Goal: Transaction & Acquisition: Purchase product/service

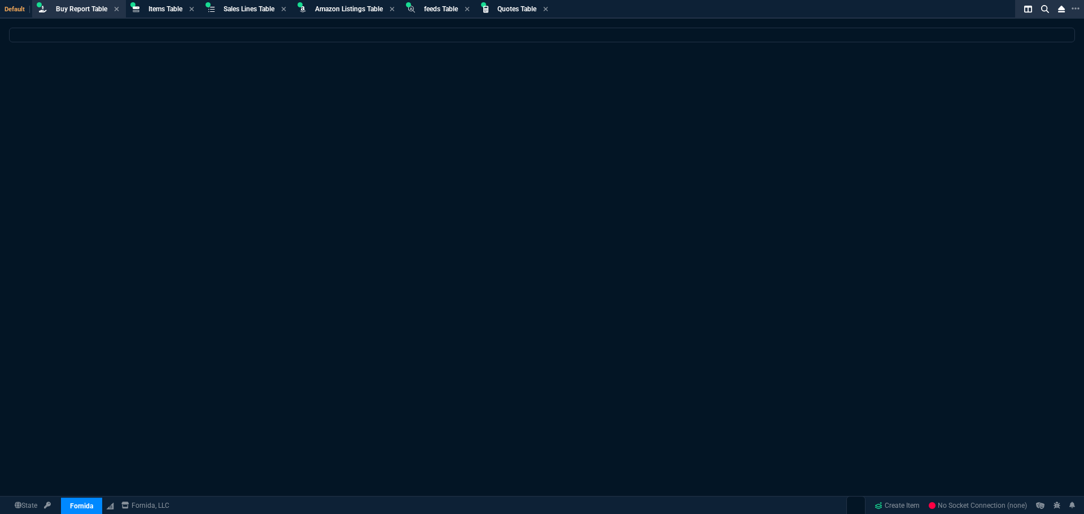
select select "8: NEPT"
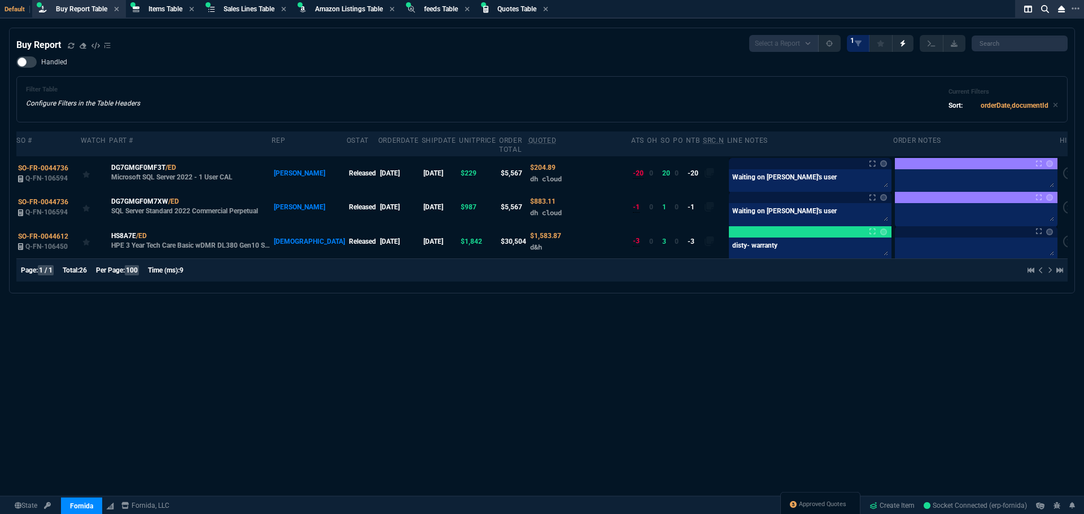
click at [524, 78] on div "Filter Table Configure Filters in the Table Headers Current Filters Sort: order…" at bounding box center [541, 99] width 1051 height 46
click at [73, 46] on icon at bounding box center [71, 45] width 7 height 7
click at [380, 64] on div "Handled Filter Table Configure Filters in the Table Headers Current Filters Sor…" at bounding box center [541, 89] width 1051 height 66
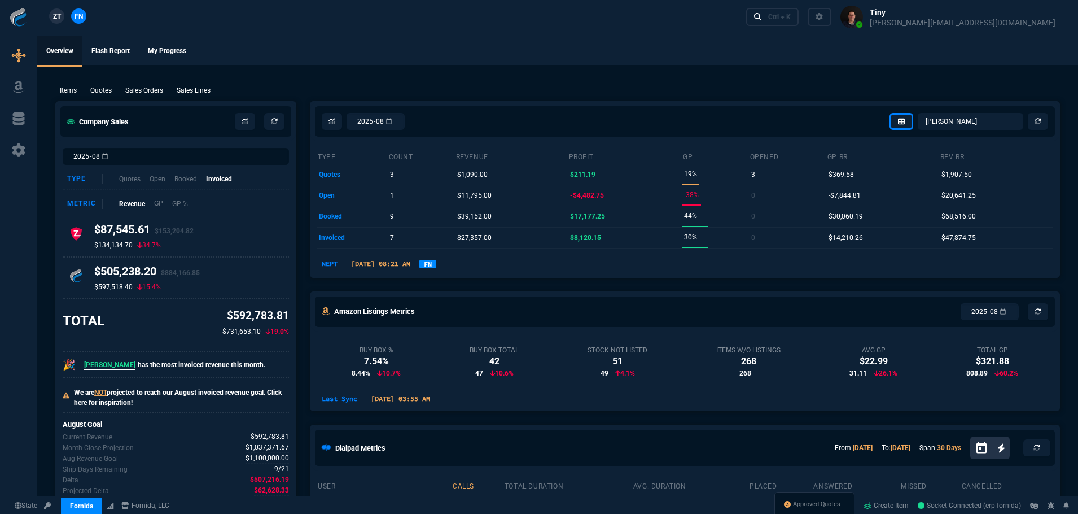
click at [159, 207] on p "GP" at bounding box center [159, 203] width 10 height 11
click at [1009, 126] on select "Omar Brian Over Farzad Vahid Steven Huang Seti Shadab Alicia Bostic Wafek Moham…" at bounding box center [971, 121] width 106 height 17
select select "16: HENN"
click at [918, 113] on select "Omar Brian Over Farzad Vahid Steven Huang Seti Shadab Alicia Bostic Wafek Moham…" at bounding box center [971, 121] width 106 height 17
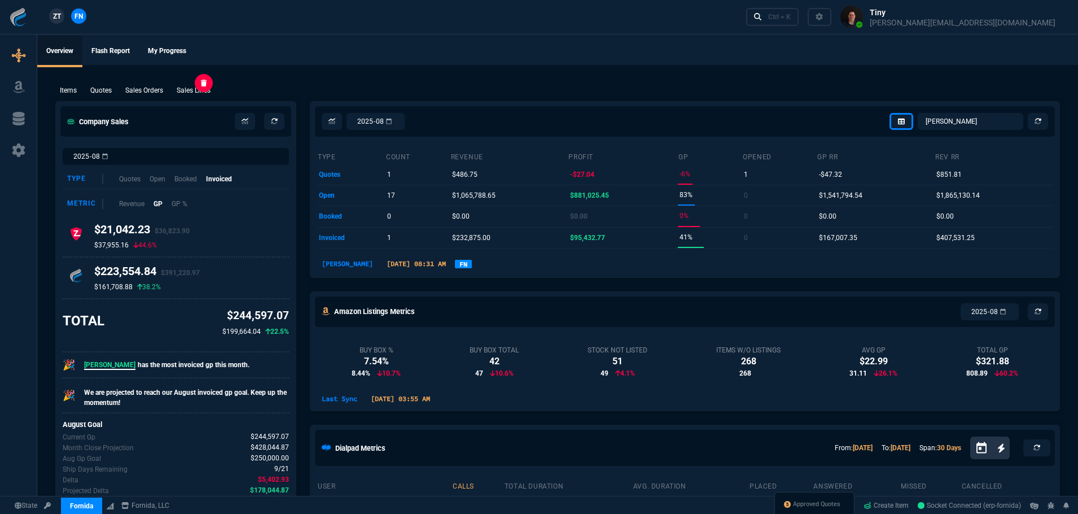
click at [193, 93] on p "Sales Lines" at bounding box center [194, 90] width 34 height 10
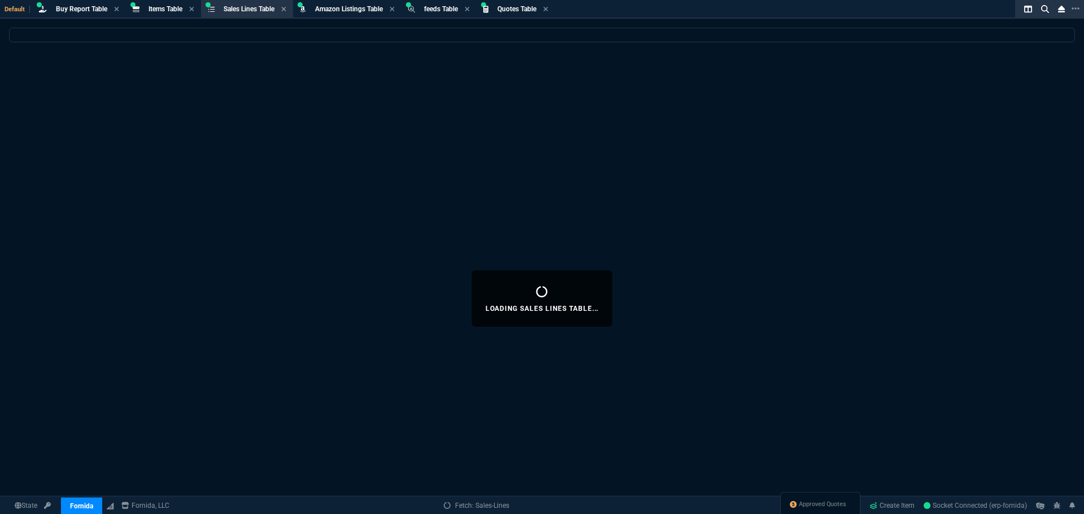
select select
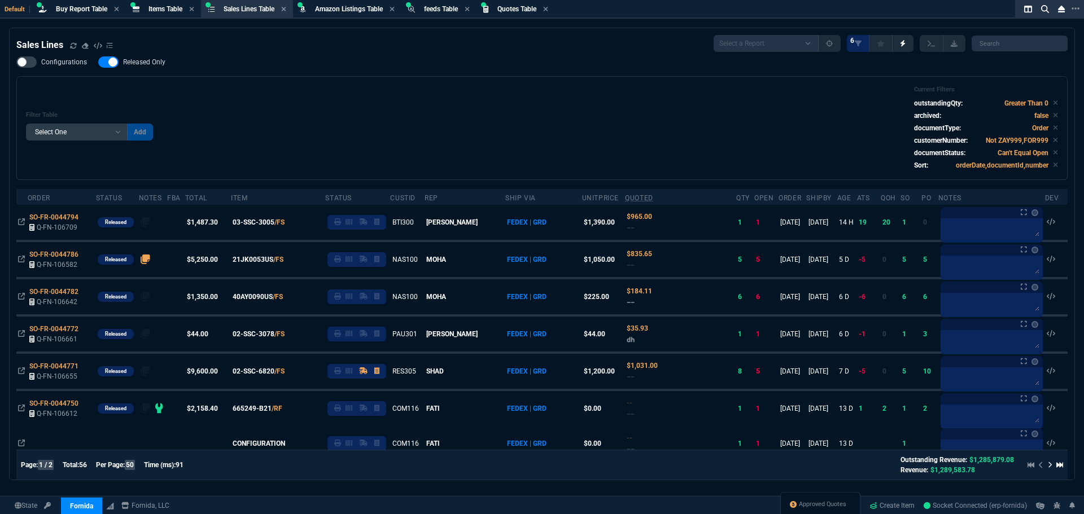
click at [206, 134] on div "Filter Table Select One Add Filter () Age () ATS () Cond (itemVariantCode) Cust…" at bounding box center [542, 128] width 1032 height 85
click at [442, 121] on div "Filter Table Select One Add Filter () Age () ATS () Cond (itemVariantCode) Cust…" at bounding box center [542, 128] width 1032 height 85
click at [384, 117] on div "Filter Table Select One Add Filter () Age () ATS () Cond (itemVariantCode) Cust…" at bounding box center [542, 128] width 1032 height 85
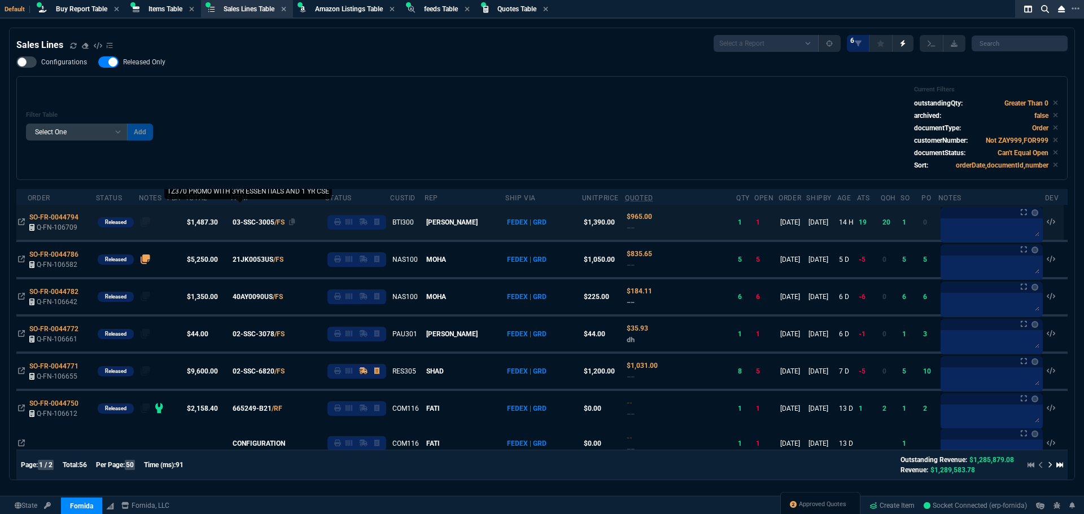
click at [257, 221] on span "03-SSC-3005" at bounding box center [254, 222] width 42 height 10
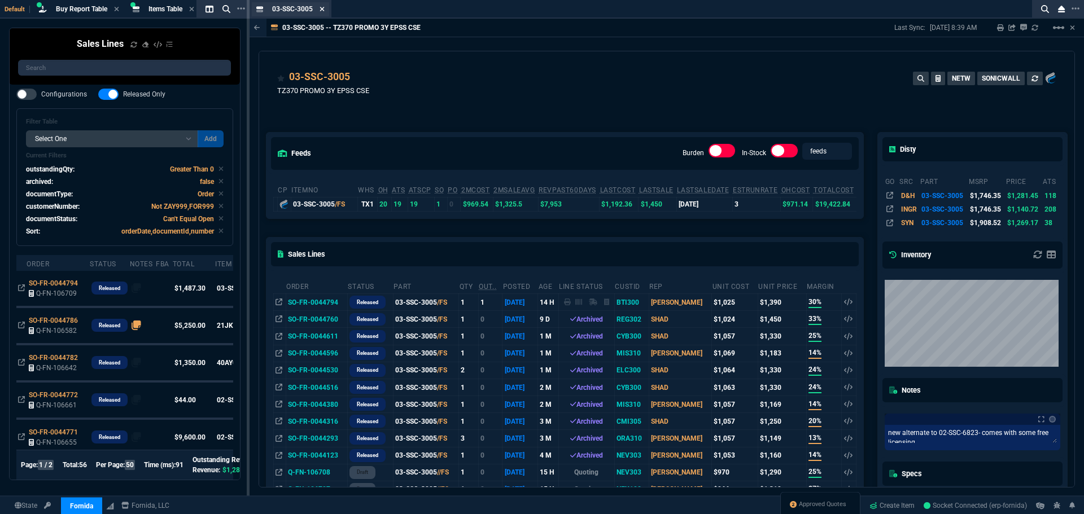
click at [322, 8] on icon at bounding box center [321, 9] width 5 height 5
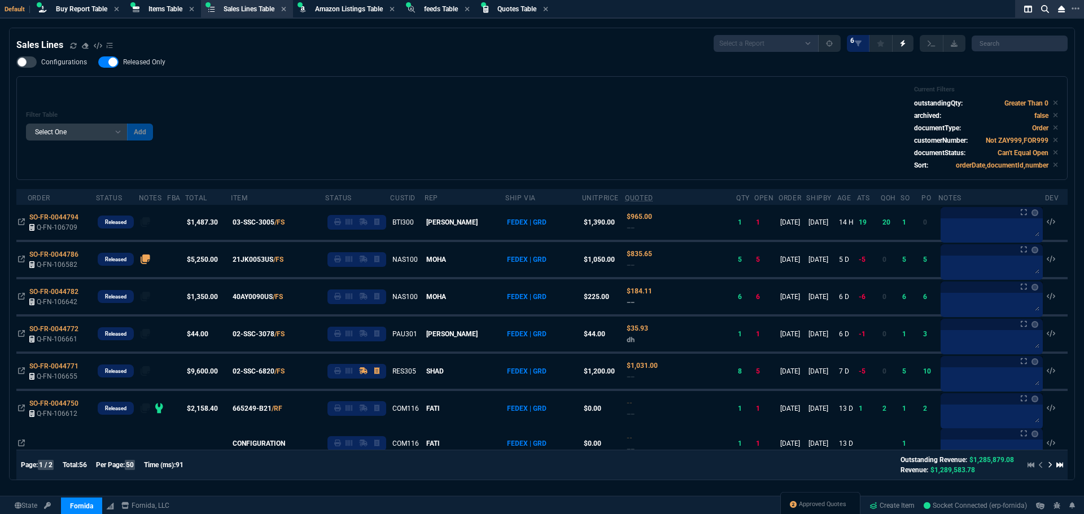
click at [782, 126] on div "Filter Table Select One Add Filter () Age () ATS () Cond (itemVariantCode) Cust…" at bounding box center [542, 128] width 1032 height 85
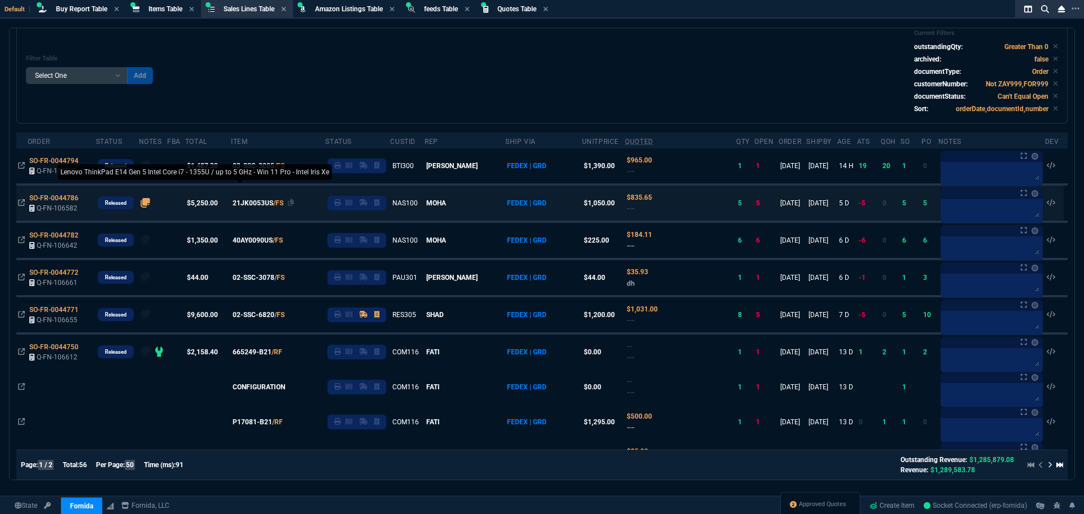
click at [273, 203] on span "21JK0053US" at bounding box center [253, 203] width 41 height 10
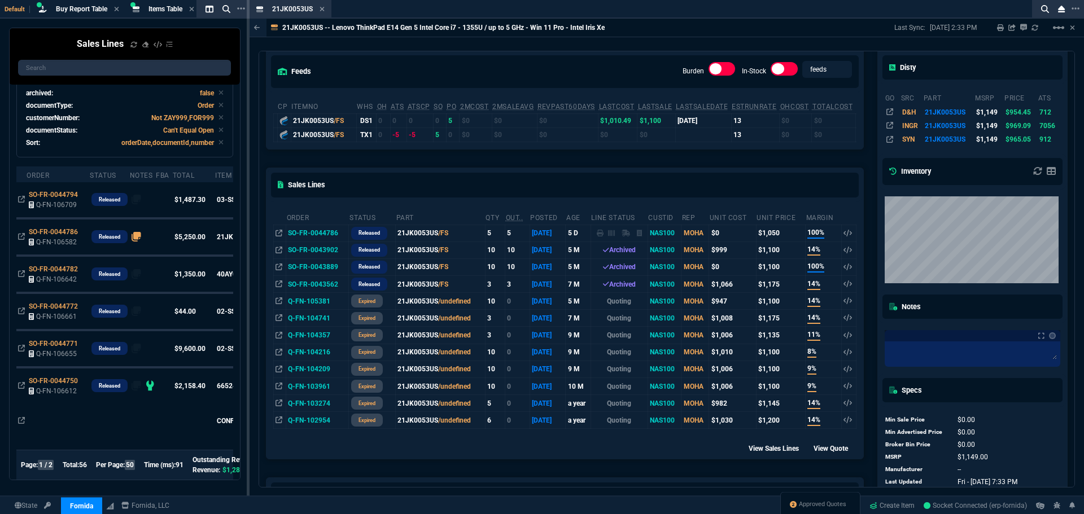
scroll to position [282, 0]
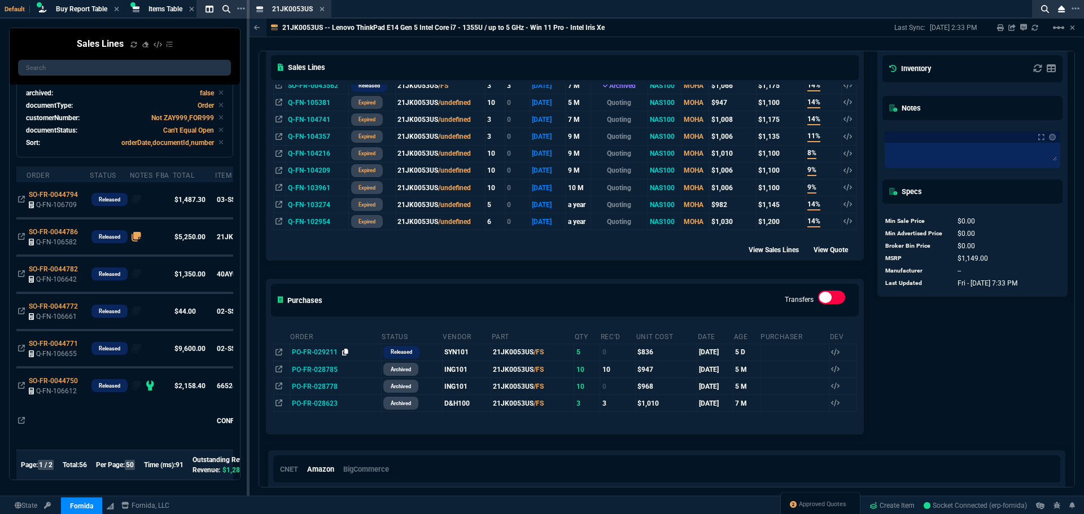
click at [344, 354] on icon at bounding box center [345, 352] width 6 height 7
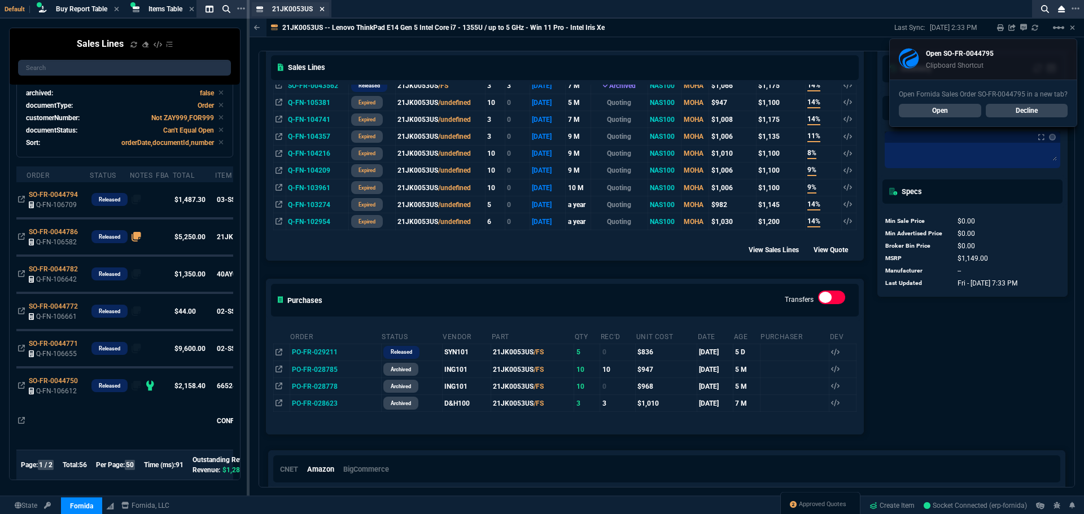
click at [321, 10] on icon at bounding box center [321, 9] width 5 height 5
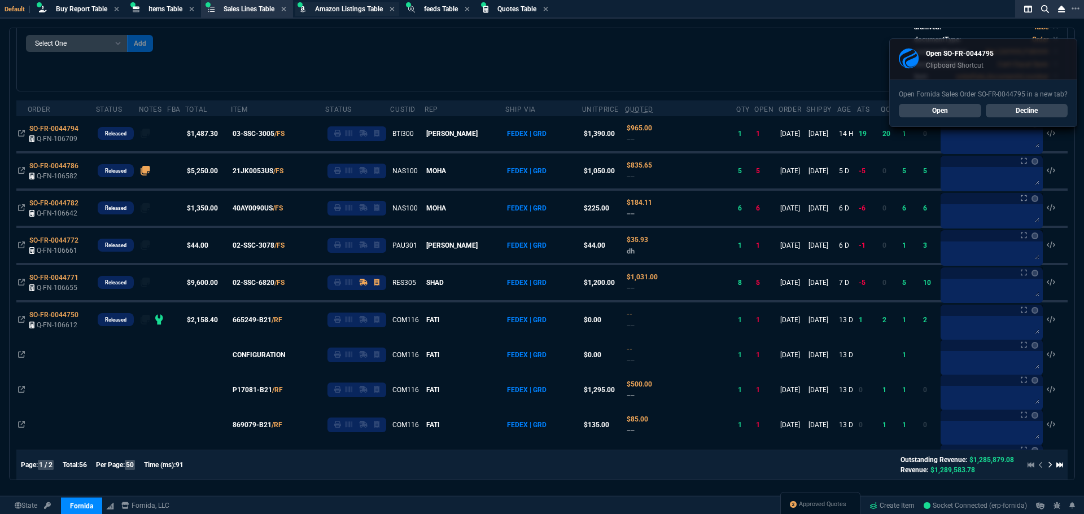
scroll to position [56, 0]
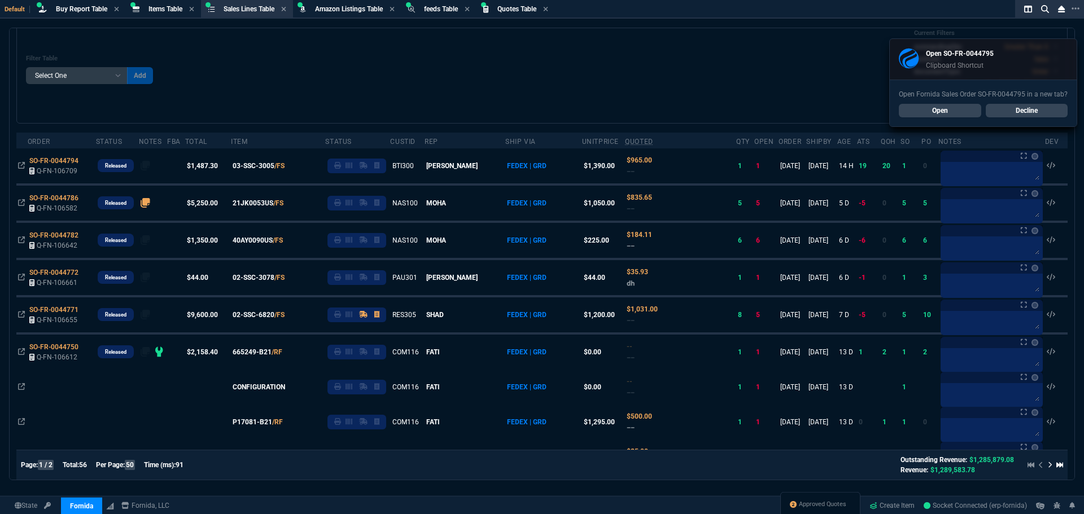
click at [321, 6] on span "Amazon Listings Table" at bounding box center [349, 9] width 68 height 8
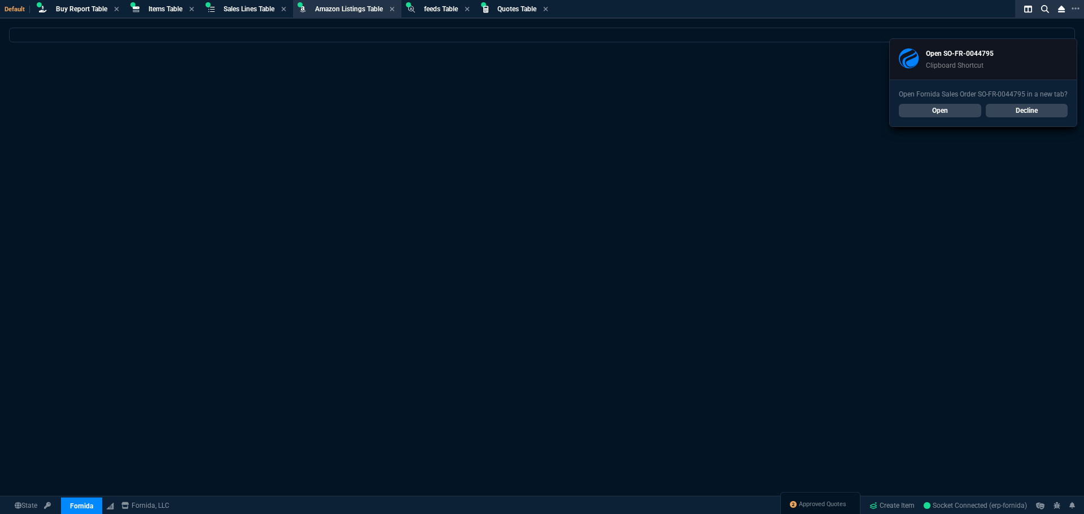
scroll to position [0, 0]
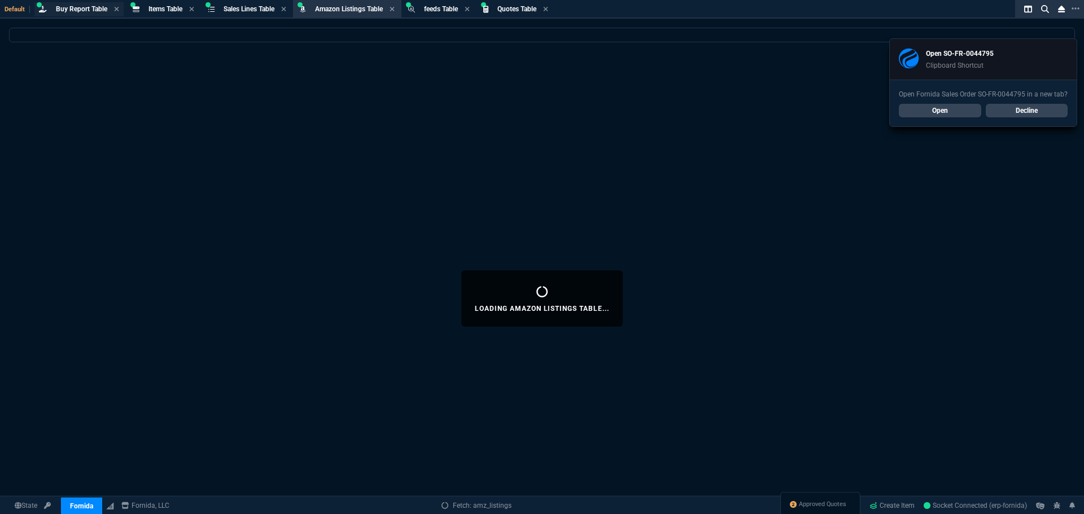
click at [91, 11] on span "Buy Report Table" at bounding box center [81, 9] width 51 height 8
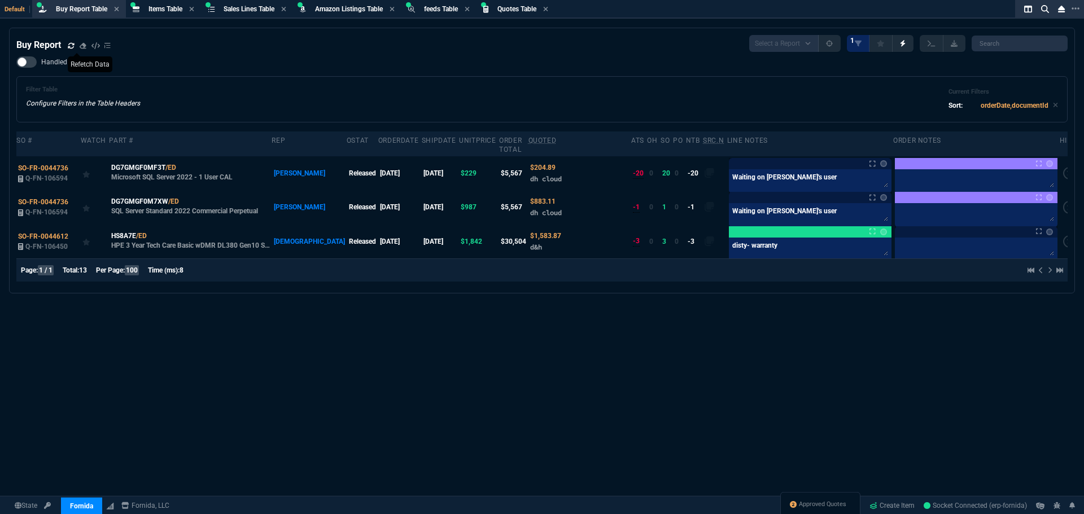
click at [72, 47] on icon at bounding box center [71, 45] width 7 height 7
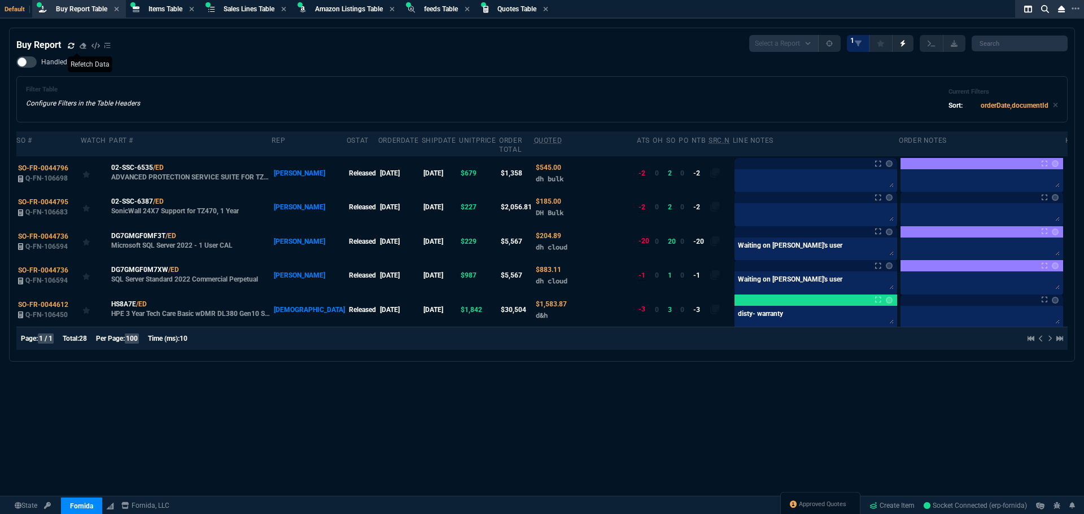
select select
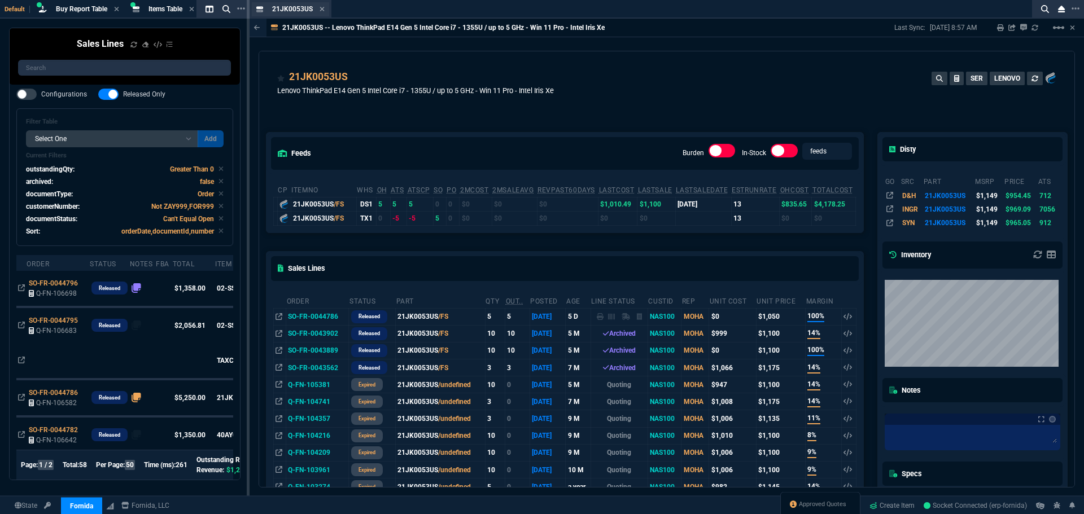
click at [317, 7] on div "21JK0053US Item" at bounding box center [298, 10] width 52 height 10
click at [319, 9] on icon at bounding box center [321, 9] width 5 height 7
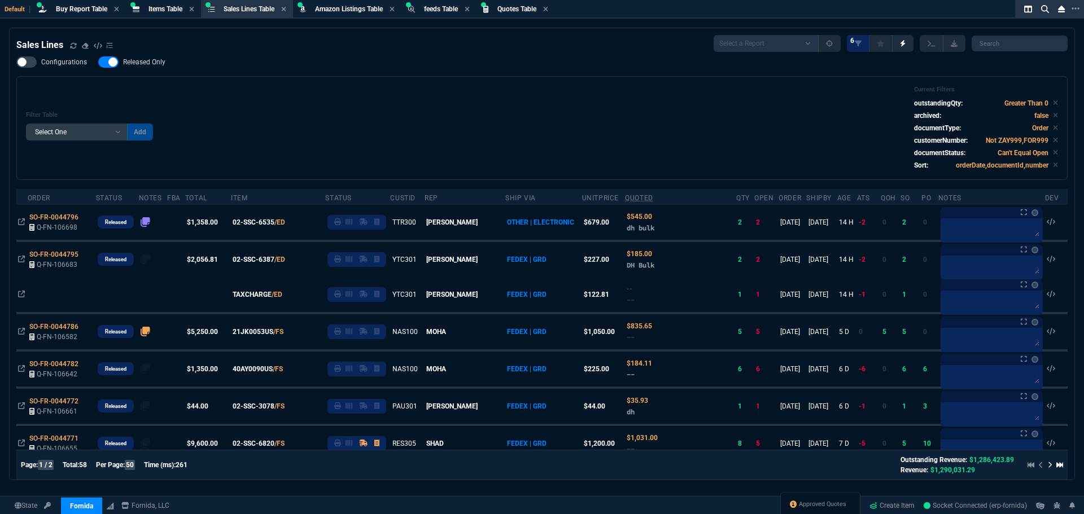
click at [535, 81] on div "Filter Table Select One Add Filter () Age () ATS () Cond (itemVariantCode) Cust…" at bounding box center [541, 128] width 1051 height 104
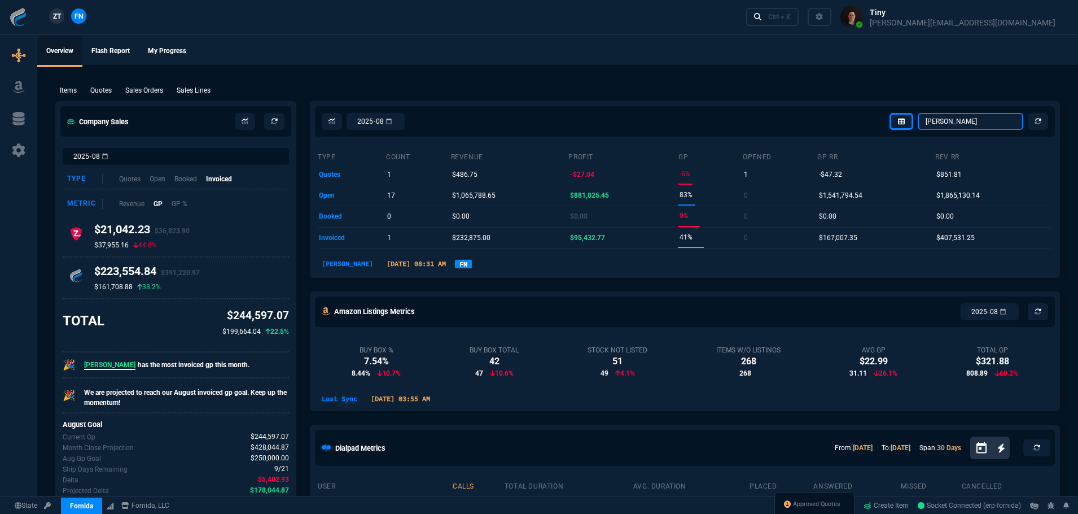
click at [984, 123] on select "Omar Brian Over Farzad Vahid Steven Huang Seti Shadab Alicia Bostic Wafek Moham…" at bounding box center [971, 121] width 106 height 17
select select "8: NEPT"
click at [918, 113] on select "Omar Brian Over Farzad Vahid Steven Huang Seti Shadab Alicia Bostic Wafek Moham…" at bounding box center [971, 121] width 106 height 17
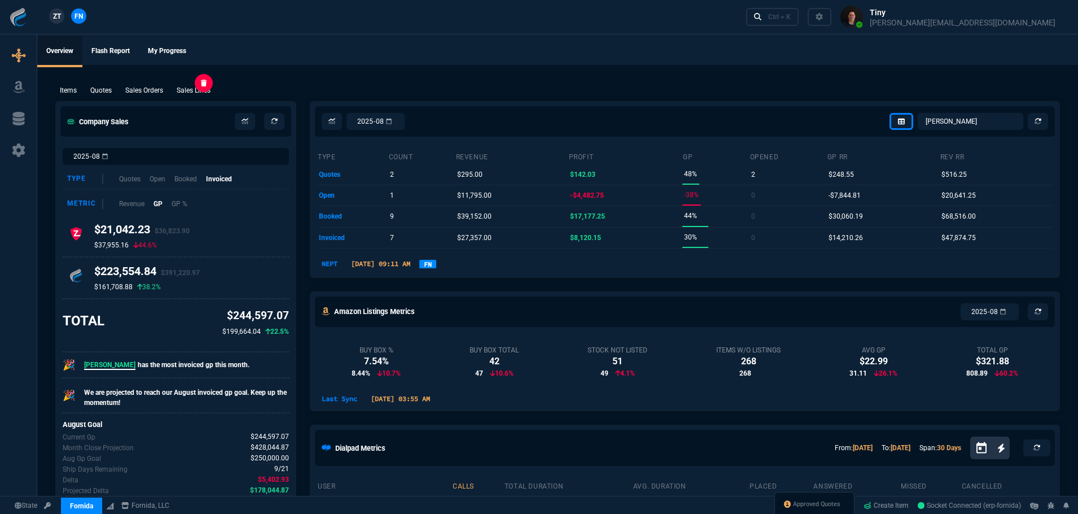
click at [189, 91] on p "Sales Lines" at bounding box center [194, 90] width 34 height 10
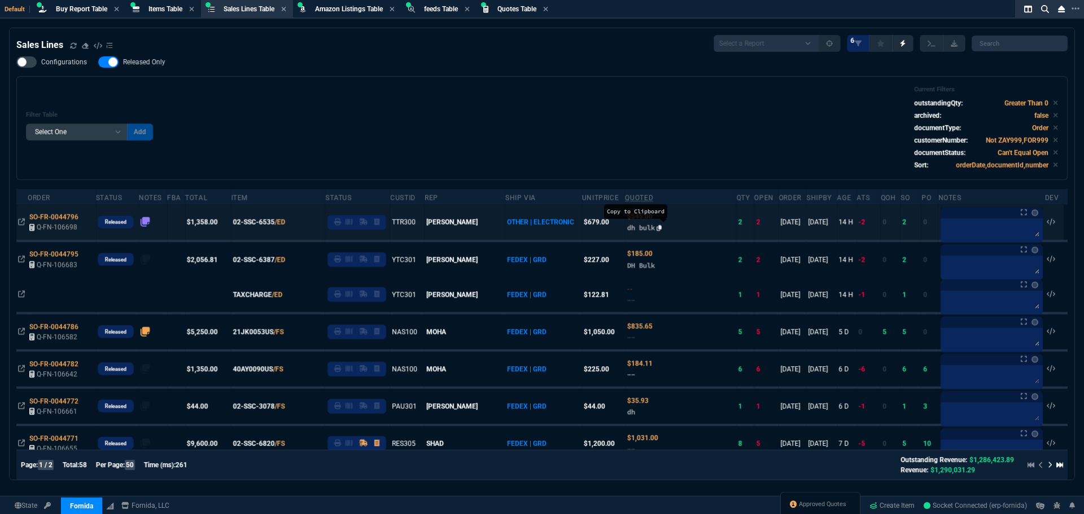
click at [656, 229] on icon at bounding box center [658, 228] width 5 height 6
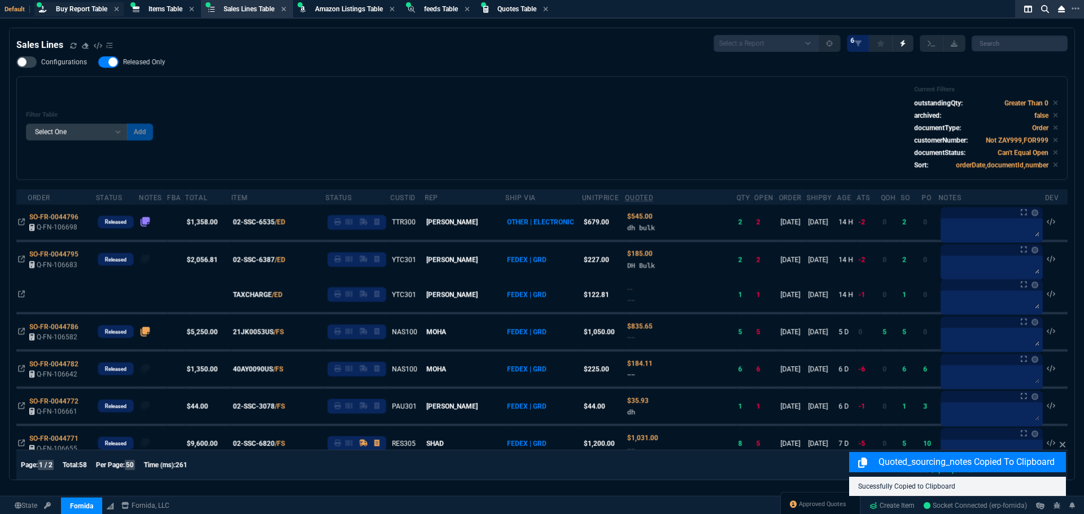
click at [77, 10] on span "Buy Report Table" at bounding box center [81, 9] width 51 height 8
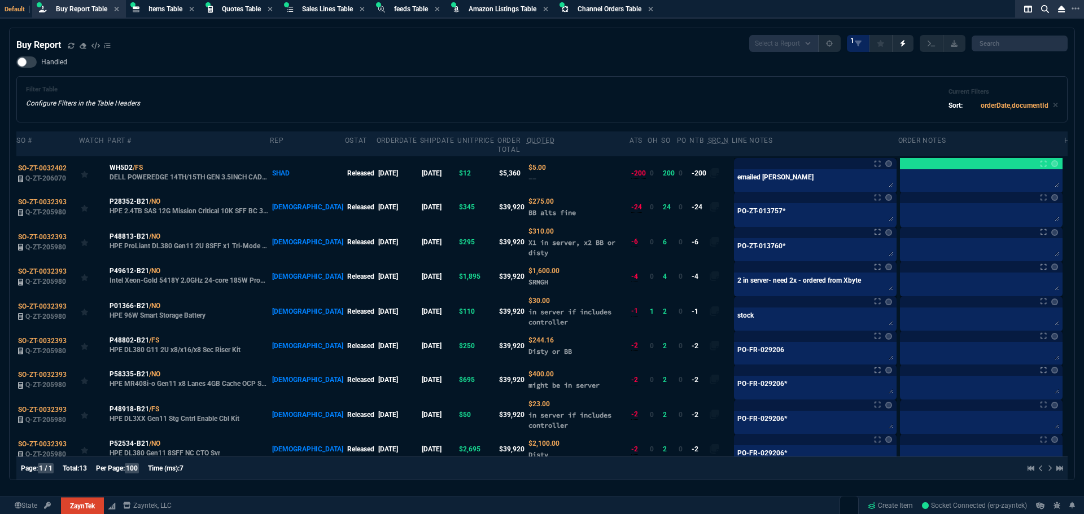
select select "8: NEPT"
click at [212, 46] on div "Buy Report Select a Report Not Purchased 1" at bounding box center [541, 43] width 1051 height 17
click at [151, 164] on icon at bounding box center [150, 167] width 6 height 7
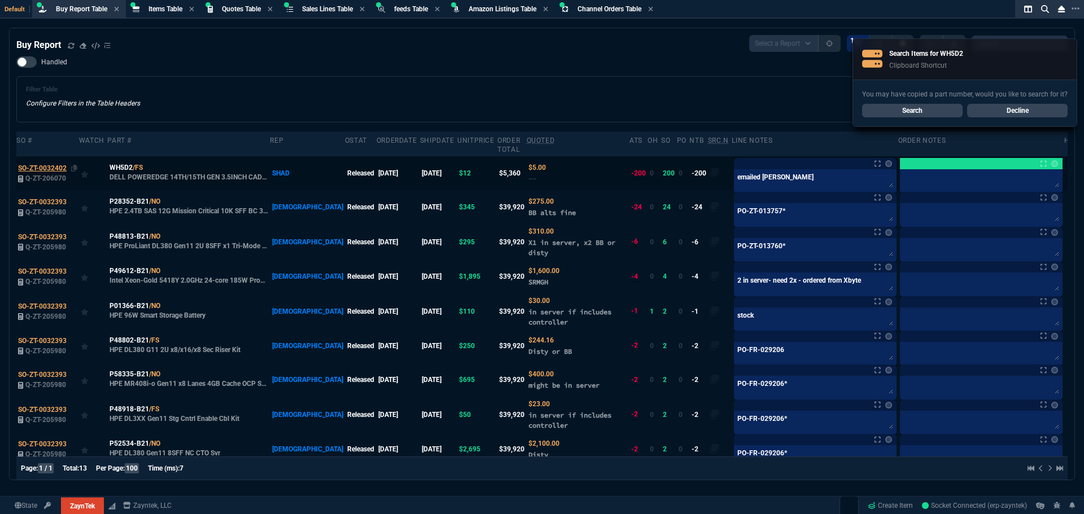
click at [52, 164] on span "SO-ZT-0032402" at bounding box center [42, 168] width 49 height 8
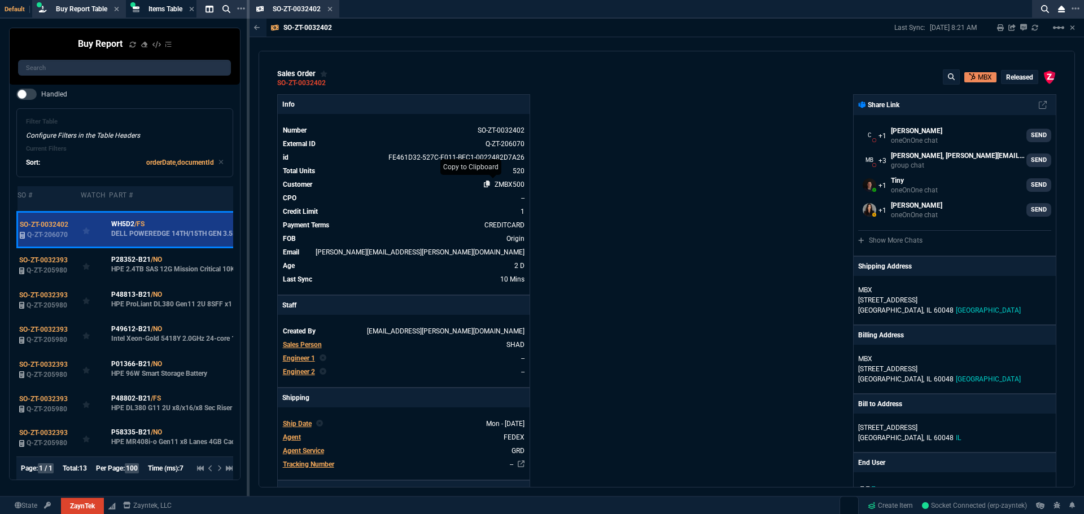
click at [487, 185] on icon at bounding box center [487, 184] width 6 height 7
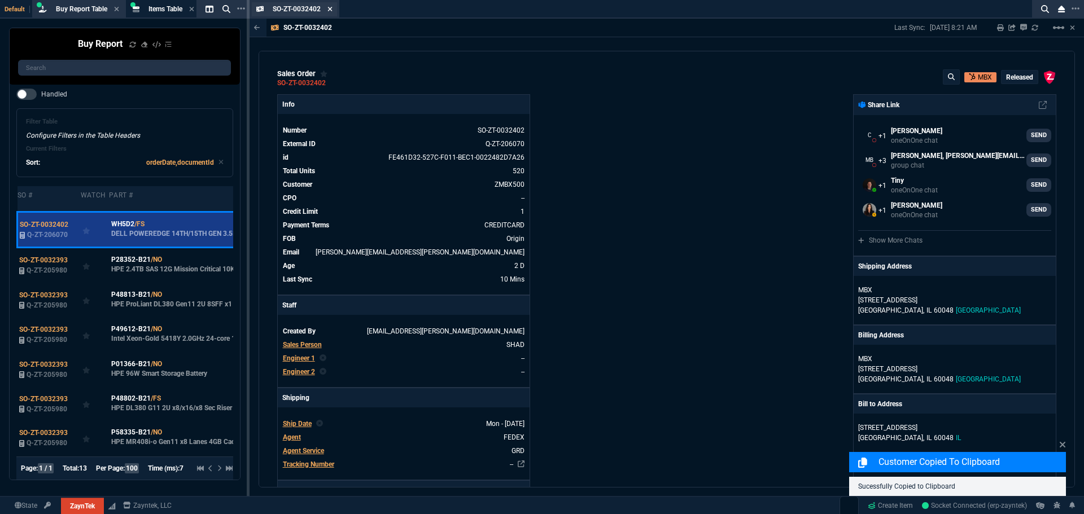
click at [331, 8] on icon at bounding box center [330, 9] width 5 height 5
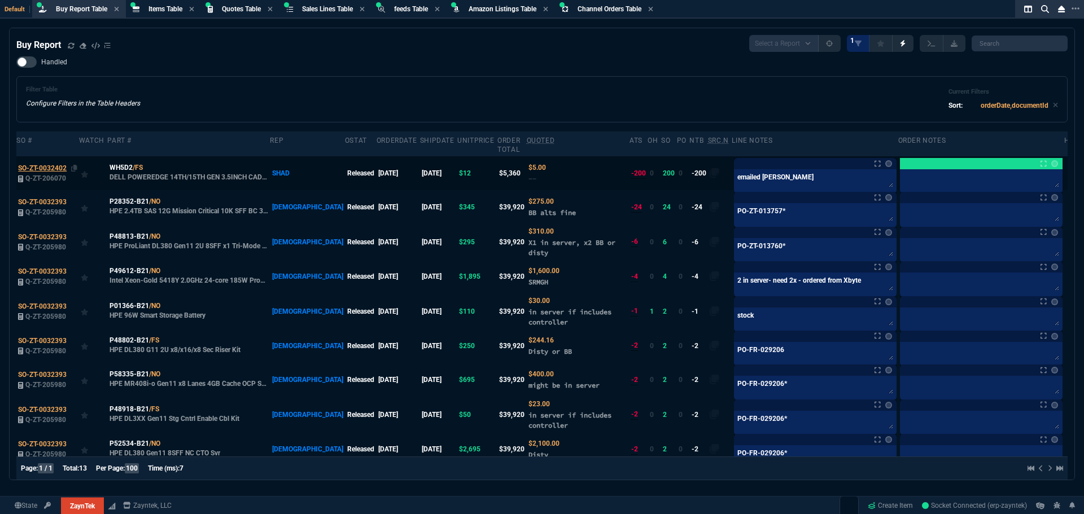
click at [58, 164] on span "SO-ZT-0032402" at bounding box center [42, 168] width 49 height 8
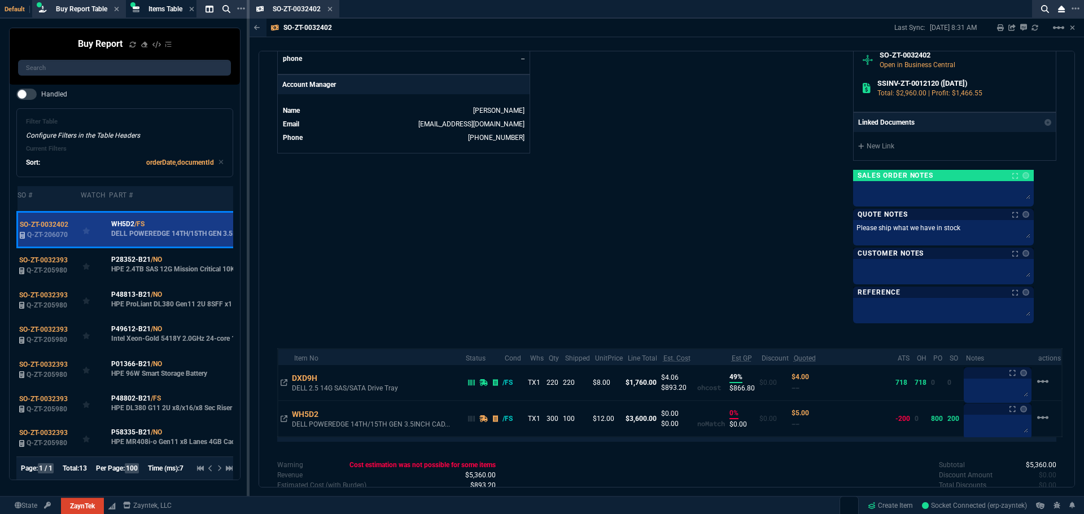
scroll to position [564, 0]
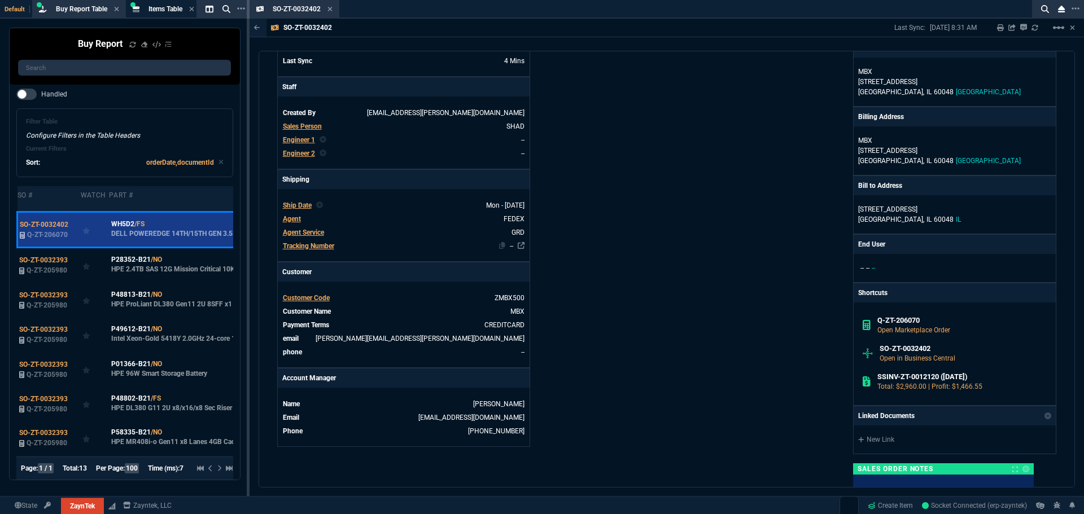
scroll to position [0, 0]
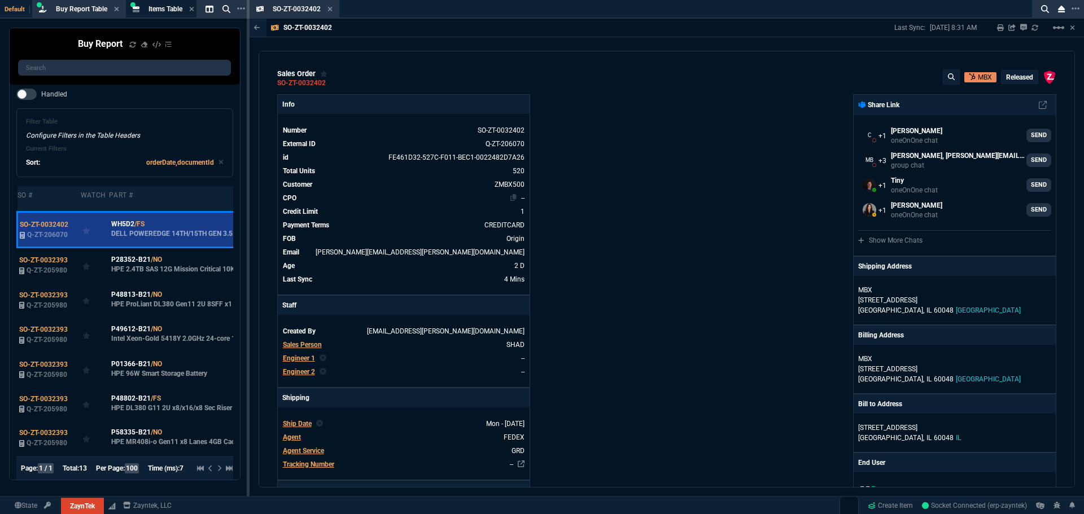
drag, startPoint x: 488, startPoint y: 184, endPoint x: 493, endPoint y: 194, distance: 10.9
click at [488, 184] on icon at bounding box center [487, 184] width 6 height 7
select select "8: NEPT"
drag, startPoint x: 669, startPoint y: 157, endPoint x: 628, endPoint y: 144, distance: 43.2
click at [669, 157] on div "ZaynTek, LLC 2609 Technology Dr Suite 200 Plano, TX 75074 Share Link Cody Taylo…" at bounding box center [861, 463] width 389 height 739
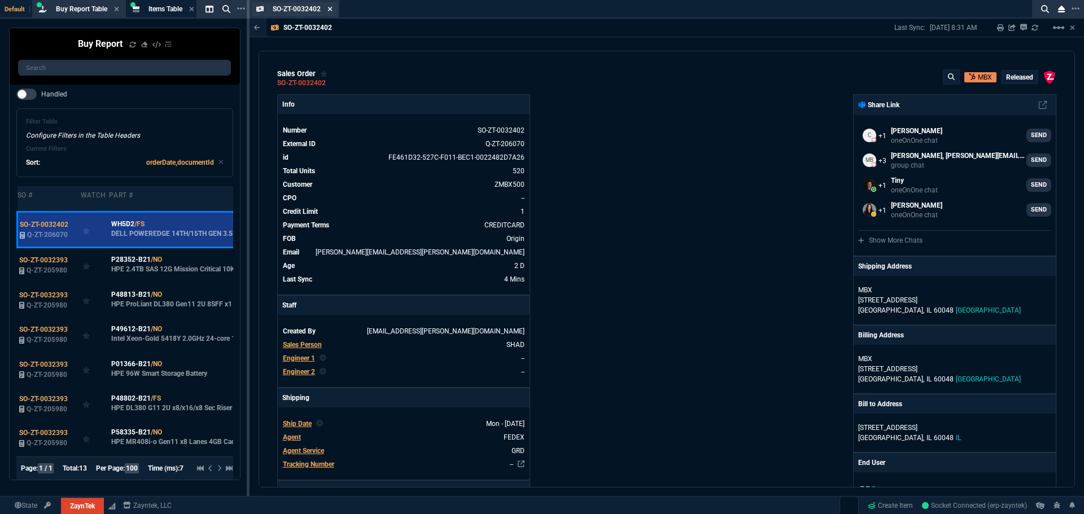
click at [331, 11] on icon at bounding box center [329, 9] width 5 height 7
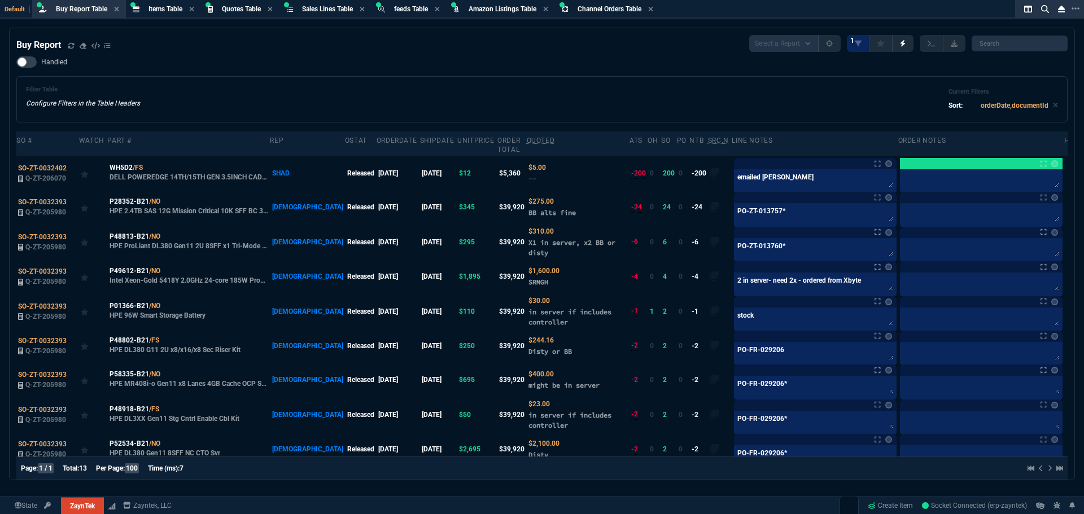
click at [524, 59] on div "Handled Filter Table Configure Filters in the Table Headers Current Filters Sor…" at bounding box center [541, 89] width 1051 height 66
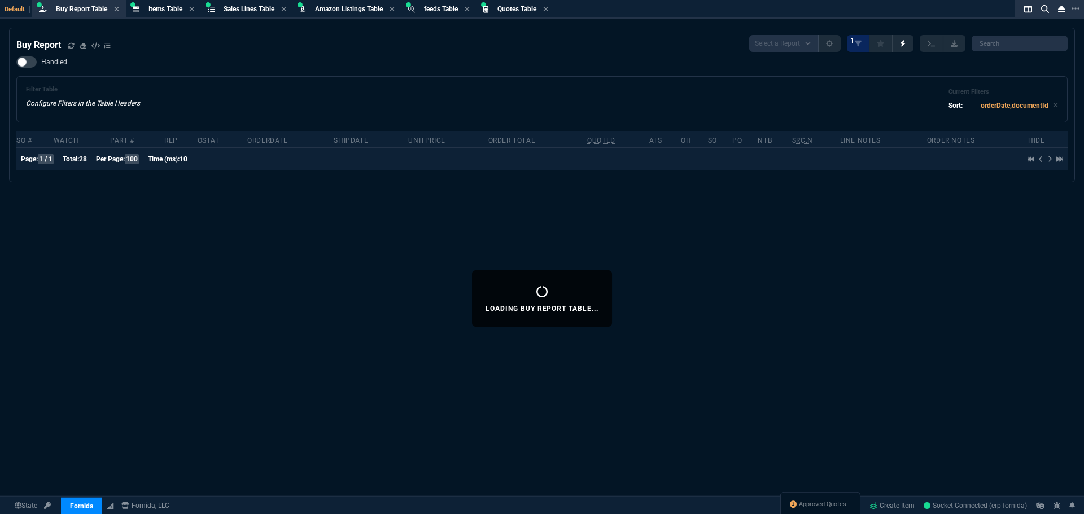
select select "8: NEPT"
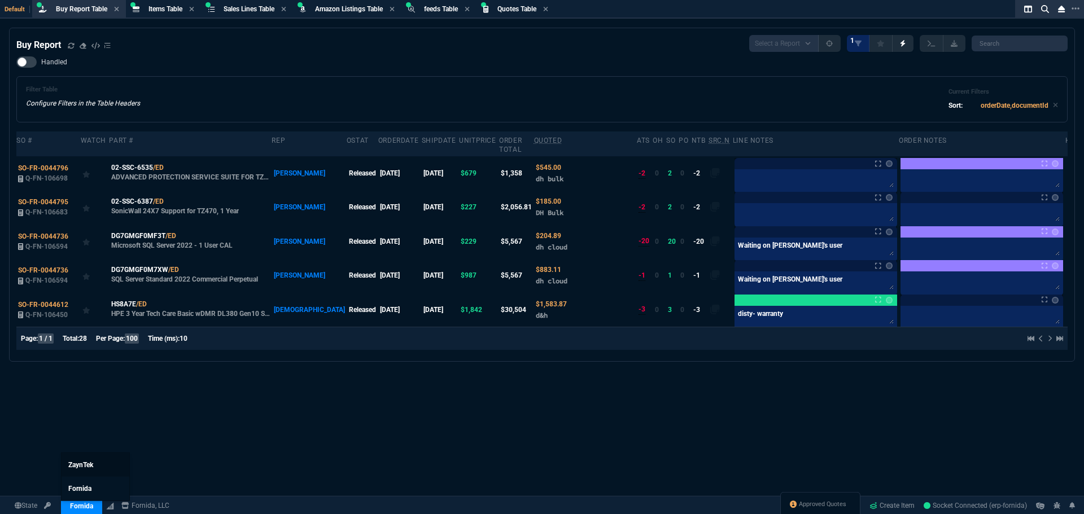
click at [91, 466] on span "ZaynTek" at bounding box center [80, 465] width 25 height 8
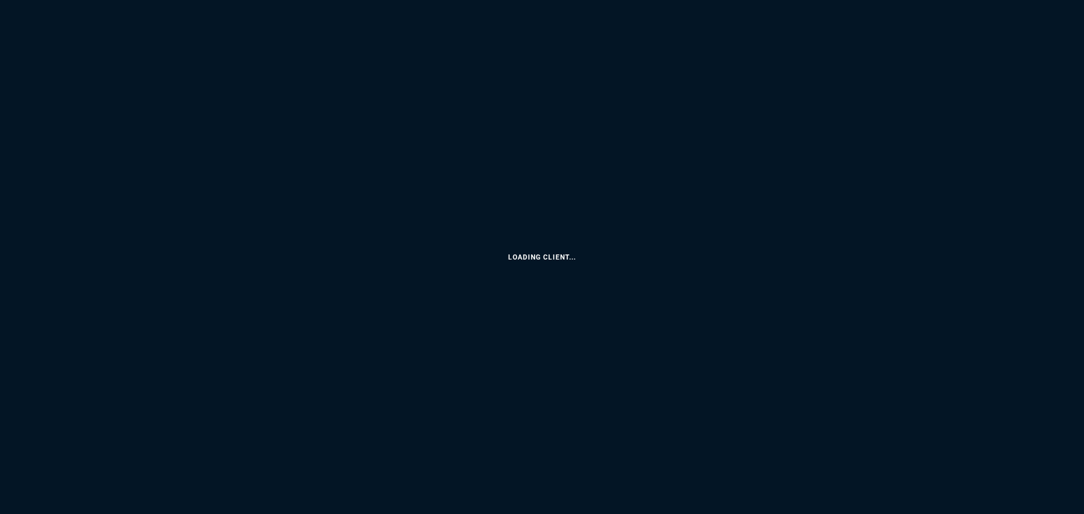
select select "8: NEPT"
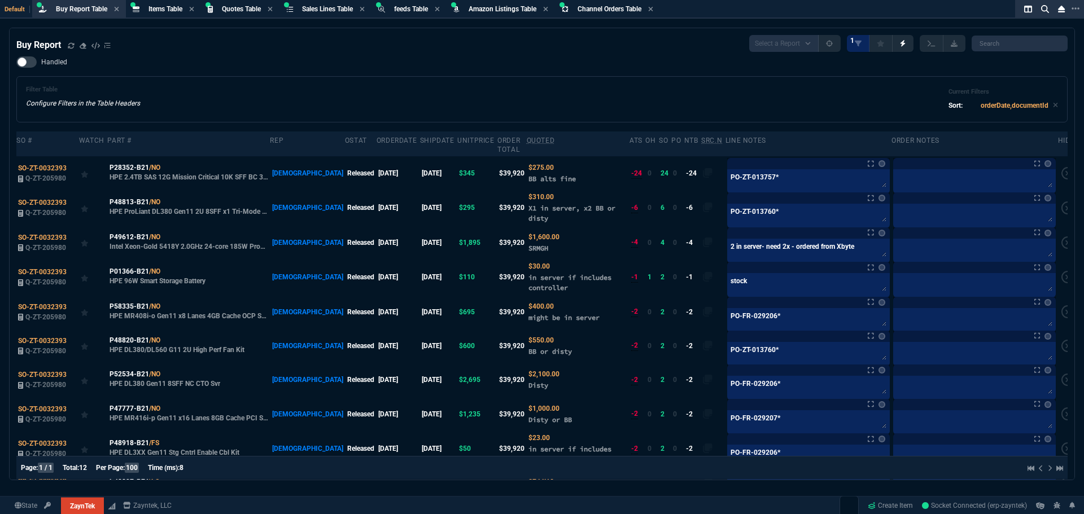
click at [478, 81] on div "Filter Table Configure Filters in the Table Headers Current Filters Sort: order…" at bounding box center [541, 99] width 1051 height 46
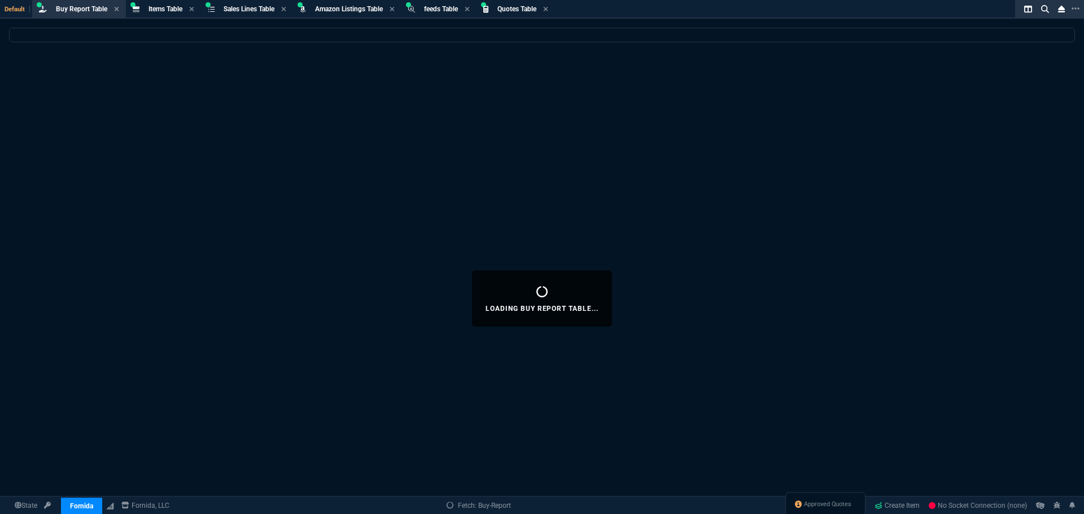
select select "8: NEPT"
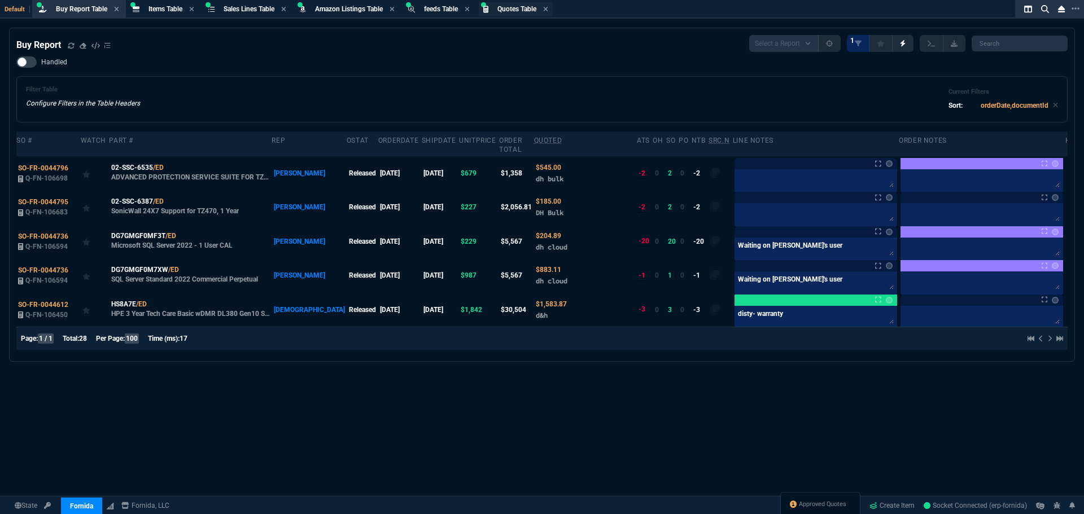
click at [507, 14] on div "Quotes Table Quote" at bounding box center [516, 9] width 74 height 14
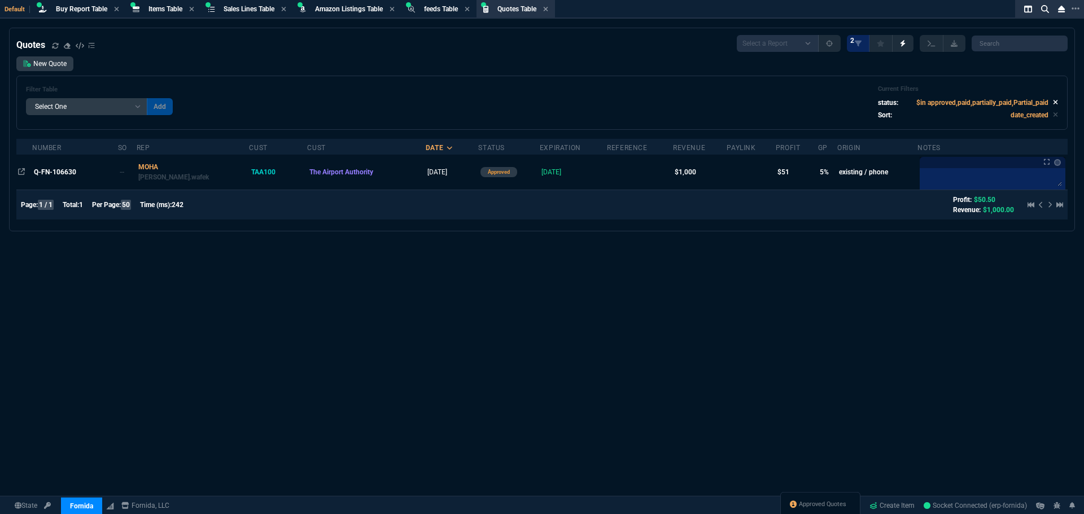
click at [1053, 103] on icon at bounding box center [1055, 102] width 5 height 7
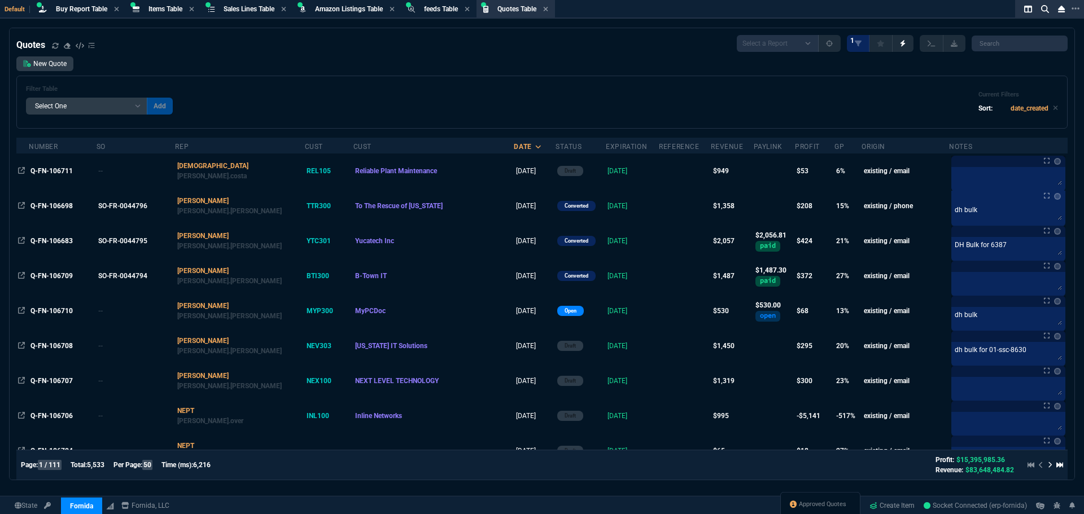
click at [139, 108] on select "Add Filter () creator (creator) Cust (headers.customerNumber) Cust (headers._cu…" at bounding box center [86, 106] width 121 height 17
select select "14: Object"
click at [26, 98] on select "Add Filter () creator (creator) Cust (headers.customerNumber) Cust (headers._cu…" at bounding box center [86, 106] width 121 height 17
click at [192, 111] on select "Equal to In List Not Equal to" at bounding box center [177, 106] width 60 height 17
select select "0: $eq"
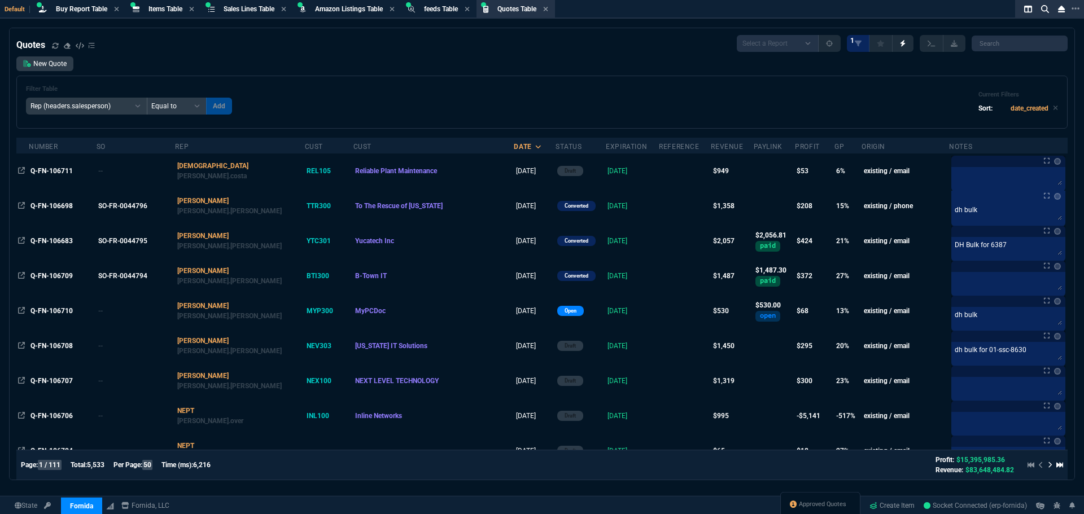
click at [147, 98] on select "Equal to In List Not Equal to" at bounding box center [177, 106] width 60 height 17
click at [266, 107] on input "text" at bounding box center [257, 106] width 102 height 17
type input "NEPT"
click at [312, 107] on button "Add" at bounding box center [320, 106] width 26 height 17
select select
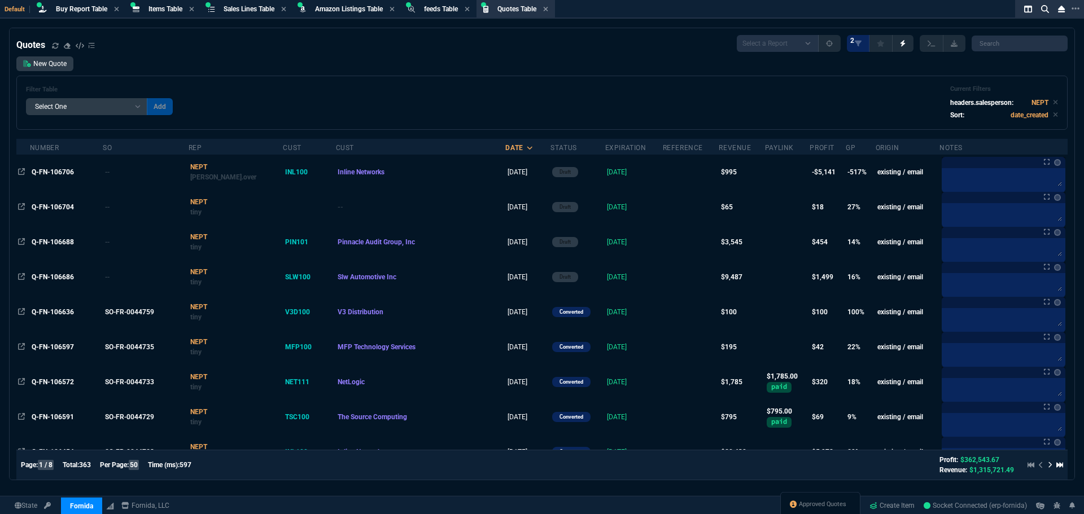
click at [51, 207] on span "Q-FN-106704" at bounding box center [53, 207] width 42 height 8
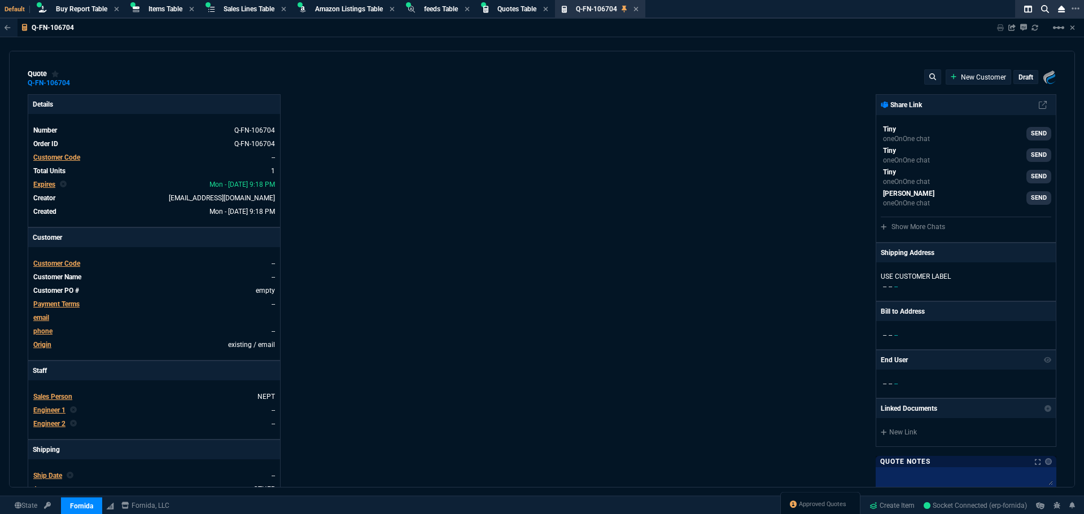
type input "31"
type input "20"
type input "406"
type input "84"
click at [66, 160] on span "Customer Code" at bounding box center [56, 158] width 47 height 8
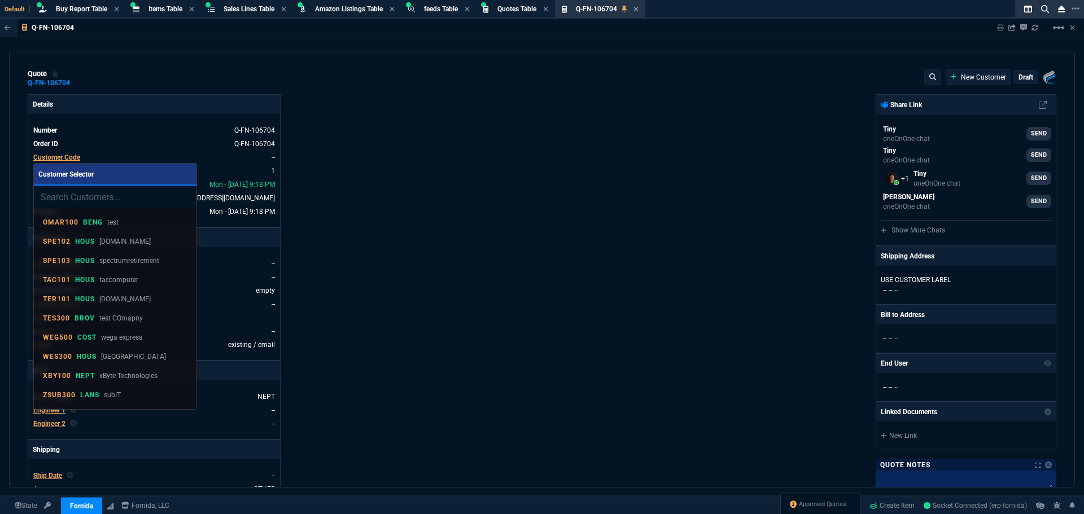
click at [73, 196] on input "search" at bounding box center [115, 197] width 163 height 23
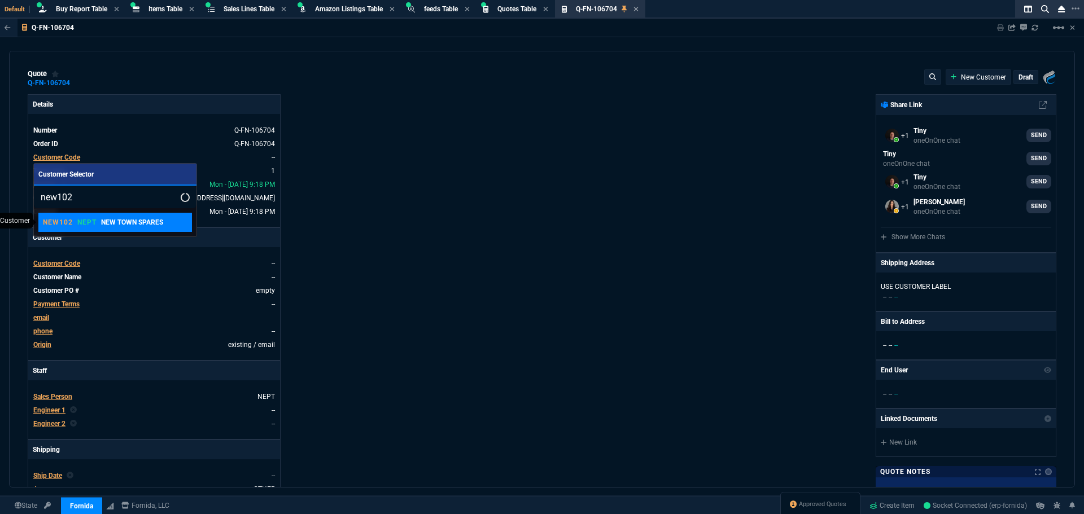
type input "new102"
click at [67, 220] on p "NEW102" at bounding box center [58, 222] width 30 height 9
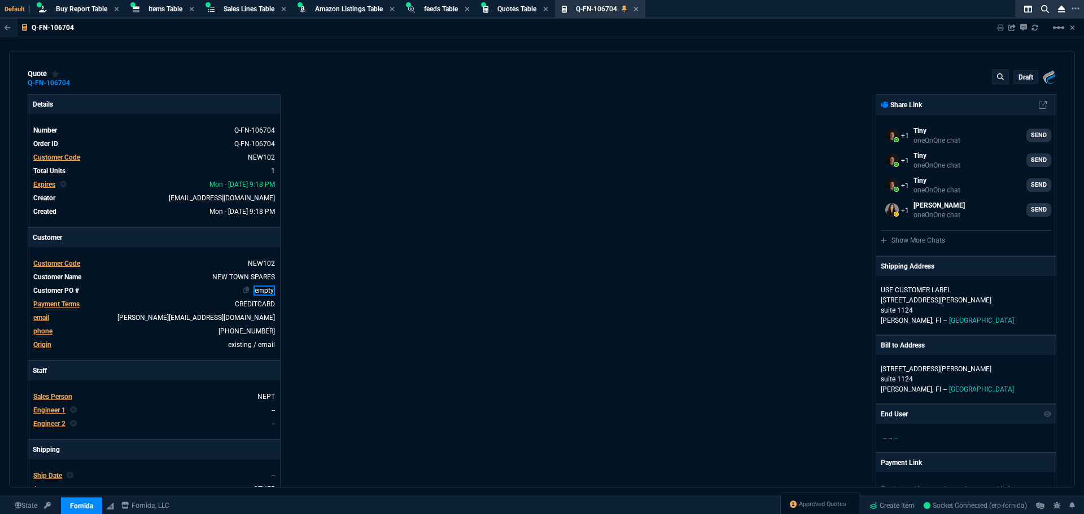
click at [263, 292] on link "empty" at bounding box center [263, 291] width 21 height 10
paste link
click at [351, 292] on div "Details Number Q-FN-106704 Order ID Q-FN-106704 Customer Code NEW102 Total Unit…" at bounding box center [285, 385] width 514 height 582
click at [75, 84] on icon at bounding box center [78, 83] width 6 height 7
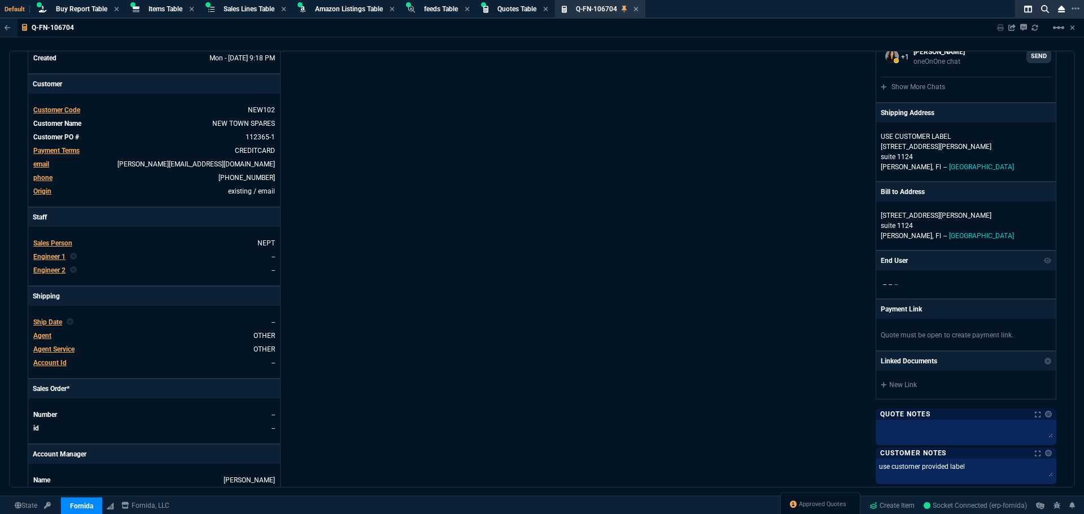
scroll to position [169, 0]
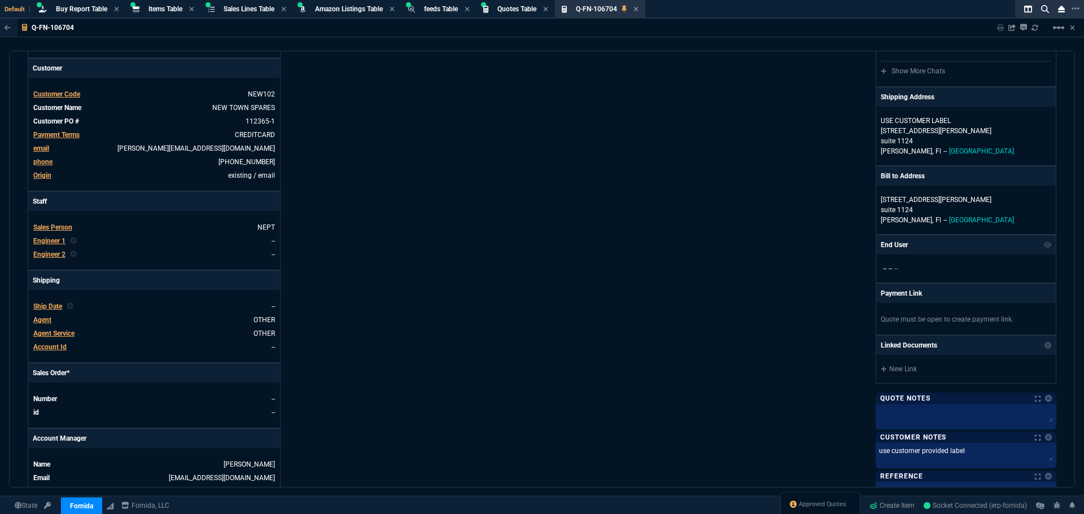
click at [60, 133] on span "Payment Terms" at bounding box center [56, 135] width 46 height 8
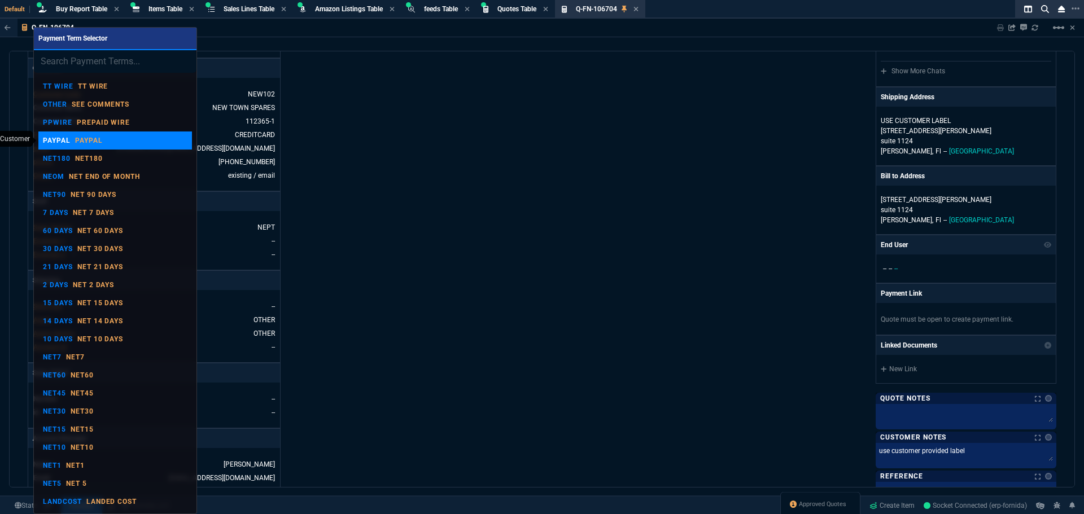
click at [56, 138] on p "PAYPAL" at bounding box center [57, 140] width 28 height 9
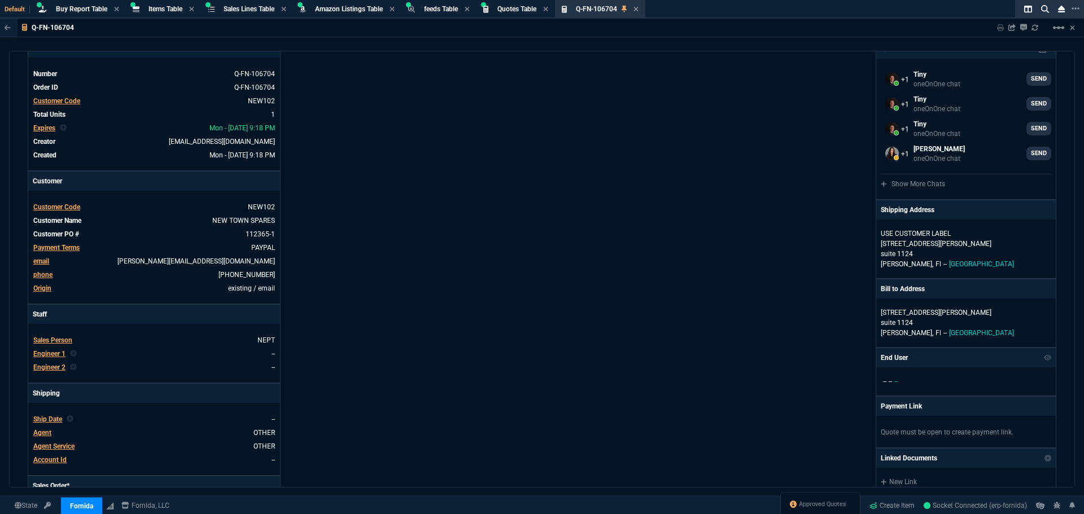
scroll to position [0, 0]
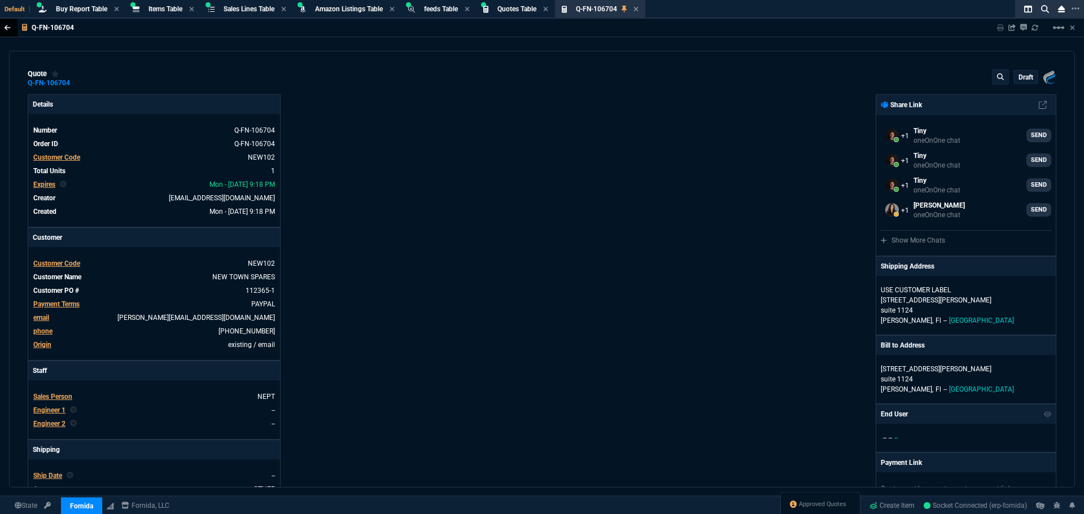
click at [8, 30] on icon at bounding box center [8, 27] width 6 height 7
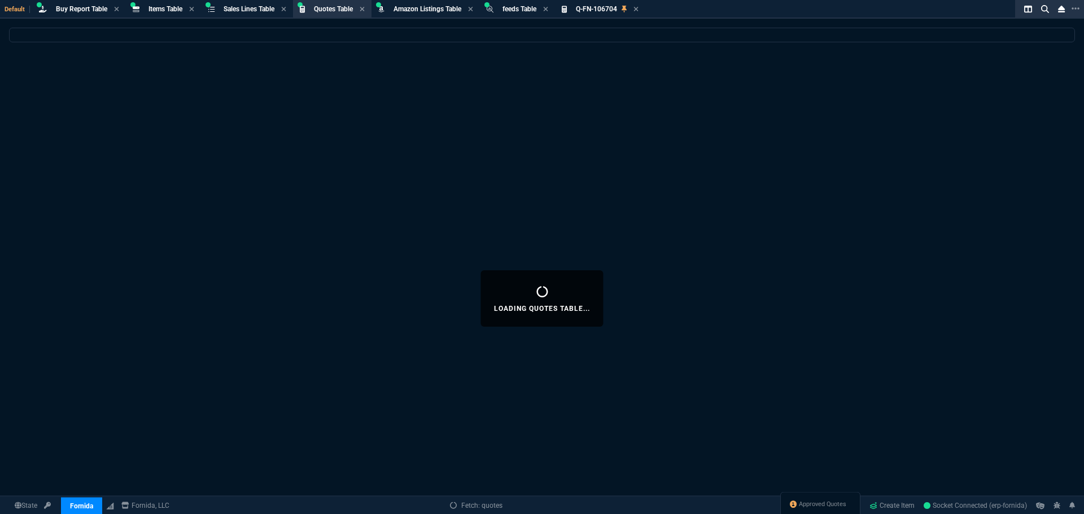
select select
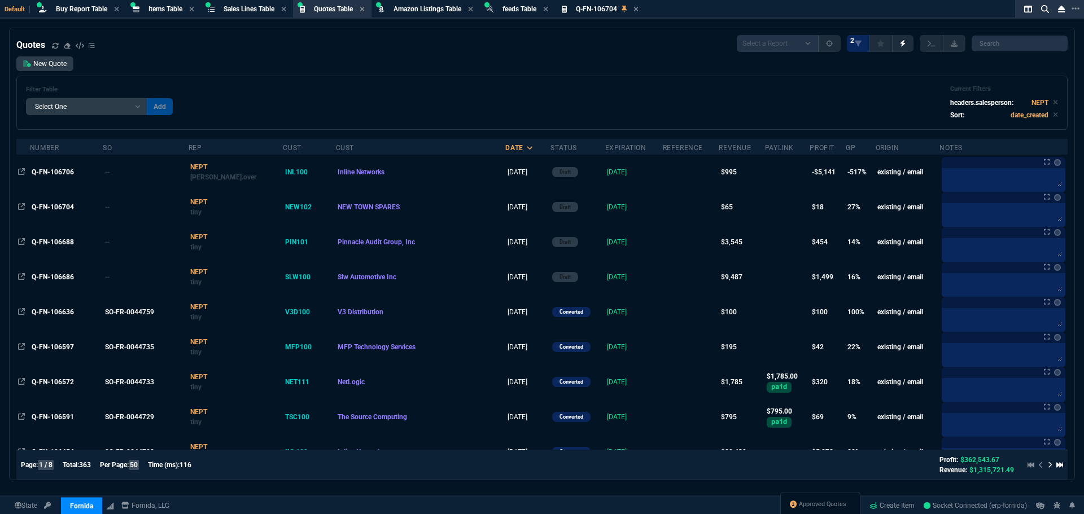
click at [661, 99] on div "Filter Table Select One Add Filter () creator (creator) Cust (headers.customerN…" at bounding box center [542, 102] width 1032 height 35
click at [808, 505] on span "Approved Quotes" at bounding box center [822, 504] width 47 height 9
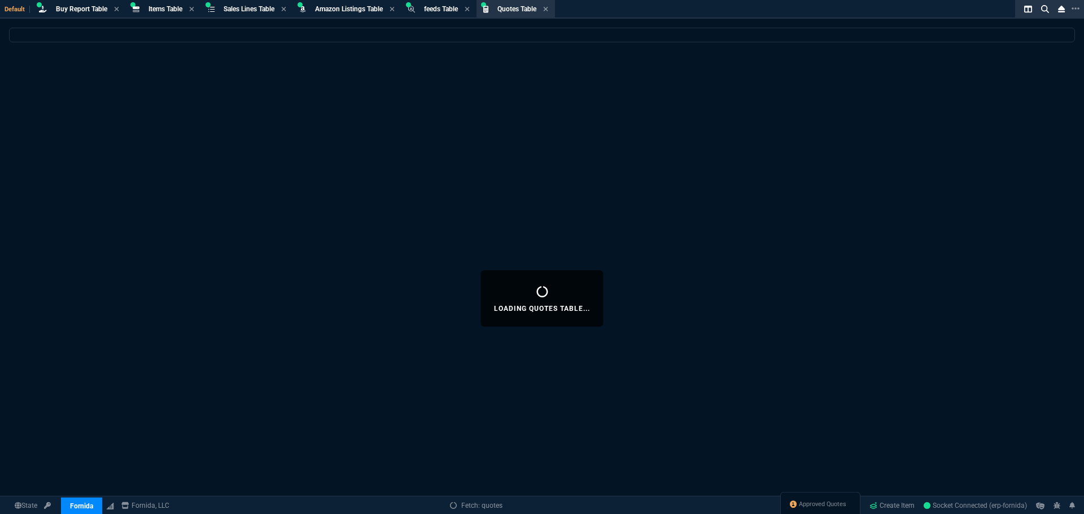
select select
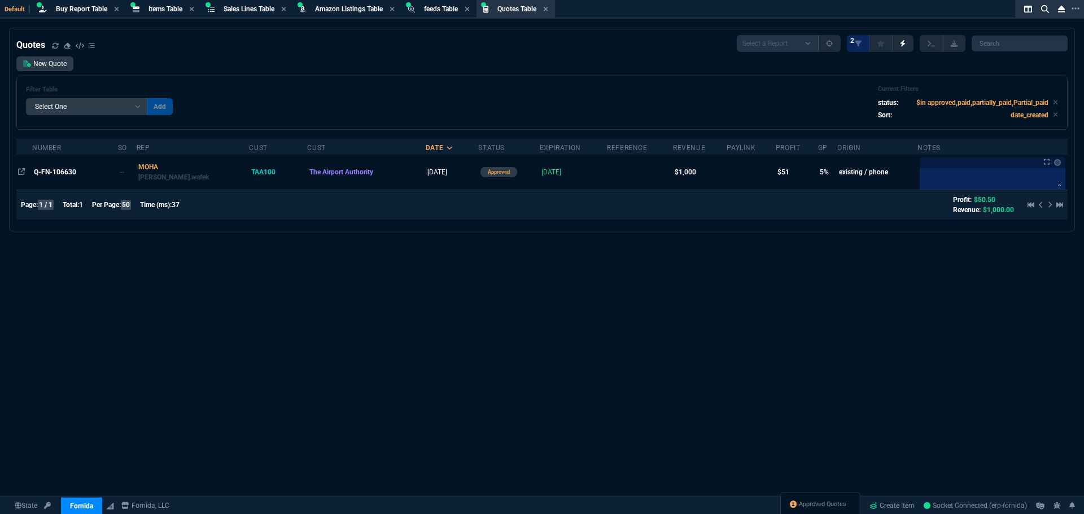
click at [533, 43] on div "Quotes Select a Report Fruit (MTD) APPROVED Quotes 2" at bounding box center [541, 43] width 1051 height 17
click at [68, 6] on span "Buy Report Table" at bounding box center [81, 9] width 51 height 8
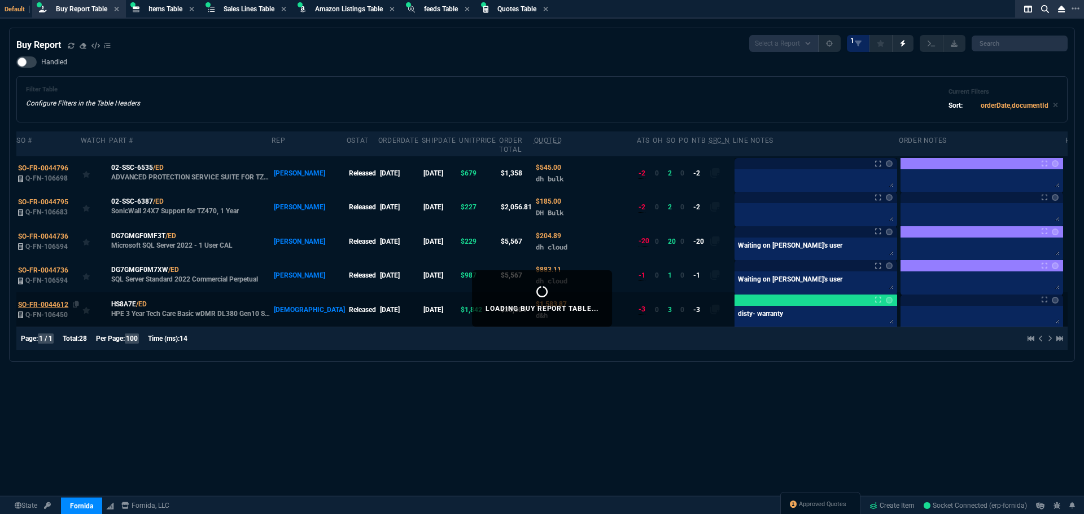
click at [50, 301] on span "SO-FR-0044612" at bounding box center [43, 305] width 50 height 8
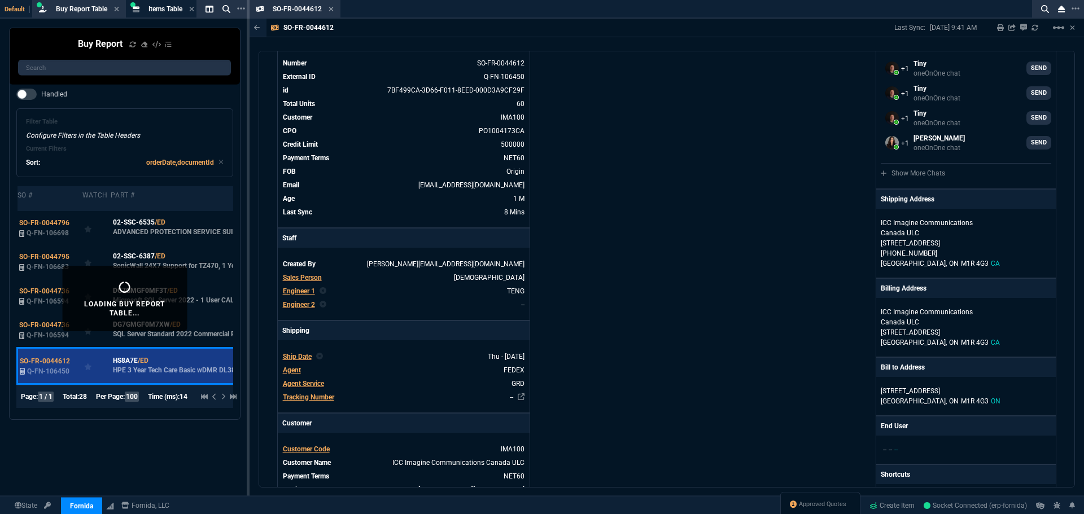
scroll to position [226, 0]
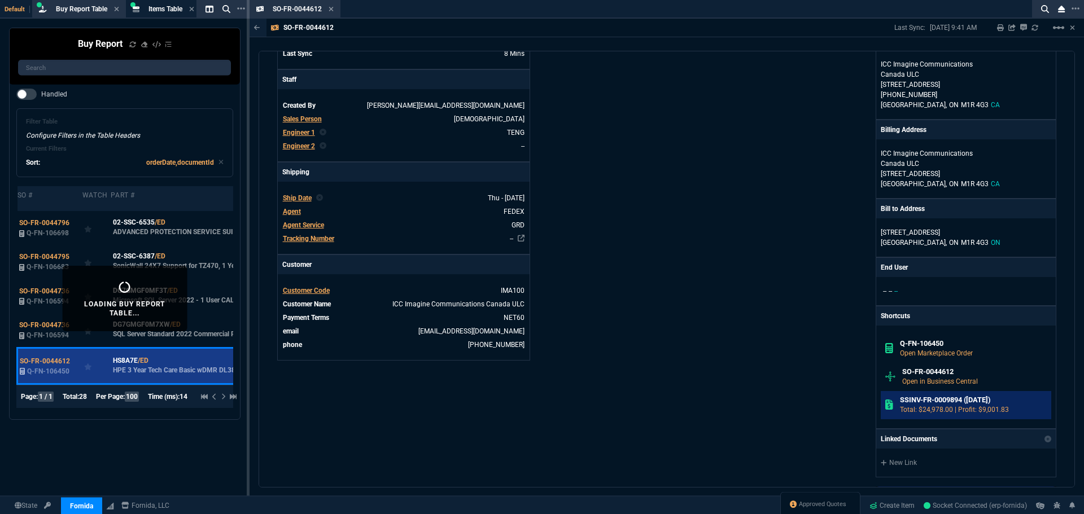
click at [949, 407] on p "Total: $24,978.00 | Profit: $9,001.83" at bounding box center [973, 410] width 147 height 10
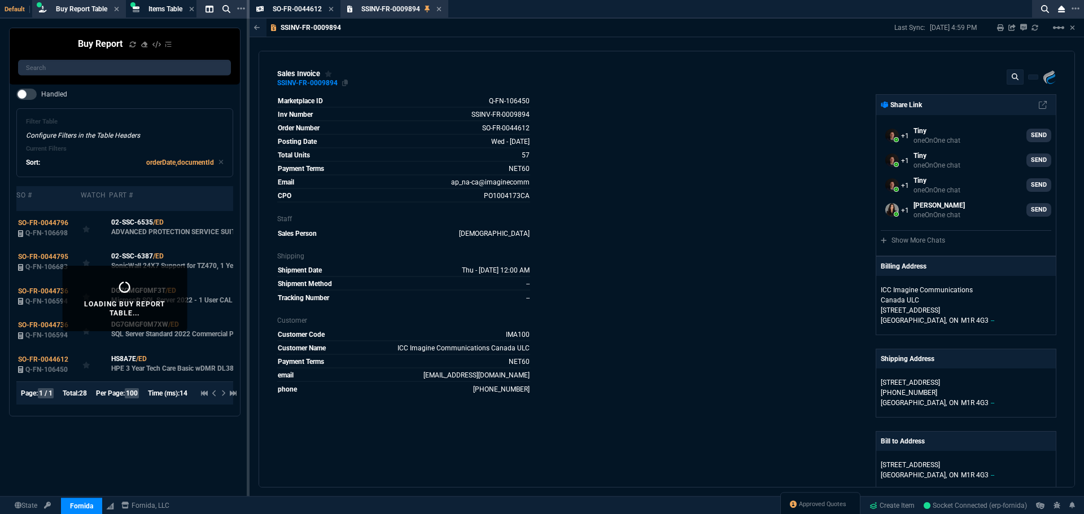
click at [296, 84] on div "SSINV-FR-0009894" at bounding box center [307, 83] width 60 height 2
click at [295, 84] on div "SSINV-FR-0009894" at bounding box center [307, 83] width 60 height 2
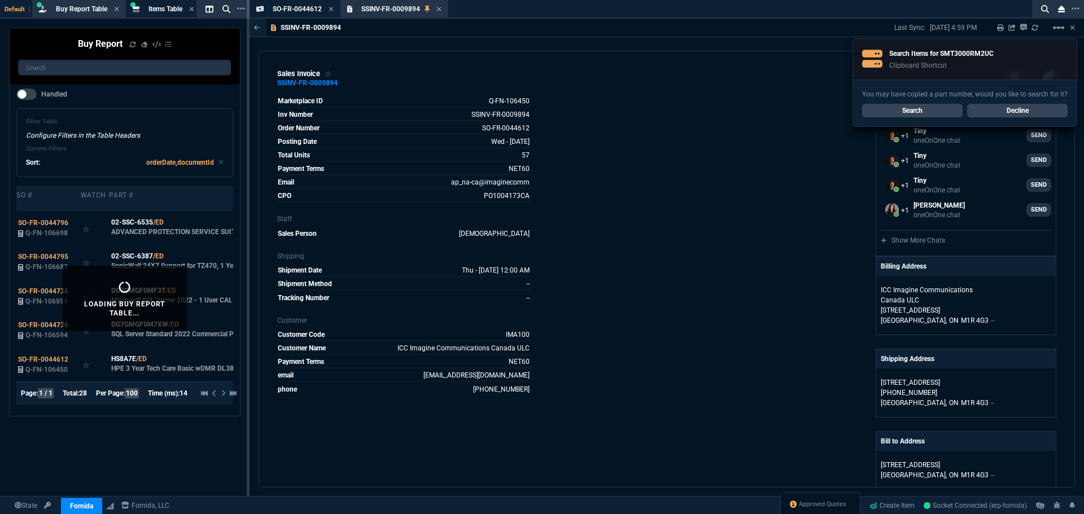
click at [899, 107] on link "Search" at bounding box center [912, 111] width 100 height 14
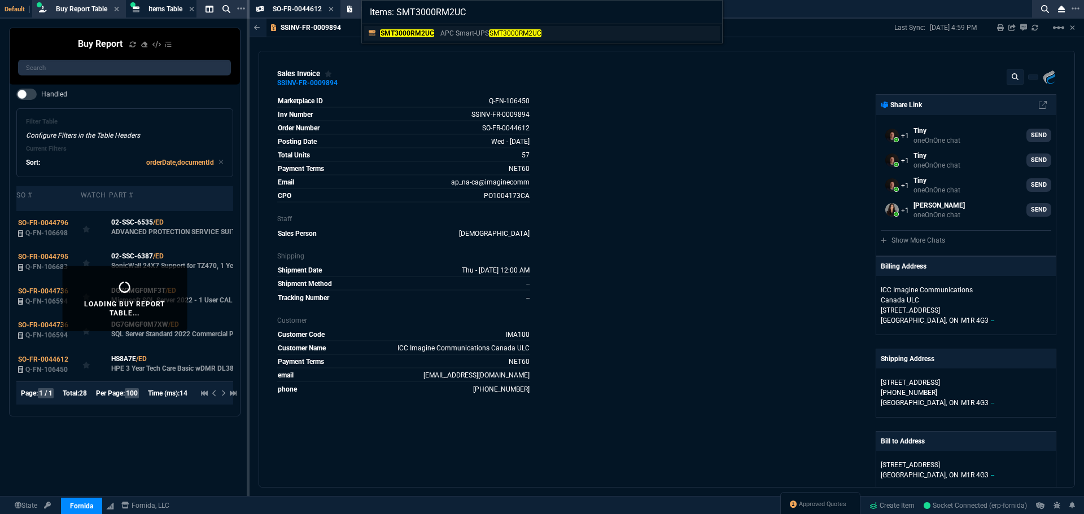
click at [415, 33] on mark "SMT3000RM2UC" at bounding box center [407, 33] width 54 height 8
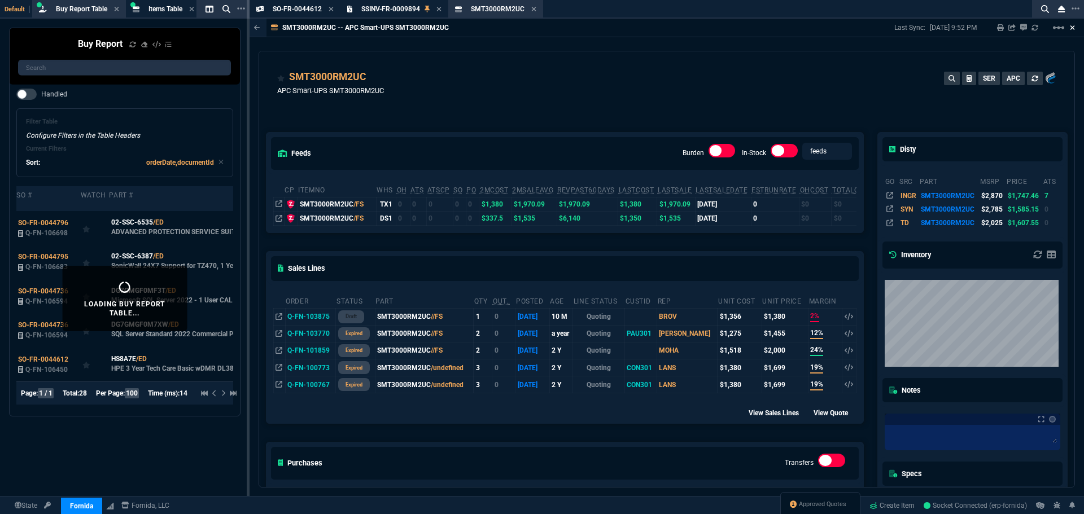
click at [1074, 28] on icon at bounding box center [1072, 27] width 5 height 7
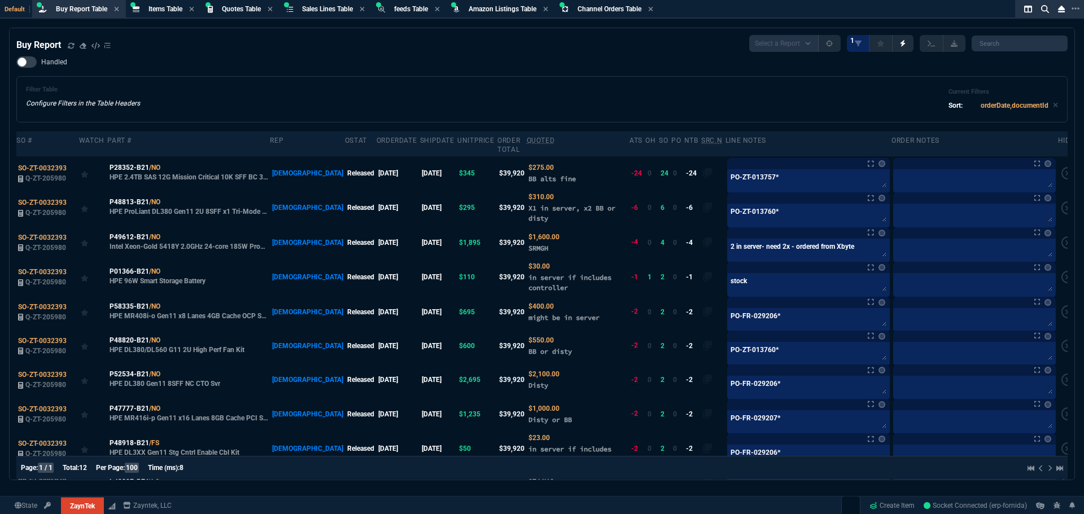
select select "8: NEPT"
click at [69, 47] on icon at bounding box center [71, 45] width 6 height 6
click at [419, 98] on div "Filter Table Configure Filters in the Table Headers Current Filters Sort: order…" at bounding box center [542, 99] width 1032 height 27
click at [238, 100] on div "Filter Table Configure Filters in the Table Headers Current Filters Sort: order…" at bounding box center [542, 99] width 1032 height 27
click at [247, 110] on div "Filter Table Configure Filters in the Table Headers Current Filters Sort: order…" at bounding box center [542, 99] width 1032 height 27
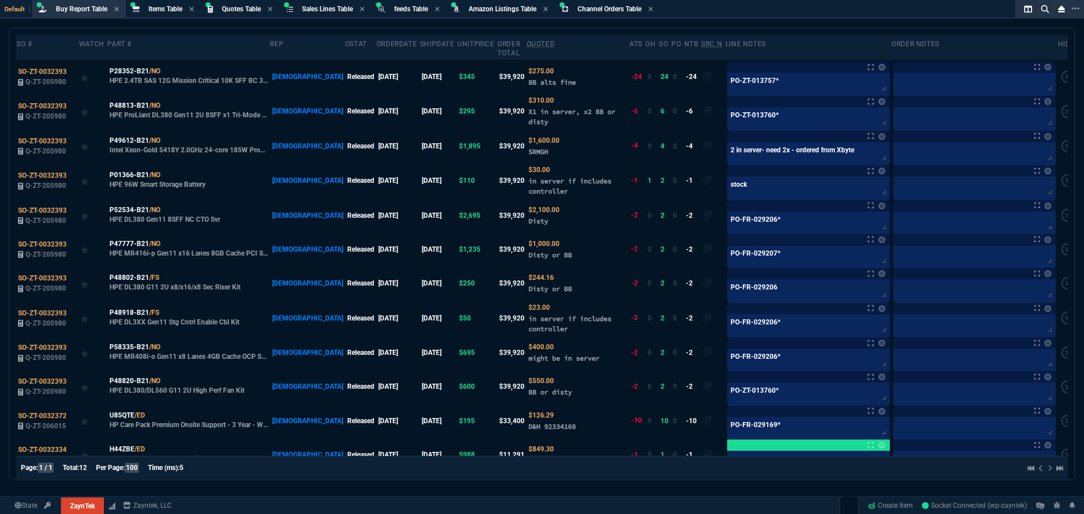
scroll to position [115, 0]
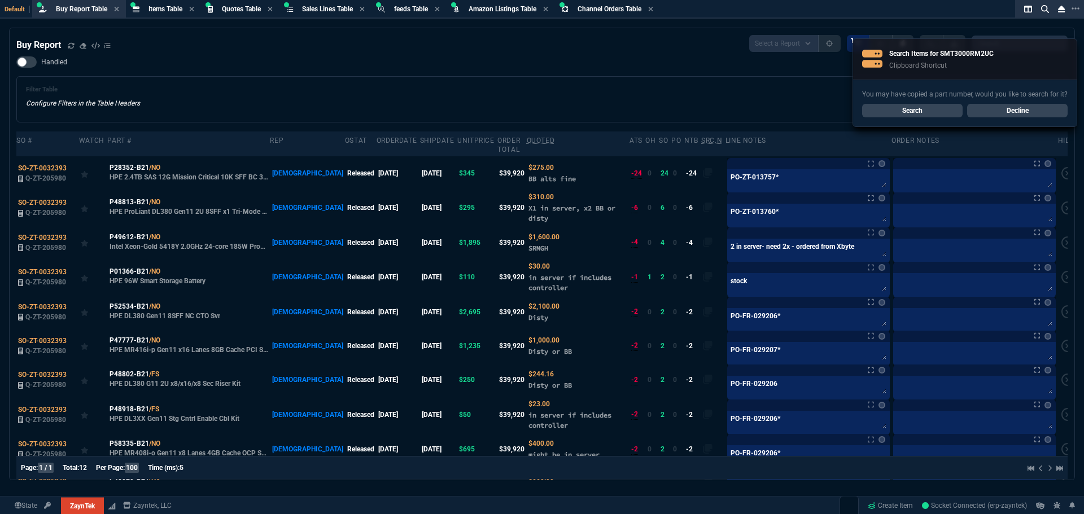
select select "8: NEPT"
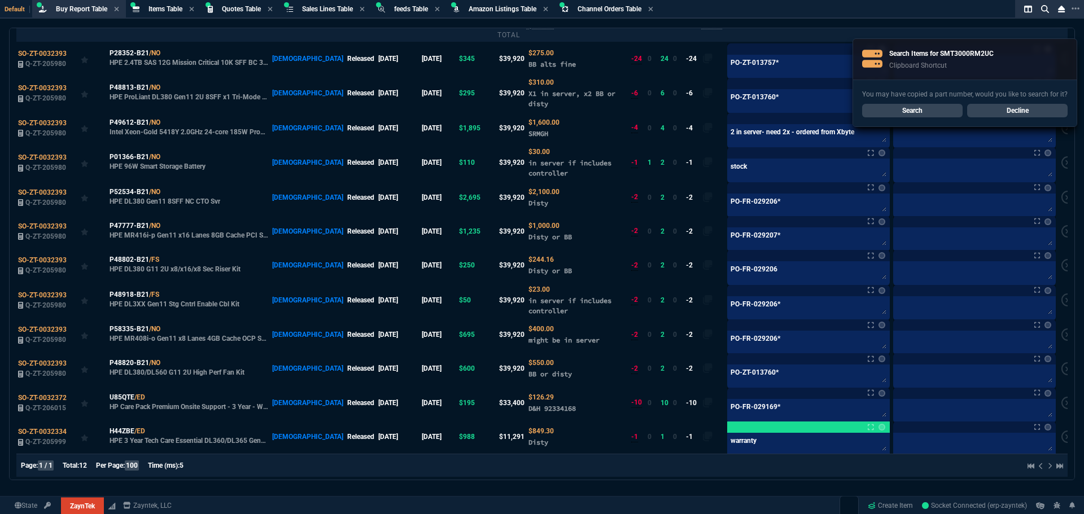
click at [919, 112] on link "Search" at bounding box center [912, 111] width 100 height 14
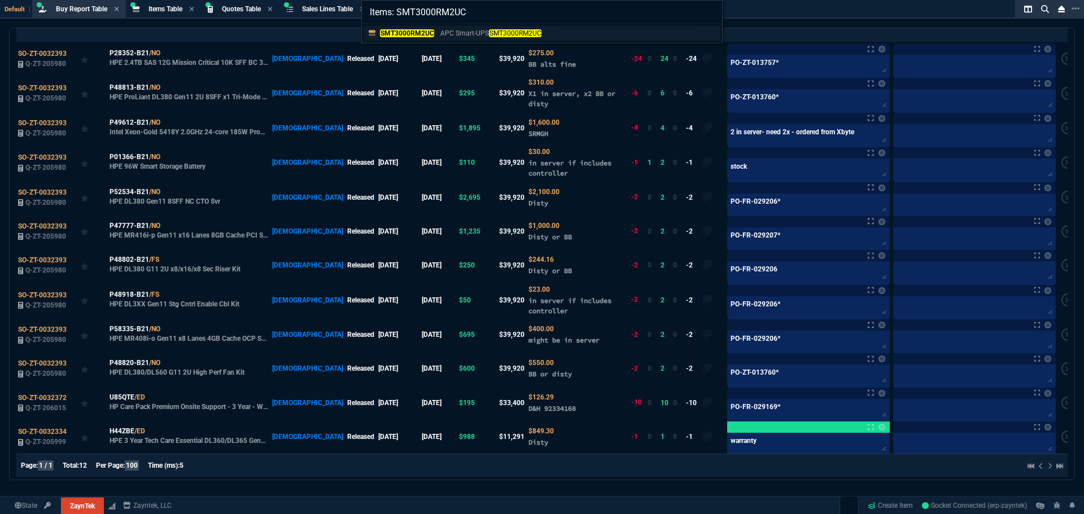
click at [411, 32] on mark "SMT3000RM2UC" at bounding box center [407, 33] width 54 height 8
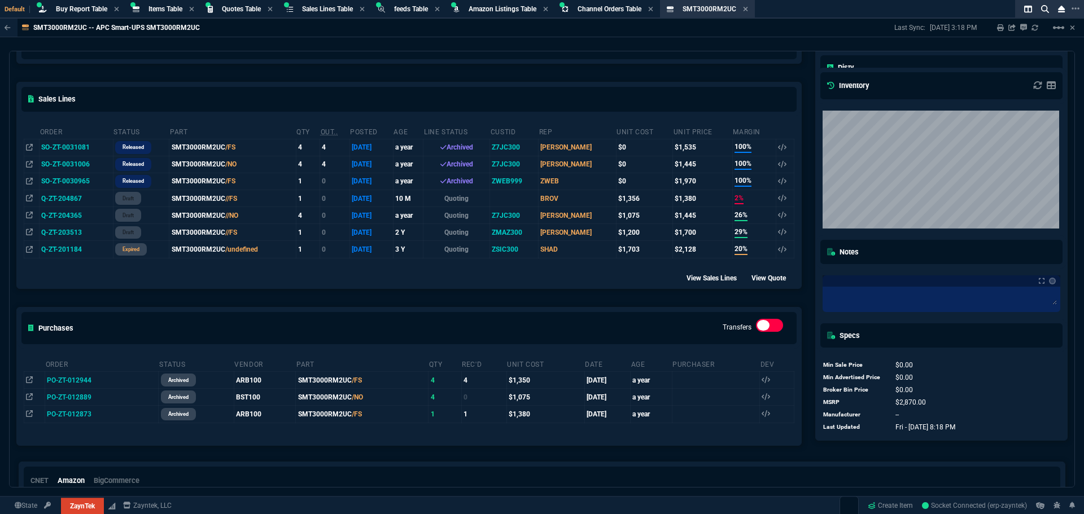
scroll to position [0, 0]
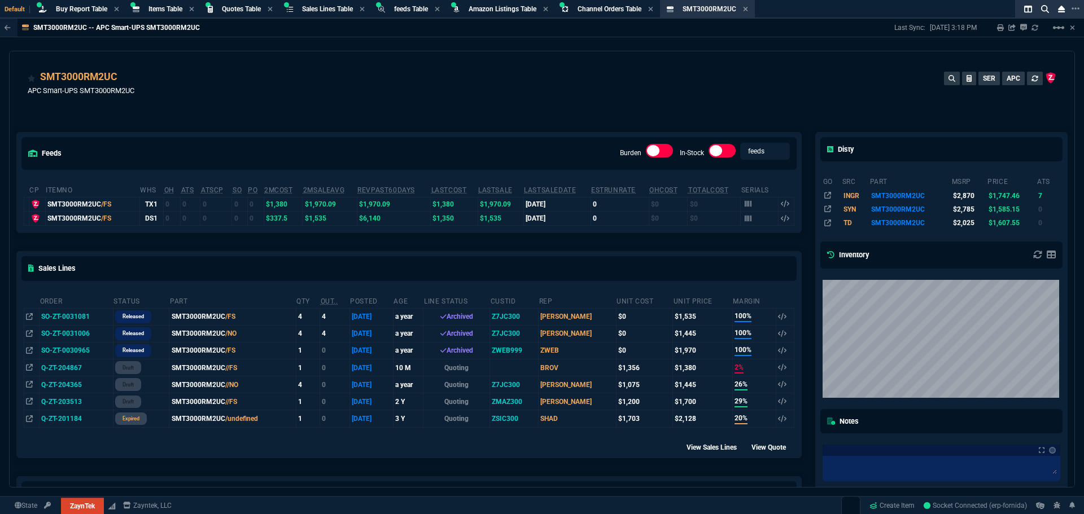
click at [299, 103] on div "SMT3000RM2UC APC Smart-UPS SMT3000RM2UC SER APC" at bounding box center [542, 89] width 1028 height 40
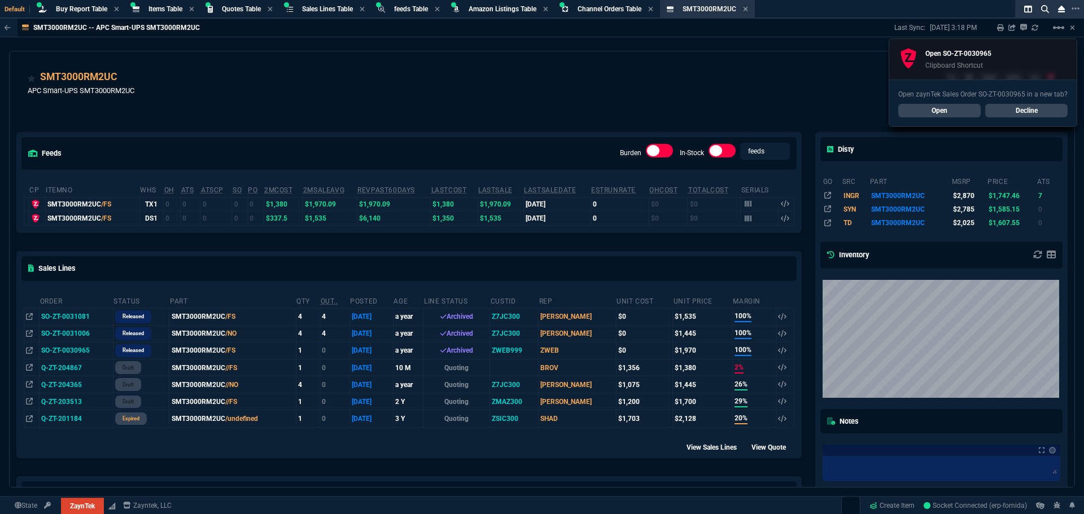
click at [943, 113] on link "Open" at bounding box center [939, 111] width 82 height 14
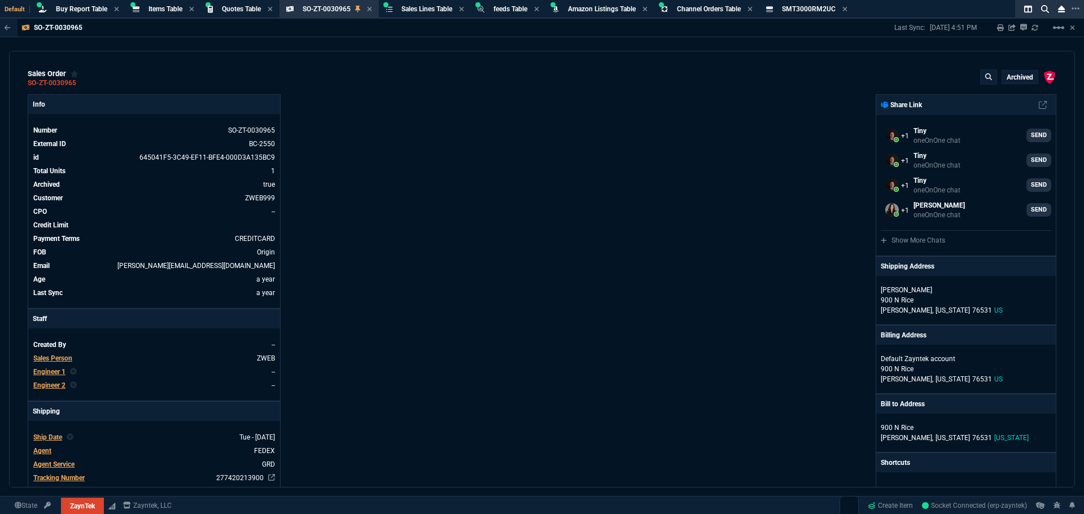
drag, startPoint x: 231, startPoint y: 7, endPoint x: 239, endPoint y: 19, distance: 14.2
click at [231, 7] on span "Quotes Table" at bounding box center [241, 9] width 39 height 8
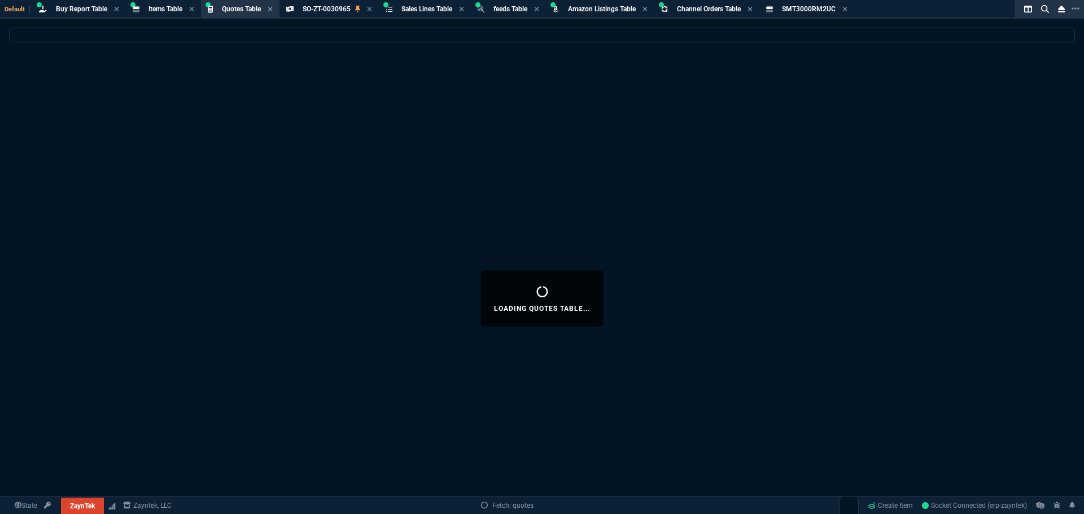
select select
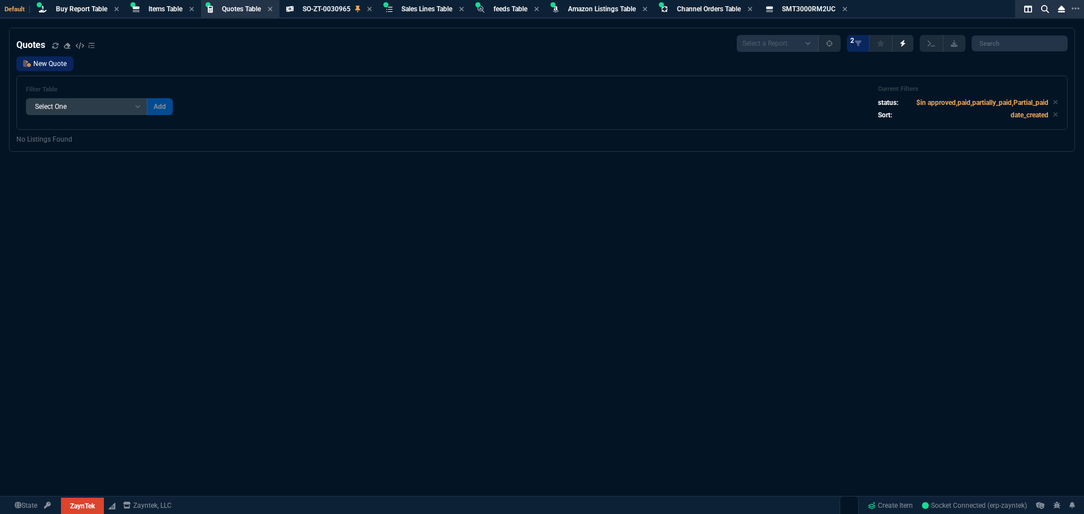
click at [59, 64] on link "New Quote" at bounding box center [44, 63] width 57 height 15
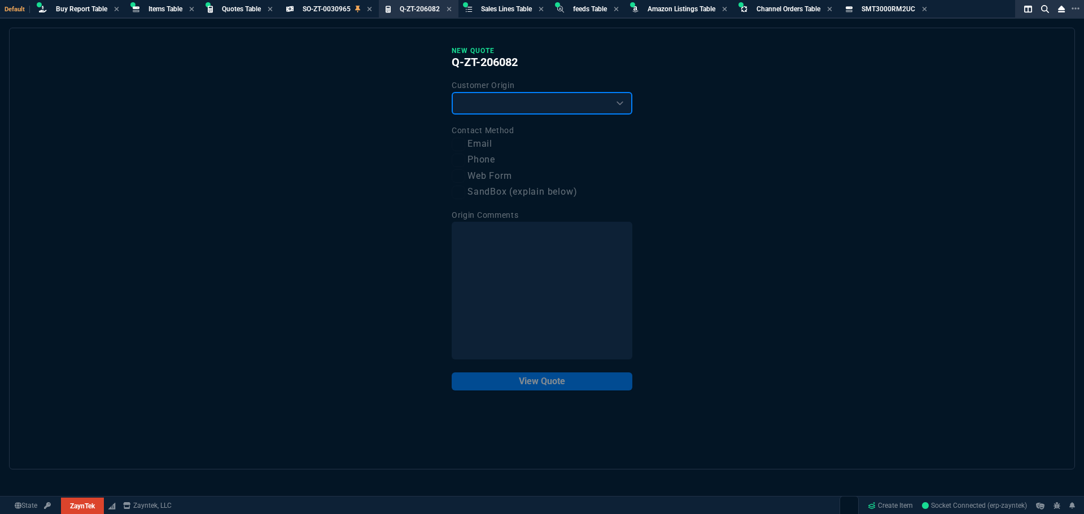
click at [531, 102] on select "Existing Customer Amazon Lead (first order) Website Lead (first order) Called (…" at bounding box center [542, 103] width 181 height 23
select select "existing"
click at [452, 93] on select "Existing Customer Amazon Lead (first order) Website Lead (first order) Called (…" at bounding box center [542, 103] width 181 height 23
click at [479, 144] on label "Email" at bounding box center [542, 144] width 181 height 14
click at [465, 144] on input "Email" at bounding box center [459, 145] width 14 height 14
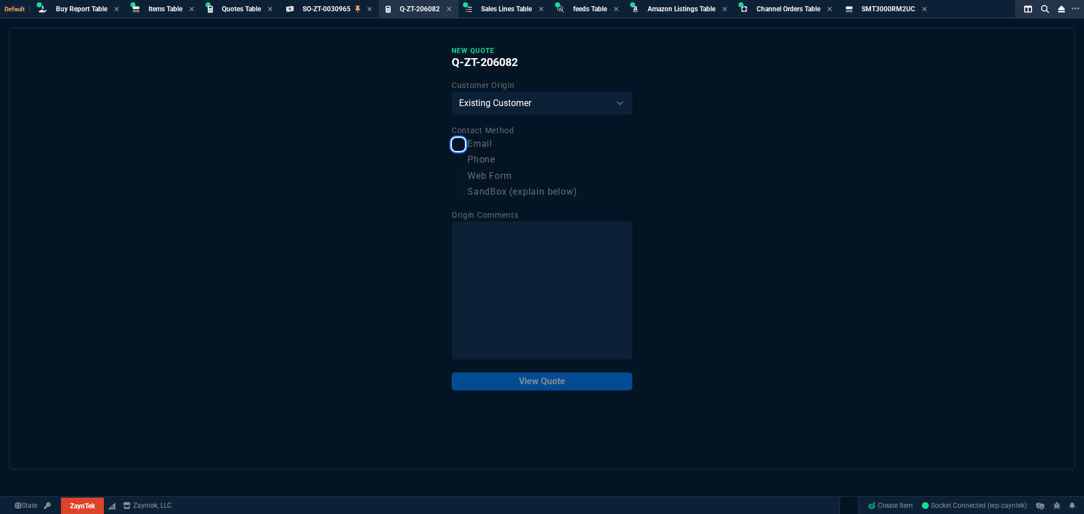
checkbox input "true"
click at [553, 383] on button "View Quote" at bounding box center [542, 382] width 181 height 18
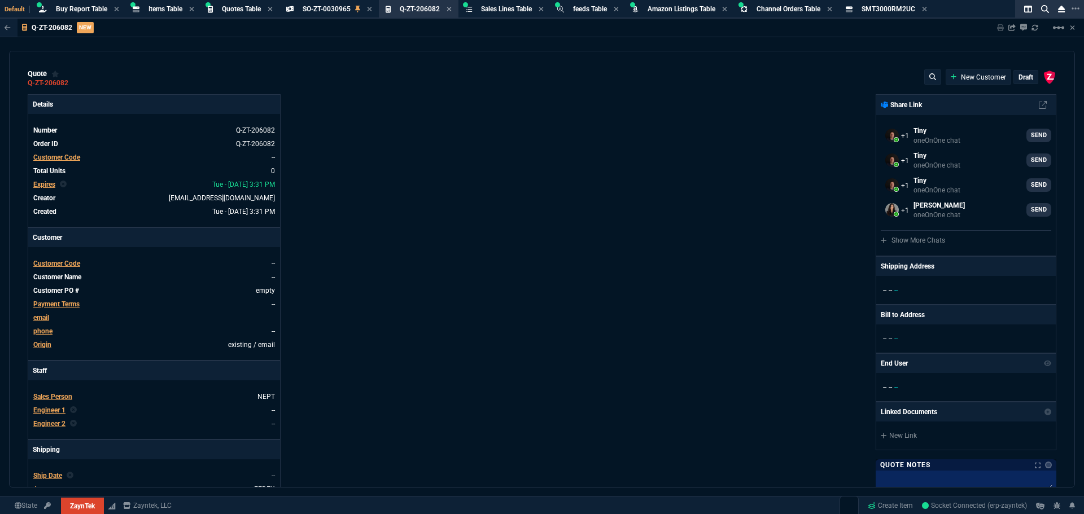
click at [62, 157] on span "Customer Code" at bounding box center [56, 158] width 47 height 8
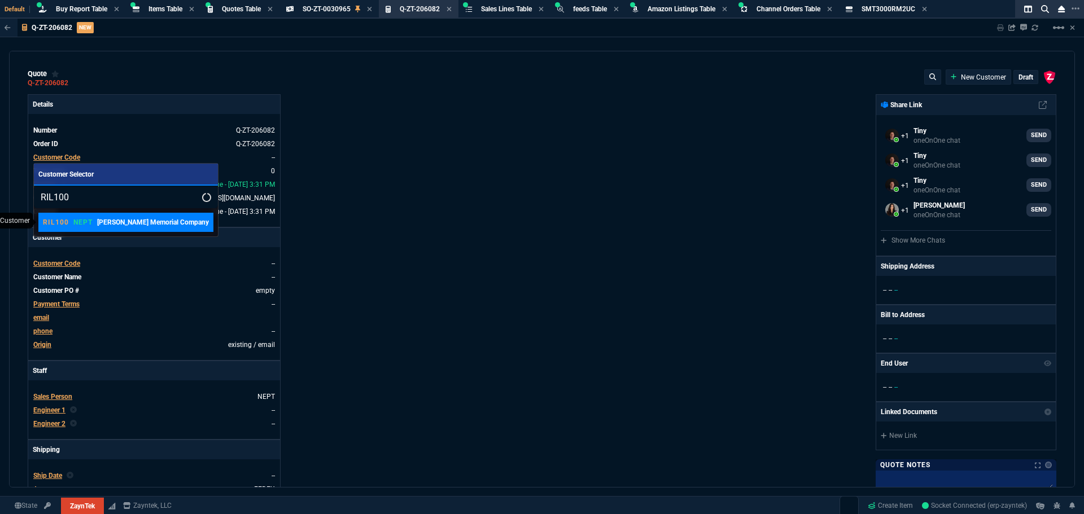
type input "RIL100"
click at [83, 221] on p "NEPT" at bounding box center [82, 222] width 19 height 9
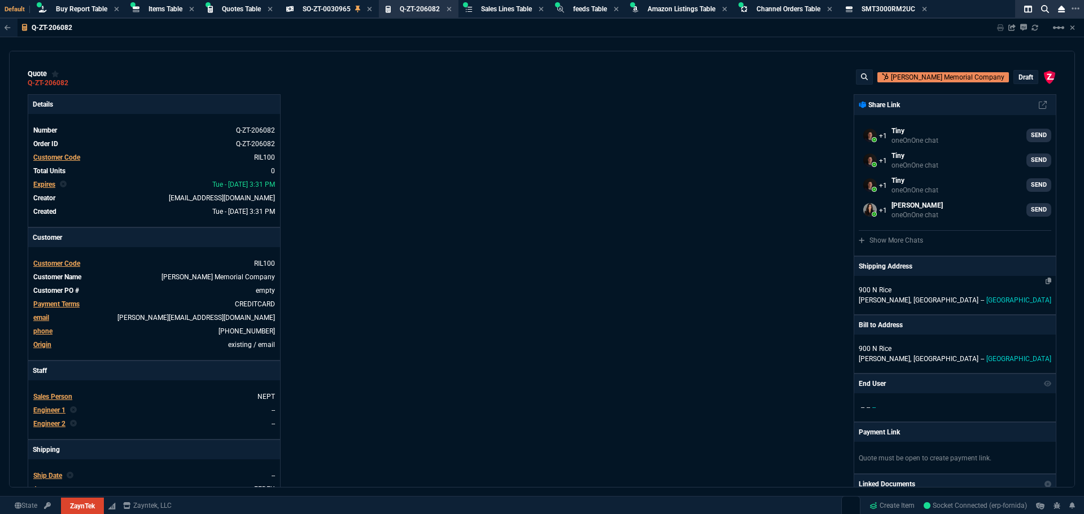
click at [905, 299] on span "Hamilton," at bounding box center [885, 300] width 52 height 8
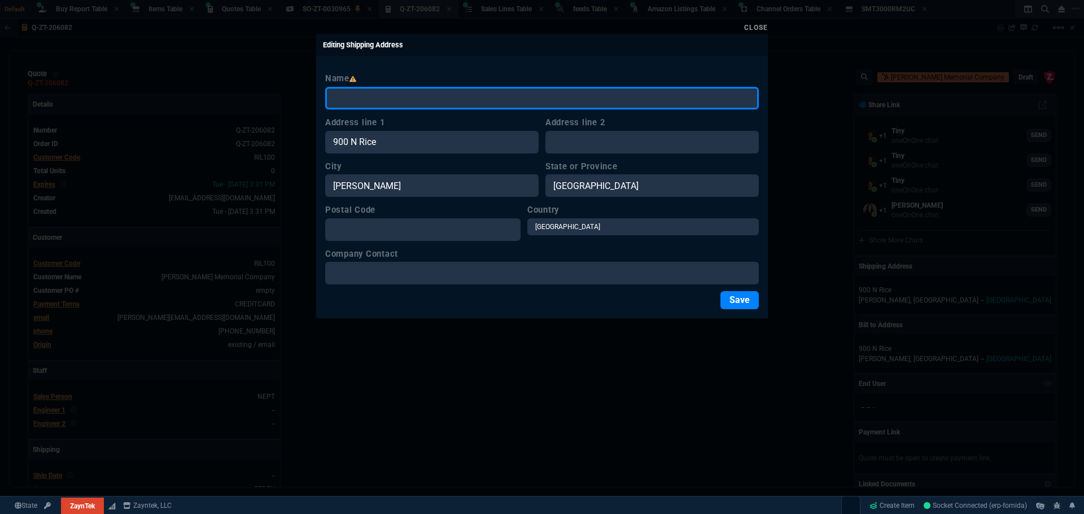
click at [358, 97] on input "Name" at bounding box center [541, 98] width 433 height 23
paste input "Riley-Gardner Memorial Company"
type input "Riley-Gardner Memorial Company"
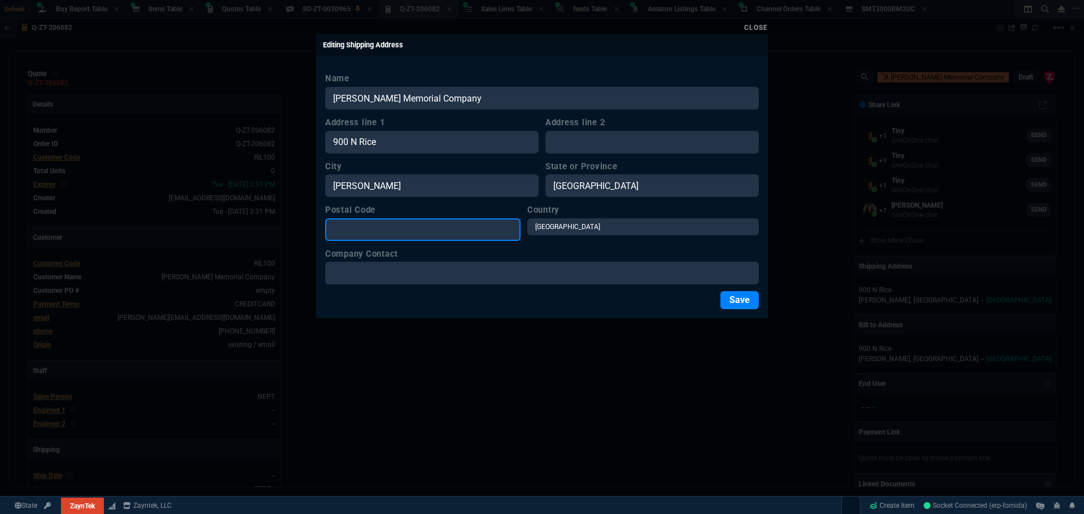
click at [355, 236] on input "Postal Code" at bounding box center [422, 229] width 195 height 23
type input "76531"
click at [735, 308] on button "Save" at bounding box center [739, 300] width 38 height 18
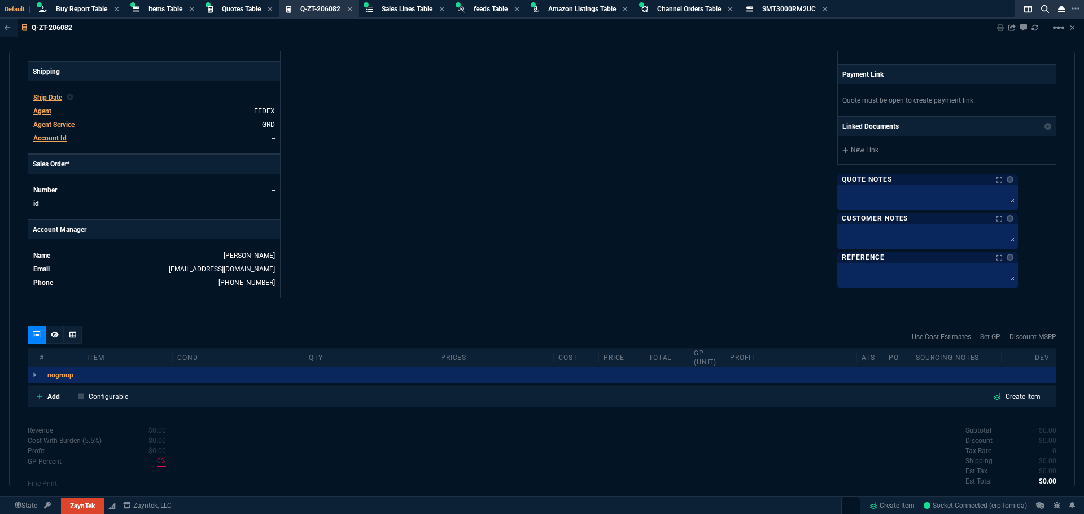
scroll to position [395, 0]
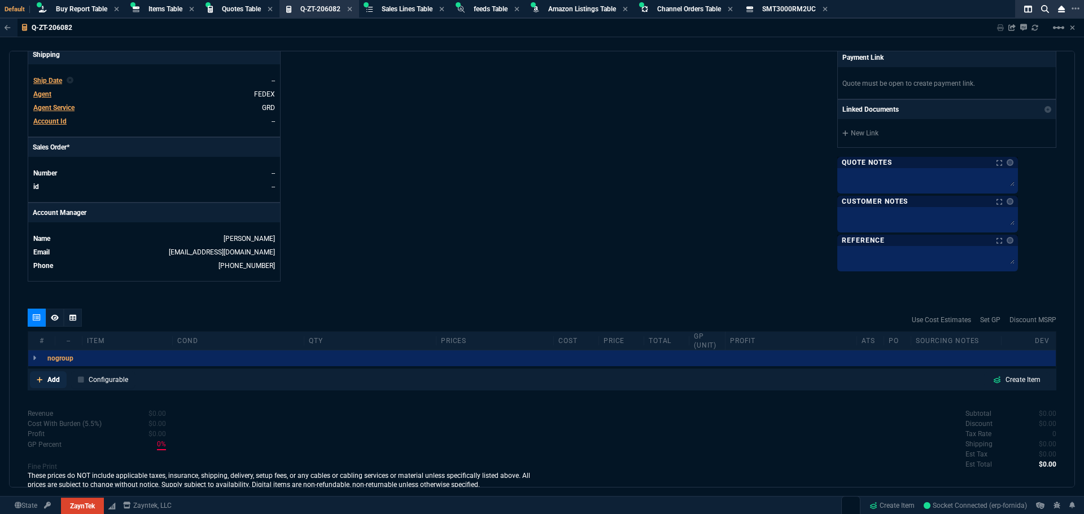
click at [47, 382] on p "Add" at bounding box center [53, 380] width 12 height 10
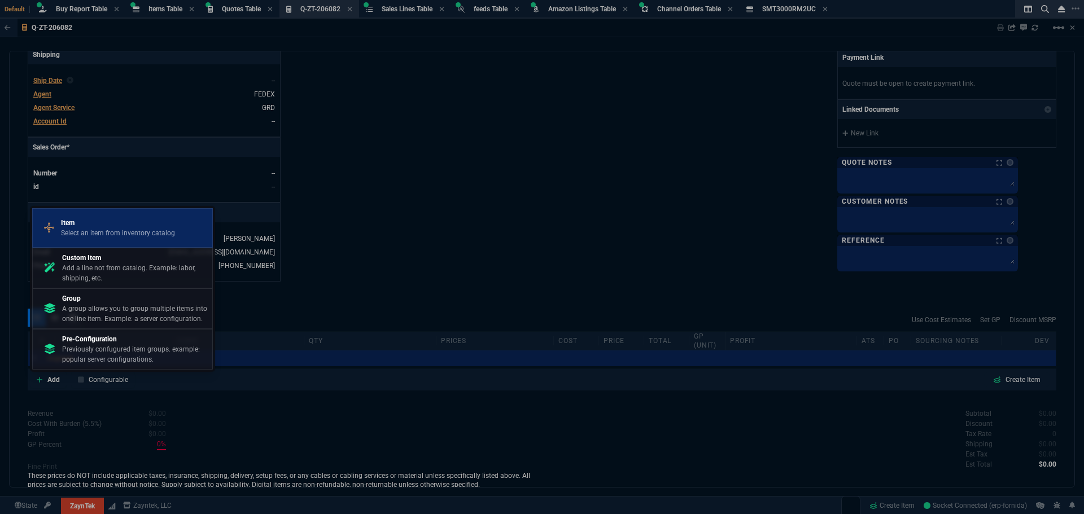
click at [69, 224] on p "Item" at bounding box center [118, 223] width 114 height 10
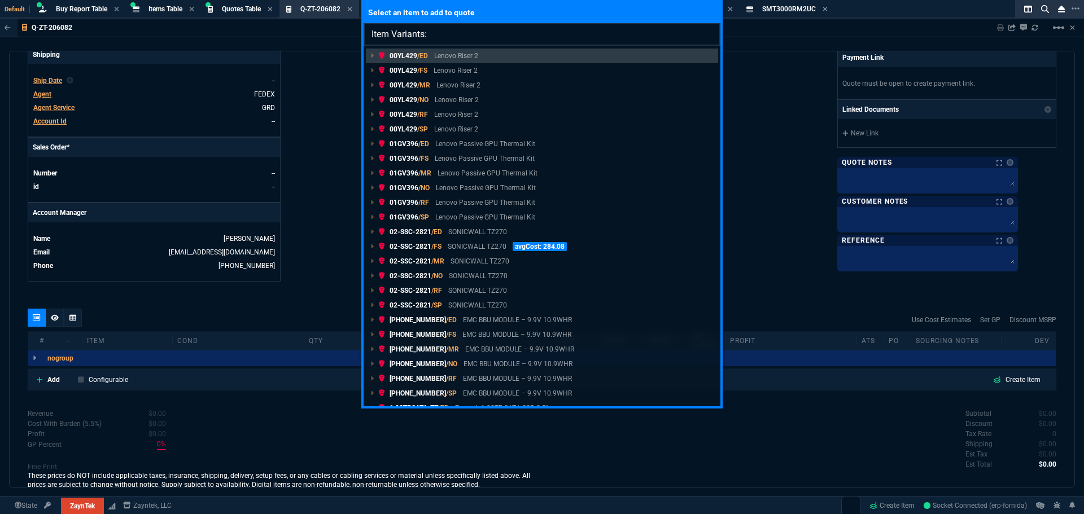
click at [441, 37] on input "Item Variants:" at bounding box center [541, 34] width 357 height 23
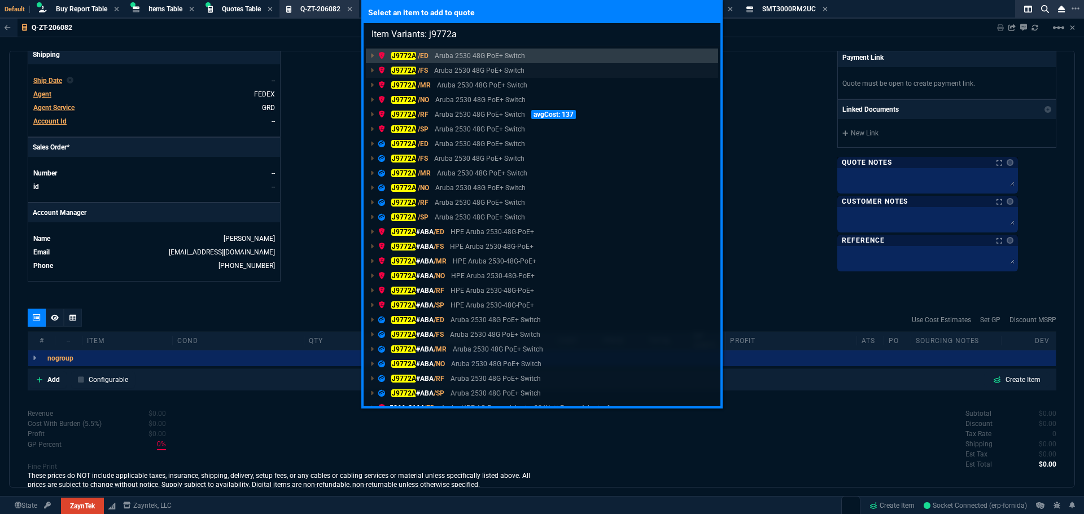
type input "Item Variants: j9772a"
click at [413, 69] on mark "J9772A" at bounding box center [403, 71] width 25 height 8
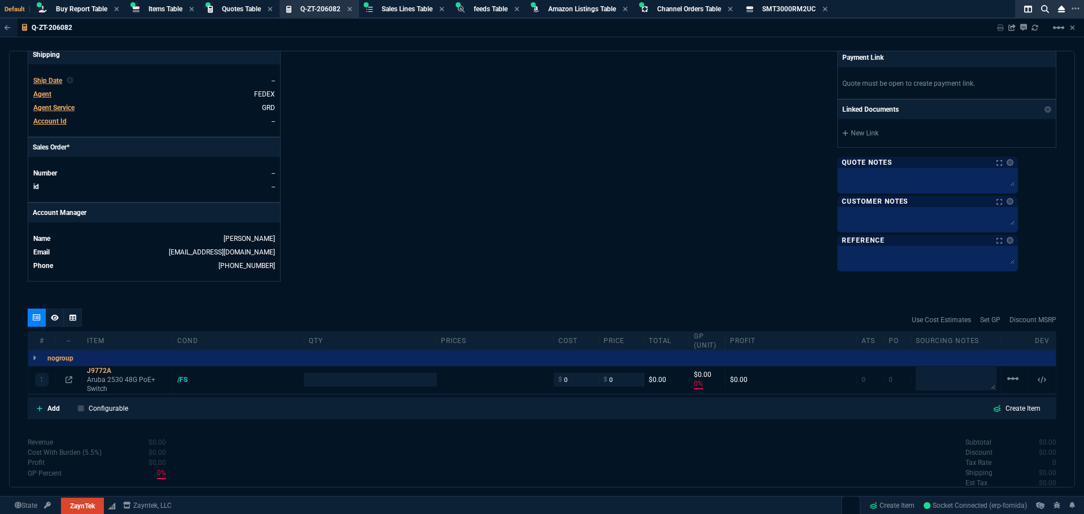
type input "0"
type input "5122.17"
click at [336, 380] on input "number" at bounding box center [370, 379] width 122 height 13
type input "100"
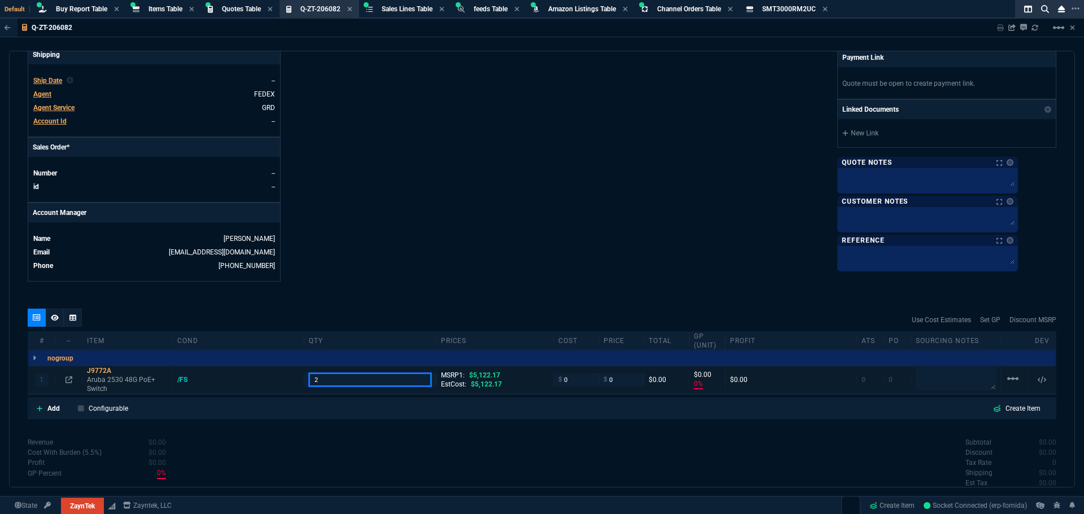
type input "2"
type input "1050"
type input "-100"
type input "-1050"
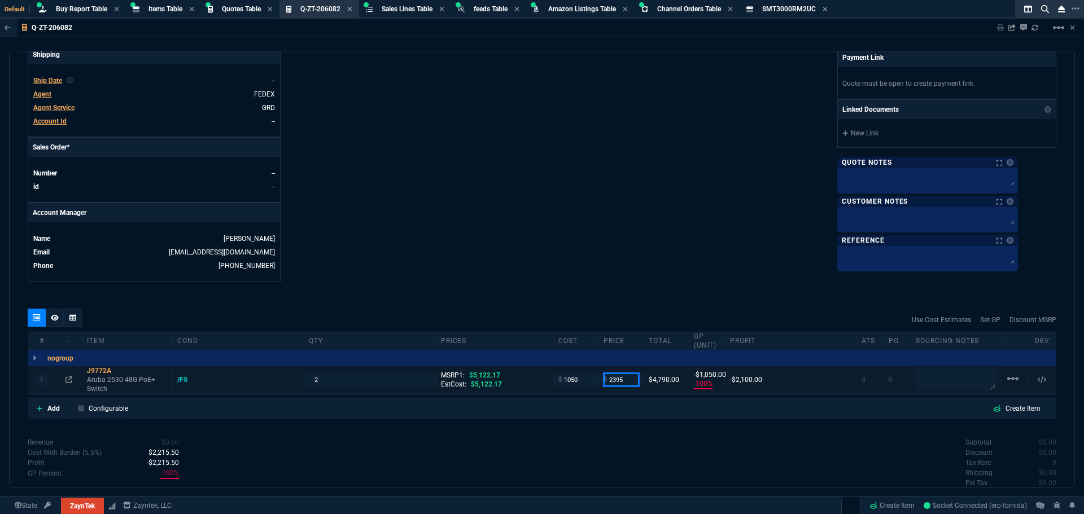
type input "2395"
type input "56"
type input "1345"
type input "53"
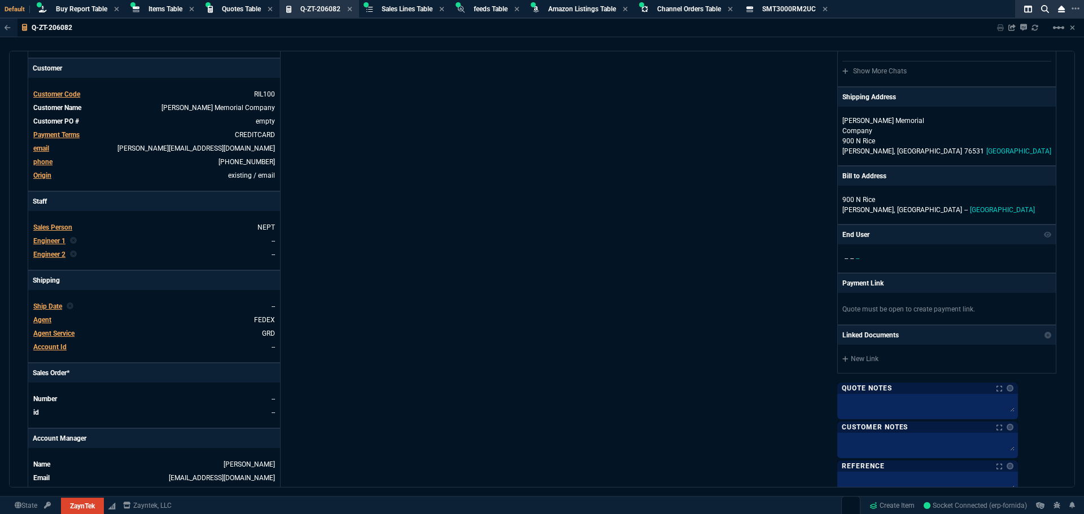
scroll to position [0, 0]
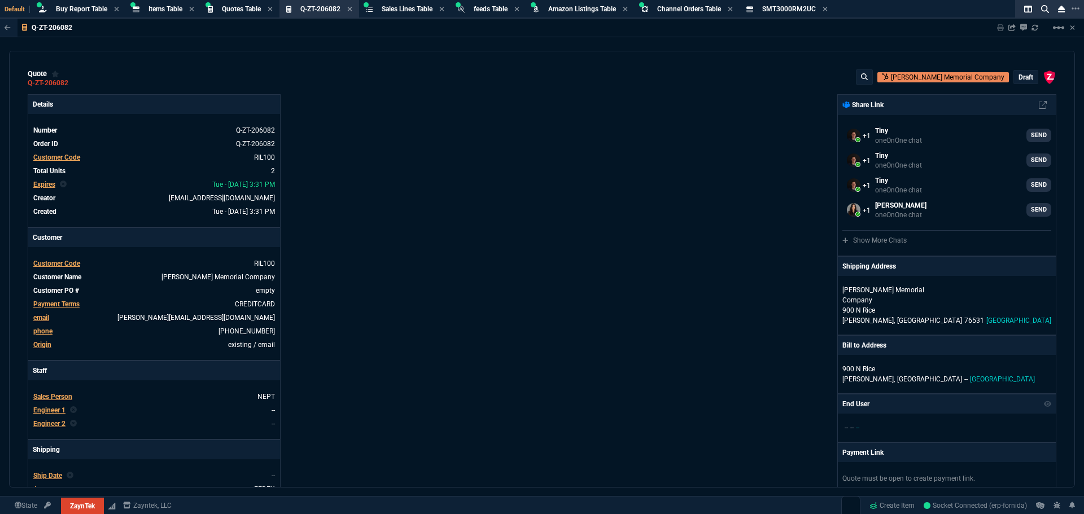
click at [1023, 80] on p "draft" at bounding box center [1025, 77] width 15 height 9
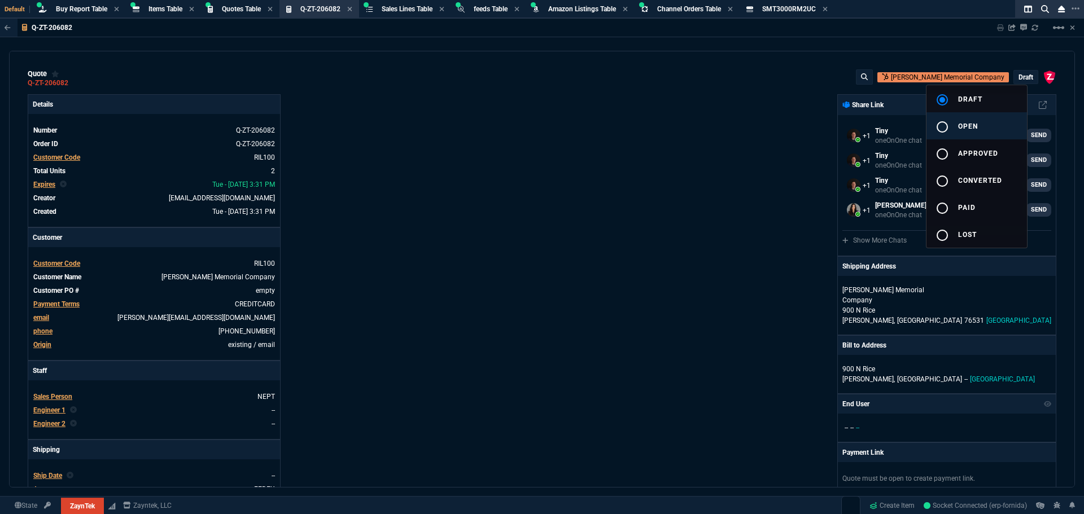
click at [961, 122] on span "open" at bounding box center [968, 126] width 20 height 8
type input "5122.17"
type input "56"
type input "1345"
type input "53"
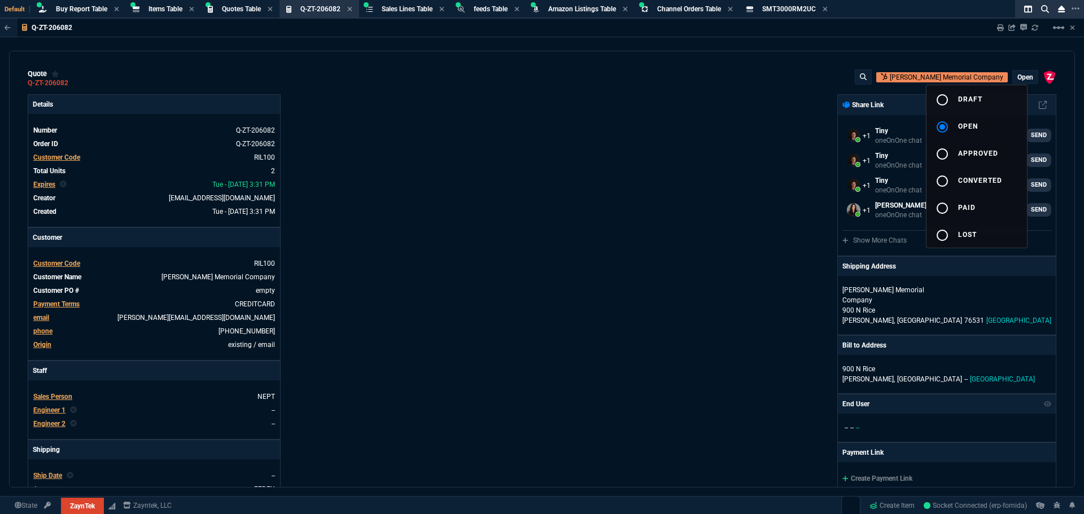
click at [780, 137] on div at bounding box center [542, 257] width 1084 height 514
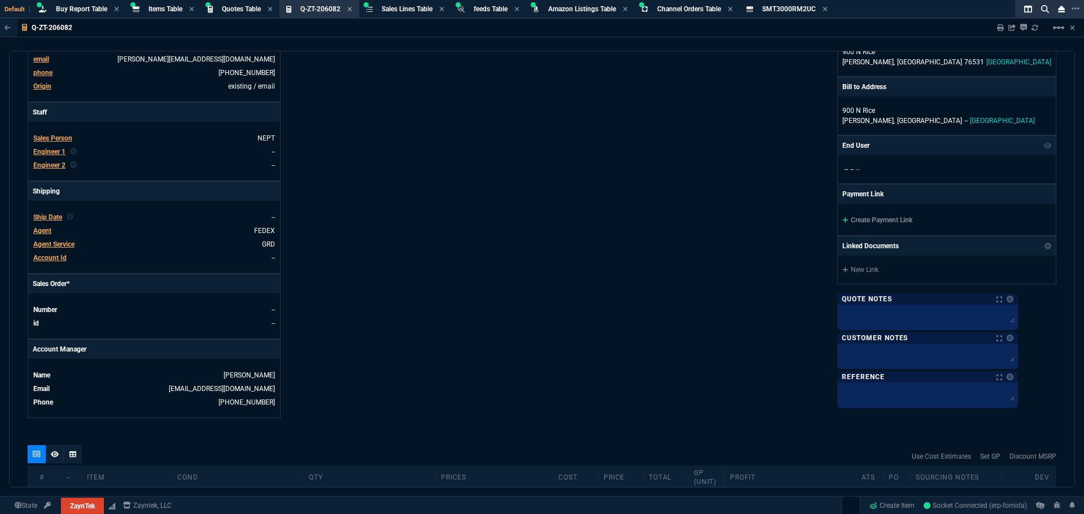
scroll to position [339, 0]
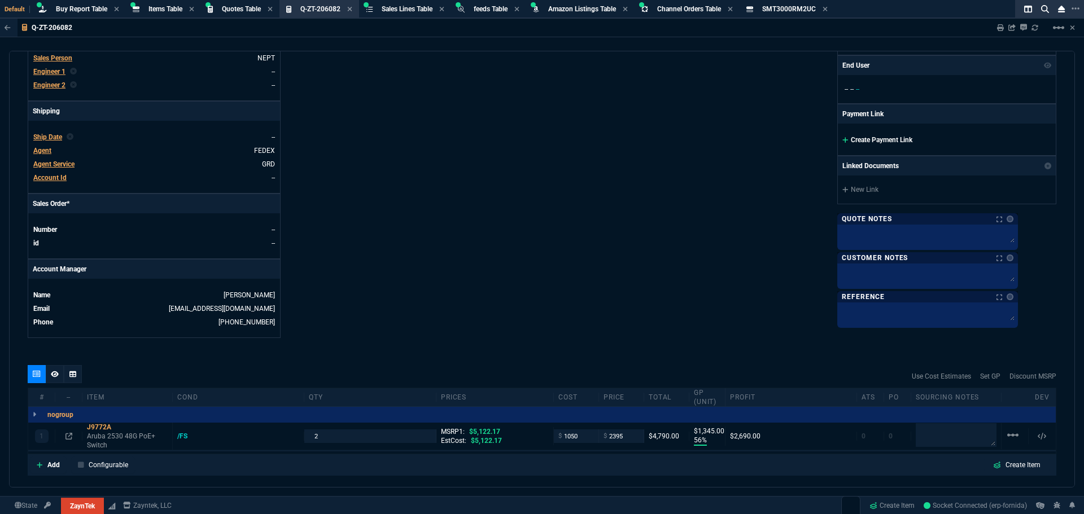
click at [910, 136] on link "Create Payment Link" at bounding box center [877, 140] width 70 height 8
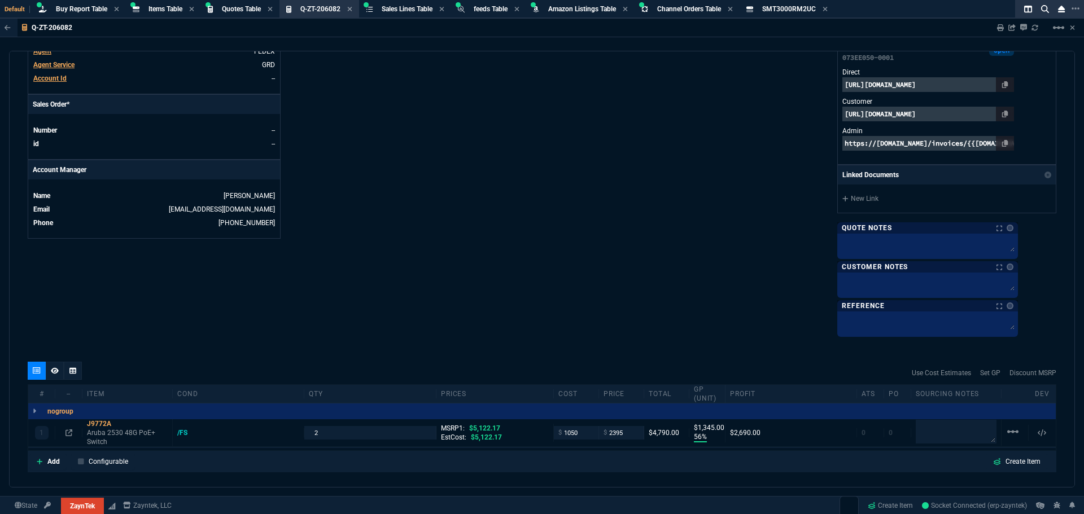
scroll to position [390, 0]
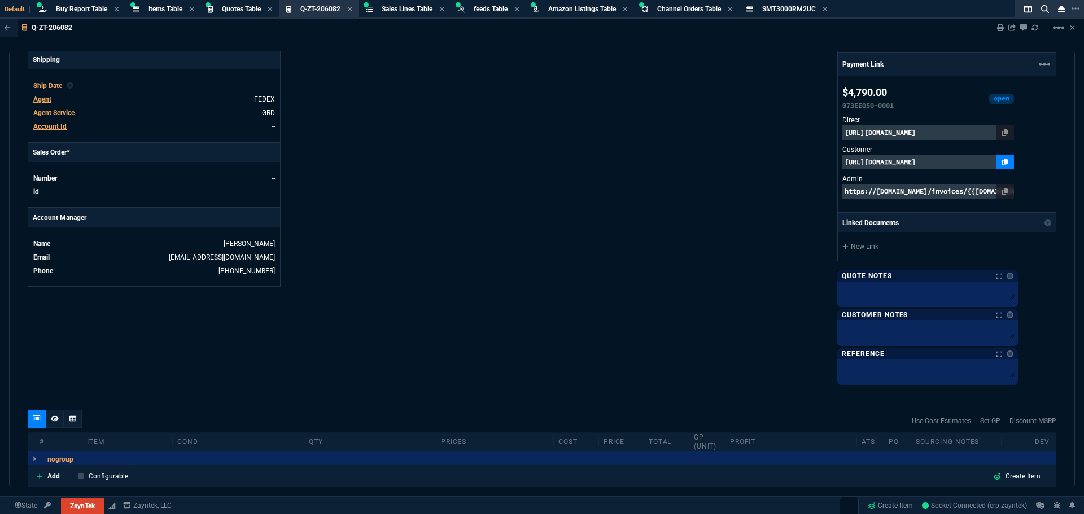
click at [1008, 159] on icon at bounding box center [1005, 162] width 6 height 7
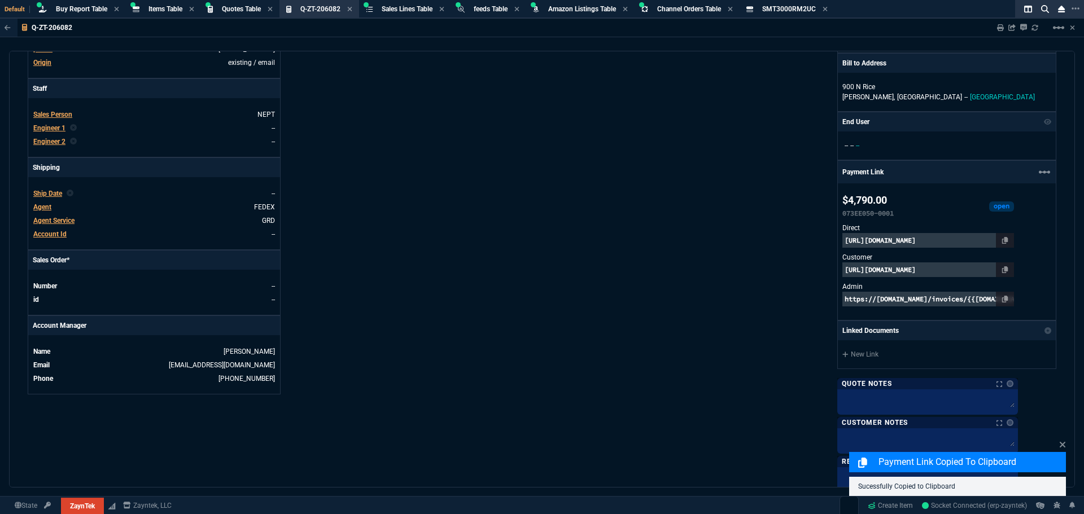
scroll to position [559, 0]
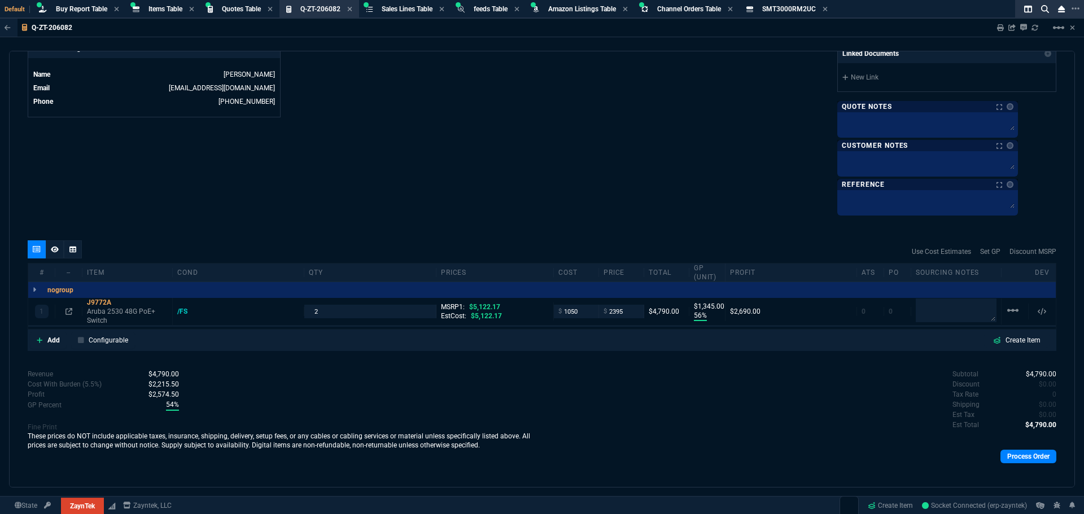
click at [55, 244] on div at bounding box center [55, 249] width 18 height 18
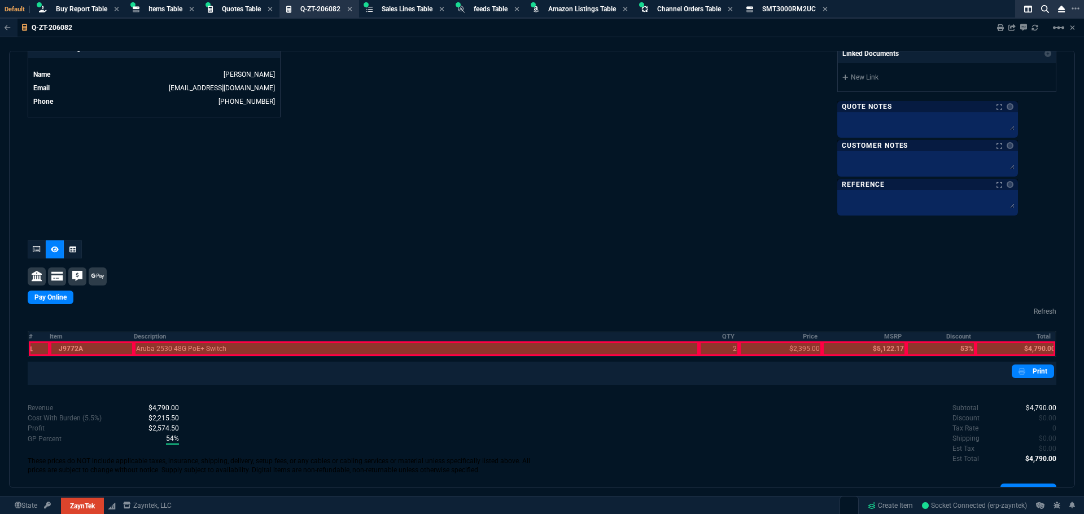
click at [37, 341] on div at bounding box center [39, 348] width 21 height 15
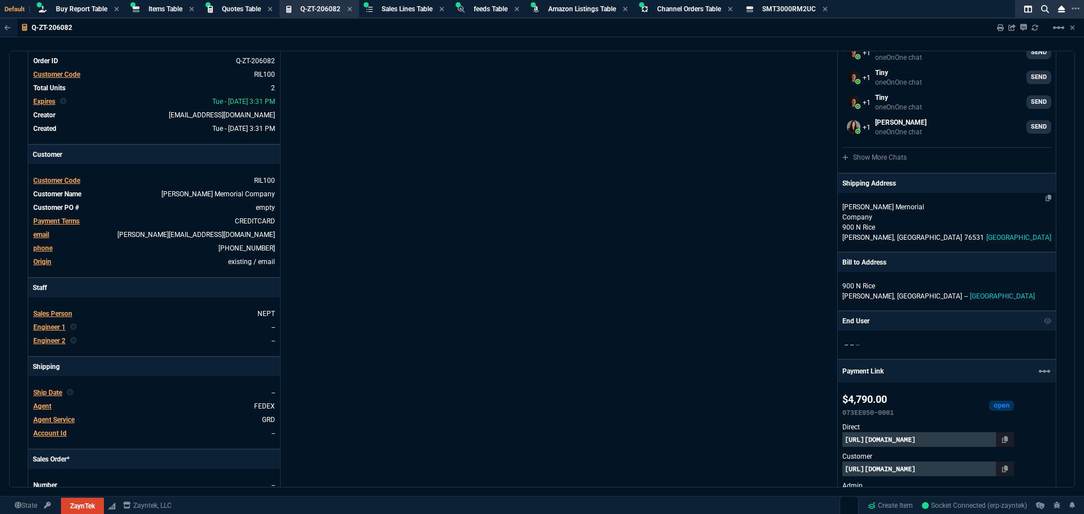
scroll to position [0, 0]
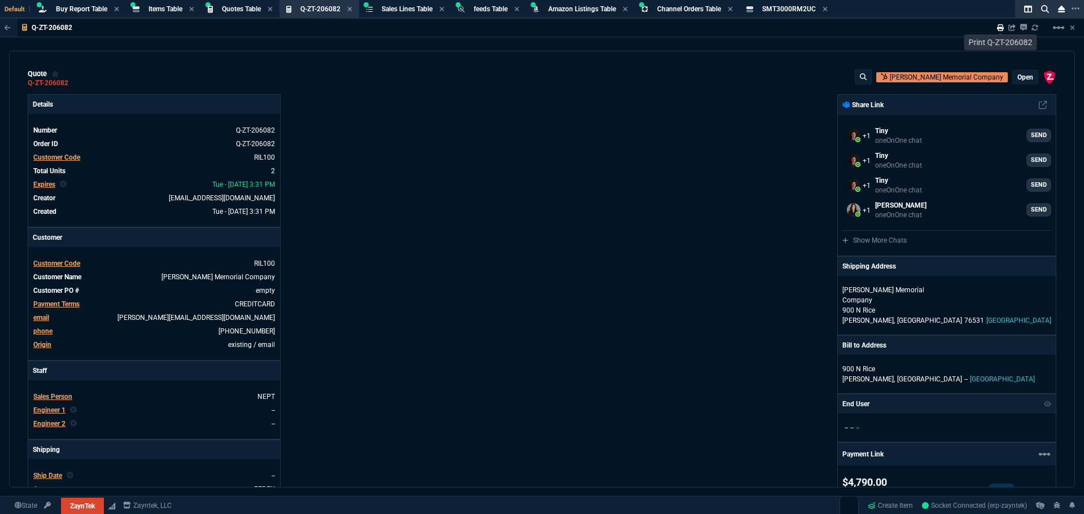
click at [999, 26] on icon at bounding box center [1000, 27] width 7 height 7
click at [560, 290] on div "ZaynTek, LLC 2609 Technology Dr Suite 200 Plano, TX 75074 Share Link Tiny oneOn…" at bounding box center [799, 433] width 514 height 678
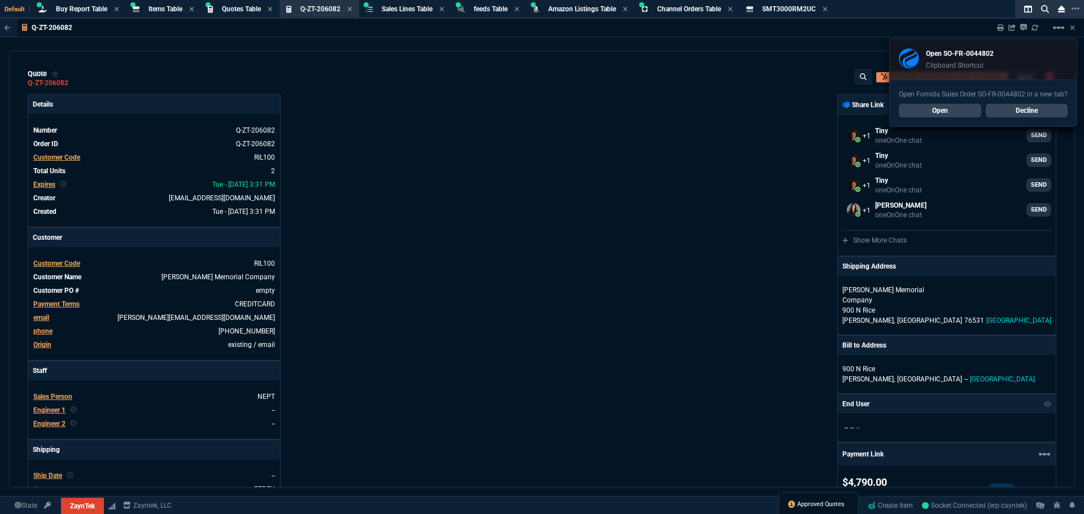
click at [799, 505] on span "Approved Quotes" at bounding box center [820, 504] width 47 height 9
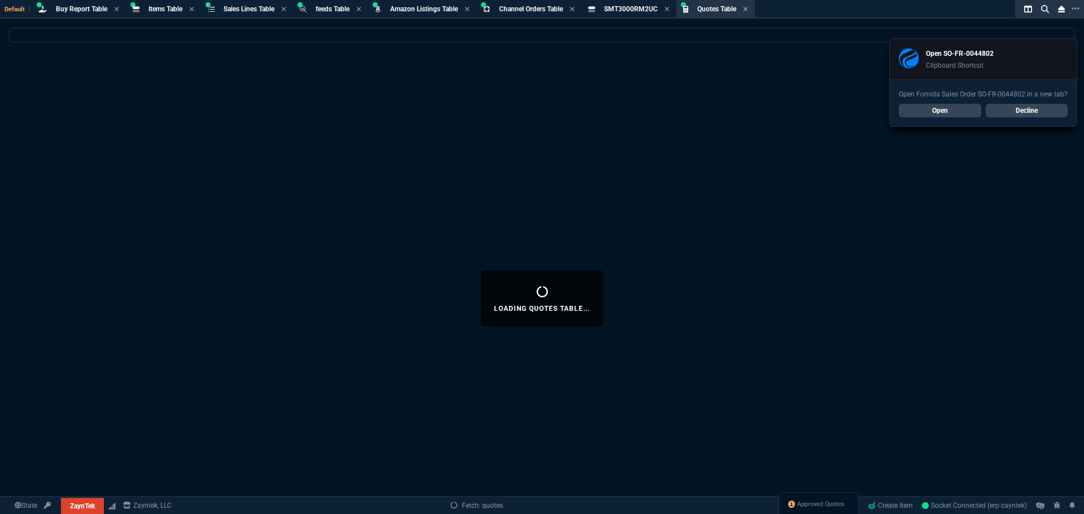
select select
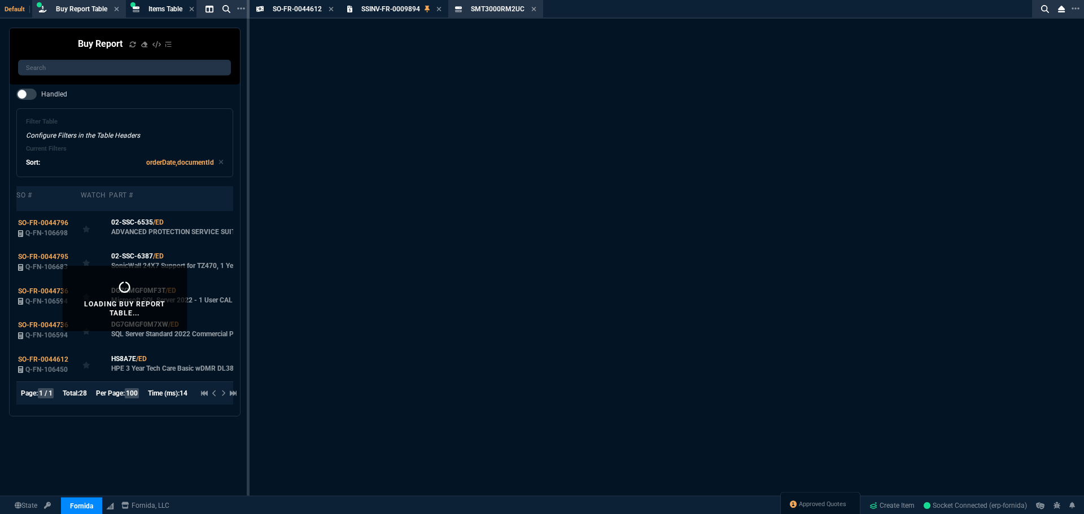
select select "8: NEPT"
click at [812, 504] on span "Approved Quotes" at bounding box center [822, 504] width 47 height 9
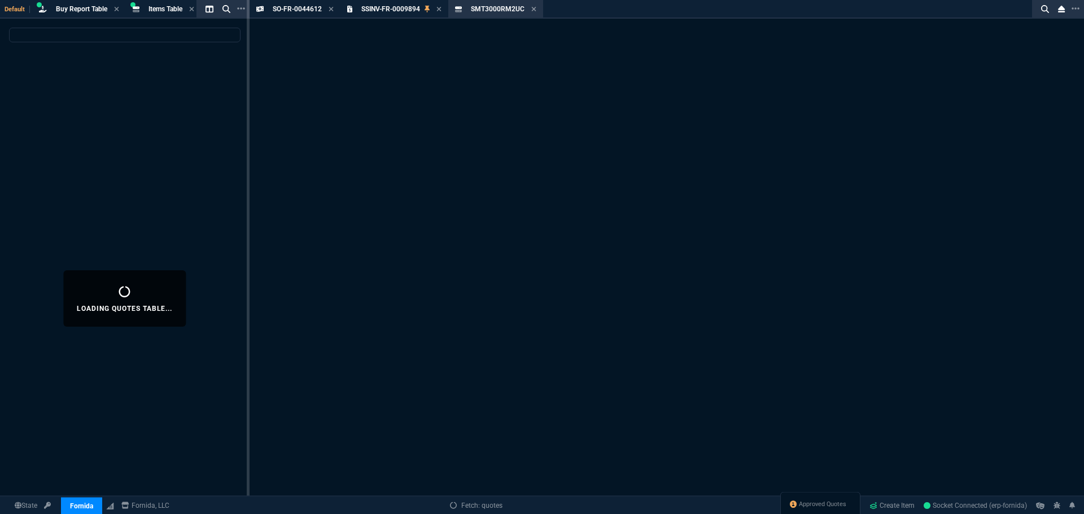
select select
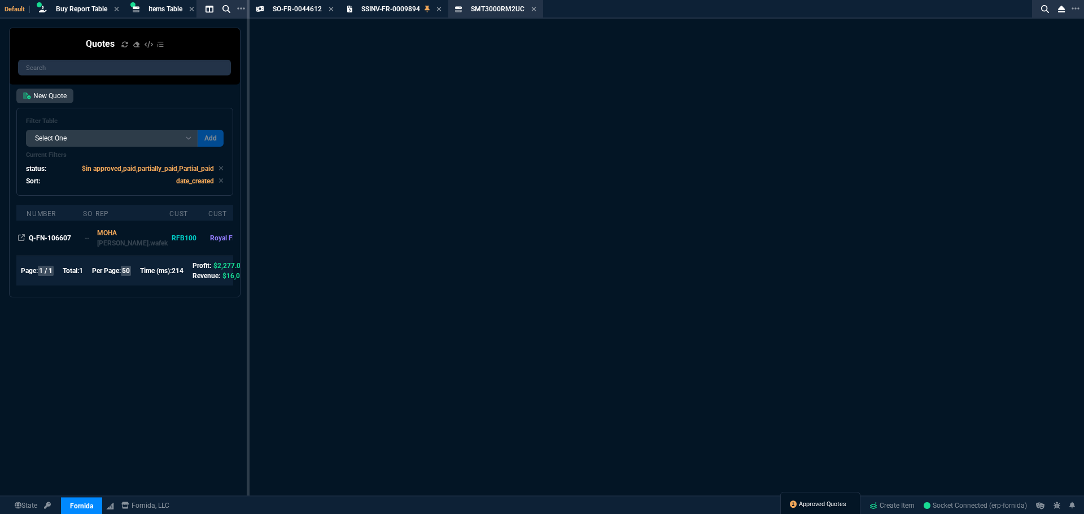
click at [822, 506] on span "Approved Quotes" at bounding box center [822, 504] width 47 height 9
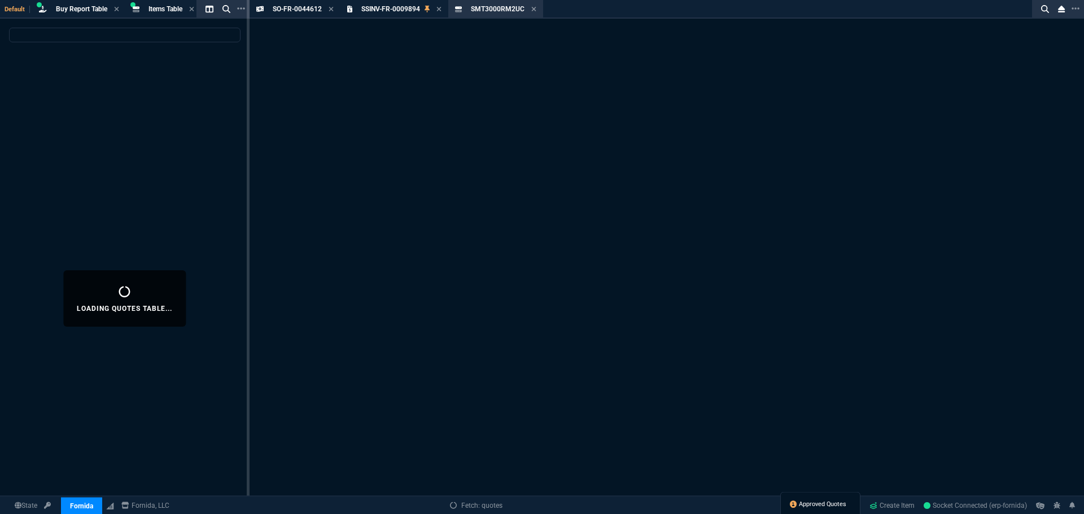
click at [822, 506] on span "Approved Quotes" at bounding box center [822, 504] width 47 height 9
select select
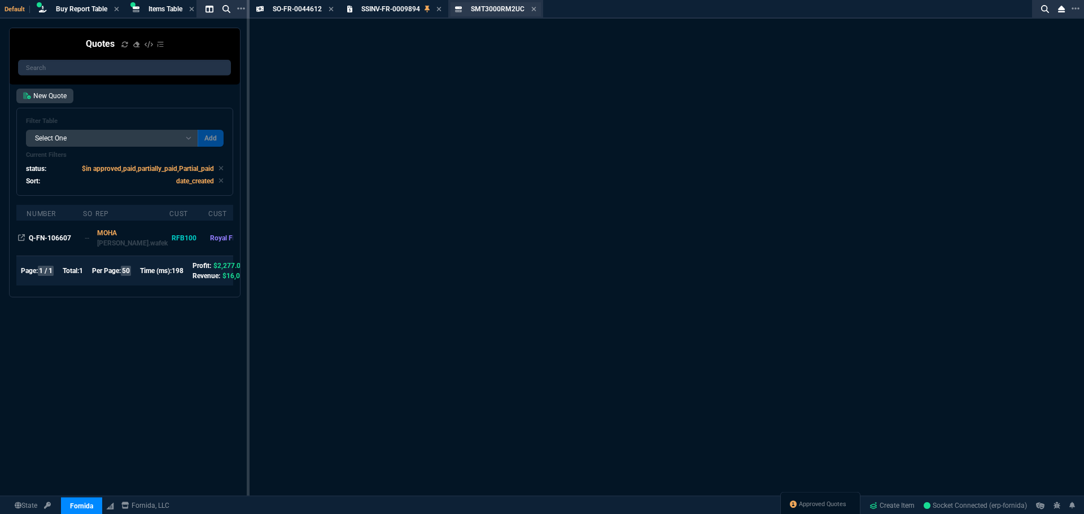
click at [537, 8] on div "SMT3000RM2UC Item" at bounding box center [495, 9] width 90 height 14
click at [532, 8] on icon at bounding box center [534, 9] width 5 height 5
click at [532, 8] on icon at bounding box center [533, 9] width 5 height 7
click at [533, 9] on icon at bounding box center [534, 9] width 5 height 5
click at [650, 360] on div "SO-FR-0044612 Sales Order SSINV-FR-0009894 Sales Invoice SMT3000RM2UC Item" at bounding box center [666, 271] width 834 height 542
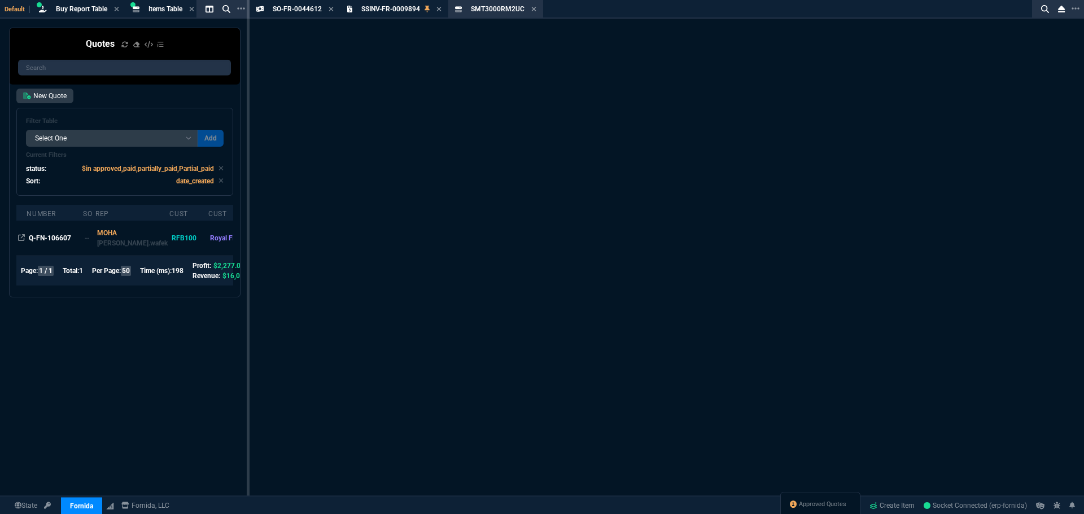
click at [411, 47] on div "SO-FR-0044612 Sales Order SSINV-FR-0009894 Sales Invoice SMT3000RM2UC Item" at bounding box center [666, 271] width 834 height 542
click at [439, 9] on icon at bounding box center [439, 9] width 5 height 5
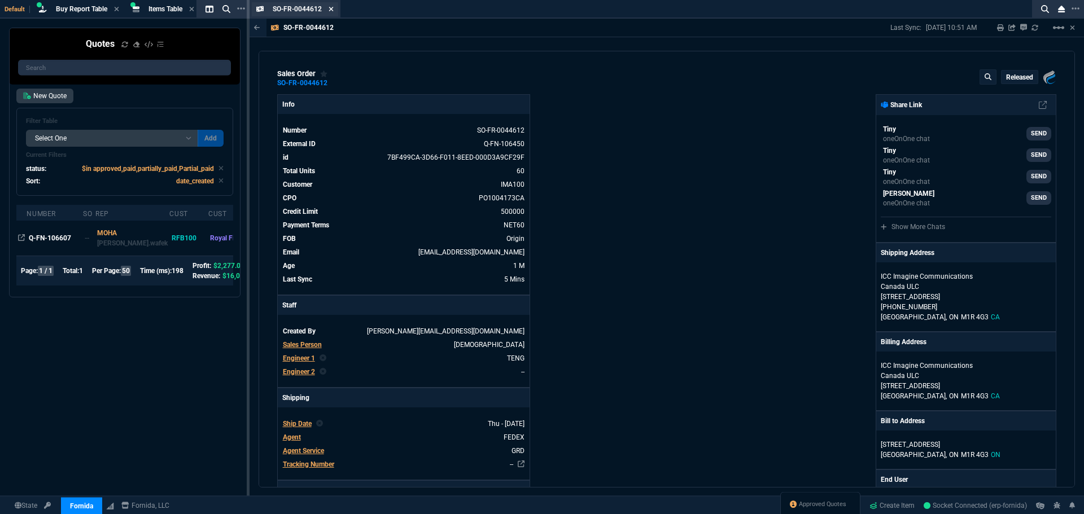
click at [331, 12] on icon at bounding box center [331, 9] width 5 height 7
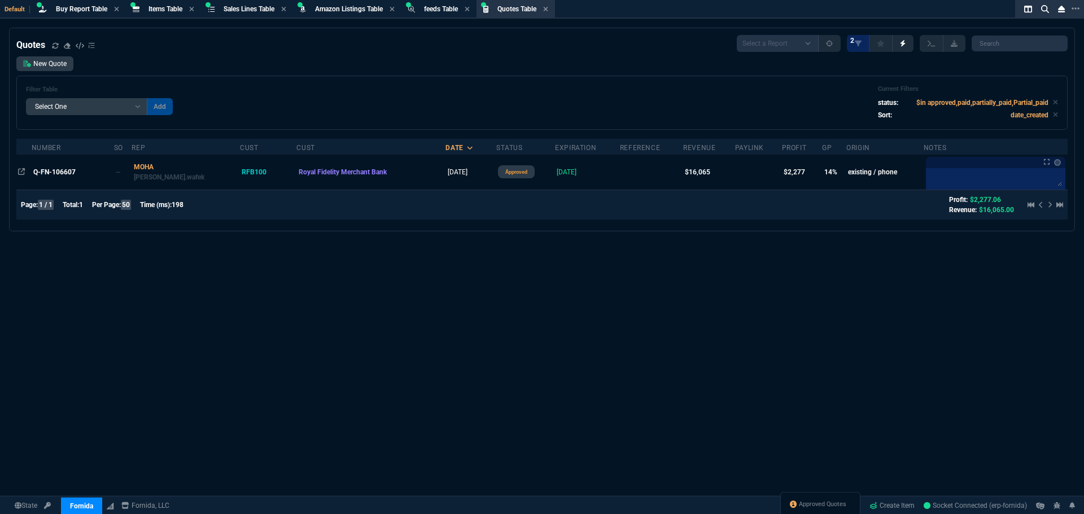
click at [672, 345] on div "Quotes Select a Report Fruit (MTD) APPROVED Quotes 2 New Quote Filter Table Sel…" at bounding box center [542, 299] width 1084 height 542
click at [80, 8] on span "Buy Report Table" at bounding box center [81, 9] width 51 height 8
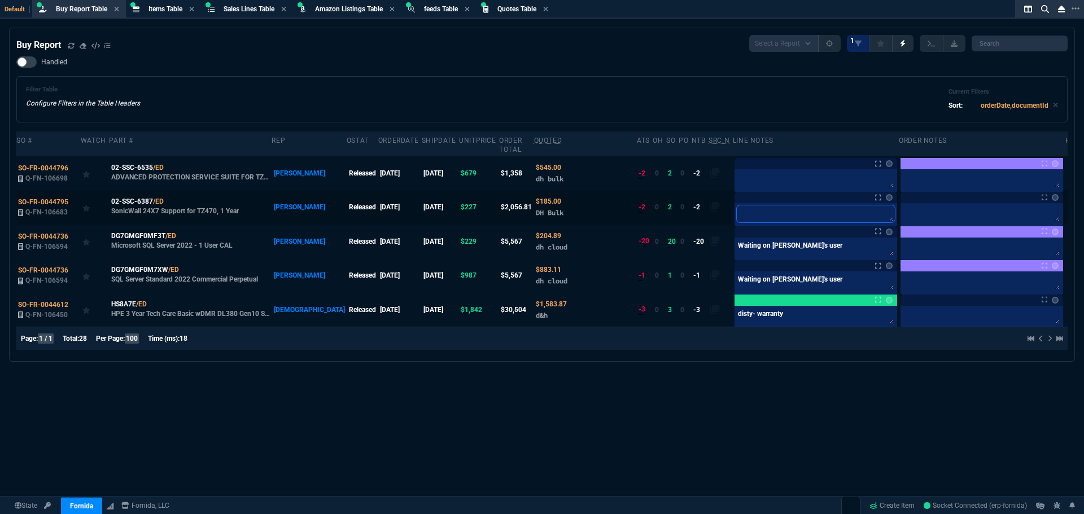
click at [746, 205] on textarea at bounding box center [816, 213] width 158 height 17
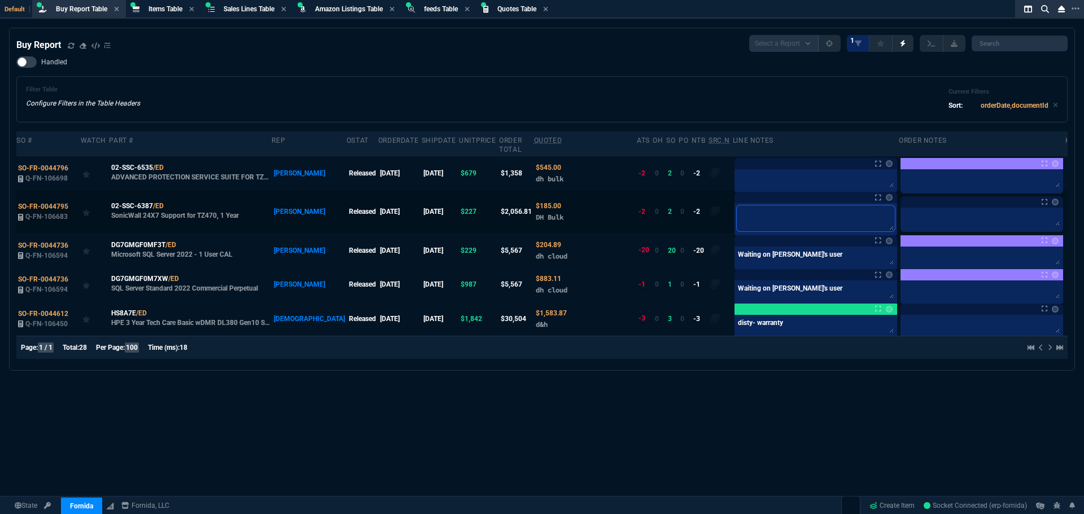
type textarea "b"
type textarea "bu"
type textarea "bul"
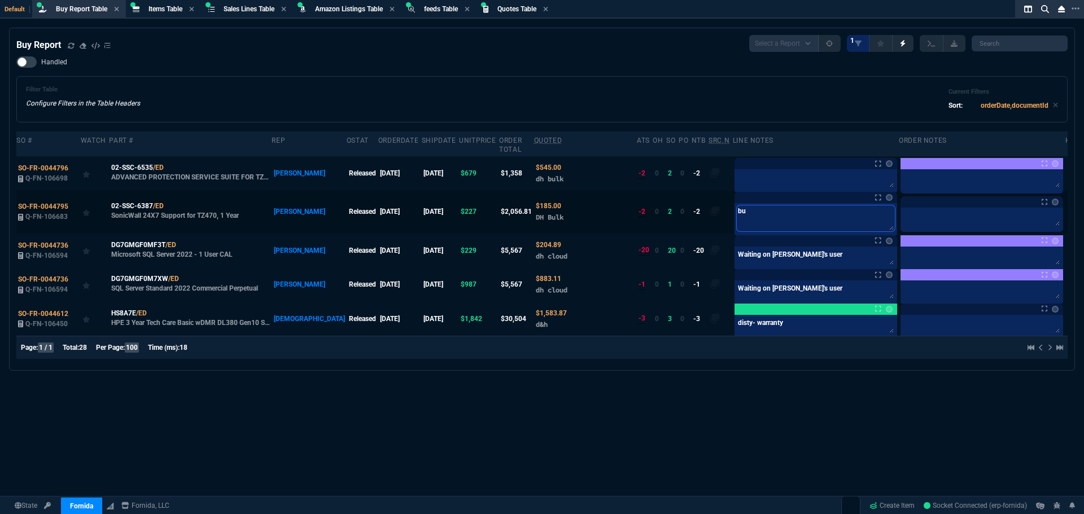
type textarea "bul"
type textarea "bulk"
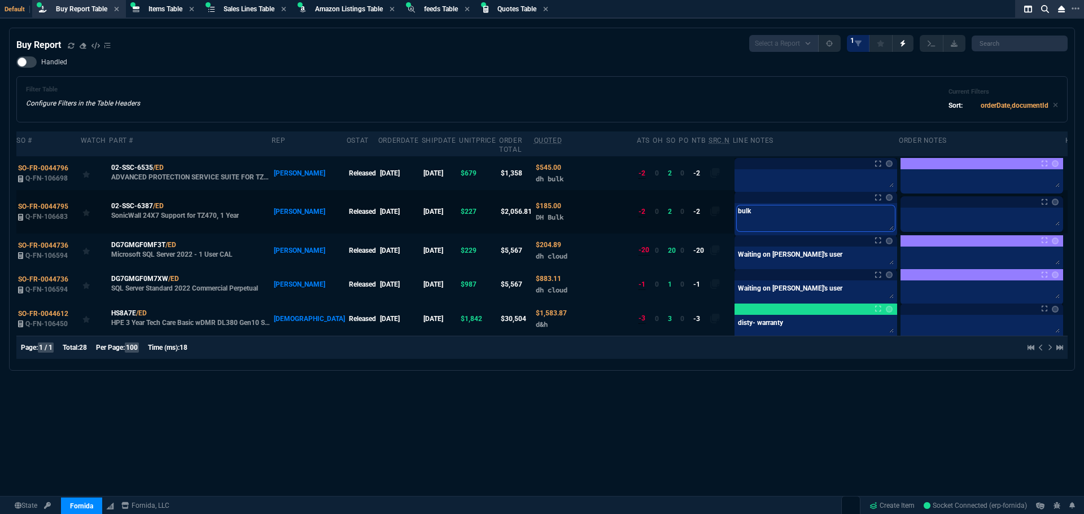
type textarea "bulk b"
type textarea "bulk bu"
type textarea "bulk buy"
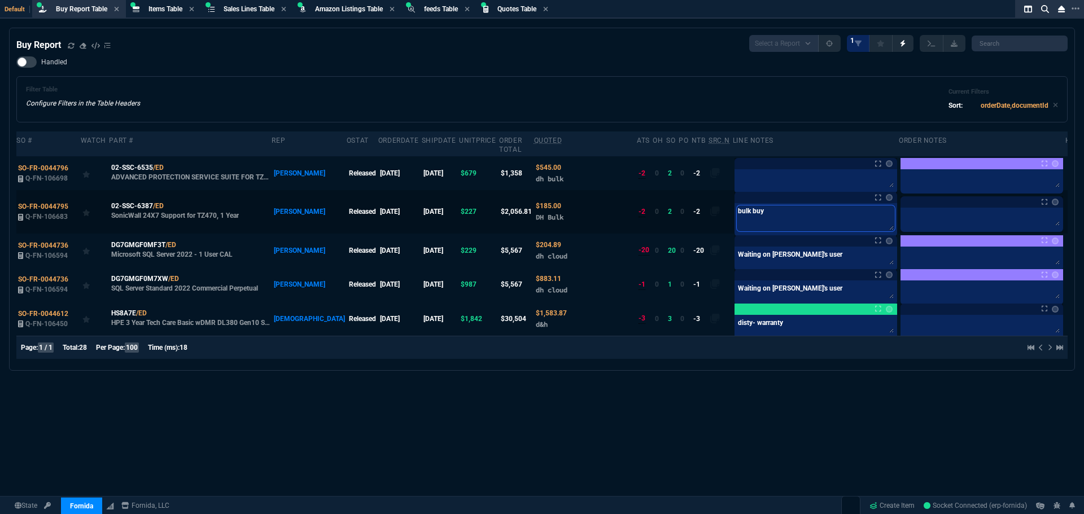
drag, startPoint x: 746, startPoint y: 201, endPoint x: 677, endPoint y: 197, distance: 69.0
click at [677, 197] on tr "SO-FR-0044795 Q-FN-106683 02-SSC-6387 /ED SonicWall 24X7 Support for TZ470, 1 Y…" at bounding box center [550, 211] width 1068 height 43
type textarea "bulk buy"
click at [742, 172] on textarea at bounding box center [816, 180] width 158 height 17
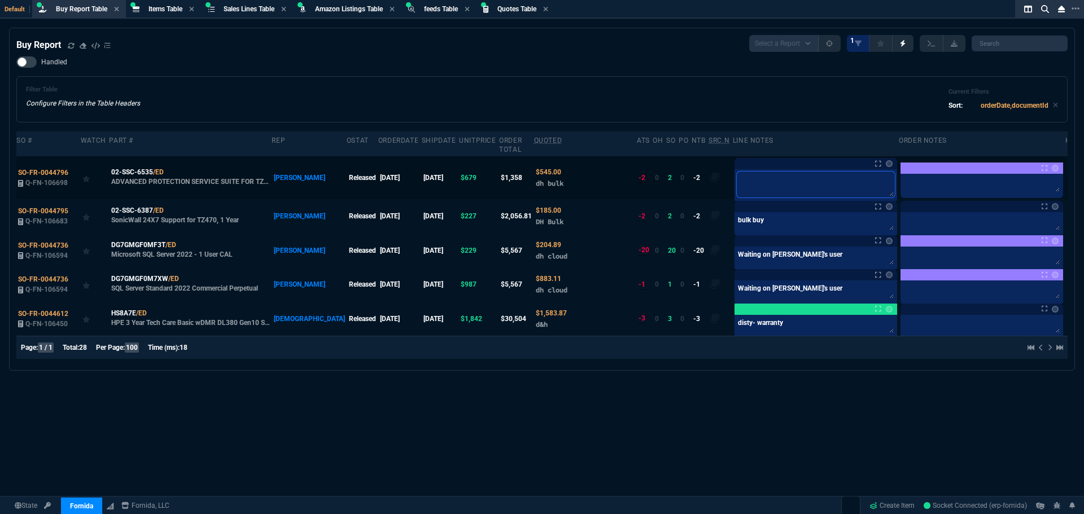
paste textarea "bulk buy"
type textarea "bulk buy"
click at [886, 160] on link at bounding box center [889, 163] width 7 height 7
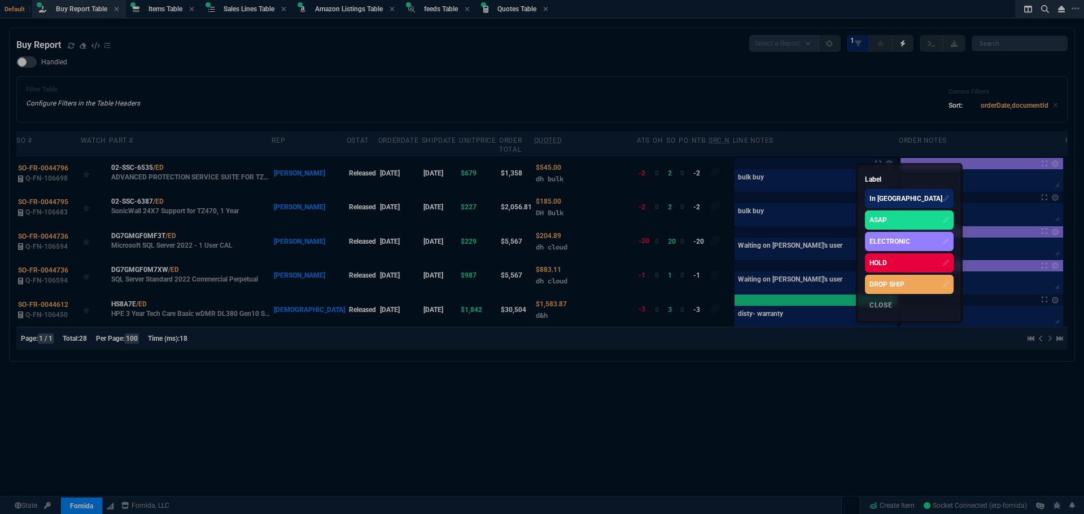
click at [878, 262] on div "HOLD" at bounding box center [877, 263] width 17 height 10
click at [804, 213] on div at bounding box center [542, 257] width 1084 height 514
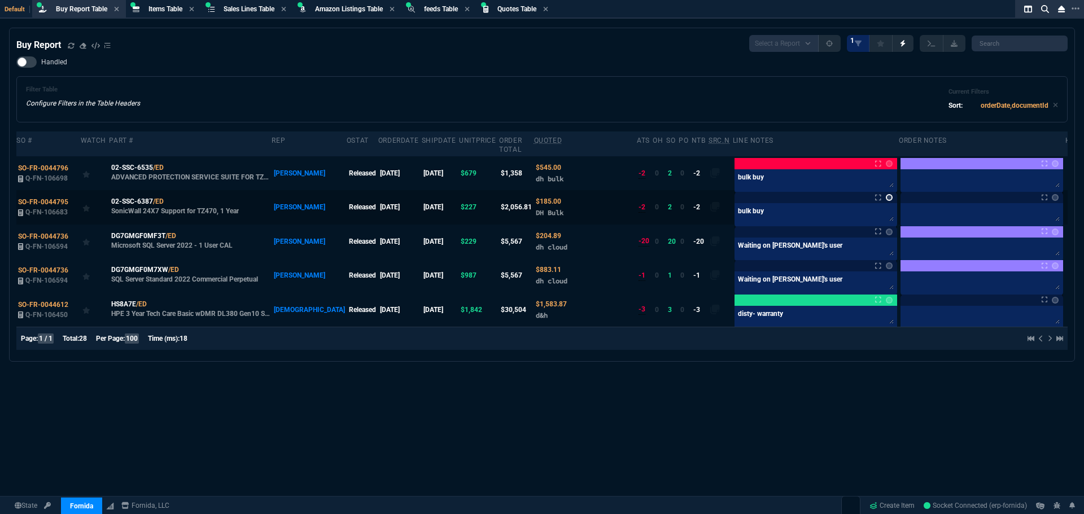
click at [886, 194] on link at bounding box center [889, 197] width 7 height 7
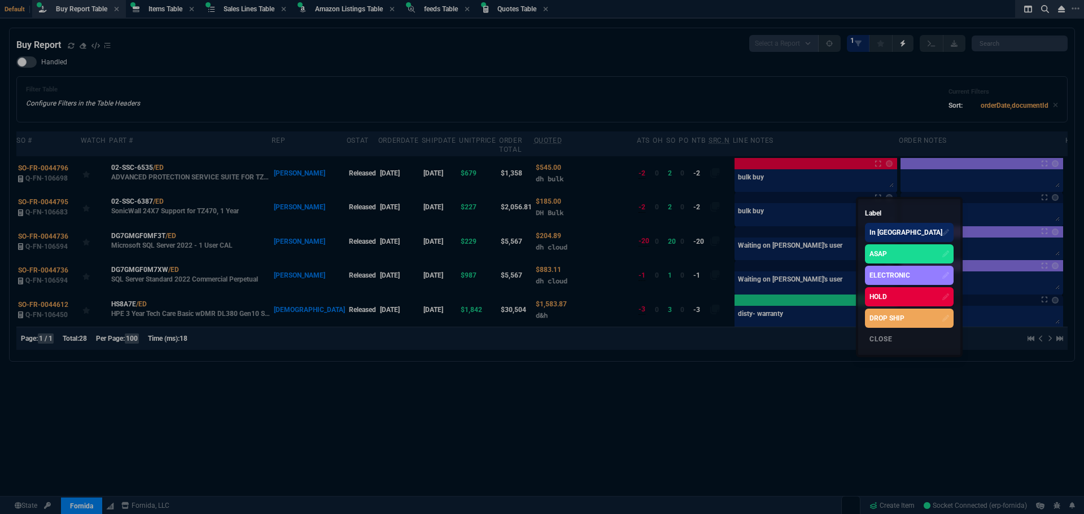
click at [873, 298] on div "HOLD" at bounding box center [877, 297] width 17 height 10
click at [649, 91] on div at bounding box center [542, 257] width 1084 height 514
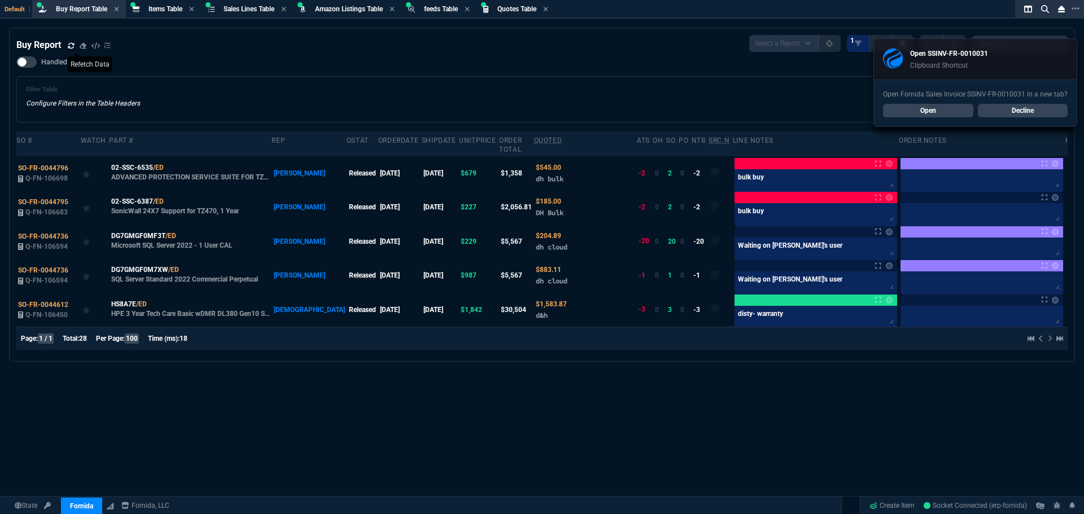
click at [70, 43] on icon at bounding box center [71, 45] width 7 height 7
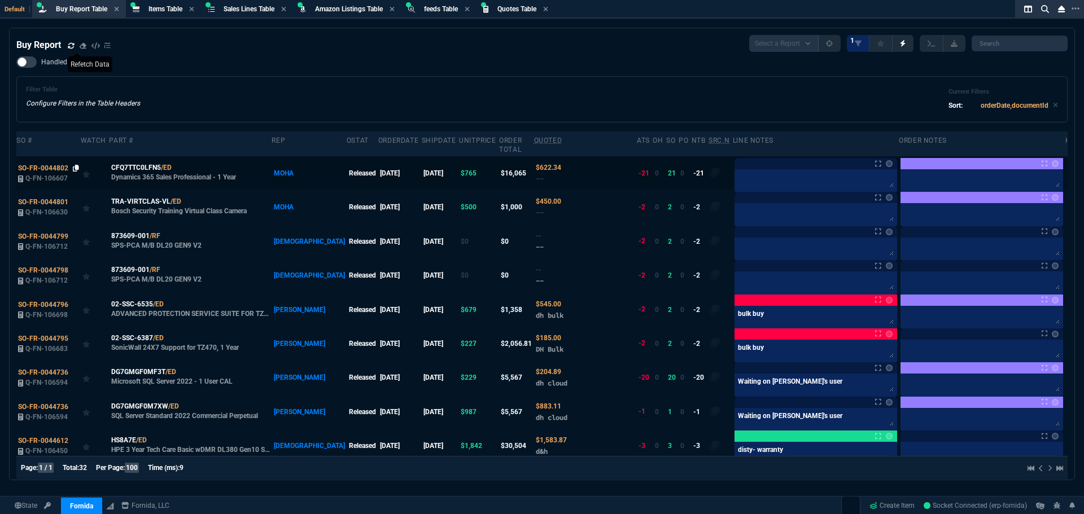
click at [75, 165] on icon at bounding box center [76, 168] width 6 height 7
click at [73, 165] on icon at bounding box center [76, 168] width 6 height 7
click at [179, 164] on icon at bounding box center [179, 167] width 6 height 7
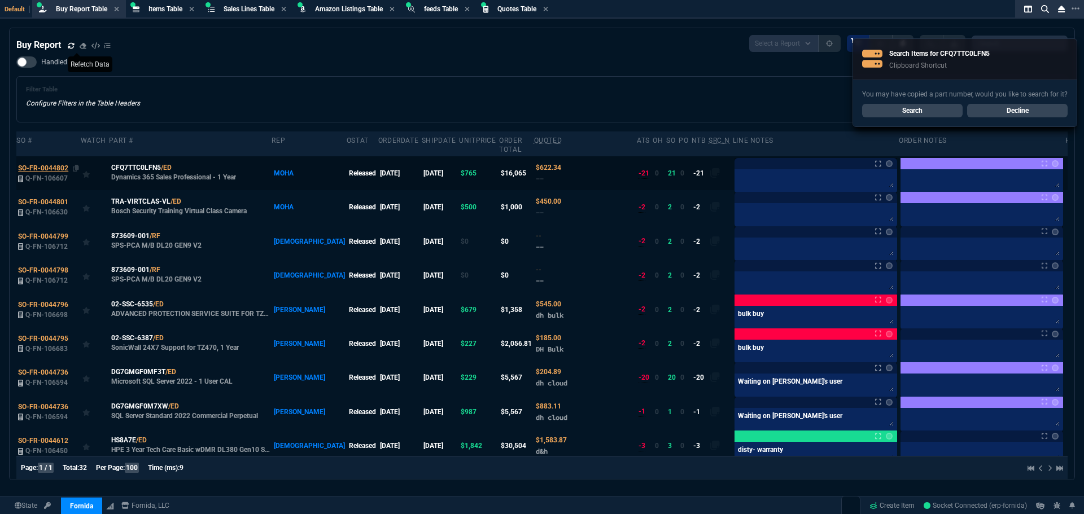
click at [62, 164] on span "SO-FR-0044802" at bounding box center [43, 168] width 50 height 8
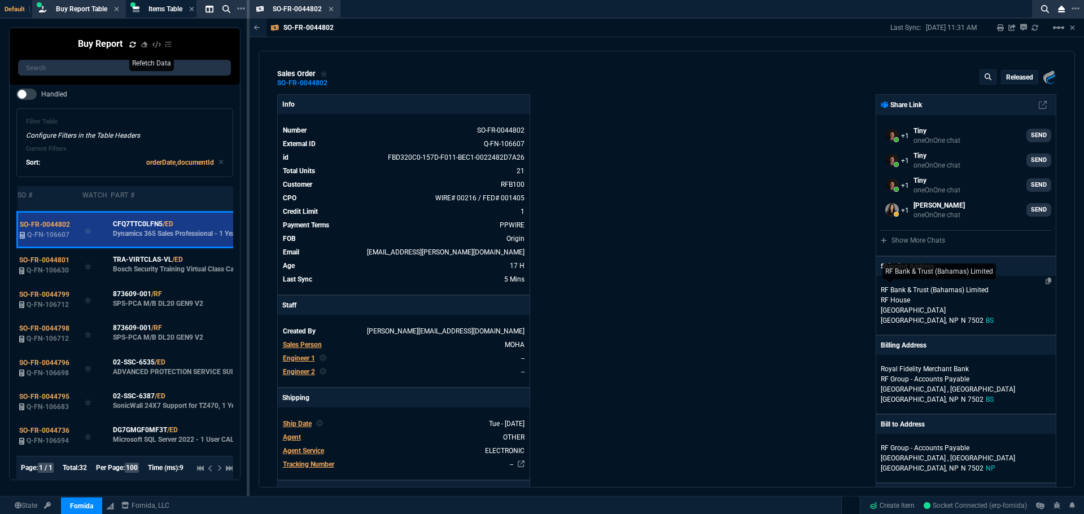
click at [961, 290] on p "RF Bank & Trust (Bahamas) Limited" at bounding box center [935, 290] width 108 height 10
select select "BS"
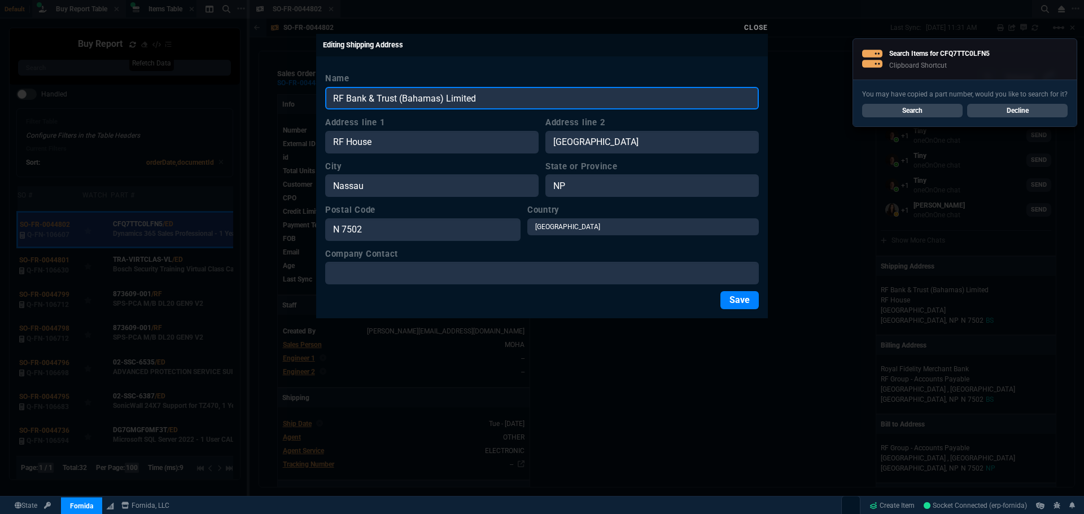
drag, startPoint x: 492, startPoint y: 99, endPoint x: 316, endPoint y: 103, distance: 175.6
click at [316, 103] on div "Name RF Bank & Trust (Bahamas) Limited Address line 1 RF House Address line 2 E…" at bounding box center [542, 190] width 452 height 255
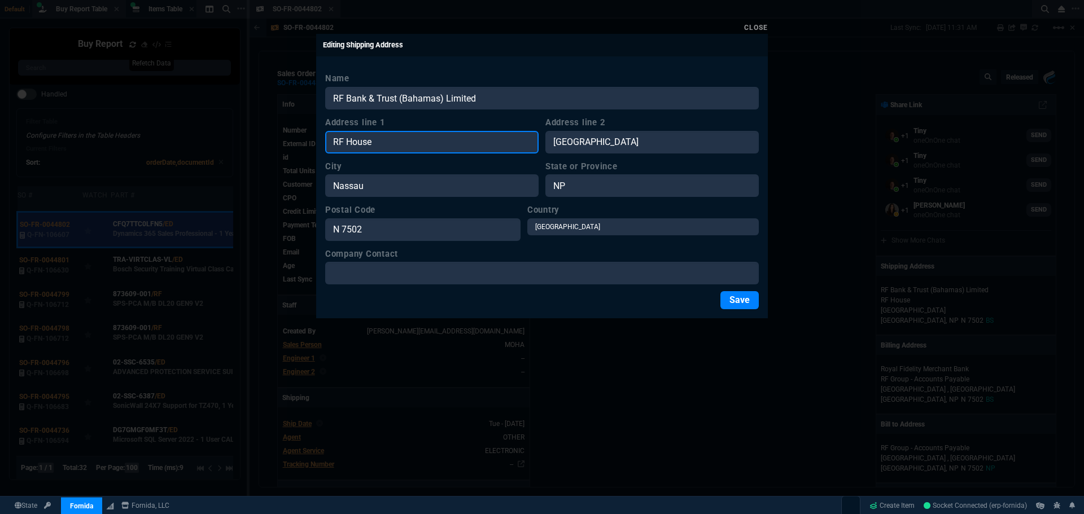
drag, startPoint x: 411, startPoint y: 148, endPoint x: 255, endPoint y: 134, distance: 157.0
click at [255, 134] on div "Close Editing Shipping Address Name RF Bank & Trust (Bahamas) Limited Address l…" at bounding box center [542, 257] width 1084 height 514
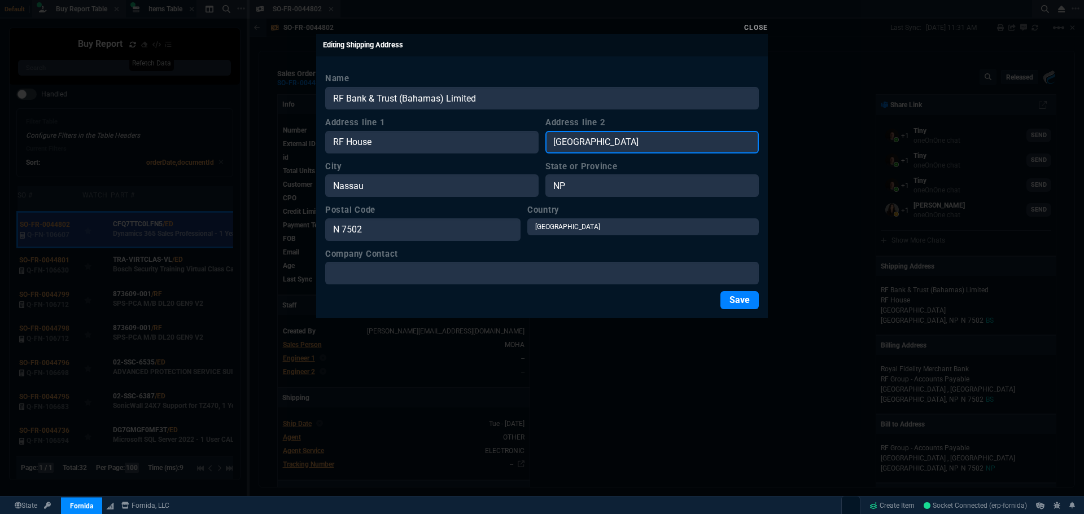
drag, startPoint x: 642, startPoint y: 144, endPoint x: 497, endPoint y: 146, distance: 145.1
click at [497, 146] on div "Address line 1 RF House Address line 2 East Hill Street" at bounding box center [541, 134] width 433 height 37
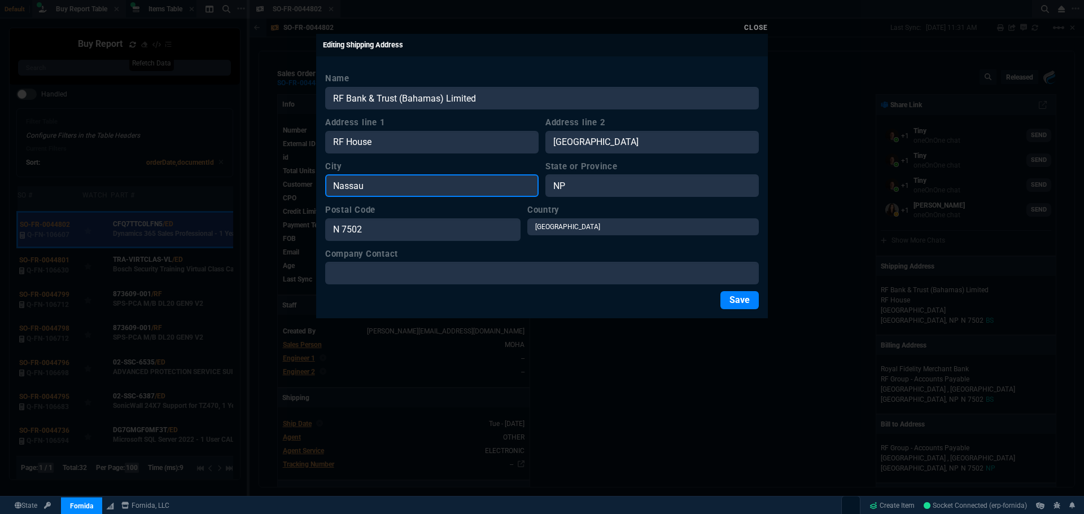
drag, startPoint x: 382, startPoint y: 189, endPoint x: 275, endPoint y: 184, distance: 106.2
click at [270, 184] on div "Close Editing Shipping Address Name RF Bank & Trust (Bahamas) Limited Address l…" at bounding box center [542, 257] width 1084 height 514
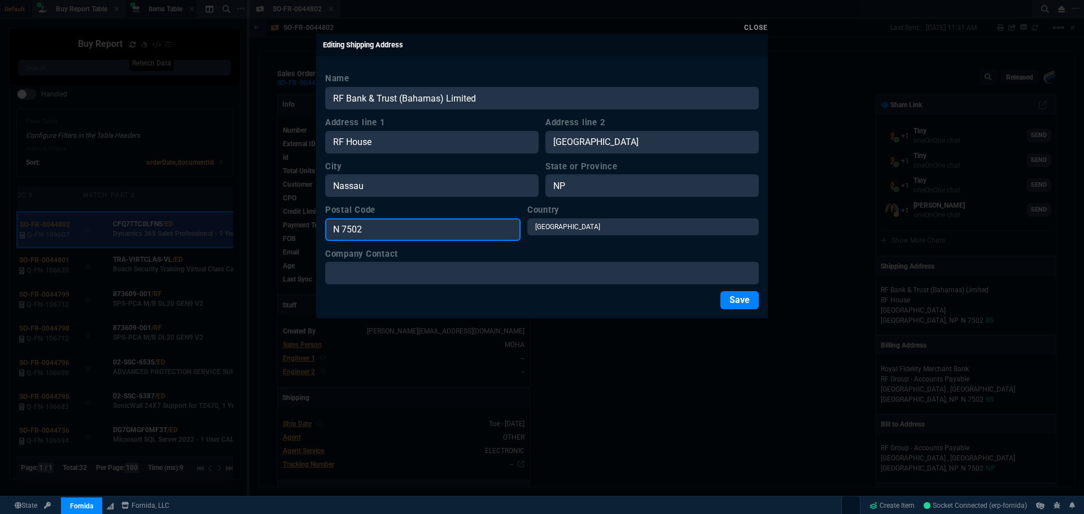
drag, startPoint x: 345, startPoint y: 231, endPoint x: 321, endPoint y: 233, distance: 24.4
click at [321, 233] on div "Name RF Bank & Trust (Bahamas) Limited Address line 1 RF House Address line 2 E…" at bounding box center [542, 190] width 452 height 255
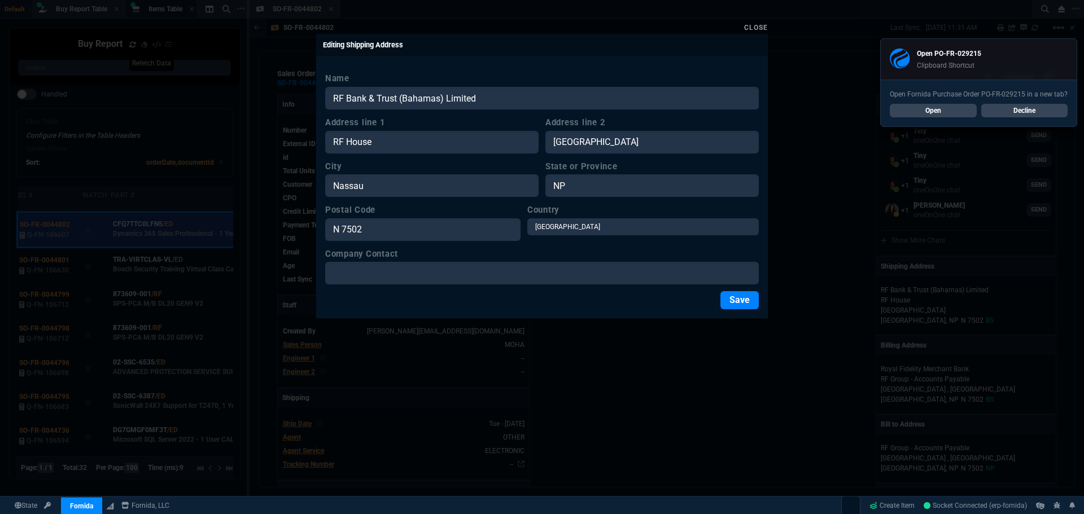
click at [755, 28] on link "Close" at bounding box center [756, 28] width 24 height 8
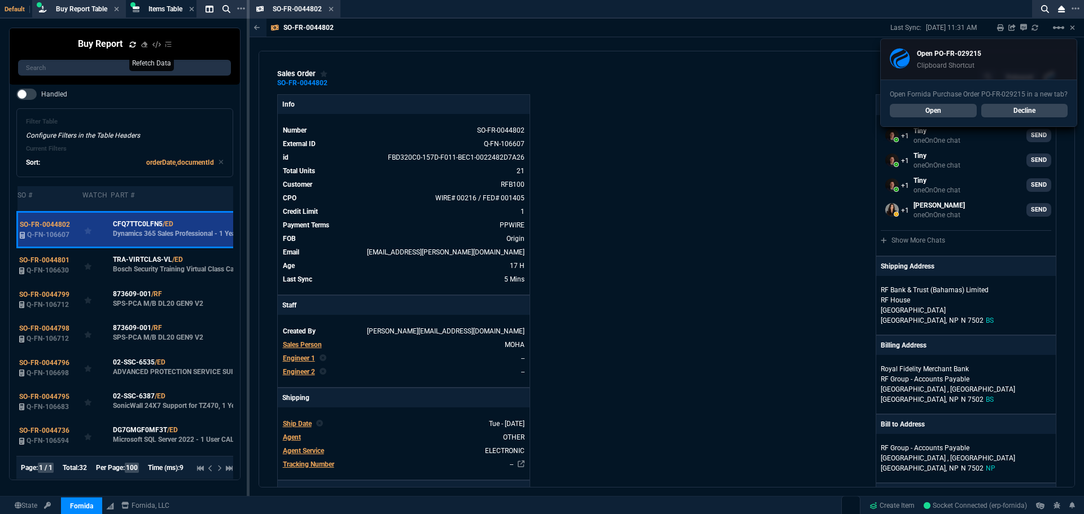
click at [779, 118] on div "Fornida, LLC 2609 Technology Dr Suite 300 Plano, TX 75074 Share Link Tiny oneOn…" at bounding box center [861, 464] width 389 height 741
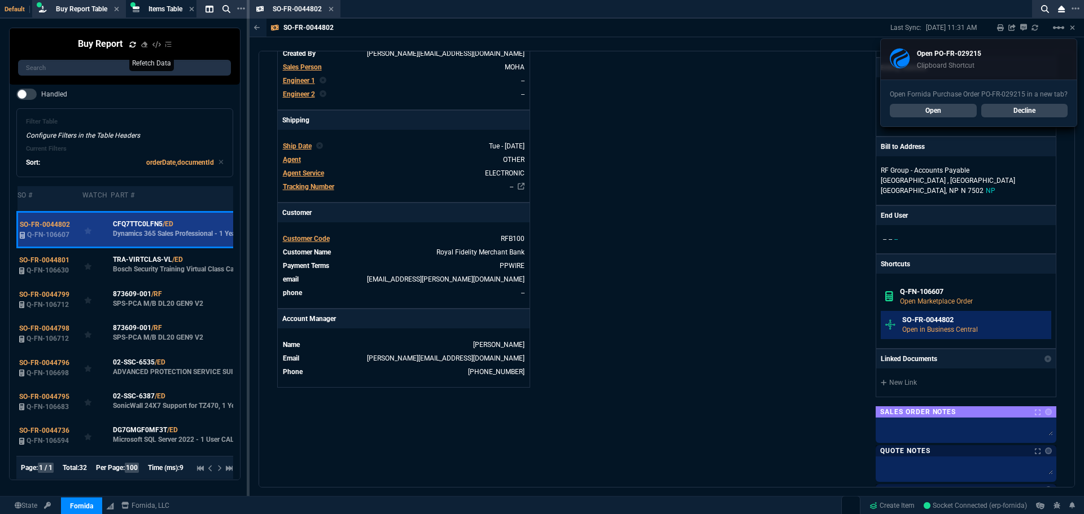
scroll to position [282, 0]
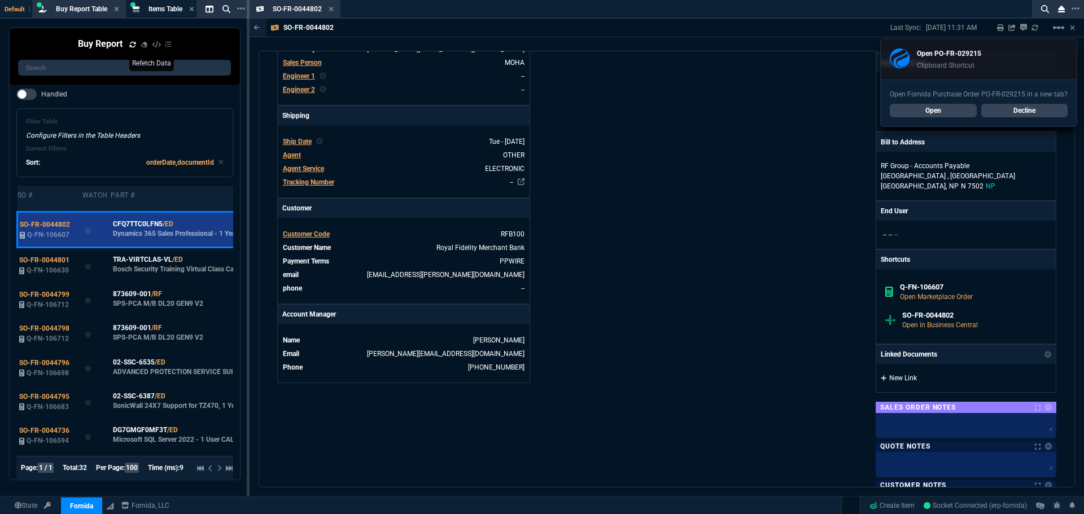
click at [889, 379] on link "New Link" at bounding box center [966, 378] width 170 height 10
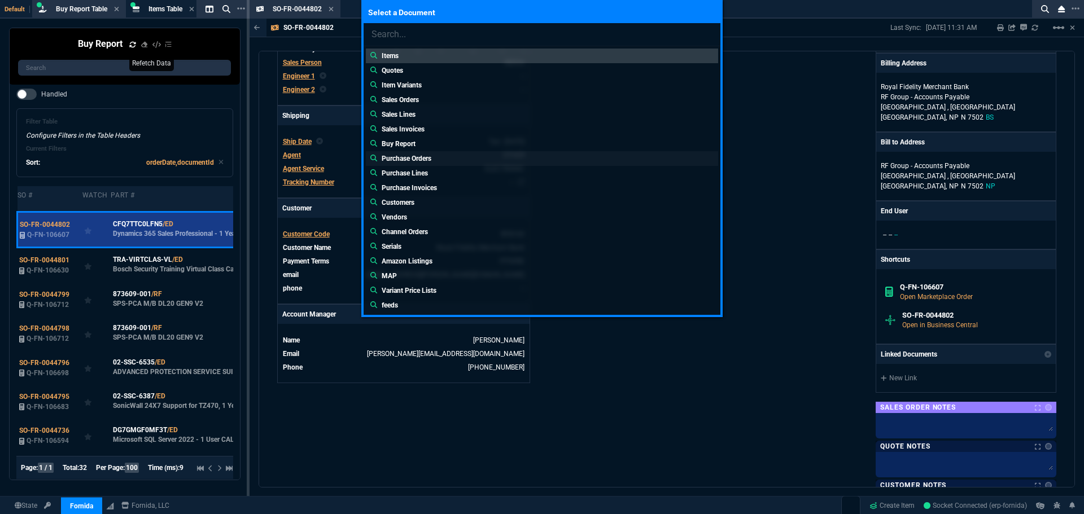
click at [419, 156] on p "Purchase Orders" at bounding box center [407, 159] width 50 height 10
type input "Purchase Orders:"
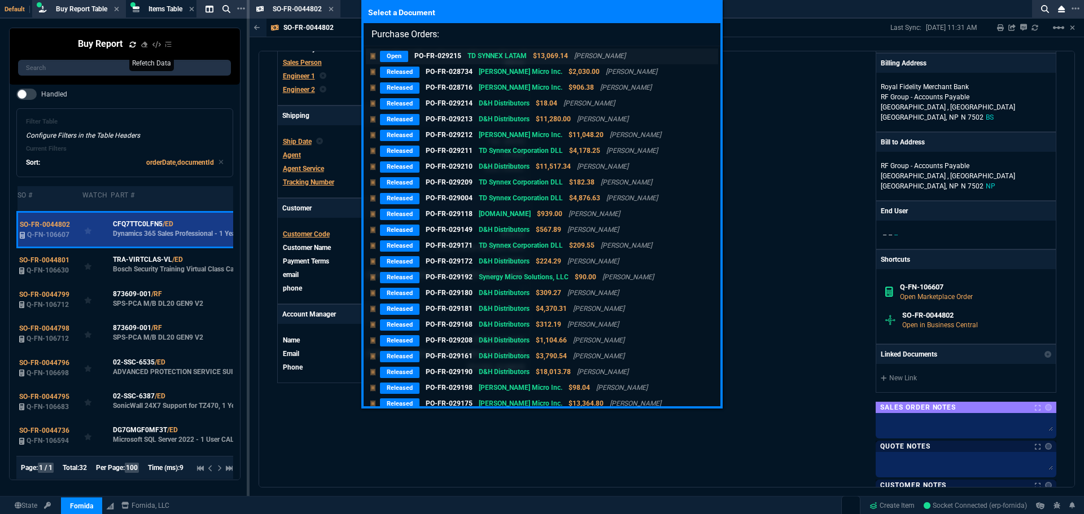
click at [400, 56] on p "Open" at bounding box center [394, 56] width 28 height 11
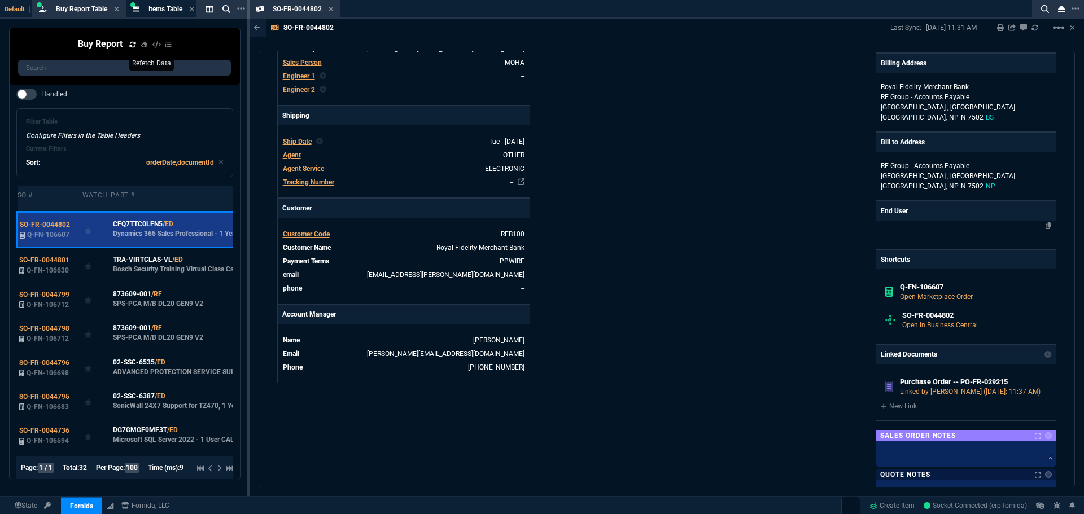
scroll to position [228, 0]
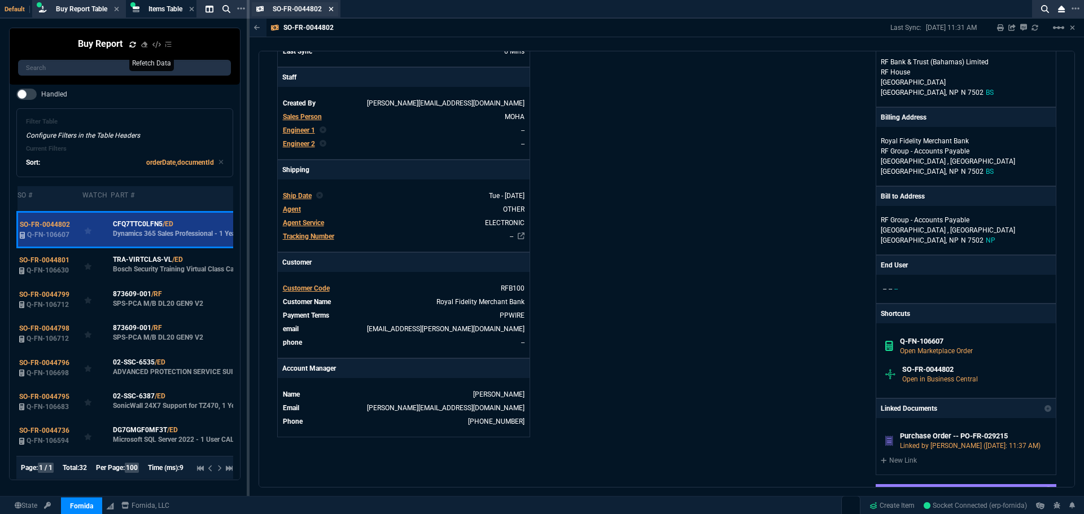
click at [330, 8] on icon at bounding box center [331, 9] width 5 height 7
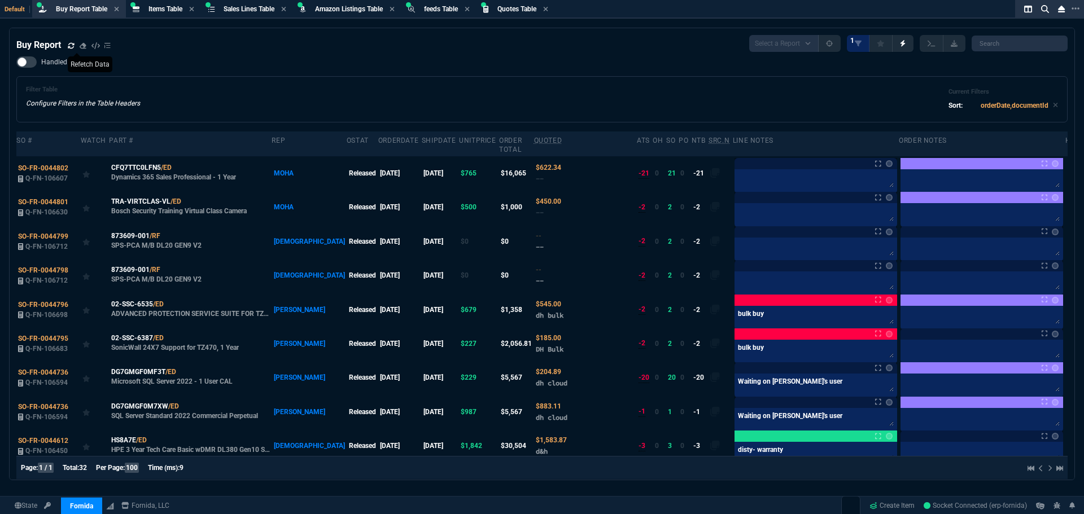
click at [70, 46] on icon at bounding box center [71, 45] width 7 height 7
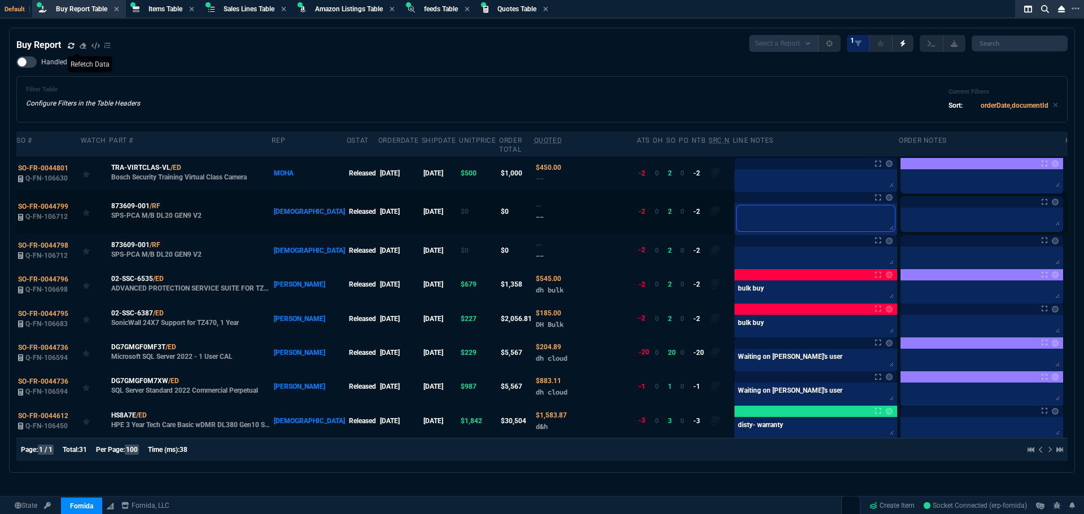
click at [783, 207] on textarea at bounding box center [816, 218] width 158 height 26
type textarea "n"
type textarea "ne"
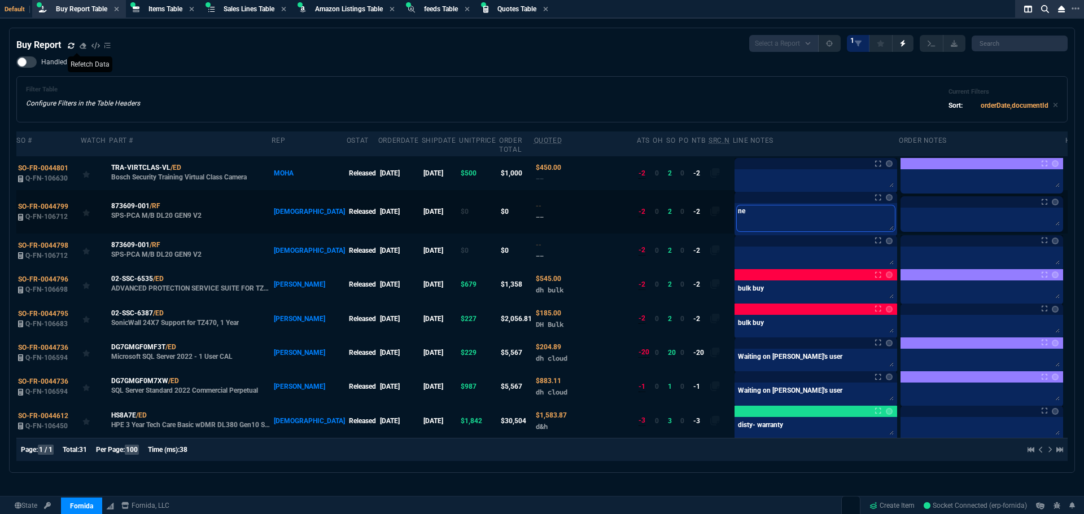
type textarea "nee"
type textarea "need"
type textarea "need t"
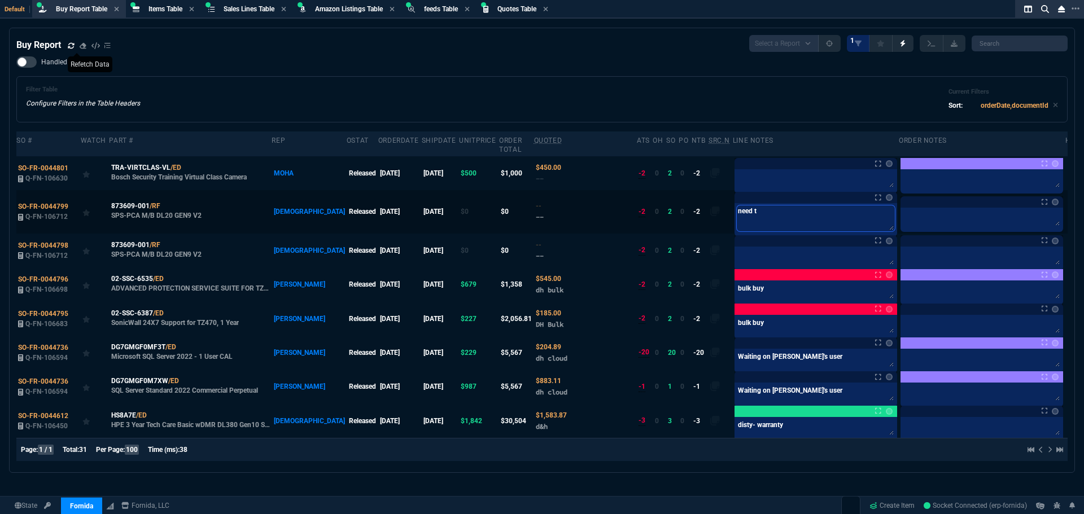
type textarea "need to"
type textarea "need to d"
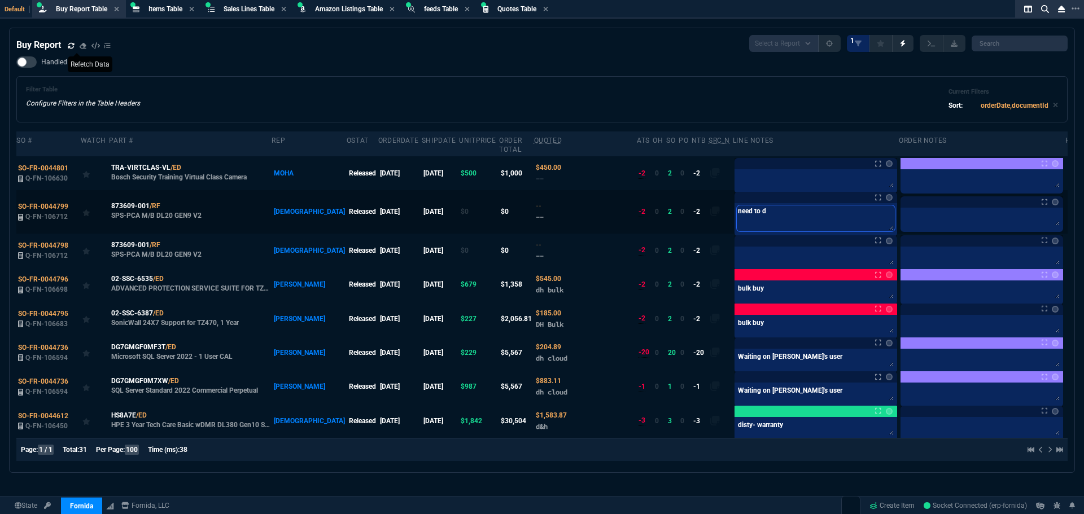
type textarea "need to de"
type textarea "need to del"
type textarea "need to dele"
type textarea "need to delet"
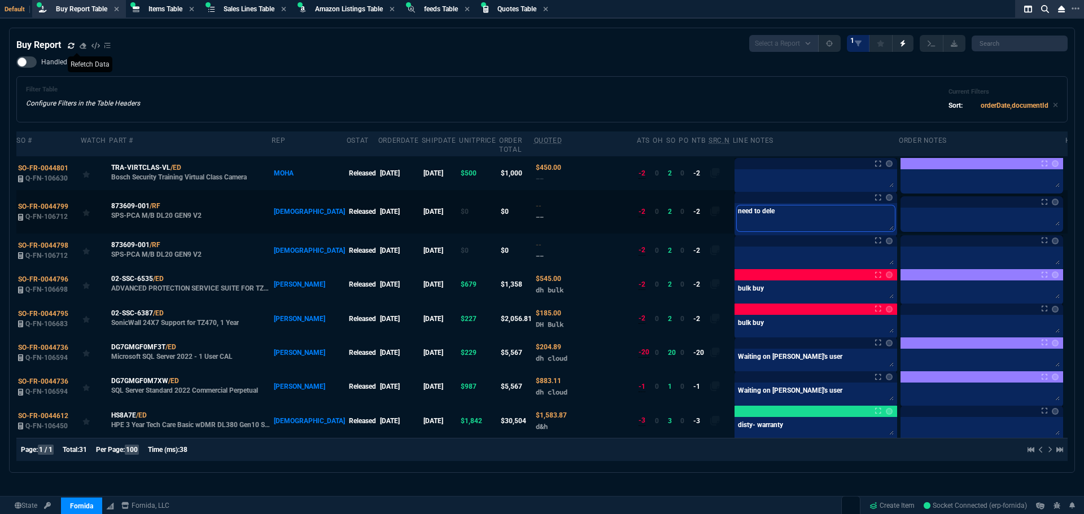
type textarea "need to delet"
type textarea "need to delete"
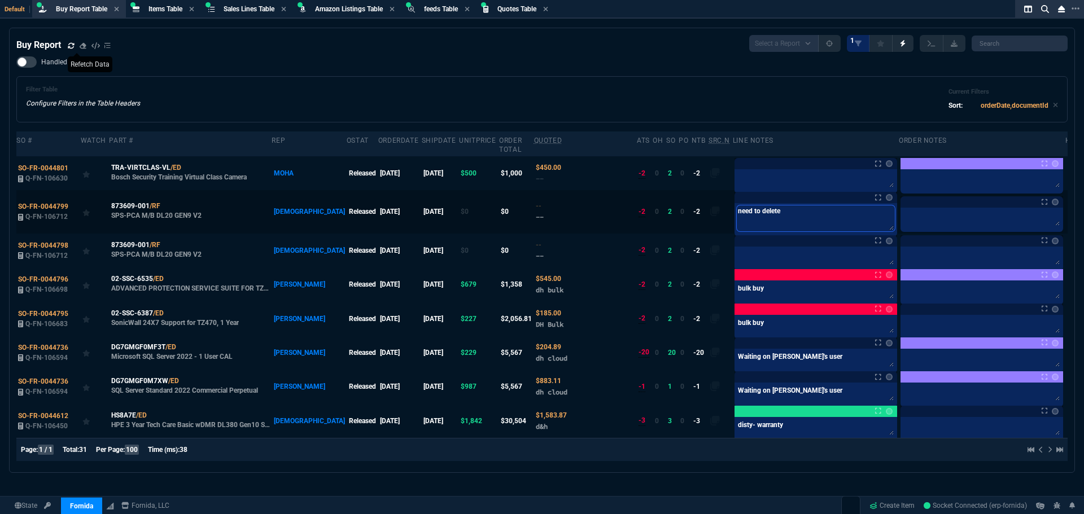
type textarea "need to delete 1"
type textarea "need to delete 1 o"
type textarea "need to delete 1 or"
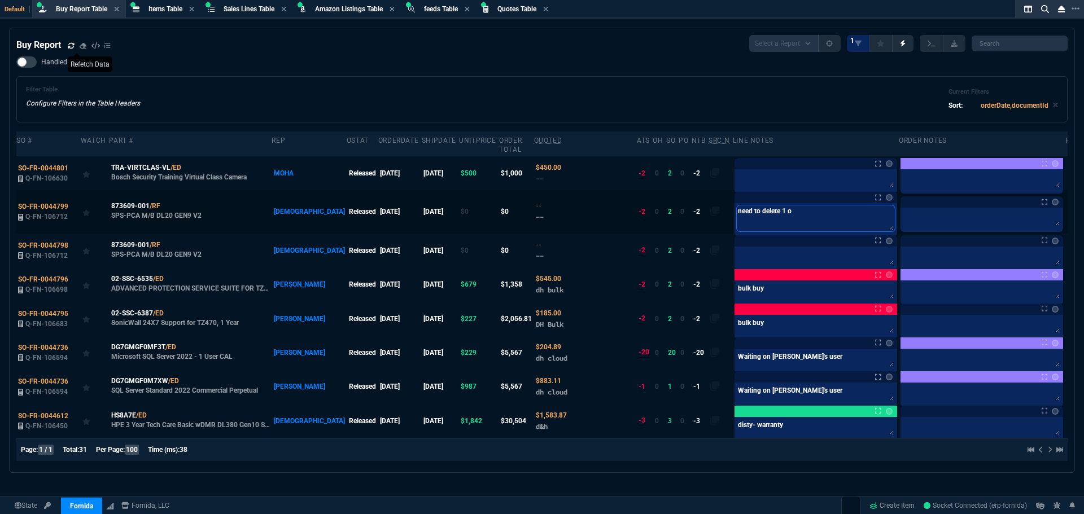
type textarea "need to delete 1 or"
type textarea "need to delete 1 ord"
type textarea "need to delete 1 orde"
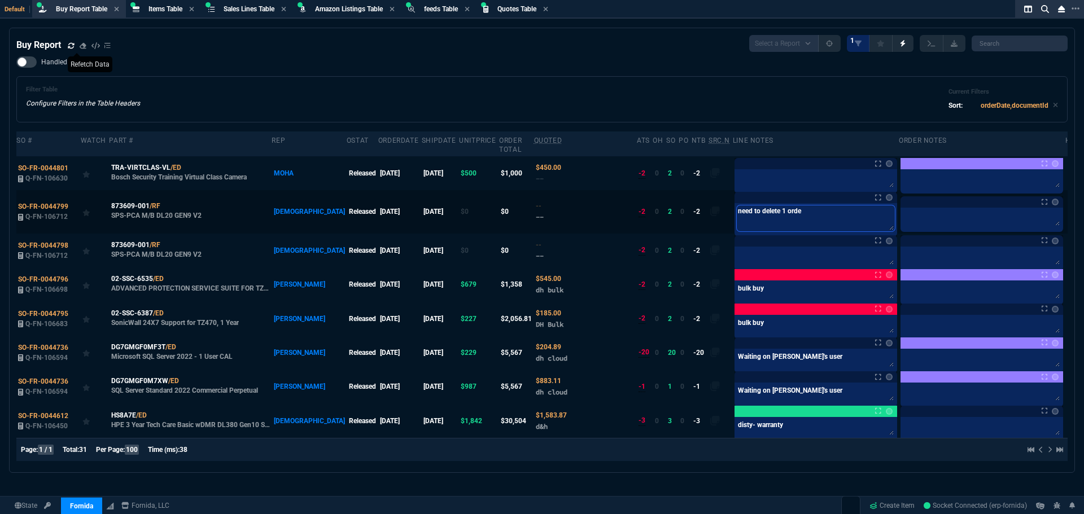
type textarea "need to delete 1 order"
type textarea "need to delete 1 order-"
type textarea "need to delete 1 order- d"
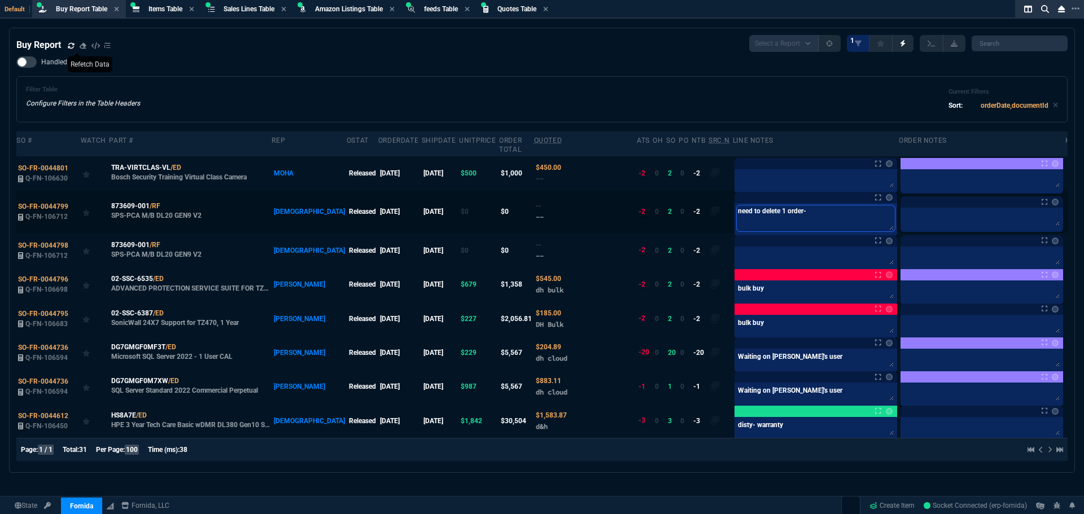
type textarea "need to delete 1 order- d"
type textarea "need to delete 1 order- du"
type textarea "need to delete 1 order- dup"
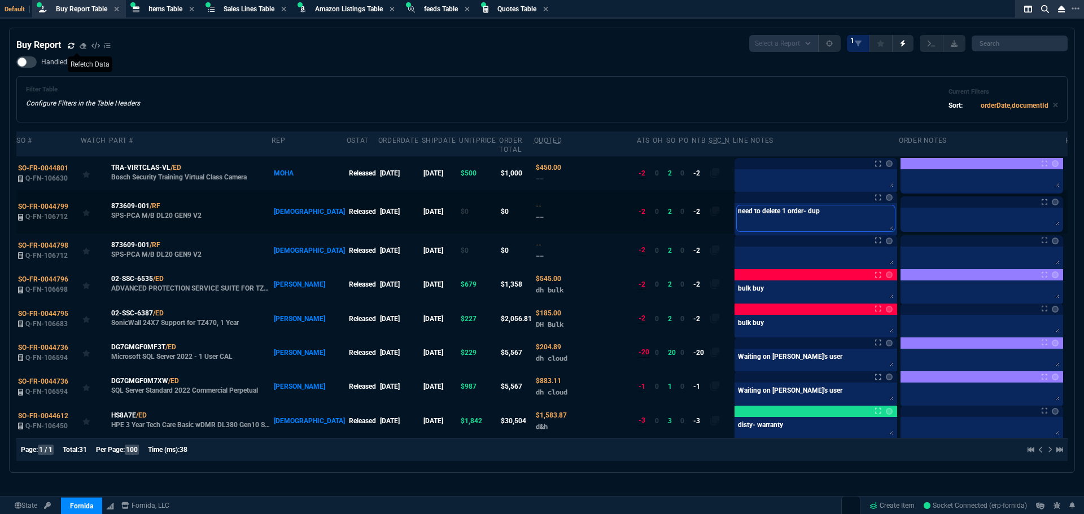
type textarea "need to delete 1 order- dupl"
type textarea "need to delete 1 order- dupli"
type textarea "need to delete 1 order- duplic"
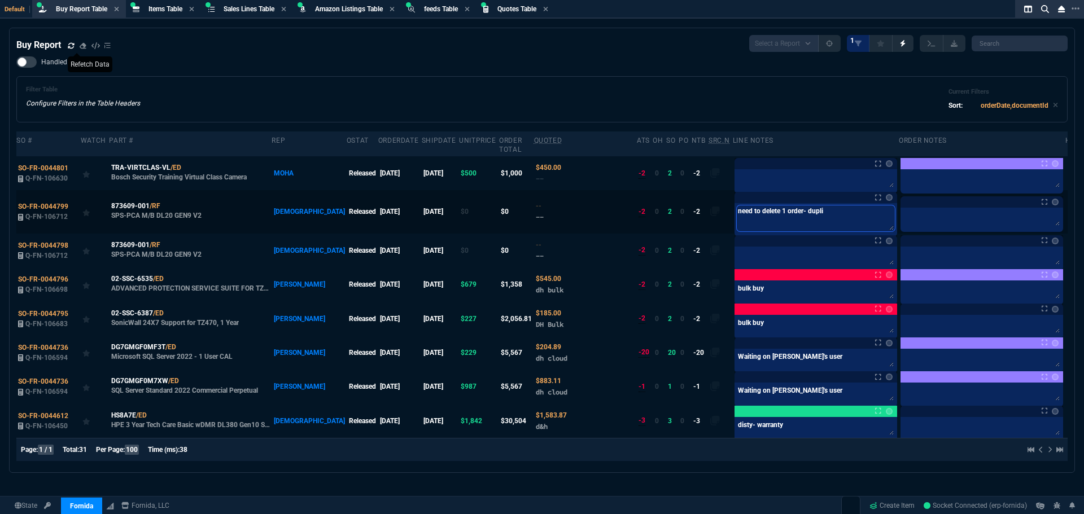
type textarea "need to delete 1 order- duplic"
type textarea "need to delete 1 order- duplica"
type textarea "need to delete 1 order- duplicat"
type textarea "need to delete 1 order- duplicate"
drag, startPoint x: 815, startPoint y: 202, endPoint x: 695, endPoint y: 200, distance: 120.2
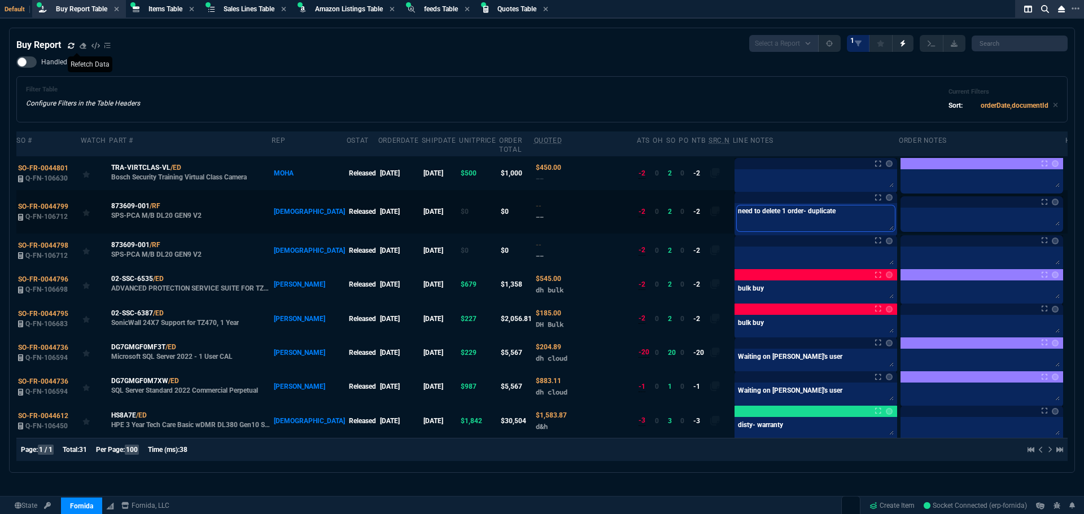
click at [686, 199] on tr "SO-FR-0044799 Q-FN-106712 873609-001 /RF SPS-PCA M/B DL20 GEN9 V2 VAHI Released…" at bounding box center [550, 211] width 1068 height 43
type textarea "need to delete 1 order- duplicate"
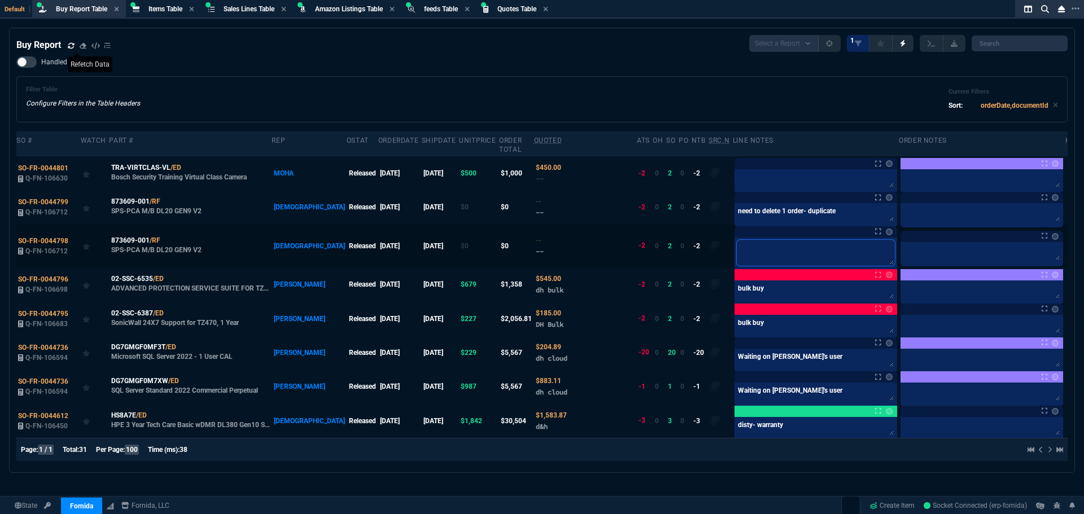
click at [755, 244] on textarea at bounding box center [816, 253] width 158 height 26
paste textarea "need to delete 1 order- duplicate"
type textarea "need to delete 1 order- duplicate"
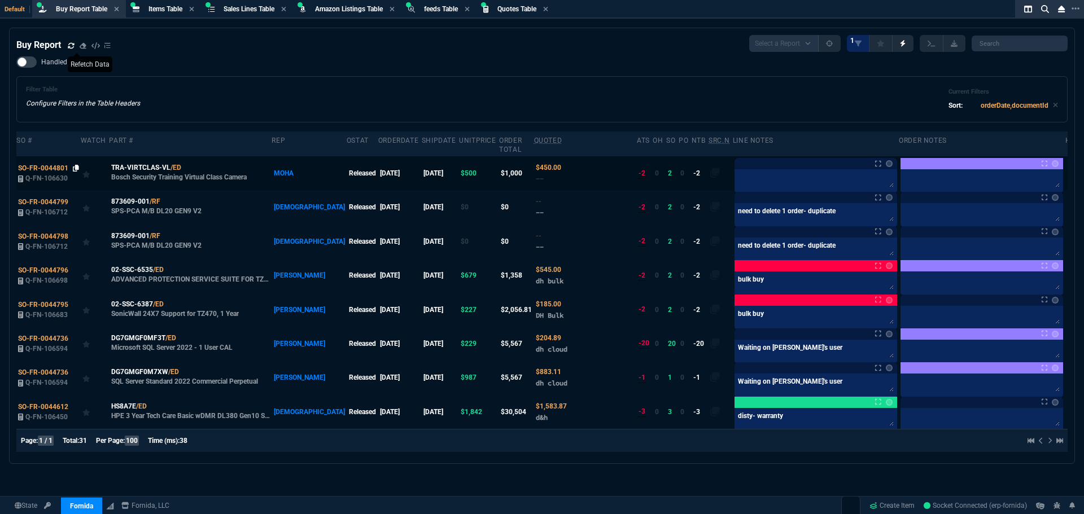
click at [76, 165] on icon at bounding box center [76, 168] width 6 height 7
click at [187, 164] on icon at bounding box center [189, 167] width 6 height 7
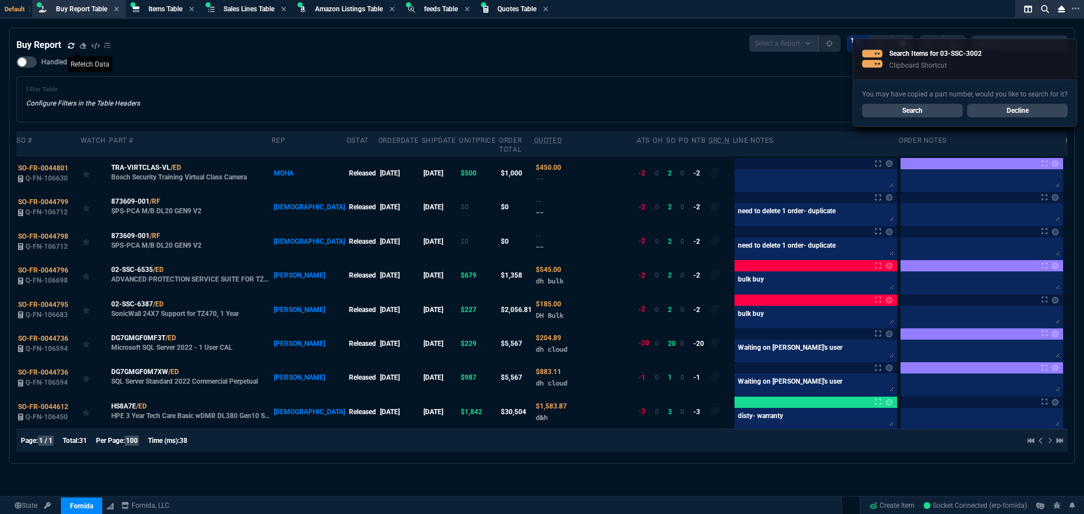
click at [297, 67] on div "Handled Filter Table Configure Filters in the Table Headers Current Filters Sor…" at bounding box center [541, 89] width 1051 height 66
click at [901, 110] on link "Search" at bounding box center [912, 111] width 100 height 14
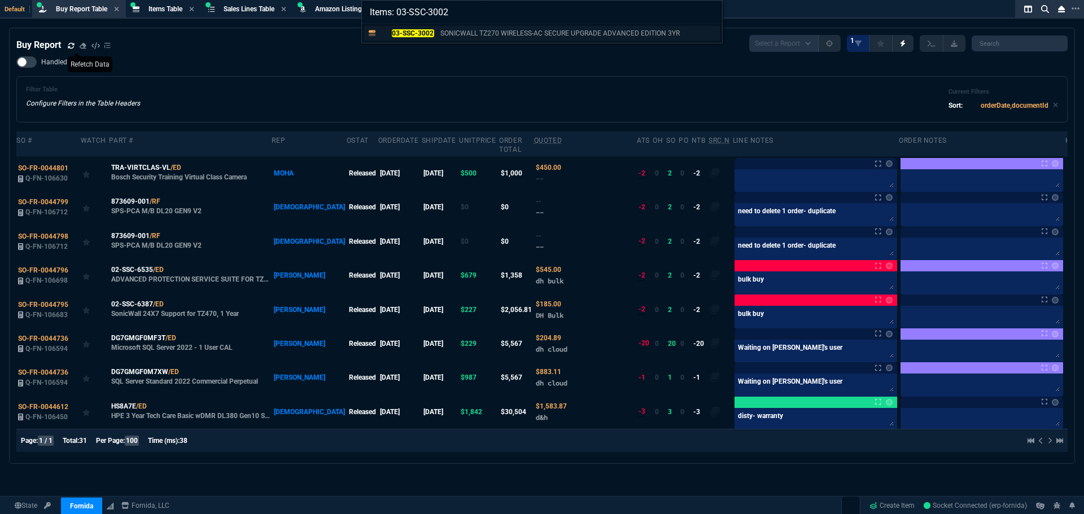
click at [432, 32] on mark "03-SSC-3002" at bounding box center [413, 33] width 42 height 8
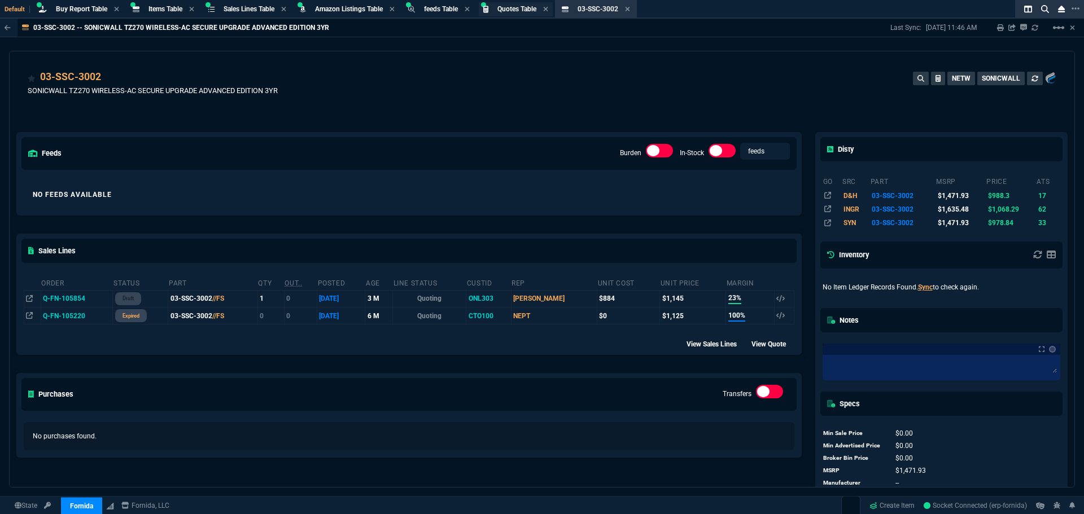
click at [511, 7] on span "Quotes Table" at bounding box center [516, 9] width 39 height 8
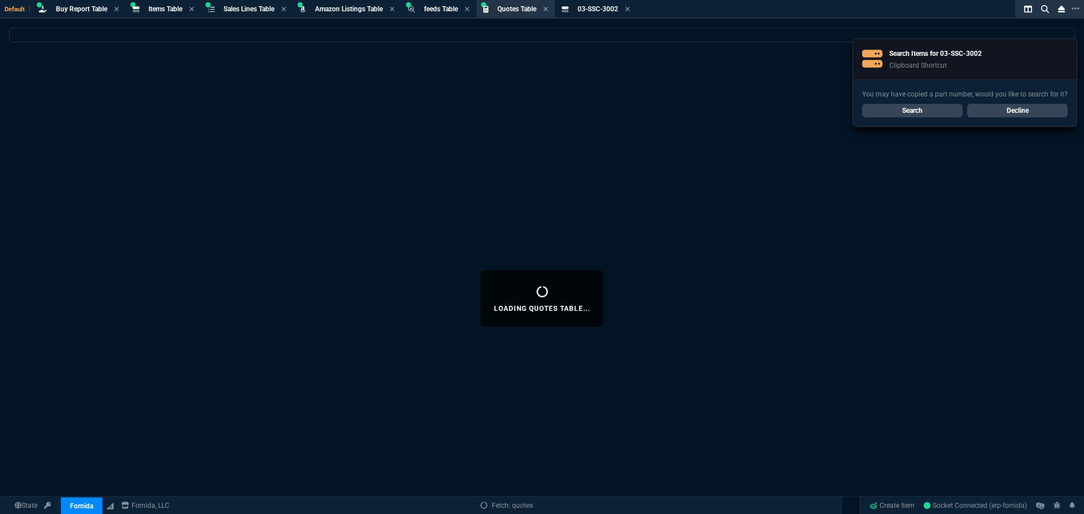
select select
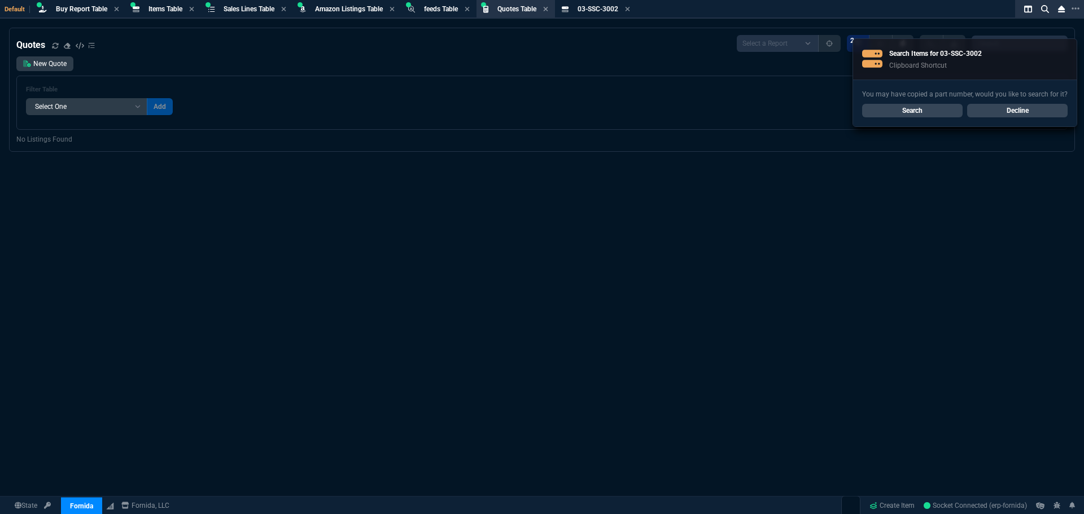
click at [1010, 111] on link "Decline" at bounding box center [1017, 111] width 100 height 14
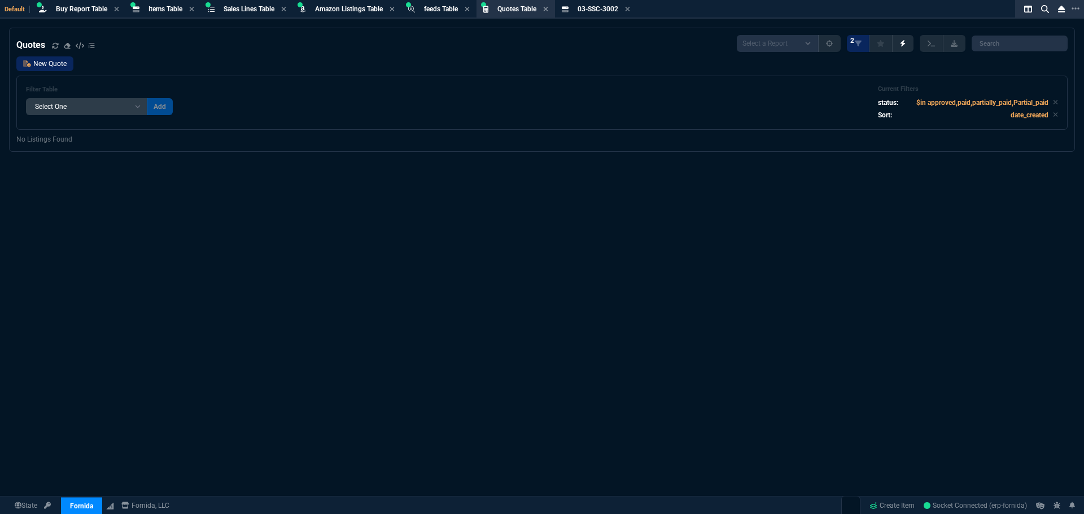
click at [61, 65] on link "New Quote" at bounding box center [44, 63] width 57 height 15
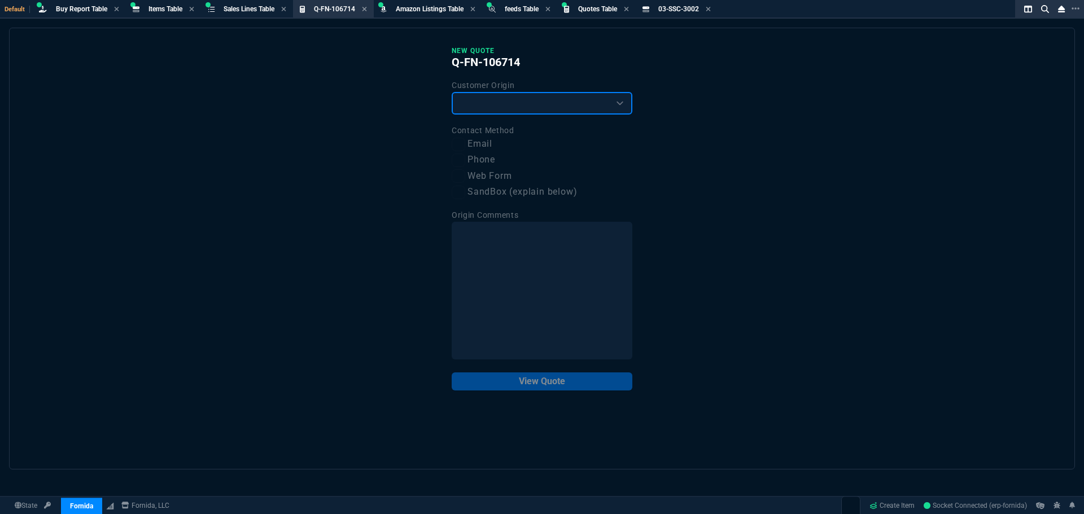
click at [508, 99] on select "Existing Customer Amazon Lead (first order) Website Lead (first order) Called (…" at bounding box center [542, 103] width 181 height 23
select select "existing"
click at [452, 93] on select "Existing Customer Amazon Lead (first order) Website Lead (first order) Called (…" at bounding box center [542, 103] width 181 height 23
click at [482, 149] on label "Email" at bounding box center [542, 144] width 181 height 14
click at [465, 149] on input "Email" at bounding box center [459, 145] width 14 height 14
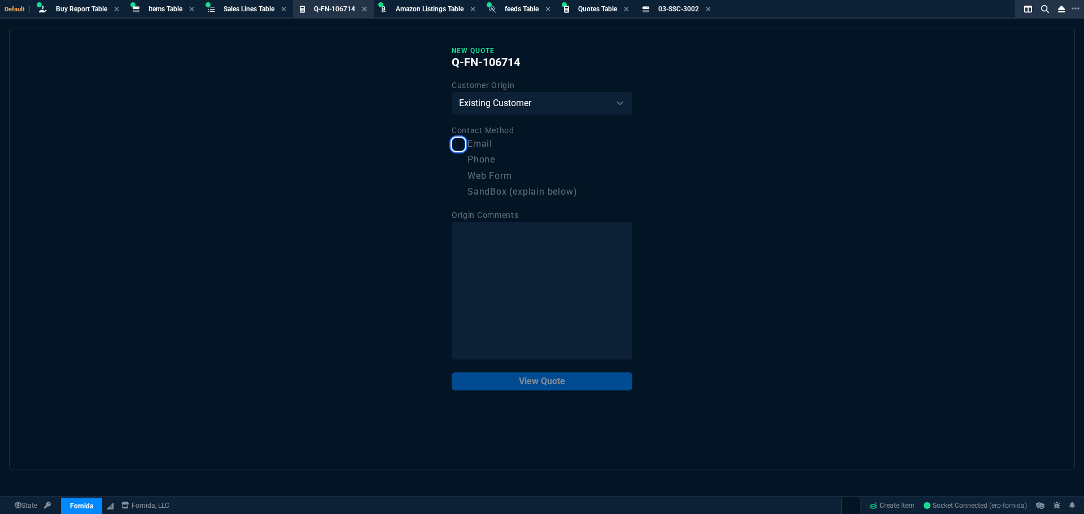
checkbox input "true"
click at [522, 383] on button "View Quote" at bounding box center [542, 382] width 181 height 18
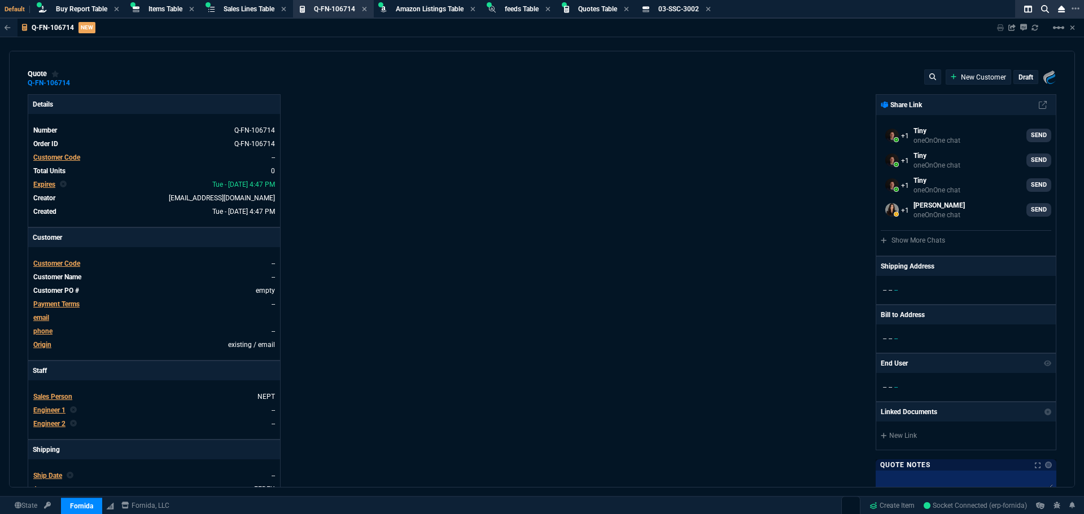
click at [56, 157] on span "Customer Code" at bounding box center [56, 158] width 47 height 8
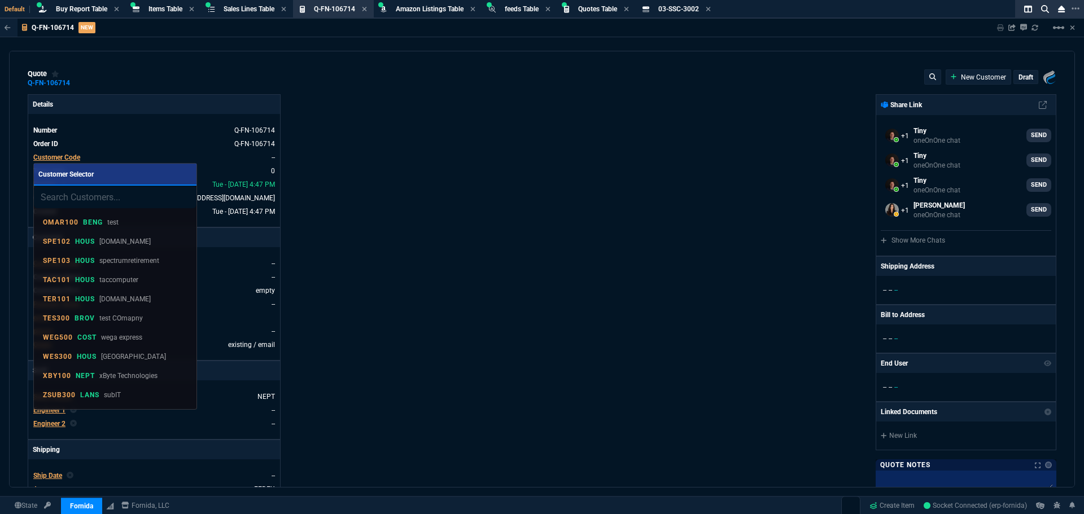
click at [91, 194] on input "search" at bounding box center [115, 197] width 163 height 23
type input "h"
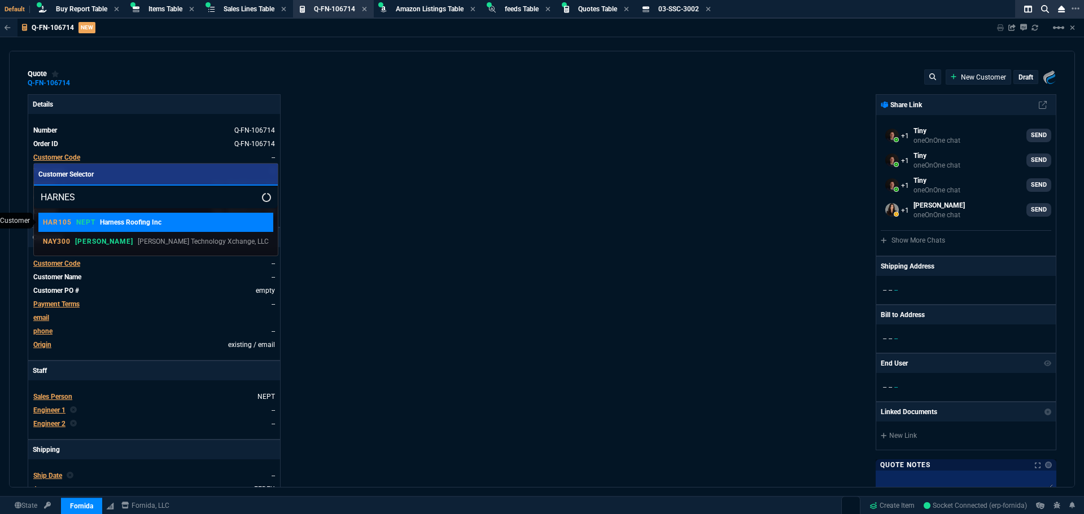
type input "HARNES"
click at [68, 220] on p "HAR105" at bounding box center [57, 222] width 29 height 9
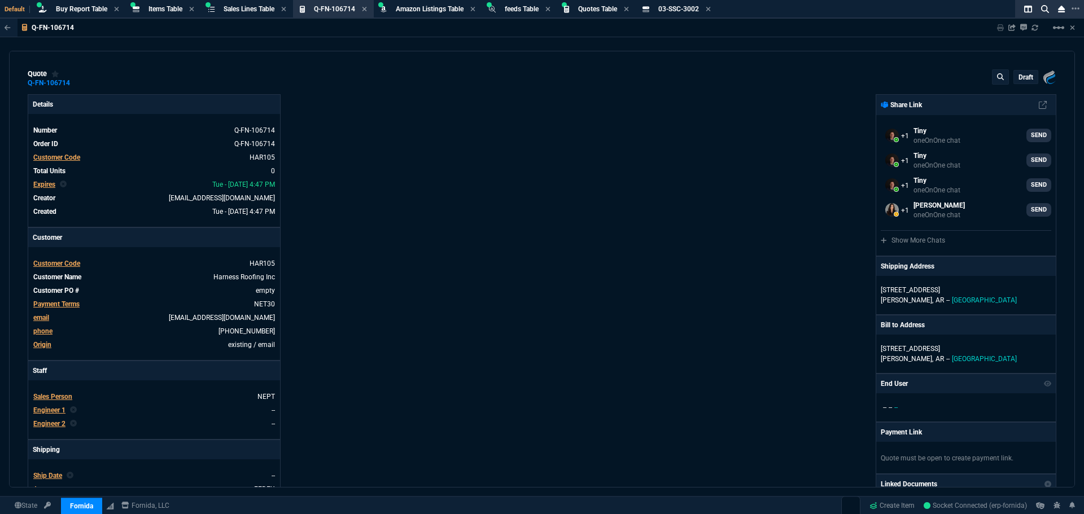
click at [387, 260] on div "Details Number Q-FN-106714 Order ID Q-FN-106714 Customer Code HAR105 Total Unit…" at bounding box center [285, 385] width 514 height 582
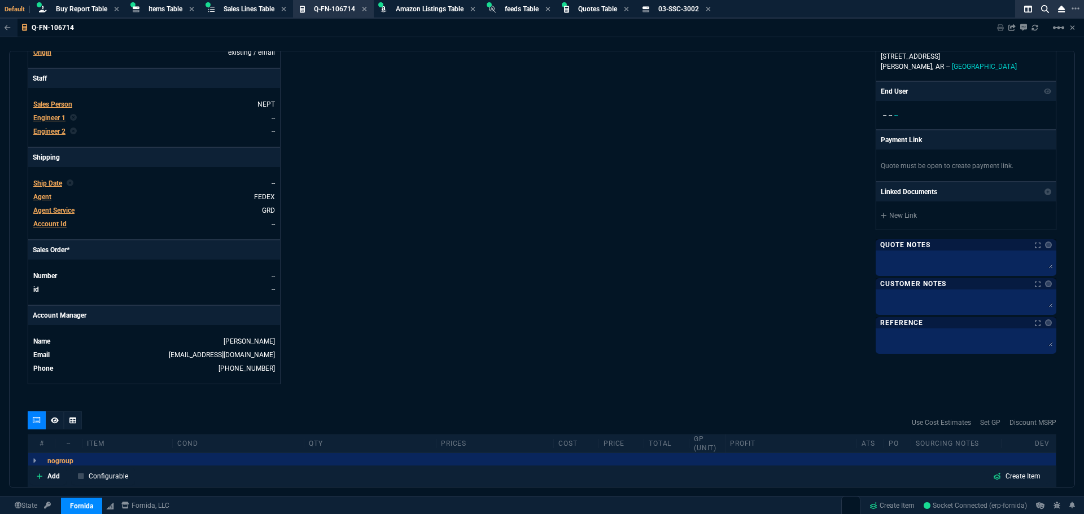
scroll to position [452, 0]
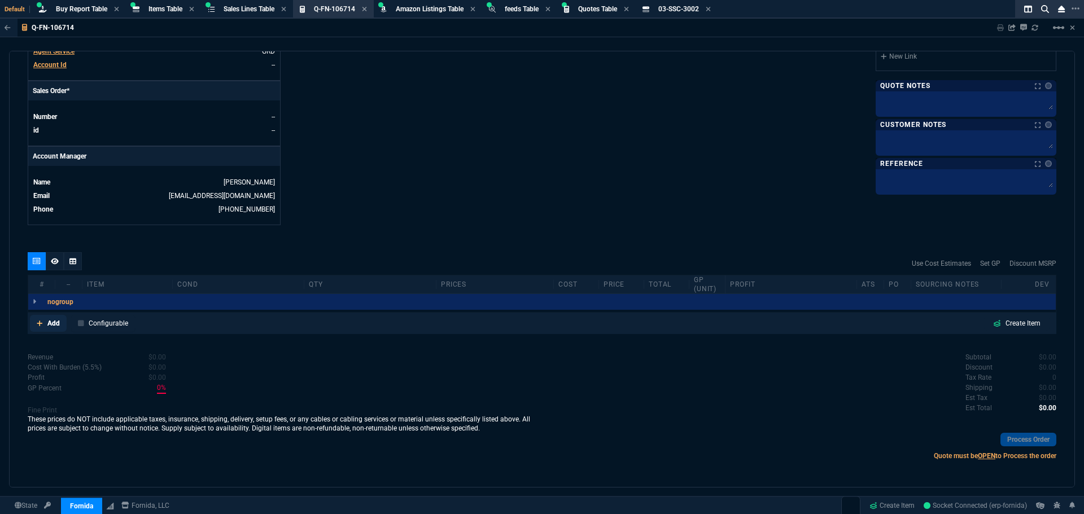
click at [54, 324] on p "Add" at bounding box center [53, 323] width 12 height 10
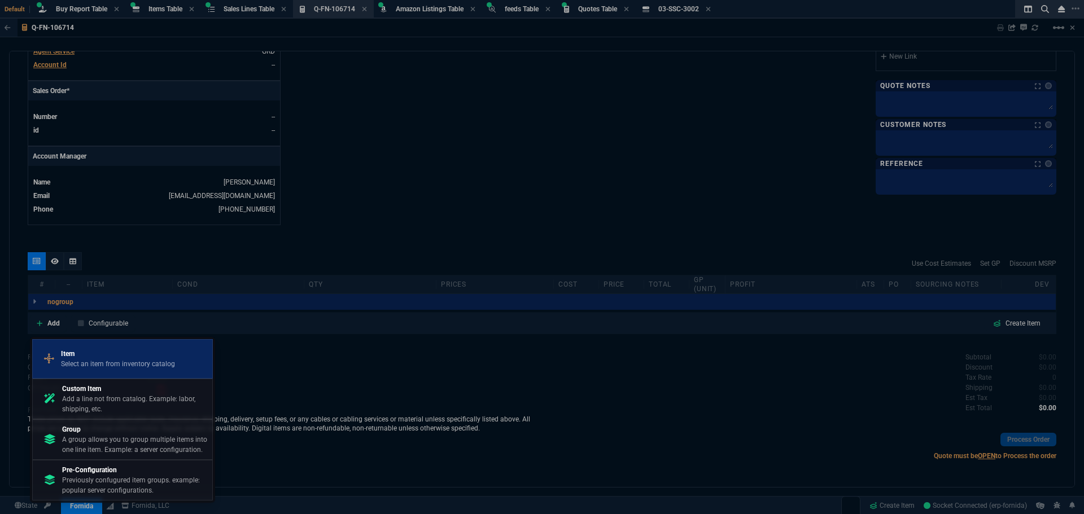
click at [76, 362] on p "Select an item from inventory catalog" at bounding box center [118, 364] width 114 height 10
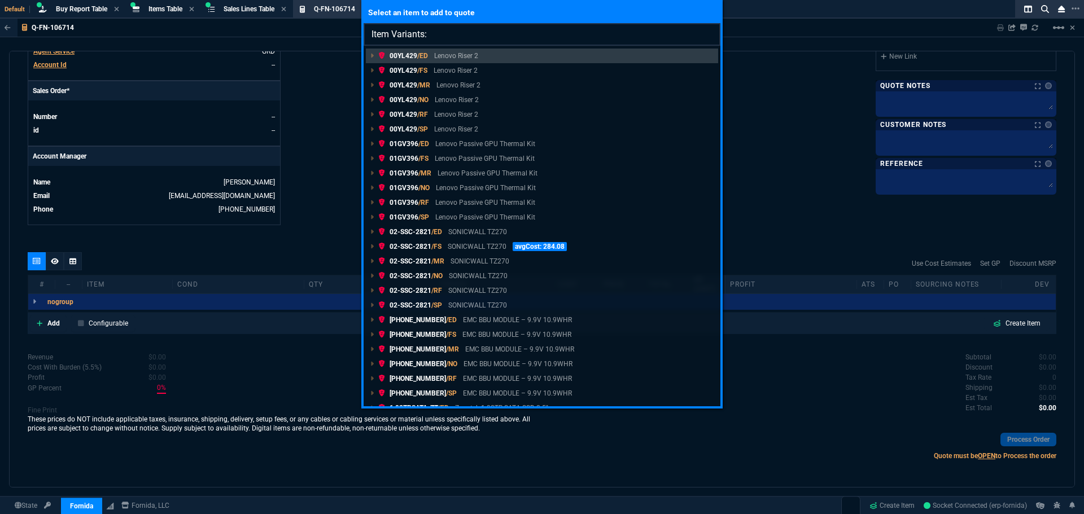
click at [443, 34] on input "Item Variants:" at bounding box center [541, 34] width 357 height 23
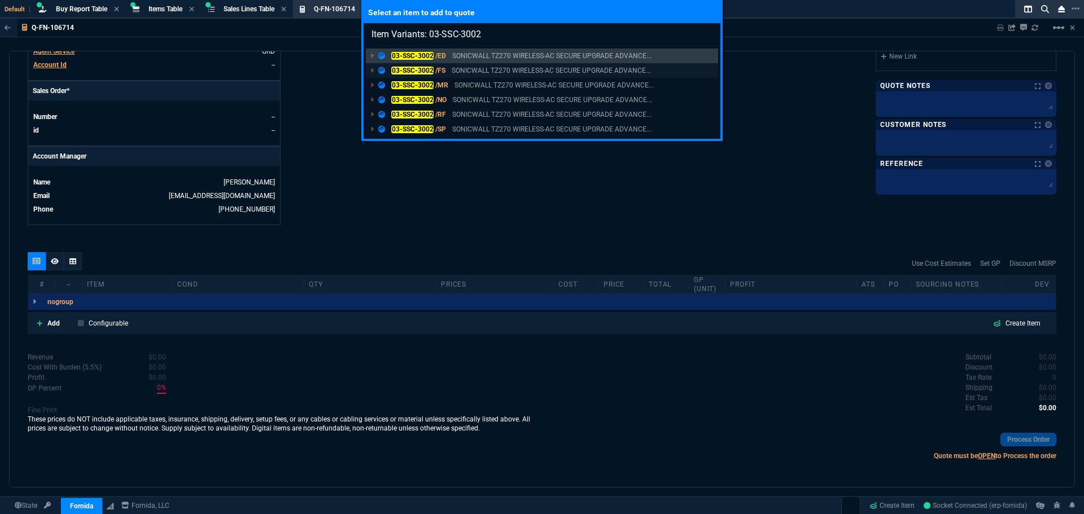
type input "Item Variants: 03-SSC-3002"
click at [443, 68] on span "/FS" at bounding box center [440, 71] width 10 height 8
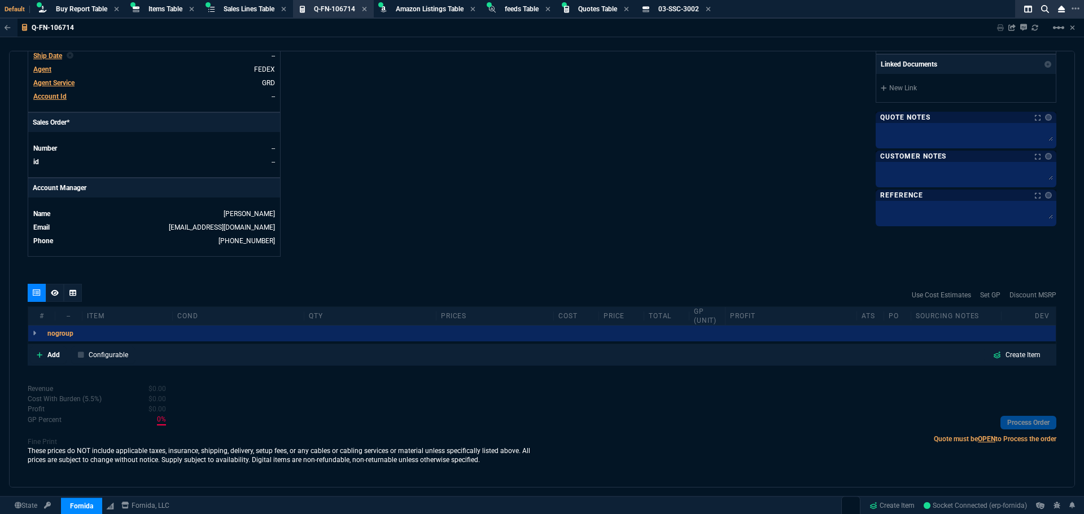
scroll to position [420, 0]
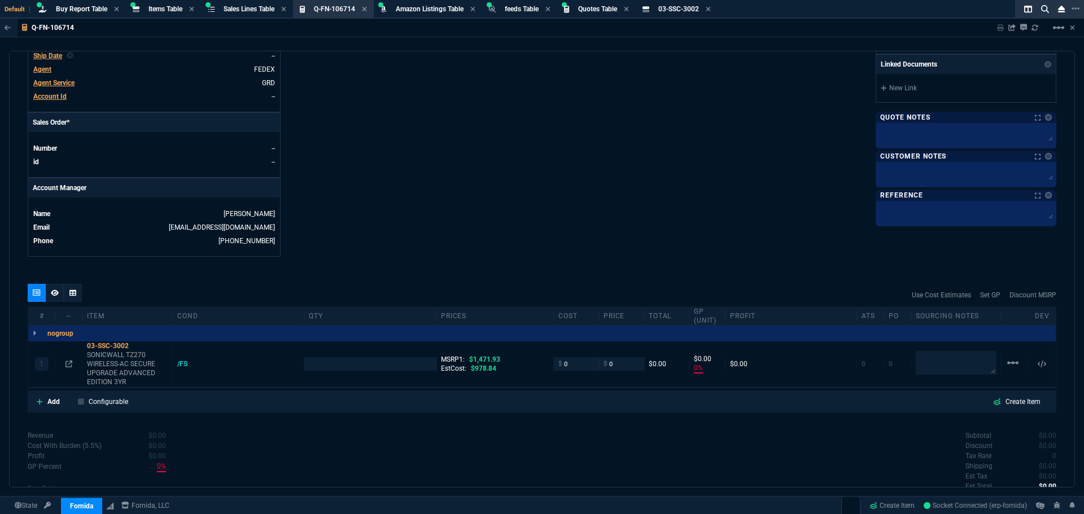
type input "0"
type input "100"
click at [370, 365] on input "number" at bounding box center [370, 363] width 122 height 13
type input "1"
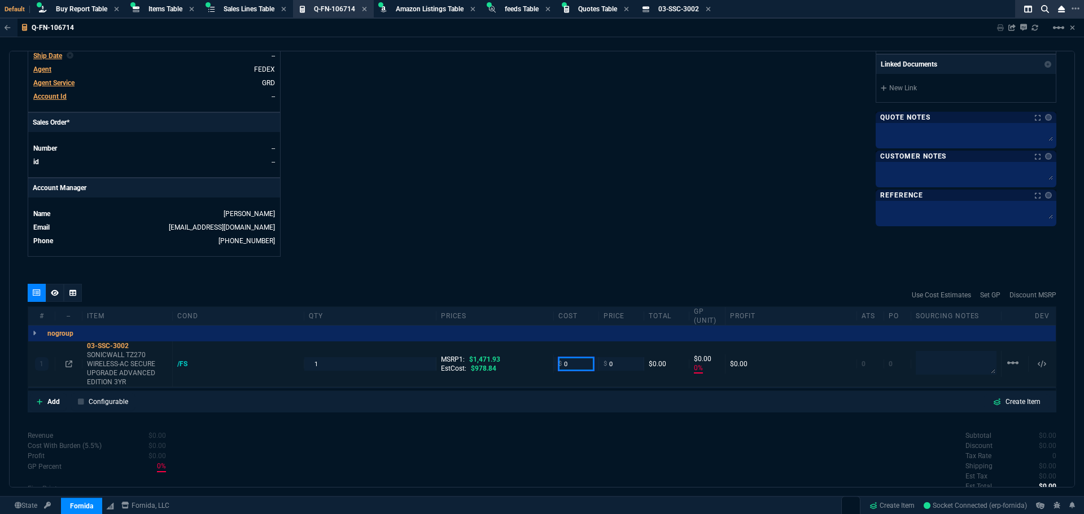
click at [577, 363] on input "0" at bounding box center [576, 363] width 36 height 13
type input "875"
type input "-100"
type input "-875"
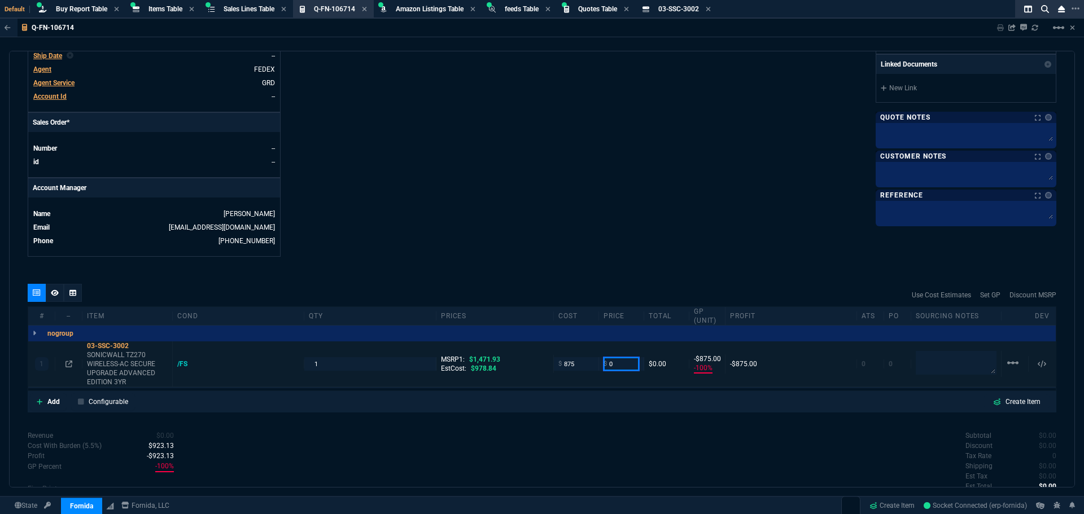
click at [612, 365] on input "0" at bounding box center [621, 363] width 36 height 13
drag, startPoint x: 611, startPoint y: 366, endPoint x: 598, endPoint y: 367, distance: 12.5
click at [603, 367] on div "$ 0" at bounding box center [621, 363] width 36 height 13
type input "1035"
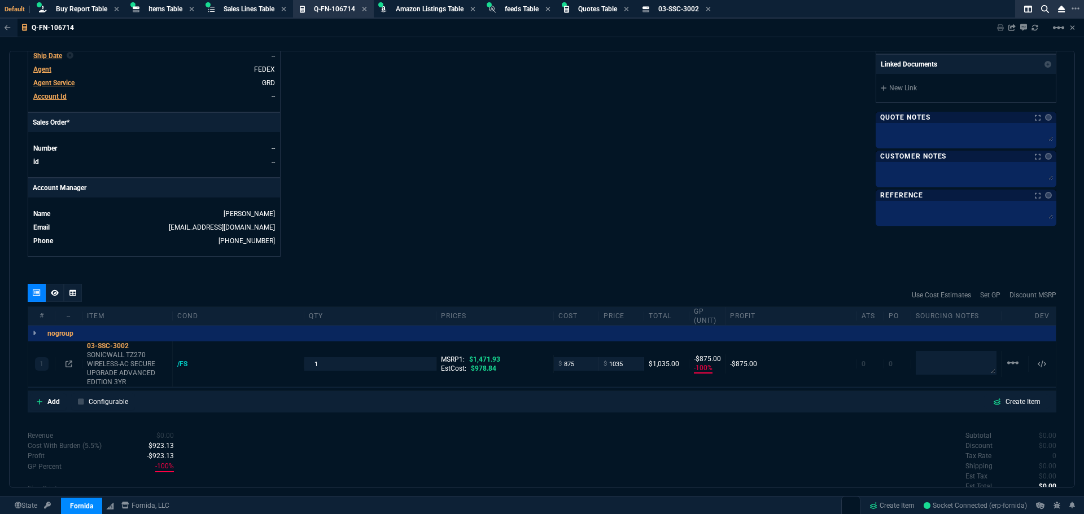
type input "1035"
type input "15"
type input "160"
type input "30"
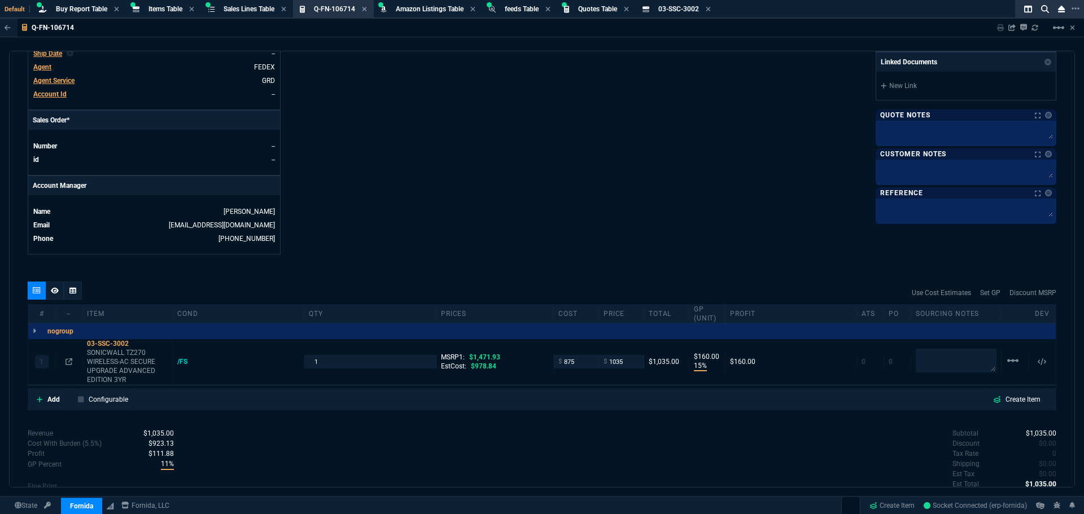
scroll to position [502, 0]
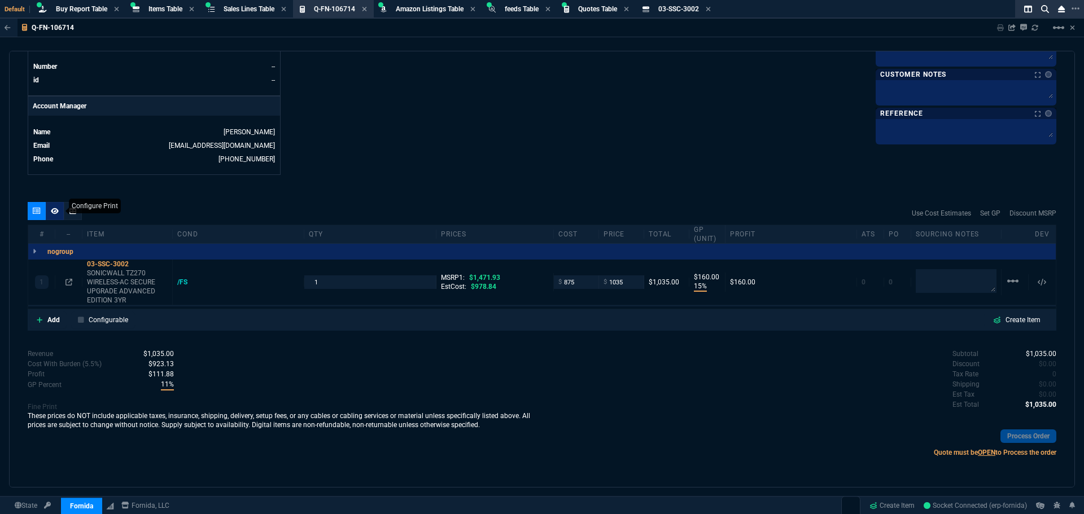
click at [51, 211] on icon at bounding box center [55, 211] width 8 height 7
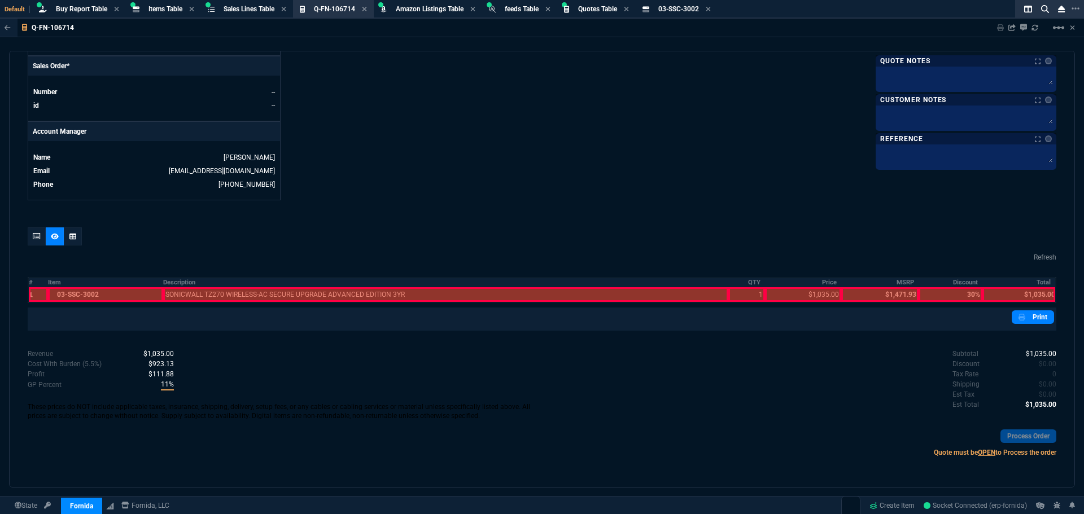
click at [34, 293] on div at bounding box center [38, 294] width 19 height 15
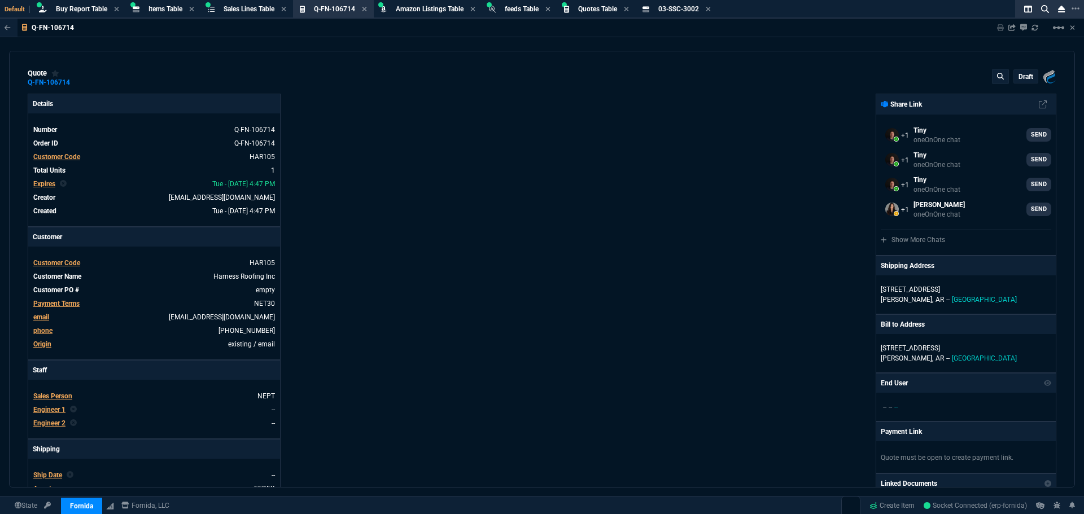
scroll to position [0, 0]
click at [1019, 79] on p "draft" at bounding box center [1025, 77] width 15 height 9
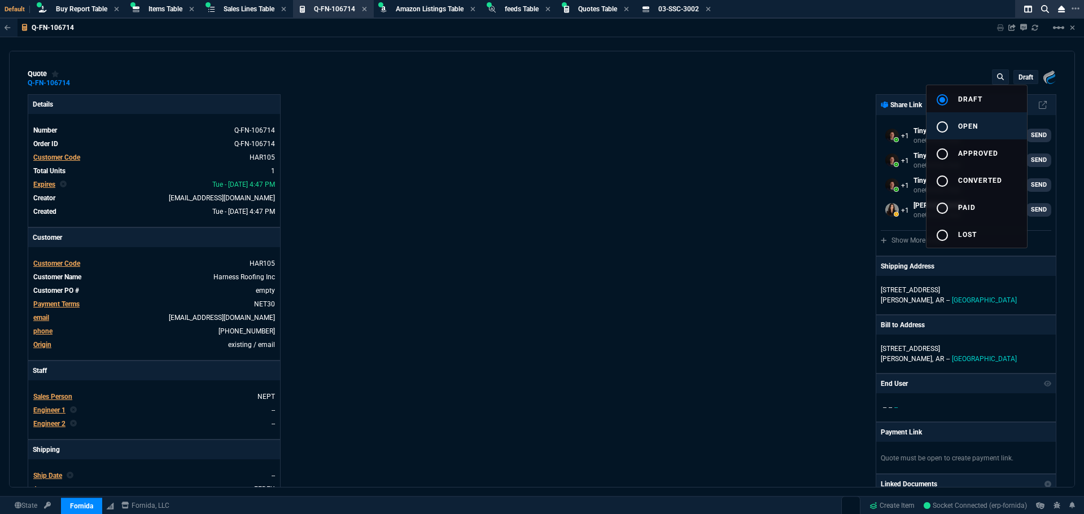
click at [952, 125] on div "radio_button_unchecked" at bounding box center [946, 127] width 23 height 14
type input "15"
type input "160"
type input "1471.93"
type input "30"
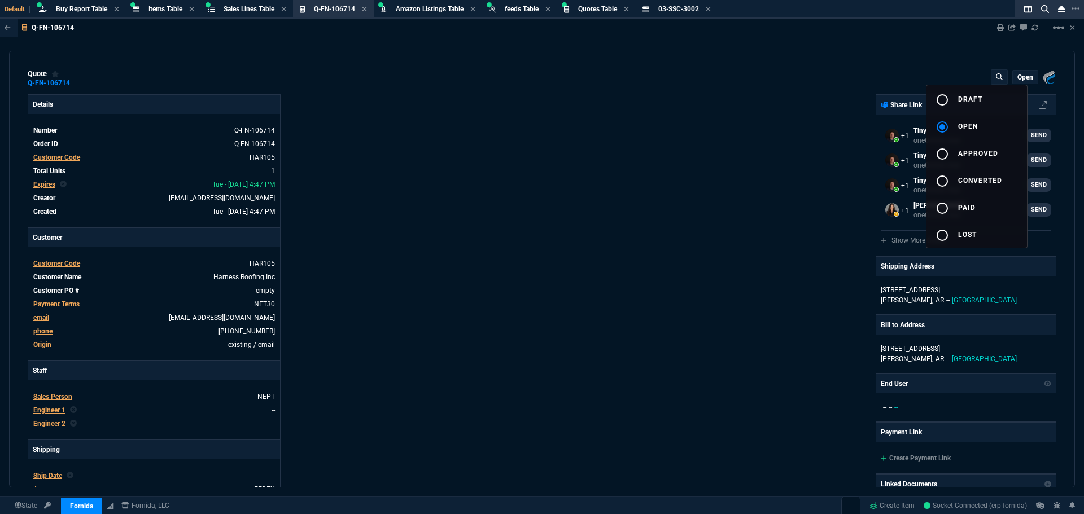
click at [546, 242] on div at bounding box center [542, 257] width 1084 height 514
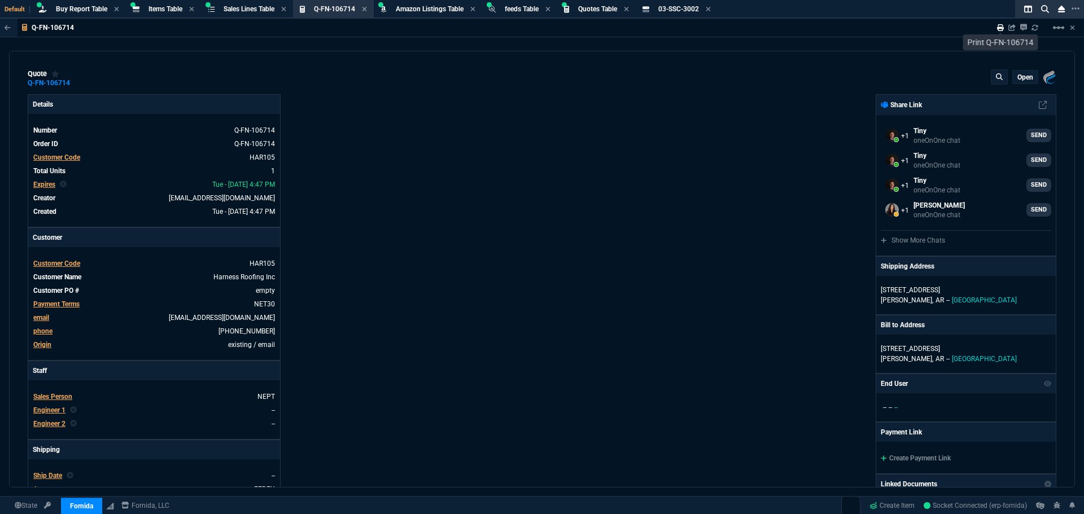
click at [997, 25] on icon at bounding box center [1000, 27] width 7 height 7
type input "15"
type input "160"
type input "30"
click at [711, 10] on div "03-SSC-3002 Item" at bounding box center [684, 10] width 52 height 10
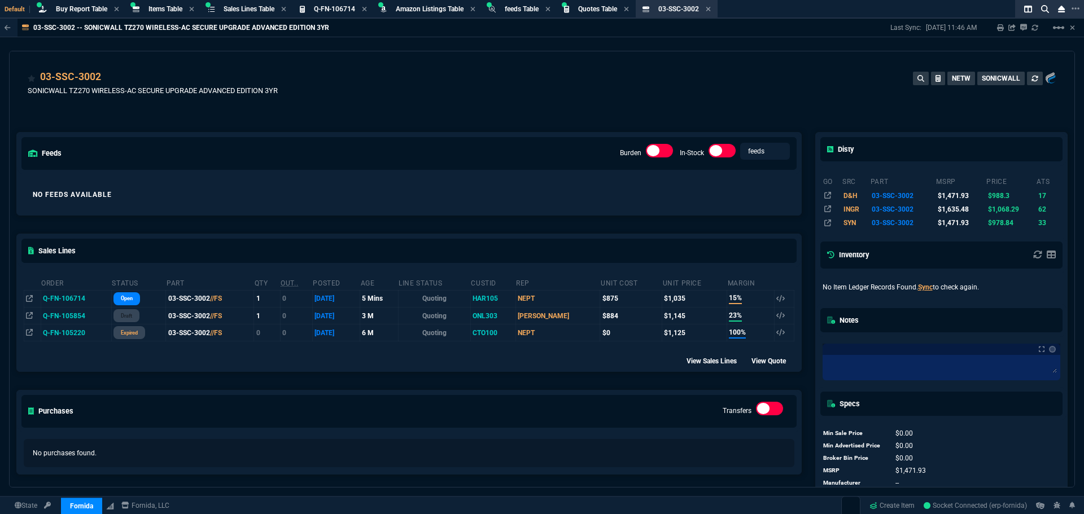
click at [712, 90] on div "03-SSC-3002 SONICWALL TZ270 WIRELESS-AC SECURE UPGRADE ADVANCED EDITION 3YR NET…" at bounding box center [542, 89] width 1028 height 40
click at [396, 78] on div "03-SSC-3002 SONICWALL TZ270 WIRELESS-AC SECURE UPGRADE ADVANCED EDITION 3YR NET…" at bounding box center [542, 89] width 1028 height 40
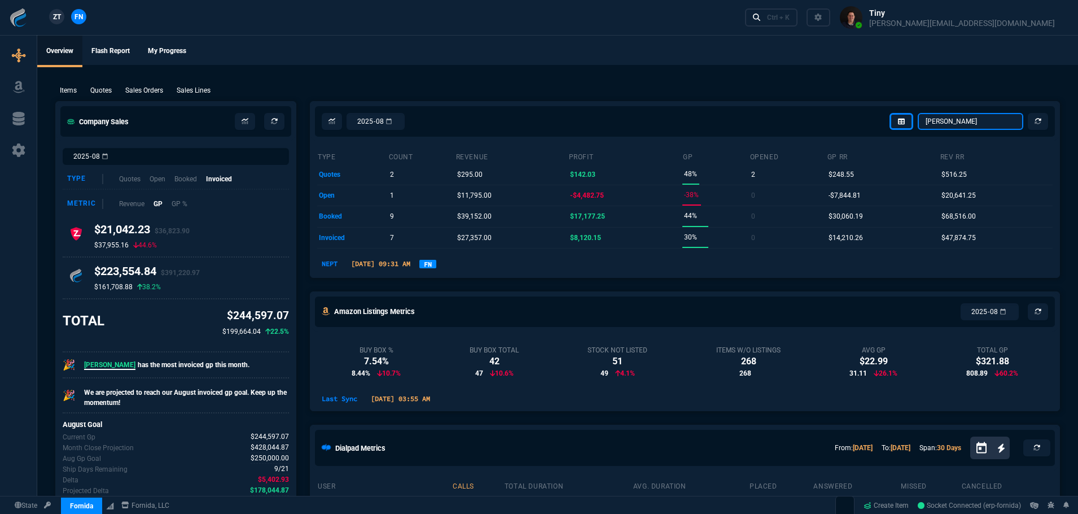
click at [944, 122] on select "Omar Brian Over Farzad Vahid Steven Huang Seti Shadab Alicia Bostic Wafek Moham…" at bounding box center [971, 121] width 106 height 17
click at [918, 113] on select "Omar Brian Over Farzad Vahid Steven Huang Seti Shadab Alicia Bostic Wafek Moham…" at bounding box center [971, 121] width 106 height 17
click at [960, 125] on select "Omar Brian Over Farzad Vahid Steven Huang Seti Shadab Alicia Bostic Wafek Moham…" at bounding box center [971, 121] width 106 height 17
select select "8: NEPT"
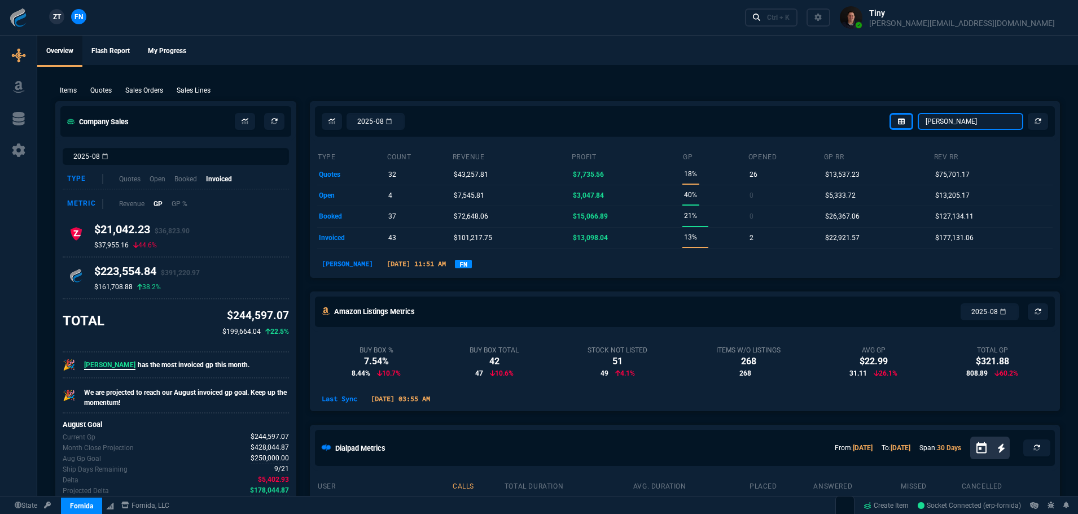
click at [918, 113] on select "Omar Brian Over Farzad Vahid Steven Huang Seti Shadab Alicia Bostic Wafek Moham…" at bounding box center [971, 121] width 106 height 17
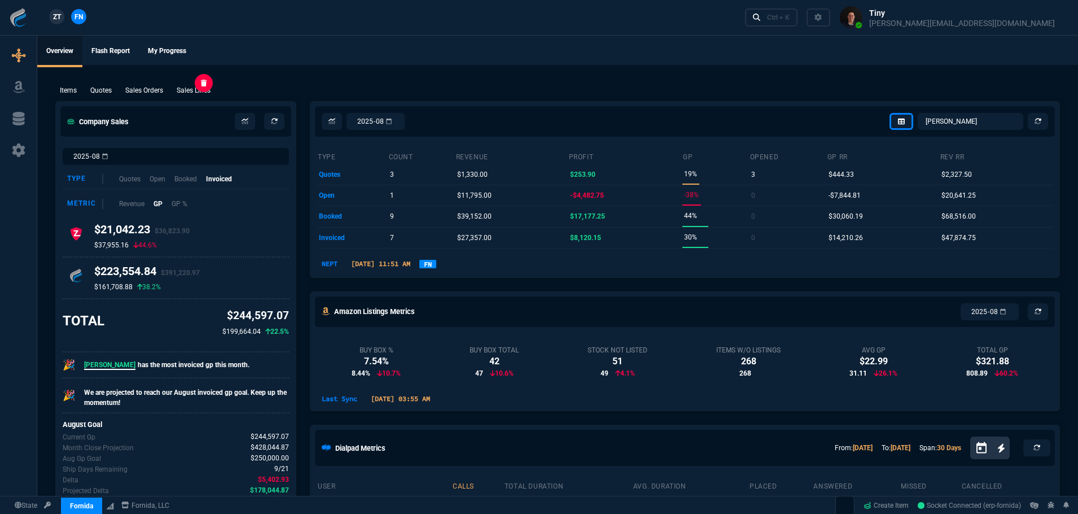
click at [194, 89] on p "Sales Lines" at bounding box center [194, 90] width 34 height 10
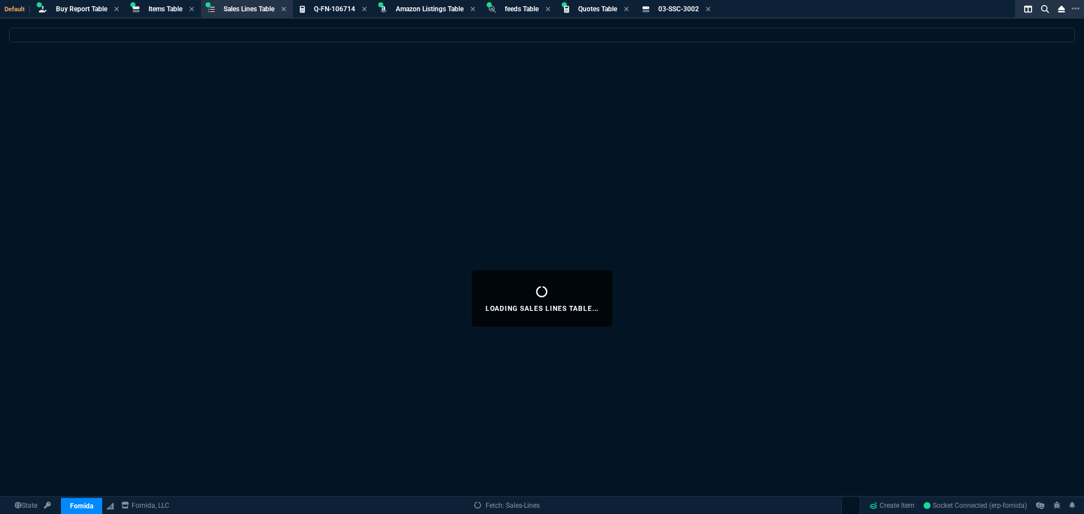
select select
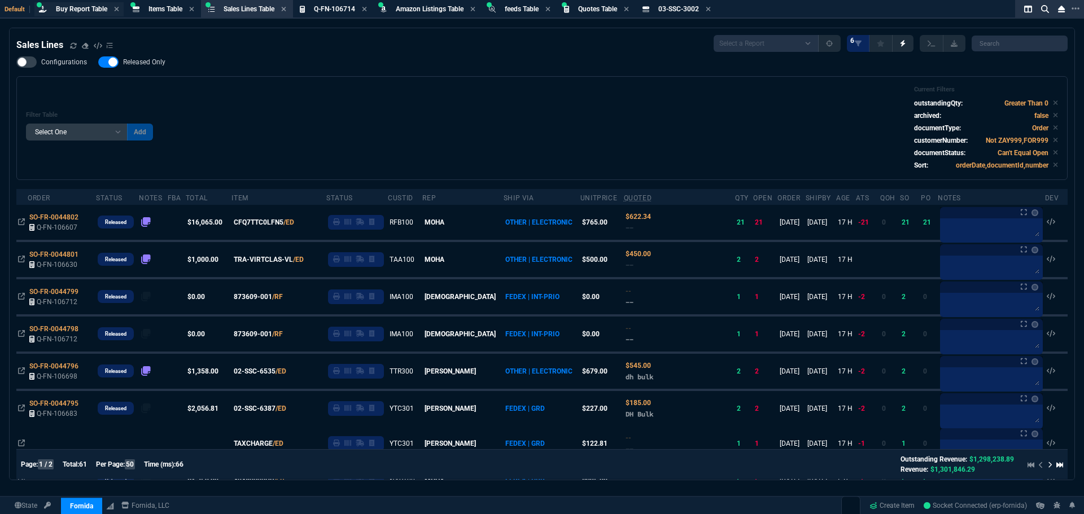
click at [73, 9] on span "Buy Report Table" at bounding box center [81, 9] width 51 height 8
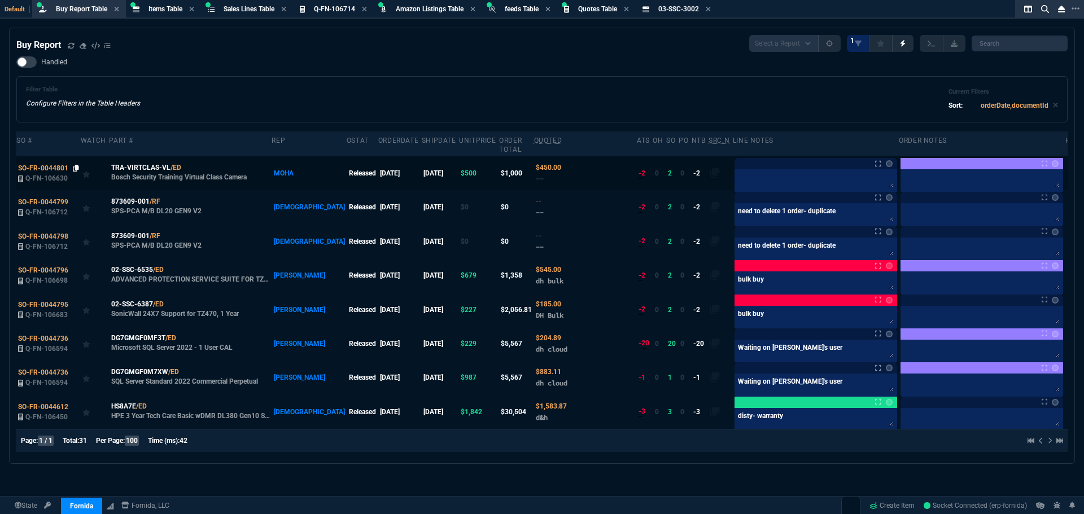
click at [73, 165] on icon at bounding box center [76, 168] width 6 height 7
click at [186, 164] on icon at bounding box center [189, 167] width 6 height 7
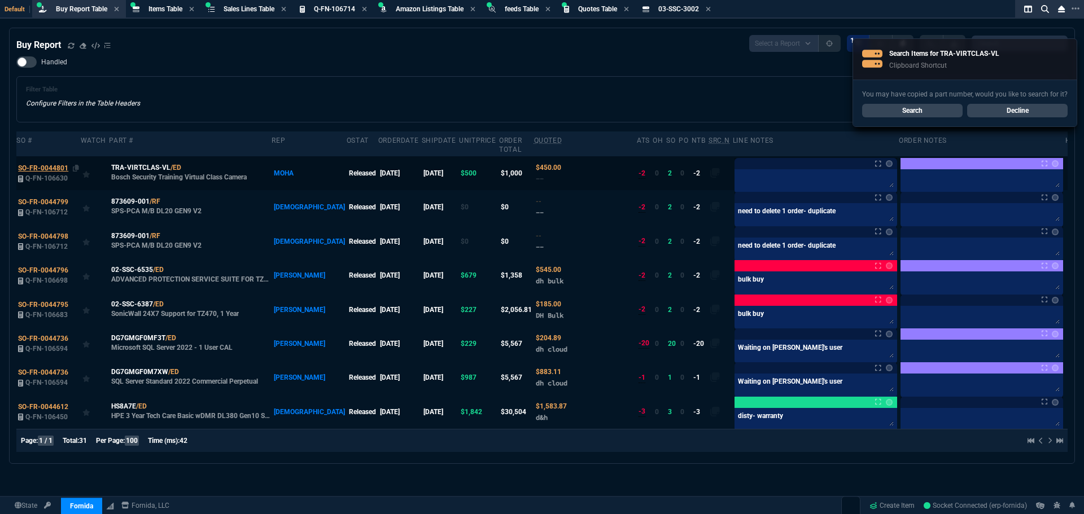
click at [50, 164] on span "SO-FR-0044801" at bounding box center [43, 168] width 50 height 8
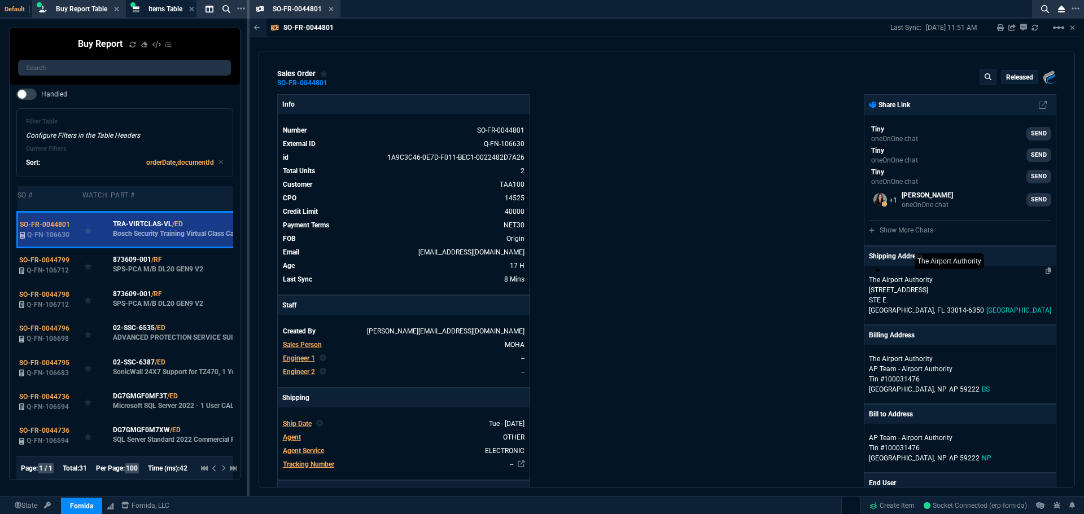
click at [931, 282] on p "The Airport Authority" at bounding box center [923, 280] width 108 height 10
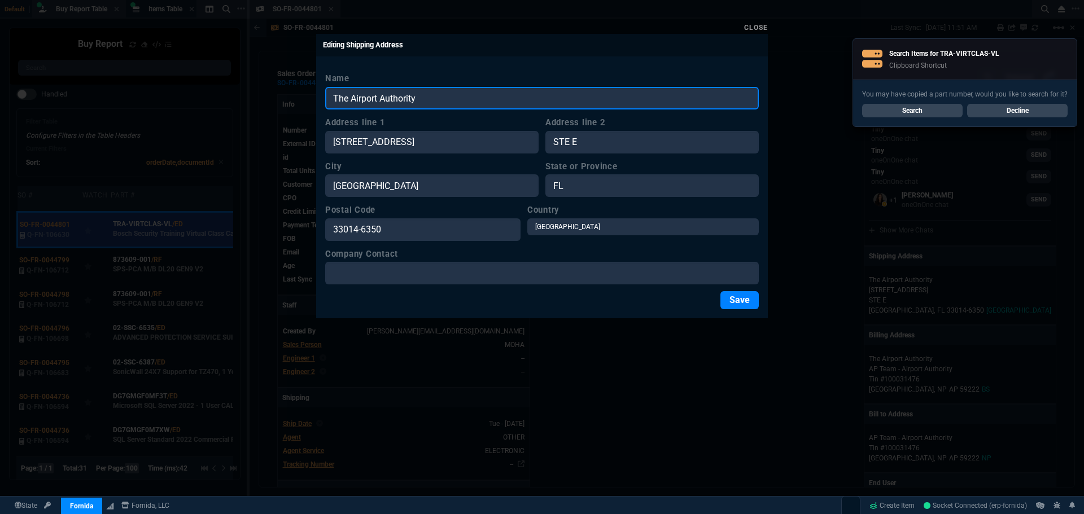
drag, startPoint x: 431, startPoint y: 102, endPoint x: 296, endPoint y: 97, distance: 135.0
click at [286, 95] on div "Close Editing Shipping Address Name The Airport Authority Address line 1 5171 N…" at bounding box center [542, 257] width 1084 height 514
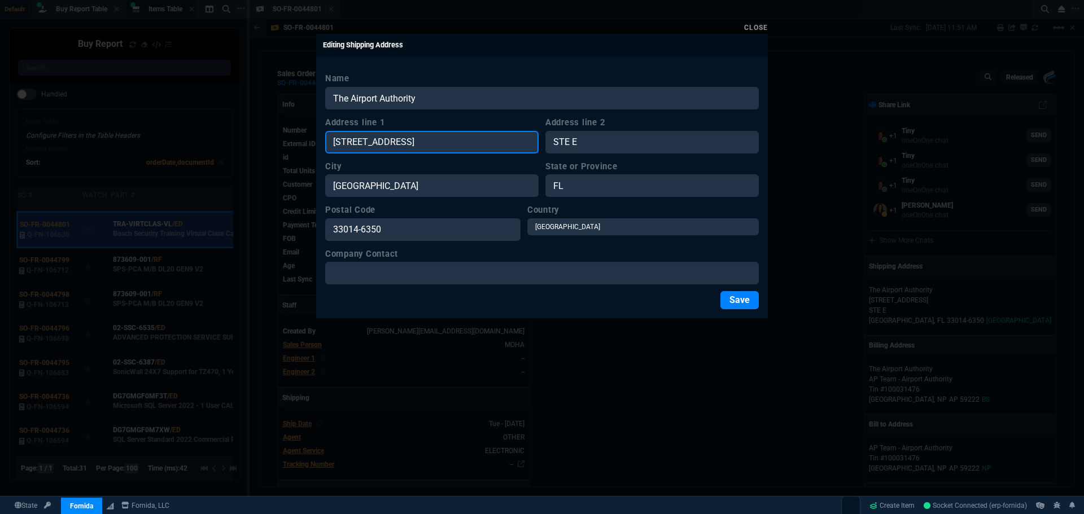
drag, startPoint x: 388, startPoint y: 142, endPoint x: 308, endPoint y: 141, distance: 80.7
click at [309, 141] on div "Close Editing Shipping Address Name The Airport Authority Address line 1 5171 N…" at bounding box center [542, 257] width 1084 height 514
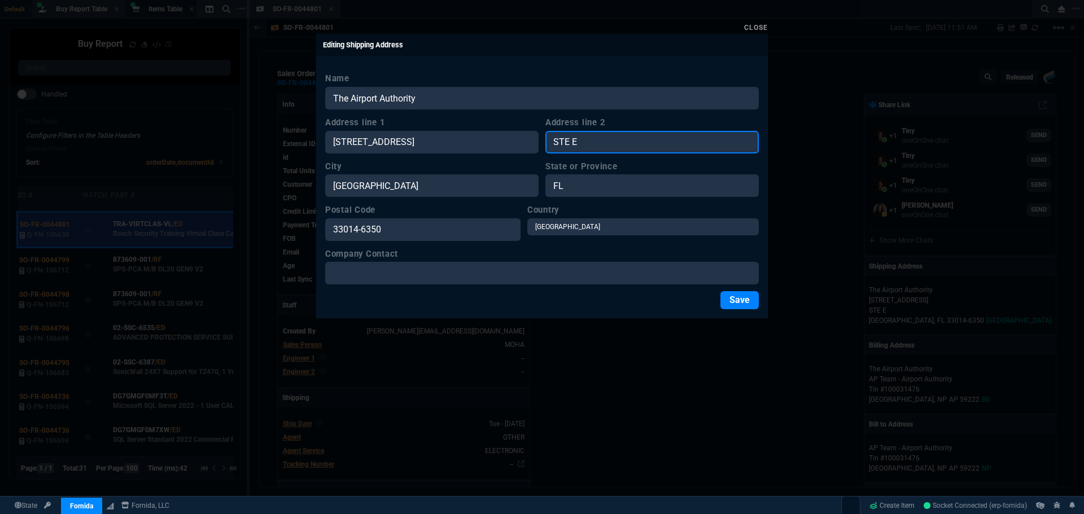
drag, startPoint x: 595, startPoint y: 146, endPoint x: 513, endPoint y: 143, distance: 82.5
click at [513, 143] on div "Address line 1 5171 NW 159TH ST Address line 2 STE E" at bounding box center [541, 134] width 433 height 37
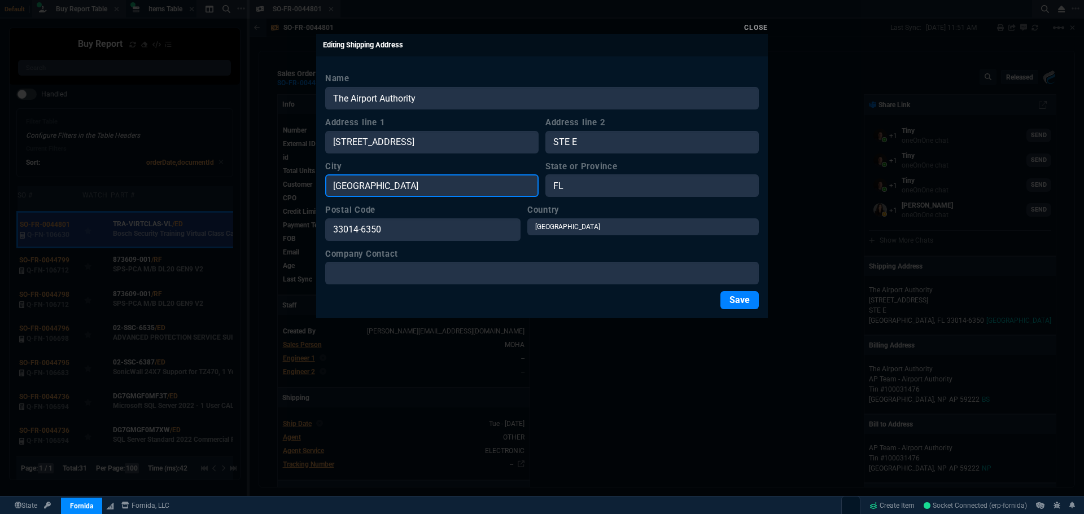
drag, startPoint x: 384, startPoint y: 189, endPoint x: 275, endPoint y: 182, distance: 109.1
click at [275, 182] on div "Close Editing Shipping Address Name The Airport Authority Address line 1 5171 N…" at bounding box center [542, 257] width 1084 height 514
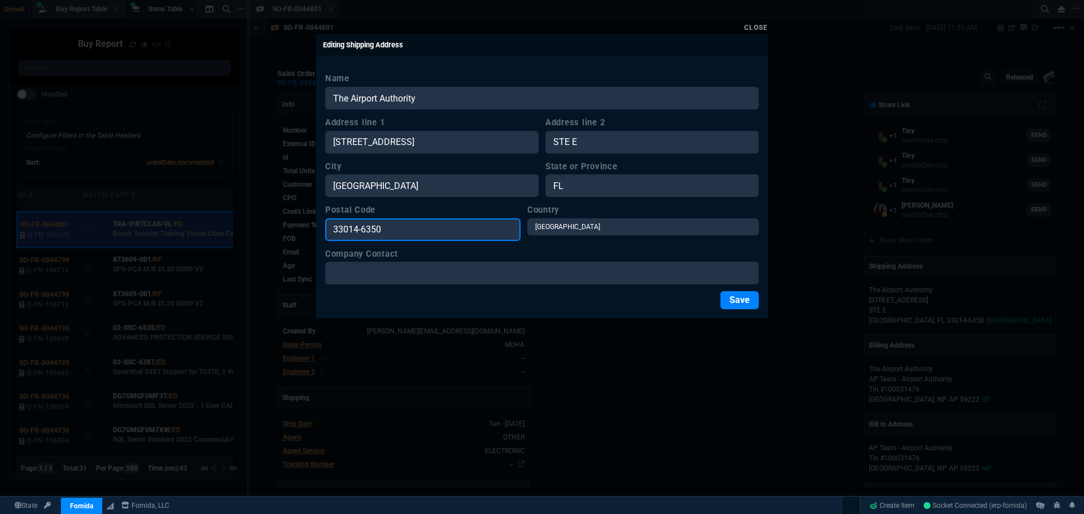
drag, startPoint x: 398, startPoint y: 233, endPoint x: 328, endPoint y: 233, distance: 70.6
click at [328, 233] on input "33014-6350" at bounding box center [422, 229] width 195 height 23
click at [750, 30] on link "Close" at bounding box center [756, 28] width 24 height 8
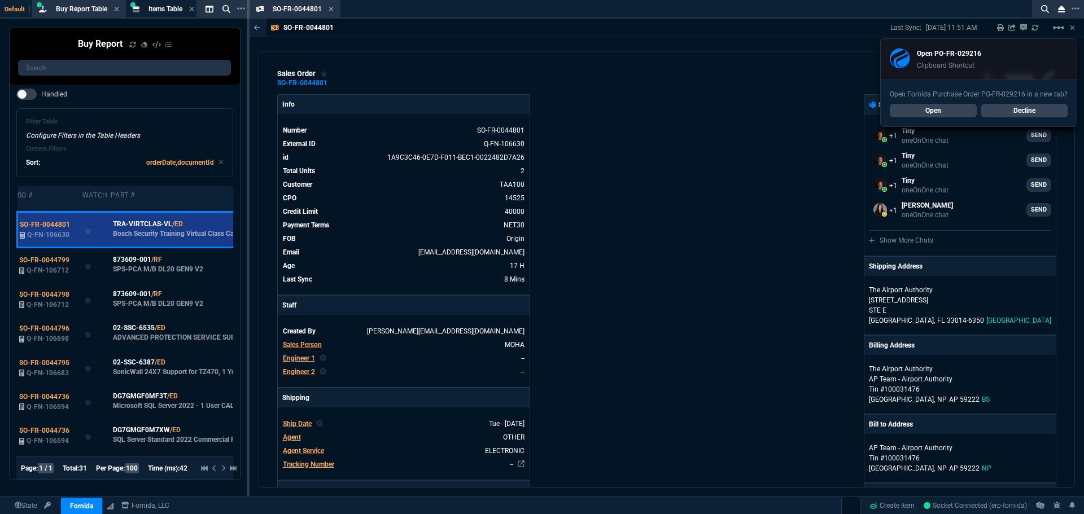
click at [1021, 112] on link "Decline" at bounding box center [1024, 111] width 87 height 14
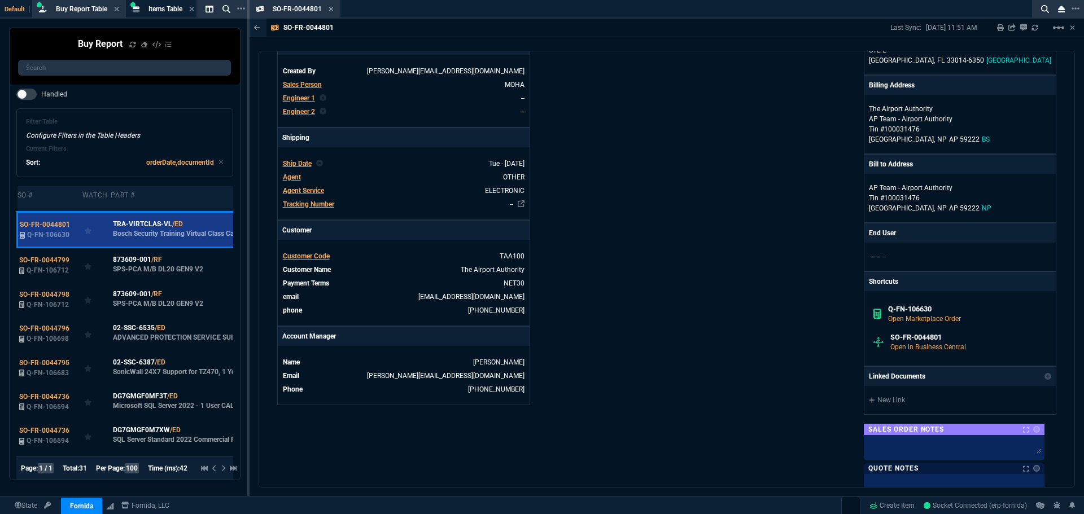
scroll to position [282, 0]
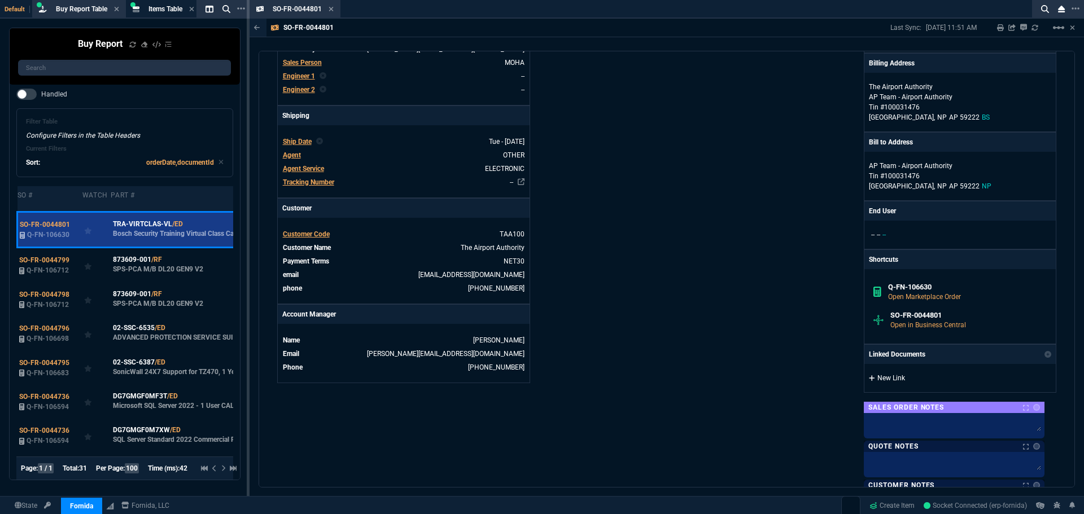
click at [899, 379] on link "New Link" at bounding box center [960, 378] width 182 height 10
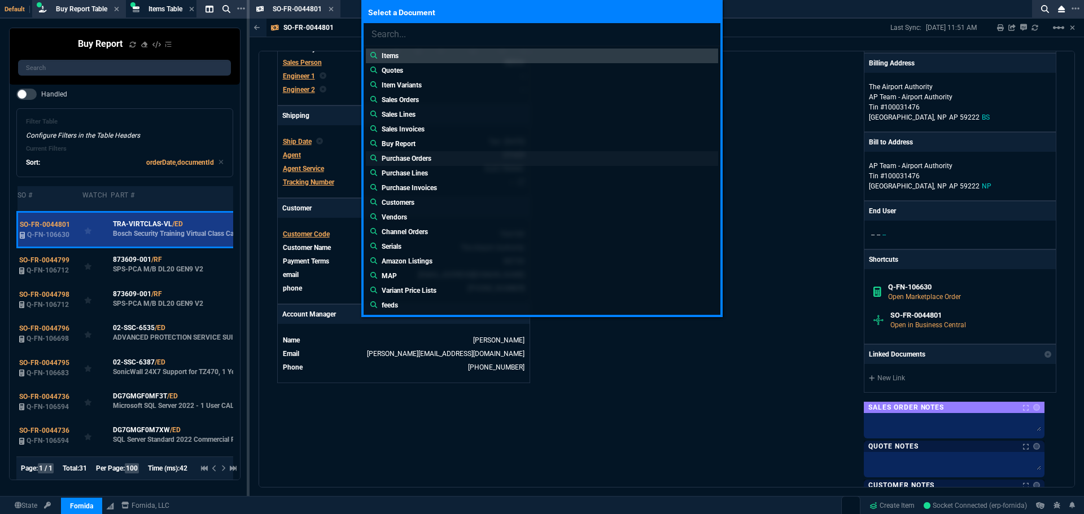
click at [415, 157] on p "Purchase Orders" at bounding box center [407, 159] width 50 height 10
type input "Purchase Orders:"
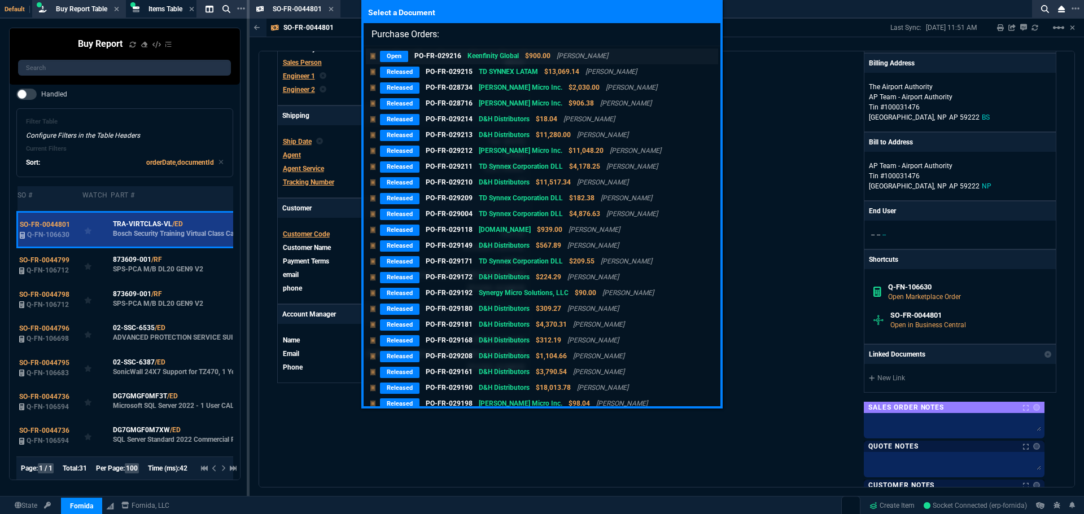
click at [411, 55] on div "Open PO-FR-029216 Keenfinity Global $900.00 Ryan Neptune" at bounding box center [496, 56] width 233 height 11
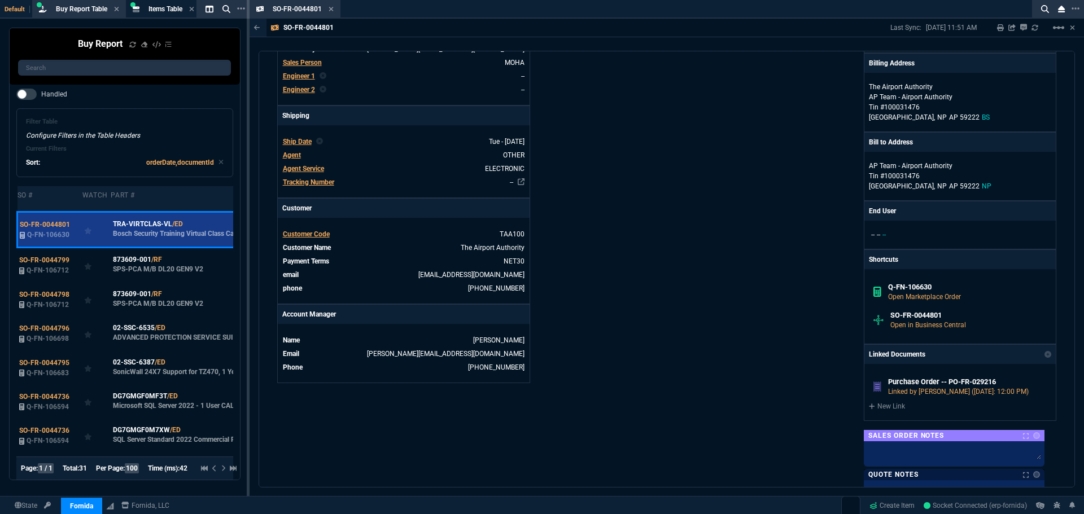
scroll to position [228, 0]
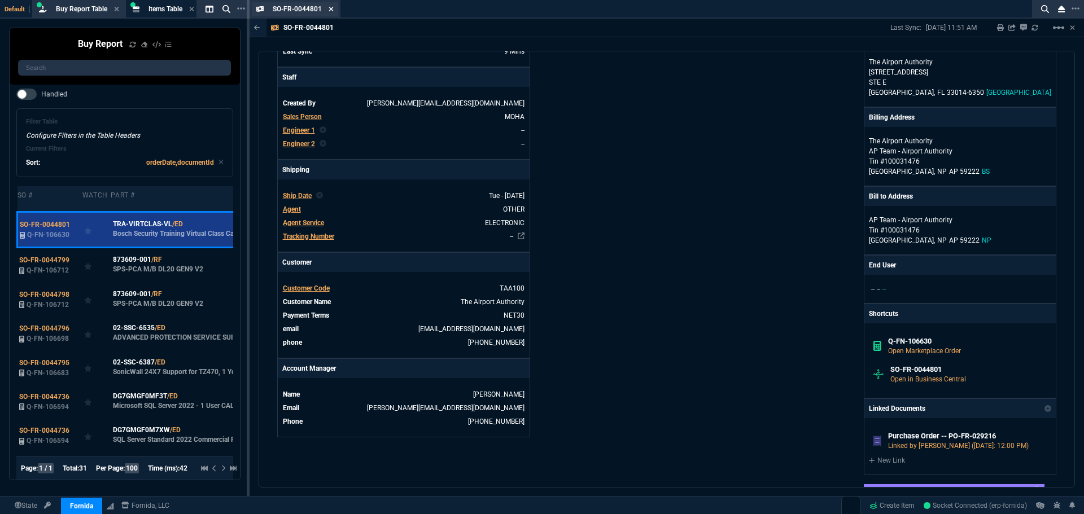
click at [331, 9] on icon at bounding box center [331, 9] width 5 height 5
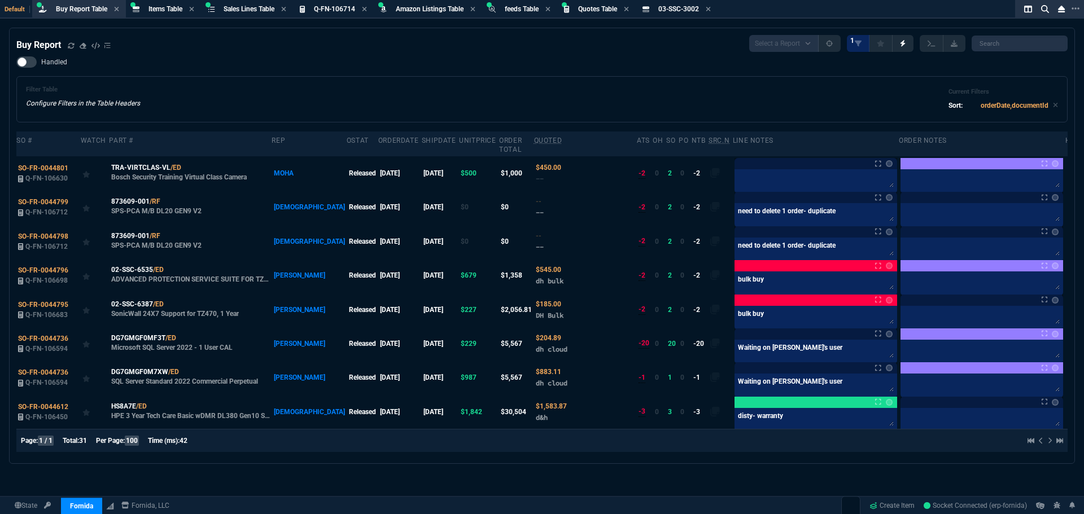
click at [613, 81] on div "Filter Table Configure Filters in the Table Headers Current Filters Sort: order…" at bounding box center [541, 99] width 1051 height 46
click at [61, 164] on span "SO-FR-0044801" at bounding box center [43, 168] width 50 height 8
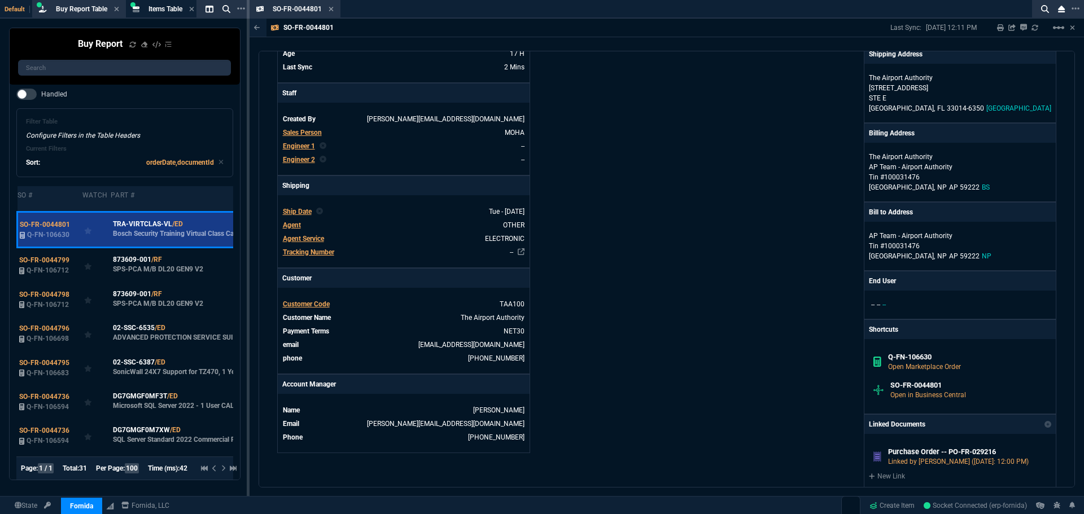
scroll to position [0, 0]
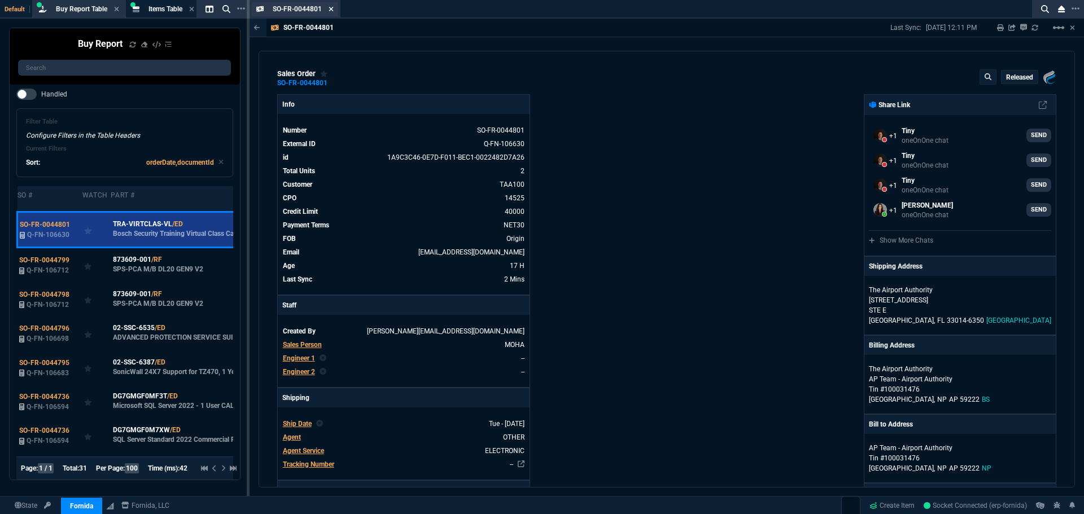
click at [332, 12] on icon at bounding box center [331, 9] width 5 height 7
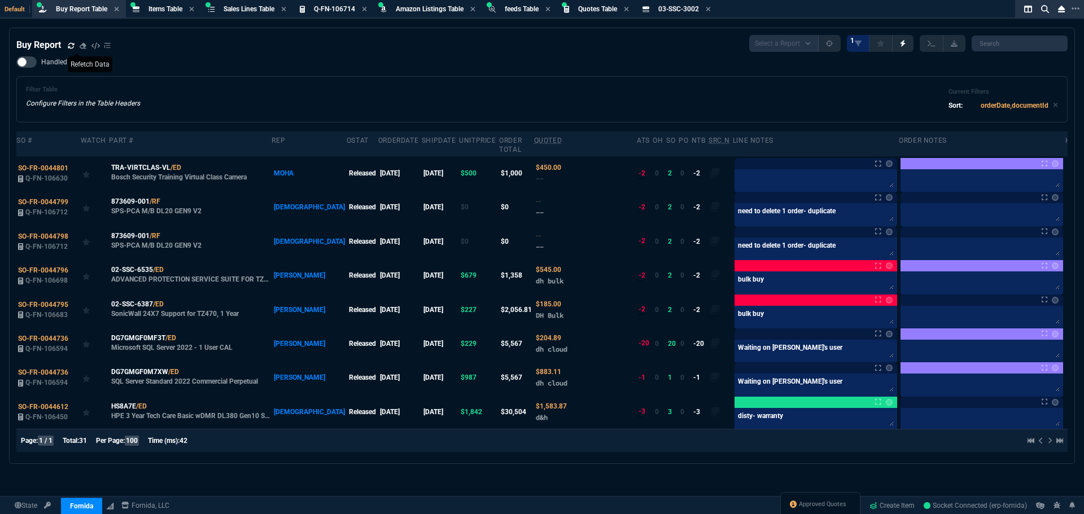
click at [73, 46] on icon at bounding box center [71, 45] width 7 height 7
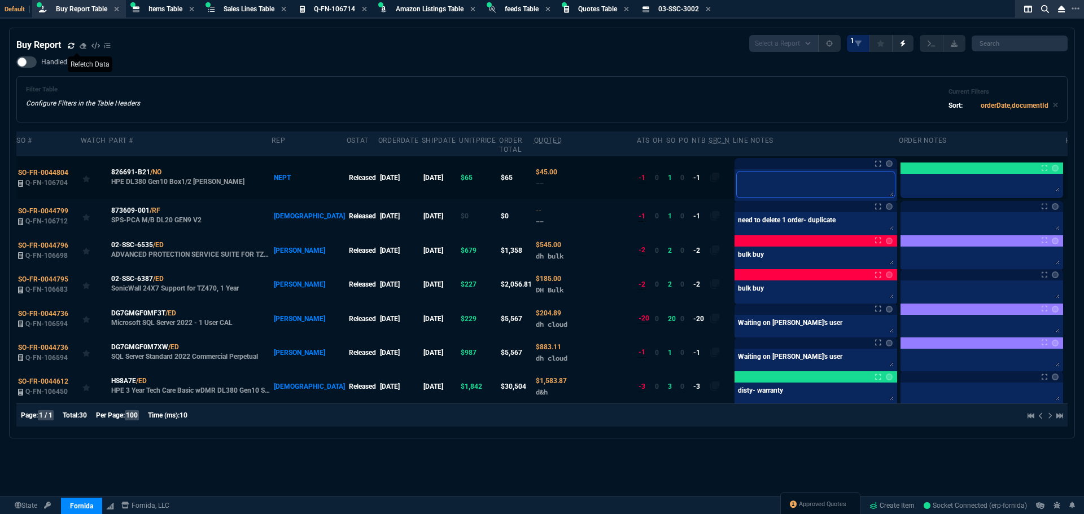
click at [737, 172] on textarea at bounding box center [816, 185] width 158 height 26
type textarea "x"
type textarea "xf"
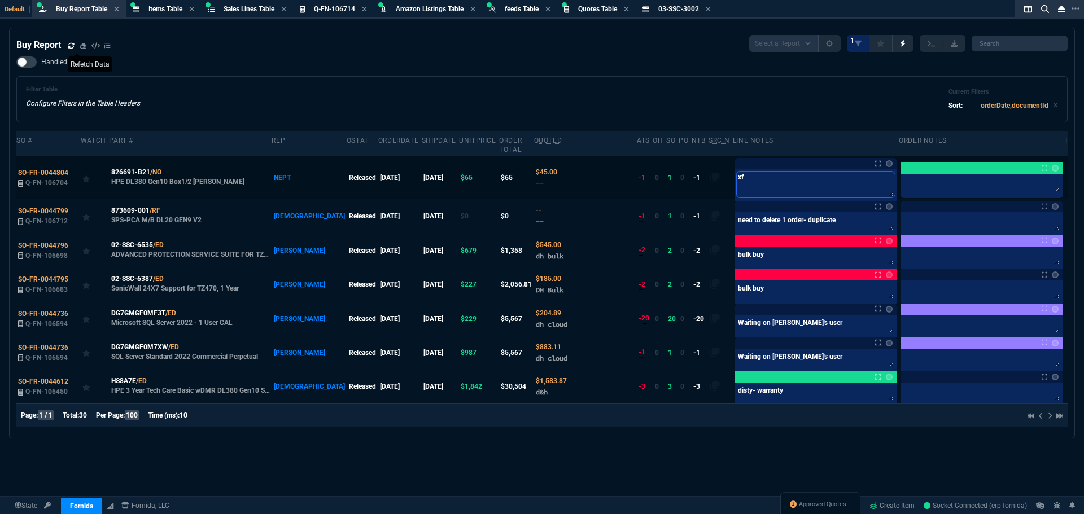
type textarea "xfe"
type textarea "xfer"
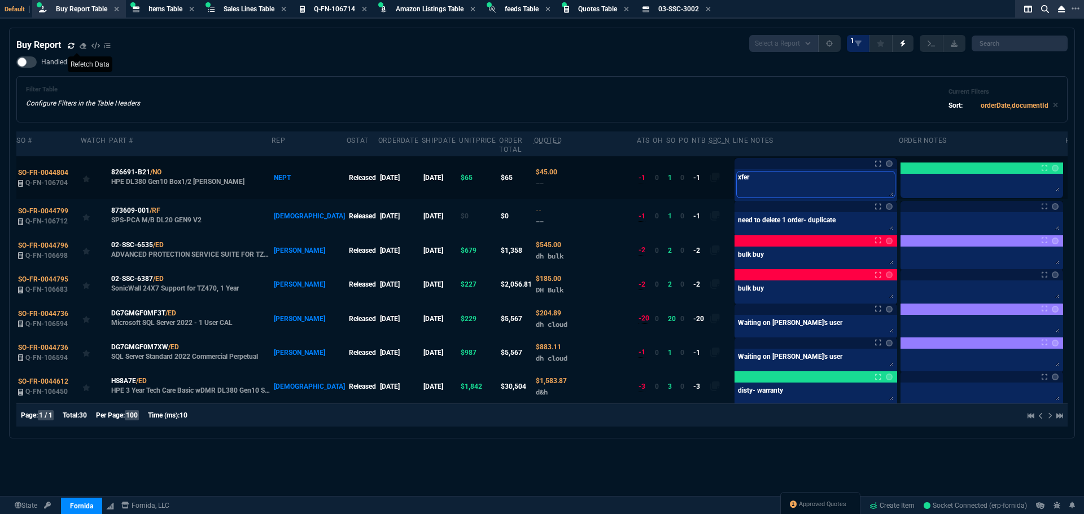
type textarea "xfer"
type textarea "xfer f"
type textarea "xfer fo"
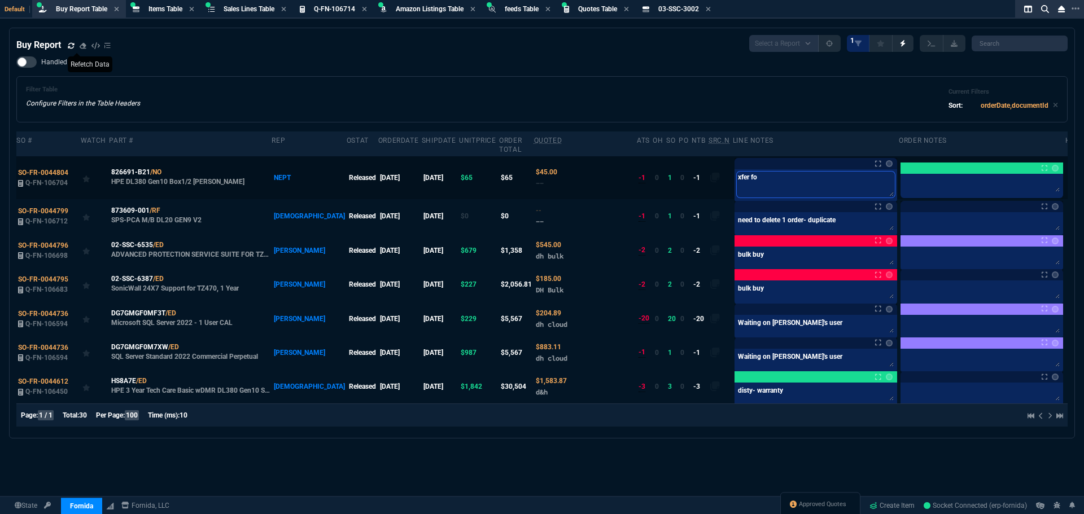
type textarea "xfer for"
type textarea "xfer fo"
type textarea "xfer f"
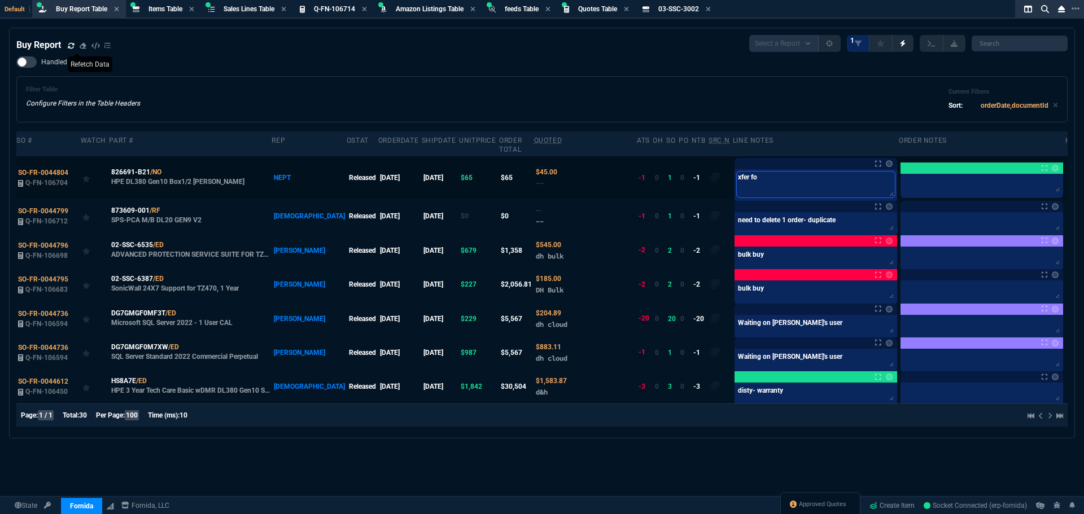
type textarea "xfer f"
type textarea "xfer fr"
type textarea "xfer fro"
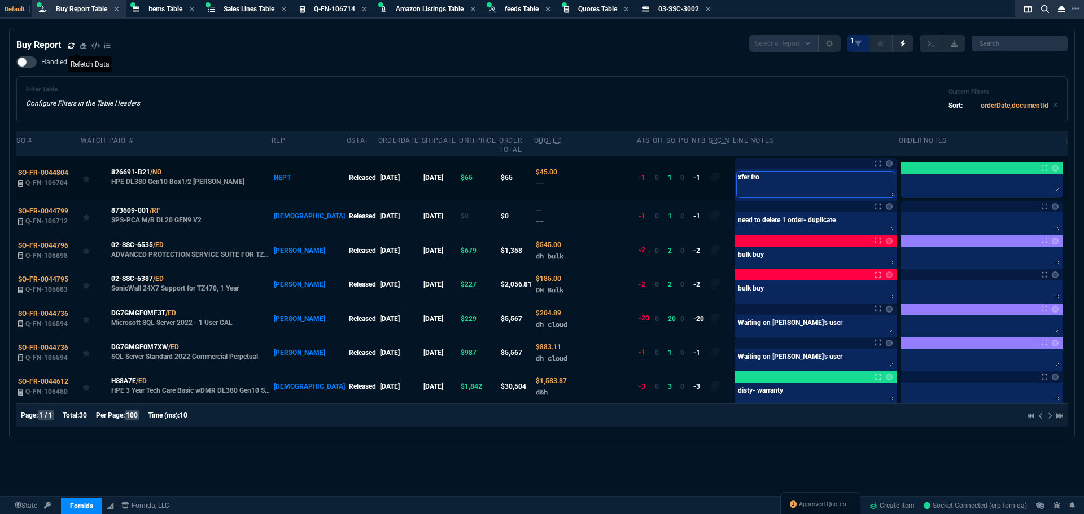
type textarea "xfer from"
type textarea "xfer from Z"
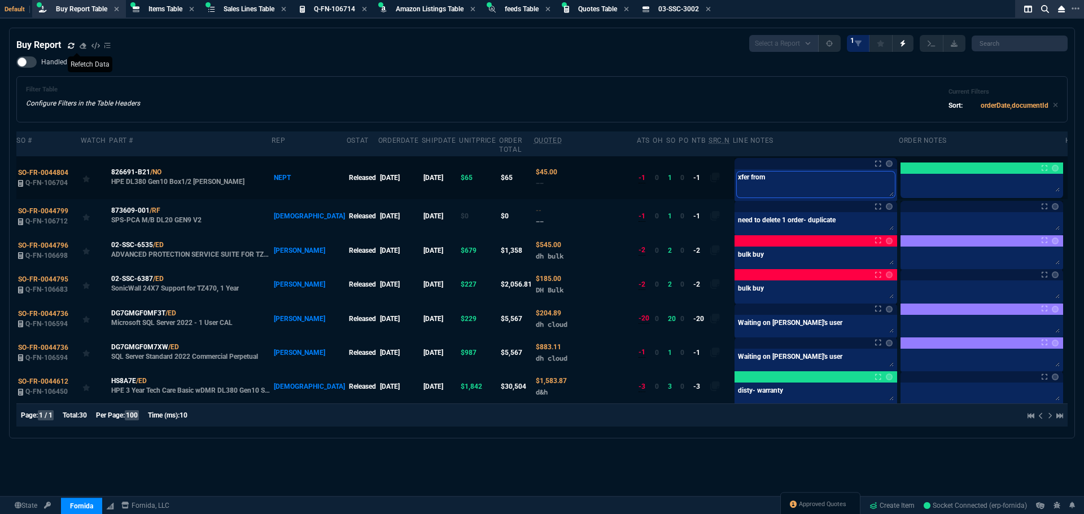
type textarea "xfer from Z"
type textarea "xfer from ZT"
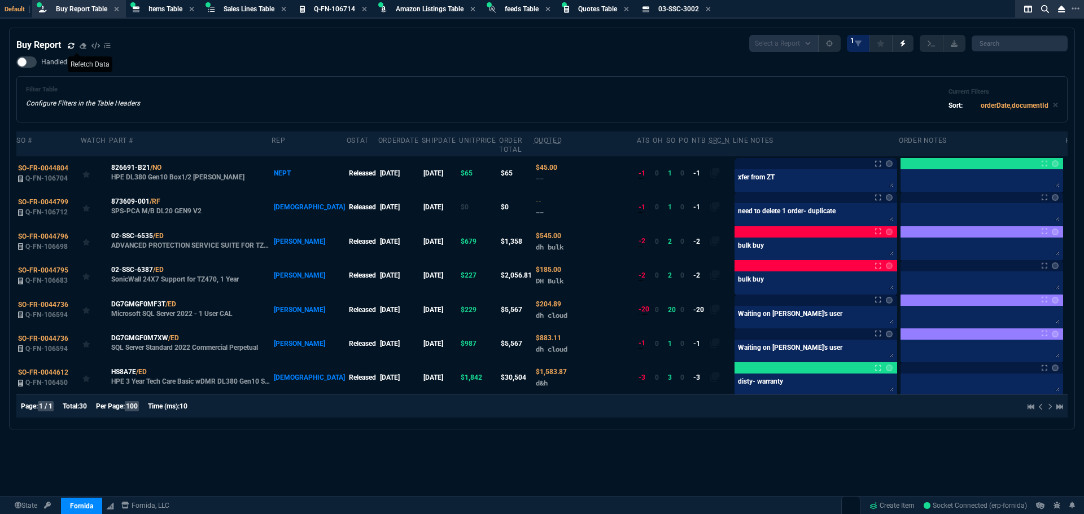
click at [73, 44] on icon at bounding box center [71, 45] width 6 height 6
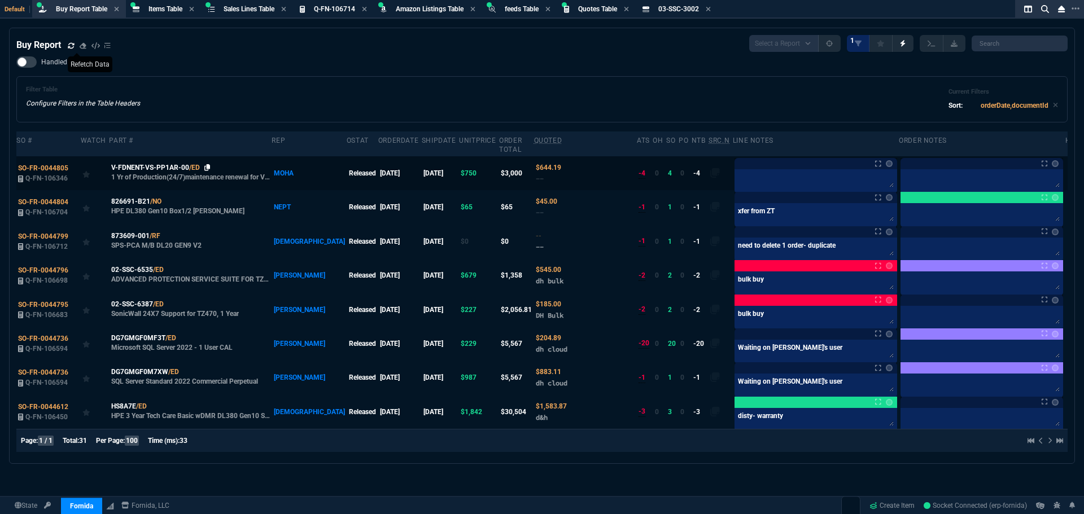
click at [205, 164] on icon at bounding box center [207, 167] width 6 height 7
click at [51, 164] on span "SO-FR-0044805" at bounding box center [43, 168] width 50 height 8
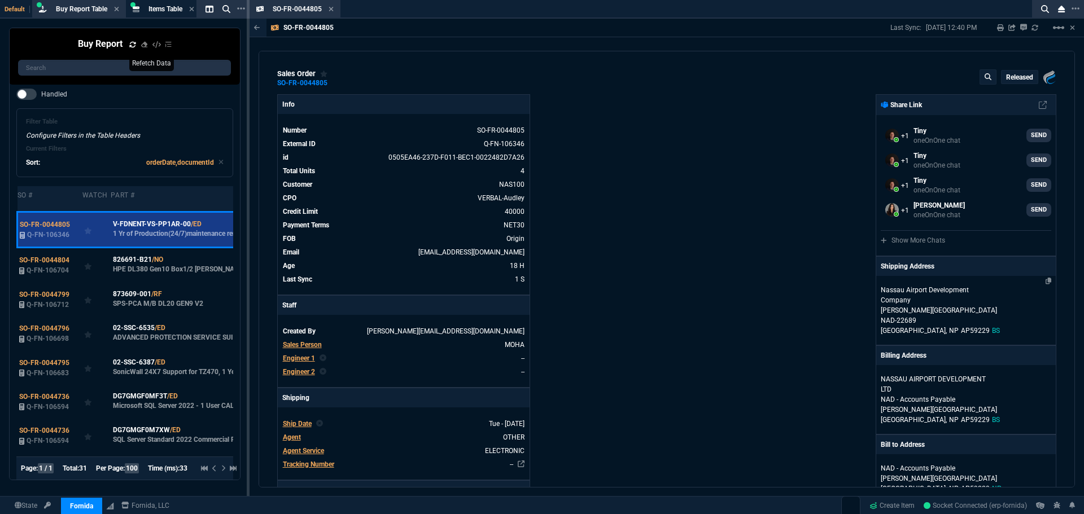
click at [897, 312] on p "Lynden Pindling International Airport" at bounding box center [966, 310] width 170 height 10
select select "BS"
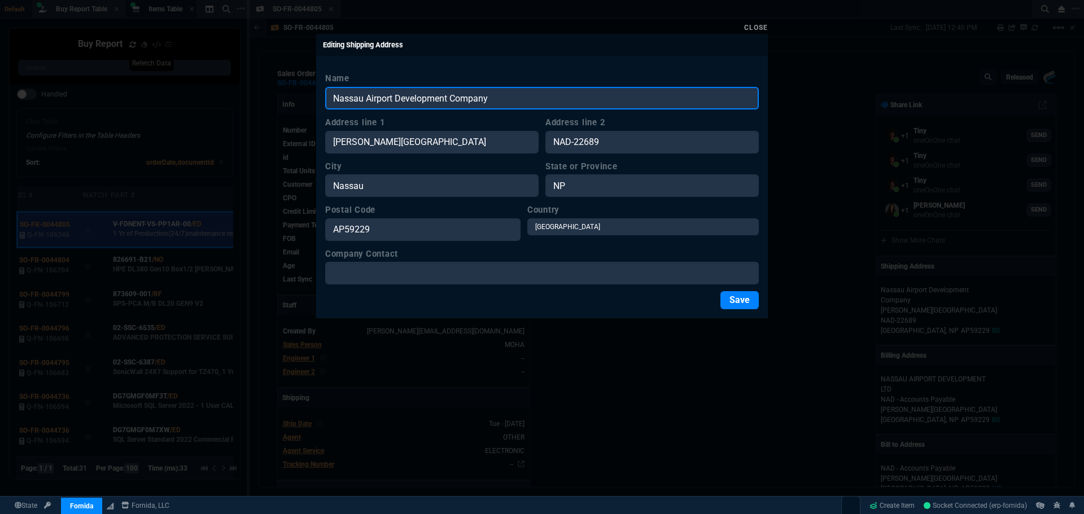
drag, startPoint x: 500, startPoint y: 99, endPoint x: 312, endPoint y: 83, distance: 188.6
click at [312, 83] on div "Close Editing Shipping Address Name Nassau Airport Development Company Address …" at bounding box center [542, 257] width 1084 height 514
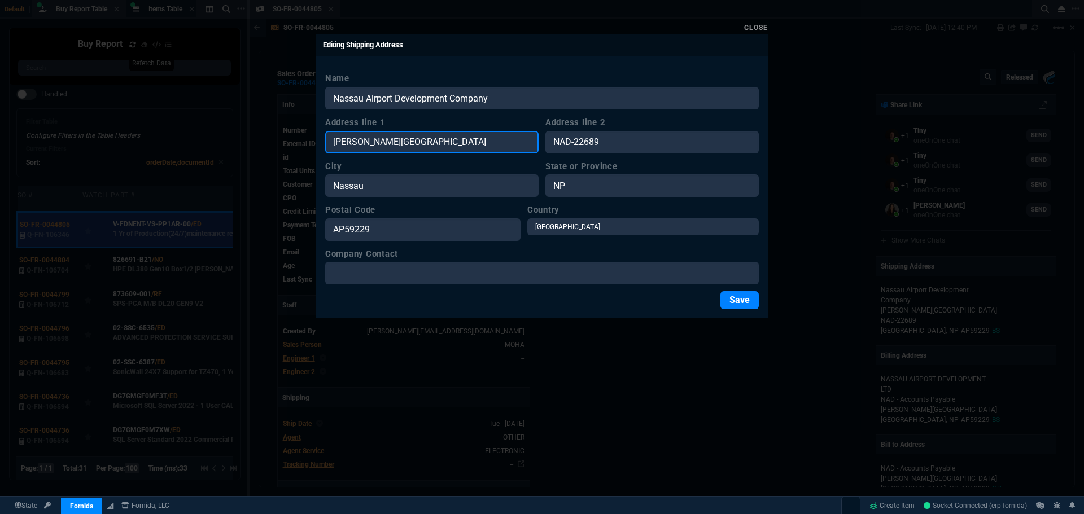
drag, startPoint x: 492, startPoint y: 144, endPoint x: 228, endPoint y: 137, distance: 263.7
click at [227, 137] on div "Close Editing Shipping Address Name Nassau Airport Development Company Address …" at bounding box center [542, 257] width 1084 height 514
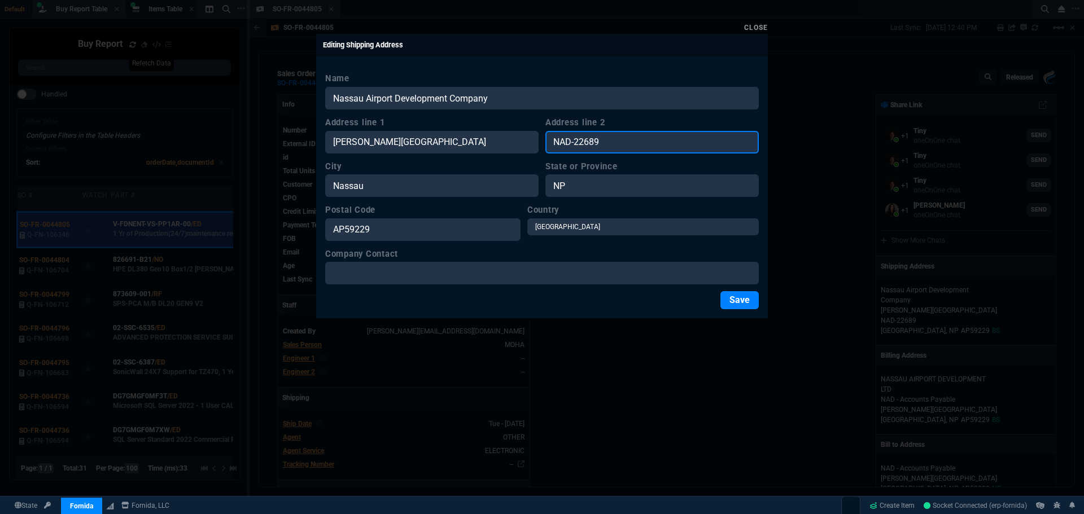
drag, startPoint x: 594, startPoint y: 142, endPoint x: 498, endPoint y: 139, distance: 96.0
click at [498, 139] on div "Address line 1 Lynden Pindling International Airport Address line 2 NAD-22689" at bounding box center [541, 134] width 433 height 37
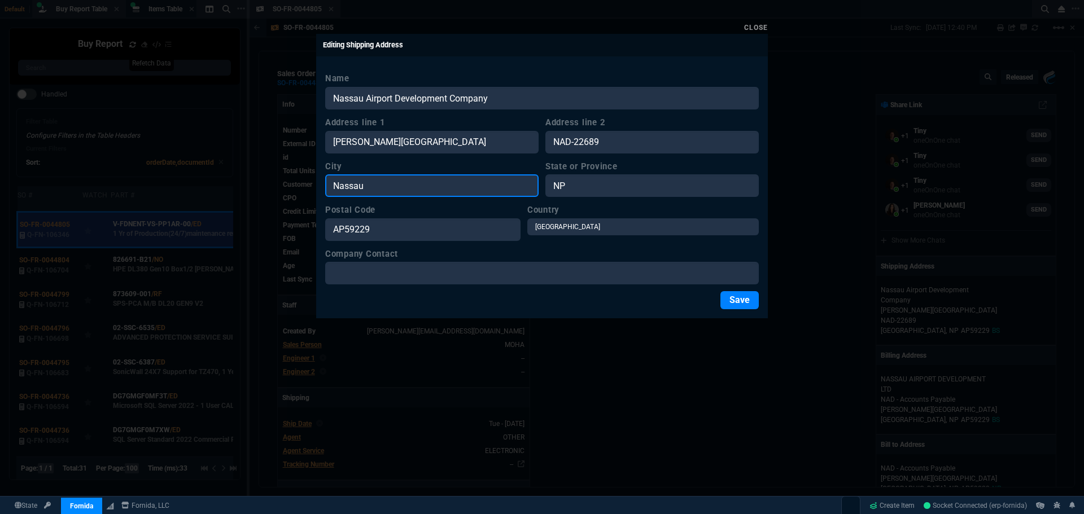
drag, startPoint x: 378, startPoint y: 189, endPoint x: 286, endPoint y: 185, distance: 92.7
click at [286, 185] on div "Close Editing Shipping Address Name Nassau Airport Development Company Address …" at bounding box center [542, 257] width 1084 height 514
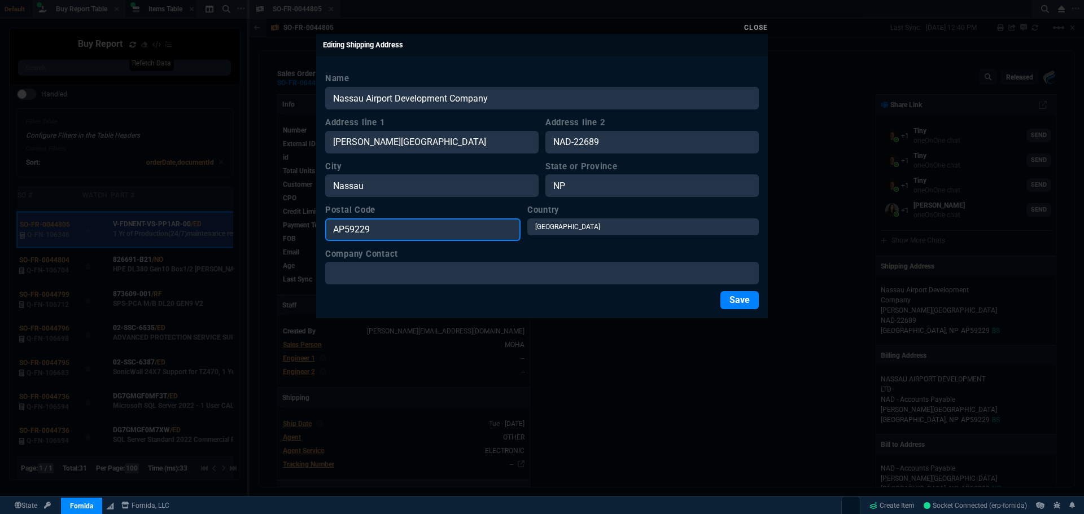
drag, startPoint x: 385, startPoint y: 230, endPoint x: 285, endPoint y: 233, distance: 99.9
click at [283, 234] on div "Close Editing Shipping Address Name Nassau Airport Development Company Address …" at bounding box center [542, 257] width 1084 height 514
click at [755, 30] on link "Close" at bounding box center [756, 28] width 24 height 8
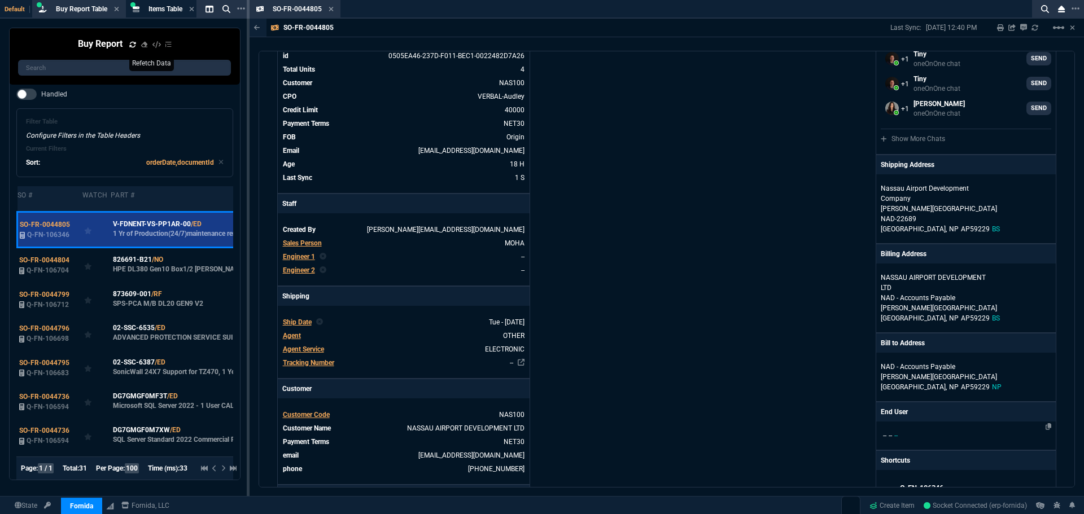
scroll to position [282, 0]
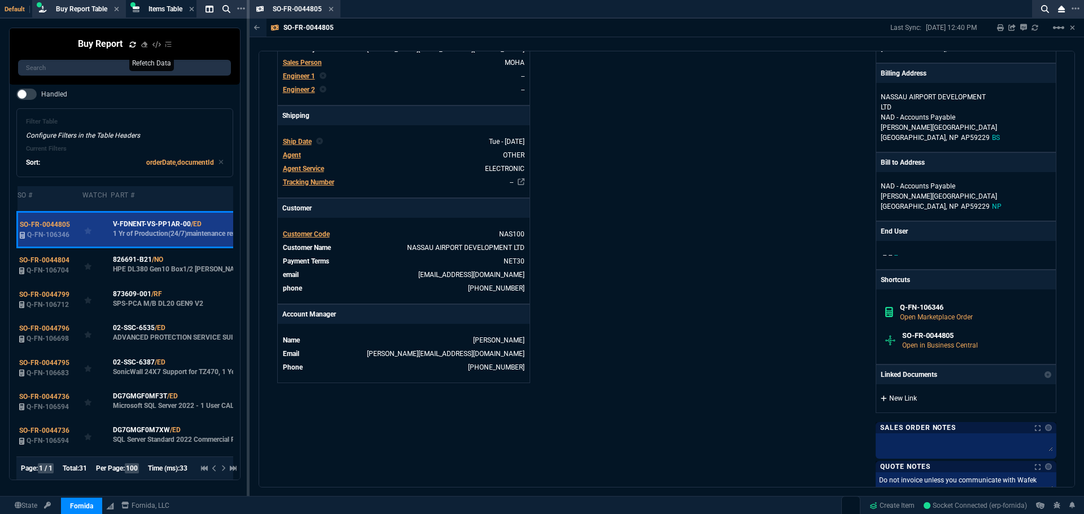
click at [892, 402] on link "New Link" at bounding box center [966, 398] width 170 height 10
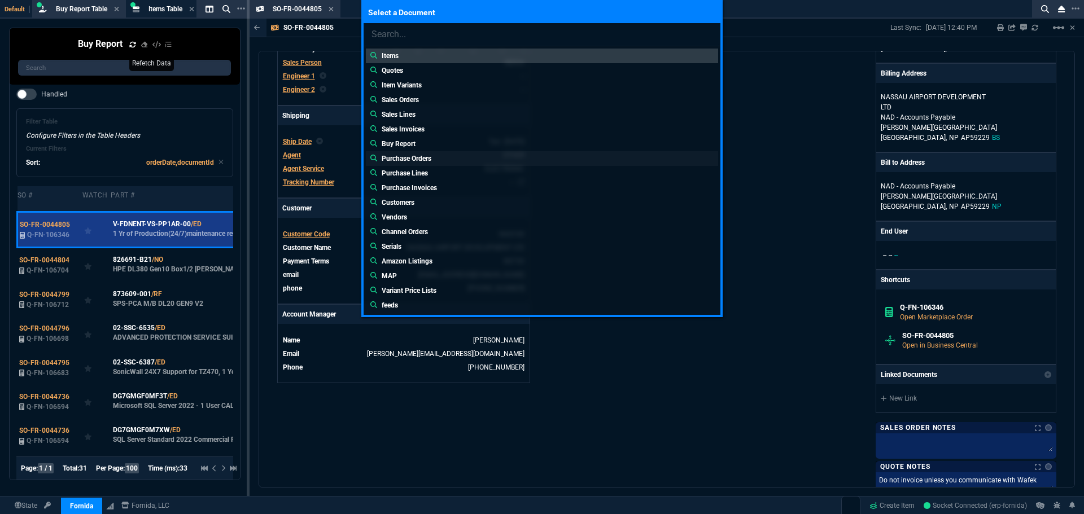
click at [418, 159] on p "Purchase Orders" at bounding box center [407, 159] width 50 height 10
type input "Purchase Orders:"
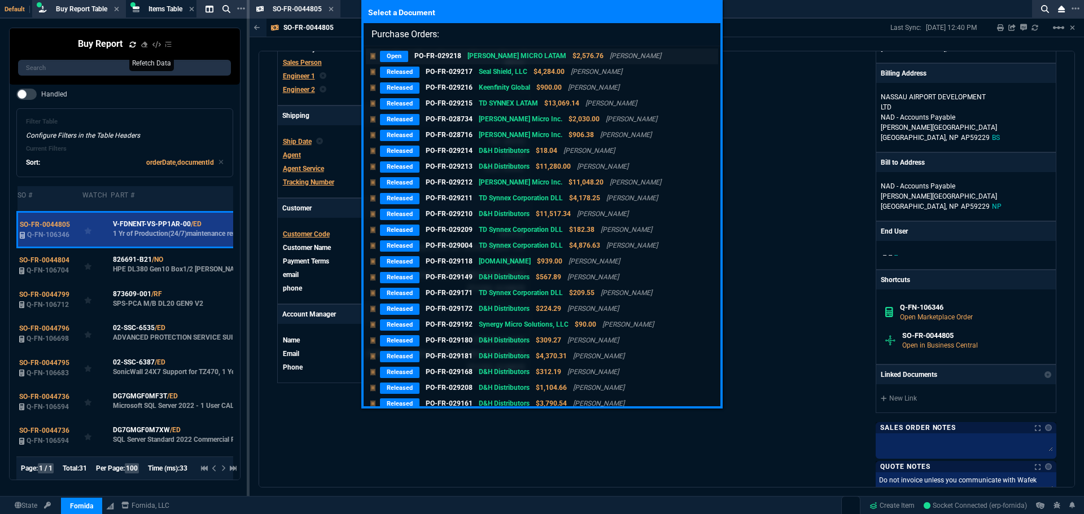
click at [392, 54] on p "Open" at bounding box center [394, 56] width 28 height 11
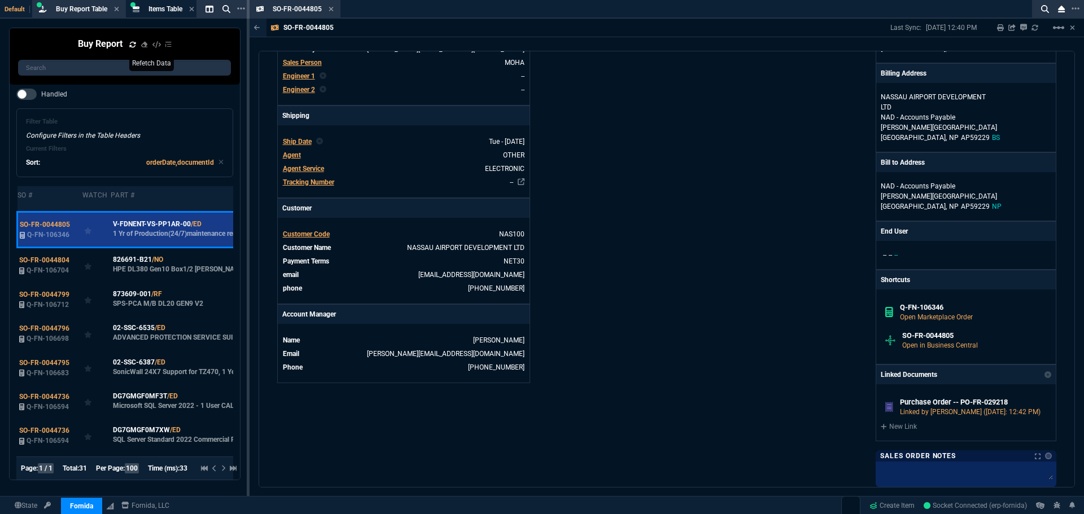
scroll to position [228, 0]
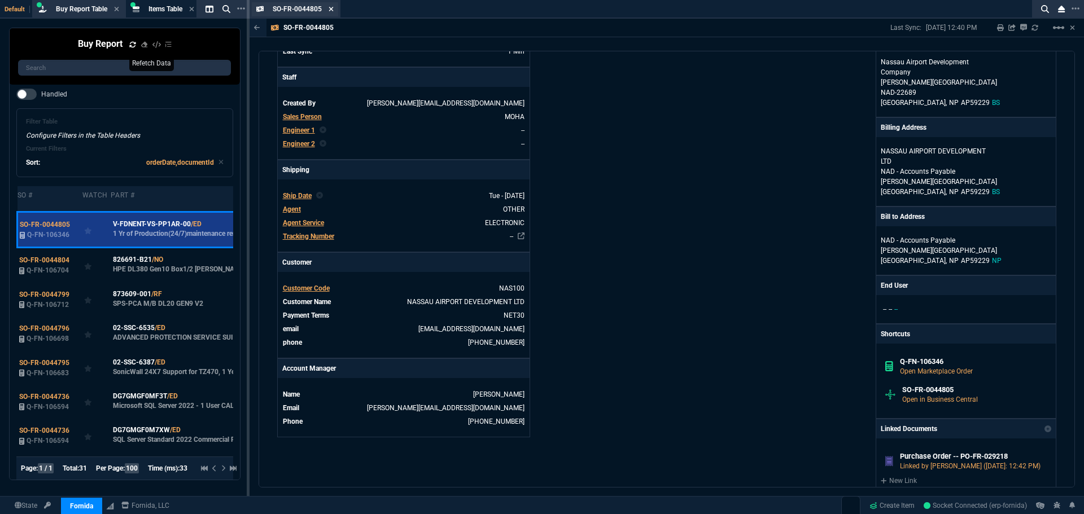
click at [331, 6] on icon at bounding box center [331, 9] width 5 height 7
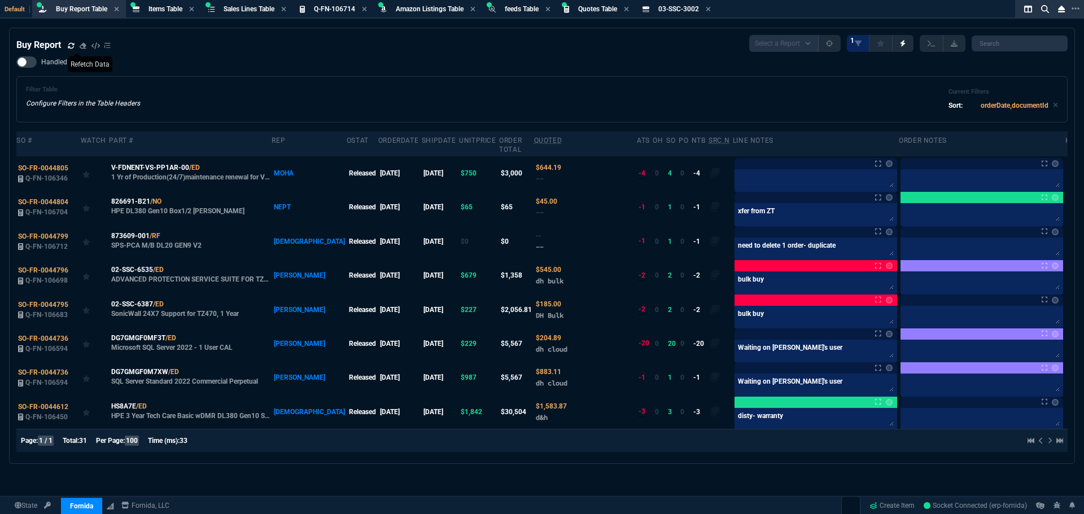
click at [72, 47] on icon at bounding box center [71, 45] width 7 height 7
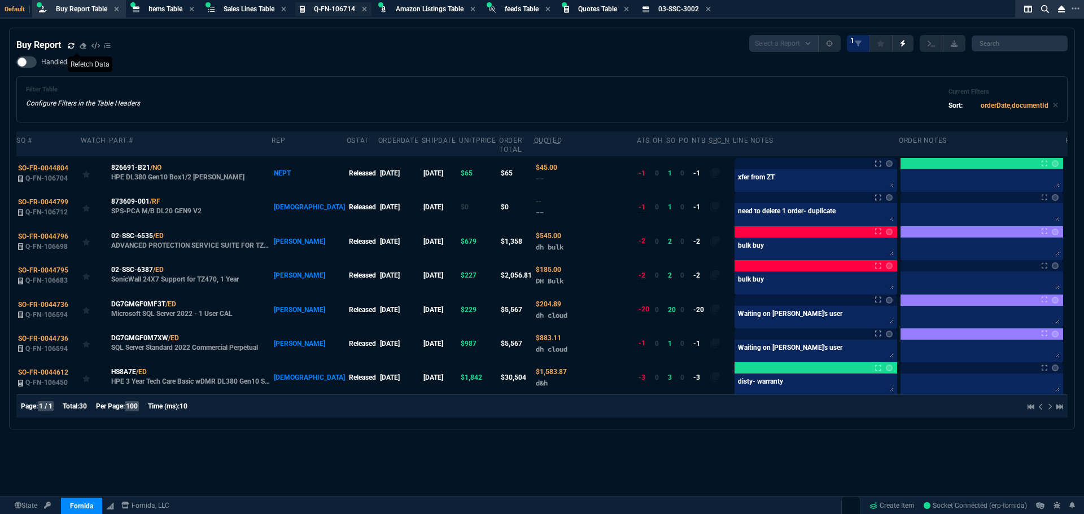
click at [333, 8] on span "Q-FN-106714" at bounding box center [334, 9] width 41 height 8
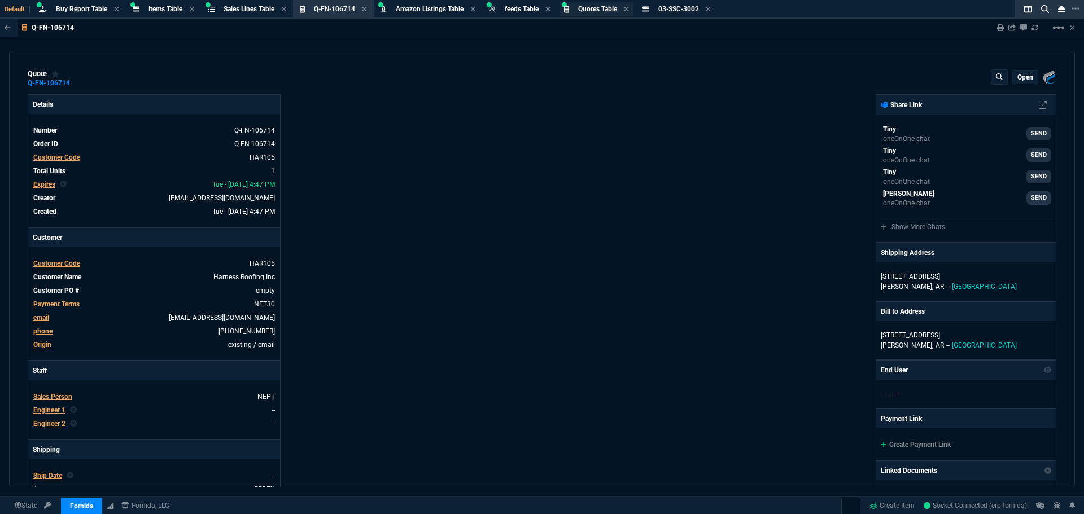
type input "15"
type input "160"
click at [610, 10] on span "Quotes Table" at bounding box center [597, 9] width 39 height 8
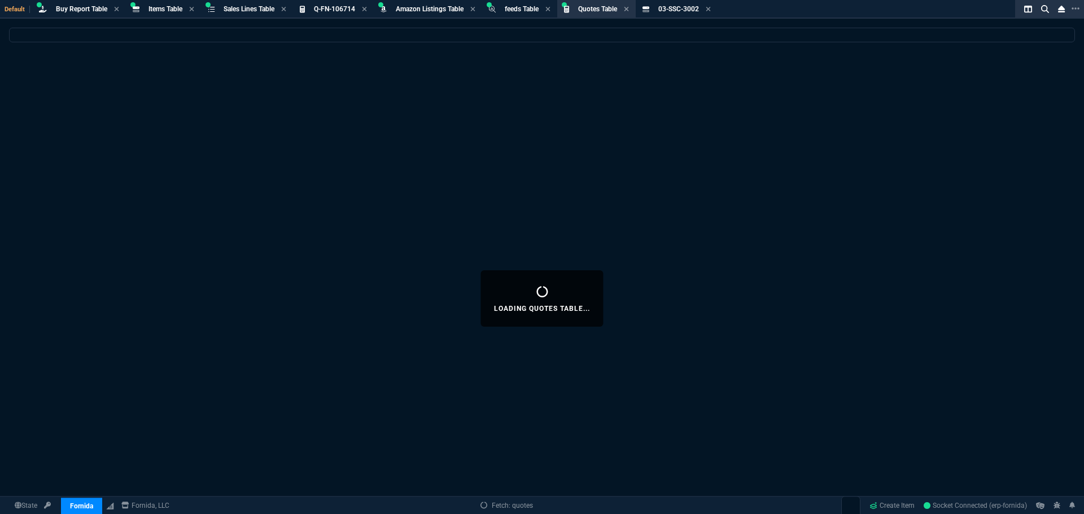
select select
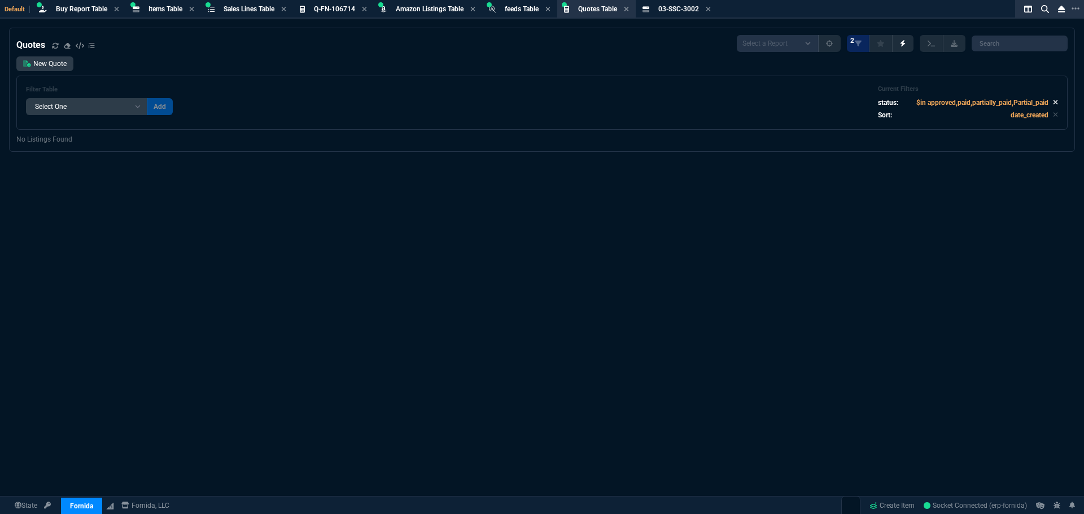
click at [1053, 100] on icon at bounding box center [1055, 102] width 5 height 7
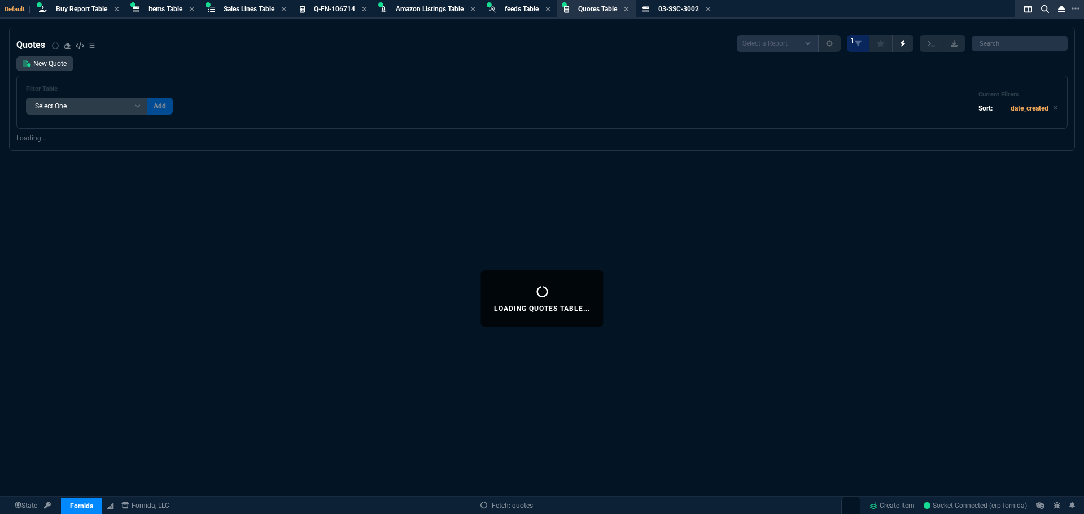
click at [1050, 100] on div "Current Filters Sort: date_created" at bounding box center [1018, 102] width 80 height 23
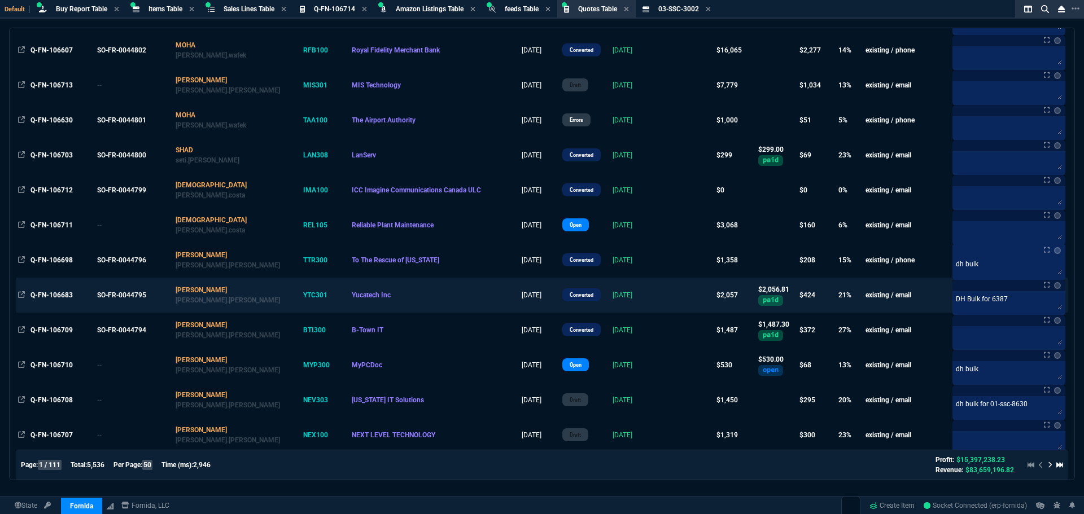
scroll to position [339, 0]
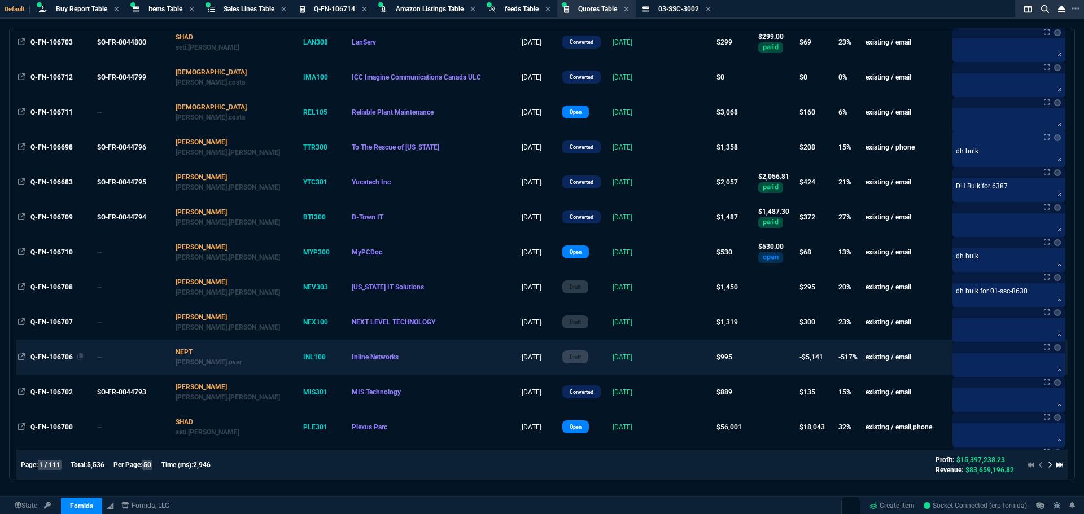
click at [47, 356] on span "Q-FN-106706" at bounding box center [51, 357] width 42 height 8
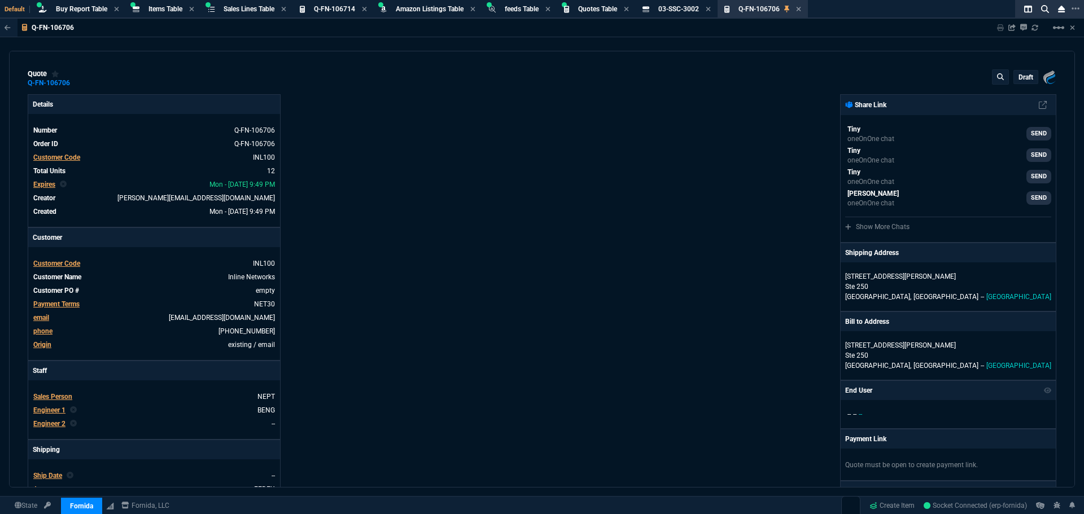
type input "0"
type input "-100"
type input "-125"
type input "-100"
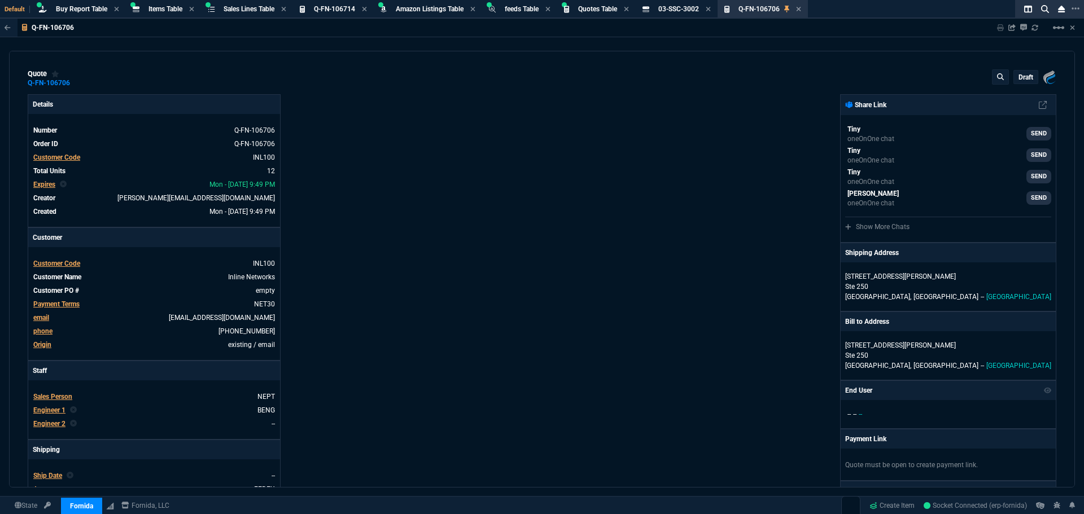
type input "-600"
type input "0"
type input "10"
type input "104"
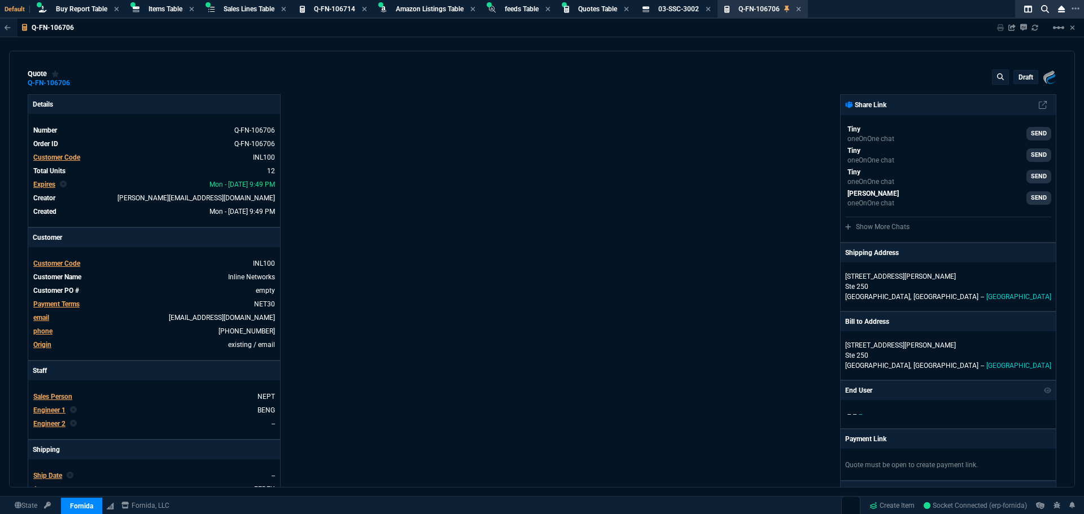
type input "0"
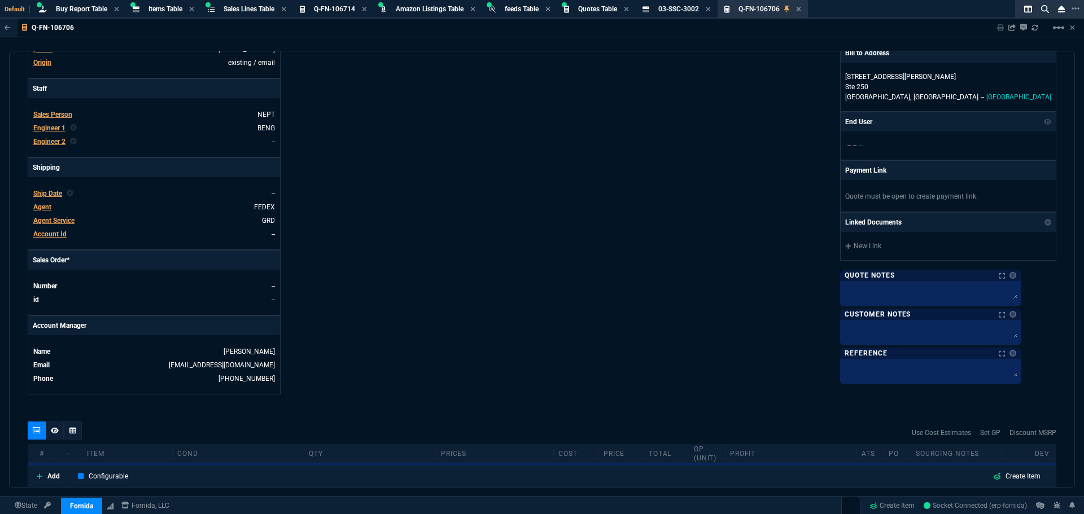
scroll to position [0, 0]
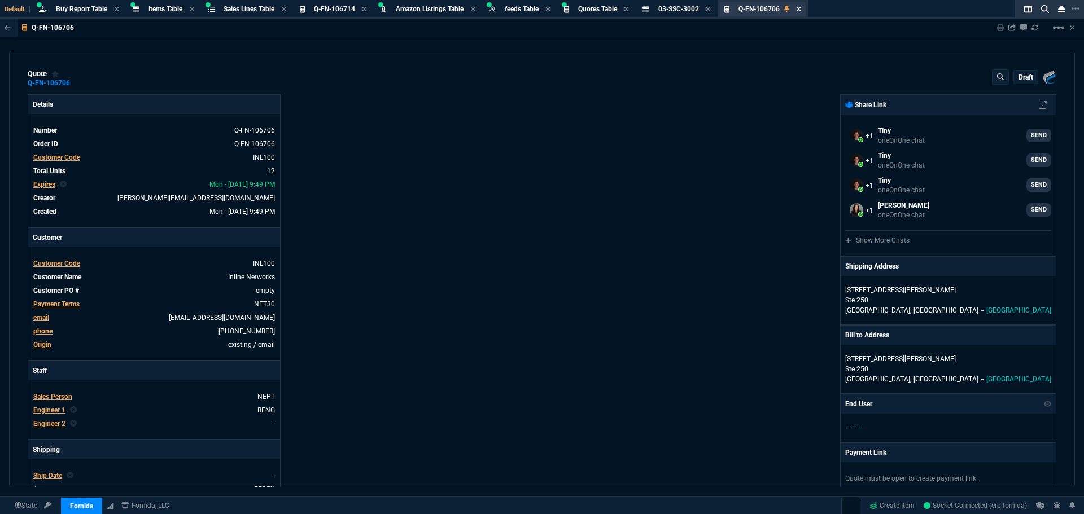
click at [801, 8] on icon at bounding box center [798, 9] width 5 height 7
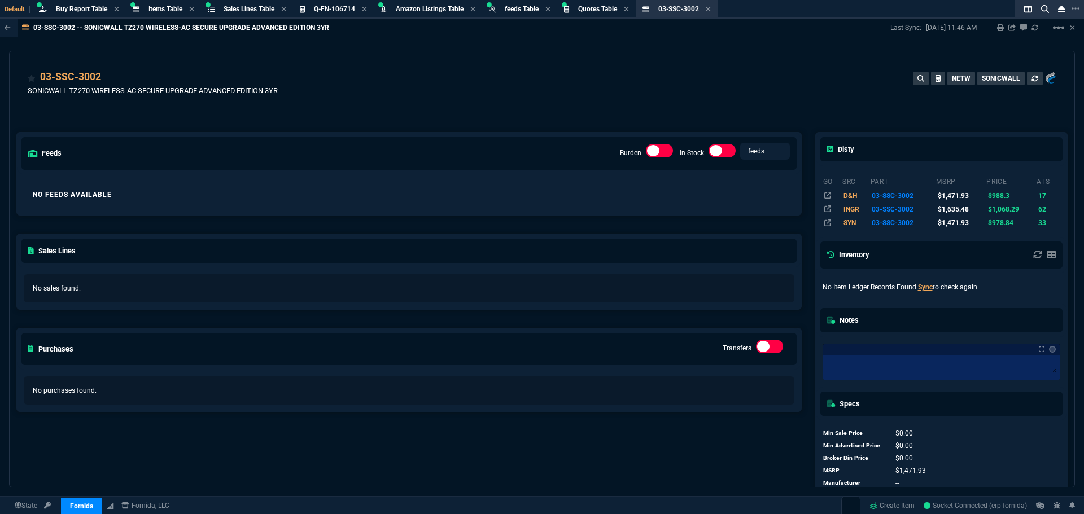
click at [639, 75] on div "03-SSC-3002 SONICWALL TZ270 WIRELESS-AC SECURE UPGRADE ADVANCED EDITION 3YR NET…" at bounding box center [542, 89] width 1028 height 40
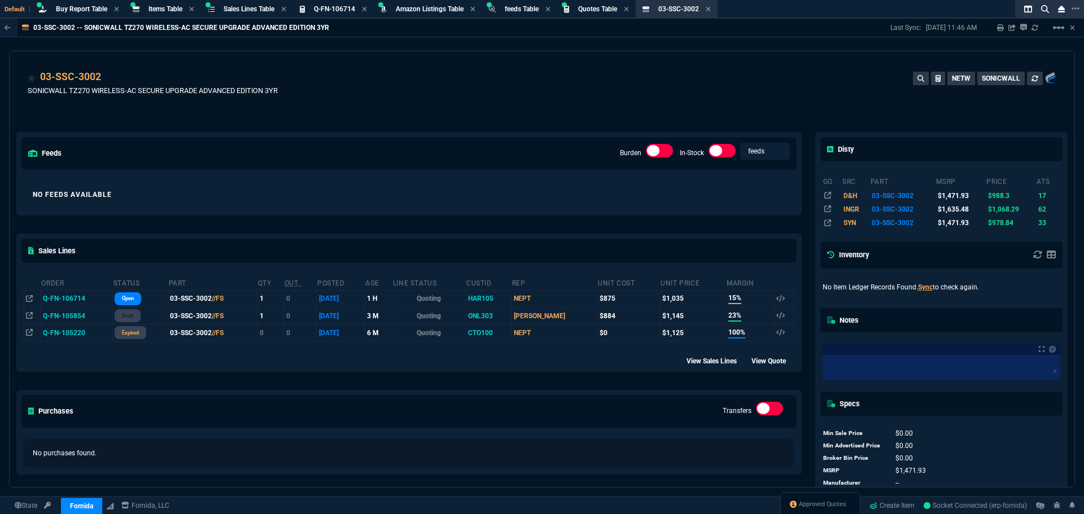
click at [366, 131] on div "feeds Burden In-Stock feeds prices No Feeds Available Sales Lines Order Status …" at bounding box center [409, 311] width 799 height 409
click at [515, 113] on div "feeds Burden In-Stock feeds prices No Feeds Available Sales Lines Order Status …" at bounding box center [409, 311] width 799 height 409
click at [69, 10] on span "Buy Report Table" at bounding box center [81, 9] width 51 height 8
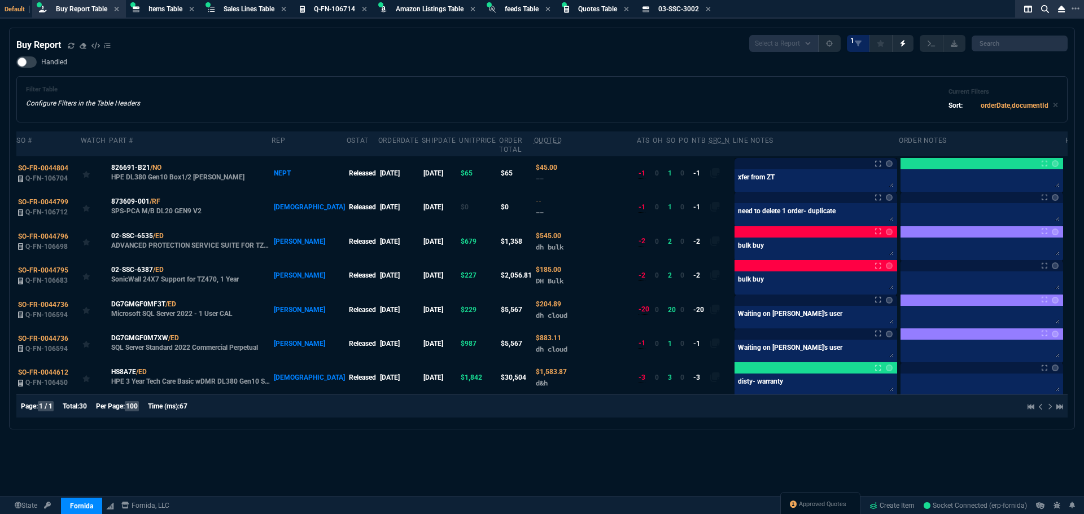
click at [620, 434] on div "Buy Report Select a Report Not Purchased 1 Handled Filter Table Configure Filte…" at bounding box center [542, 299] width 1084 height 542
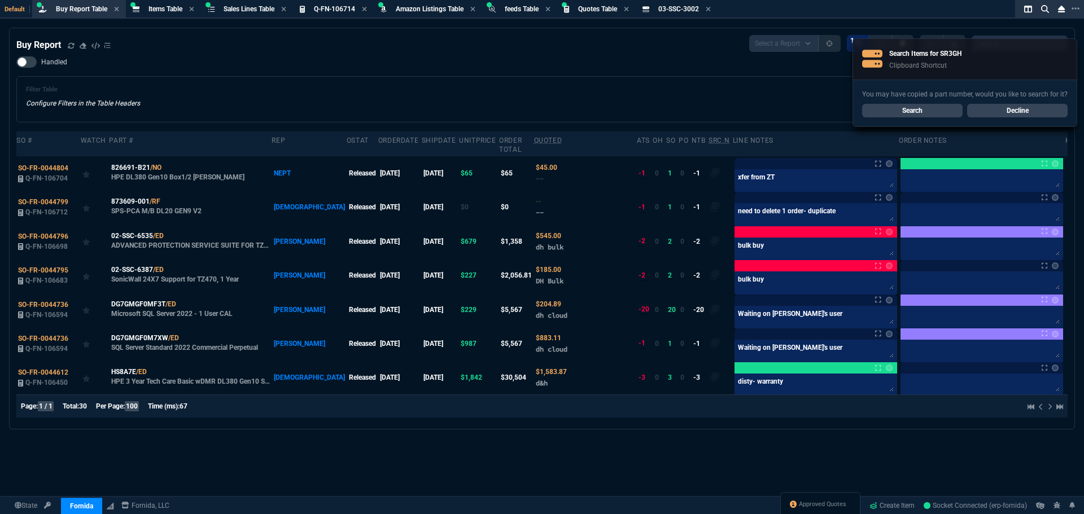
drag, startPoint x: 323, startPoint y: 75, endPoint x: 302, endPoint y: 72, distance: 21.6
click at [320, 76] on div "Handled Filter Table Configure Filters in the Table Headers Current Filters Sor…" at bounding box center [541, 89] width 1051 height 66
click at [167, 8] on span "Items Table" at bounding box center [165, 9] width 34 height 8
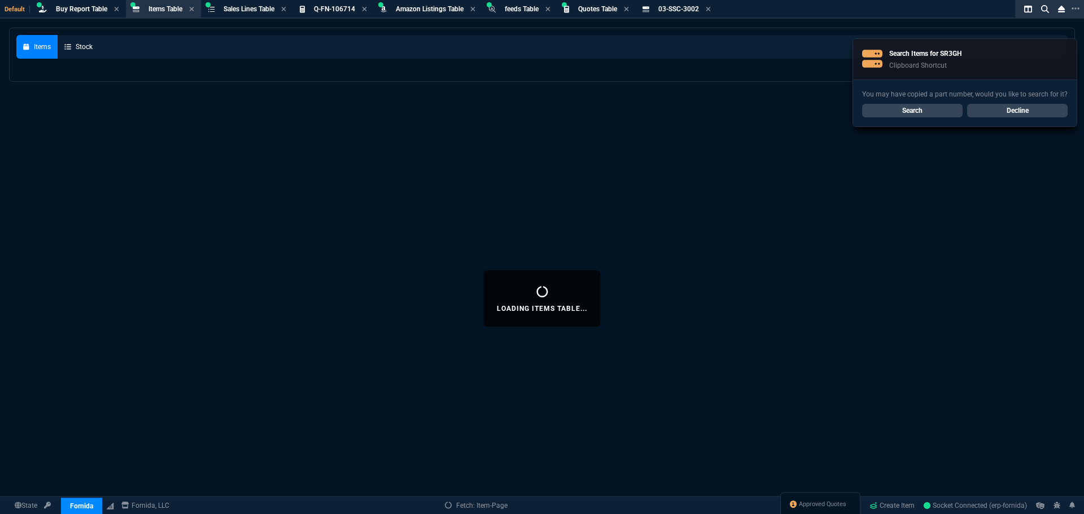
select select
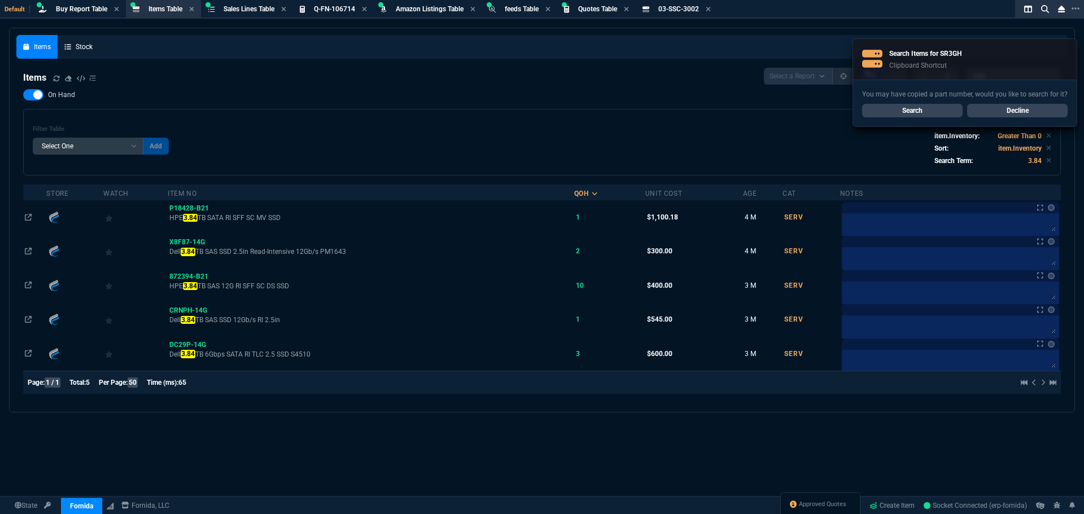
click at [1019, 111] on link "Decline" at bounding box center [1017, 111] width 100 height 14
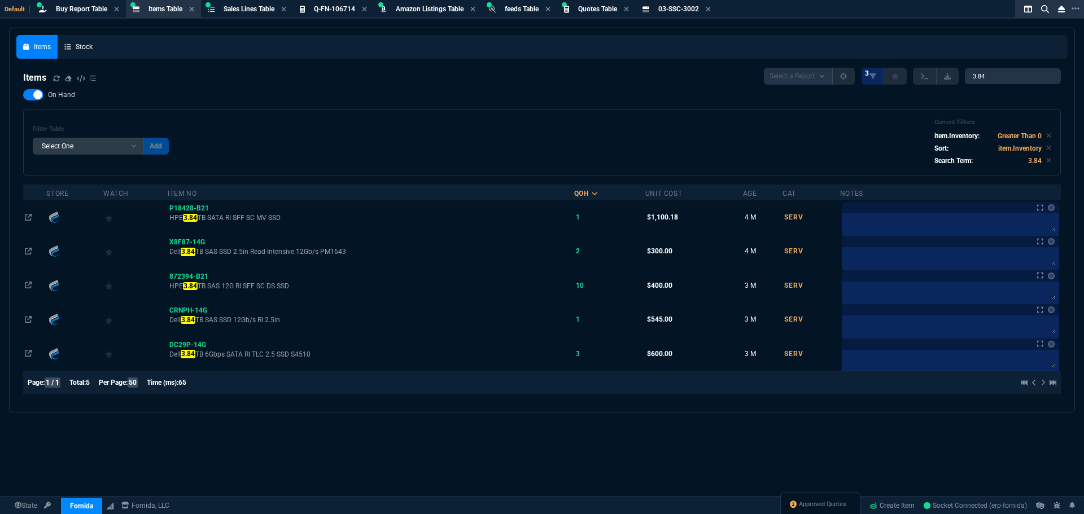
click at [443, 79] on div "Items Select a Report NEW QUERY 3 3.84" at bounding box center [541, 76] width 1037 height 17
click at [168, 12] on span "Items Table" at bounding box center [165, 9] width 34 height 8
drag, startPoint x: 1000, startPoint y: 75, endPoint x: 903, endPoint y: 76, distance: 97.1
click at [907, 76] on div "Select a Report NEW QUERY 3 3.84" at bounding box center [912, 76] width 297 height 17
paste input "SR3GH*"
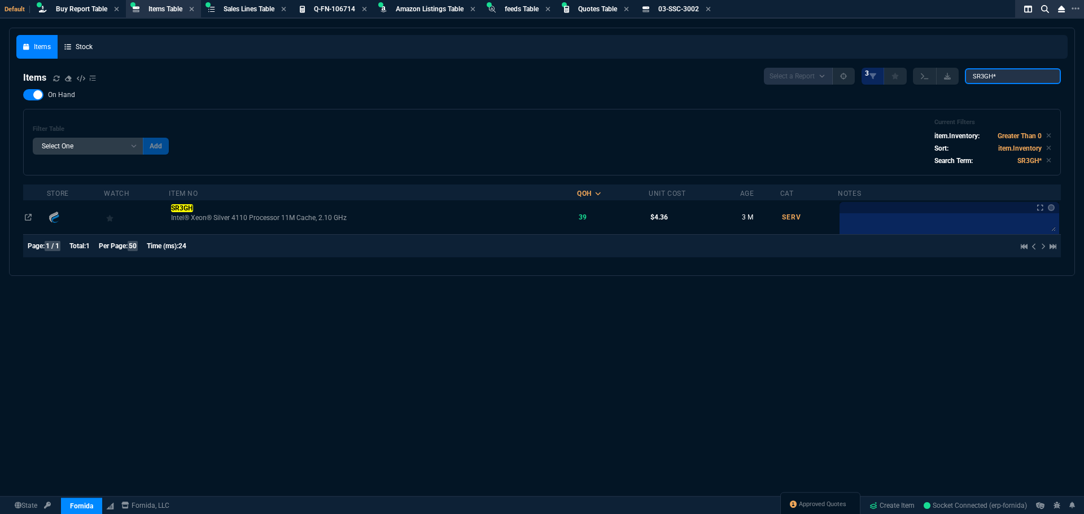
click at [1007, 79] on input "SR3GH*" at bounding box center [1013, 76] width 96 height 16
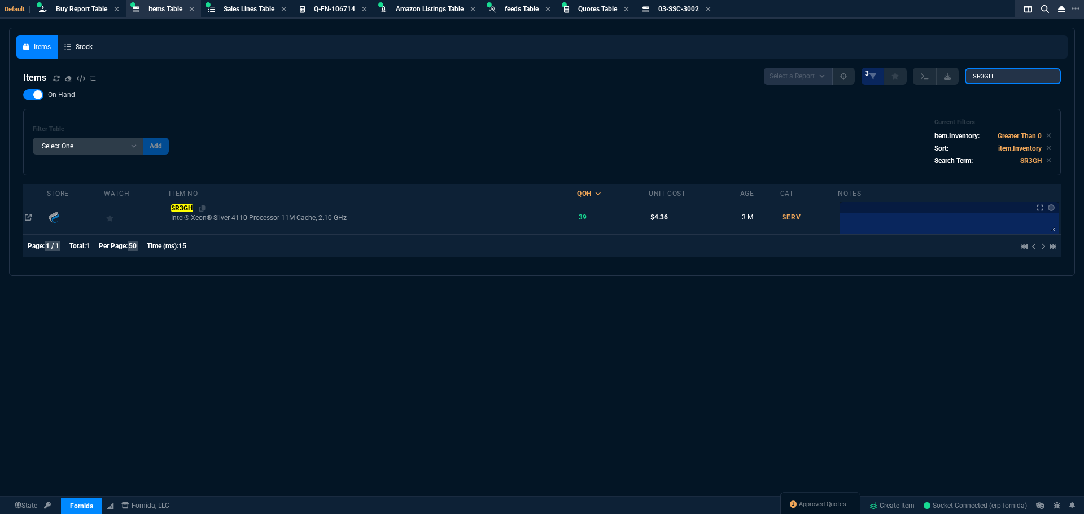
type input "SR3GH"
click at [177, 211] on mark "SR3GH" at bounding box center [182, 208] width 22 height 8
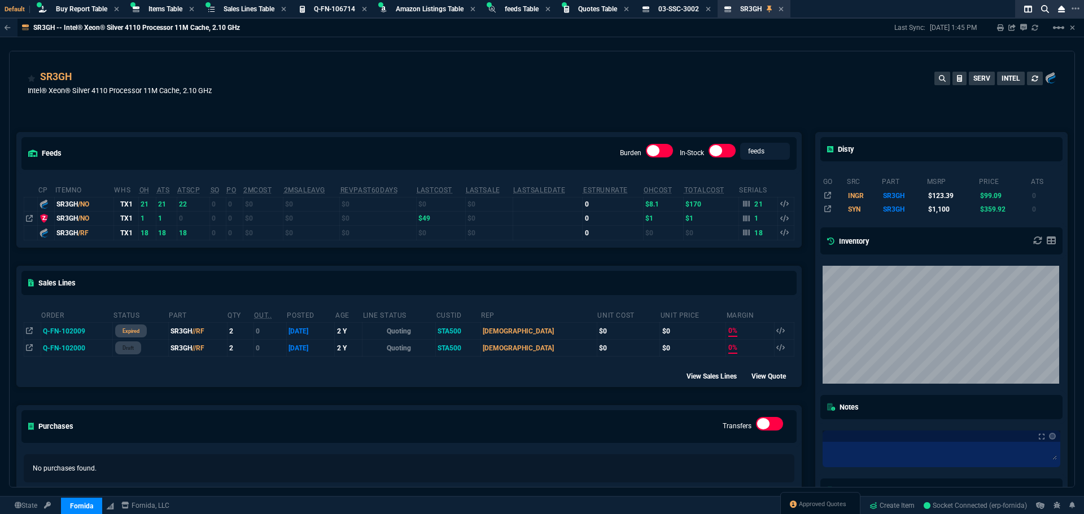
click at [463, 25] on div "SR3GH -- Intel® Xeon® Silver 4110 Processor 11M Cache, 2.10 GHz Last Sync: 5/29…" at bounding box center [542, 28] width 1084 height 19
drag, startPoint x: 209, startPoint y: 421, endPoint x: 227, endPoint y: 415, distance: 18.8
click at [209, 421] on div "Purchases Transfers" at bounding box center [409, 426] width 784 height 41
click at [293, 94] on div "SR3GH Intel® Xeon® Silver 4110 Processor 11M Cache, 2.10 GHz SERV INTEL" at bounding box center [542, 89] width 1028 height 40
click at [338, 9] on span "Q-FN-106714" at bounding box center [334, 9] width 41 height 8
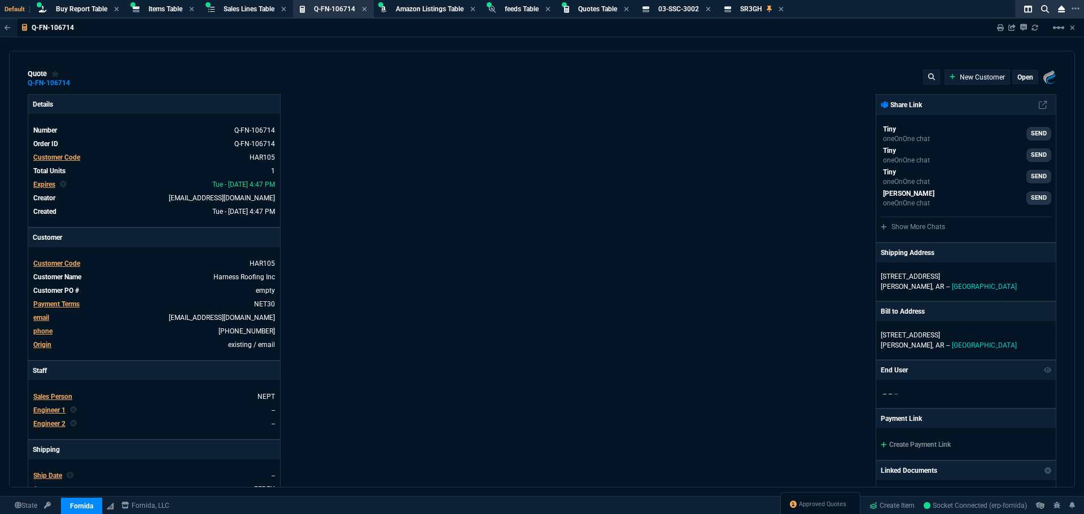
type input "1471.93"
type input "15"
type input "160"
type input "30"
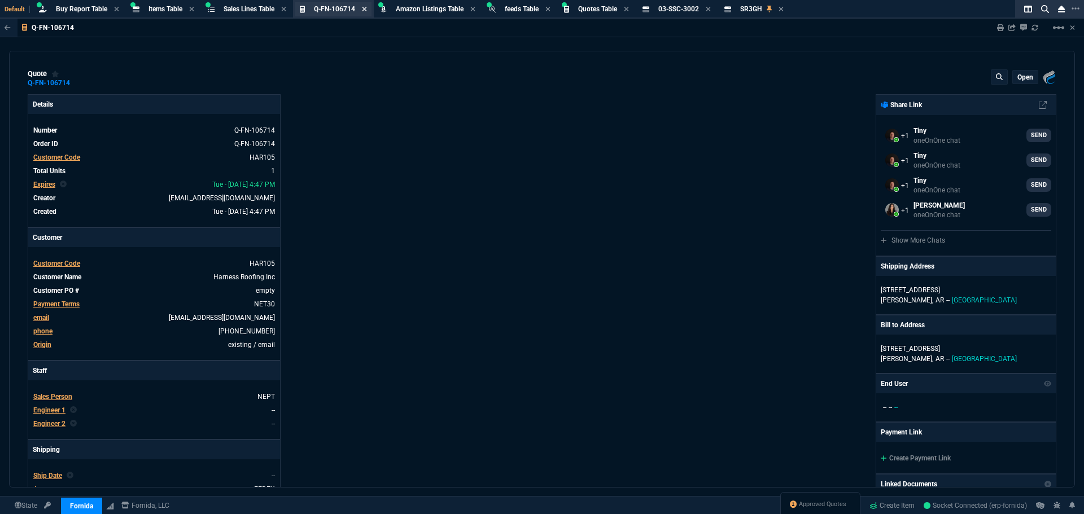
click at [365, 7] on icon at bounding box center [364, 9] width 5 height 7
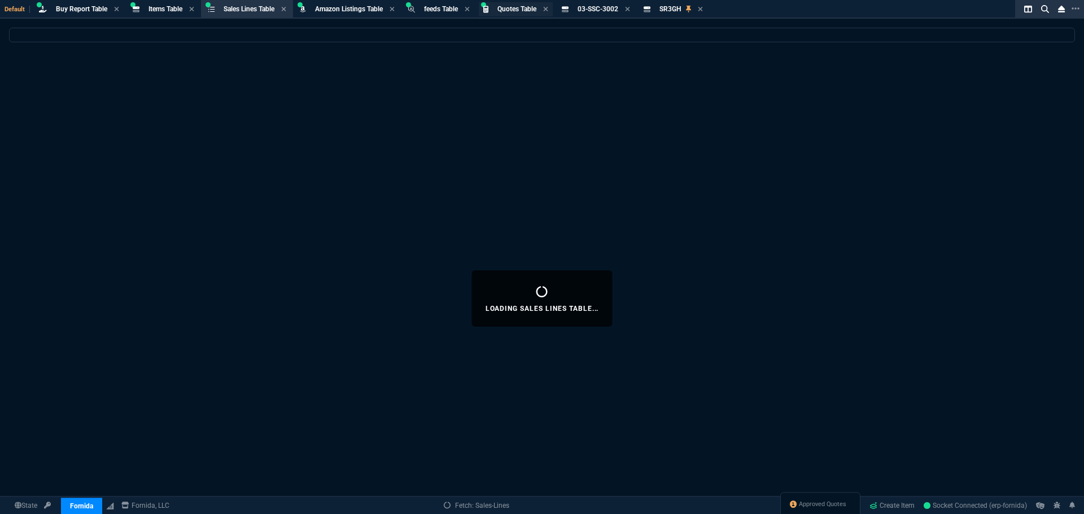
select select
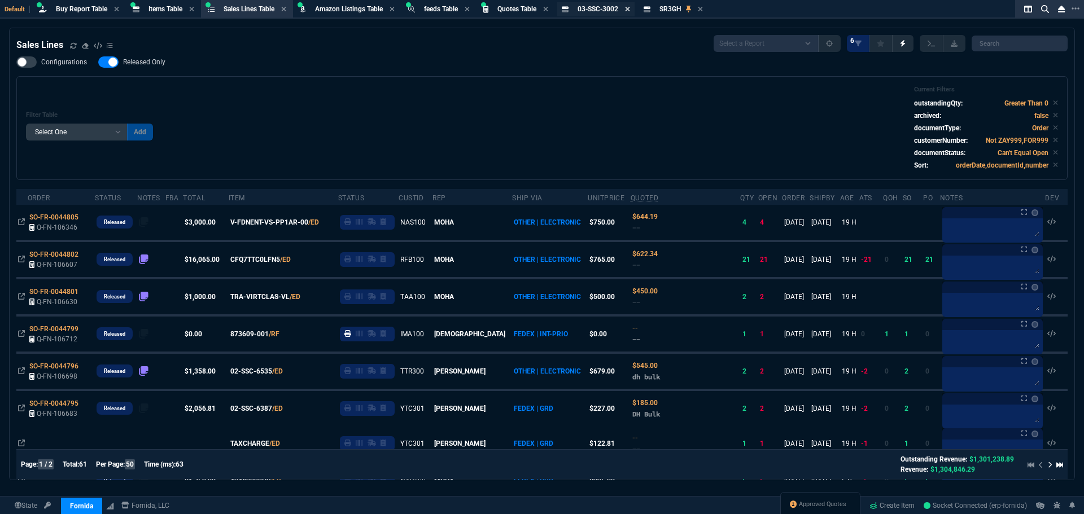
click at [630, 7] on icon at bounding box center [627, 9] width 5 height 7
click at [621, 11] on icon at bounding box center [618, 9] width 5 height 7
click at [518, 9] on span "Quotes Table" at bounding box center [516, 9] width 39 height 8
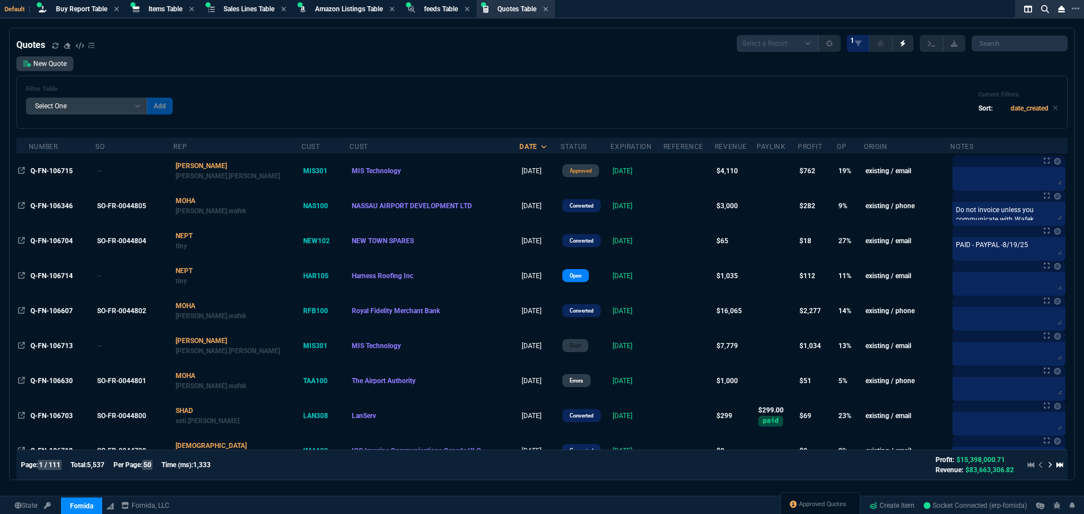
click at [138, 107] on select "Add Filter () creator (creator) Cust (headers.customerNumber) Cust (headers._cu…" at bounding box center [86, 106] width 121 height 17
select select "14: Object"
click at [26, 98] on select "Add Filter () creator (creator) Cust (headers.customerNumber) Cust (headers._cu…" at bounding box center [86, 106] width 121 height 17
click at [194, 106] on select "Equal to In List Not Equal to" at bounding box center [177, 106] width 60 height 17
select select "0: $eq"
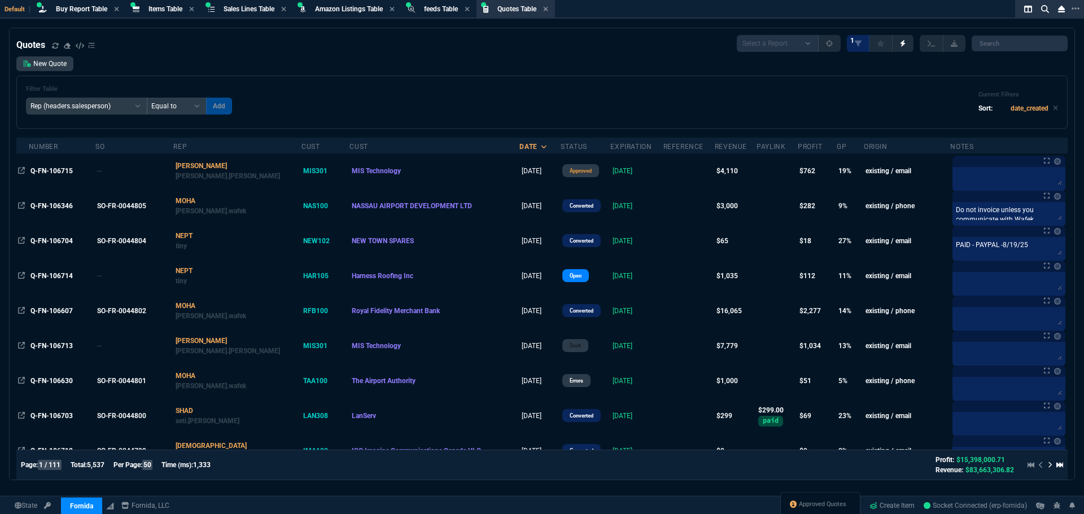
click at [147, 98] on select "Equal to In List Not Equal to" at bounding box center [177, 106] width 60 height 17
click at [260, 106] on input "text" at bounding box center [257, 106] width 102 height 17
type input "NEPT"
click at [307, 108] on button "Add" at bounding box center [320, 106] width 26 height 17
select select
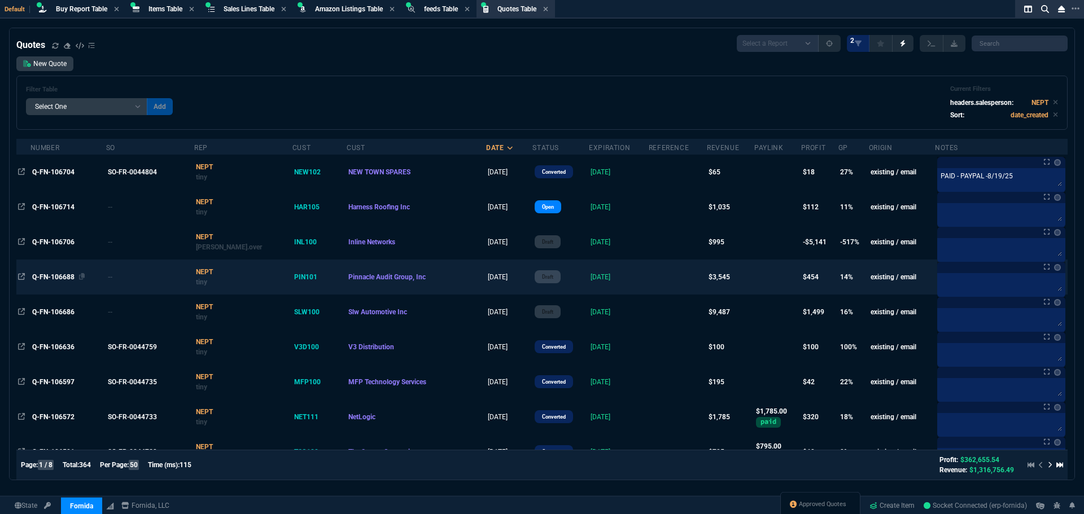
click at [57, 278] on span "Q-FN-106688" at bounding box center [53, 277] width 42 height 8
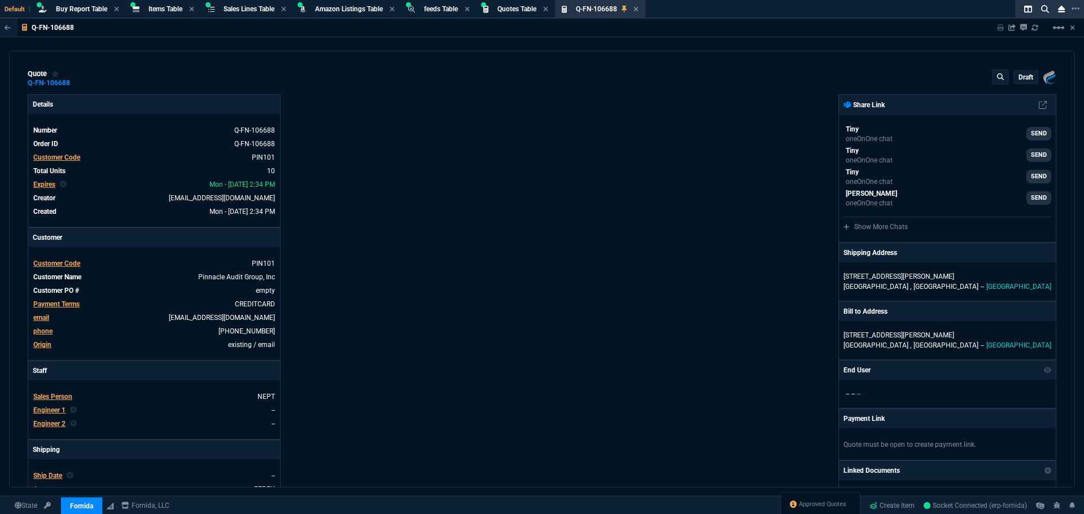
type input "0"
type input "1610"
type input "0"
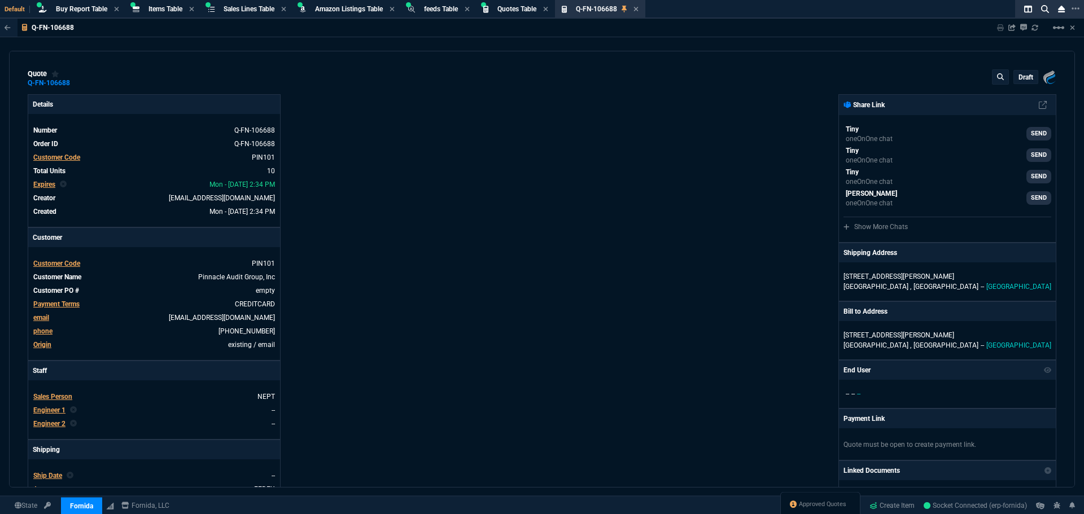
type input "15"
type input "55"
type input "0"
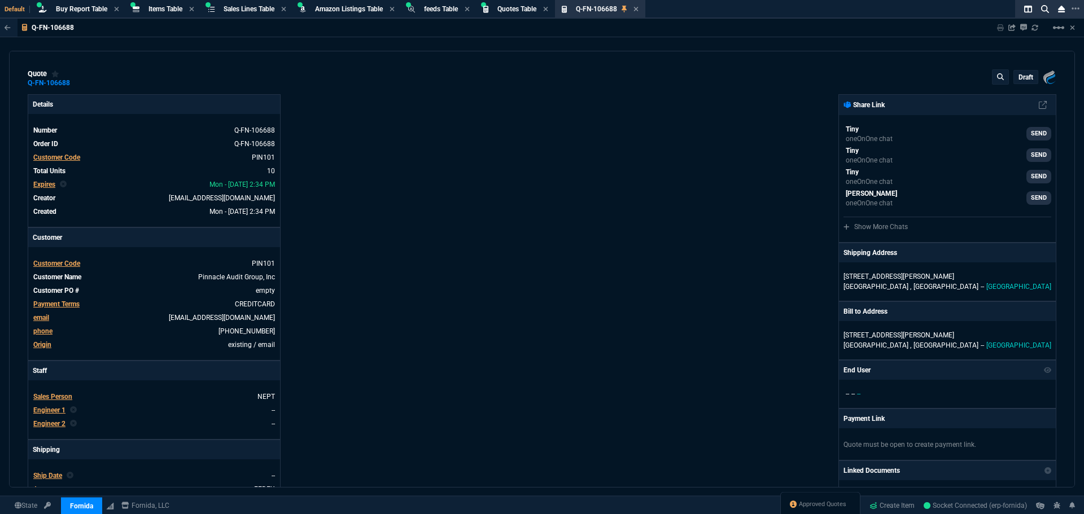
type input "0"
type input "19"
type input "273"
type input "0"
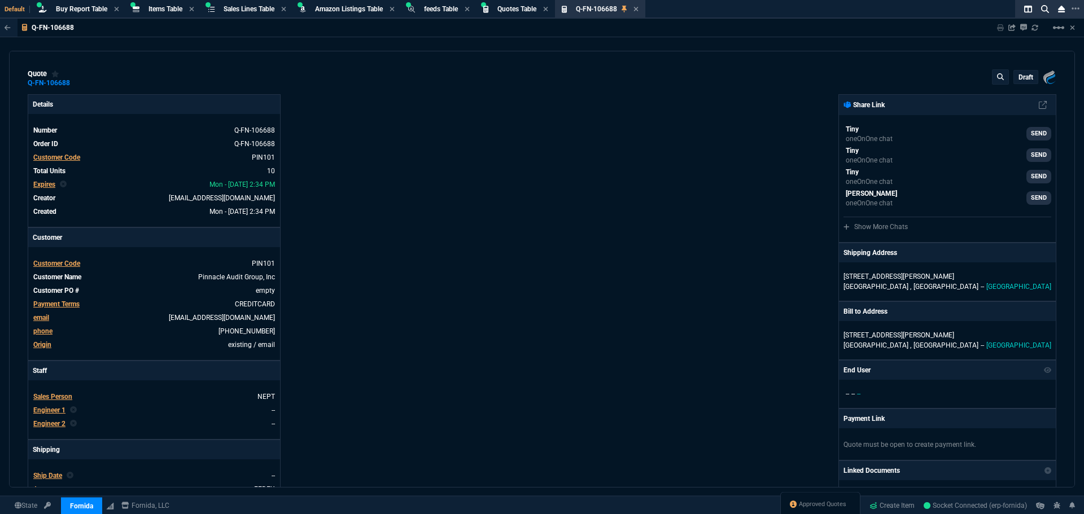
type input "19"
type input "273"
type input "0"
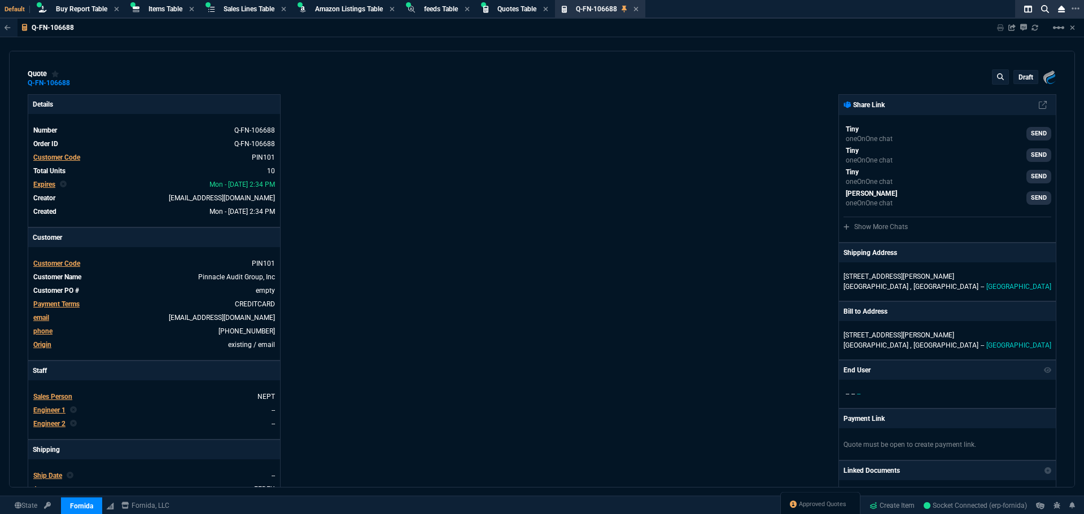
type input "0"
type input "100"
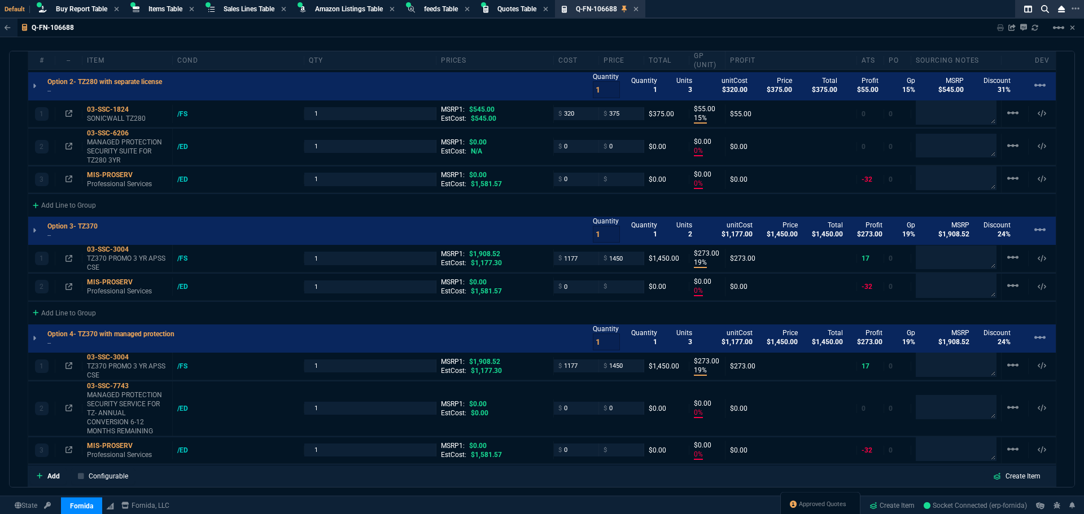
scroll to position [847, 0]
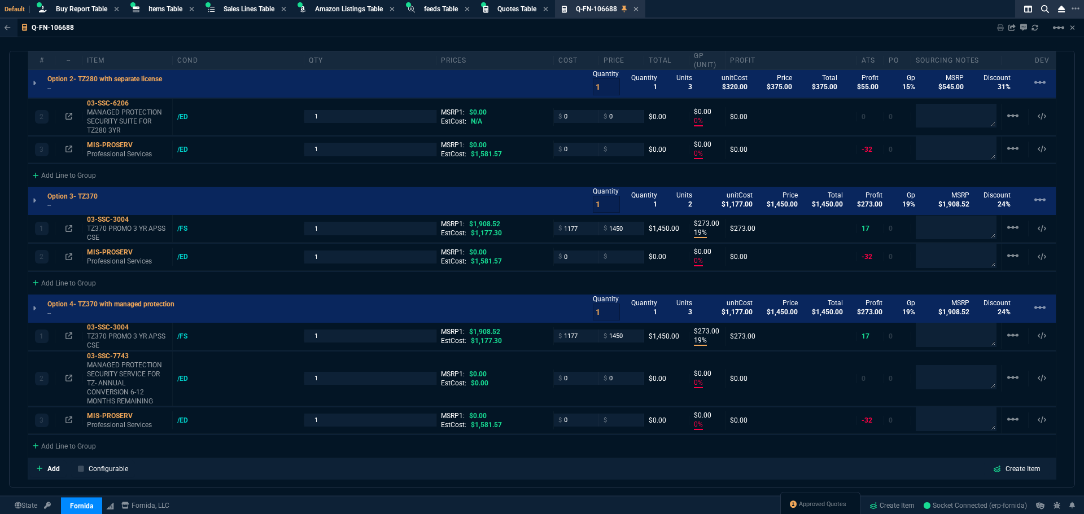
drag, startPoint x: 103, startPoint y: 196, endPoint x: 582, endPoint y: 67, distance: 496.9
click at [0, 0] on icon at bounding box center [0, 0] width 0 height 0
click at [887, 504] on link "Create Item" at bounding box center [892, 505] width 54 height 17
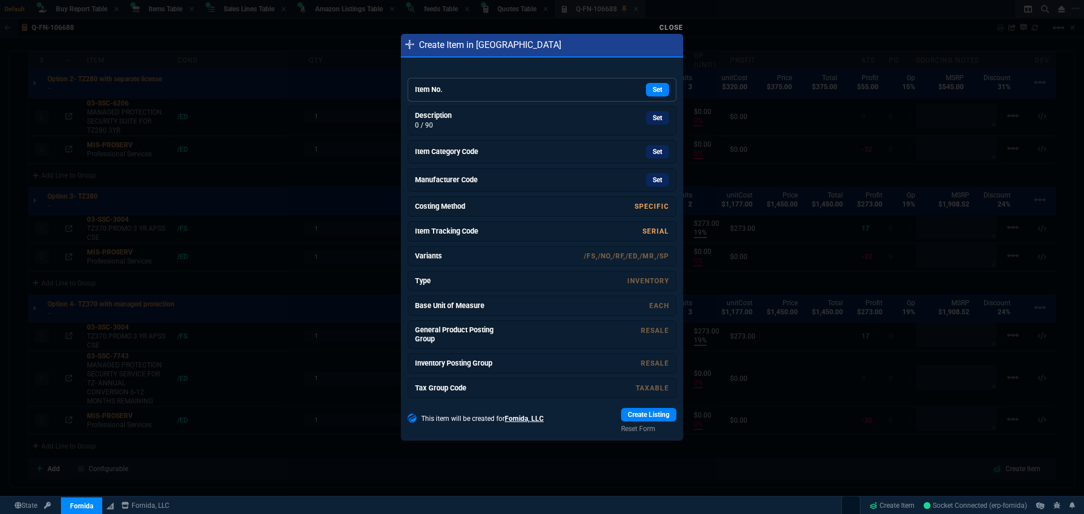
click at [462, 93] on h6 "Item No." at bounding box center [457, 89] width 85 height 9
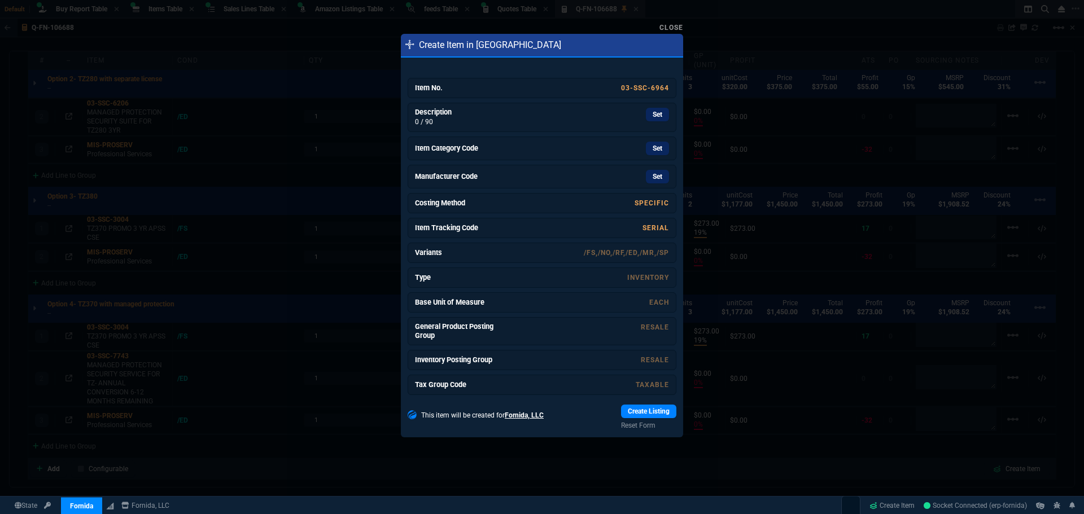
drag, startPoint x: 651, startPoint y: 118, endPoint x: 583, endPoint y: 69, distance: 83.3
click at [651, 118] on link "Set" at bounding box center [657, 115] width 23 height 14
click at [659, 147] on link "Set" at bounding box center [657, 149] width 23 height 14
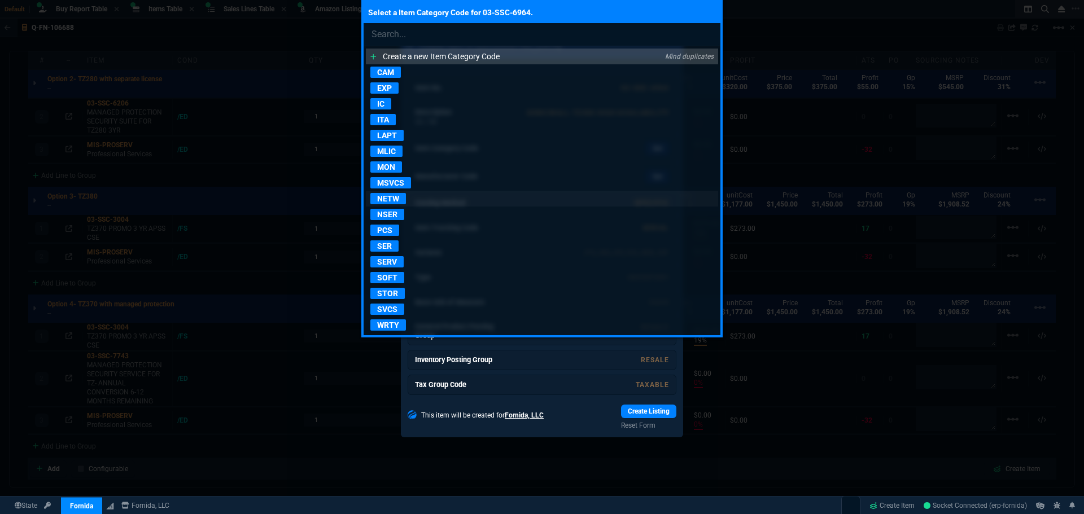
click at [389, 199] on p "NETW" at bounding box center [388, 198] width 36 height 11
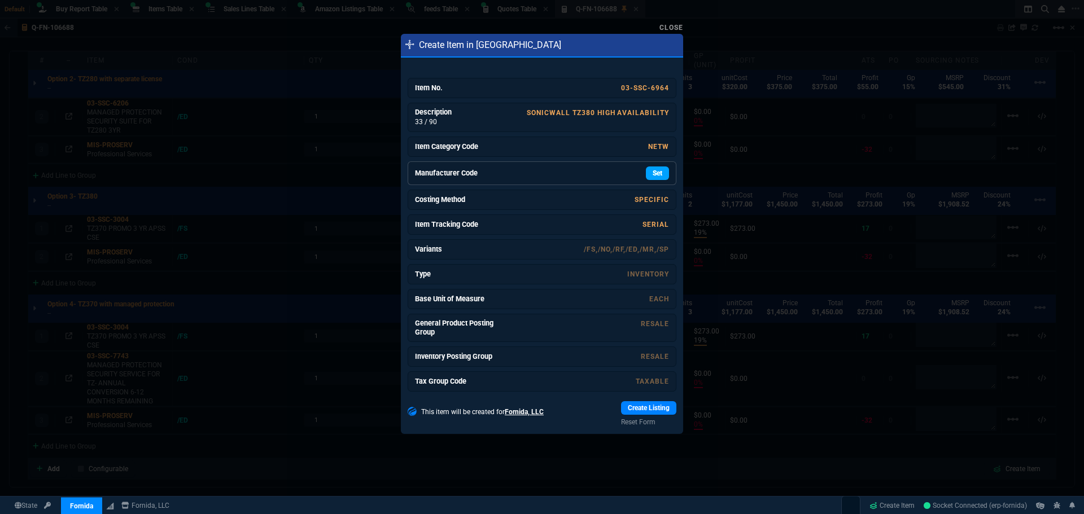
click at [650, 174] on link "Set" at bounding box center [657, 174] width 23 height 14
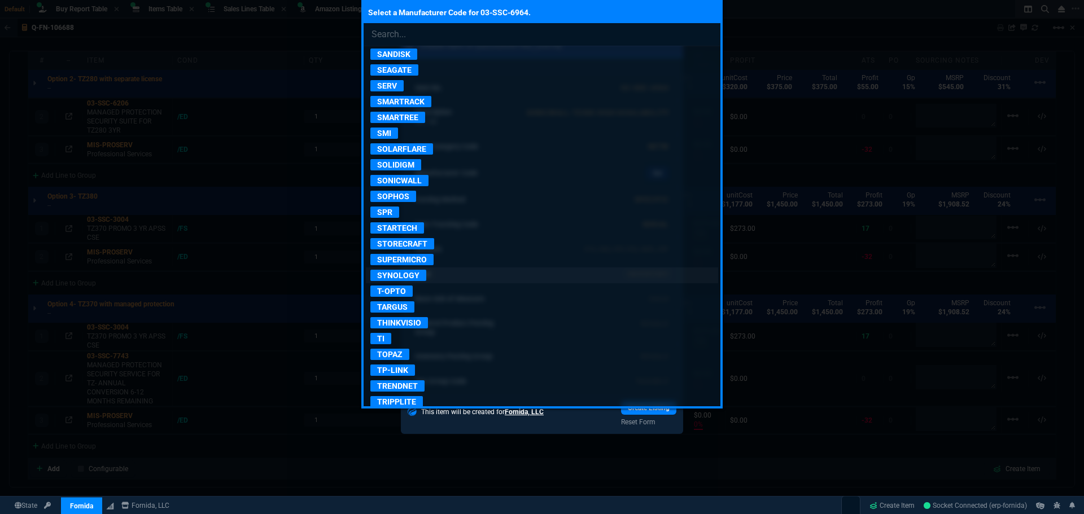
scroll to position [1976, 0]
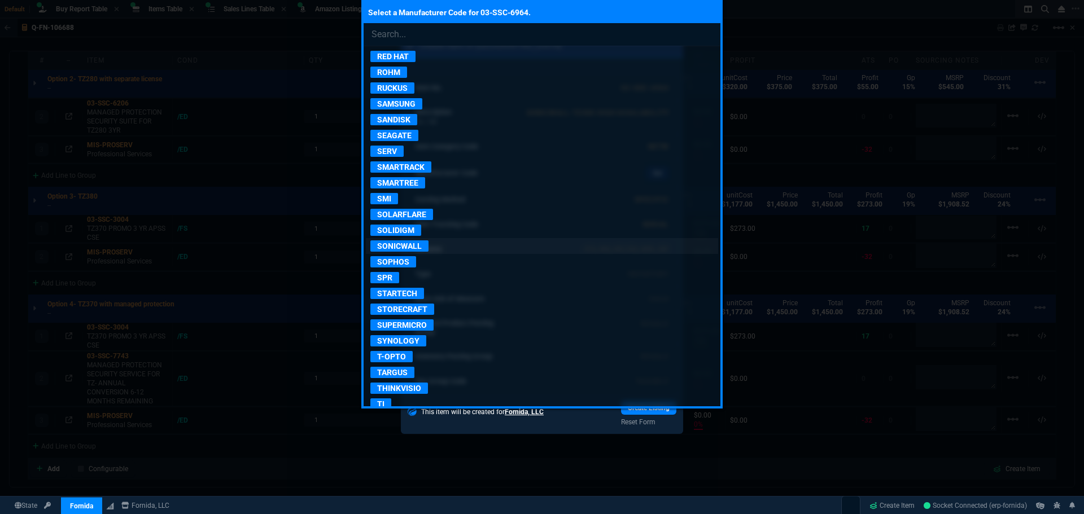
click at [410, 243] on p "SONICWALL" at bounding box center [399, 245] width 58 height 11
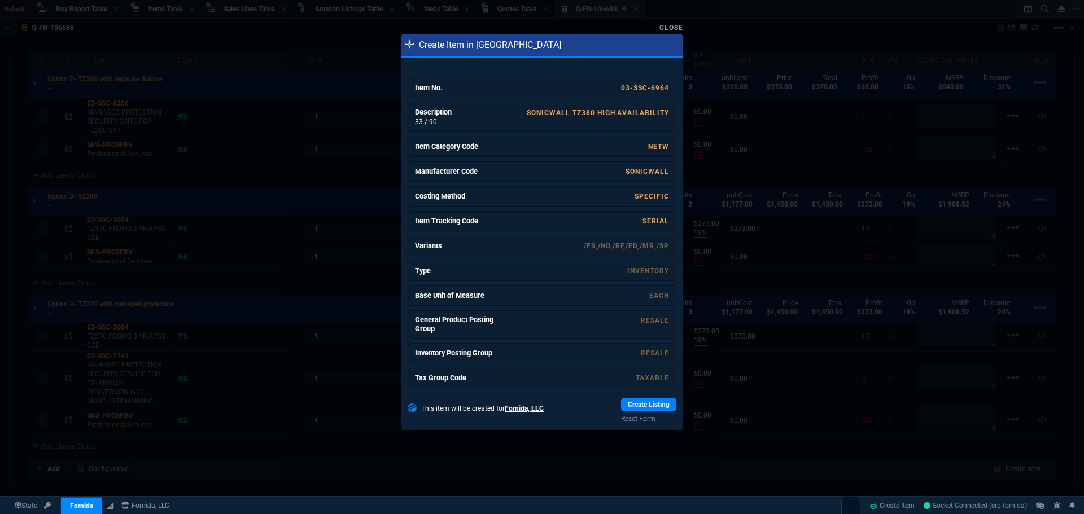
click at [630, 404] on link "Create Listing" at bounding box center [648, 405] width 55 height 14
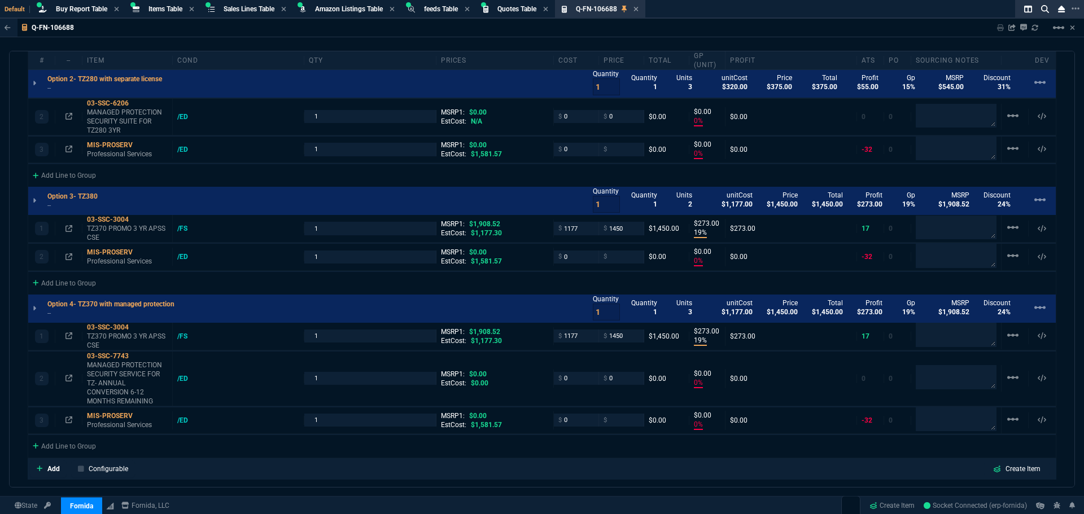
click at [710, 455] on div "Add Line to Group" at bounding box center [541, 445] width 1027 height 20
click at [882, 507] on link "Create Item" at bounding box center [892, 505] width 54 height 17
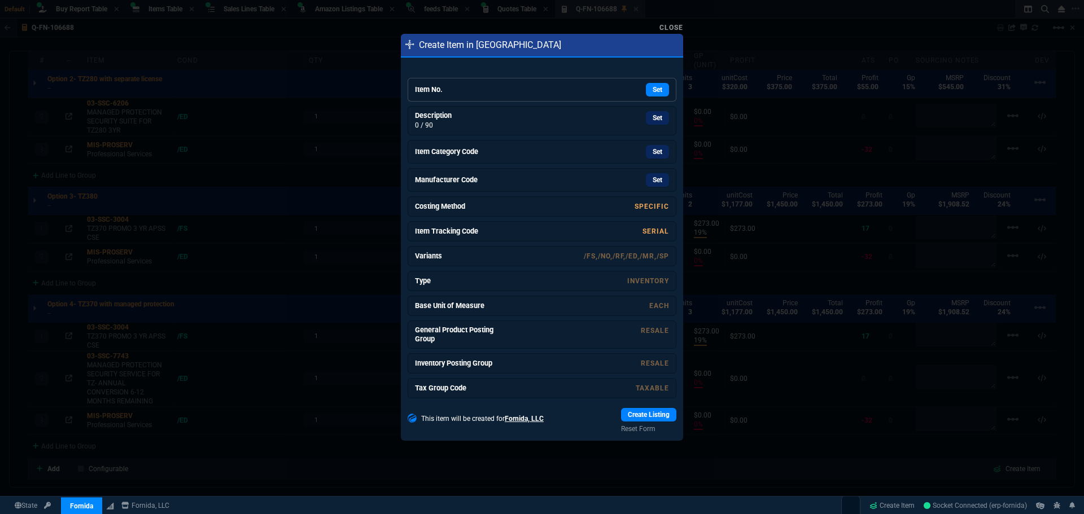
click at [457, 87] on h6 "Item No." at bounding box center [457, 89] width 85 height 9
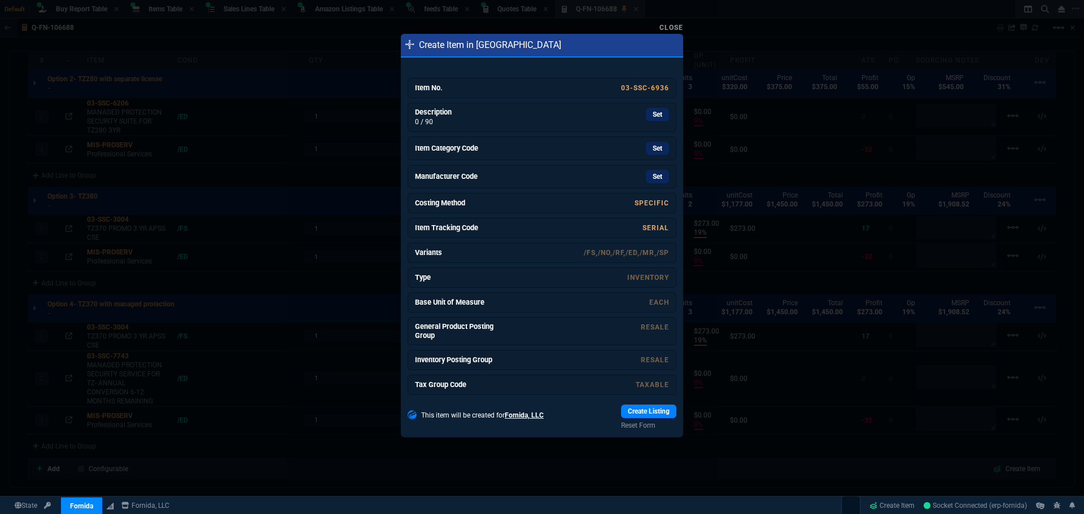
drag, startPoint x: 647, startPoint y: 113, endPoint x: 589, endPoint y: 70, distance: 72.1
click at [647, 113] on link "Set" at bounding box center [657, 115] width 23 height 14
click at [647, 150] on link "Set" at bounding box center [657, 149] width 23 height 14
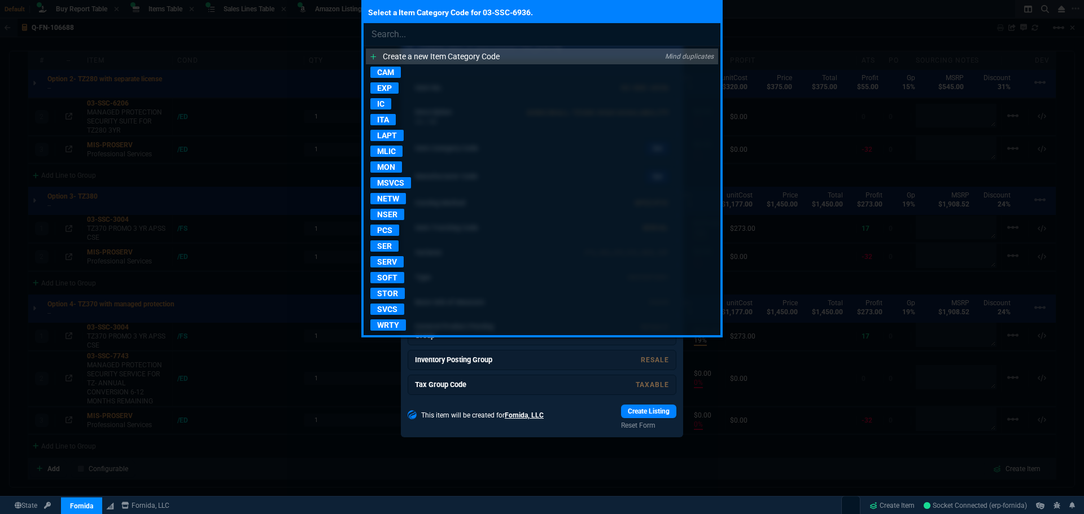
drag, startPoint x: 393, startPoint y: 202, endPoint x: 403, endPoint y: 203, distance: 10.2
click at [392, 202] on p "NETW" at bounding box center [388, 198] width 36 height 11
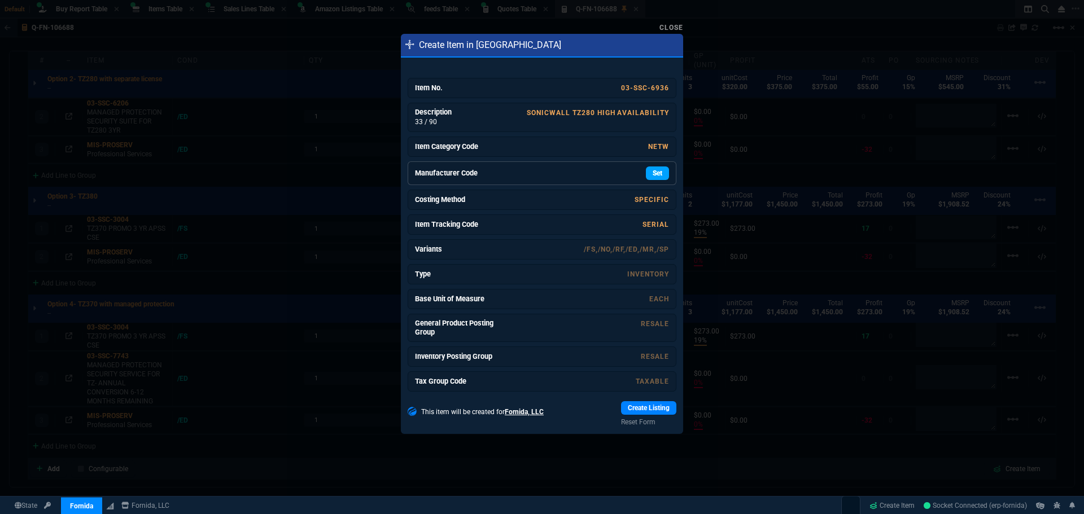
click at [654, 175] on link "Set" at bounding box center [657, 174] width 23 height 14
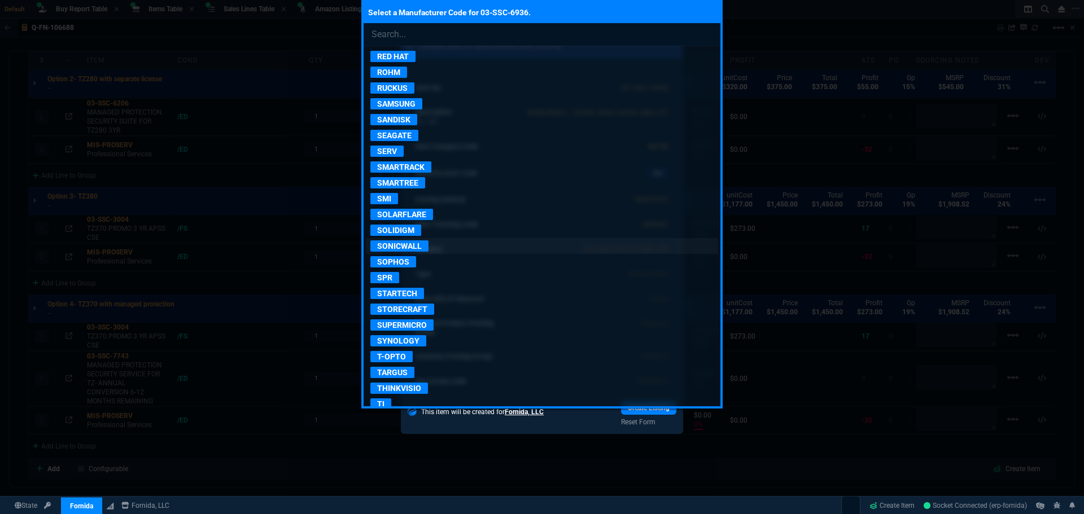
click at [401, 246] on p "SONICWALL" at bounding box center [399, 245] width 58 height 11
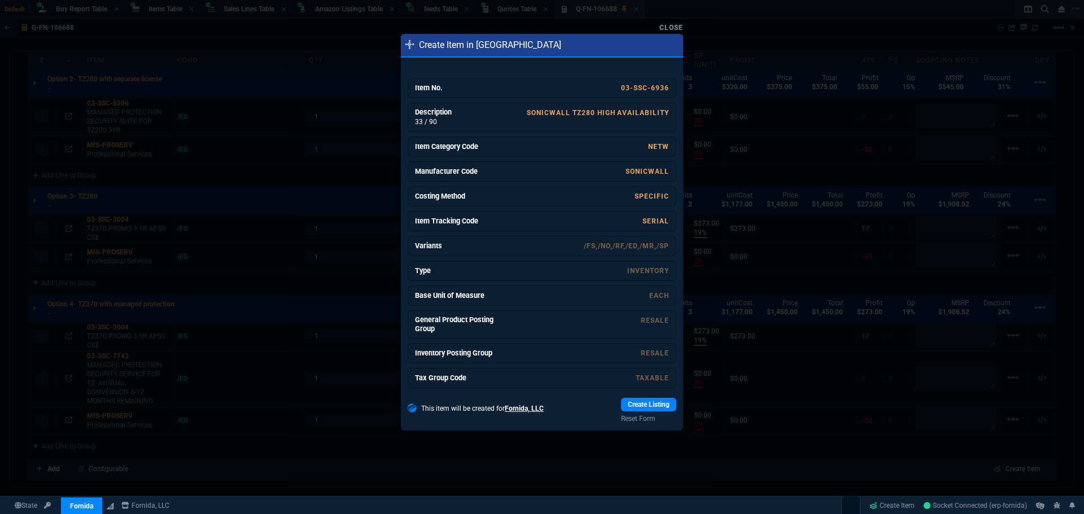
drag, startPoint x: 650, startPoint y: 406, endPoint x: 667, endPoint y: 398, distance: 18.4
click at [650, 407] on link "Create Listing" at bounding box center [648, 405] width 55 height 14
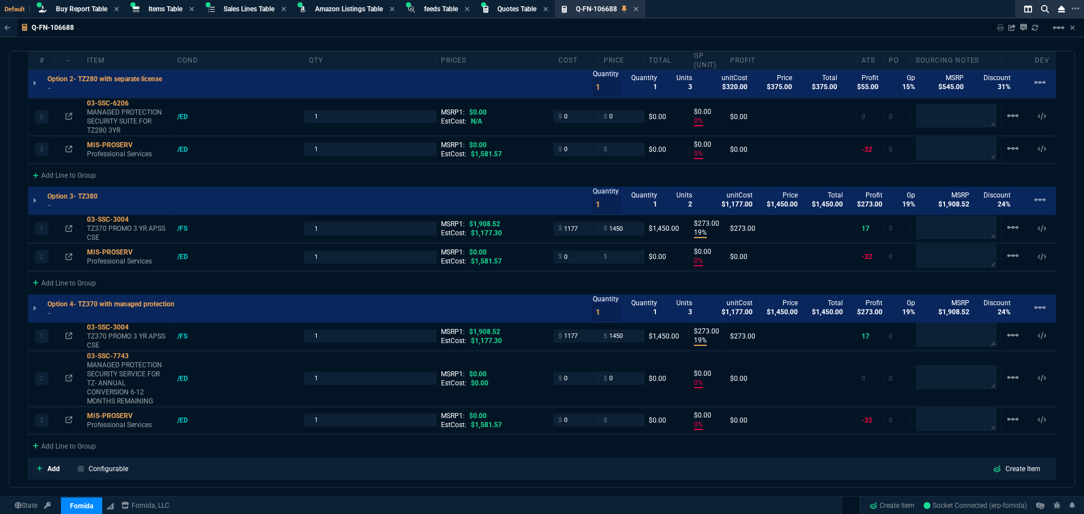
drag, startPoint x: 276, startPoint y: 467, endPoint x: 312, endPoint y: 466, distance: 35.6
click at [276, 467] on div "Add Configurable Create Item" at bounding box center [542, 469] width 1024 height 17
click at [886, 505] on link "Create Item" at bounding box center [892, 505] width 54 height 17
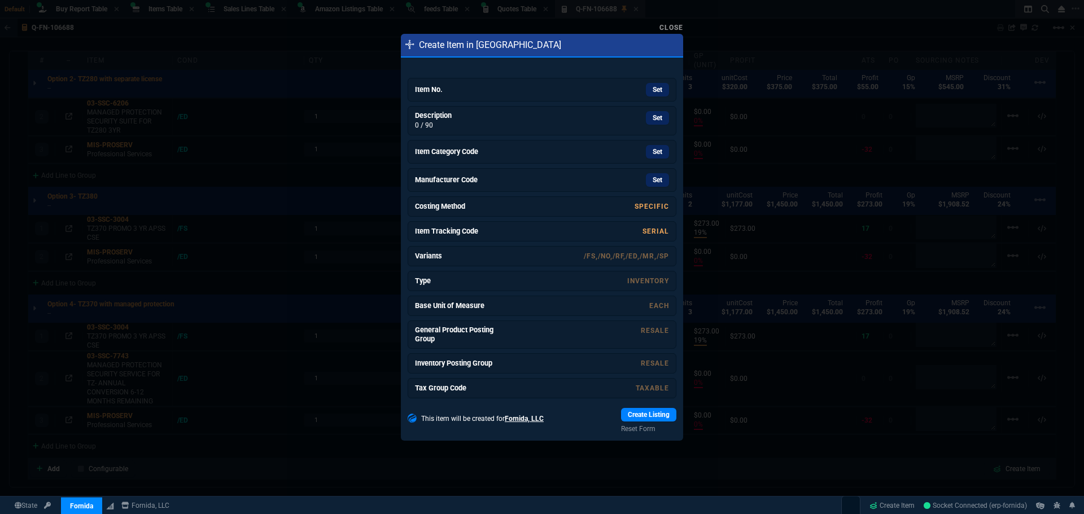
click at [650, 87] on link "Set" at bounding box center [657, 90] width 23 height 14
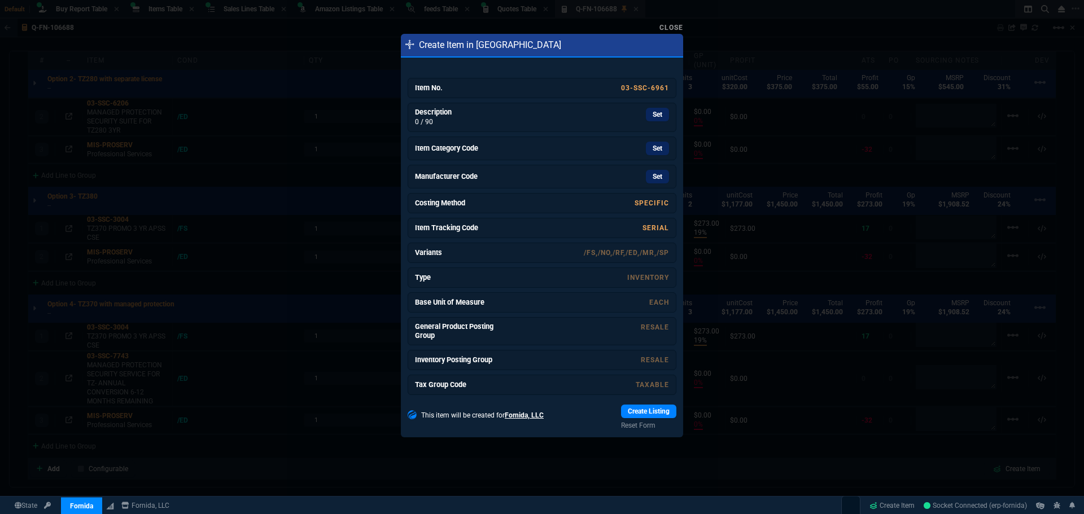
drag, startPoint x: 650, startPoint y: 120, endPoint x: 584, endPoint y: 69, distance: 83.3
click at [650, 120] on link "Set" at bounding box center [657, 115] width 23 height 14
click at [656, 154] on link "Set" at bounding box center [657, 150] width 23 height 14
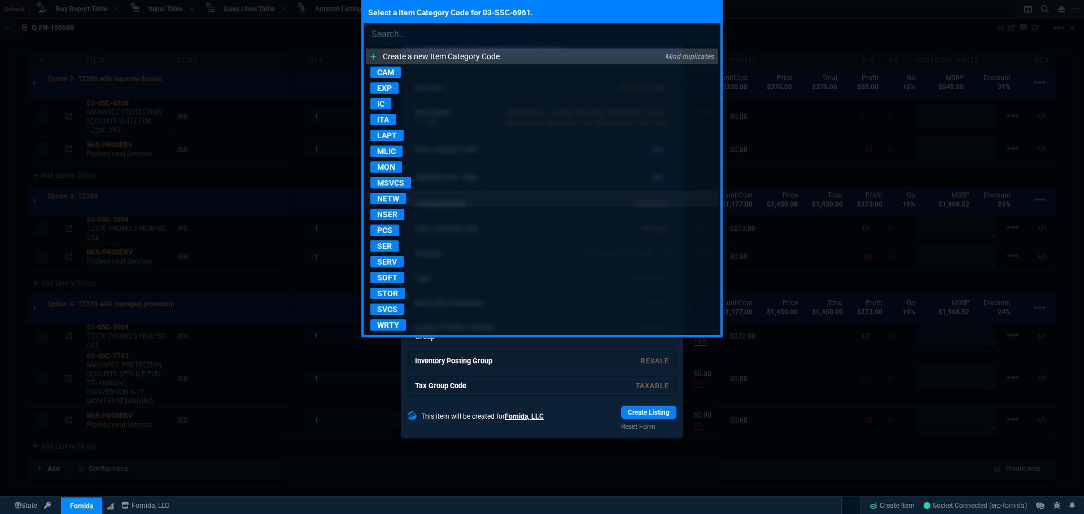
click at [383, 200] on p "NETW" at bounding box center [388, 198] width 36 height 11
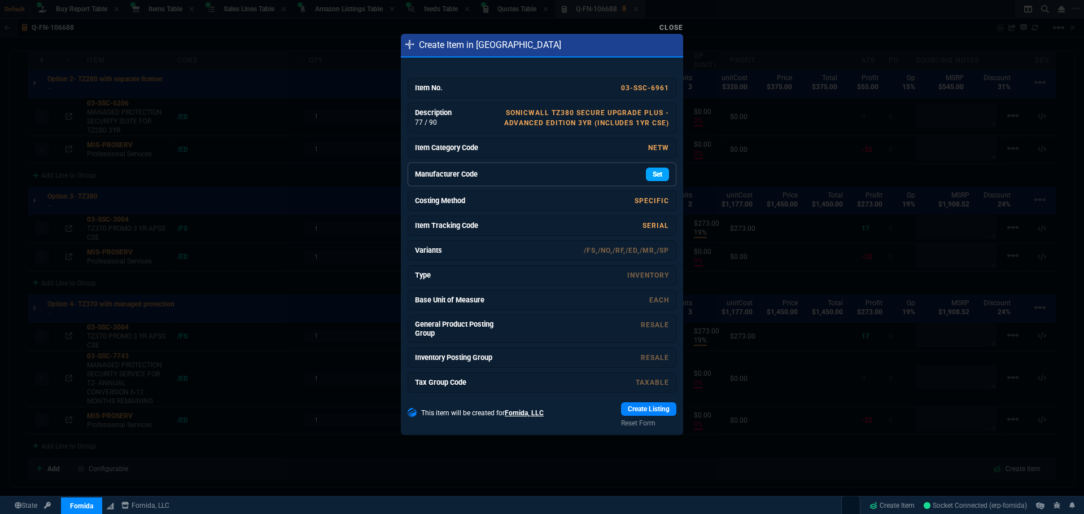
click at [654, 176] on link "Set" at bounding box center [657, 175] width 23 height 14
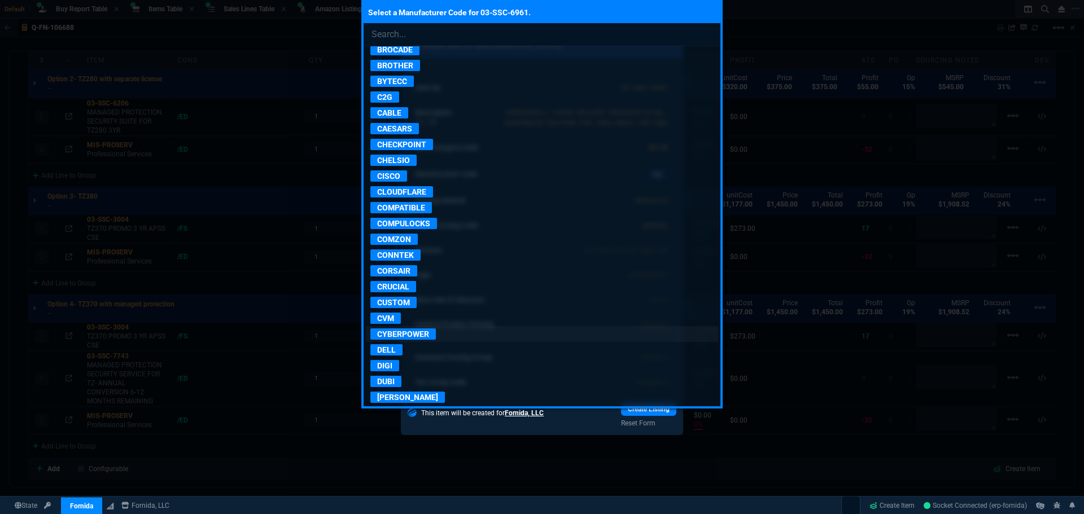
scroll to position [734, 0]
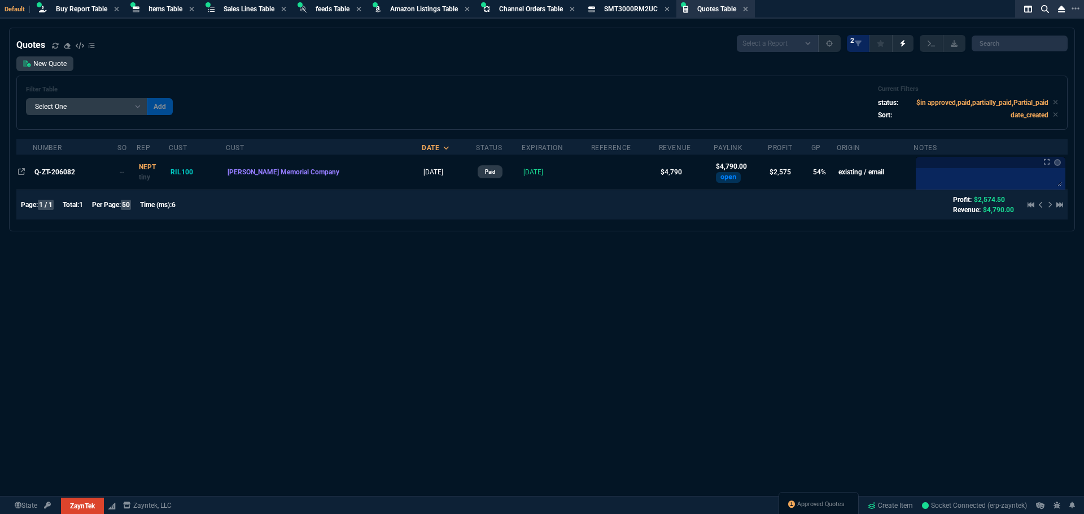
select select "8: NEPT"
select select
click at [383, 291] on div "Quotes Select a Report Fruit (MTD) APPROVED Quotes 2 New Quote Filter Table Sel…" at bounding box center [542, 299] width 1084 height 542
click at [804, 504] on span "Approved Quotes" at bounding box center [820, 504] width 47 height 9
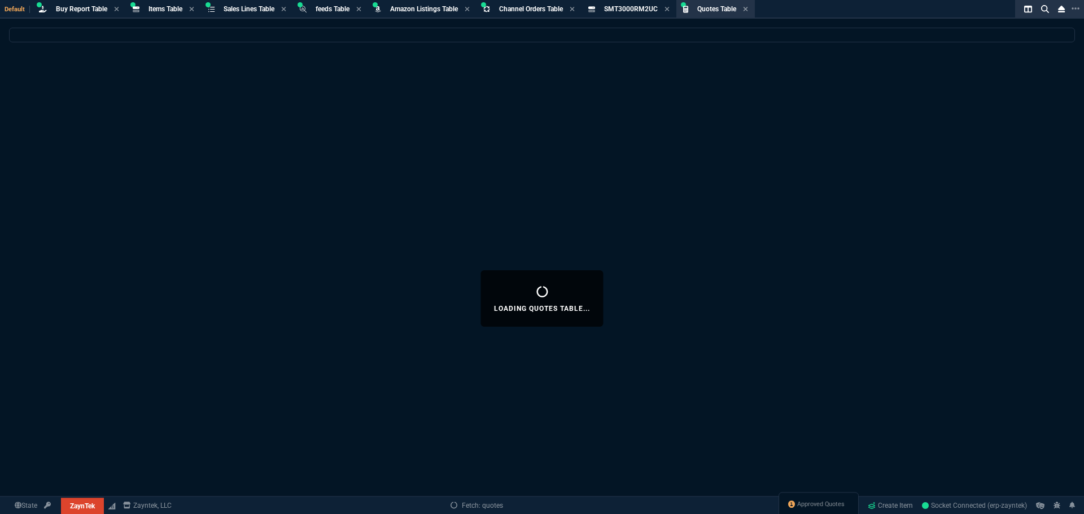
select select
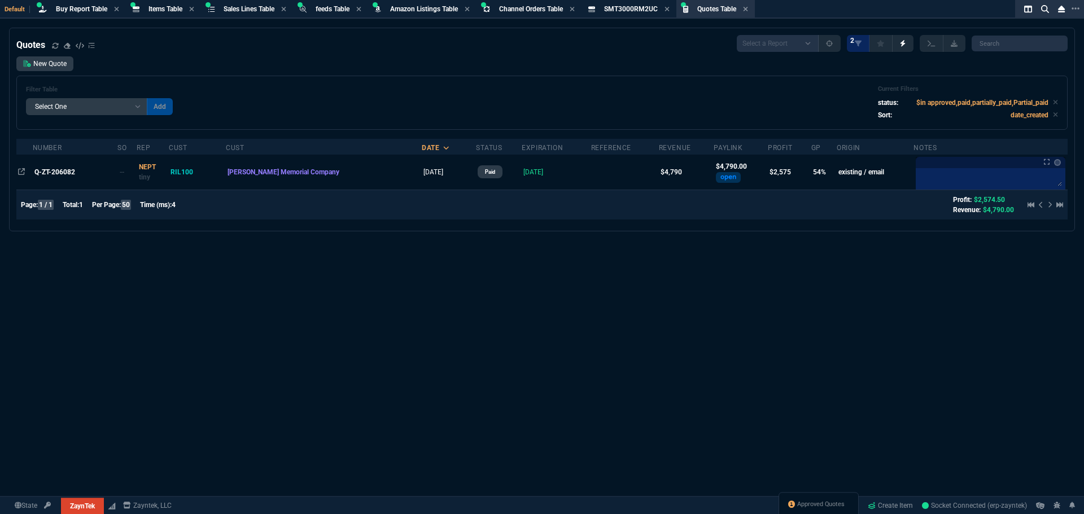
click at [350, 282] on div "Quotes Select a Report Fruit (MTD) APPROVED Quotes 2 New Quote Filter Table Sel…" at bounding box center [542, 299] width 1084 height 542
click at [599, 343] on div "Quotes Select a Report Fruit (MTD) APPROVED Quotes 2 New Quote Filter Table Sel…" at bounding box center [542, 299] width 1084 height 542
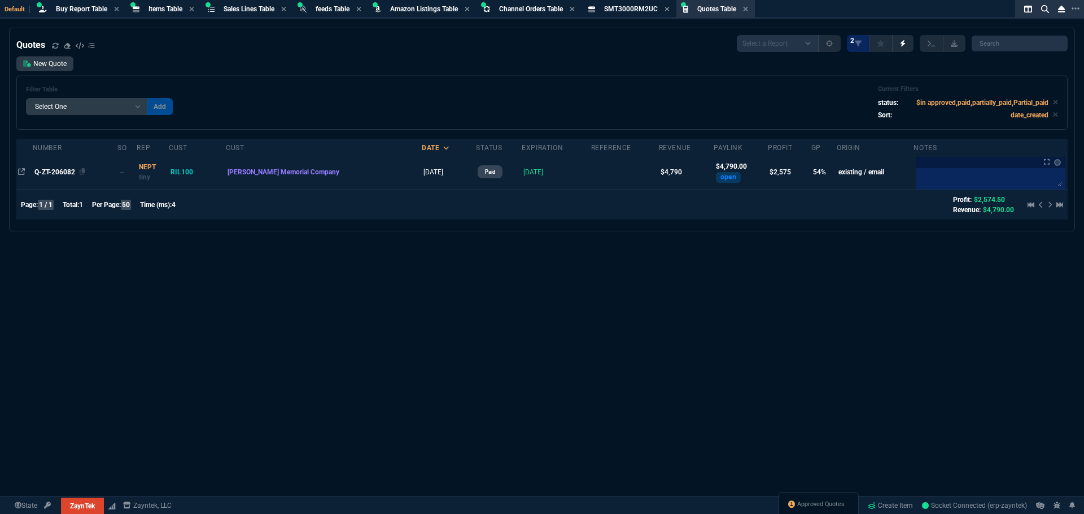
click at [56, 172] on span "Q-ZT-206082" at bounding box center [54, 172] width 41 height 8
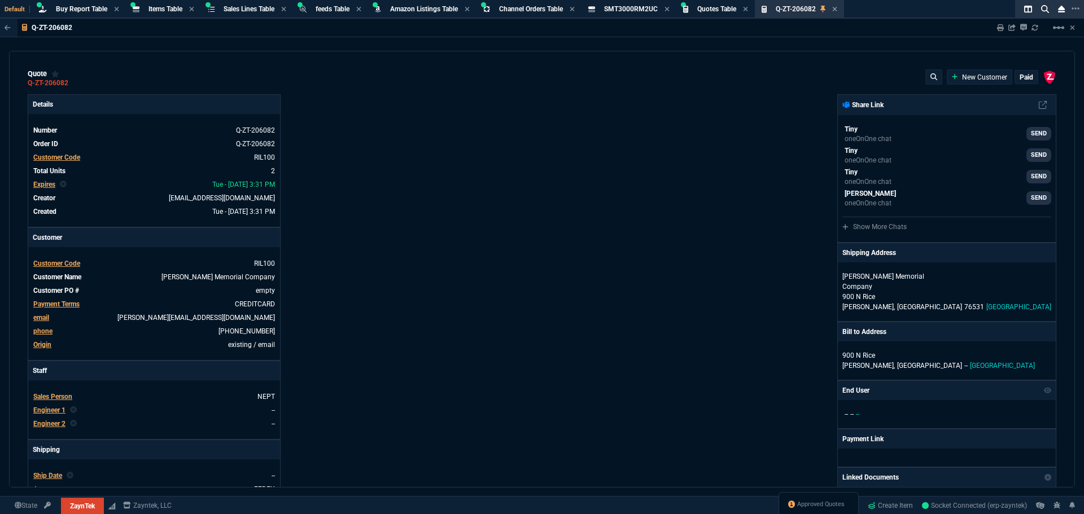
type input "5122.17"
type input "56"
type input "1345"
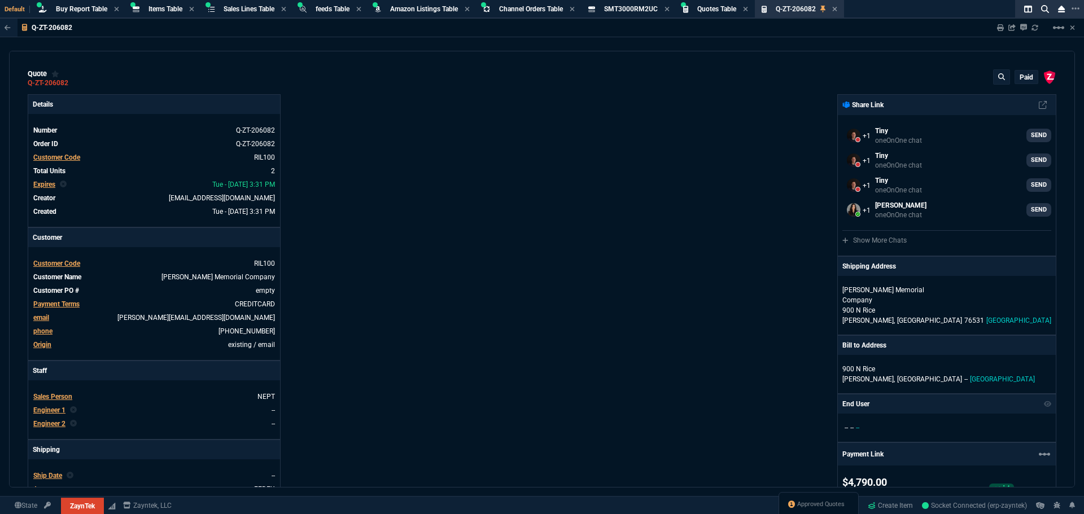
type input "53"
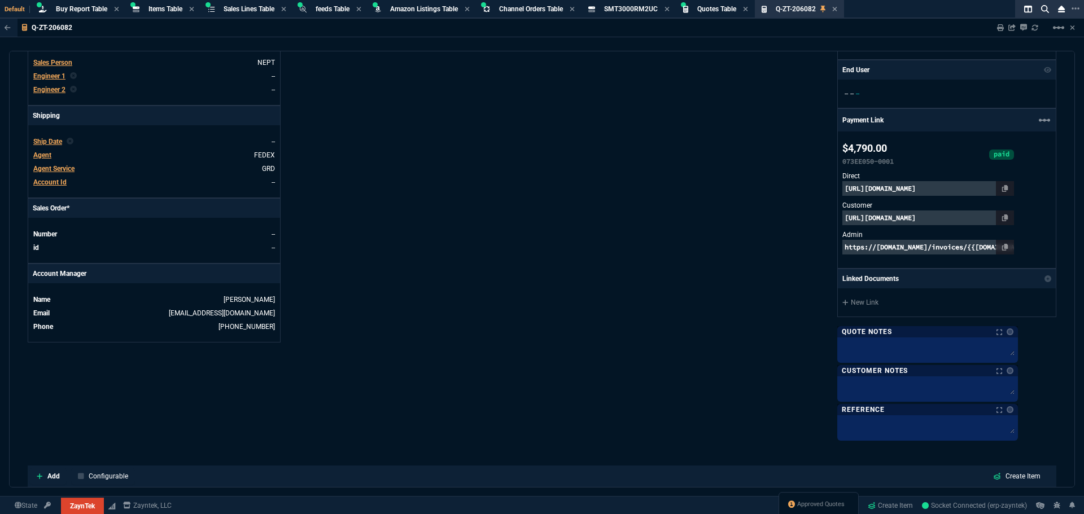
scroll to position [334, 0]
click at [506, 156] on div "Details Number Q-ZT-206082 Order ID Q-ZT-206082 Customer Code RIL100 Total Unit…" at bounding box center [285, 100] width 514 height 678
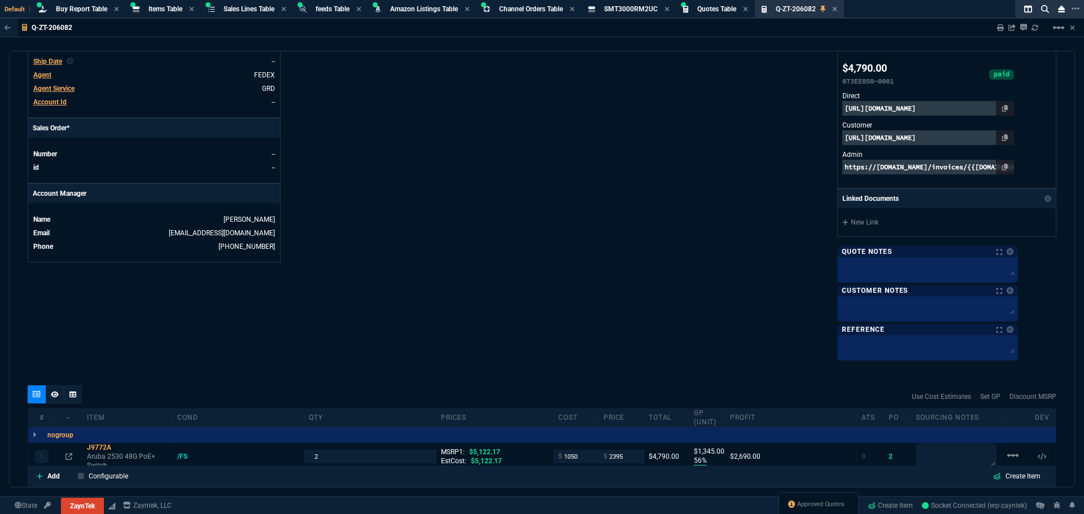
scroll to position [559, 0]
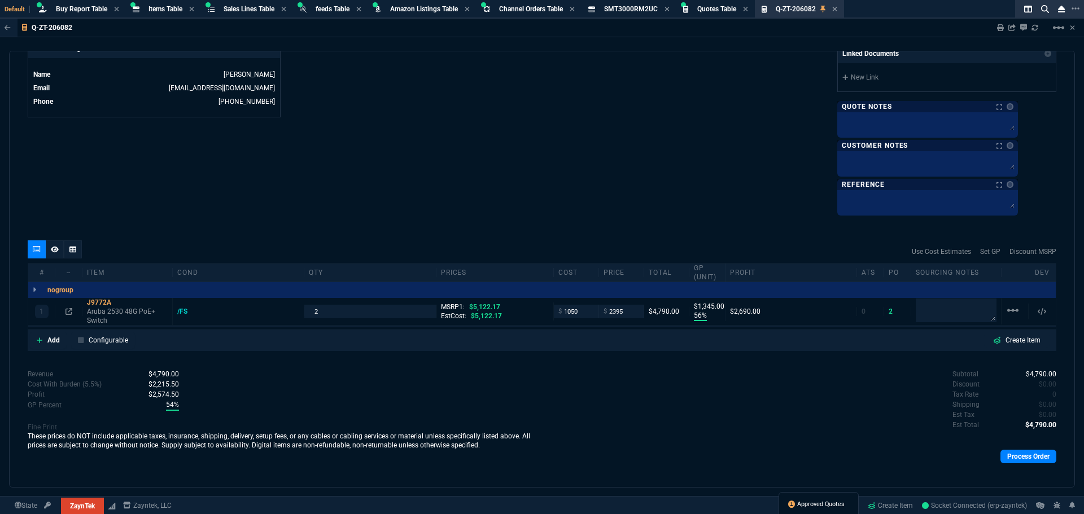
click at [813, 505] on span "Approved Quotes" at bounding box center [820, 504] width 47 height 9
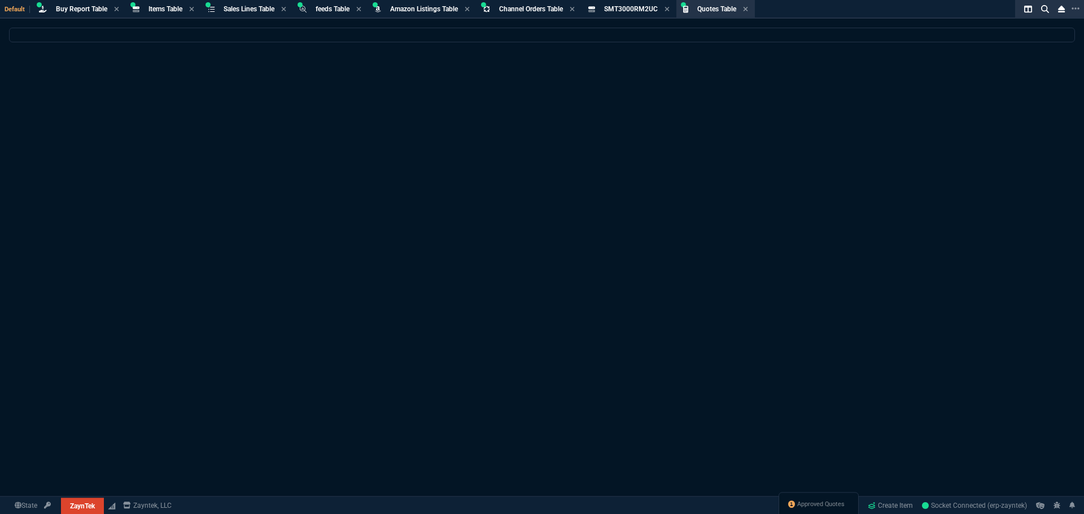
select select
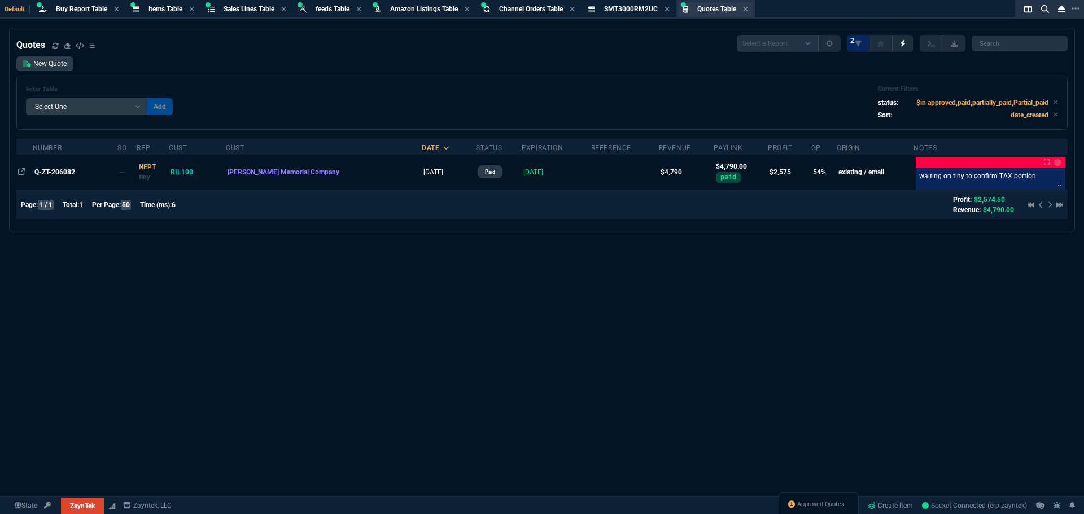
click at [719, 7] on span "Quotes Table" at bounding box center [716, 9] width 39 height 8
click at [49, 62] on link "New Quote" at bounding box center [44, 63] width 57 height 15
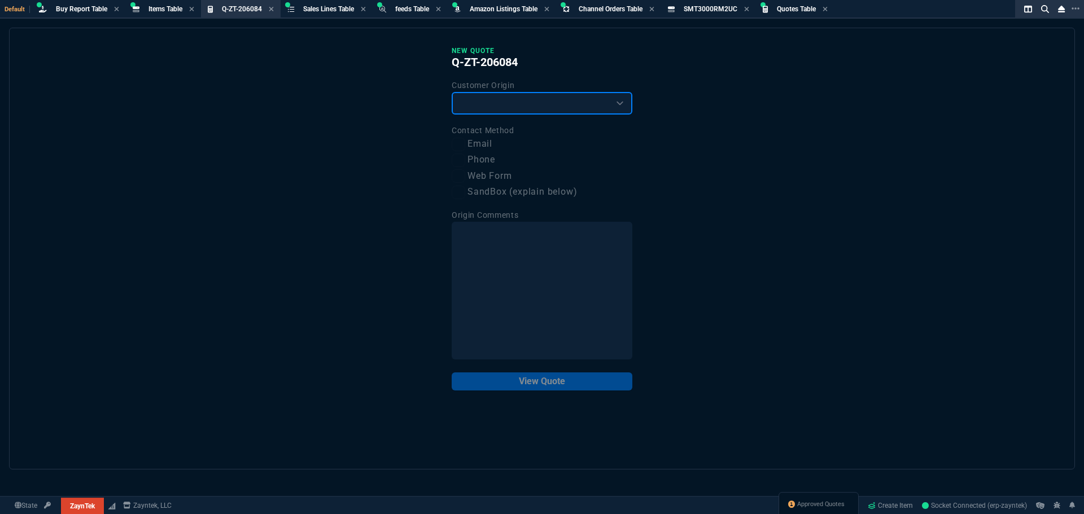
click at [598, 109] on select "Existing Customer Amazon Lead (first order) Website Lead (first order) Called (…" at bounding box center [542, 103] width 181 height 23
select select "existing"
click at [452, 93] on select "Existing Customer Amazon Lead (first order) Website Lead (first order) Called (…" at bounding box center [542, 103] width 181 height 23
click at [466, 146] on label "Email" at bounding box center [542, 144] width 181 height 14
click at [465, 146] on input "Email" at bounding box center [459, 145] width 14 height 14
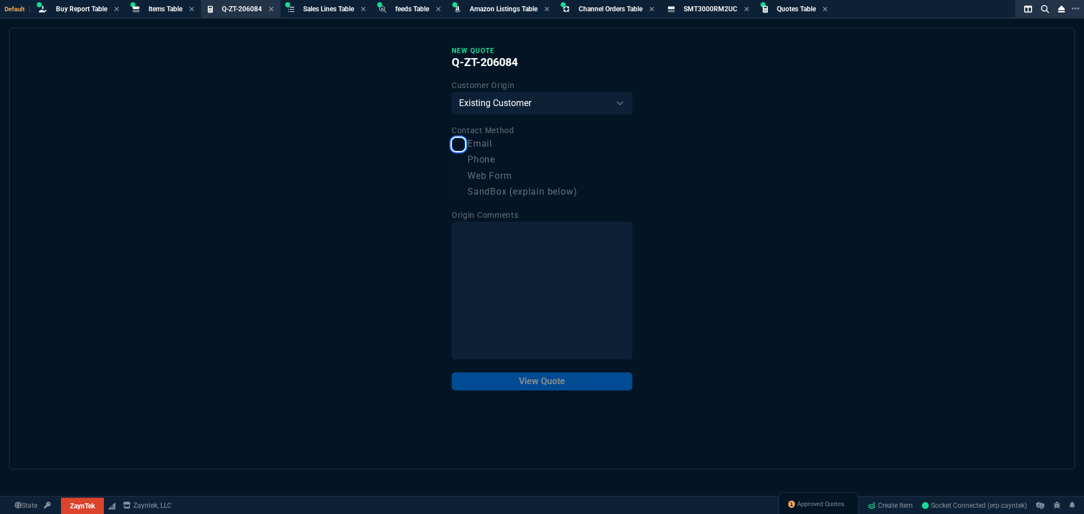
checkbox input "true"
click at [559, 386] on button "View Quote" at bounding box center [542, 382] width 181 height 18
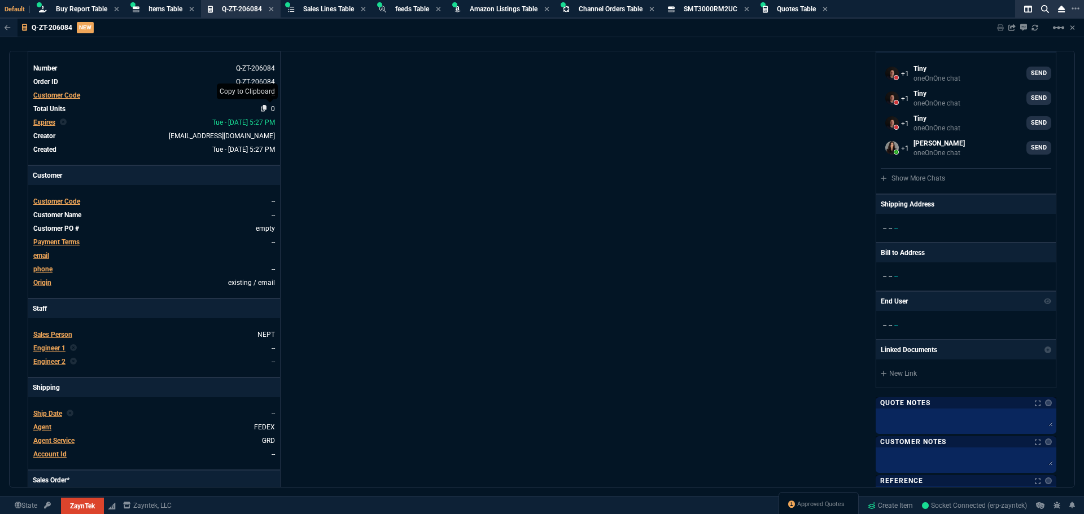
scroll to position [0, 0]
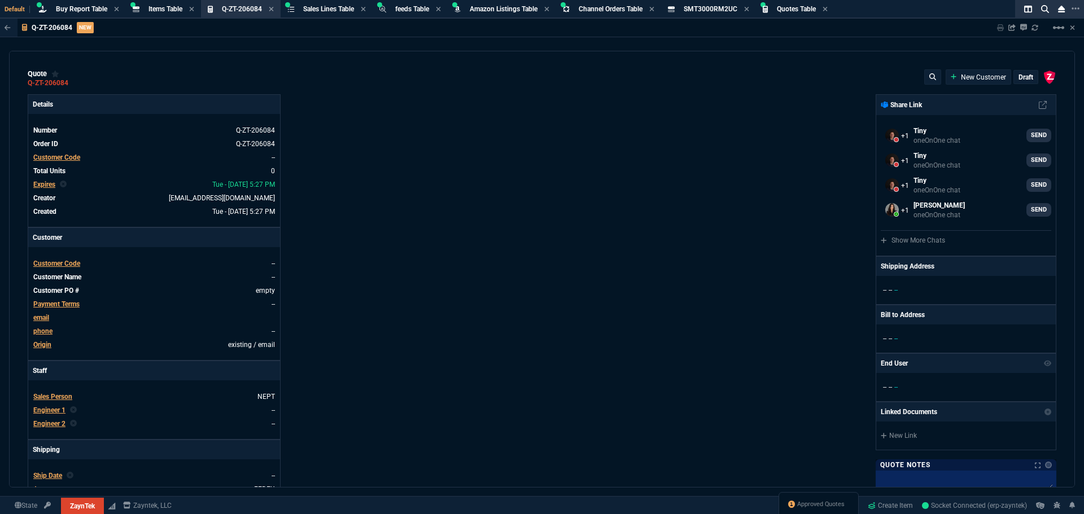
click at [63, 155] on span "Customer Code" at bounding box center [56, 158] width 47 height 8
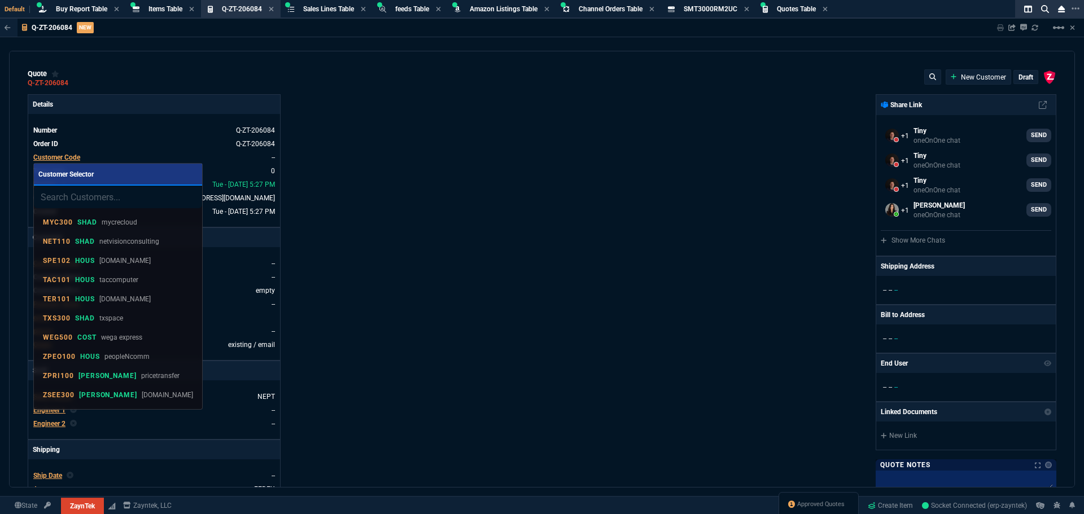
click at [82, 198] on input "search" at bounding box center [118, 197] width 168 height 23
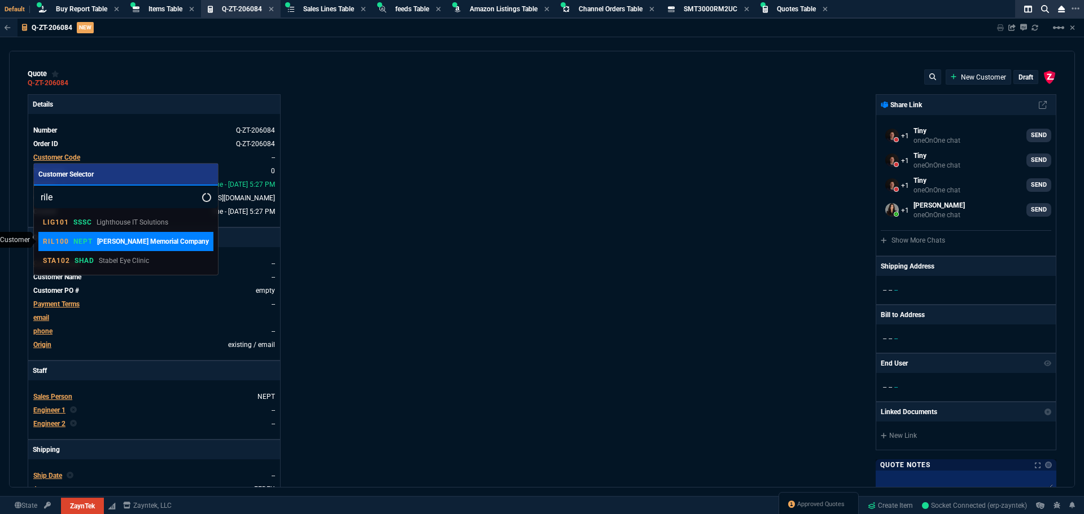
type input "rile"
click at [59, 240] on p "RIL100" at bounding box center [56, 241] width 26 height 9
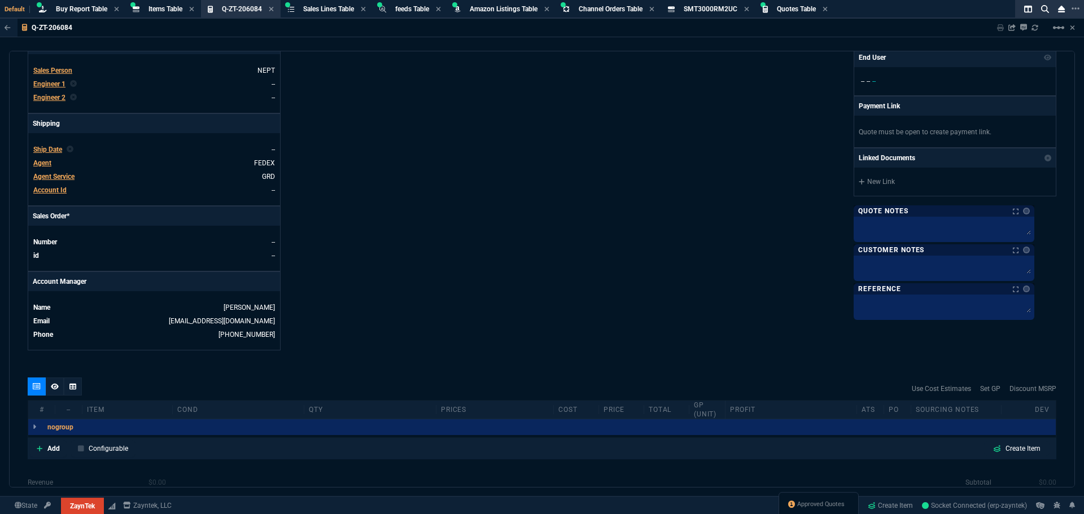
scroll to position [395, 0]
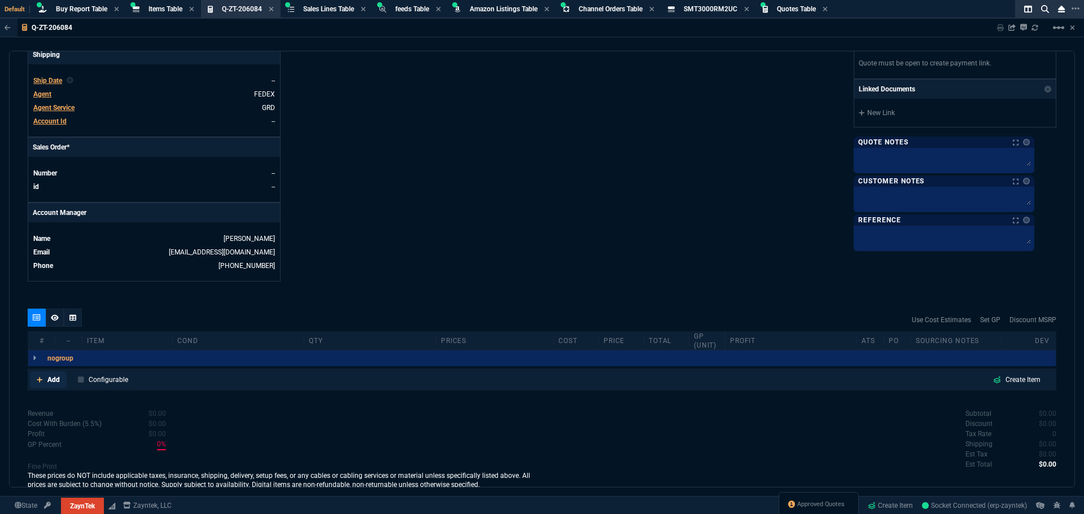
click at [48, 379] on p "Add" at bounding box center [53, 380] width 12 height 10
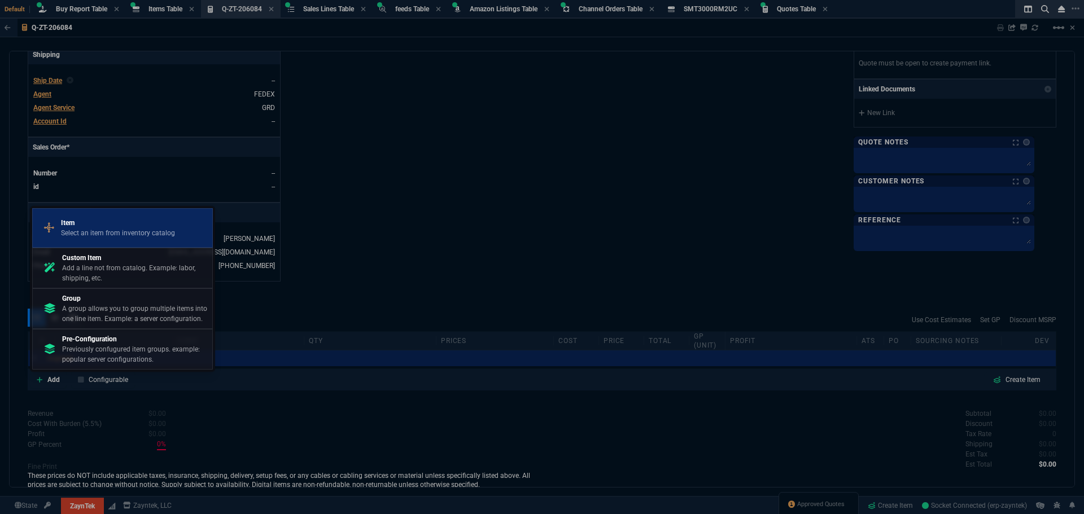
click at [94, 225] on p "Item" at bounding box center [118, 223] width 114 height 10
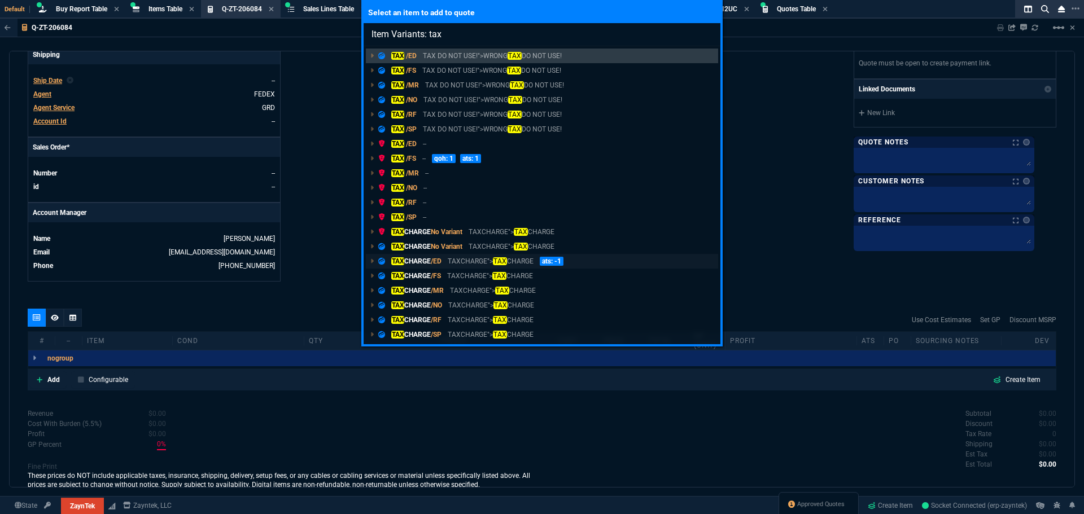
type input "Item Variants: tax"
click at [438, 260] on span "/ED" at bounding box center [436, 261] width 11 height 8
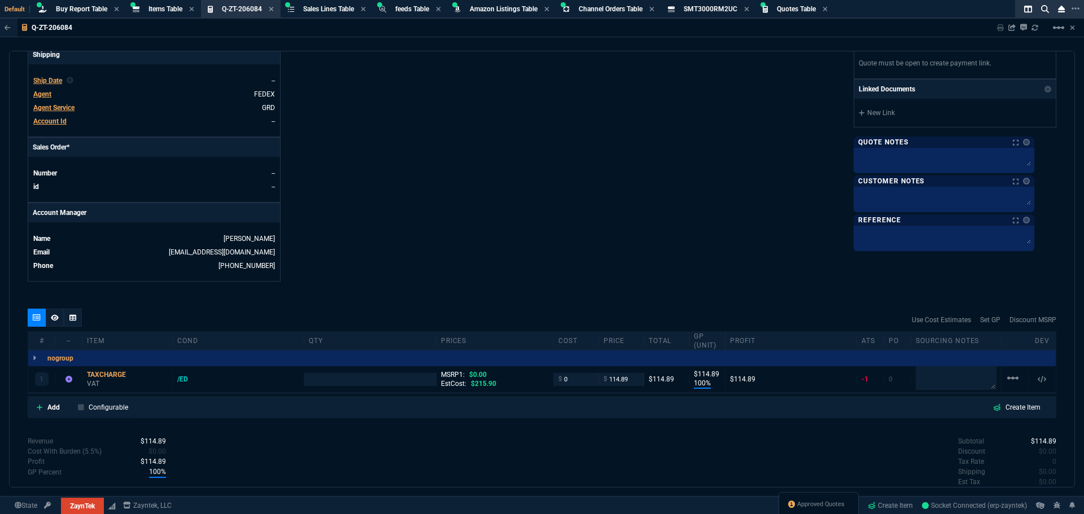
type input "100"
type input "115"
click at [369, 384] on input "number" at bounding box center [370, 379] width 122 height 13
type input "1"
click at [809, 502] on span "Approved Quotes" at bounding box center [820, 504] width 47 height 9
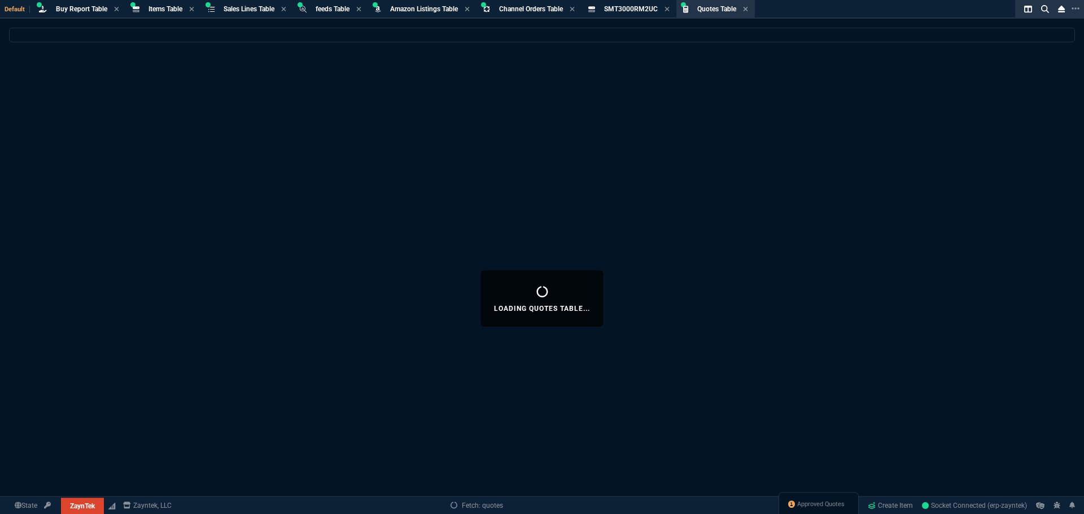
select select
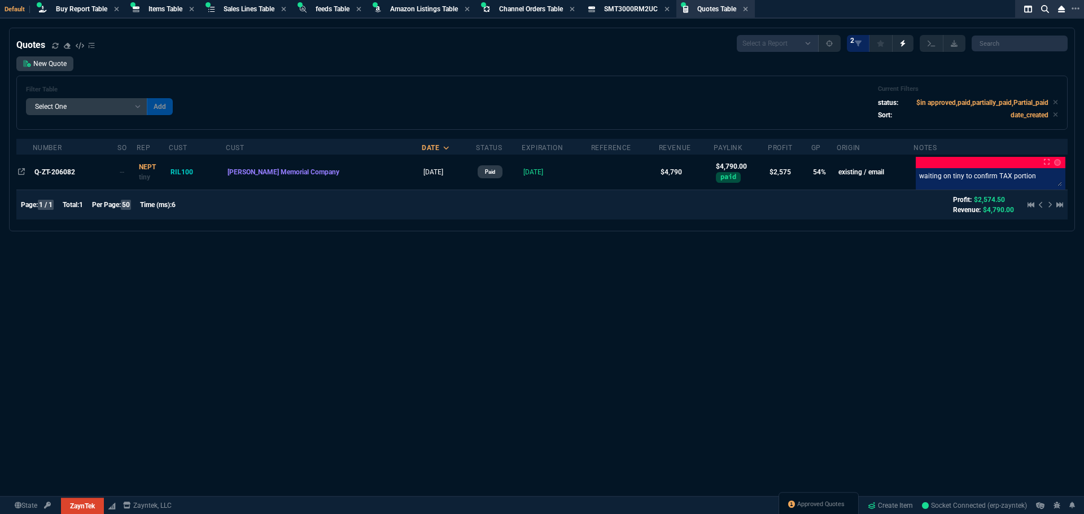
click at [259, 257] on div "Quotes Select a Report Fruit (MTD) APPROVED Quotes 2 New Quote Filter Table Sel…" at bounding box center [542, 299] width 1084 height 542
click at [700, 8] on div "Quotes Table Quote" at bounding box center [715, 9] width 74 height 14
click at [1053, 100] on icon at bounding box center [1055, 102] width 5 height 7
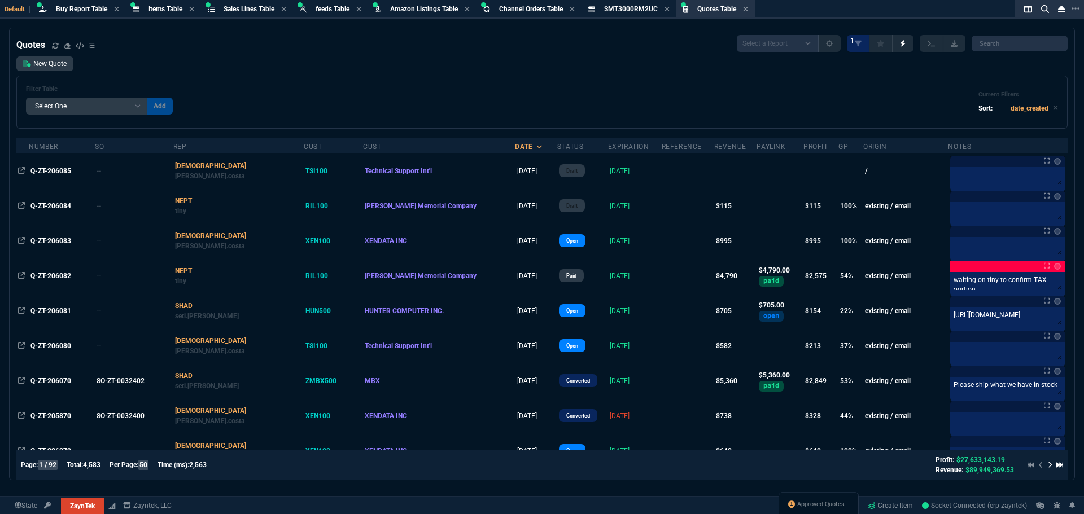
click at [50, 207] on span "Q-ZT-206084" at bounding box center [50, 206] width 41 height 8
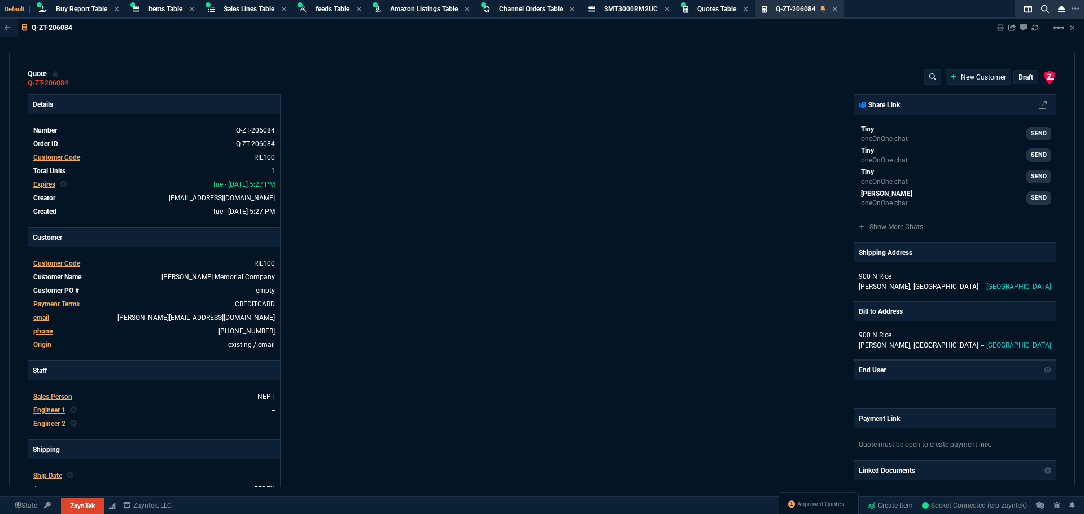
type input "100"
type input "115"
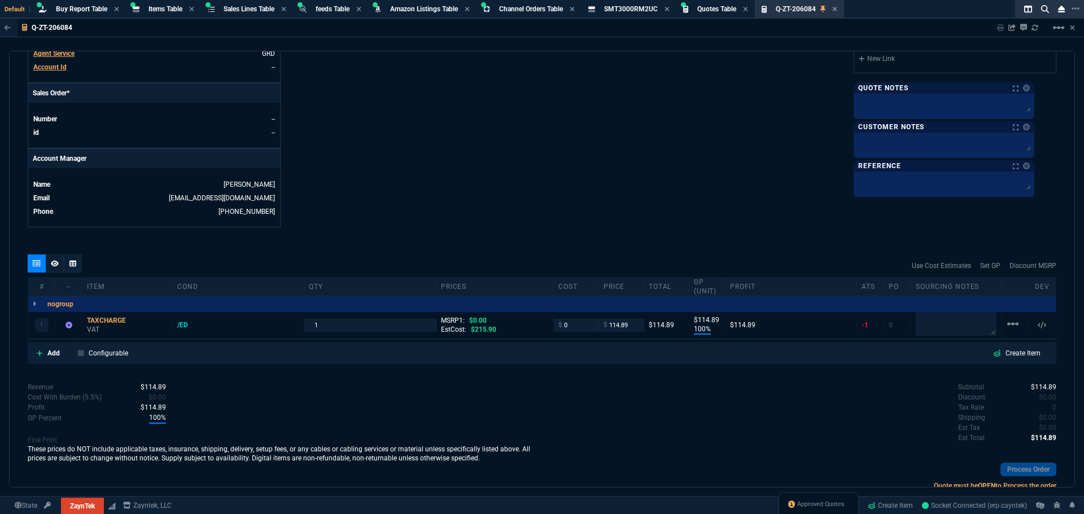
scroll to position [452, 0]
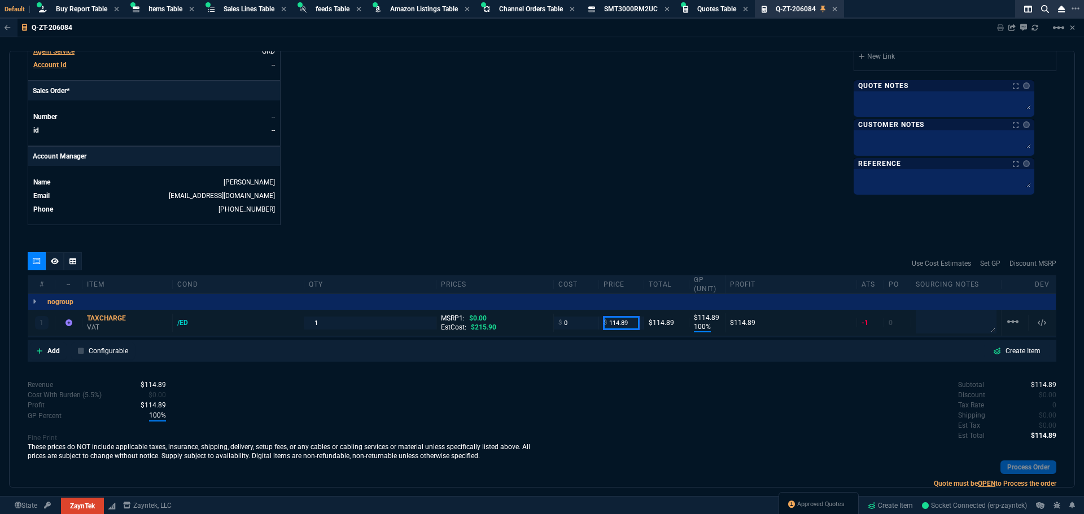
drag, startPoint x: 628, startPoint y: 322, endPoint x: 559, endPoint y: 321, distance: 68.9
click at [559, 321] on div "1 TAXCHARGE VAT /ED 1 MSRP1: $0.00 EstCost: $215.90 $ 0 $ 114.89 $114.89 $114.8…" at bounding box center [541, 323] width 1027 height 27
type input "395.18"
type input "395"
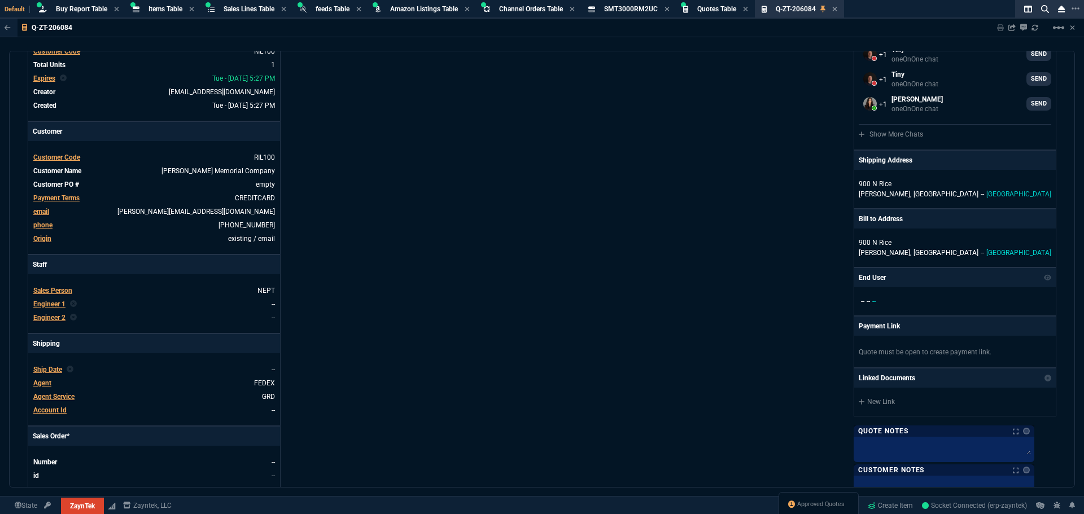
scroll to position [0, 0]
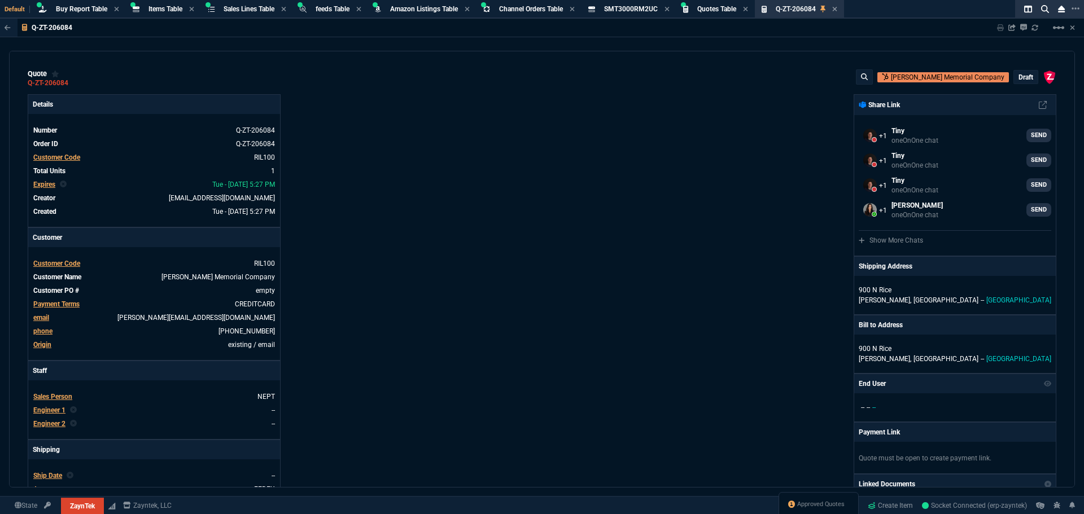
click at [1020, 76] on p "draft" at bounding box center [1025, 77] width 15 height 9
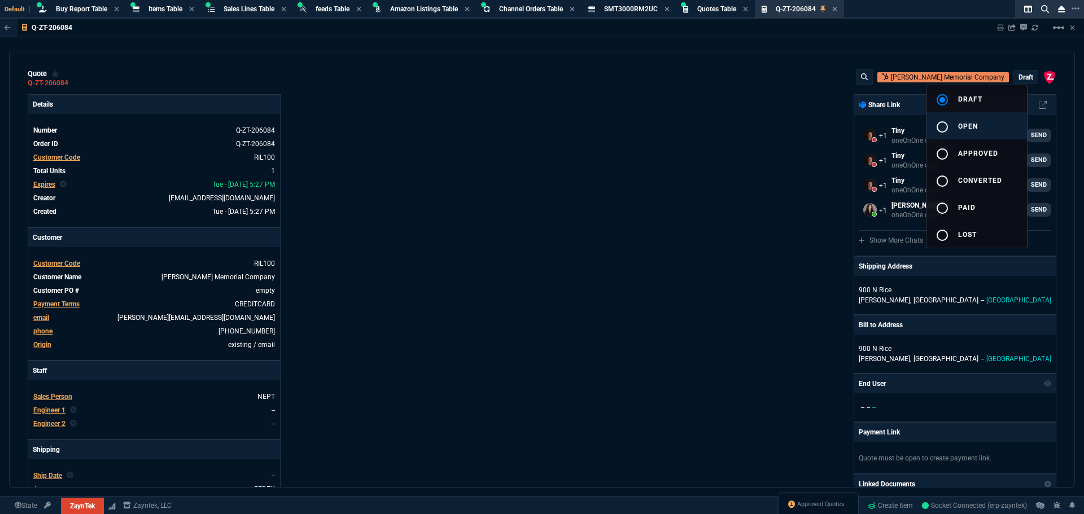
click at [944, 127] on mat-icon "radio_button_unchecked" at bounding box center [942, 127] width 14 height 14
click at [687, 166] on div at bounding box center [542, 257] width 1084 height 514
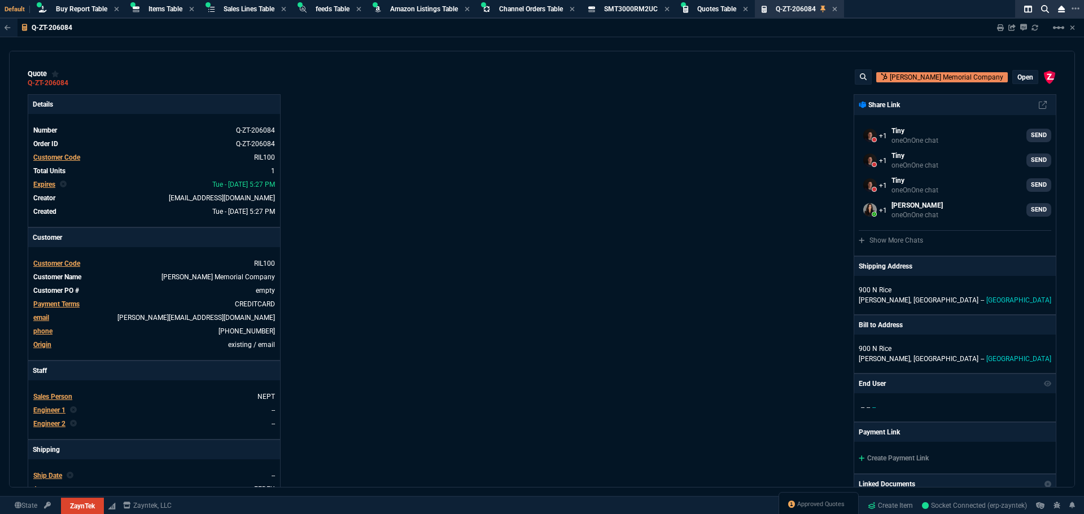
type input "100"
type input "395"
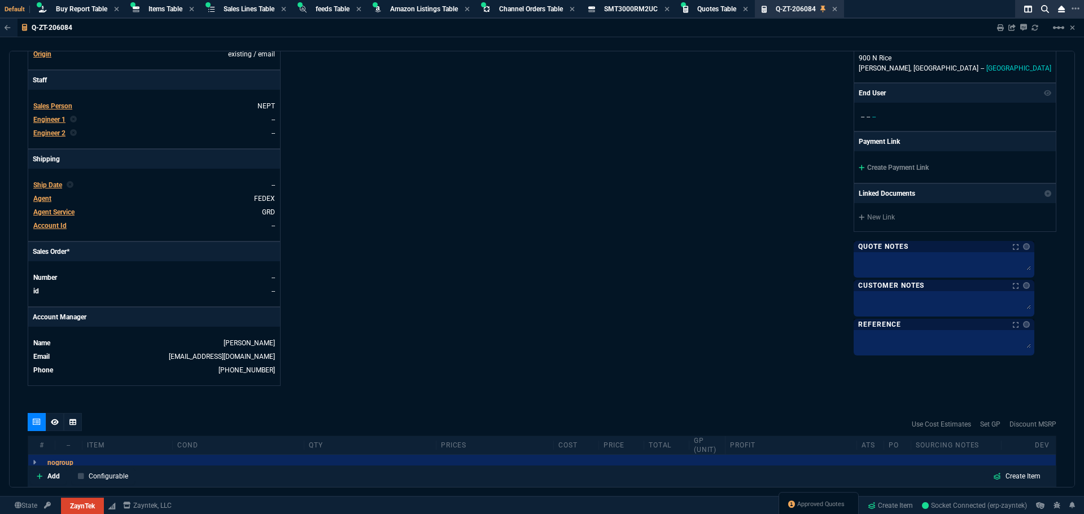
scroll to position [226, 0]
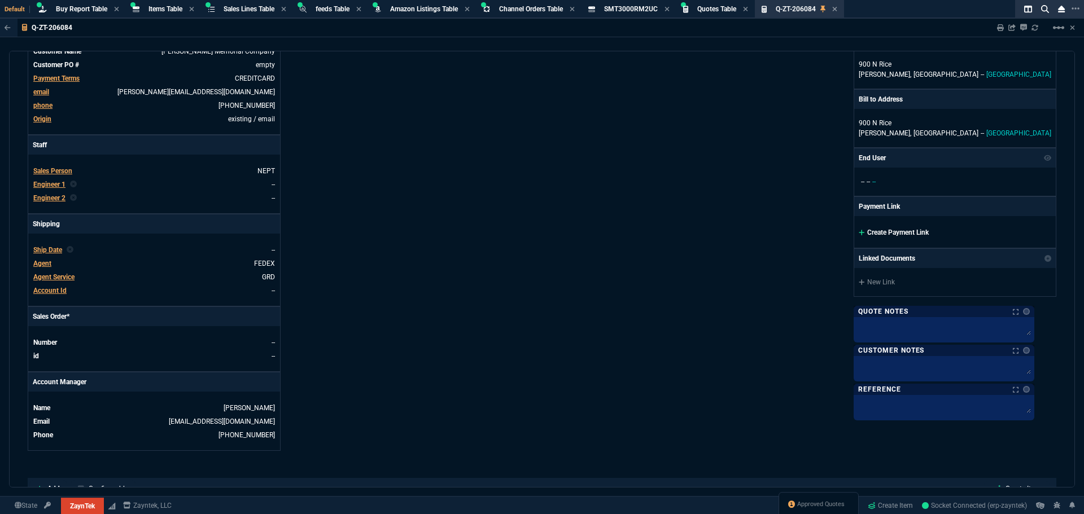
click at [917, 231] on link "Create Payment Link" at bounding box center [894, 233] width 70 height 8
click at [928, 236] on link "Create Payment Link" at bounding box center [894, 233] width 70 height 8
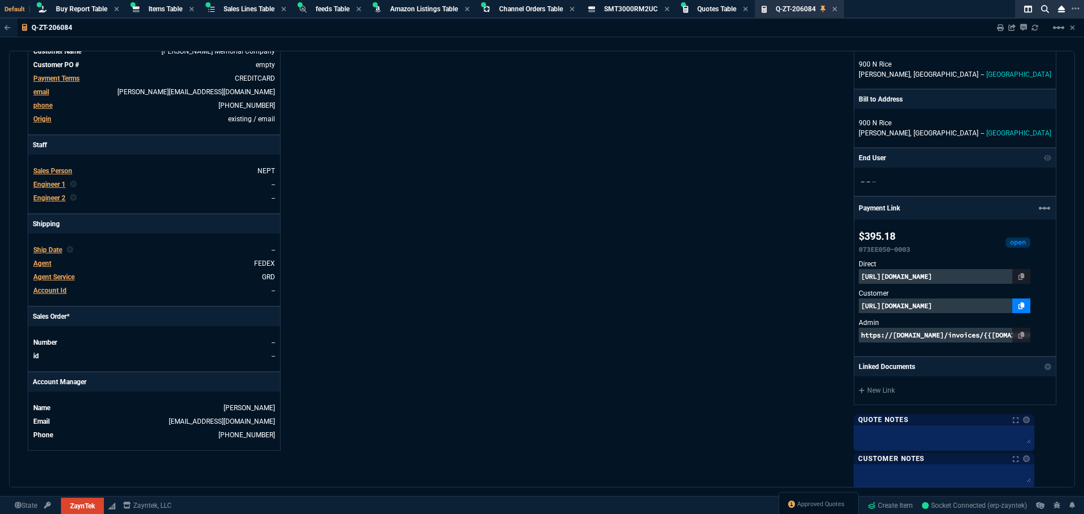
click at [1024, 304] on icon at bounding box center [1021, 306] width 6 height 7
click at [707, 113] on div "ZaynTek, LLC 2609 Technology Dr Suite 200 Plano, TX 75074 Share Link Tiny oneOn…" at bounding box center [799, 197] width 514 height 658
click at [585, 284] on div "ZaynTek, LLC 2609 Technology Dr Suite 200 Plano, TX 75074 Share Link Tiny oneOn…" at bounding box center [799, 197] width 514 height 658
click at [628, 189] on div "ZaynTek, LLC 2609 Technology Dr Suite 200 Plano, TX 75074 Share Link Tiny oneOn…" at bounding box center [799, 197] width 514 height 658
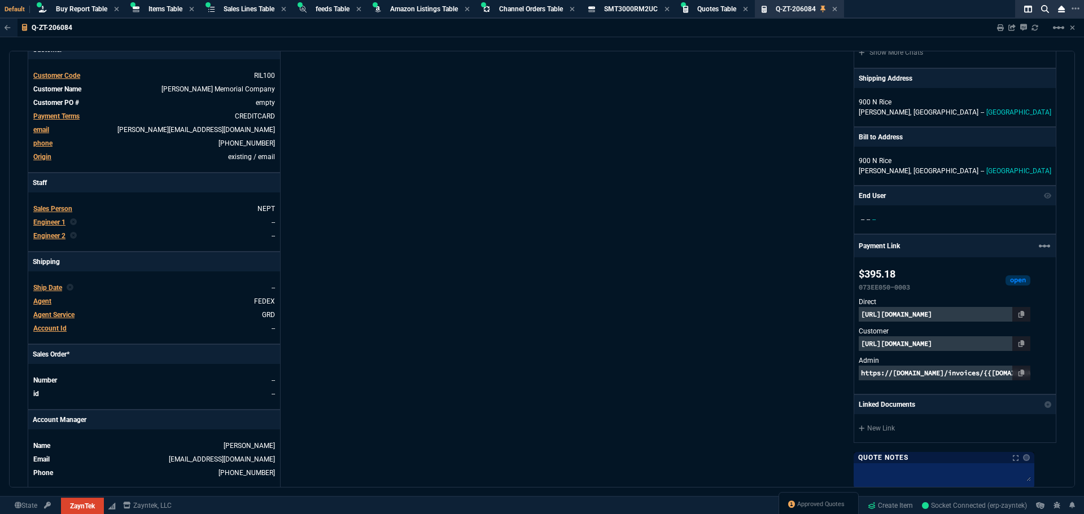
scroll to position [0, 0]
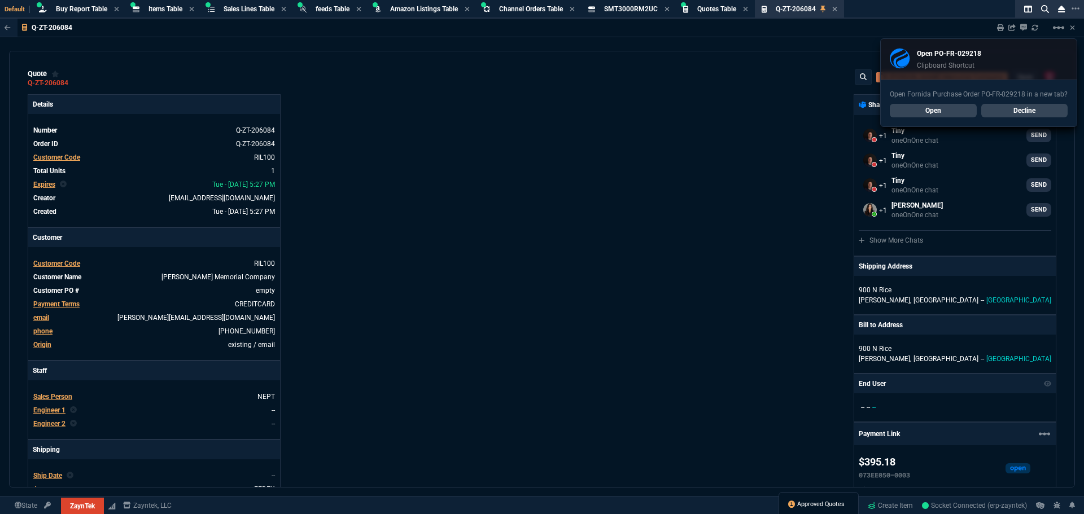
click at [803, 503] on span "Approved Quotes" at bounding box center [820, 504] width 47 height 9
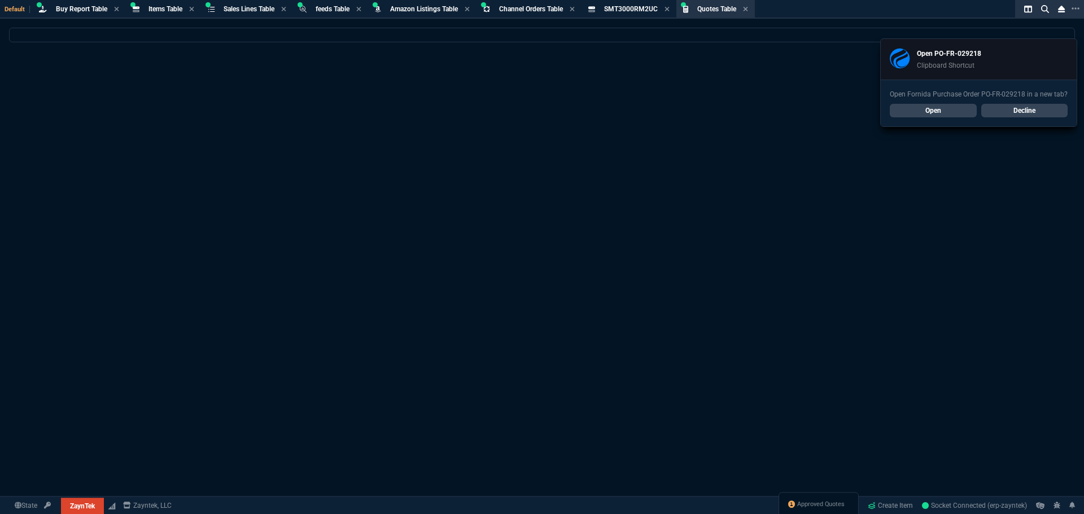
select select
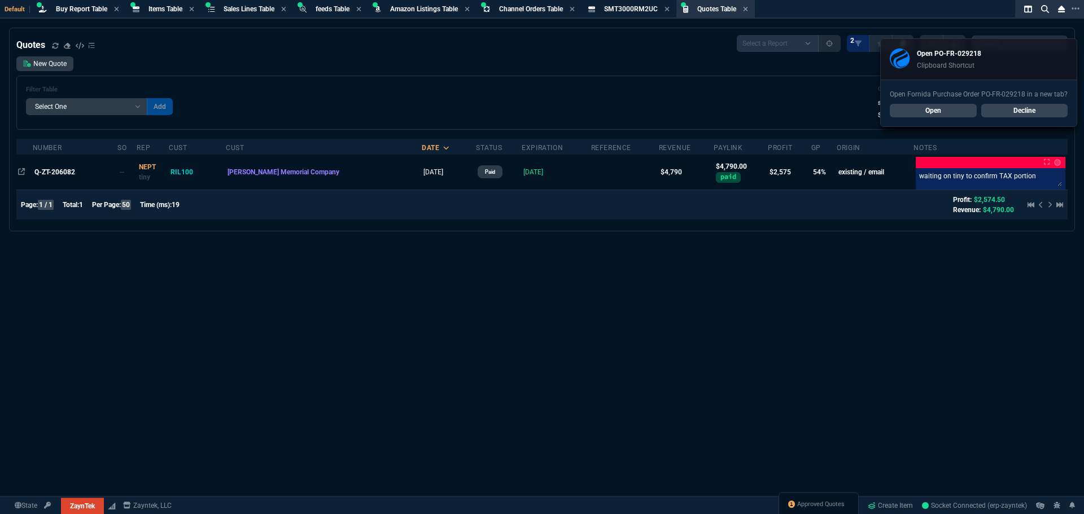
click at [478, 305] on div "Quotes Select a Report Fruit (MTD) APPROVED Quotes 2 New Quote Filter Table Sel…" at bounding box center [542, 299] width 1084 height 542
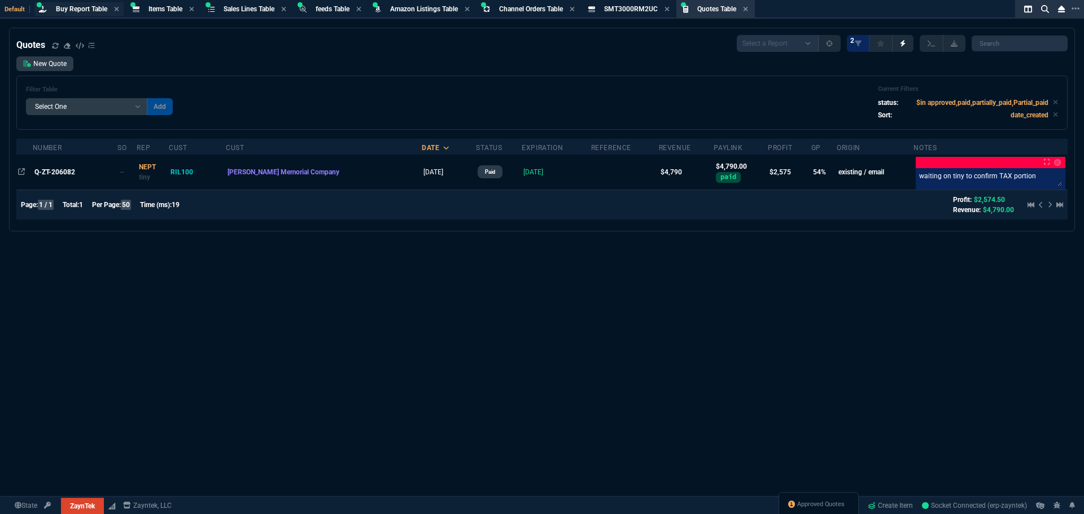
click at [70, 7] on span "Buy Report Table" at bounding box center [81, 9] width 51 height 8
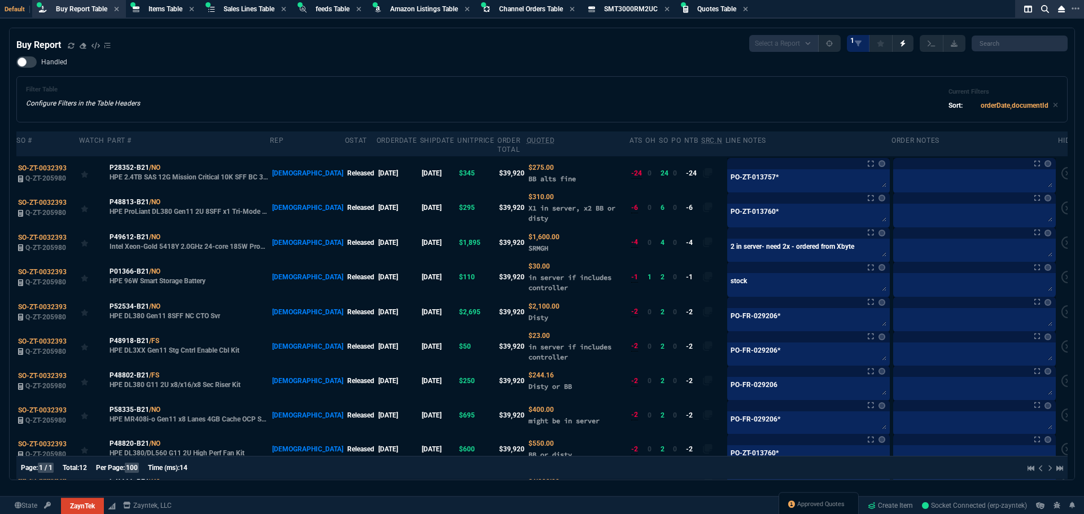
click at [641, 91] on div "Filter Table Configure Filters in the Table Headers Current Filters Sort: order…" at bounding box center [542, 99] width 1032 height 27
click at [71, 50] on span at bounding box center [71, 46] width 7 height 10
click at [438, 465] on div "Page: 1 / 1 Total: 12 Per Page: 100 Time (ms): 5" at bounding box center [542, 469] width 1042 height 14
click at [482, 82] on div "Filter Table Configure Filters in the Table Headers Current Filters Sort: order…" at bounding box center [541, 99] width 1051 height 46
click at [168, 8] on span "Items Table" at bounding box center [165, 9] width 34 height 8
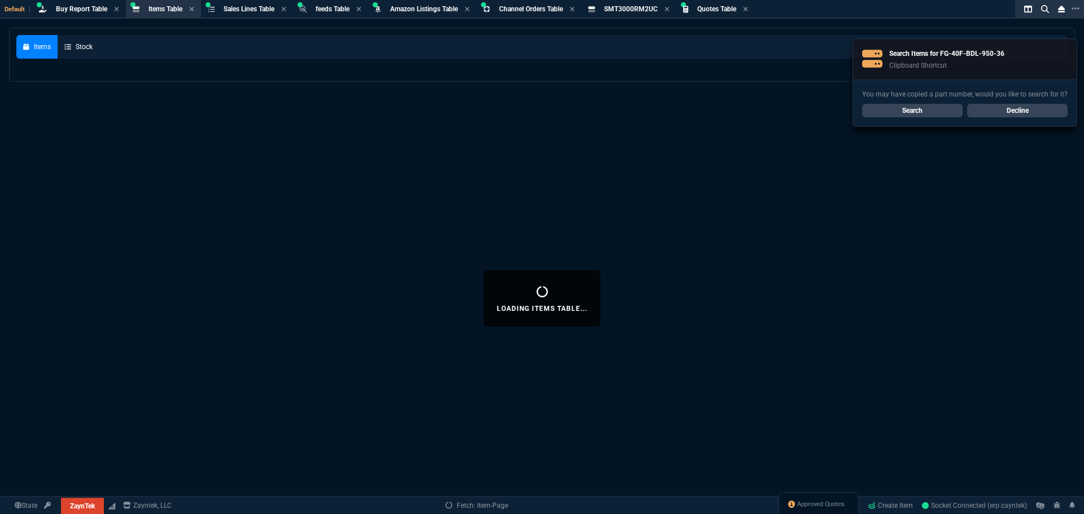
select select
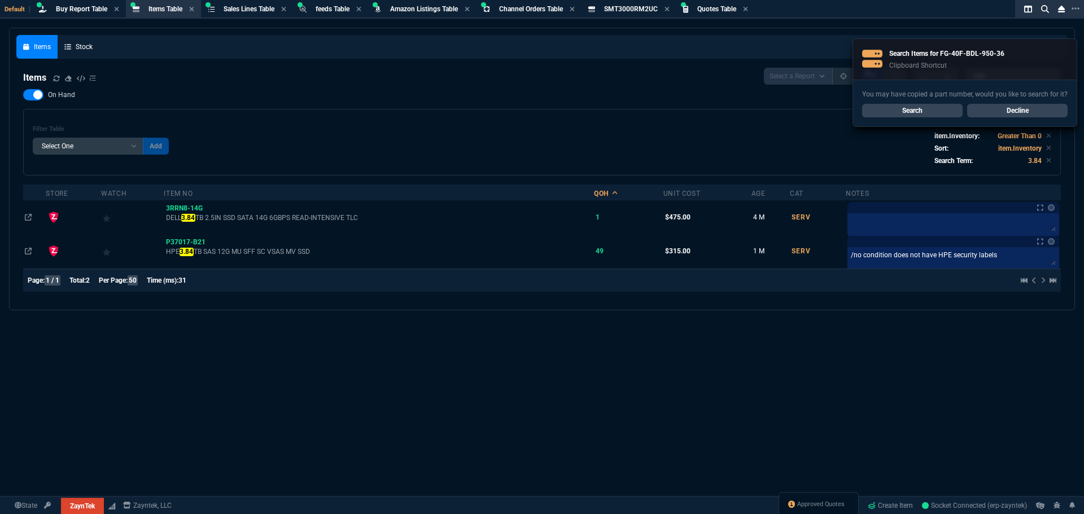
click at [932, 110] on link "Search" at bounding box center [912, 111] width 100 height 14
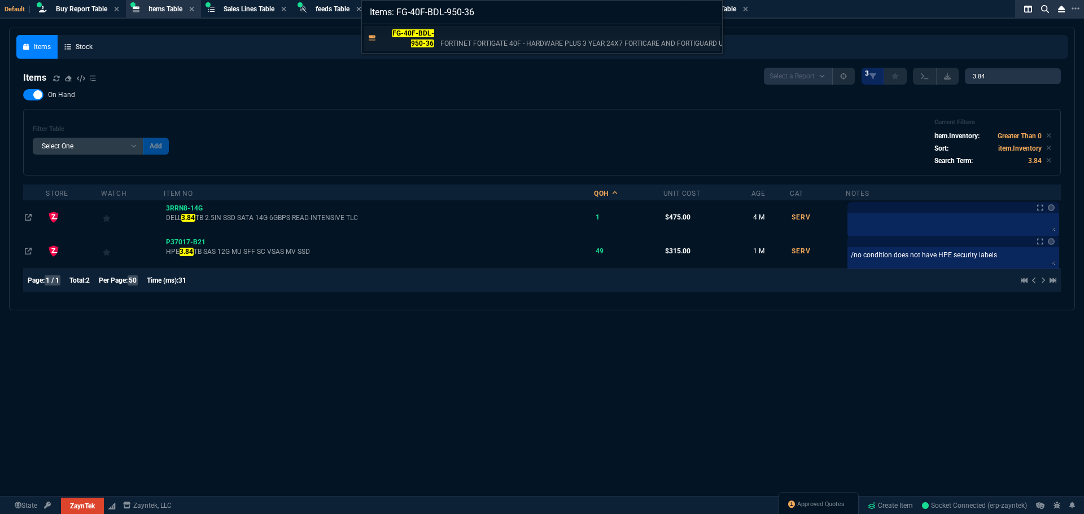
click at [431, 36] on mark "FG-40F-BDL-950-36" at bounding box center [413, 38] width 42 height 18
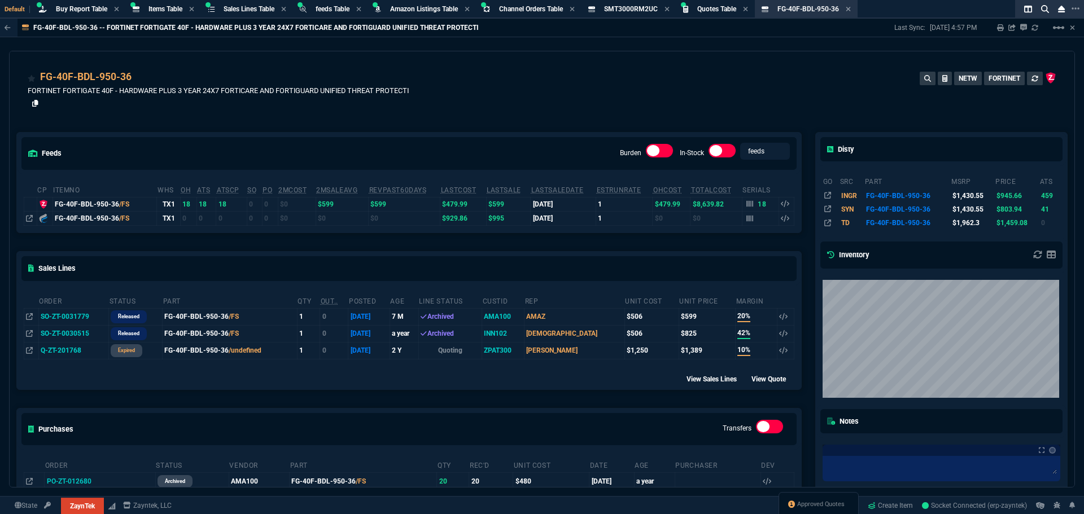
click at [35, 103] on icon at bounding box center [35, 103] width 6 height 7
click at [458, 160] on div "feeds Burden In-Stock feeds prices" at bounding box center [409, 153] width 784 height 41
click at [139, 202] on div "FG-40F-BDL-950-36 /FS" at bounding box center [105, 204] width 100 height 10
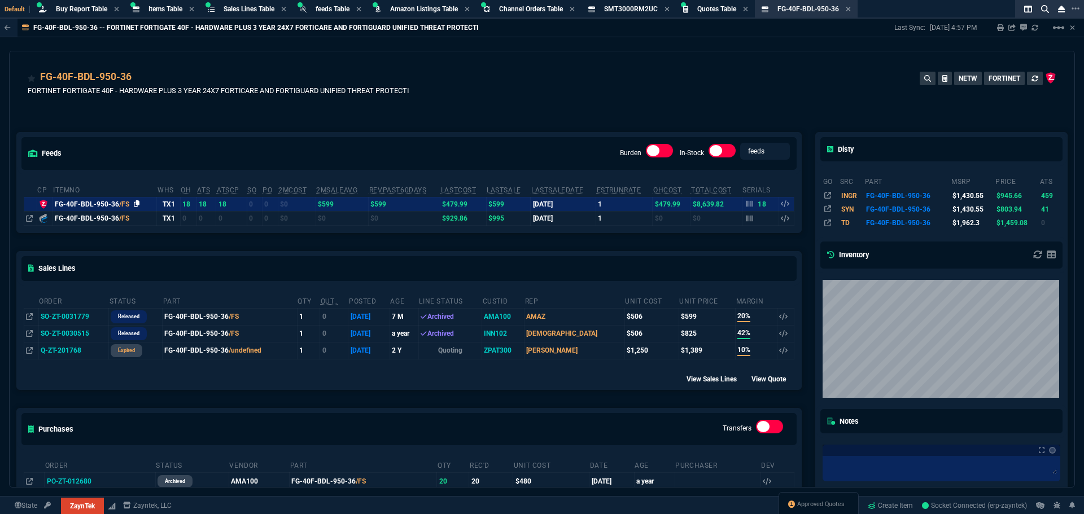
click at [135, 203] on icon at bounding box center [137, 203] width 6 height 7
click at [824, 506] on span "Approved Quotes" at bounding box center [820, 504] width 47 height 9
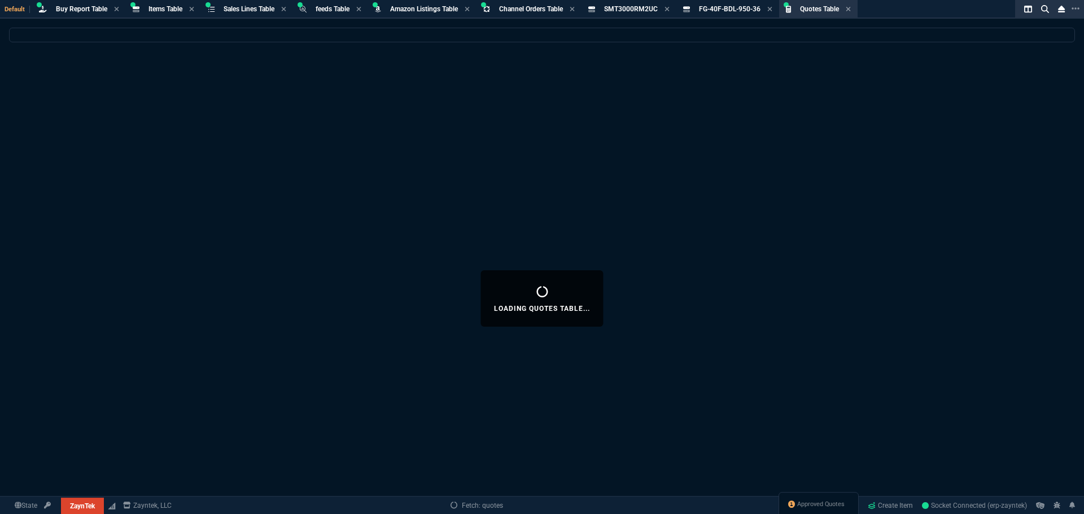
select select
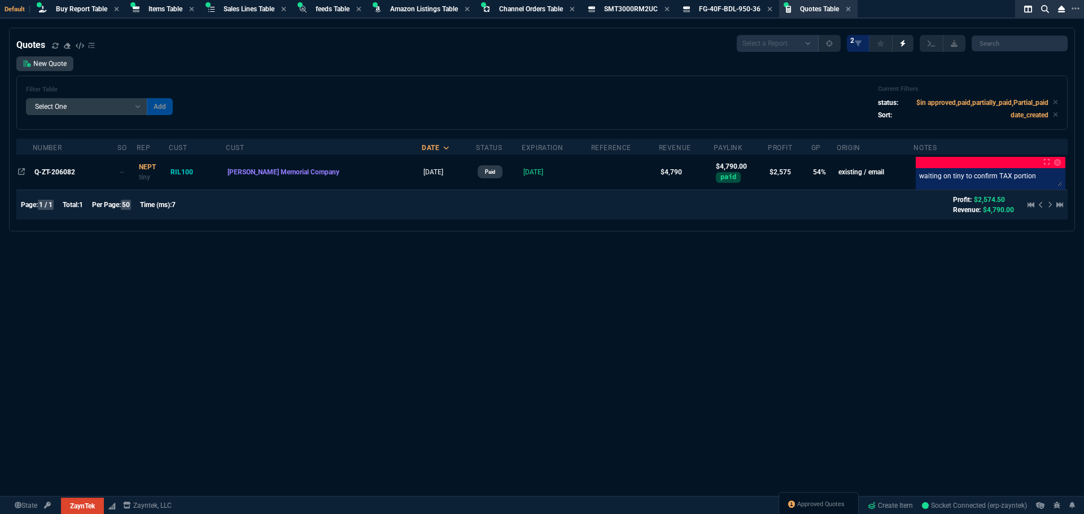
click at [476, 294] on div "Quotes Select a Report Fruit (MTD) APPROVED Quotes 2 New Quote Filter Table Sel…" at bounding box center [542, 299] width 1084 height 542
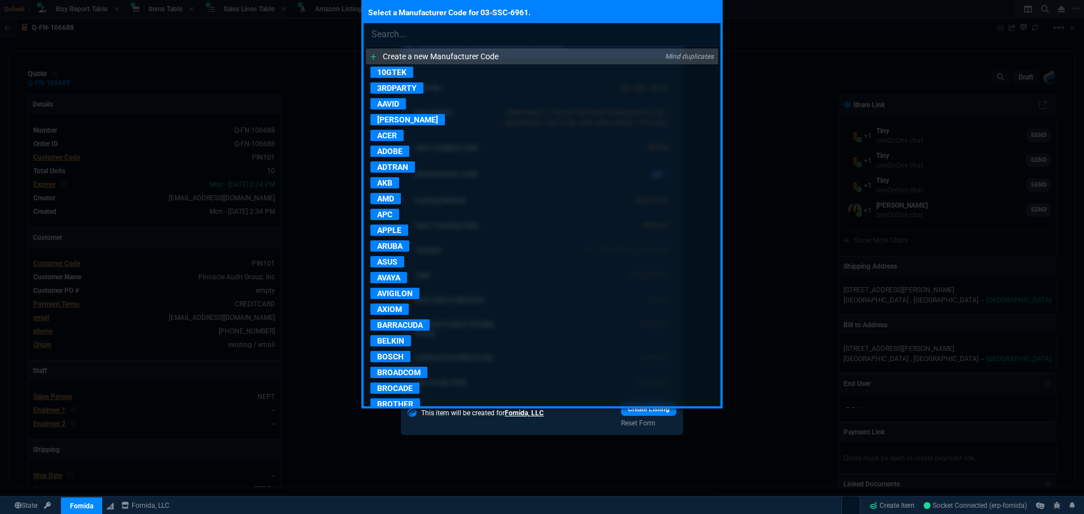
select select "8: NEPT"
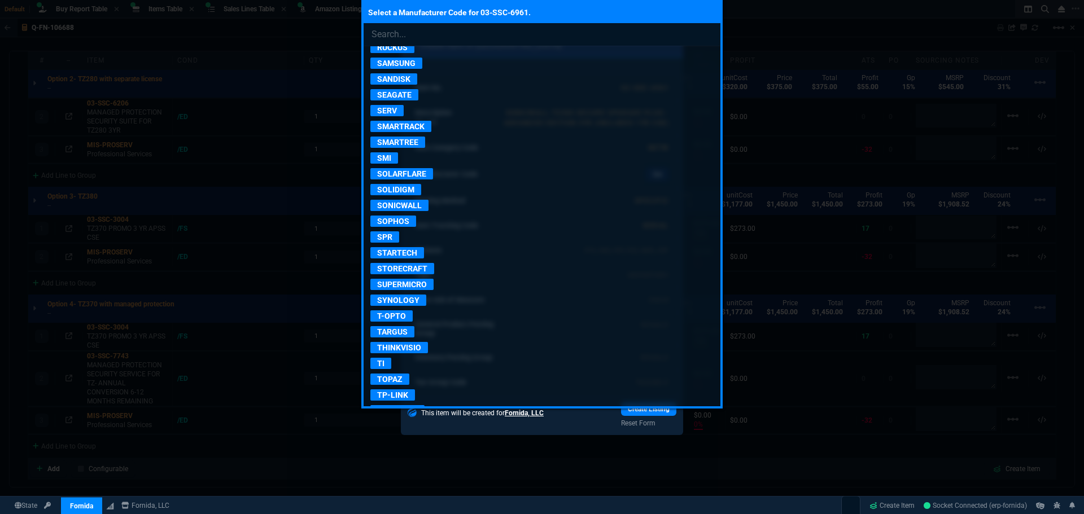
scroll to position [2032, 0]
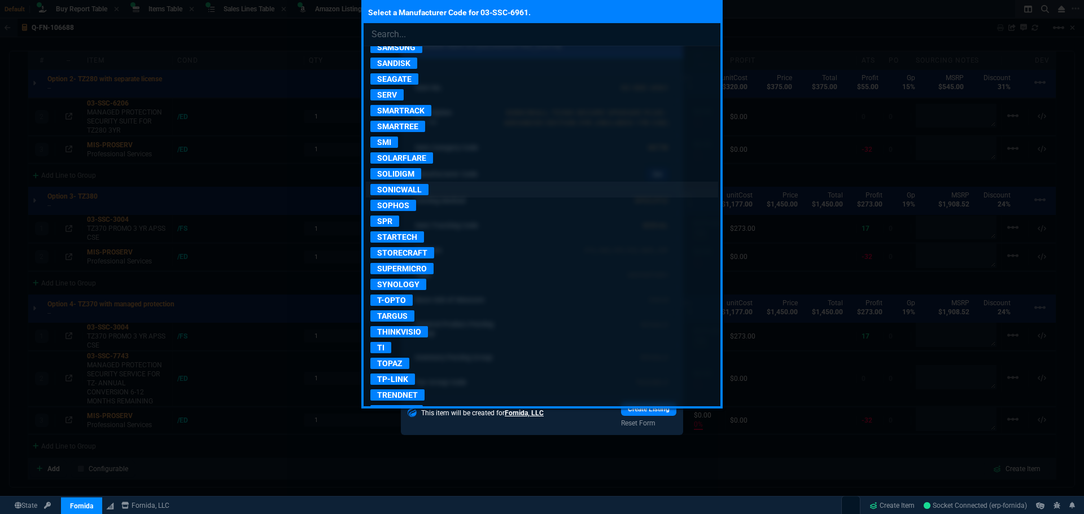
click at [406, 188] on p "SONICWALL" at bounding box center [399, 189] width 58 height 11
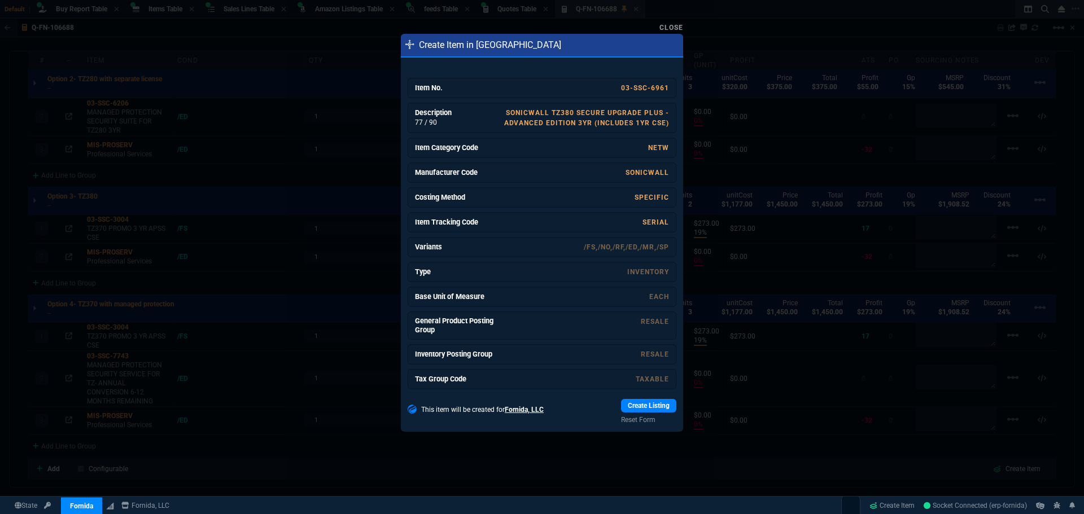
click at [651, 404] on link "Create Listing" at bounding box center [648, 406] width 55 height 14
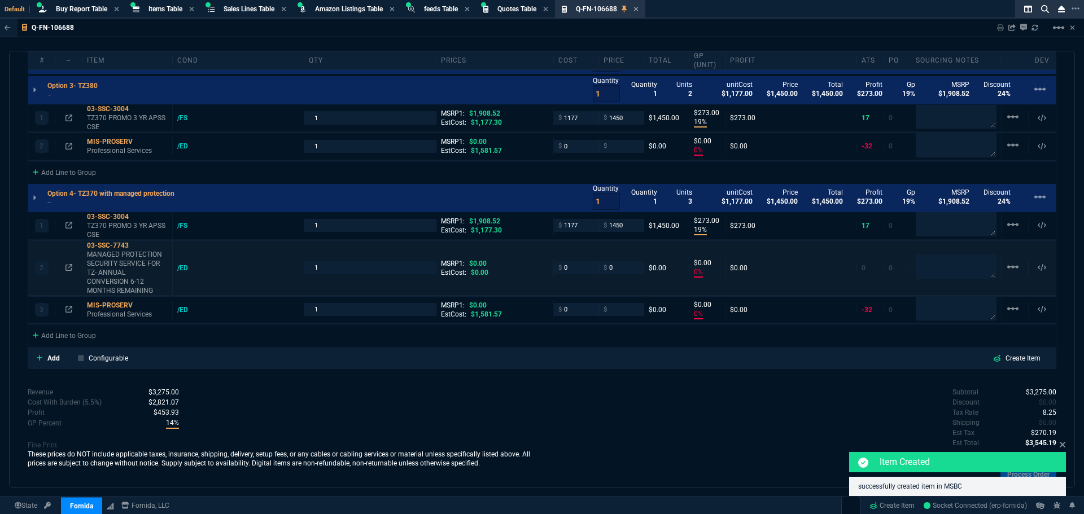
scroll to position [960, 0]
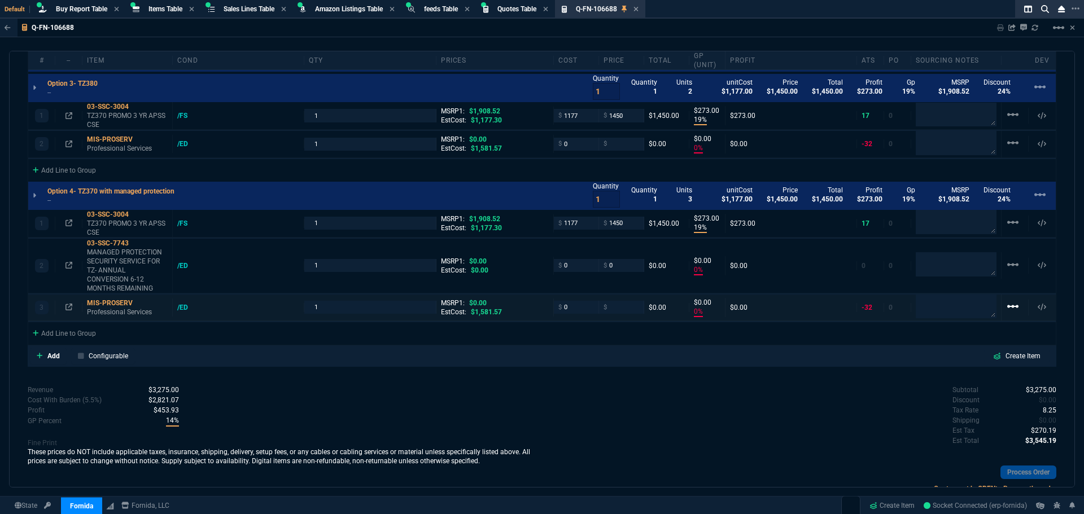
click at [1006, 229] on mat-icon "linear_scale" at bounding box center [1013, 223] width 14 height 14
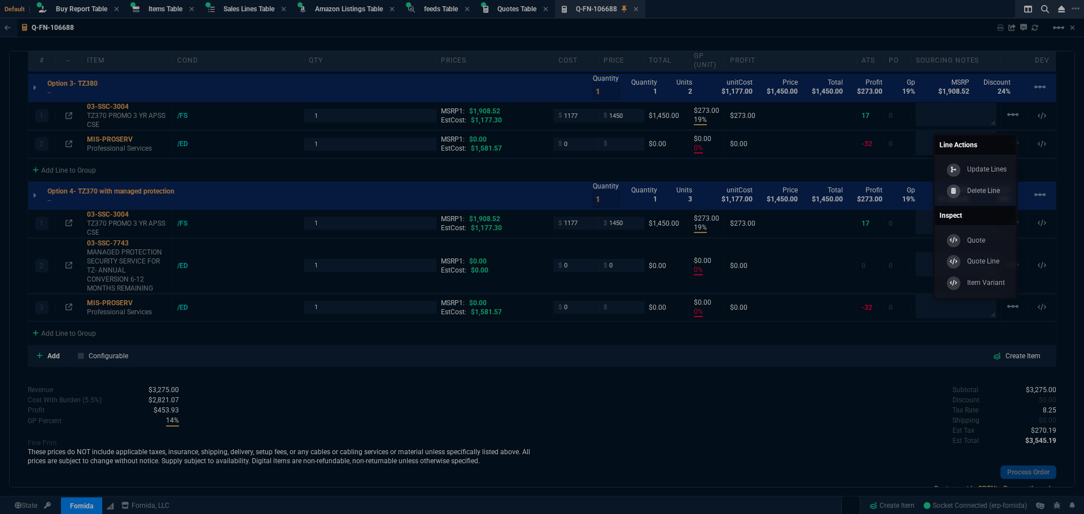
click at [979, 190] on p "Delete Line" at bounding box center [983, 191] width 33 height 10
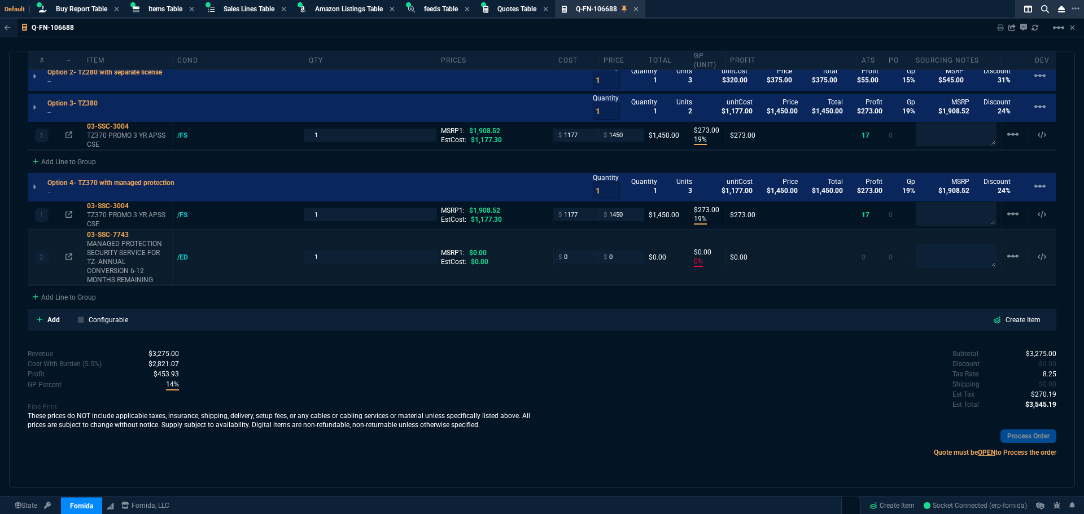
scroll to position [912, 0]
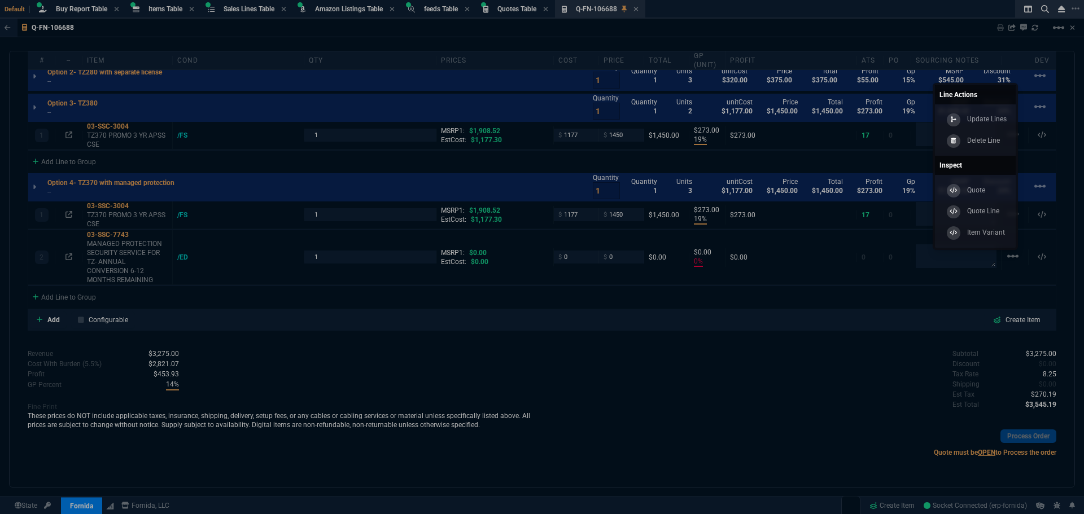
type input "0"
type input "15"
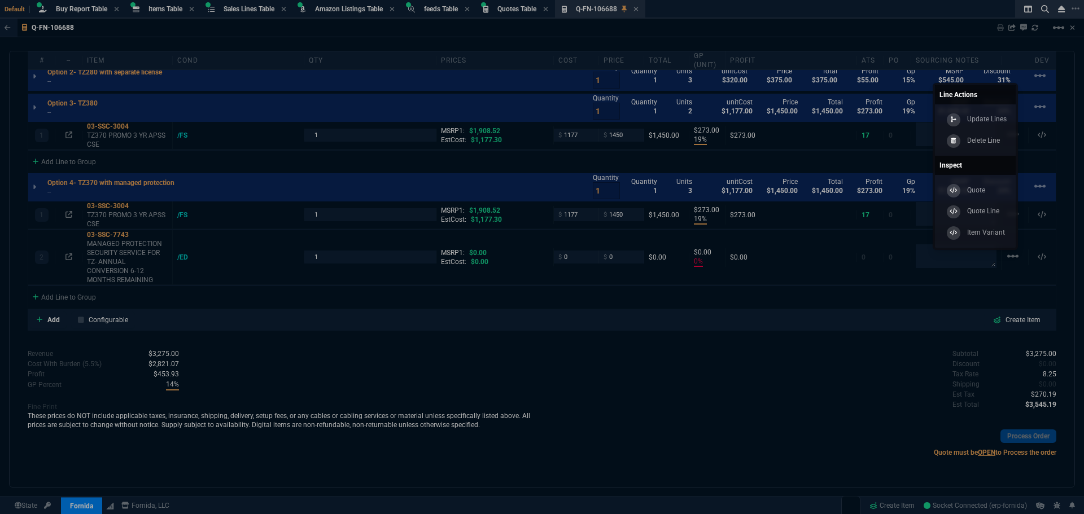
type input "55"
type input "0"
type input "19"
type input "273"
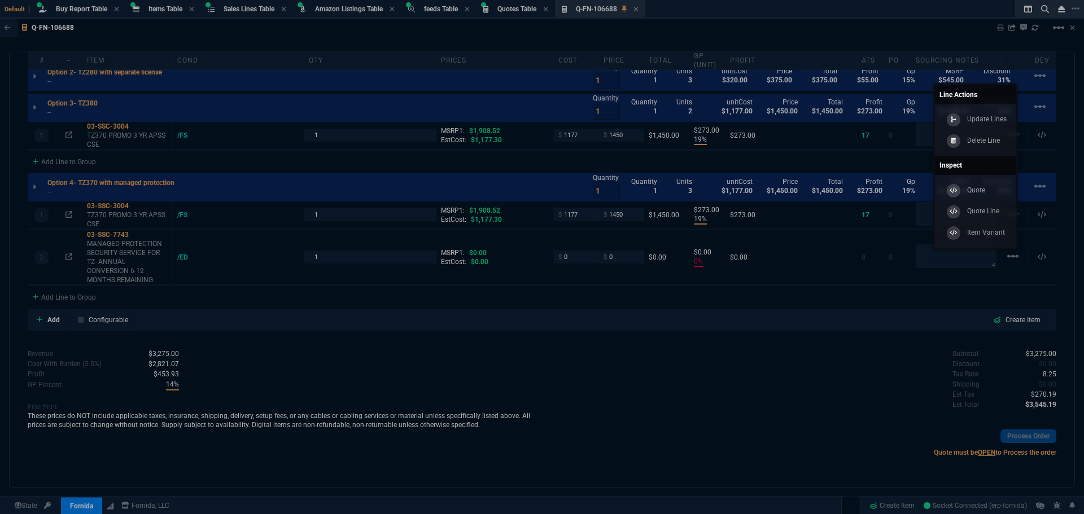
type input "19"
type input "273"
type input "0"
type input "100"
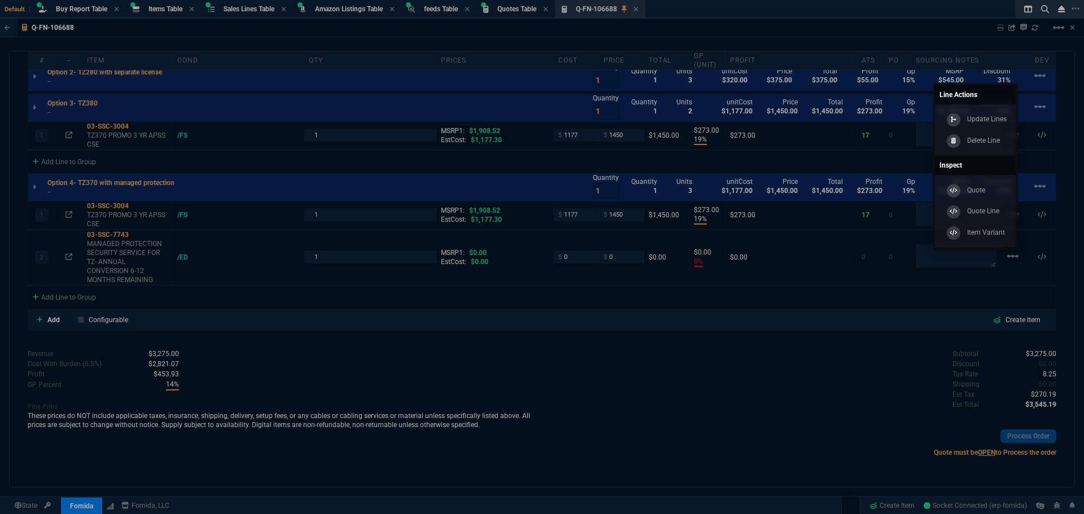
type input "31"
type input "24"
click at [978, 146] on p "Delete Line" at bounding box center [983, 140] width 33 height 10
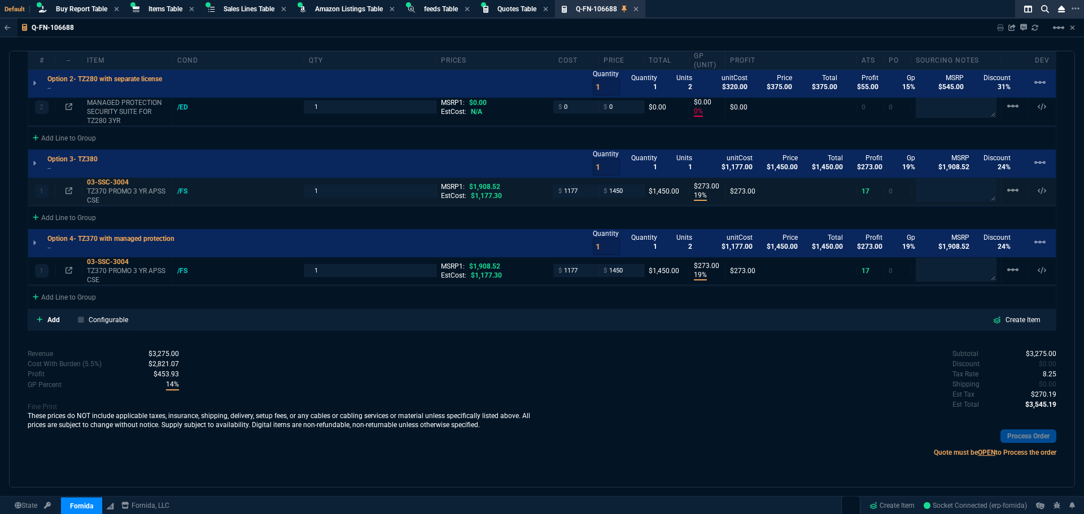
type input "0"
type input "15"
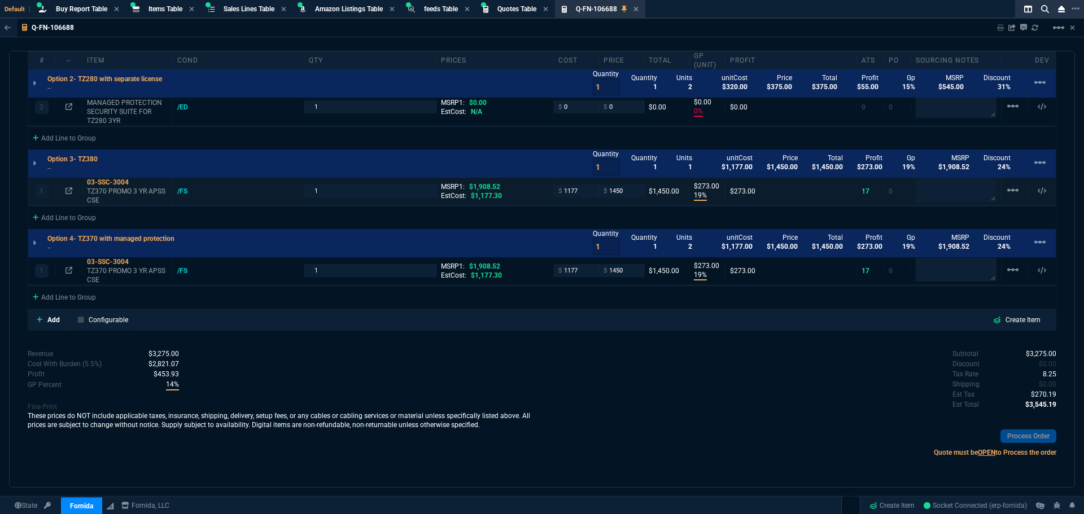
type input "55"
type input "0"
type input "19"
type input "273"
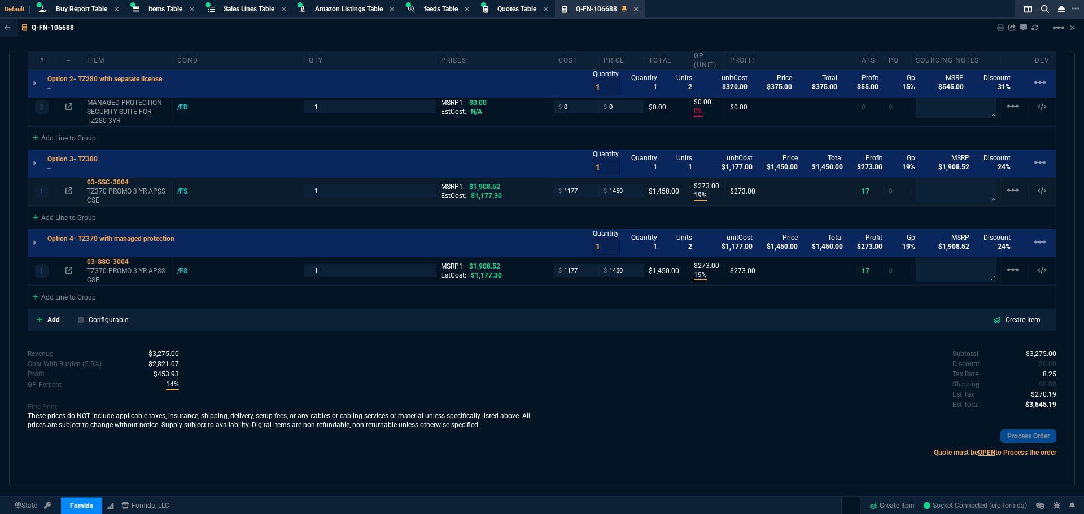
type input "19"
type input "273"
type input "100"
type input "31"
type input "24"
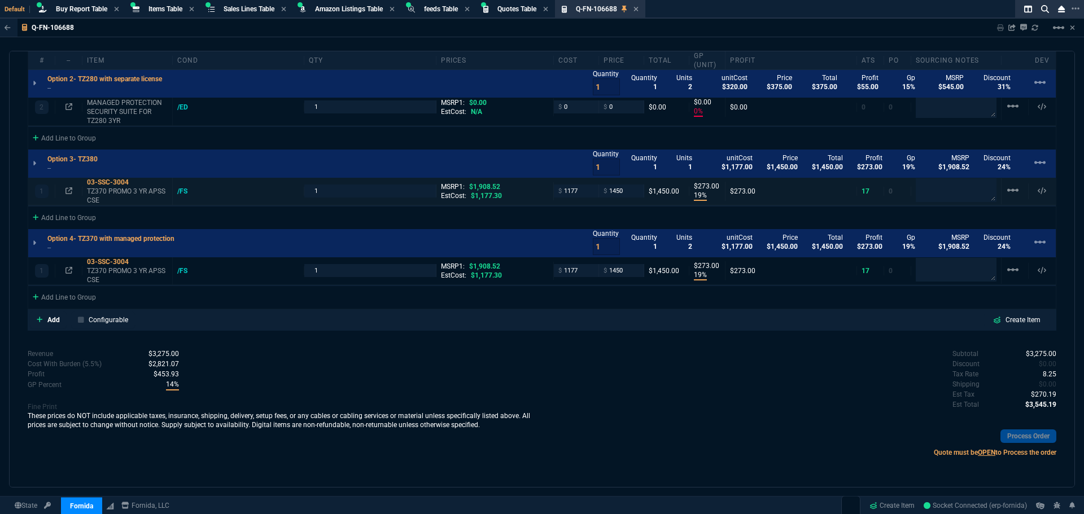
type input "24"
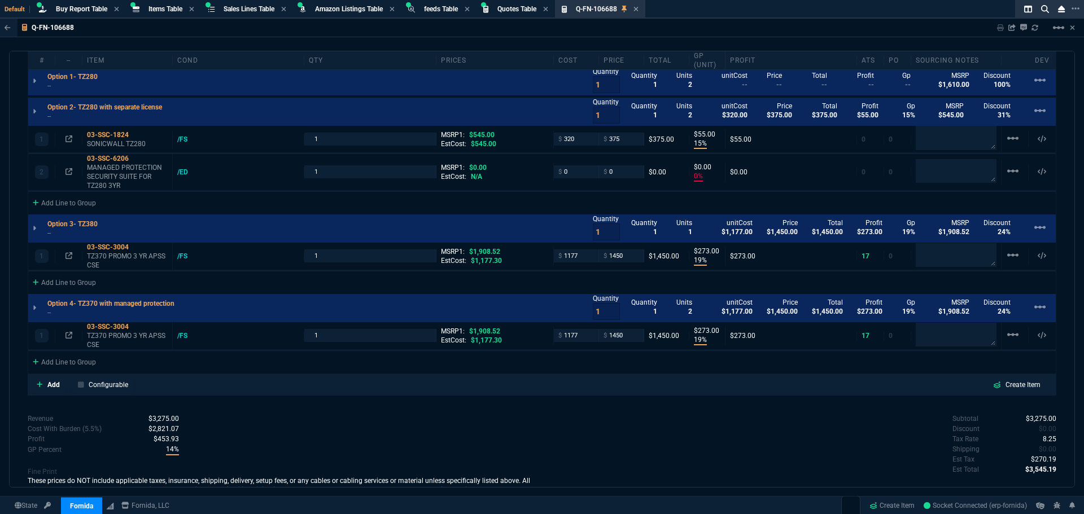
scroll to position [743, 0]
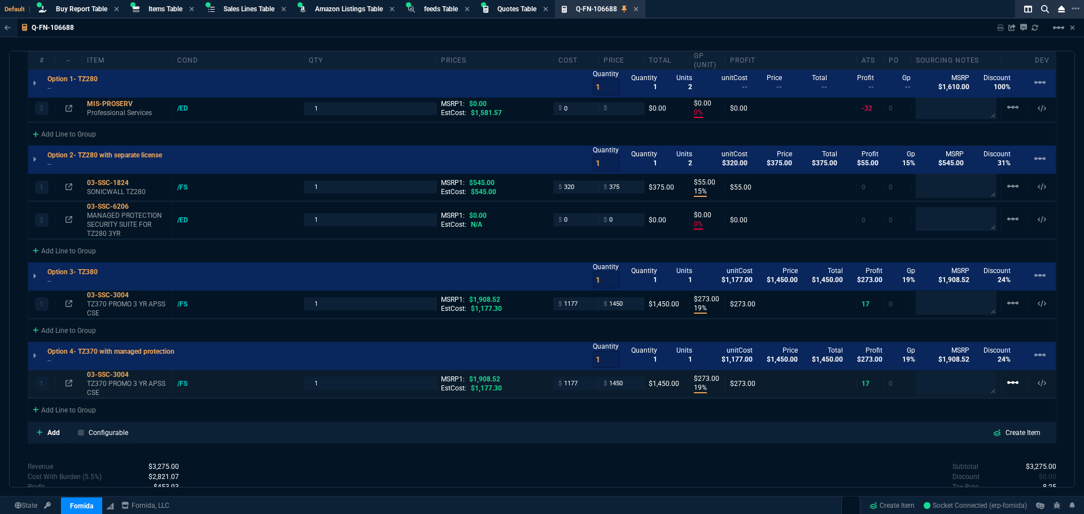
click at [1009, 383] on mat-icon "linear_scale" at bounding box center [1013, 383] width 14 height 14
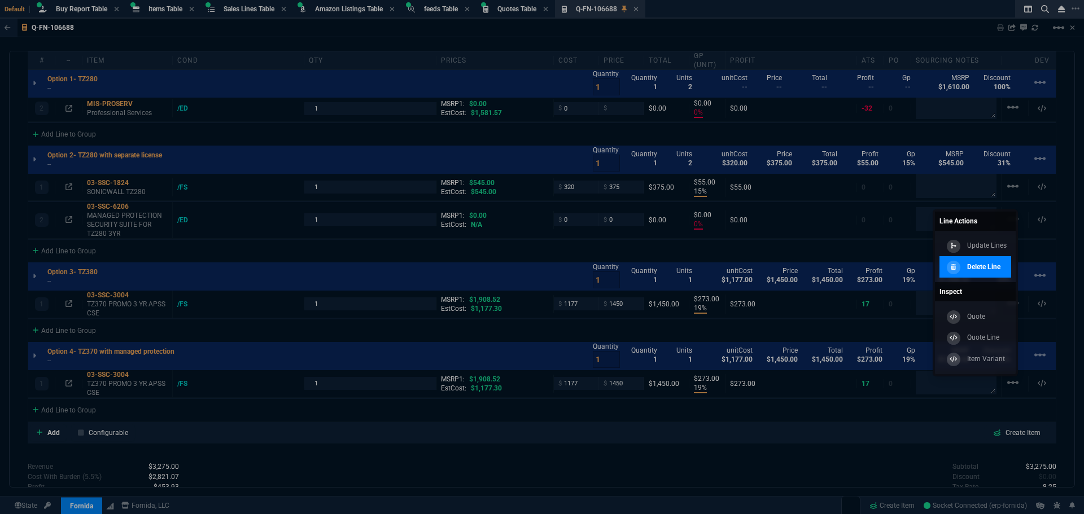
click at [977, 266] on p "Delete Line" at bounding box center [983, 267] width 33 height 10
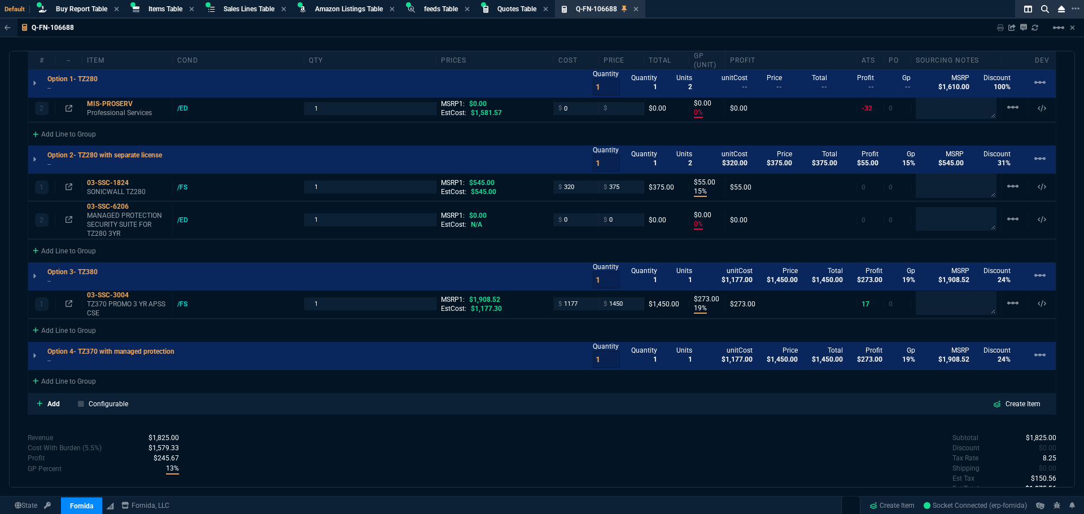
type input "0"
type input "15"
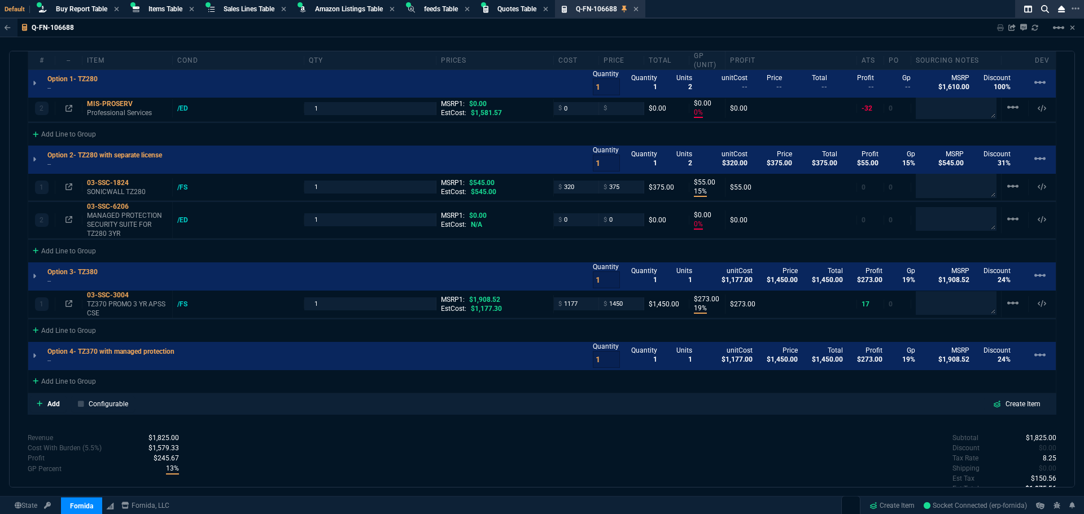
type input "55"
type input "0"
type input "19"
type input "273"
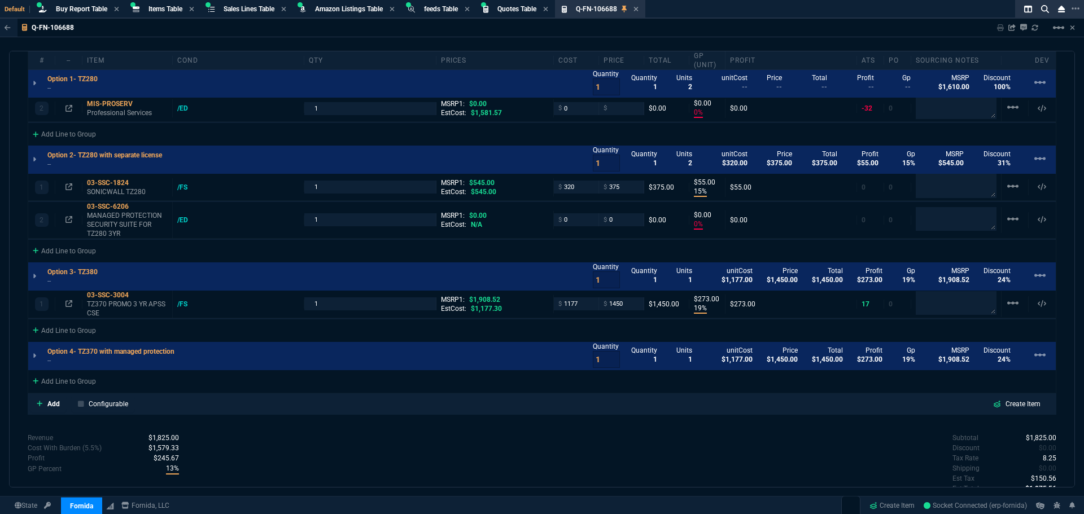
type input "100"
type input "31"
type input "24"
click at [1008, 304] on mat-icon "linear_scale" at bounding box center [1013, 303] width 14 height 14
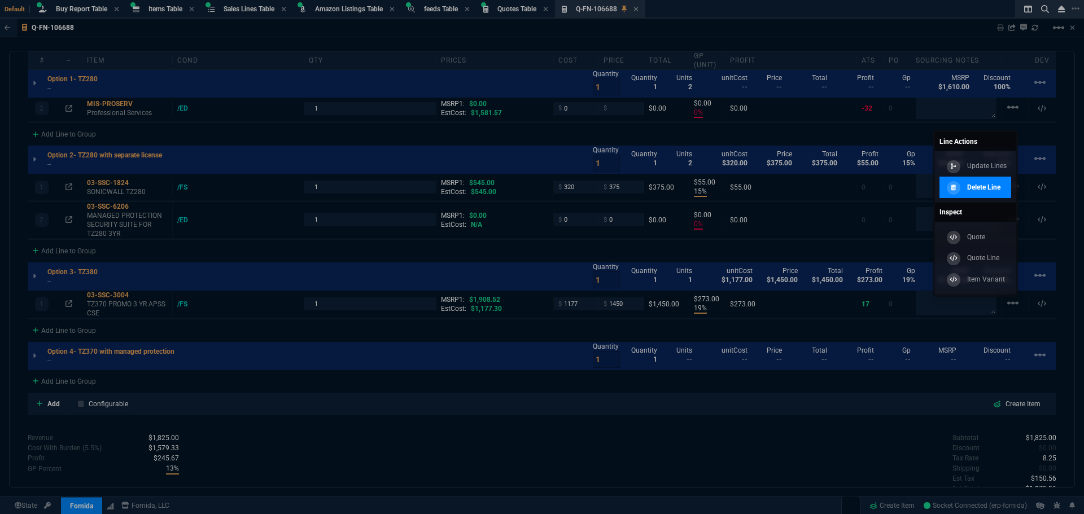
click at [993, 191] on p "Delete Line" at bounding box center [983, 187] width 33 height 10
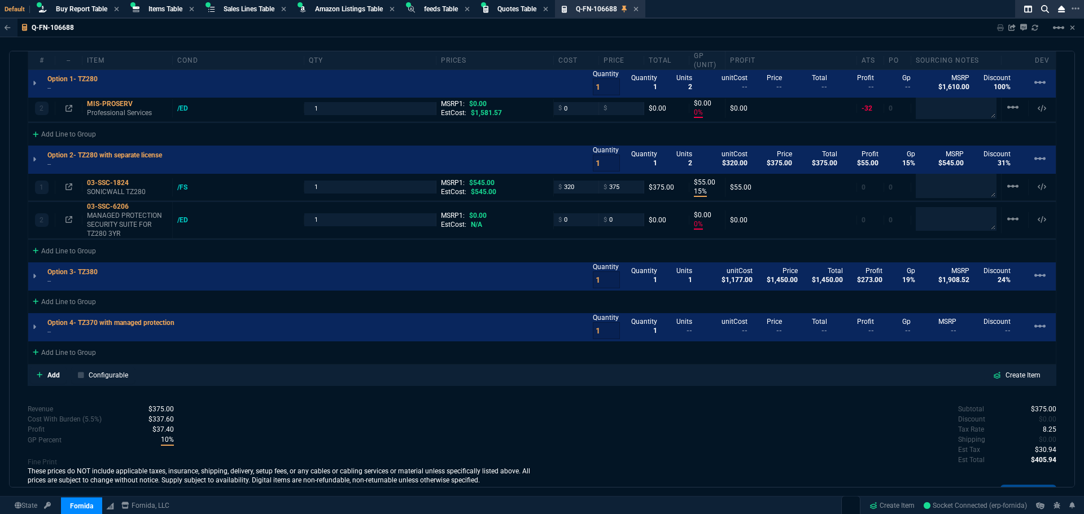
type input "0"
type input "15"
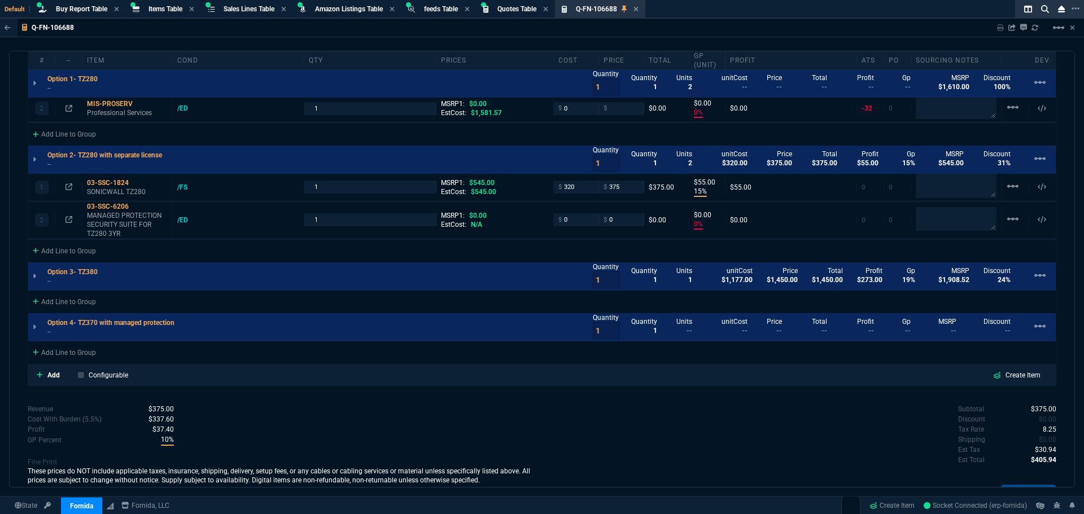
type input "55"
type input "0"
type input "100"
type input "31"
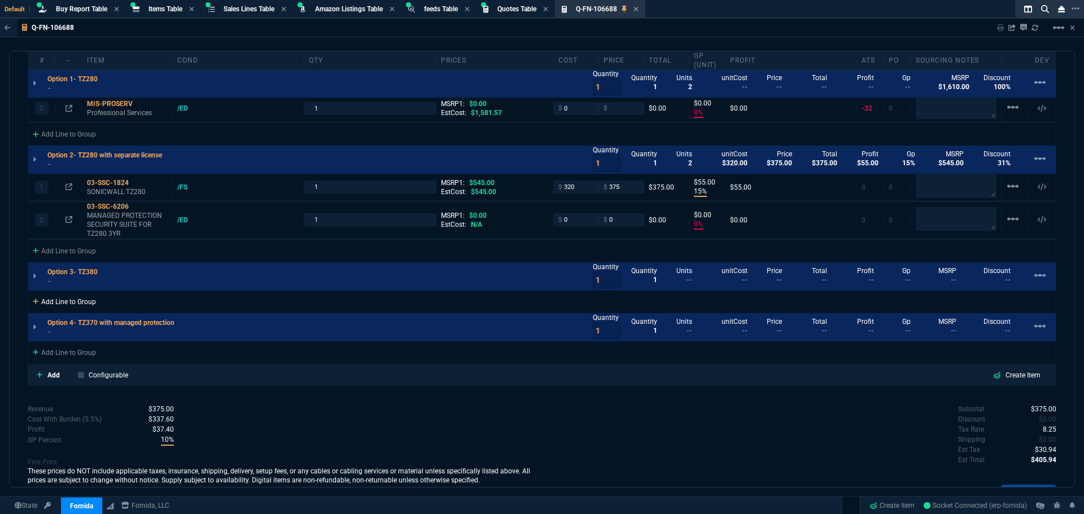
click at [75, 301] on div "Add Line to Group" at bounding box center [64, 301] width 72 height 20
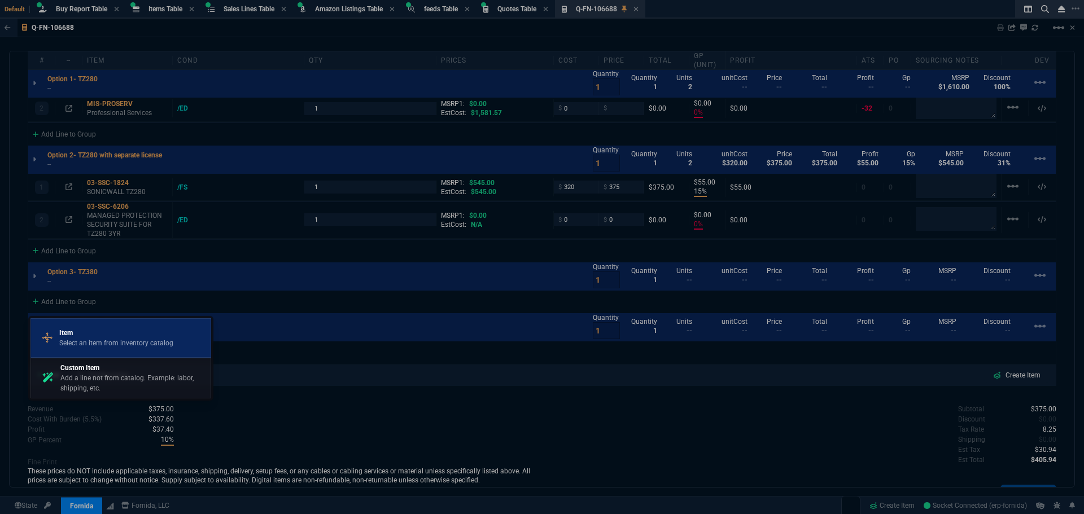
click at [110, 336] on p "Item" at bounding box center [116, 333] width 114 height 10
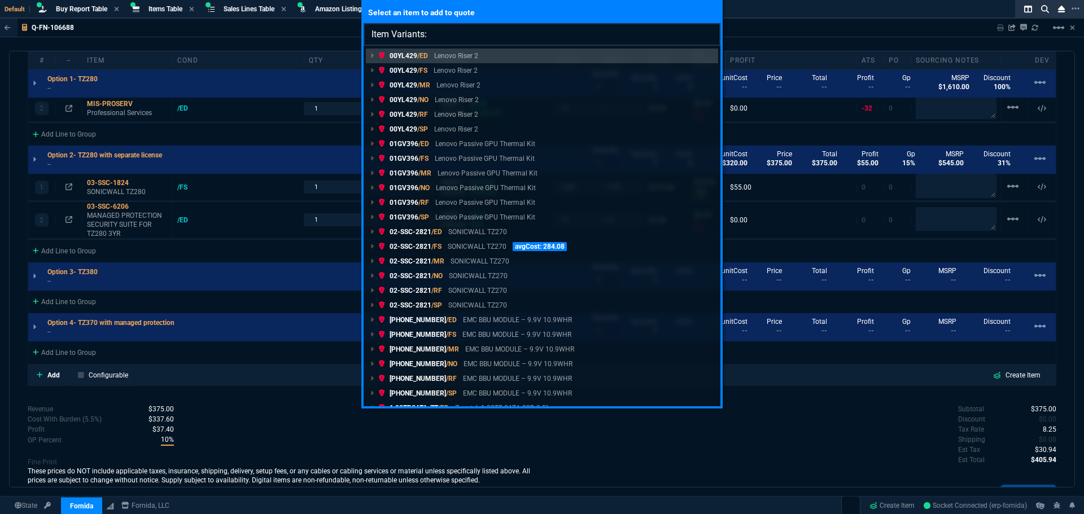
click at [453, 34] on input "Item Variants:" at bounding box center [541, 34] width 357 height 23
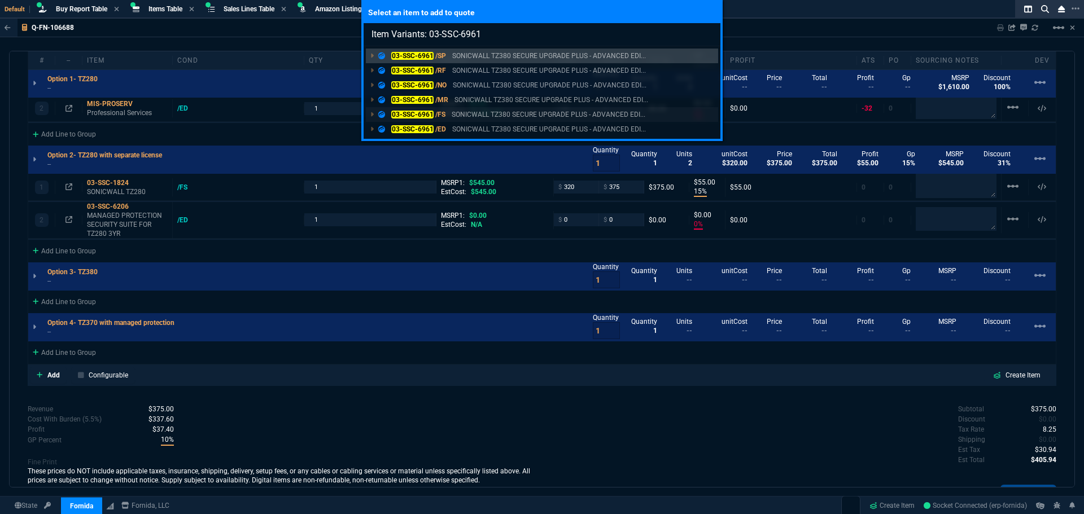
type input "Item Variants: 03-SSC-6961"
click at [414, 114] on mark "03-SSC-6961" at bounding box center [412, 115] width 42 height 8
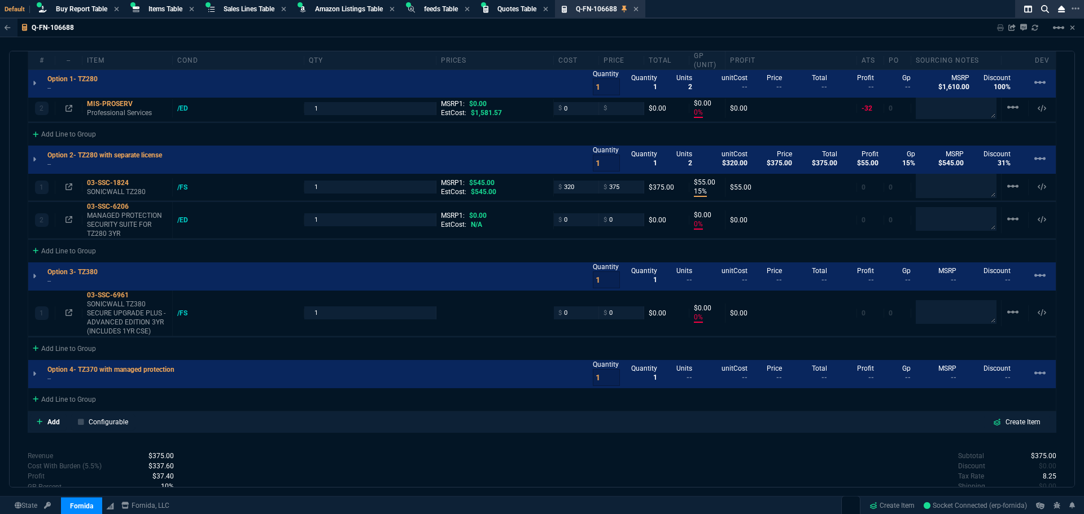
type input "0"
type input "15"
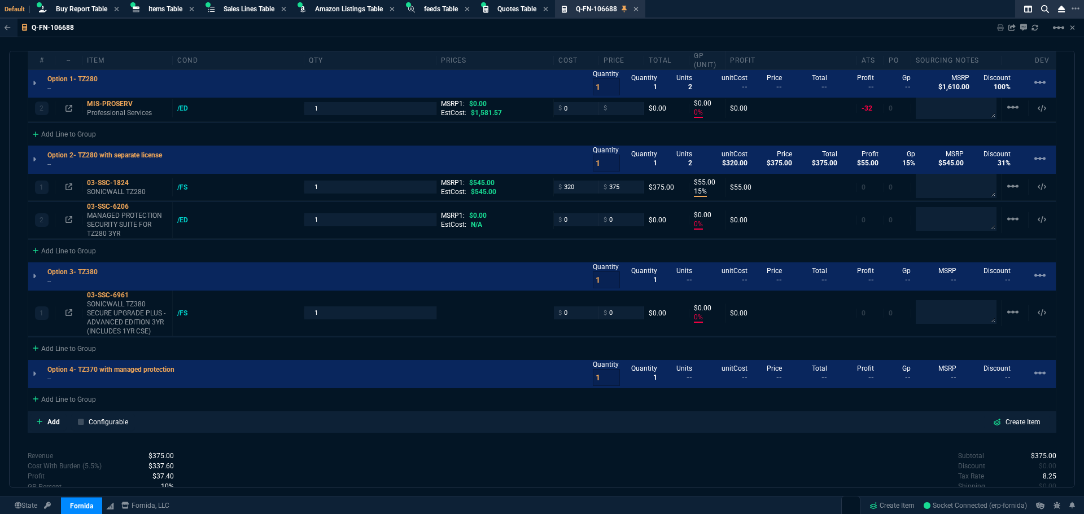
type input "55"
type input "0"
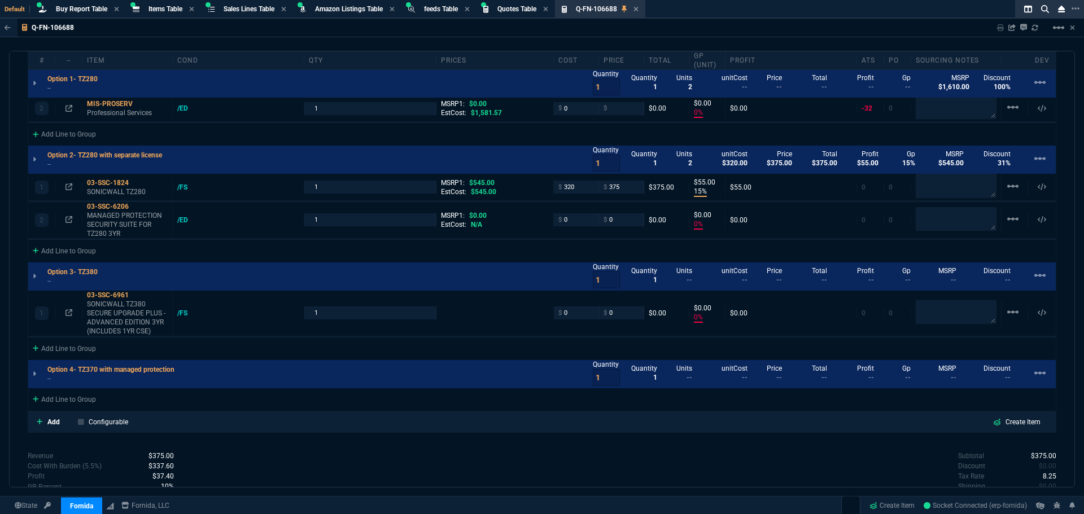
type input "100"
type input "31"
type input "2150"
type input "100"
click at [74, 347] on div "Add Line to Group" at bounding box center [64, 348] width 72 height 20
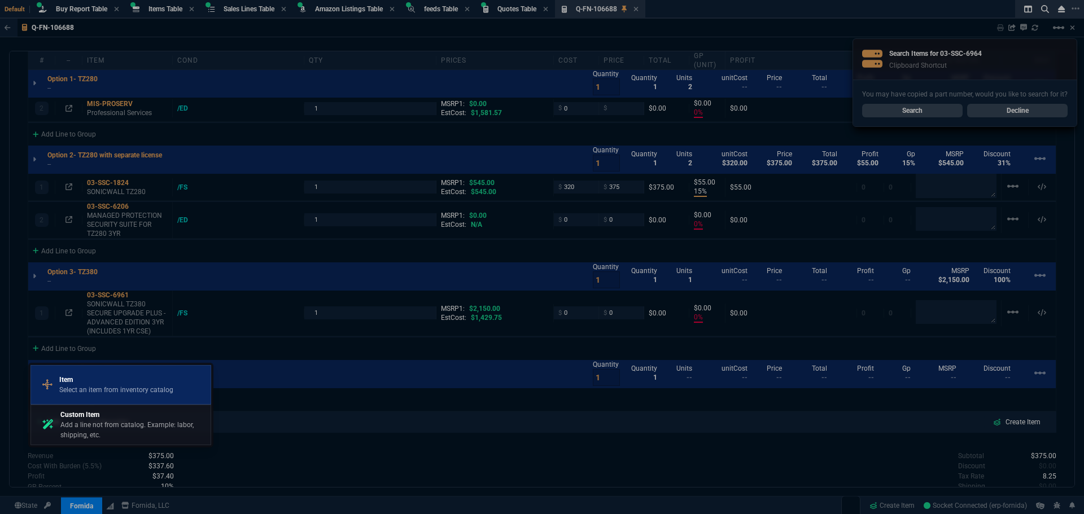
click at [85, 382] on p "Item" at bounding box center [116, 380] width 114 height 10
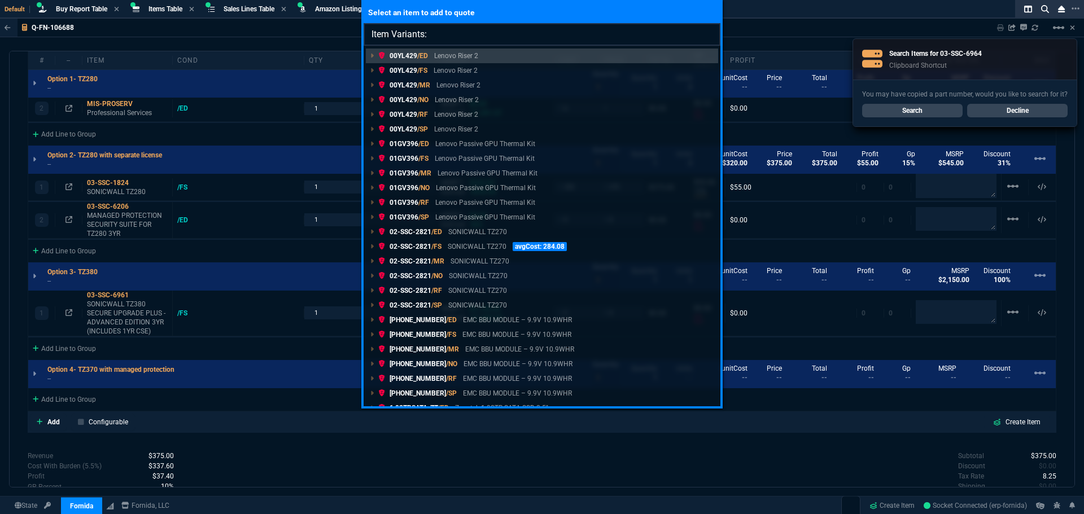
click at [454, 36] on input "Item Variants:" at bounding box center [541, 34] width 357 height 23
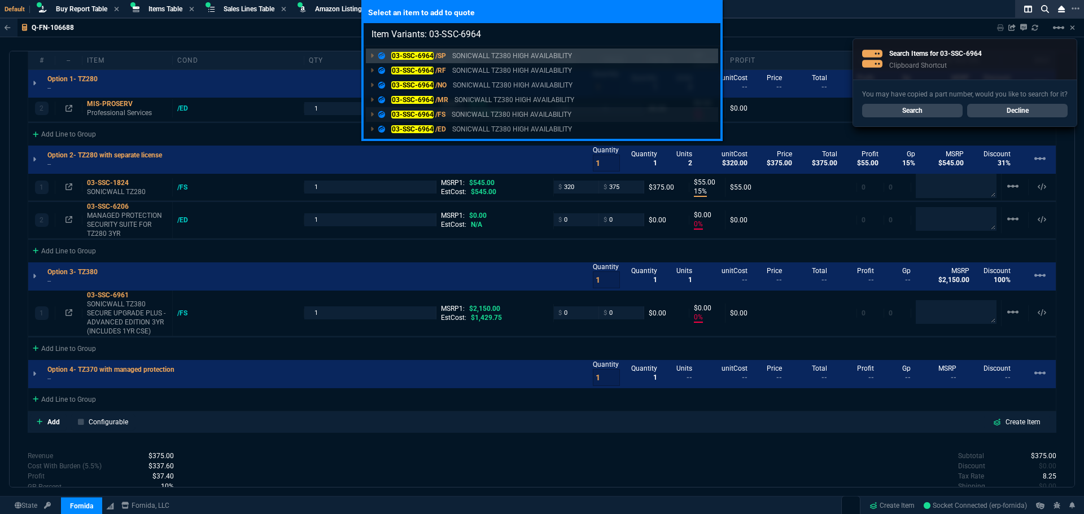
type input "Item Variants: 03-SSC-6964"
click at [411, 116] on mark "03-SSC-6964" at bounding box center [412, 115] width 42 height 8
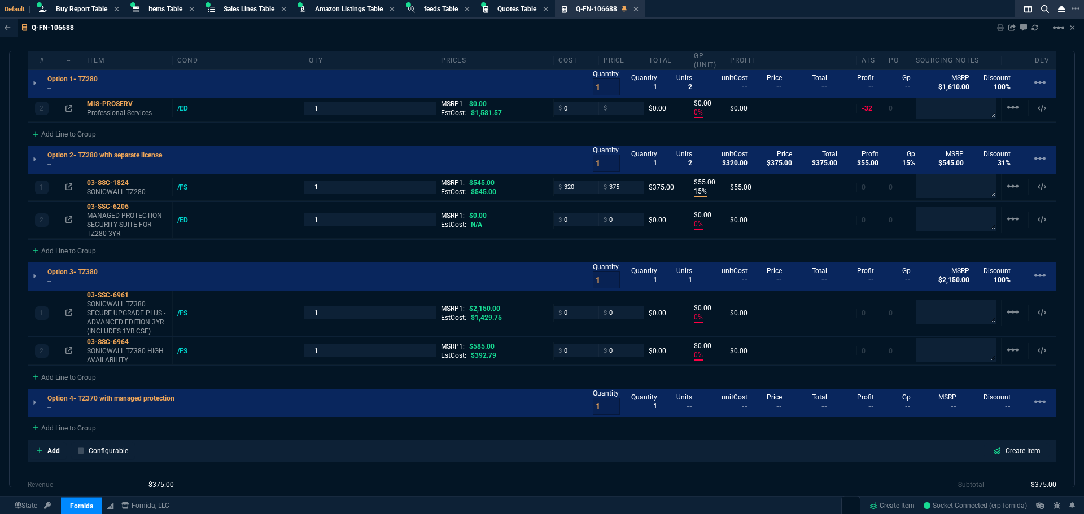
type input "0"
type input "15"
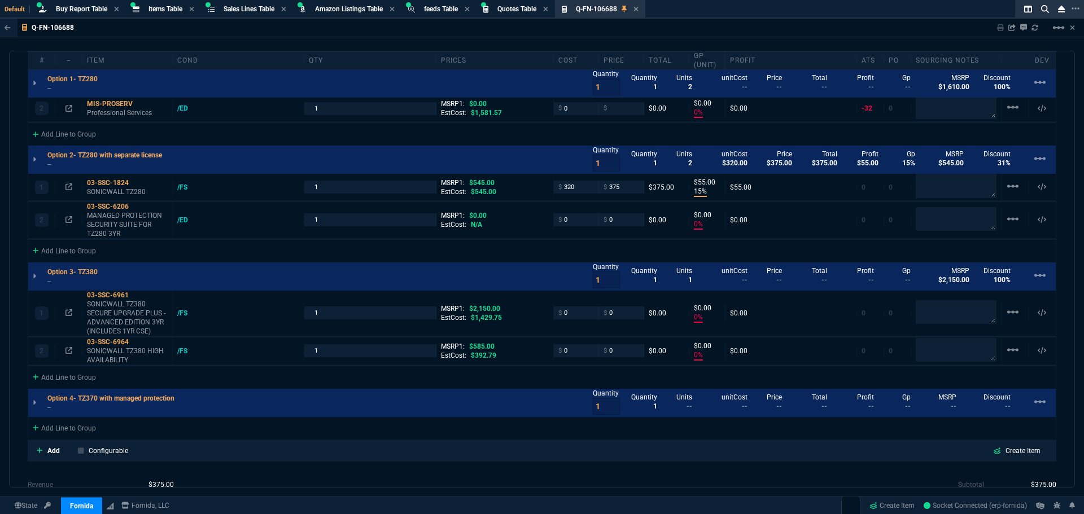
type input "55"
type input "0"
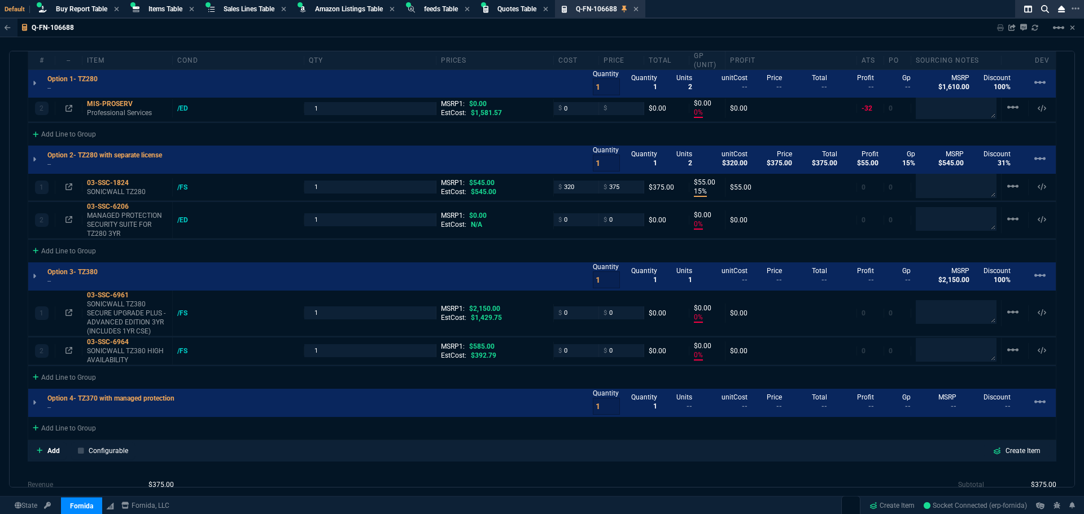
type input "0"
type input "100"
type input "31"
type input "100"
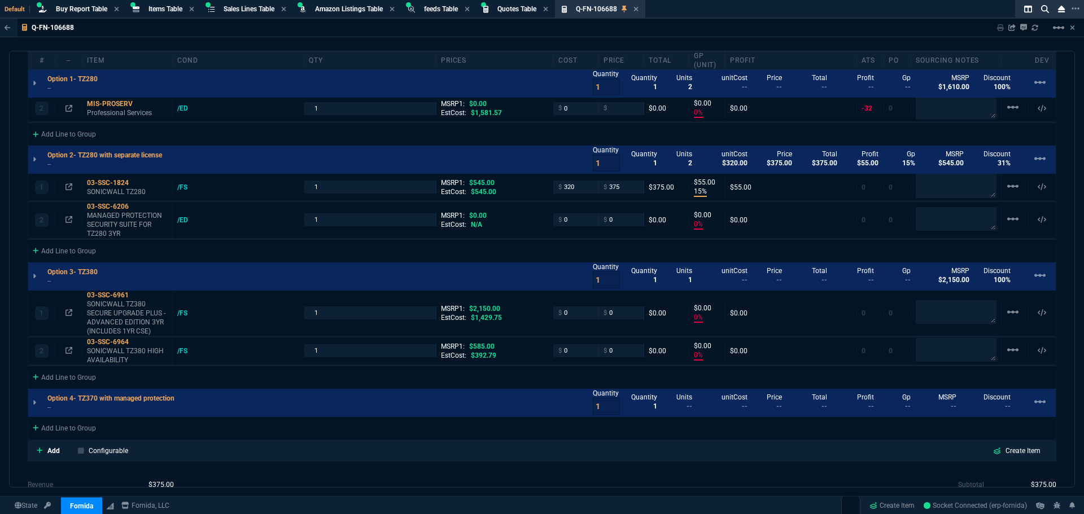
type input "100"
click at [330, 381] on div "Add Line to Group" at bounding box center [541, 376] width 1027 height 20
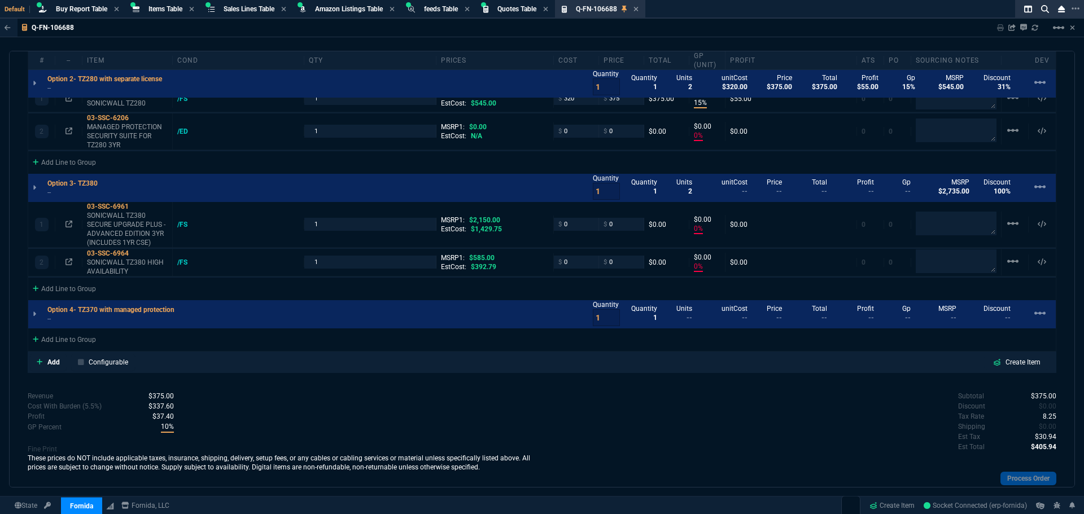
scroll to position [856, 0]
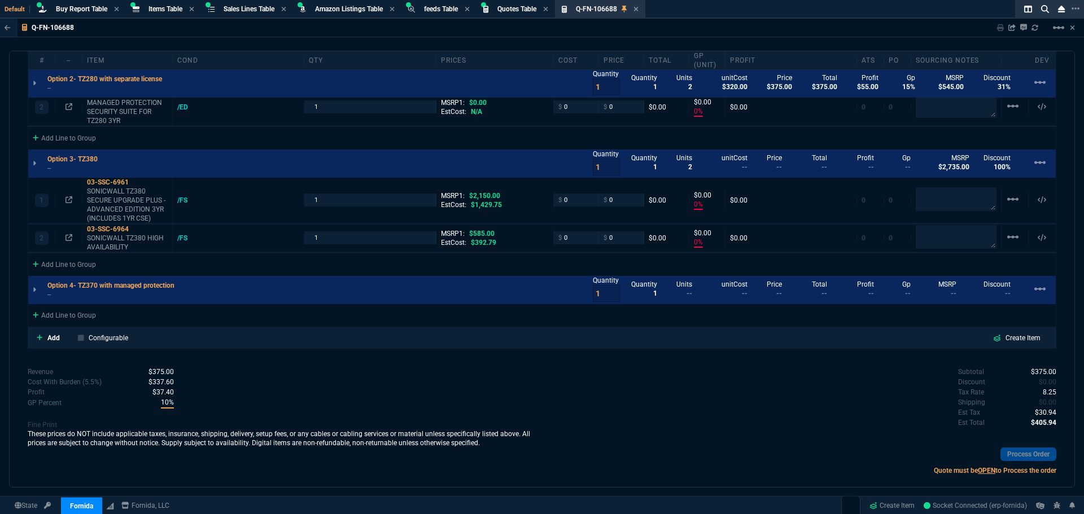
drag, startPoint x: 183, startPoint y: 289, endPoint x: 594, endPoint y: 73, distance: 464.8
click at [0, 0] on icon at bounding box center [0, 0] width 0 height 0
click at [137, 183] on icon at bounding box center [136, 181] width 6 height 7
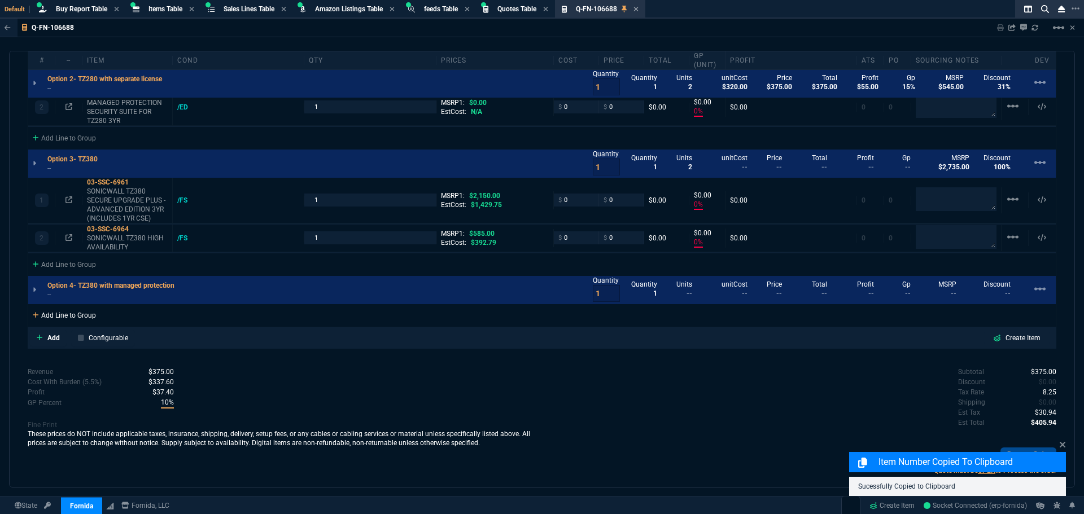
click at [60, 317] on div "Add Line to Group" at bounding box center [64, 314] width 72 height 20
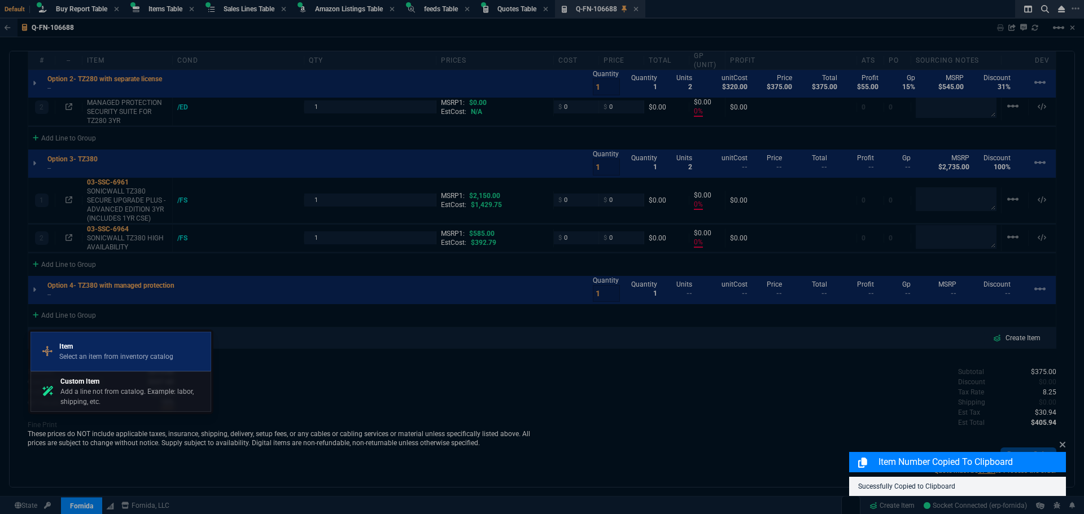
click at [115, 352] on p "Select an item from inventory catalog" at bounding box center [116, 357] width 114 height 10
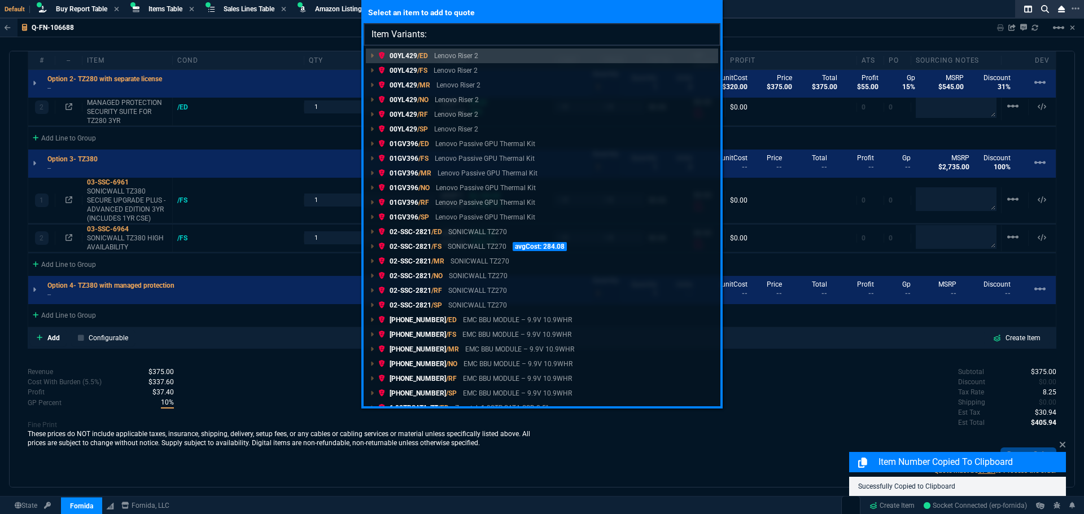
click at [449, 37] on input "Item Variants:" at bounding box center [541, 34] width 357 height 23
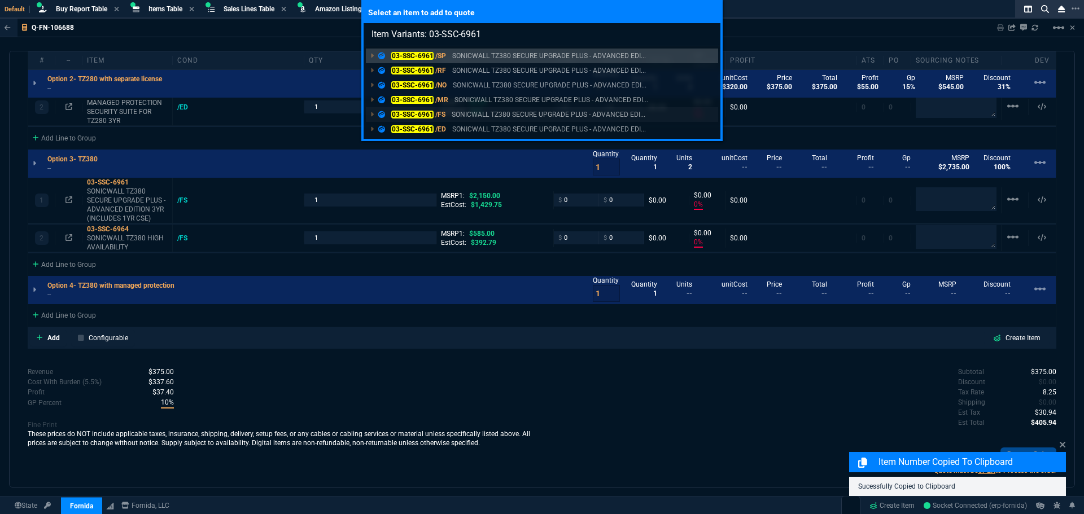
type input "Item Variants: 03-SSC-6961"
click at [411, 115] on mark "03-SSC-6961" at bounding box center [412, 115] width 42 height 8
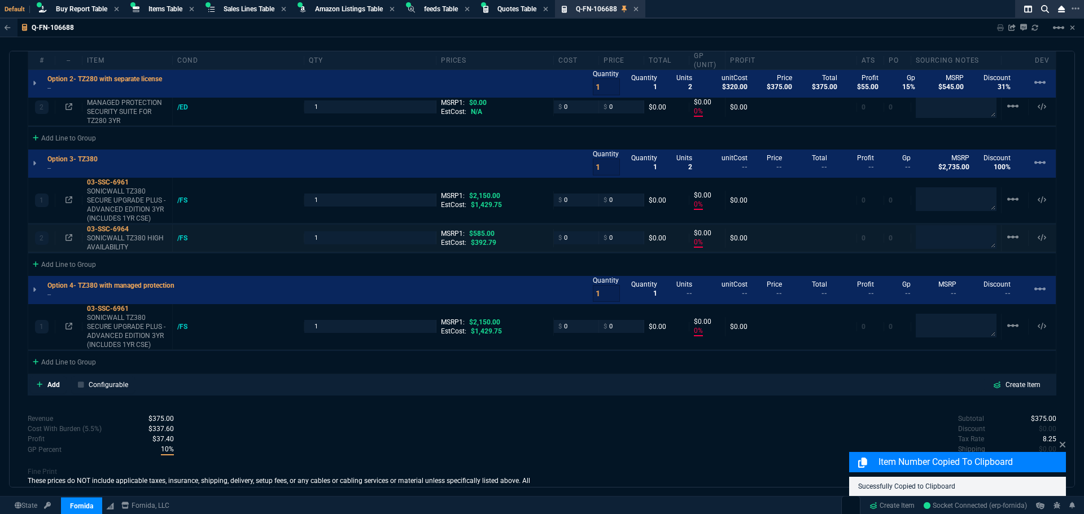
type input "0"
type input "15"
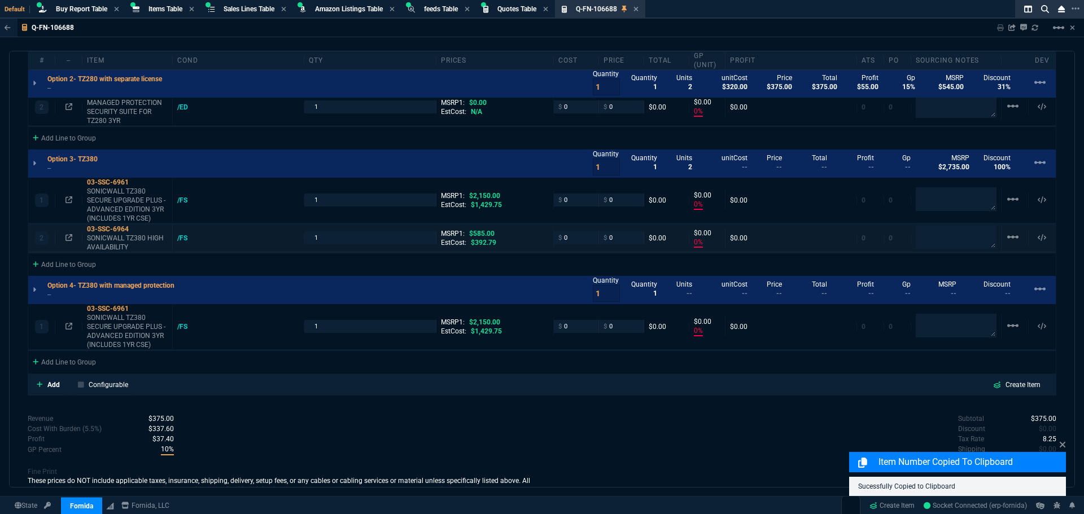
type input "55"
type input "0"
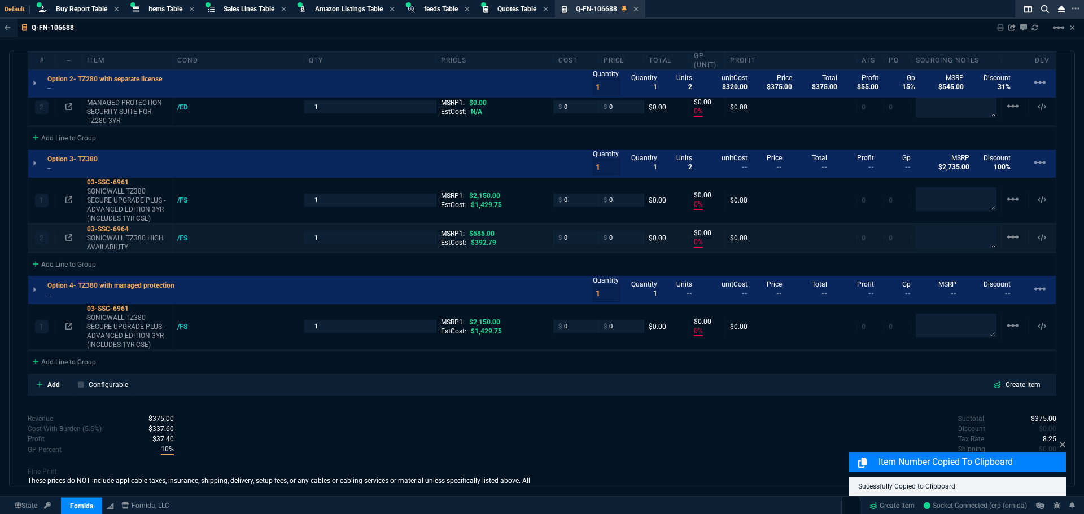
type input "0"
type input "100"
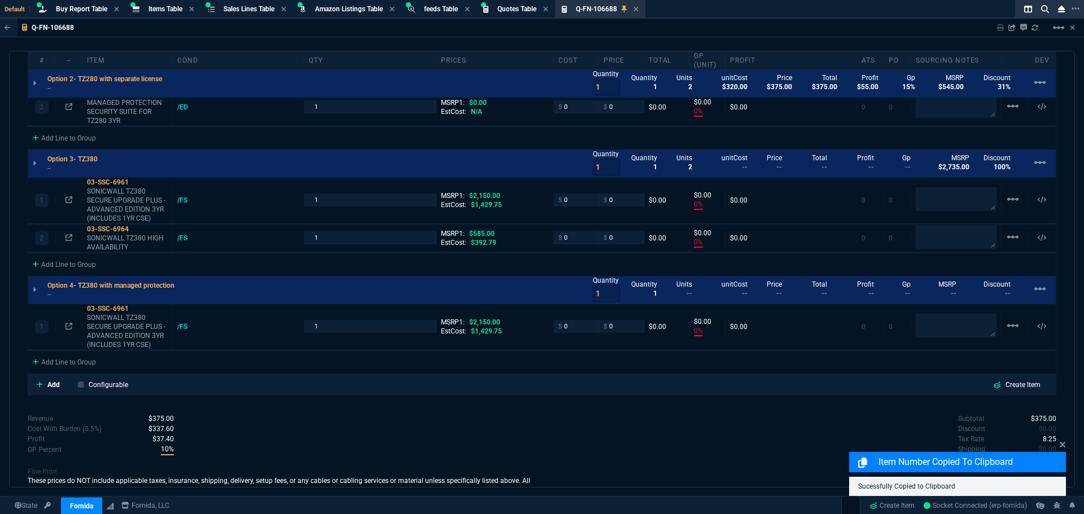
type input "31"
type input "100"
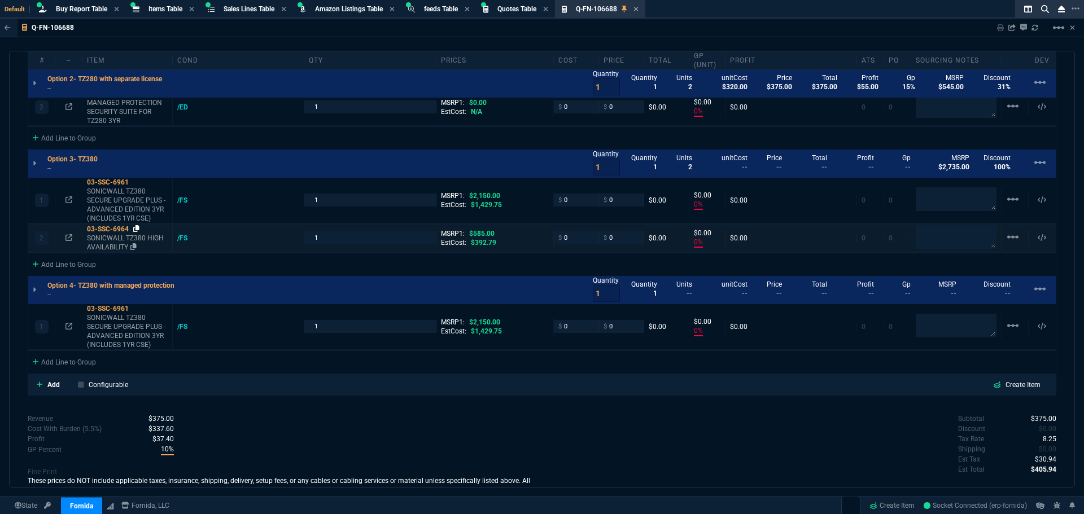
click at [139, 230] on icon at bounding box center [136, 228] width 6 height 7
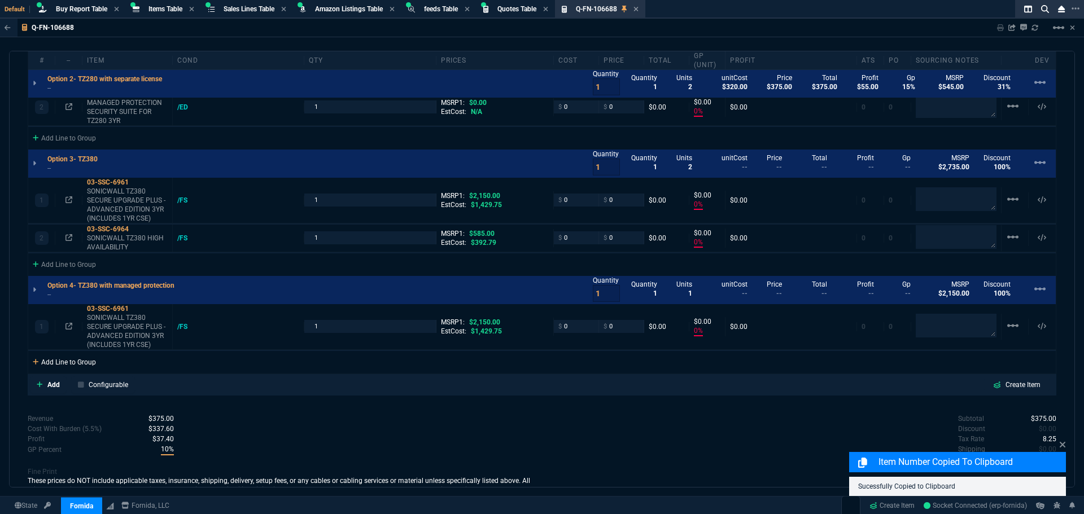
click at [69, 360] on div "Add Line to Group" at bounding box center [64, 361] width 72 height 20
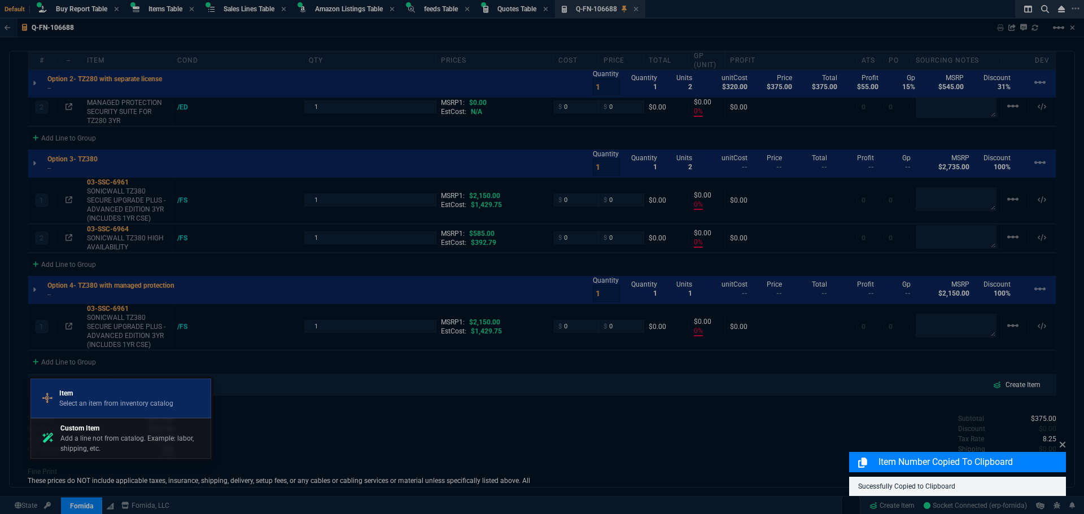
click at [109, 401] on p "Select an item from inventory catalog" at bounding box center [116, 403] width 114 height 10
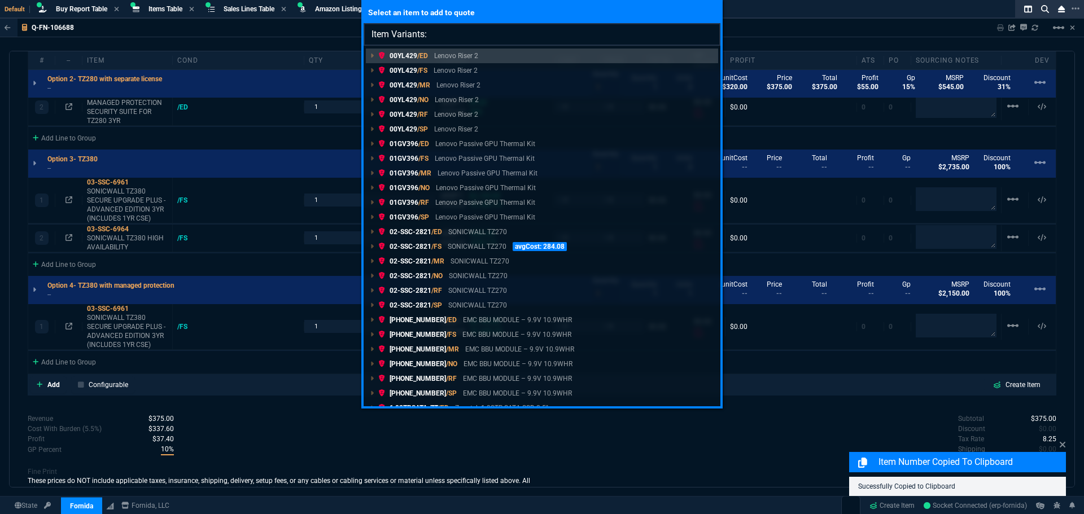
click at [449, 35] on input "Item Variants:" at bounding box center [541, 34] width 357 height 23
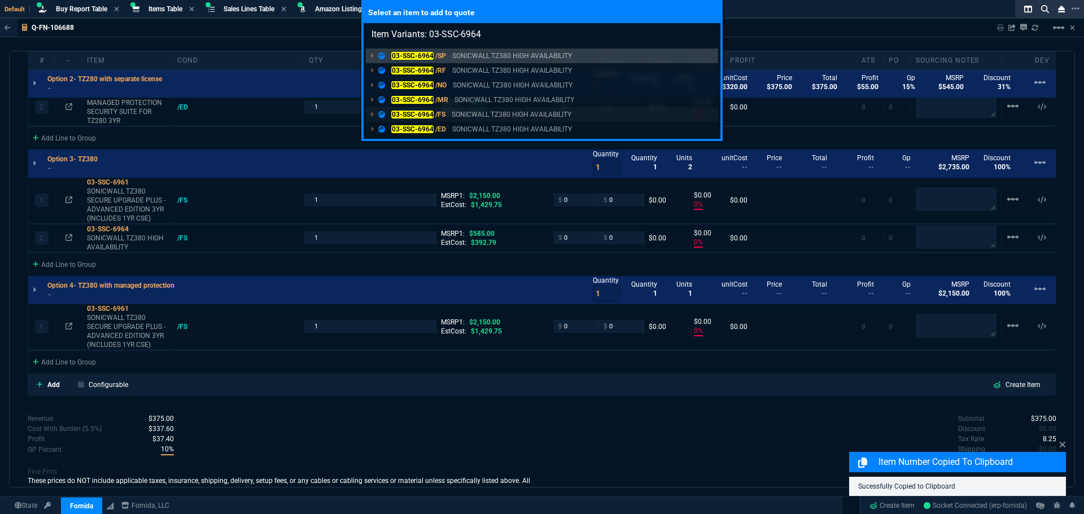
type input "Item Variants: 03-SSC-6964"
click at [418, 111] on mark "03-SSC-6964" at bounding box center [412, 115] width 42 height 8
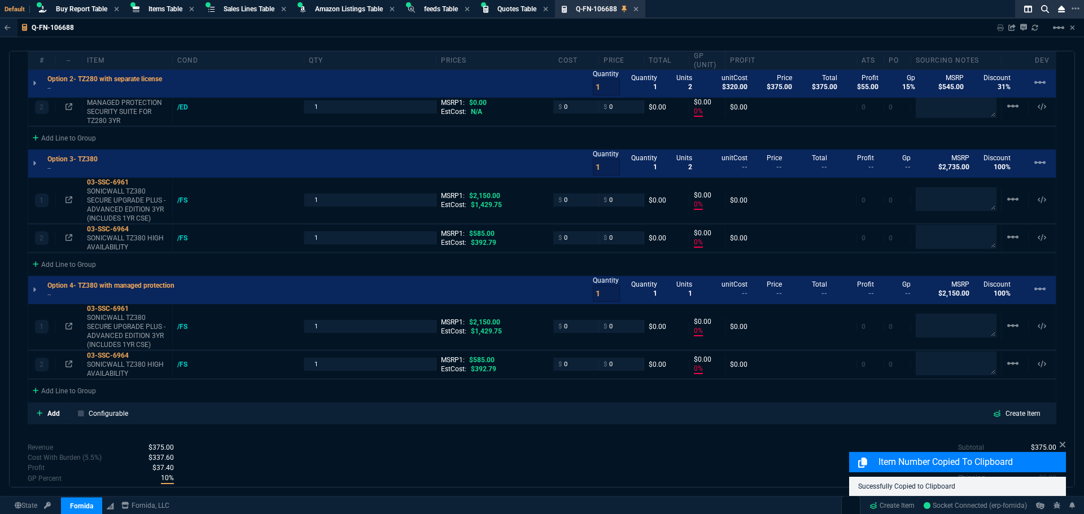
type input "0"
type input "15"
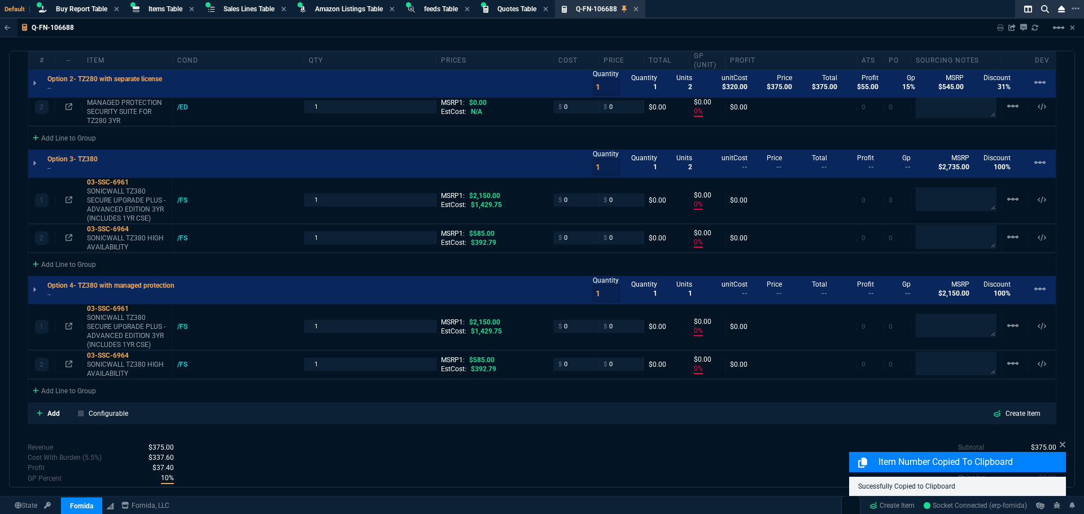
type input "55"
type input "0"
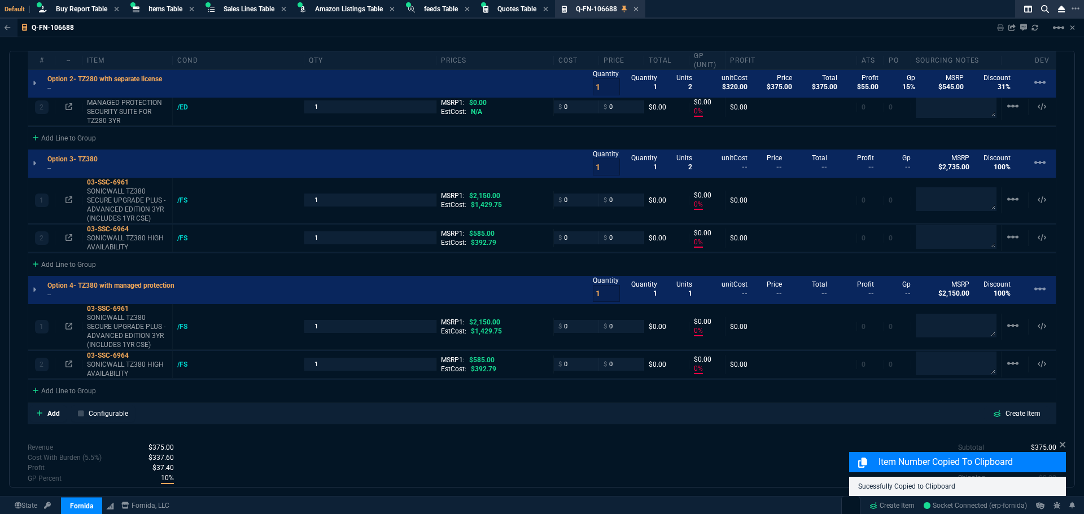
type input "0"
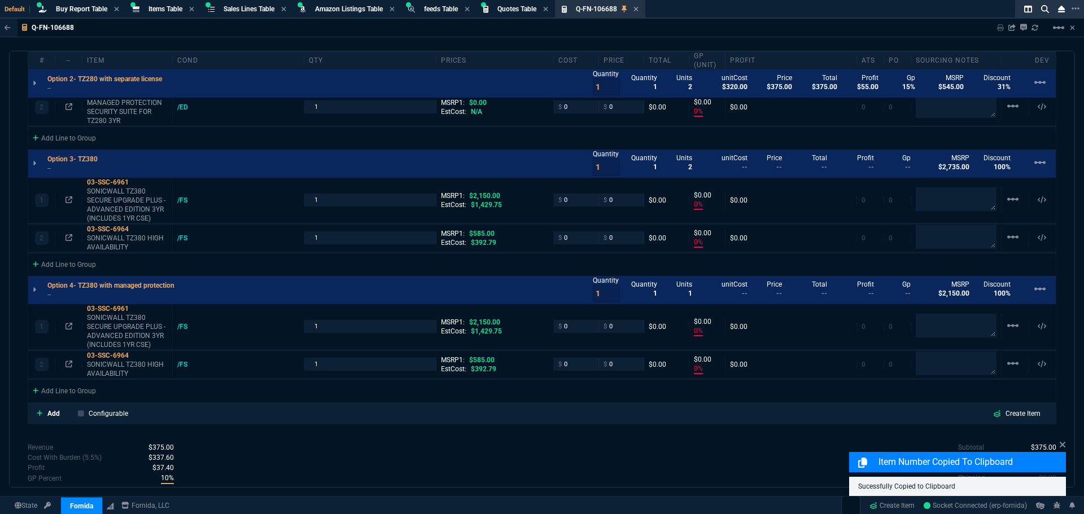
type input "0"
type input "100"
type input "31"
type input "100"
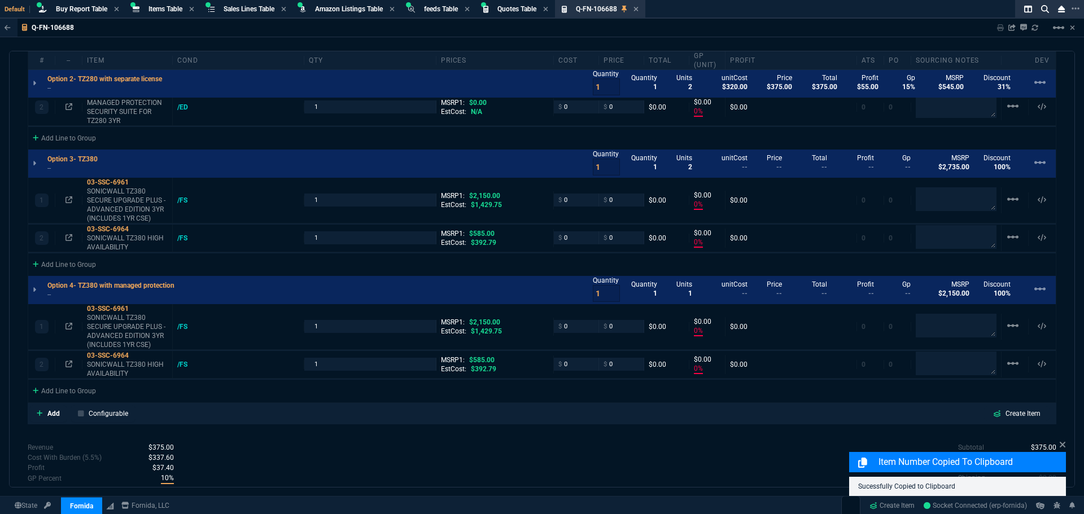
type input "100"
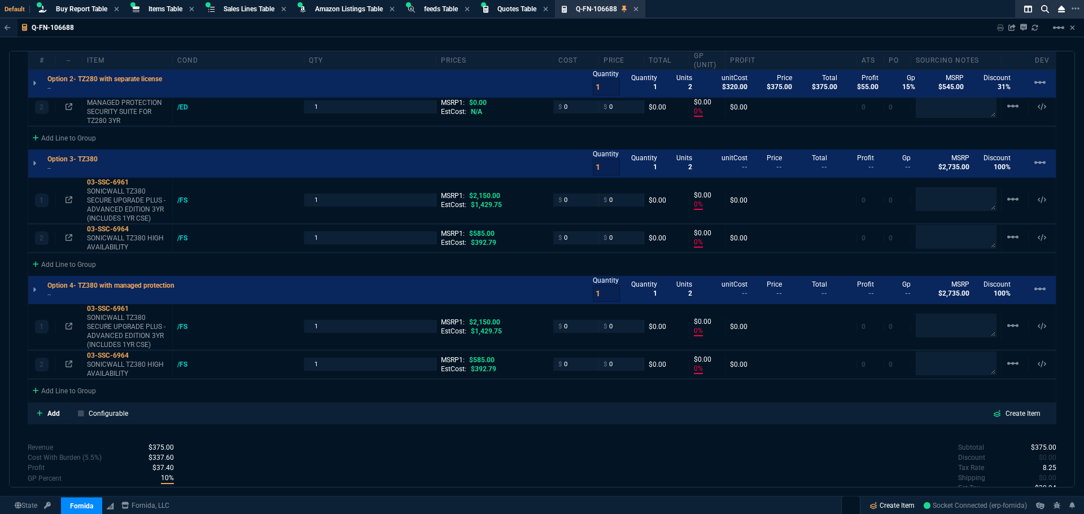
click at [900, 505] on link "Create Item" at bounding box center [892, 505] width 54 height 17
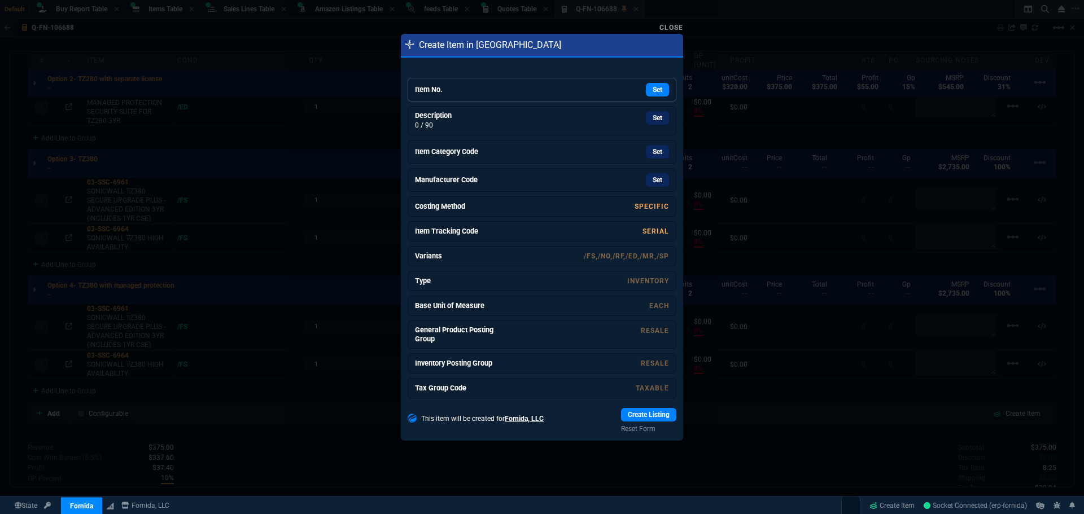
click at [480, 89] on h6 "Item No." at bounding box center [457, 89] width 85 height 9
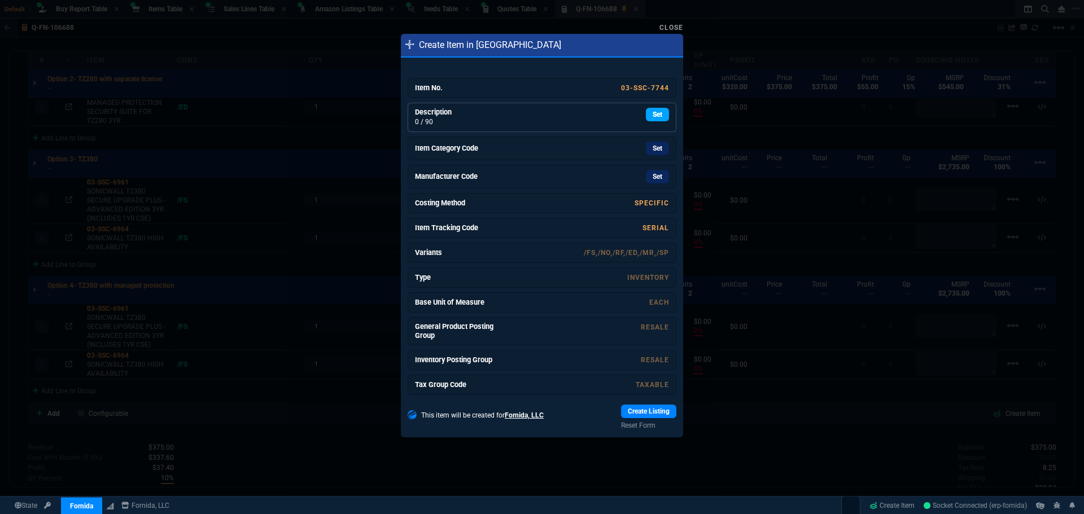
click at [653, 112] on link "Set" at bounding box center [657, 115] width 23 height 14
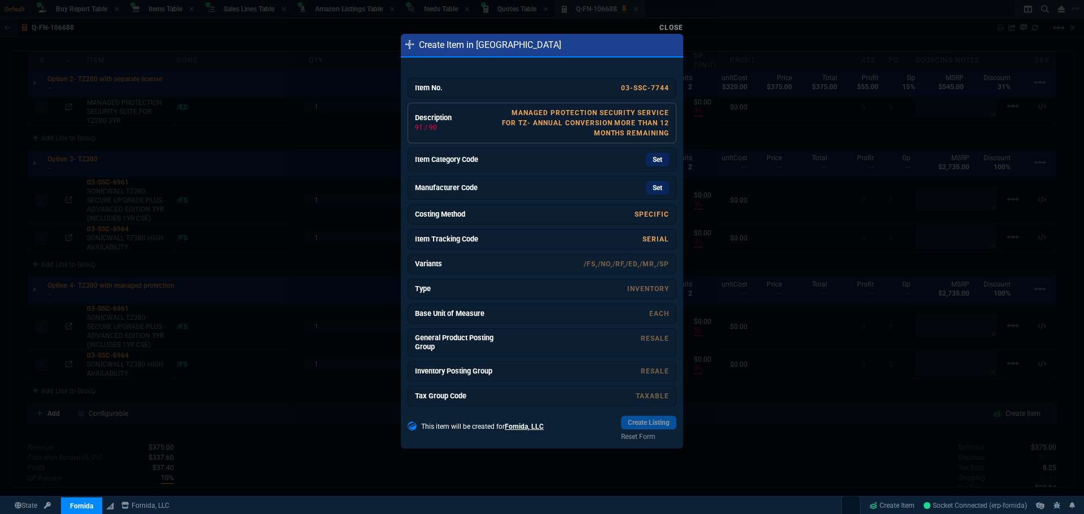
click at [533, 120] on link "MANAGED PROTECTION SECURITY SERVICE FOR TZ- ANNUAL CONVERSION MORE THAN 12 MONT…" at bounding box center [585, 123] width 167 height 28
click at [646, 159] on link "Set" at bounding box center [657, 160] width 23 height 14
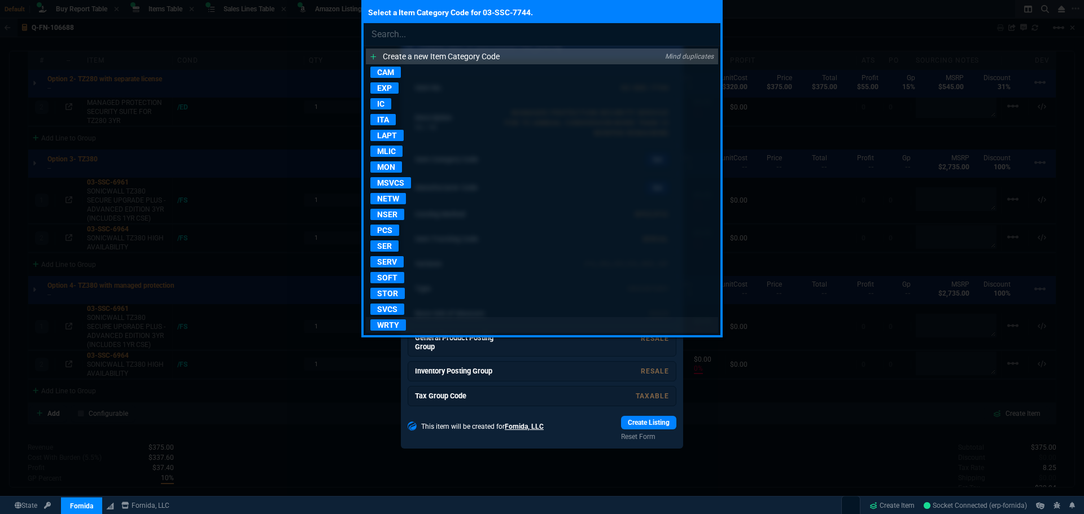
click at [391, 325] on p "WRTY" at bounding box center [388, 324] width 36 height 11
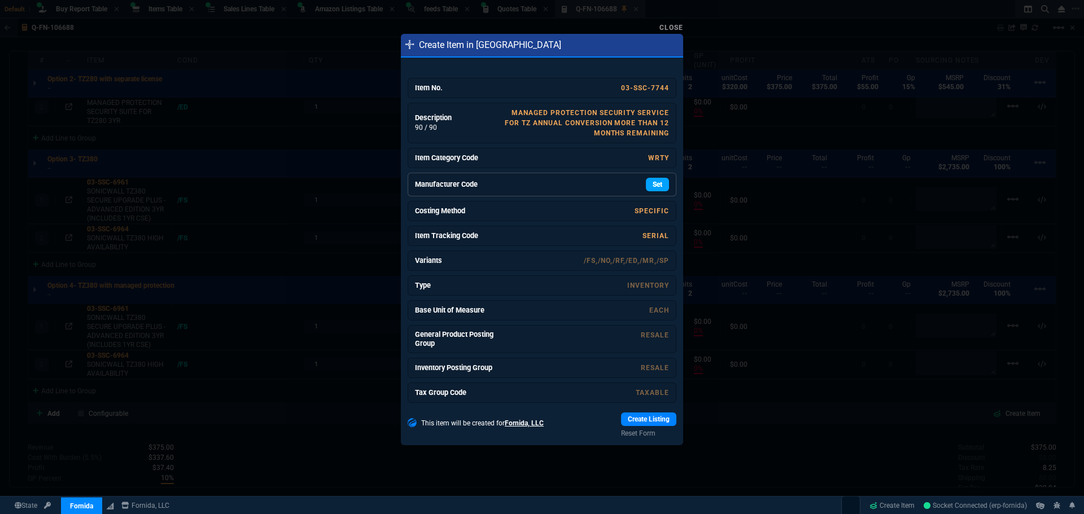
click at [646, 186] on link "Set" at bounding box center [657, 185] width 23 height 14
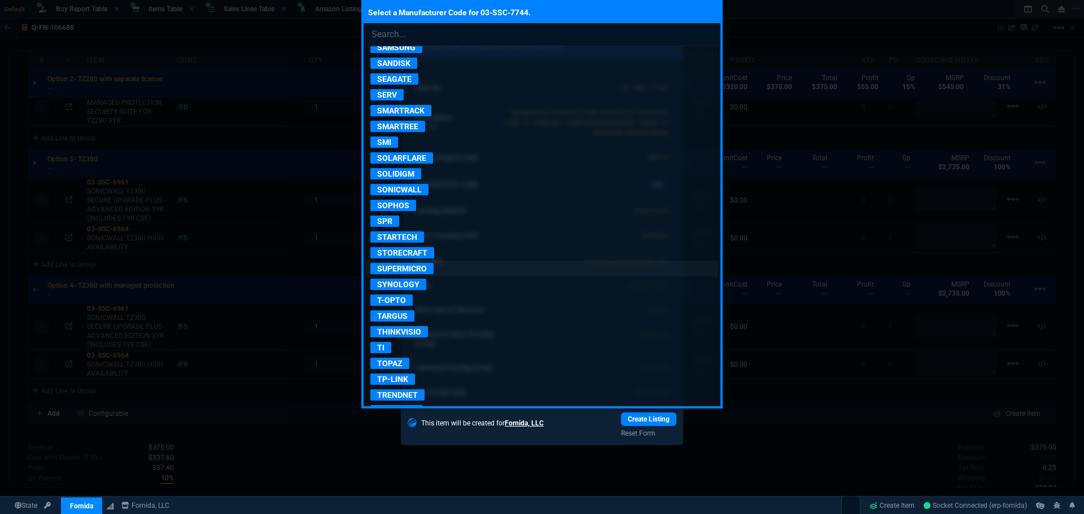
scroll to position [1976, 0]
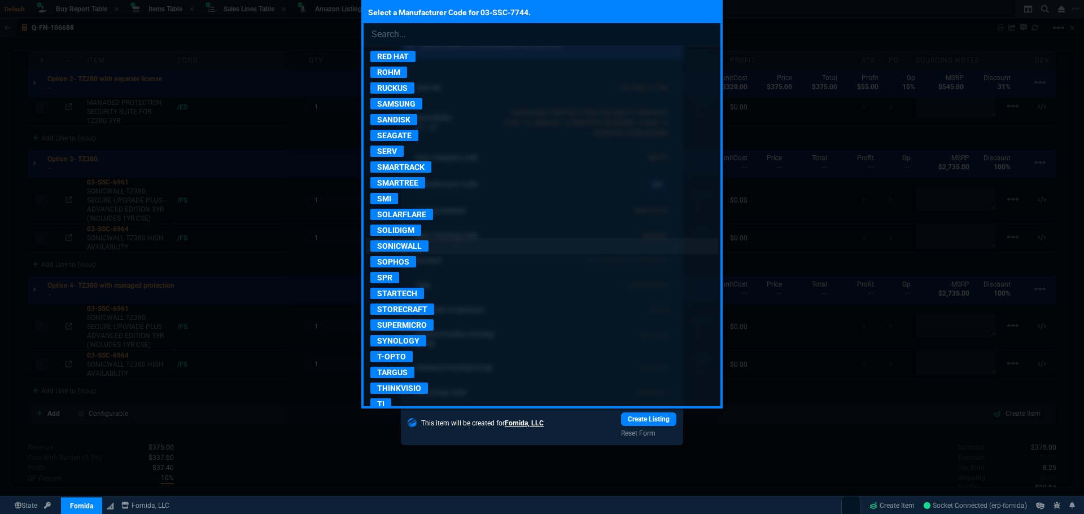
click at [411, 244] on p "SONICWALL" at bounding box center [399, 245] width 58 height 11
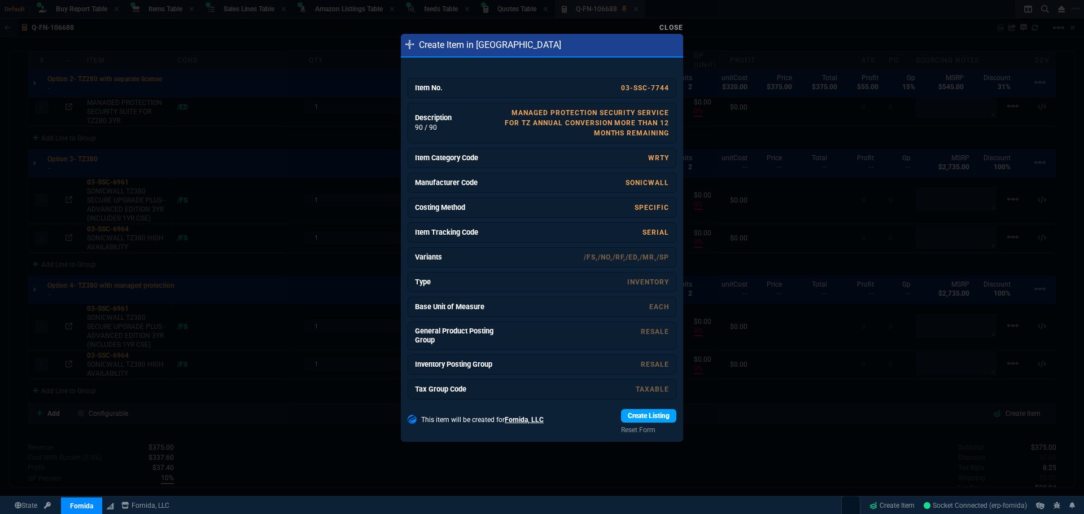
click at [631, 415] on link "Create Listing" at bounding box center [648, 416] width 55 height 14
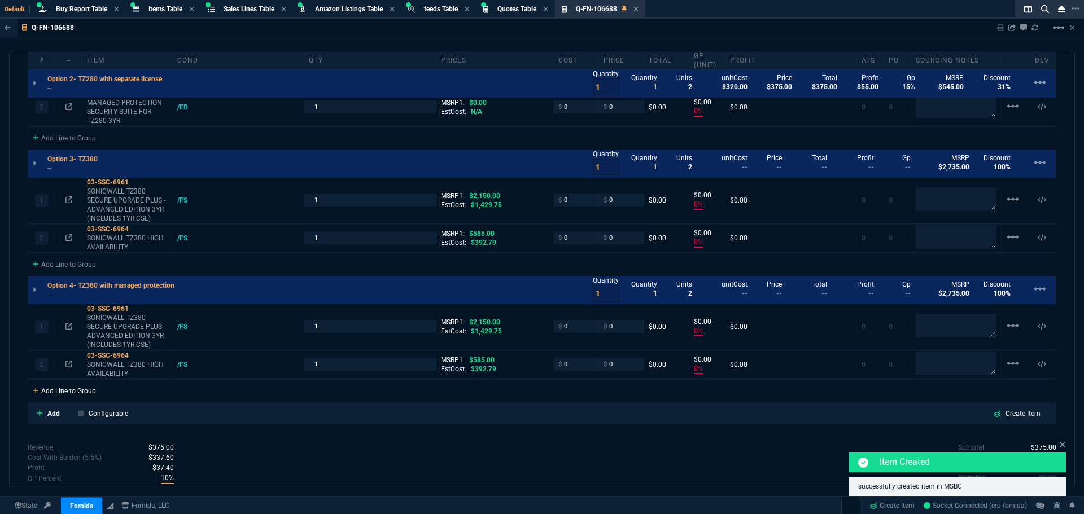
click at [68, 392] on div "Add Line to Group" at bounding box center [64, 390] width 72 height 20
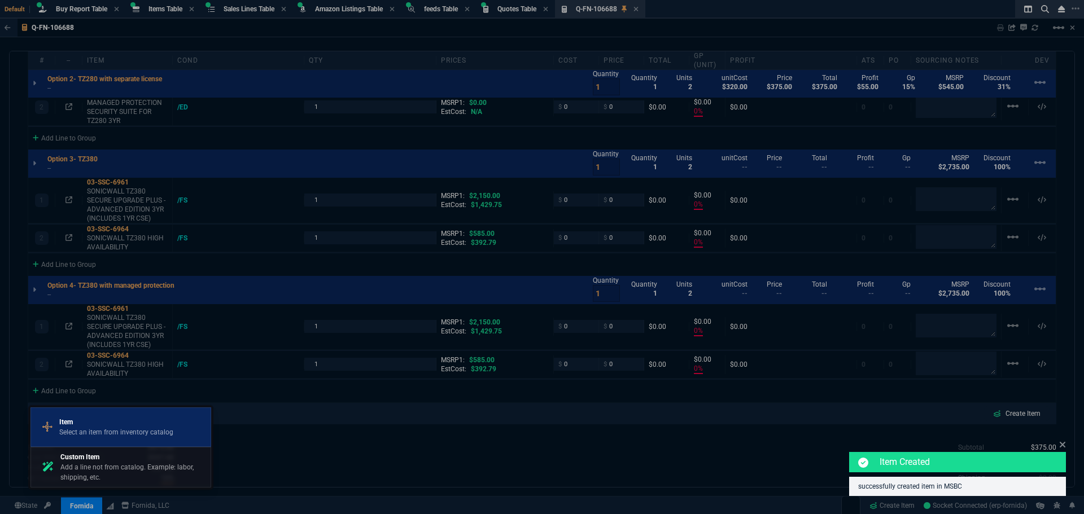
click at [81, 425] on p "Item" at bounding box center [116, 422] width 114 height 10
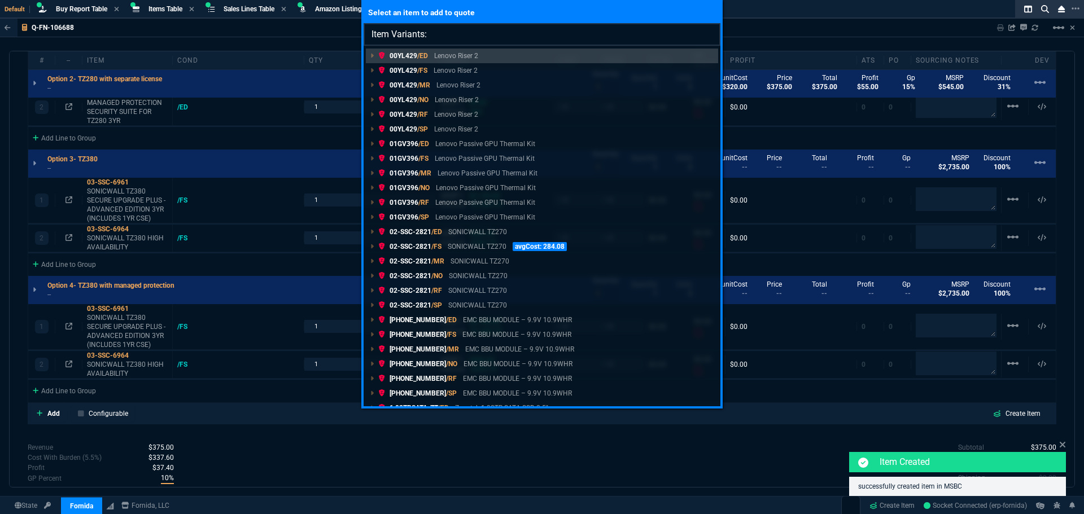
click at [439, 33] on input "Item Variants:" at bounding box center [541, 34] width 357 height 23
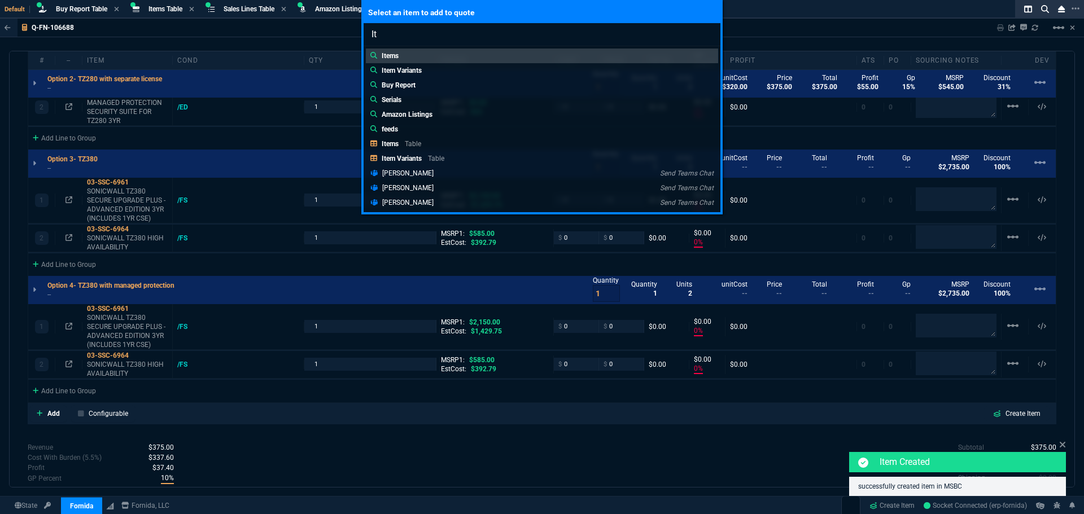
type input "I"
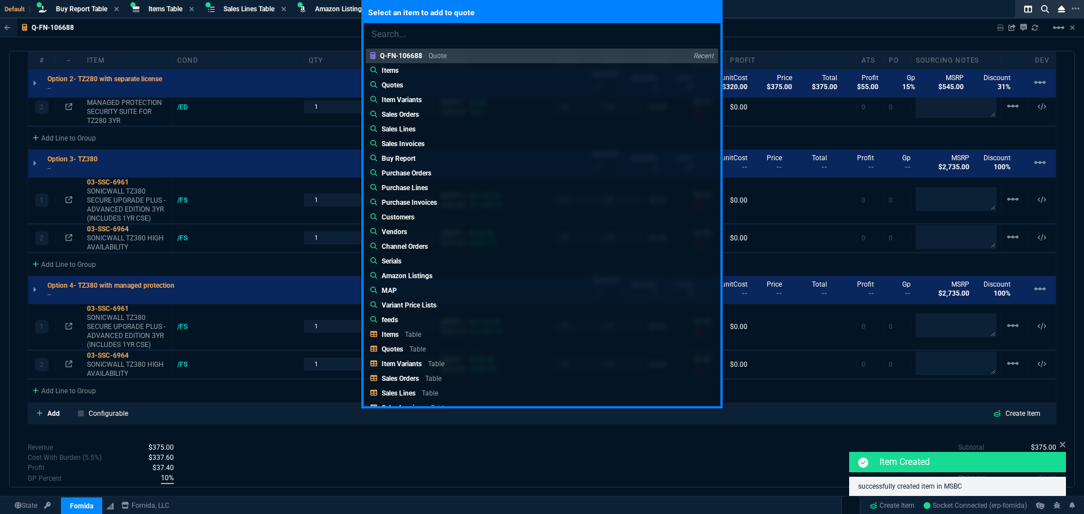
click at [307, 419] on div "Select an item to add to quote Q-FN-106688 Quote Recent Items Quotes Item Varia…" at bounding box center [542, 257] width 1084 height 514
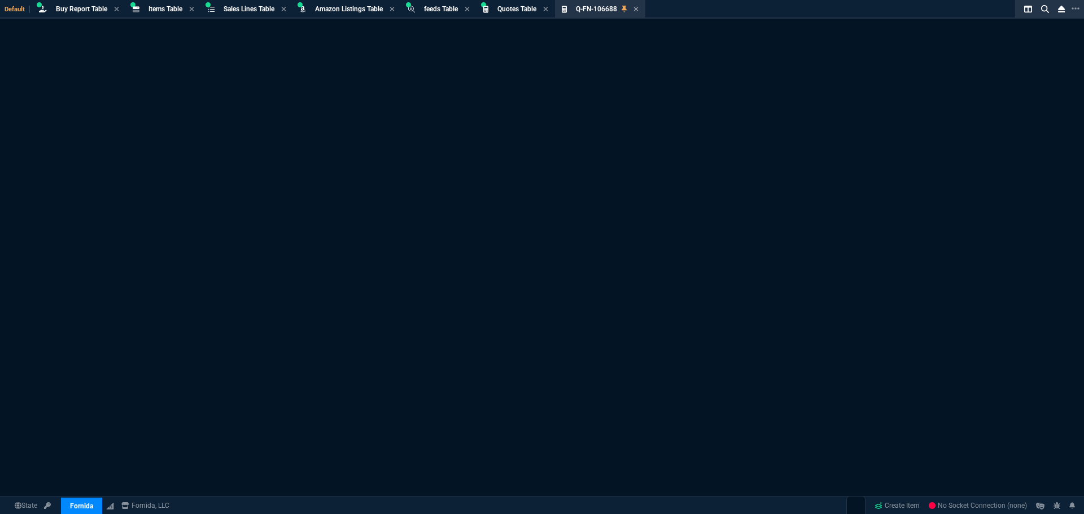
select select "8: NEPT"
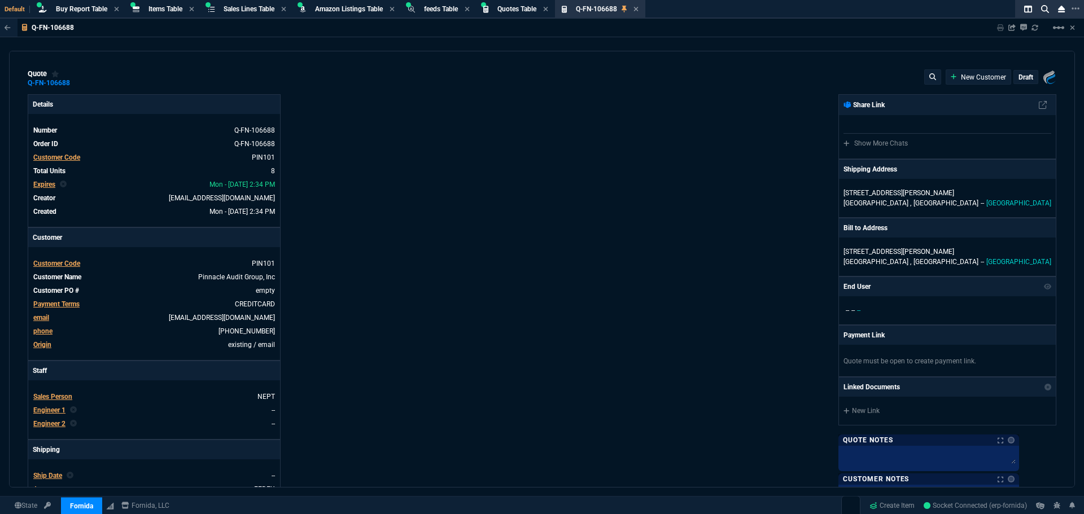
type input "0"
type input "15"
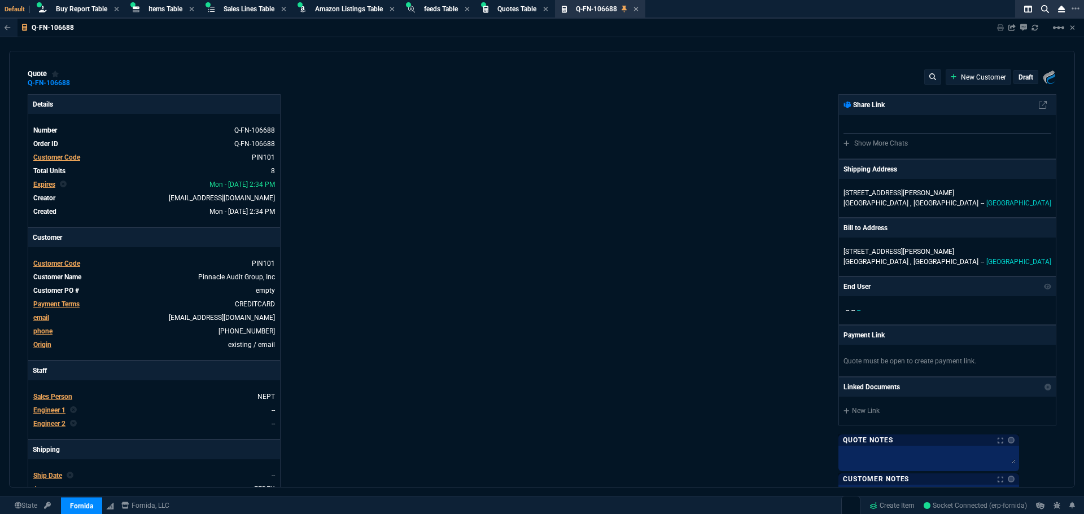
type input "55"
type input "0"
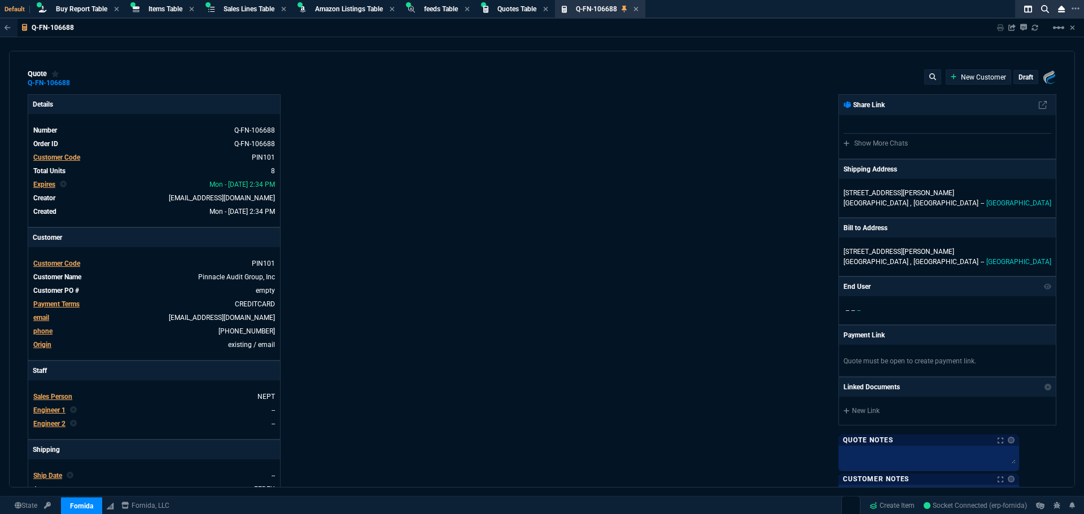
type input "0"
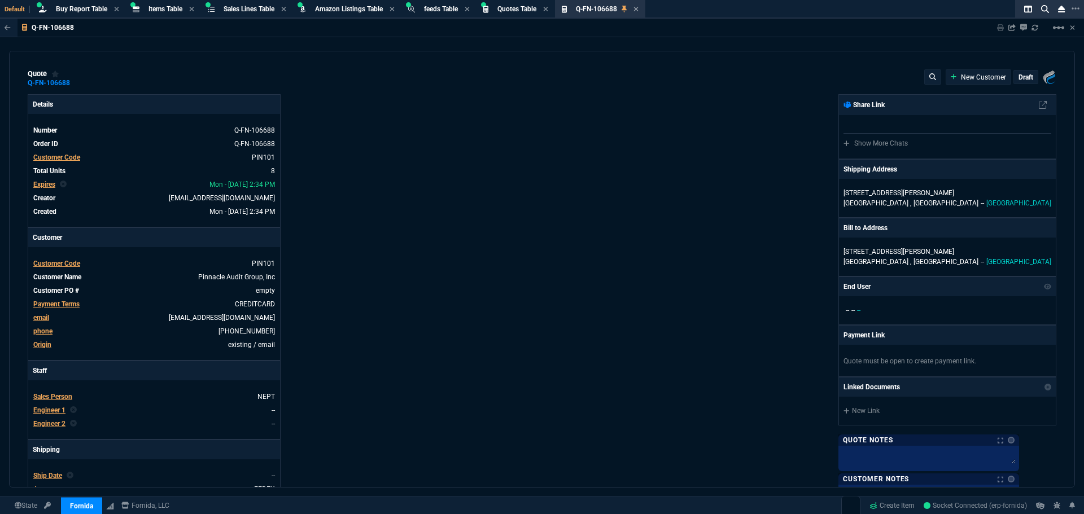
type input "0"
type input "1610"
type input "545"
type input "2150"
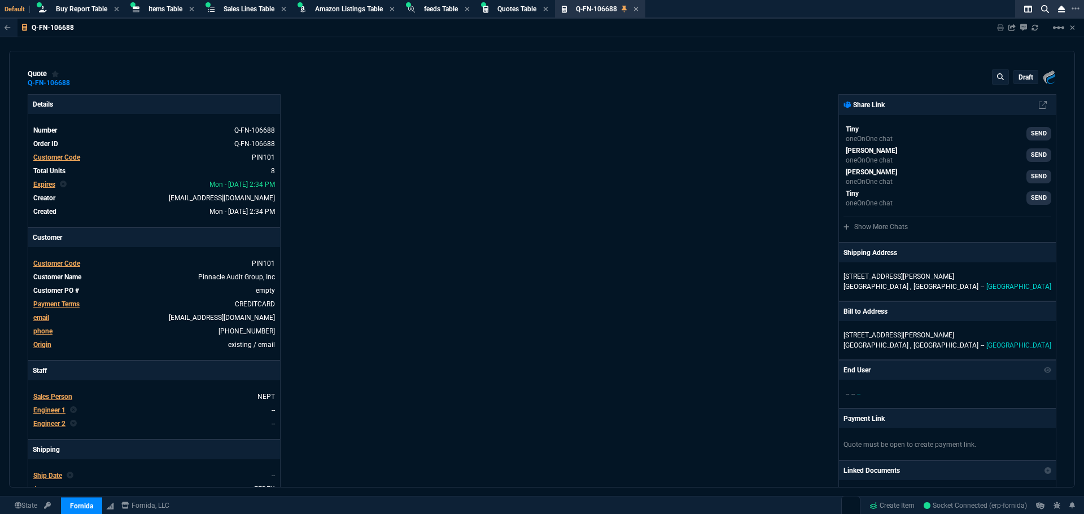
type input "100"
type input "31"
type input "100"
type input "585"
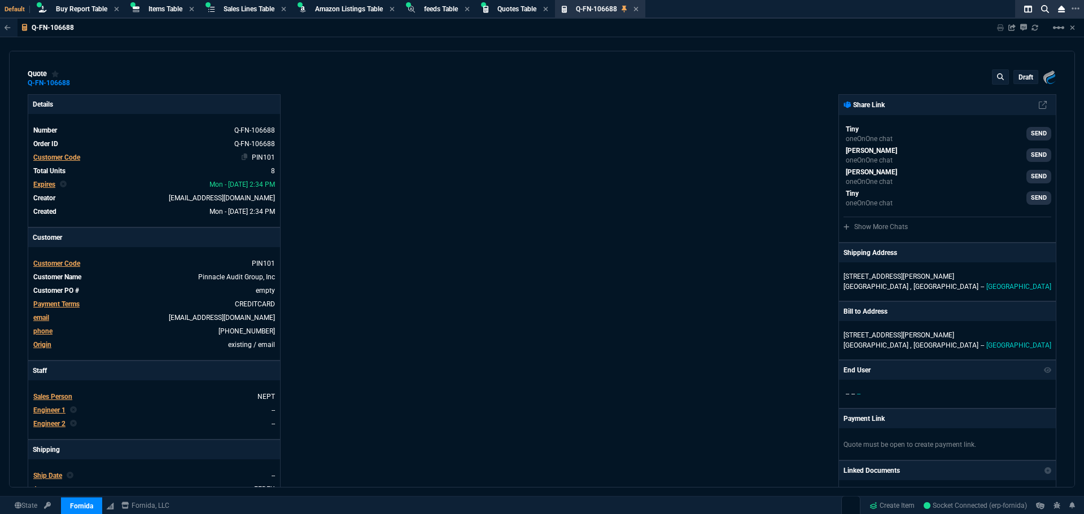
type input "585"
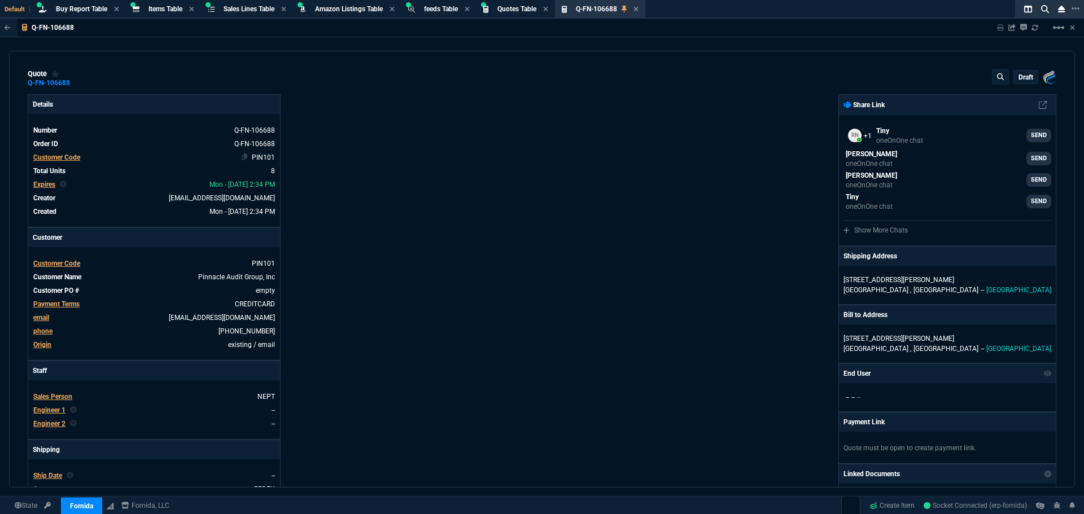
type input "100"
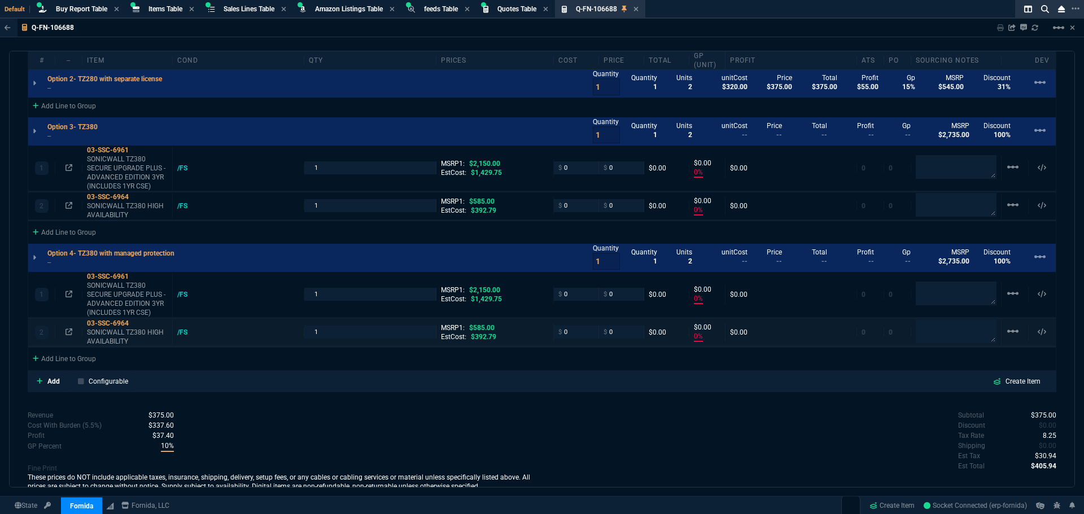
scroll to position [950, 0]
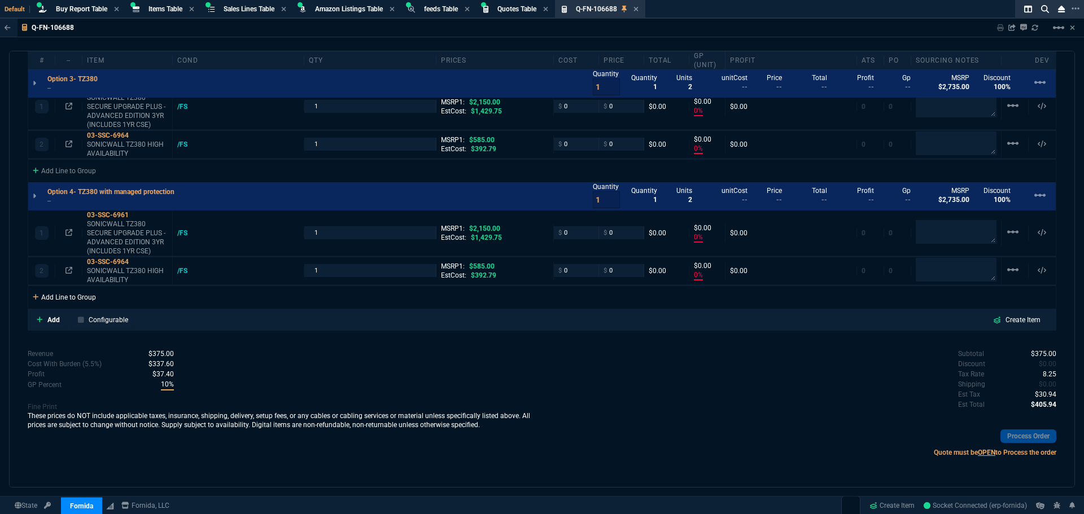
click at [85, 299] on div "Add Line to Group" at bounding box center [64, 296] width 72 height 20
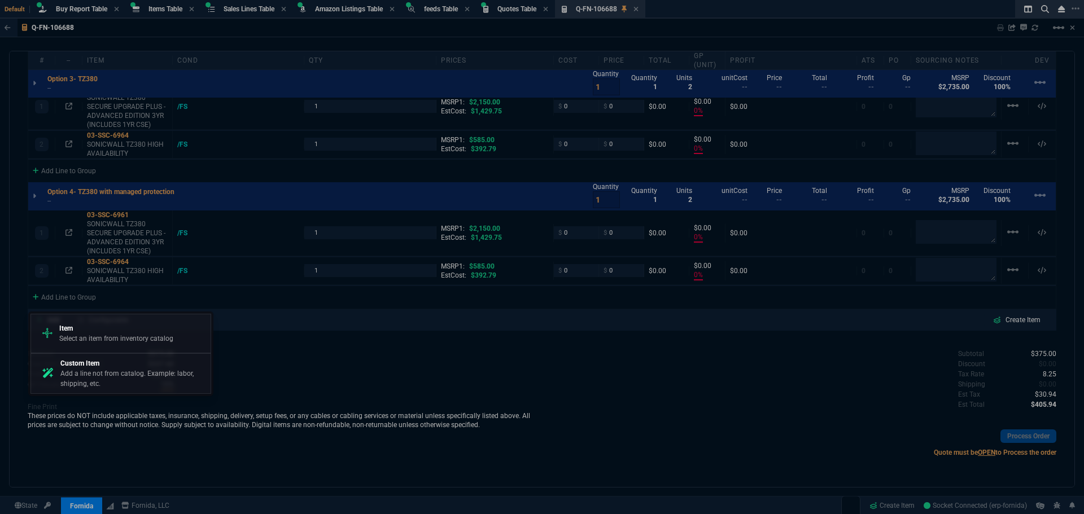
click at [90, 332] on p "Item" at bounding box center [116, 328] width 114 height 10
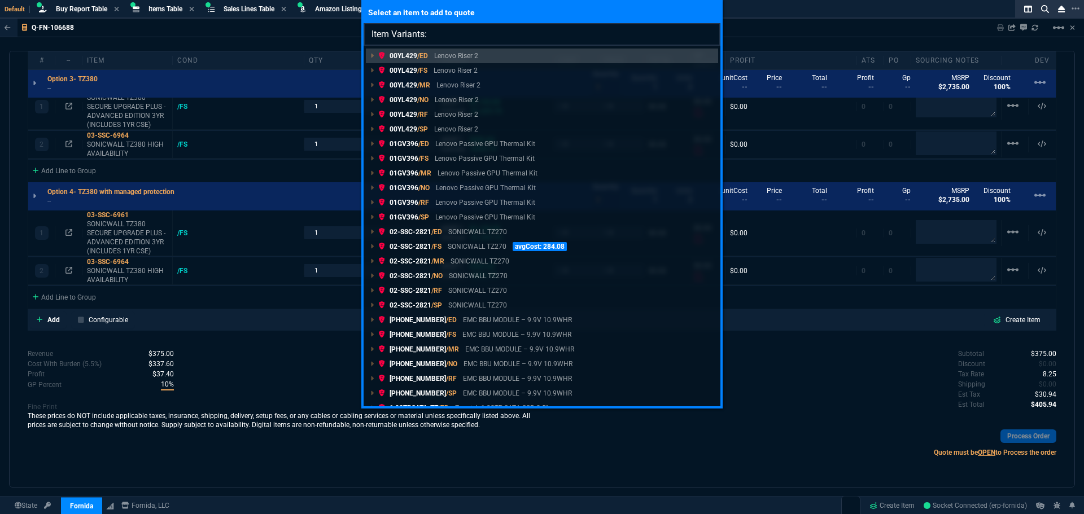
click at [450, 32] on input "Item Variants:" at bounding box center [541, 34] width 357 height 23
type input "Item Variants: 03-SSC-7744"
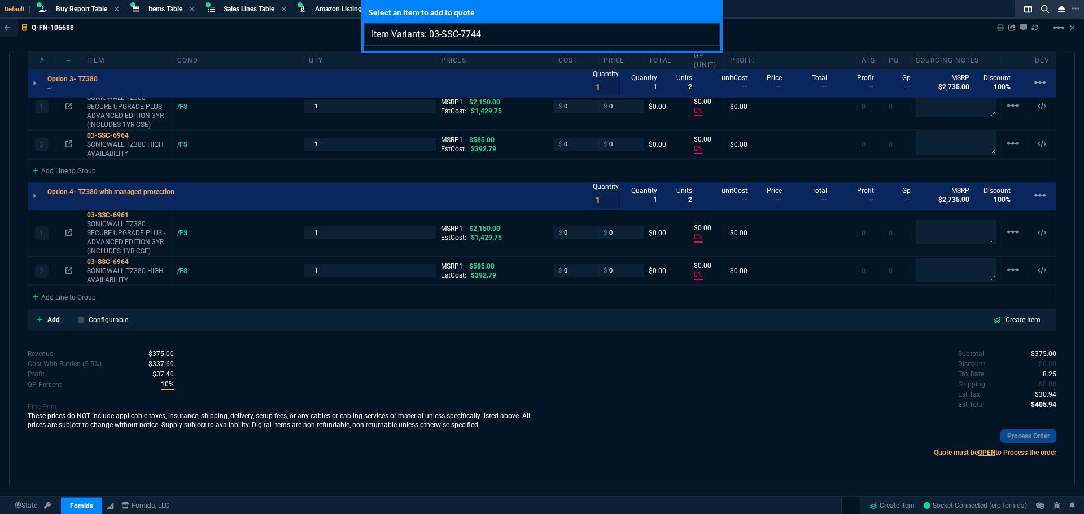
click at [708, 36] on input "Item Variants: 03-SSC-7744" at bounding box center [541, 34] width 357 height 23
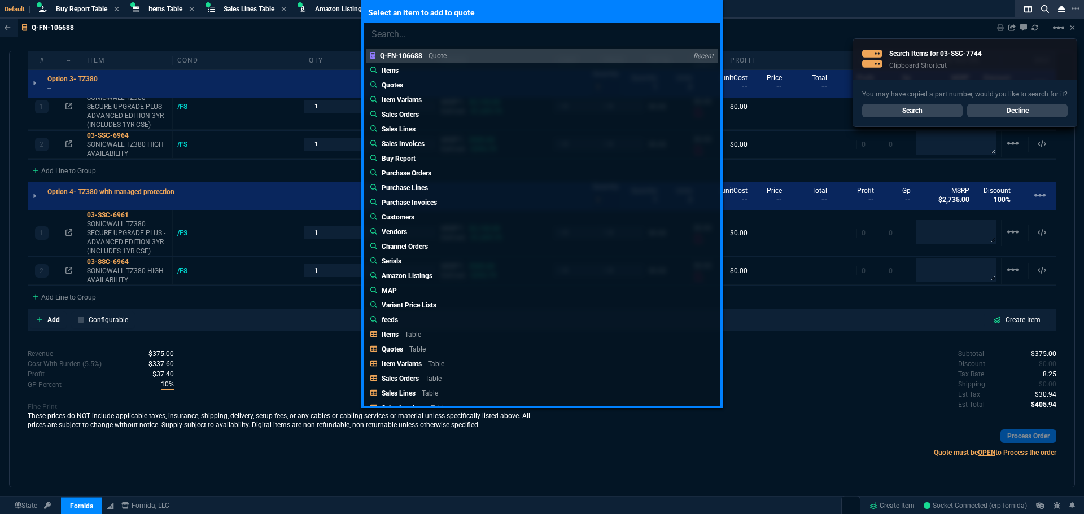
click at [300, 31] on div "Select an item to add to quote Q-FN-106688 Quote Recent Items Quotes Item Varia…" at bounding box center [542, 257] width 1084 height 514
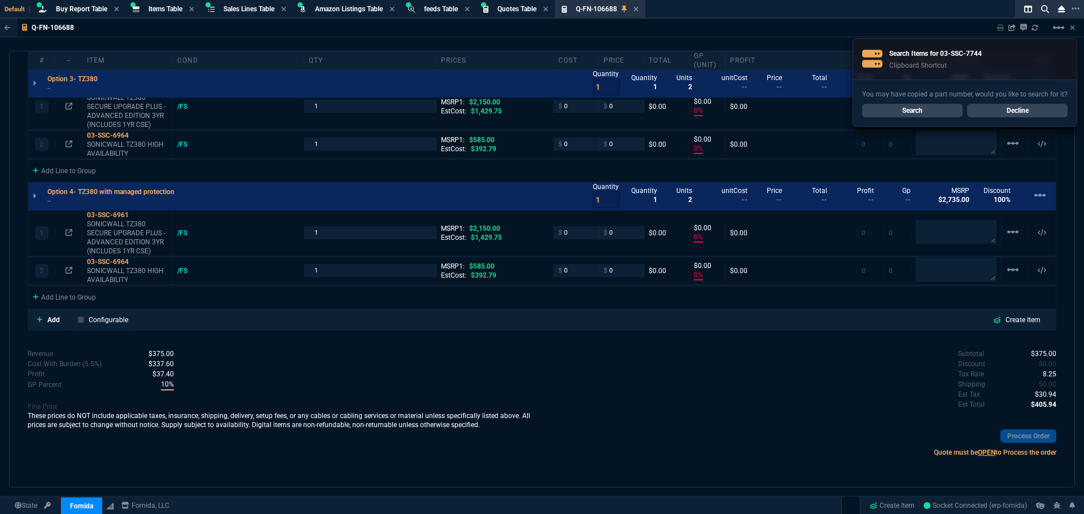
click at [371, 339] on div "quote Q-FN-106688 draft Fornida, LLC [STREET_ADDRESS] Details Number Q-FN-10668…" at bounding box center [542, 269] width 1066 height 437
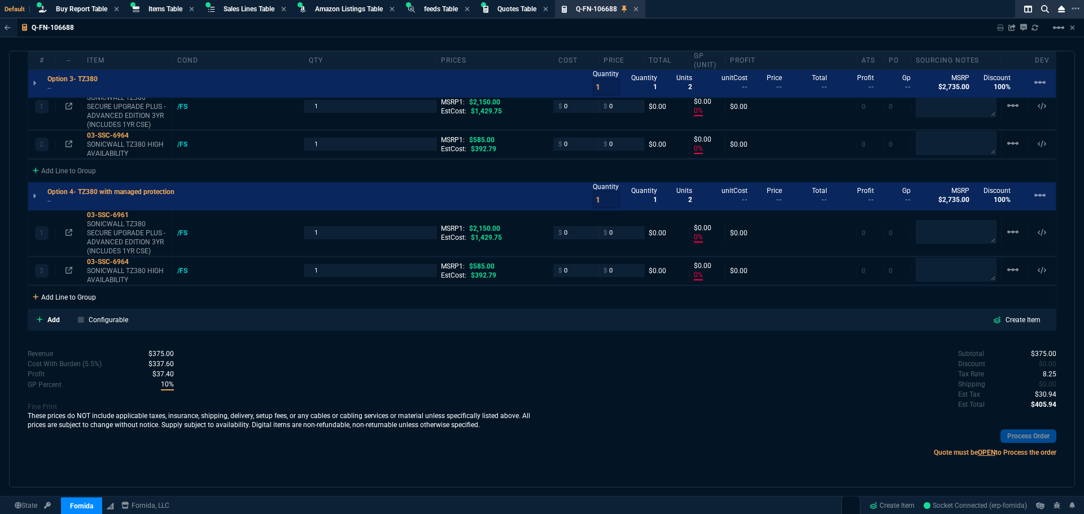
click at [87, 299] on div "Add Line to Group" at bounding box center [64, 296] width 72 height 20
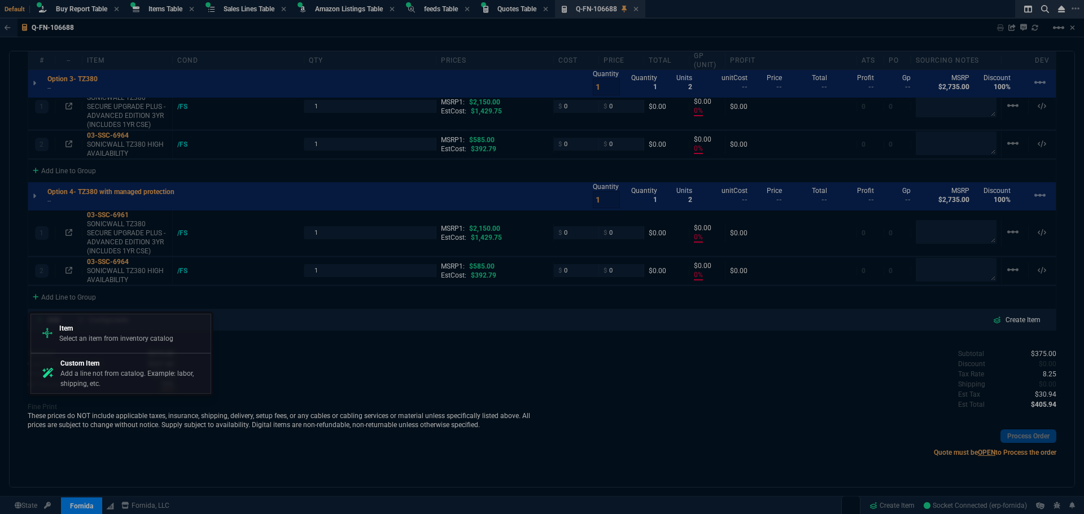
click at [108, 334] on p "Select an item from inventory catalog" at bounding box center [116, 339] width 114 height 10
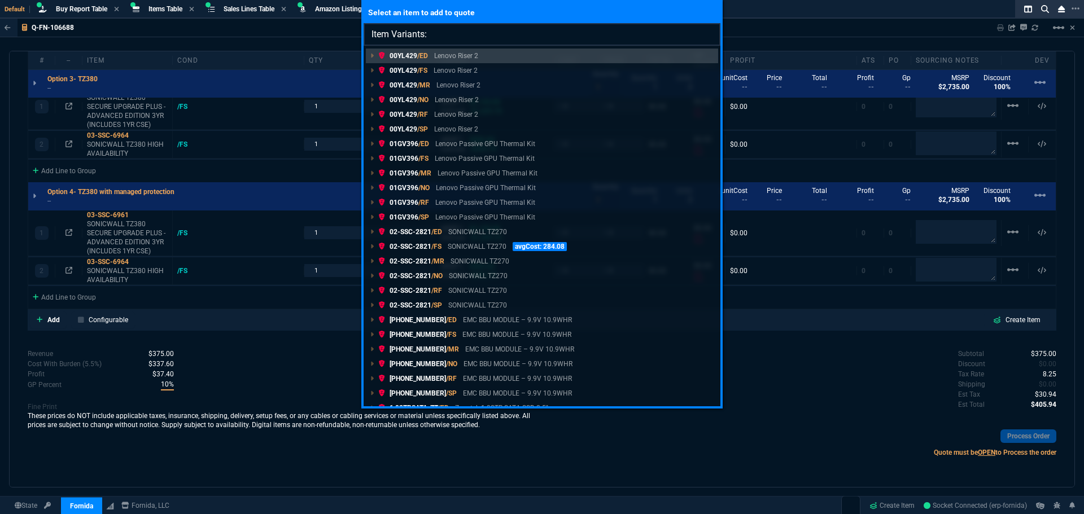
click at [439, 33] on input "Item Variants:" at bounding box center [541, 34] width 357 height 23
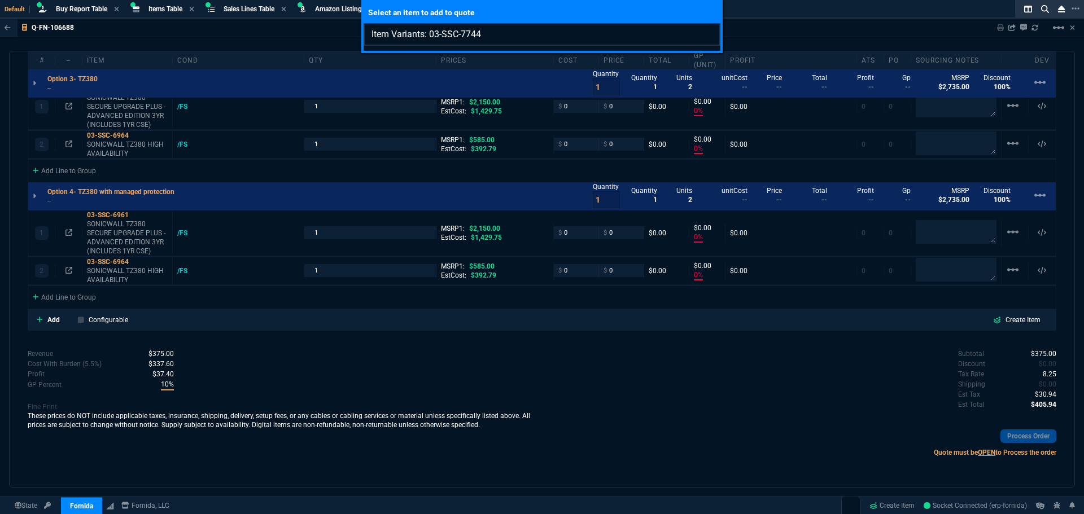
drag, startPoint x: 555, startPoint y: 34, endPoint x: 533, endPoint y: 35, distance: 22.6
click at [533, 35] on input "Item Variants: 03-SSC-7744" at bounding box center [541, 34] width 357 height 23
type input "Item Variants: 03-SSC-7744"
click at [481, 361] on div "Select an item to add to quote Item Variants: 03-SSC-7744" at bounding box center [542, 257] width 1084 height 514
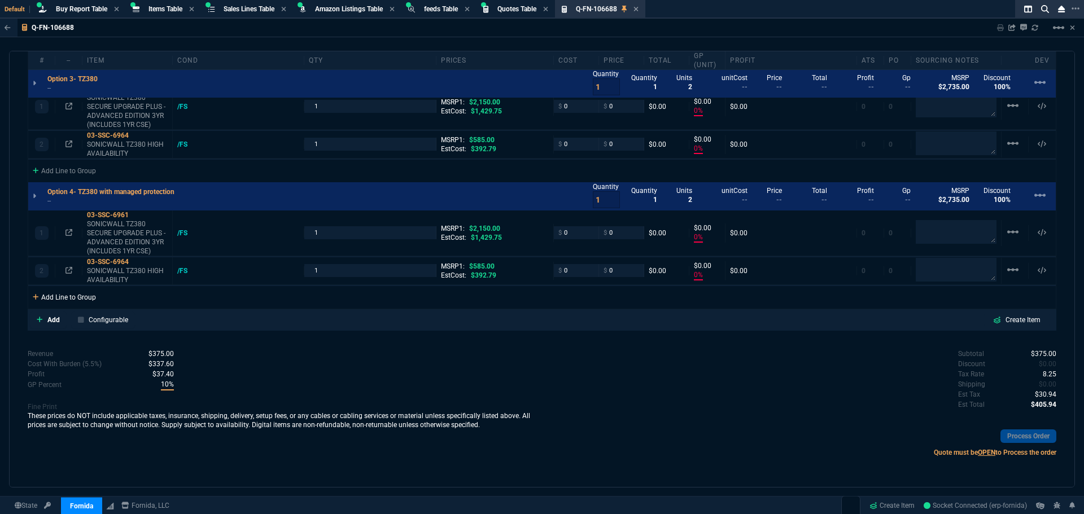
click at [79, 299] on div "Add Line to Group" at bounding box center [64, 296] width 72 height 20
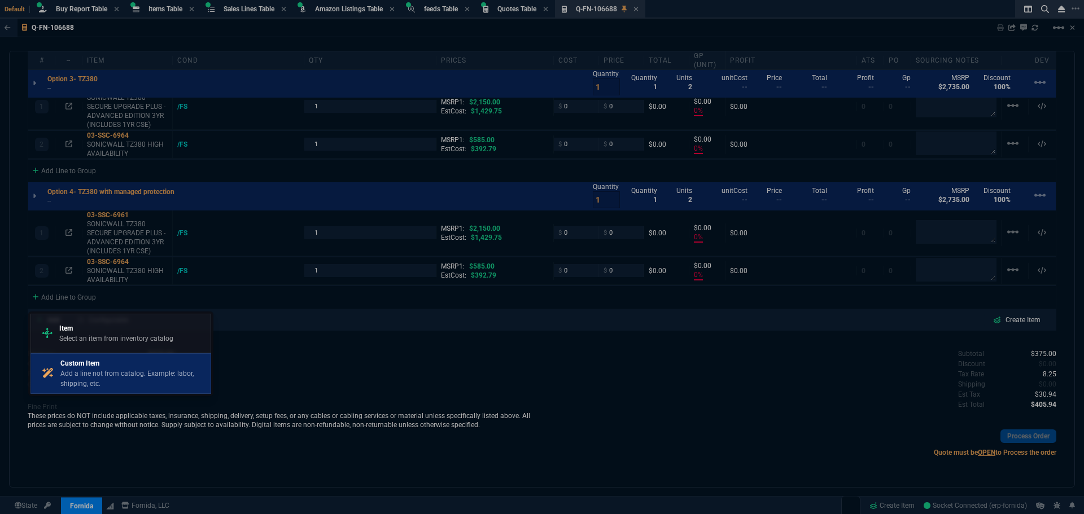
click at [105, 366] on p "Custom Item" at bounding box center [133, 363] width 146 height 10
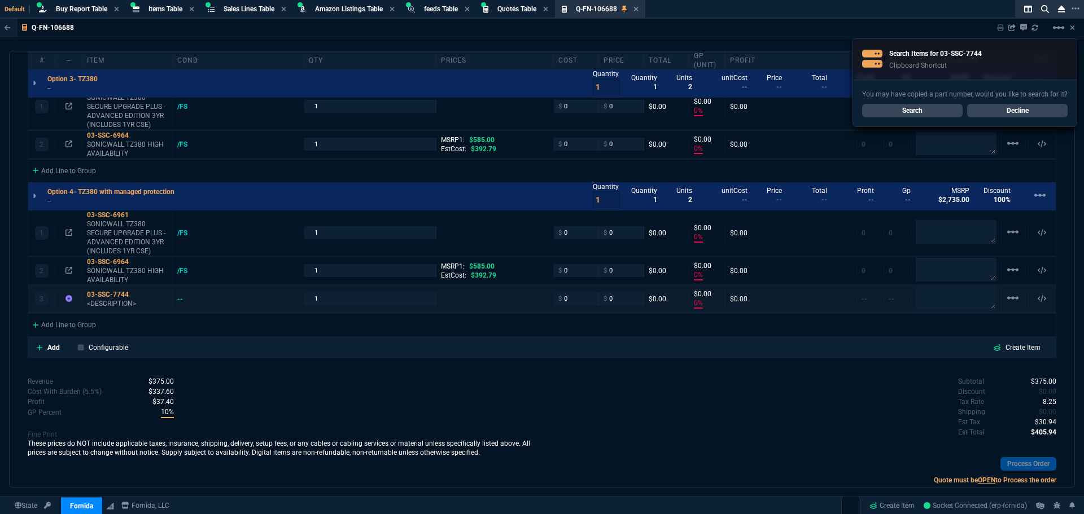
type input "0"
type input "15"
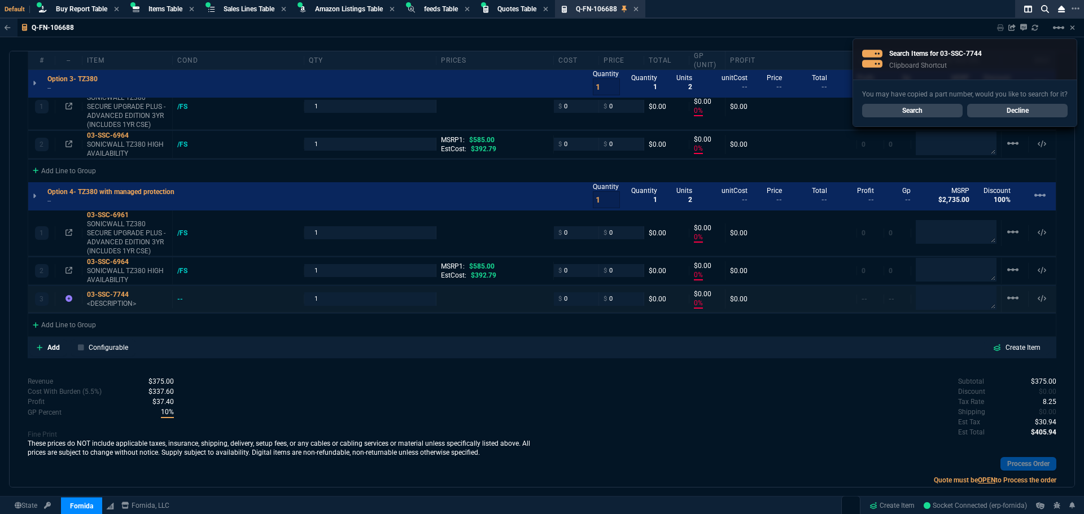
type input "55"
type input "0"
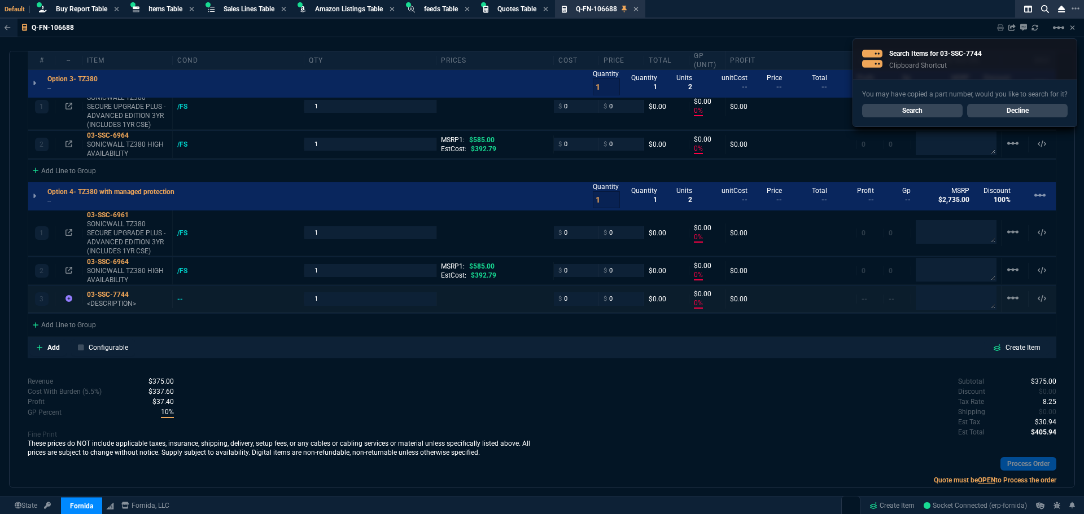
type input "0"
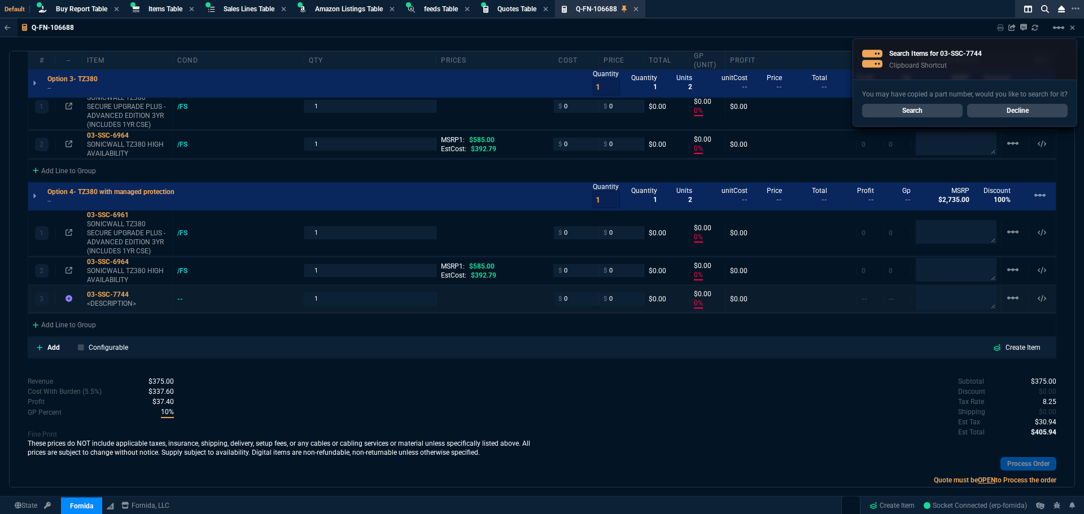
type input "0"
type input "100"
type input "31"
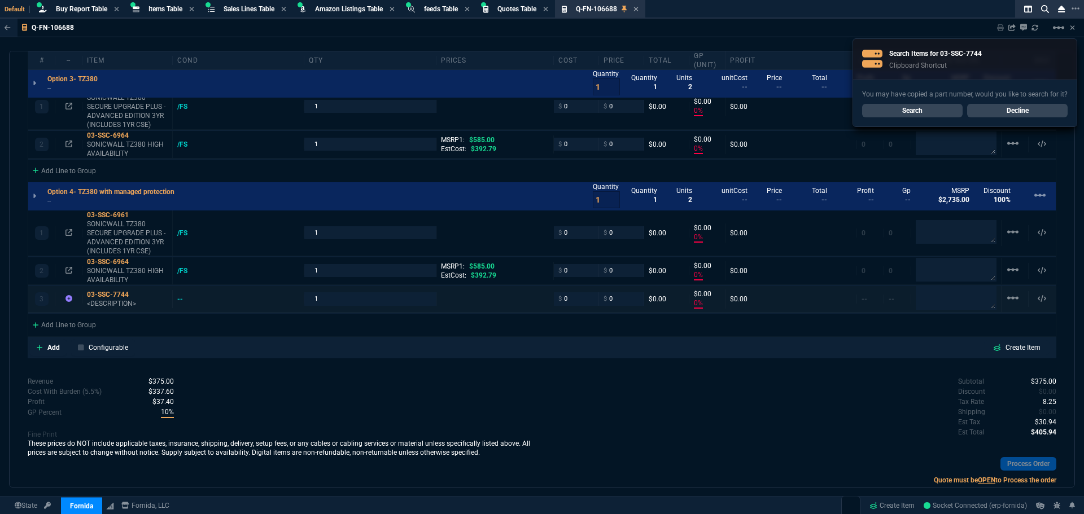
type input "100"
type input "2150"
type input "100"
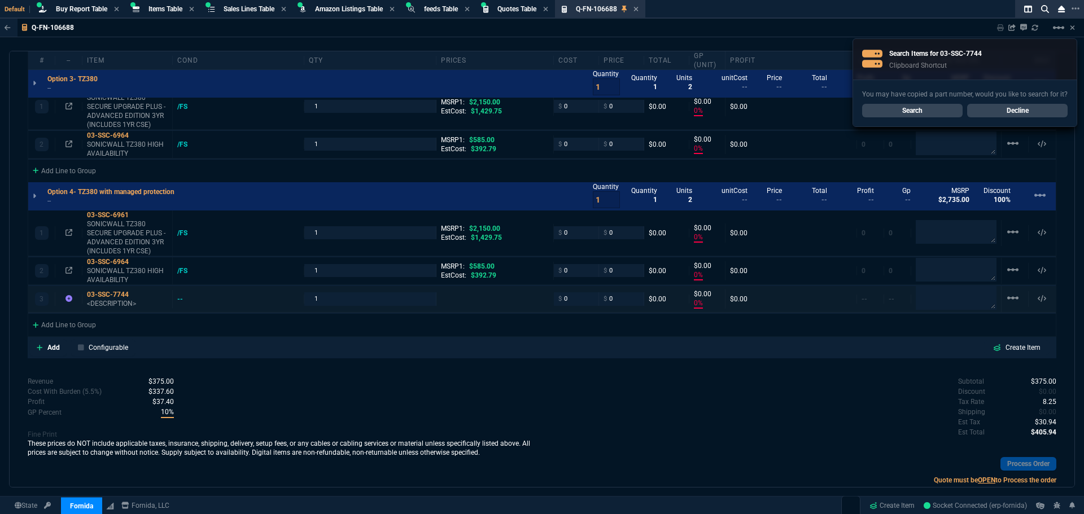
type input "100"
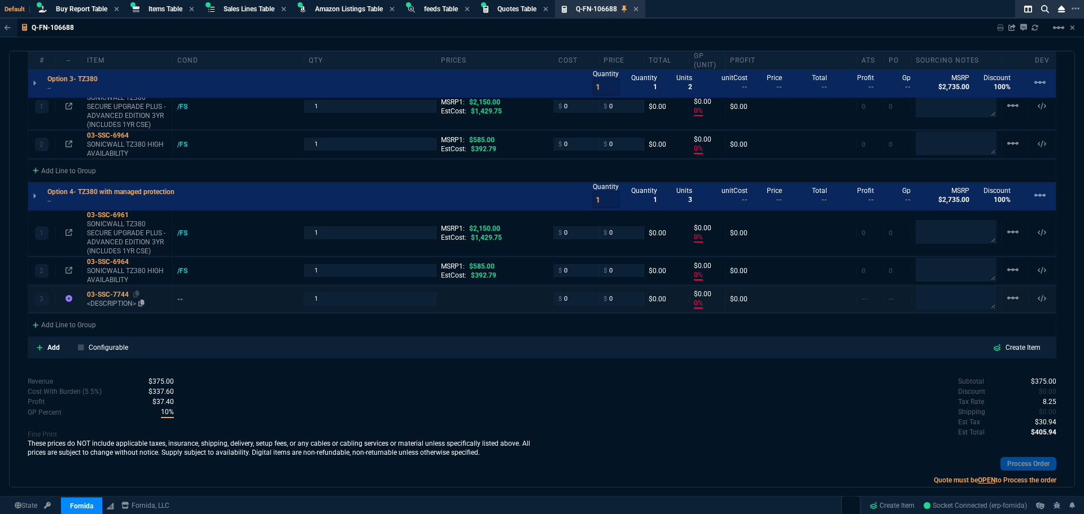
click at [99, 305] on p "<DESCRIPTION>" at bounding box center [127, 303] width 81 height 9
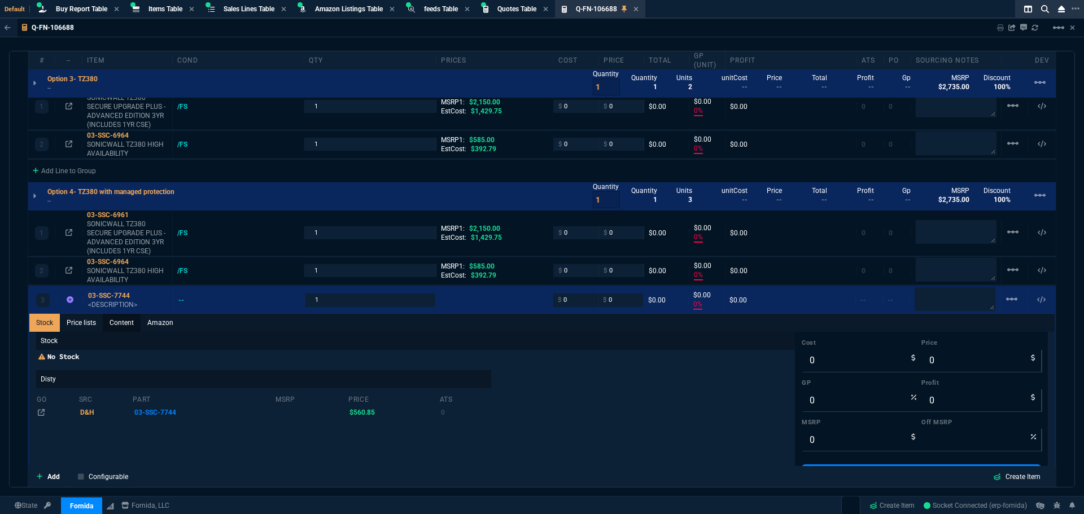
click at [123, 325] on link "Content" at bounding box center [122, 323] width 38 height 18
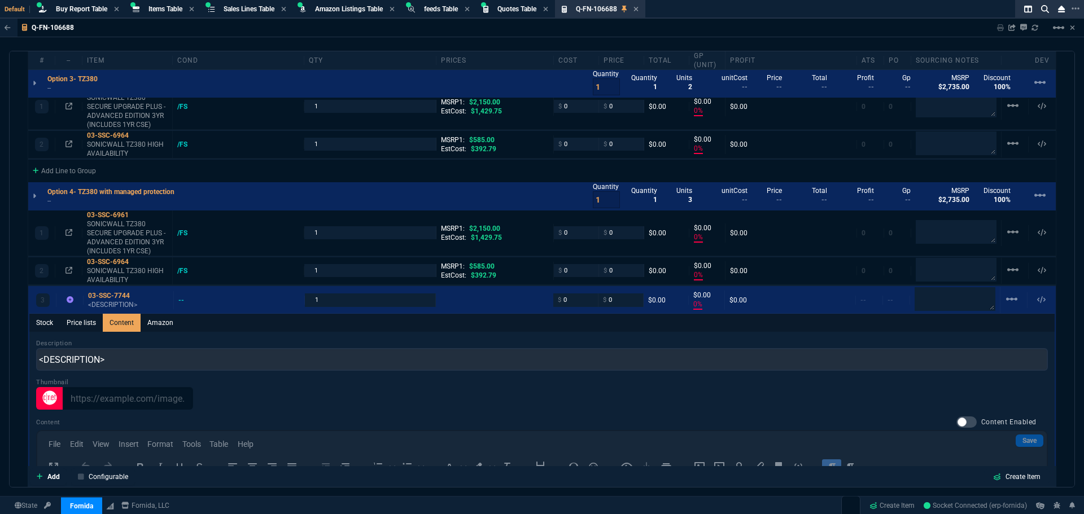
scroll to position [0, 0]
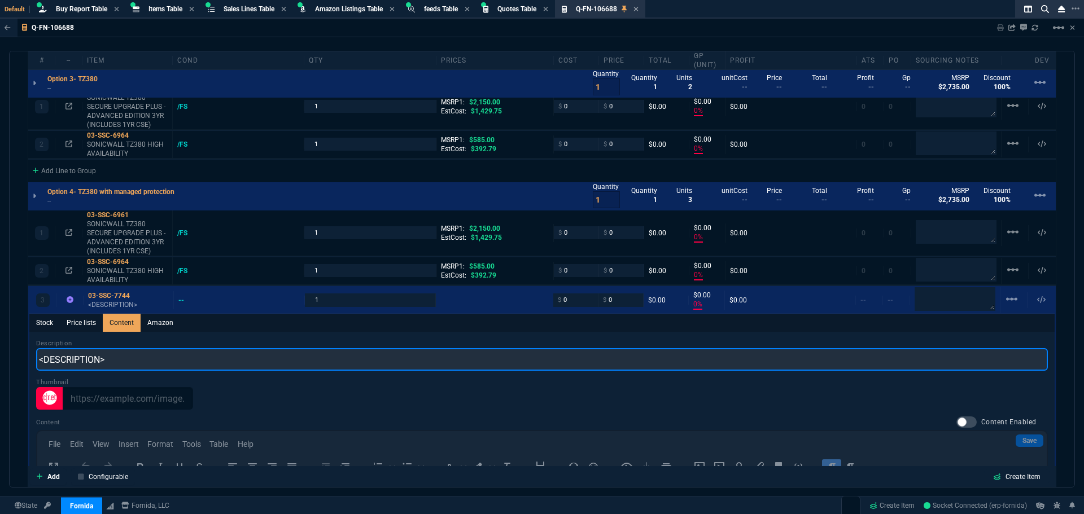
drag, startPoint x: 103, startPoint y: 361, endPoint x: 33, endPoint y: 360, distance: 70.0
click at [33, 360] on div "Description <DESCRIPTION> Thumbnail Content Content Enabled Save File Edit View…" at bounding box center [541, 497] width 1025 height 331
paste input "MANAGED PROTECTION SECURITY SERVICE FOR TZ- ANNUAL CONVERSION MORE THAN 12 MONT…"
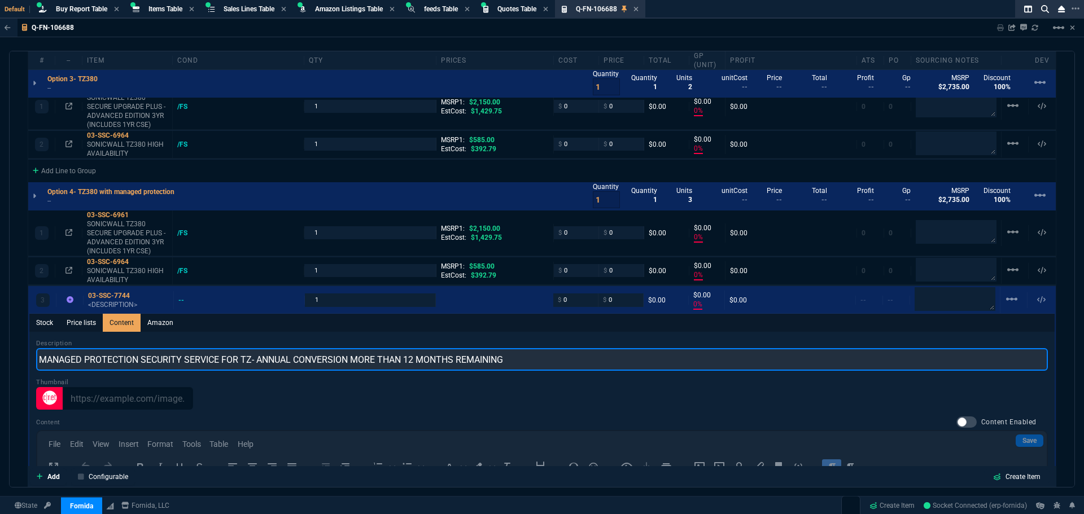
type input "MANAGED PROTECTION SECURITY SERVICE FOR TZ- ANNUAL CONVERSION MORE THAN 12 MONT…"
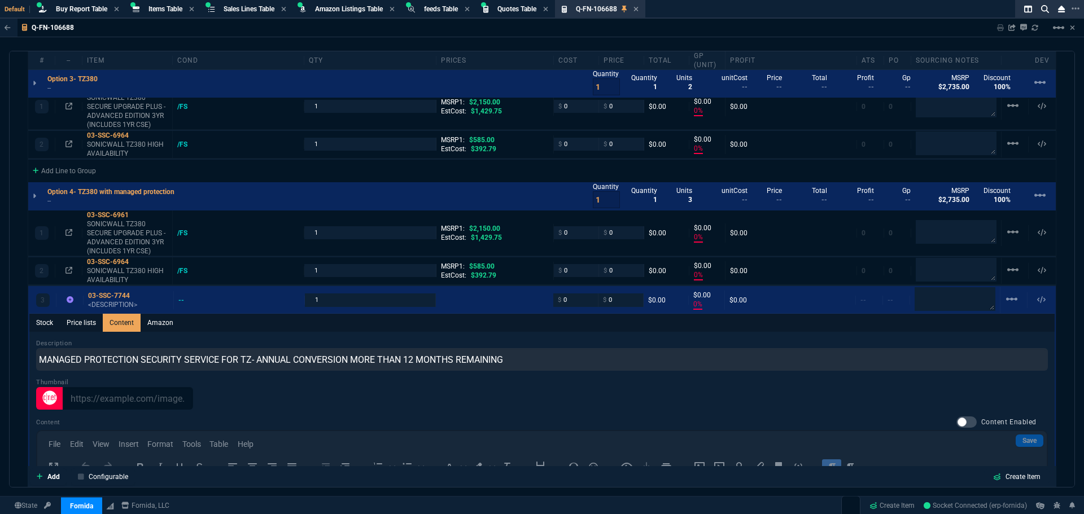
click at [769, 402] on div at bounding box center [541, 398] width 1011 height 23
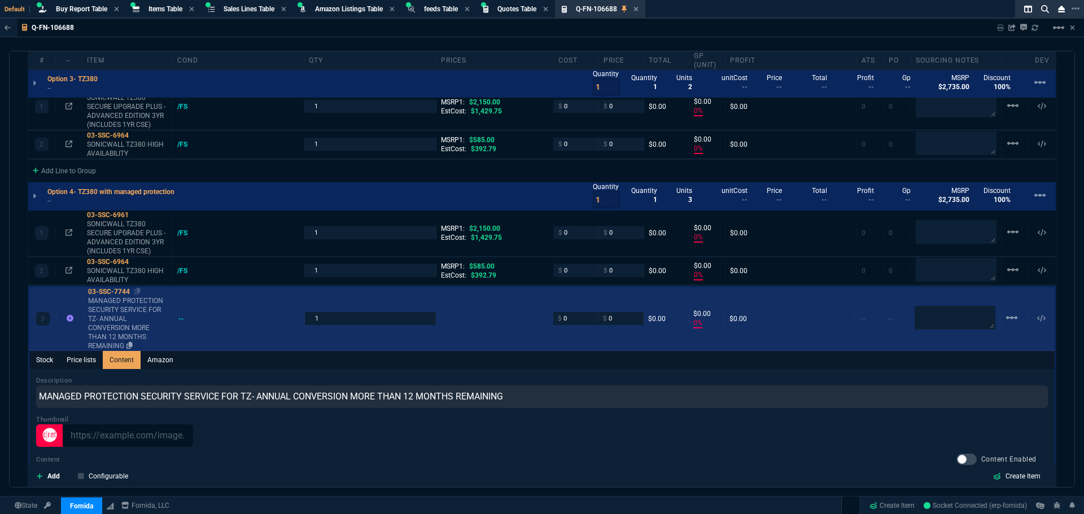
click at [107, 293] on div "03-SSC-7744" at bounding box center [128, 291] width 81 height 9
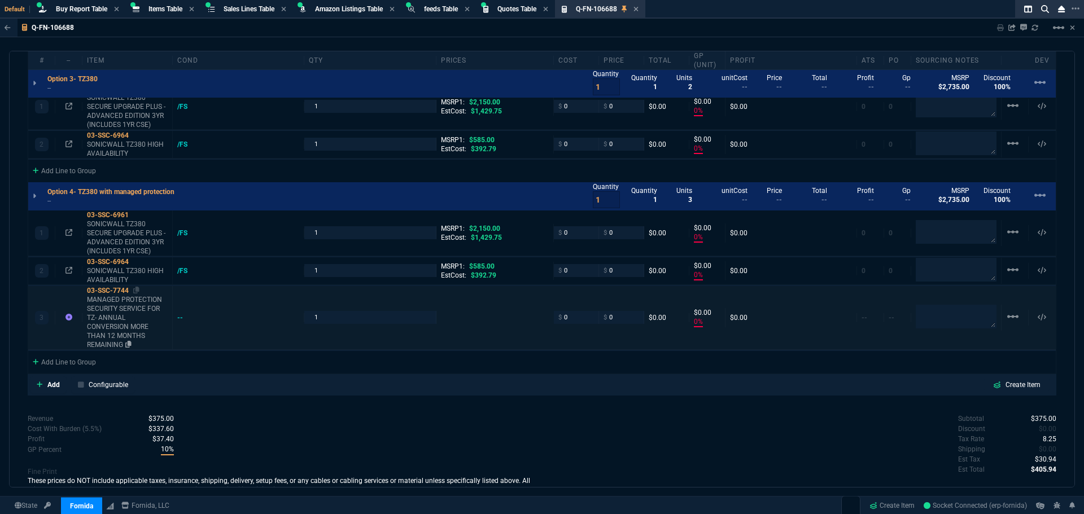
type input "0"
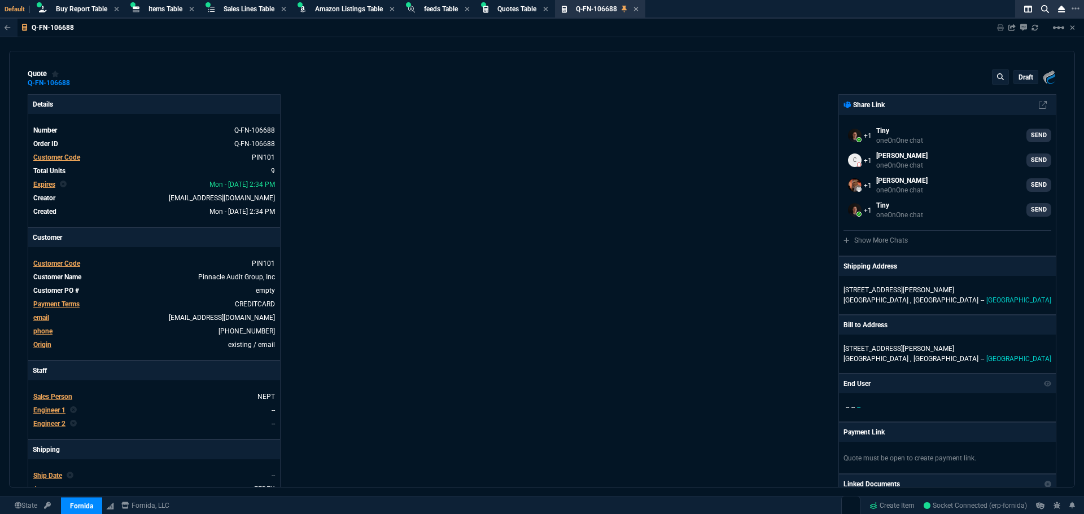
select select "8: NEPT"
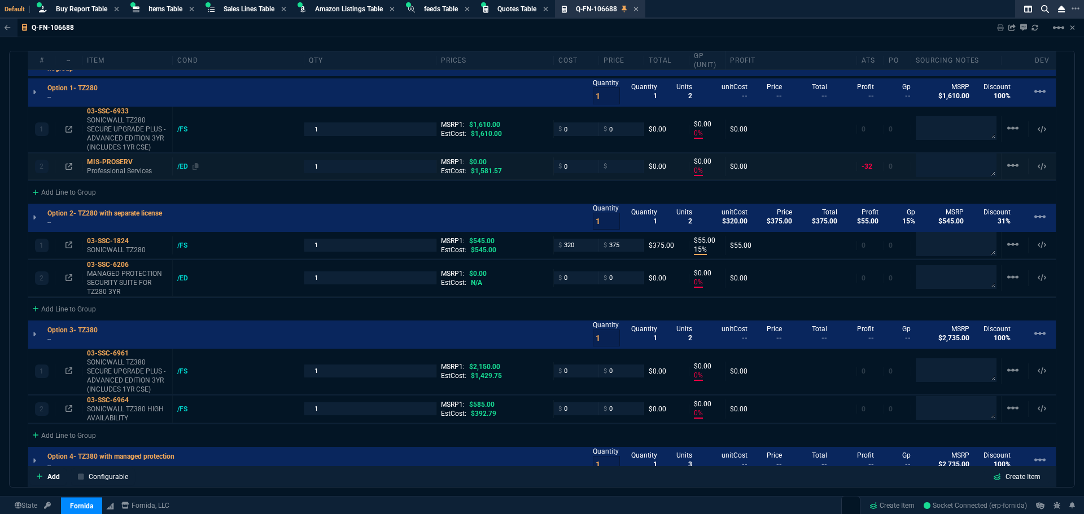
scroll to position [611, 0]
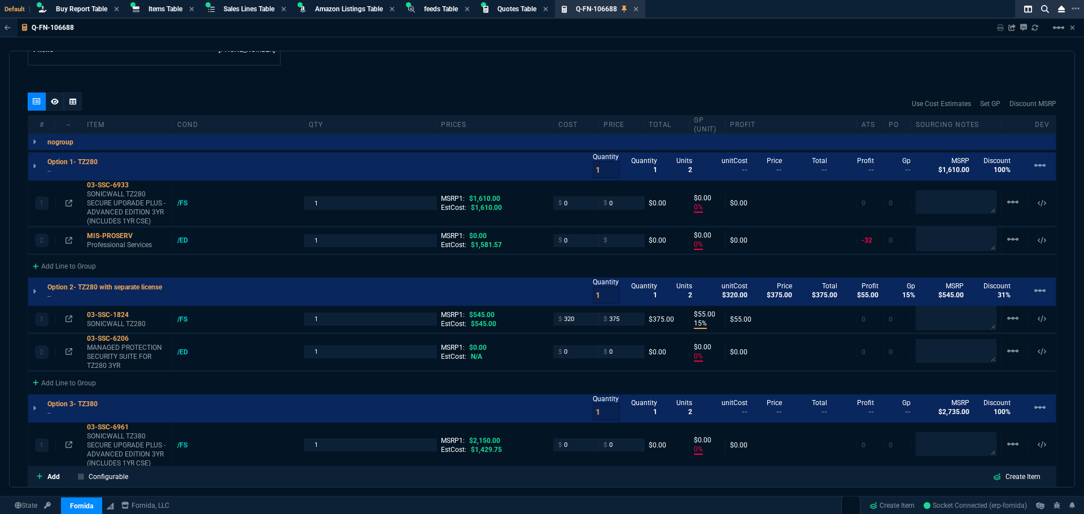
click at [378, 95] on div "Use Cost Estimates Set GP Discount MSRP" at bounding box center [542, 104] width 1028 height 23
click at [606, 241] on input "number" at bounding box center [621, 240] width 36 height 13
click at [71, 266] on div "Add Line to Group" at bounding box center [64, 265] width 72 height 20
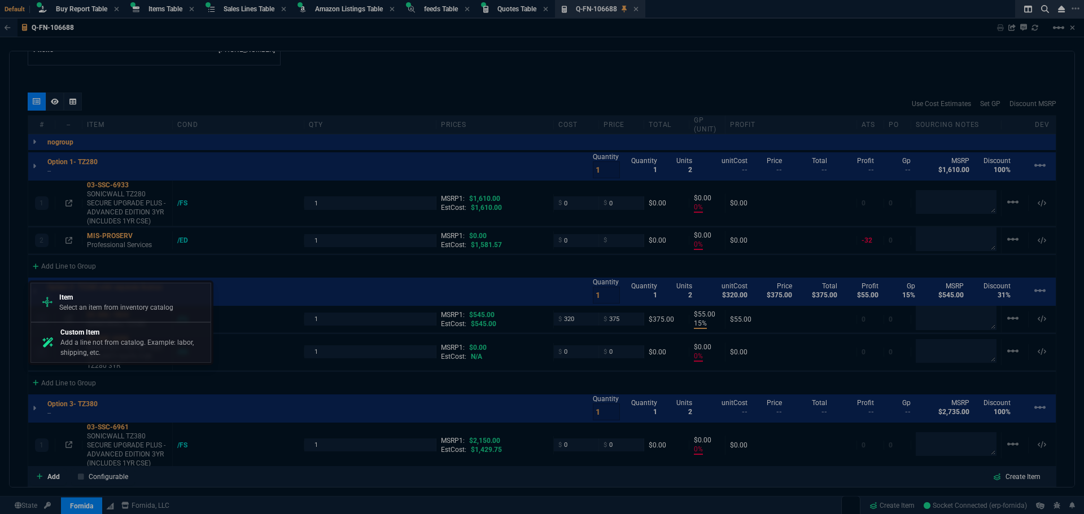
drag, startPoint x: 139, startPoint y: 301, endPoint x: 161, endPoint y: 300, distance: 22.0
click at [139, 301] on p "Item" at bounding box center [116, 297] width 114 height 10
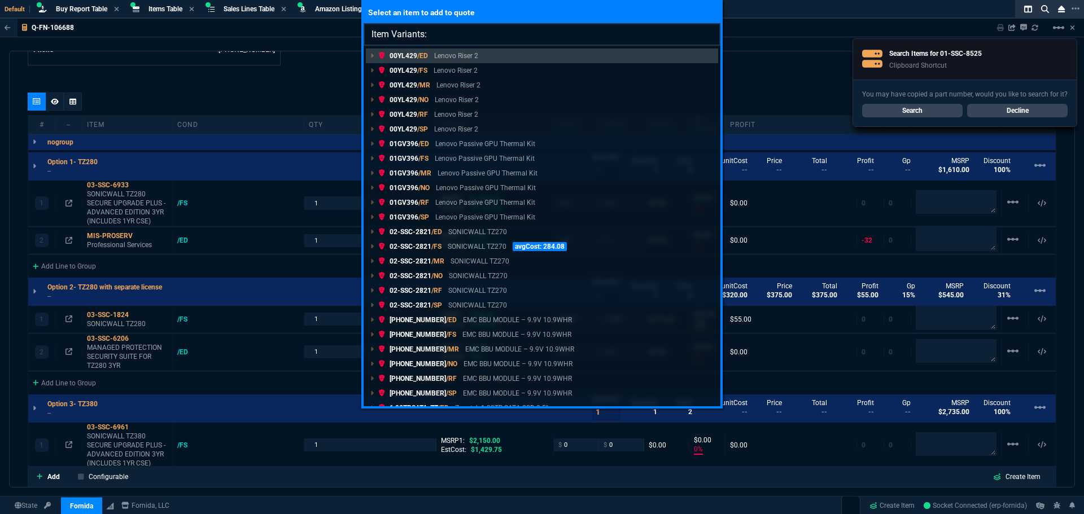
click at [445, 33] on input "Item Variants:" at bounding box center [541, 34] width 357 height 23
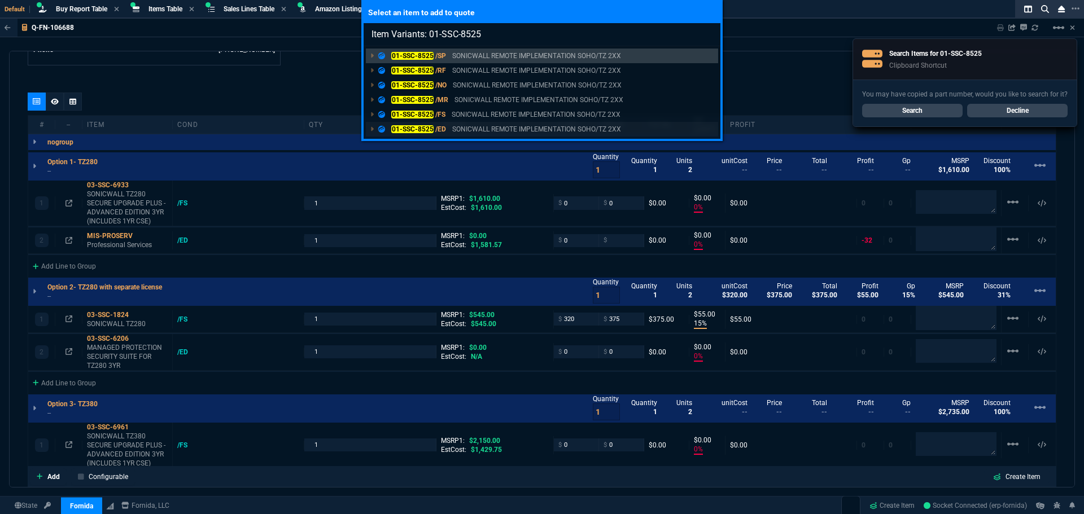
type input "Item Variants: 01-SSC-8525"
click at [415, 132] on mark "01-SSC-8525" at bounding box center [412, 129] width 42 height 8
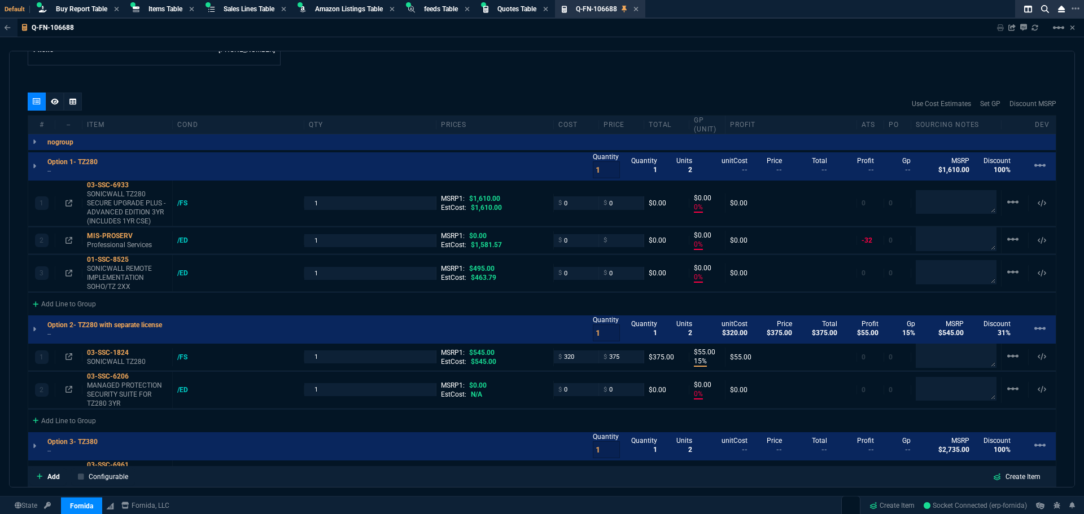
type input "0"
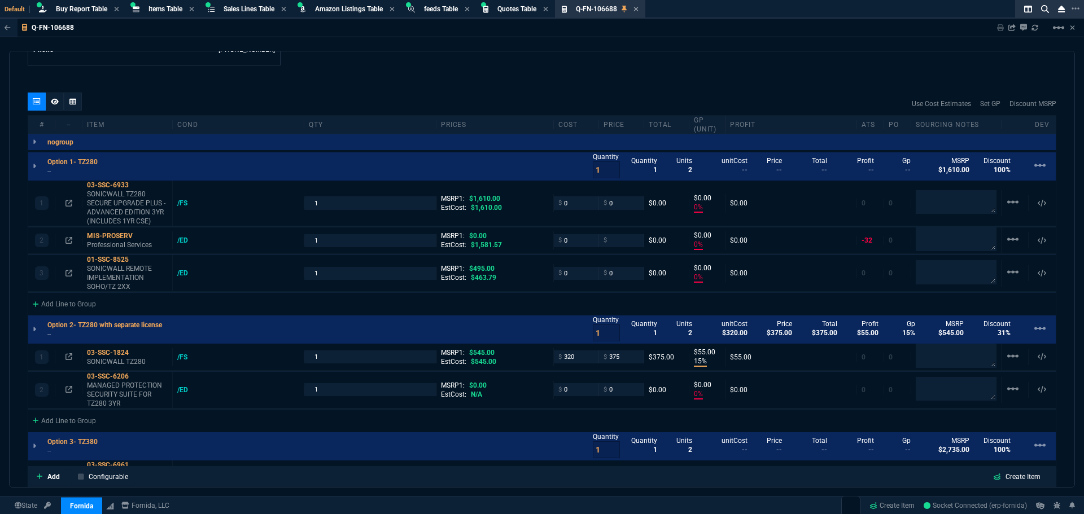
type input "0"
type input "15"
type input "55"
type input "0"
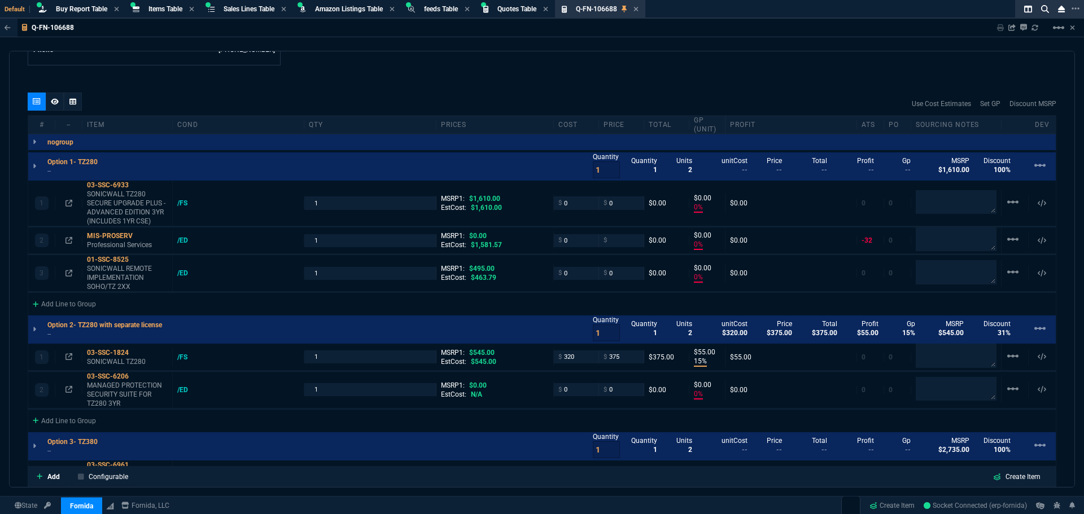
type input "0"
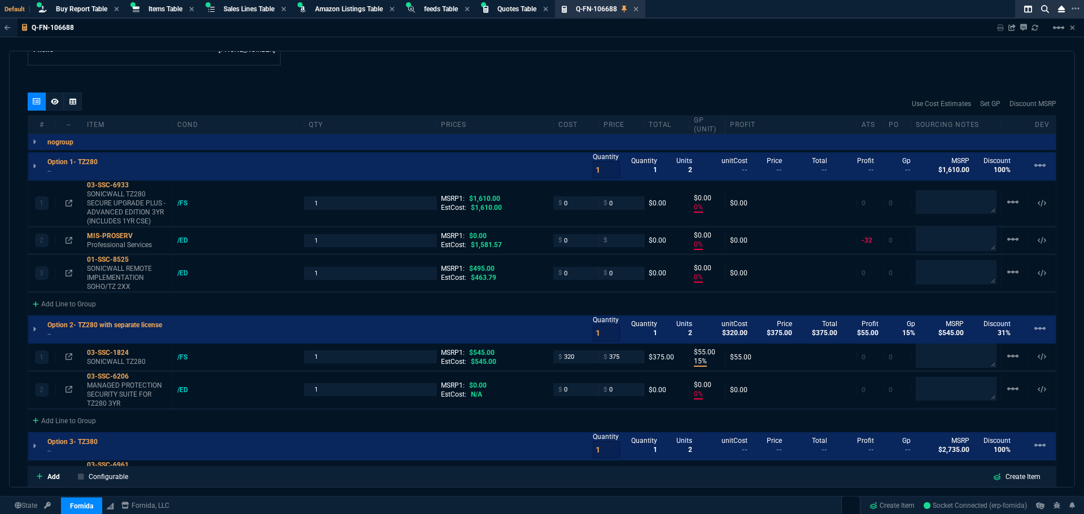
type input "0"
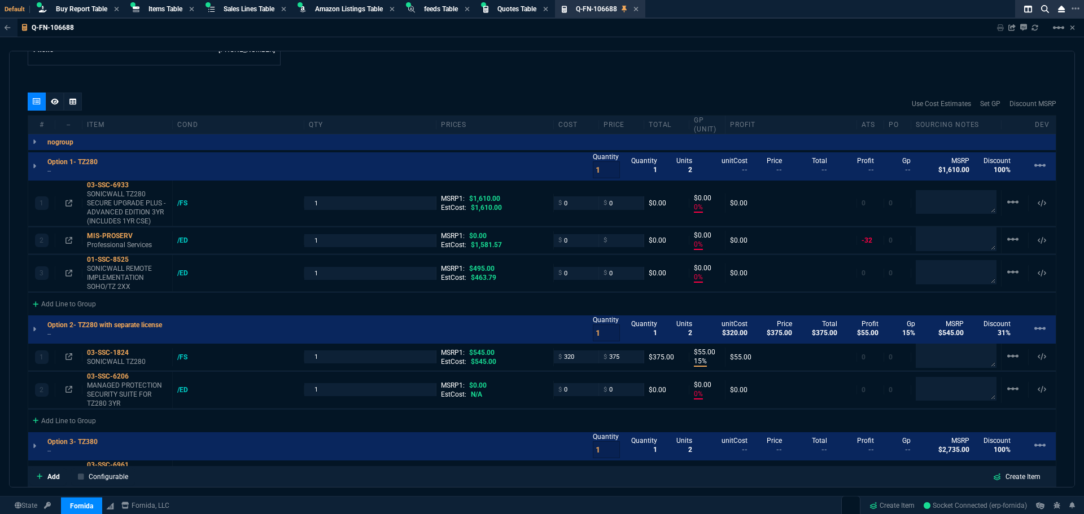
type input "100"
type input "31"
type input "100"
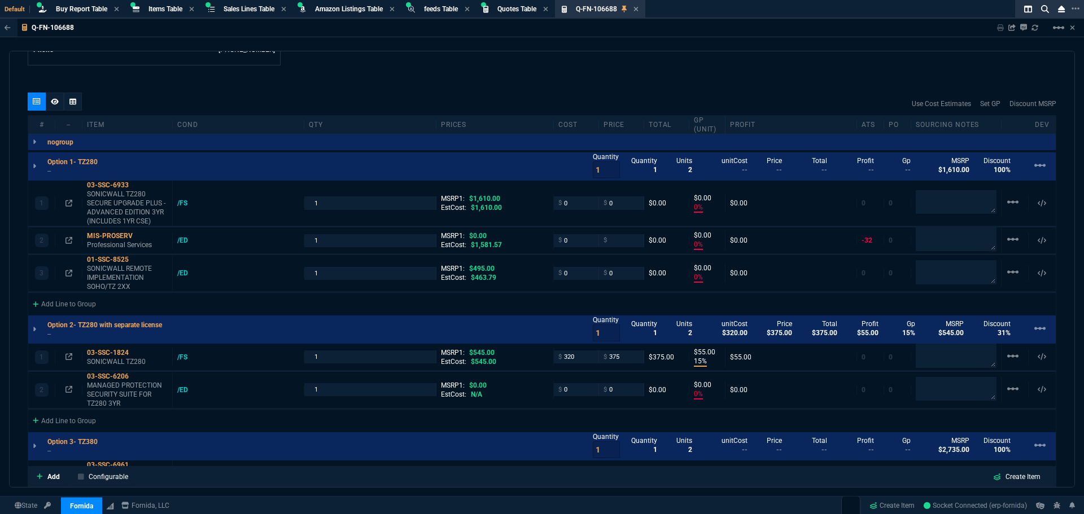
type input "100"
click at [142, 247] on p "Professional Services" at bounding box center [127, 244] width 81 height 9
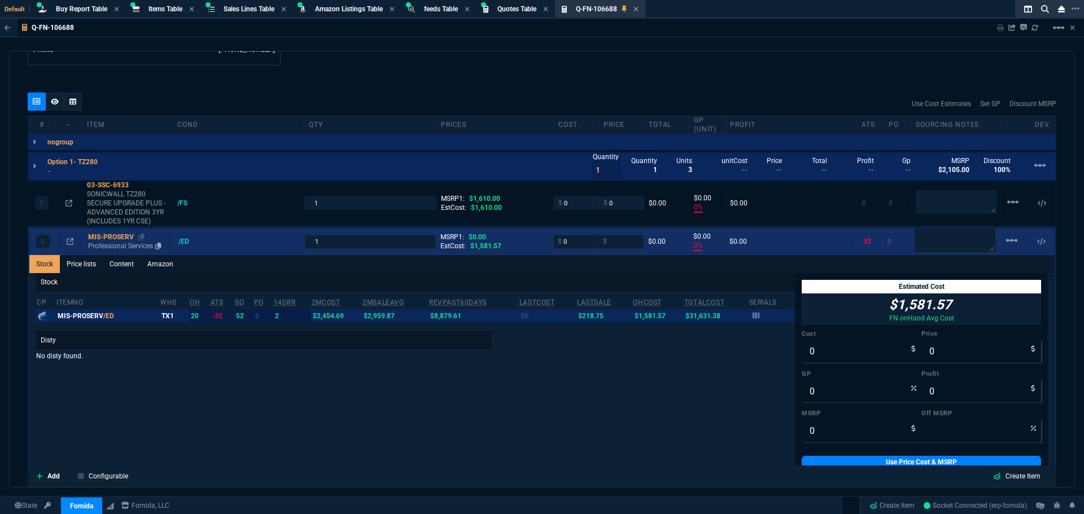
click at [123, 239] on div "MIS-PROSERV" at bounding box center [128, 237] width 81 height 9
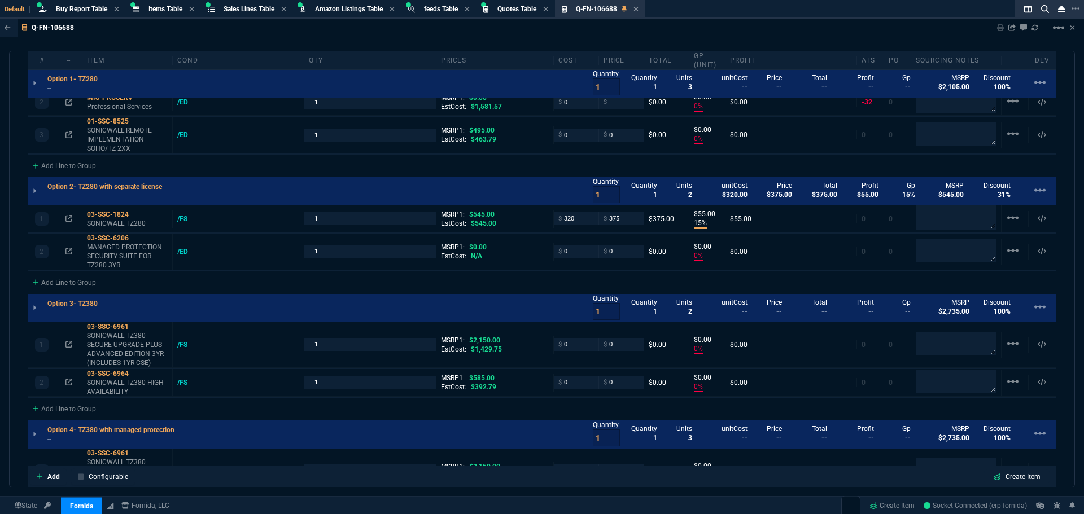
scroll to position [724, 0]
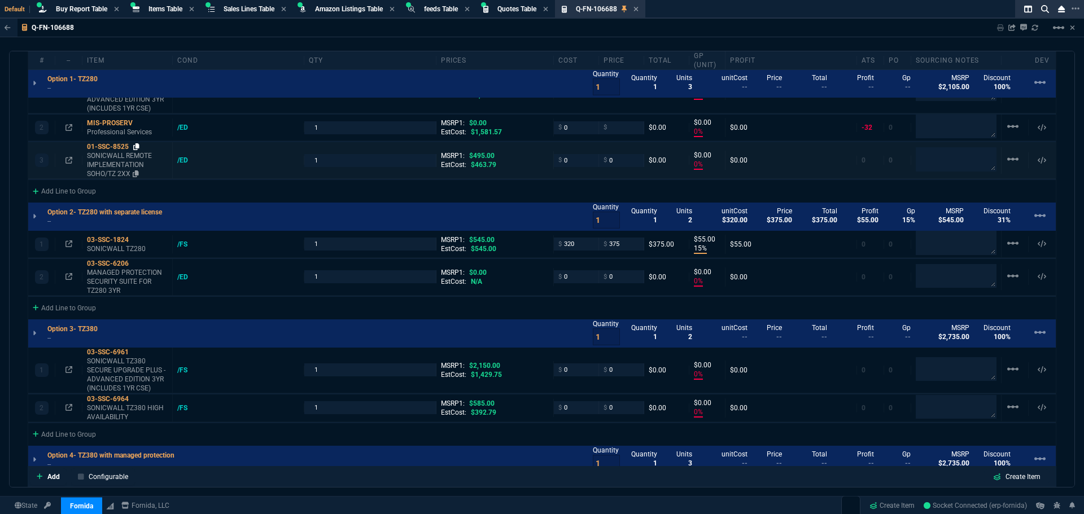
click at [139, 148] on icon at bounding box center [136, 146] width 6 height 7
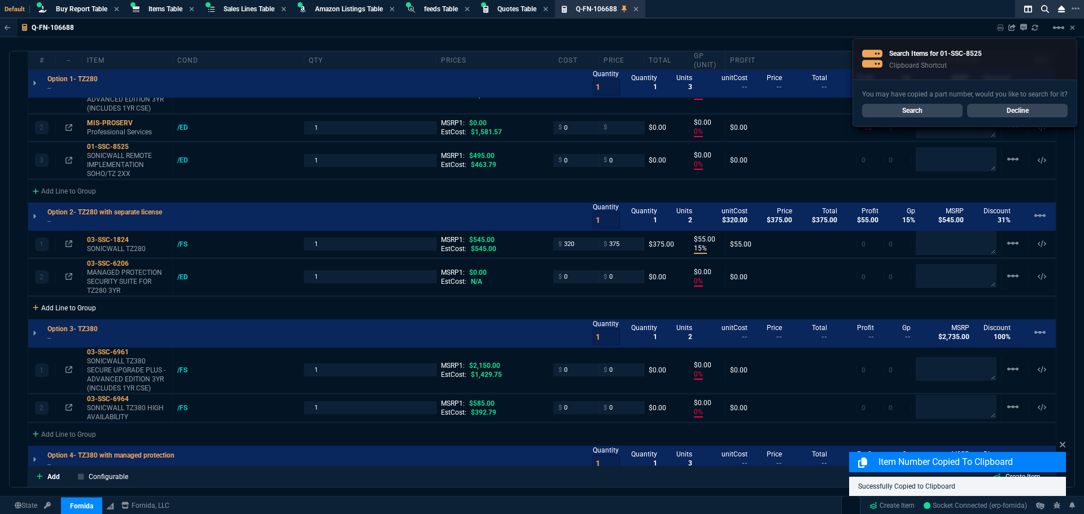
click at [64, 310] on div "Add Line to Group" at bounding box center [64, 307] width 72 height 20
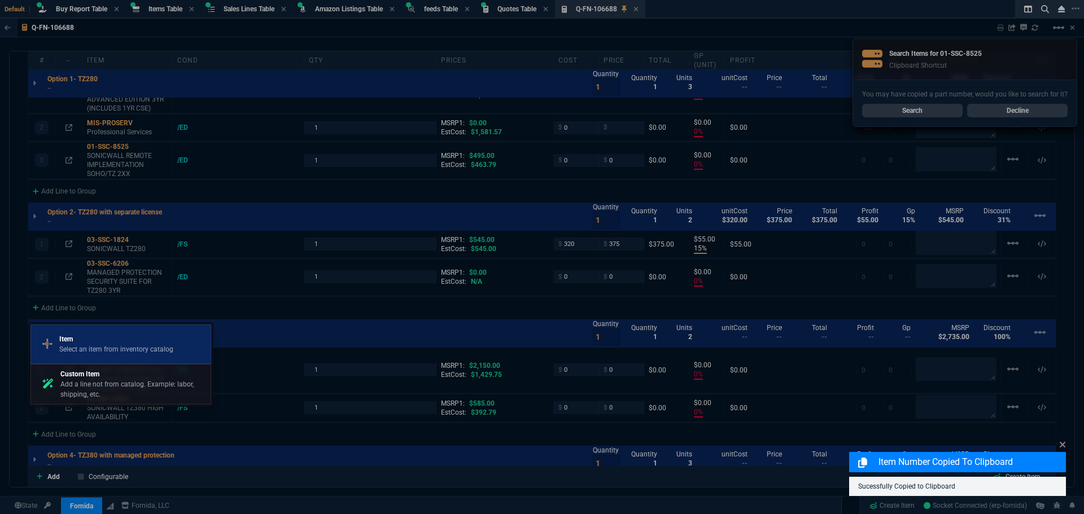
click at [103, 342] on p "Item" at bounding box center [116, 339] width 114 height 10
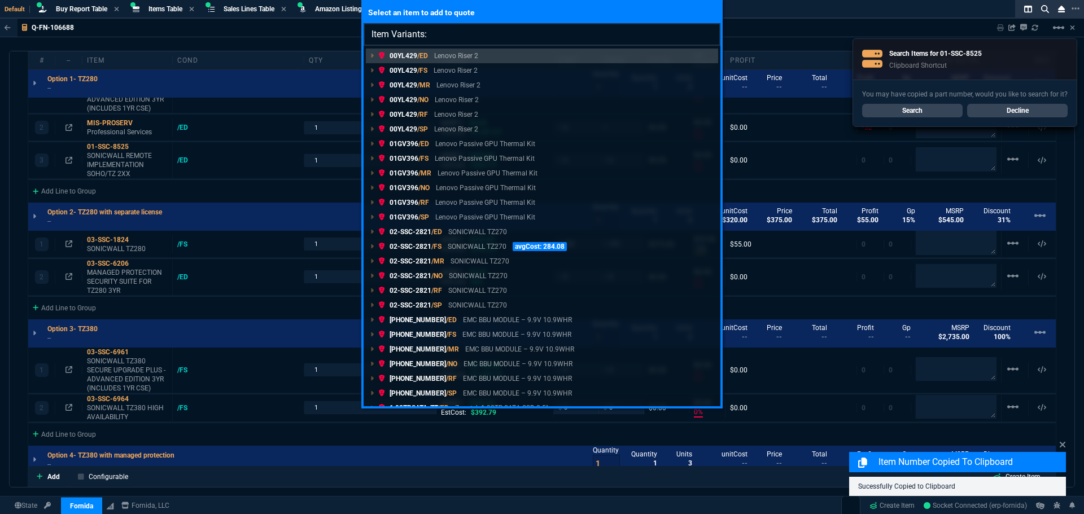
click at [447, 33] on input "Item Variants:" at bounding box center [541, 34] width 357 height 23
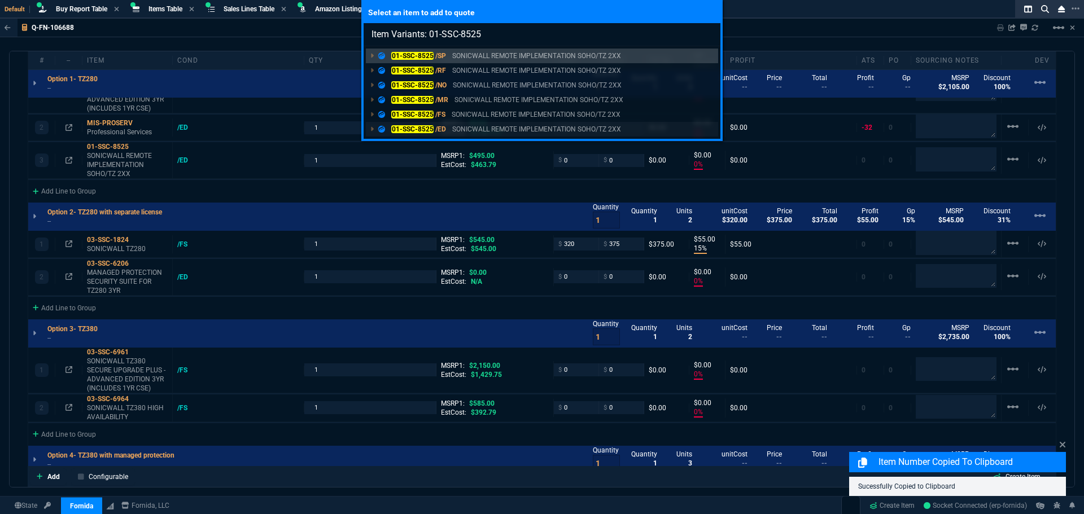
type input "Item Variants: 01-SSC-8525"
click at [428, 129] on mark "01-SSC-8525" at bounding box center [412, 129] width 42 height 8
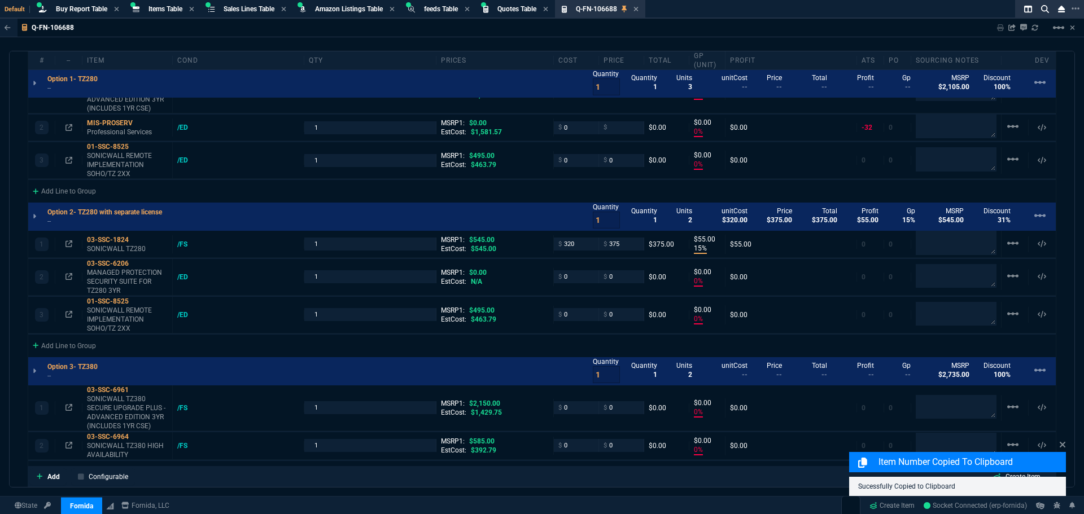
type input "0"
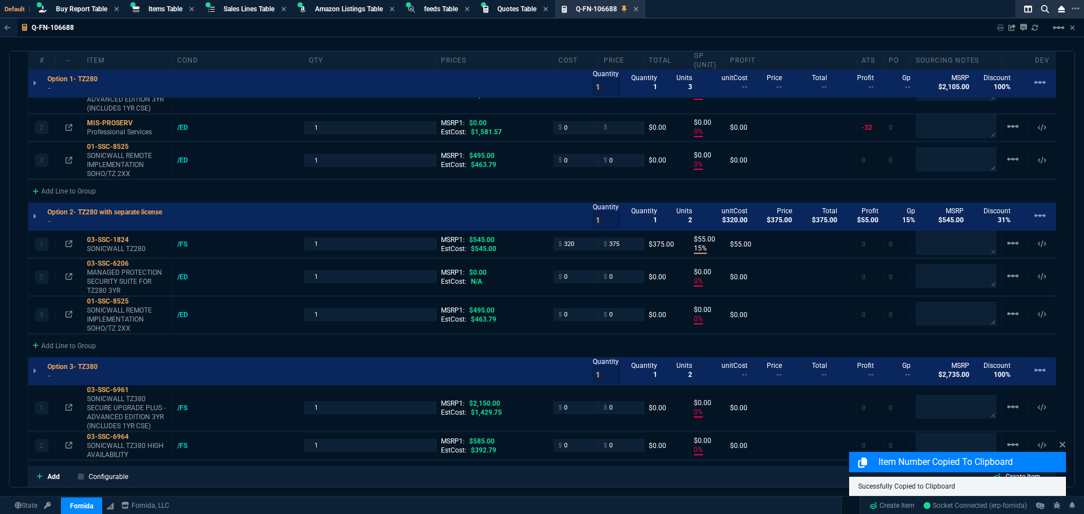
type input "0"
type input "15"
type input "55"
type input "0"
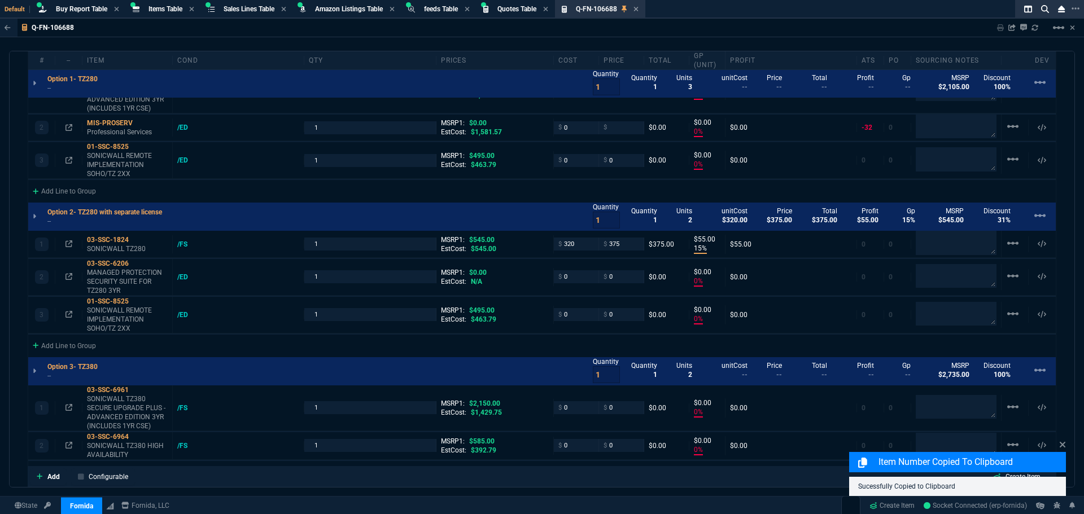
type input "0"
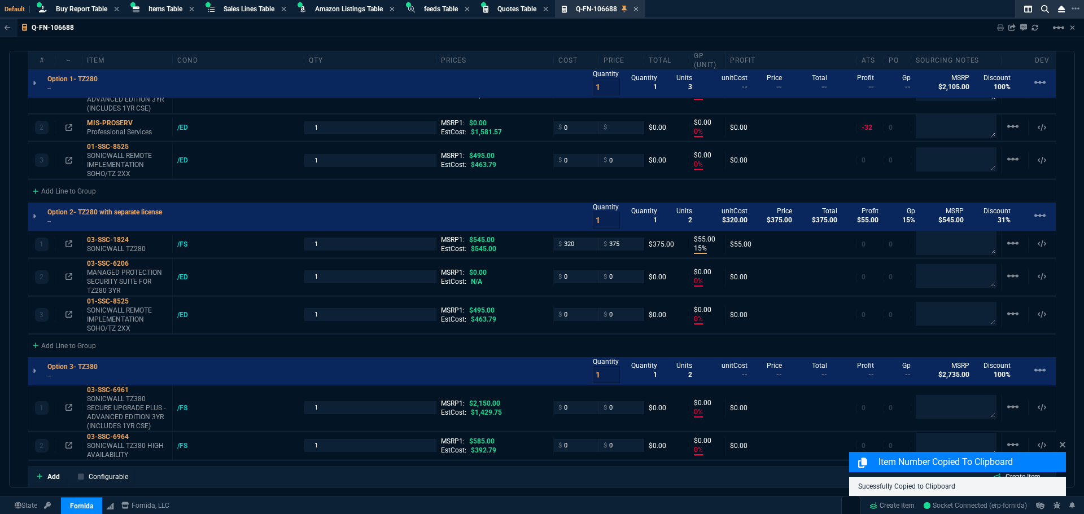
type input "0"
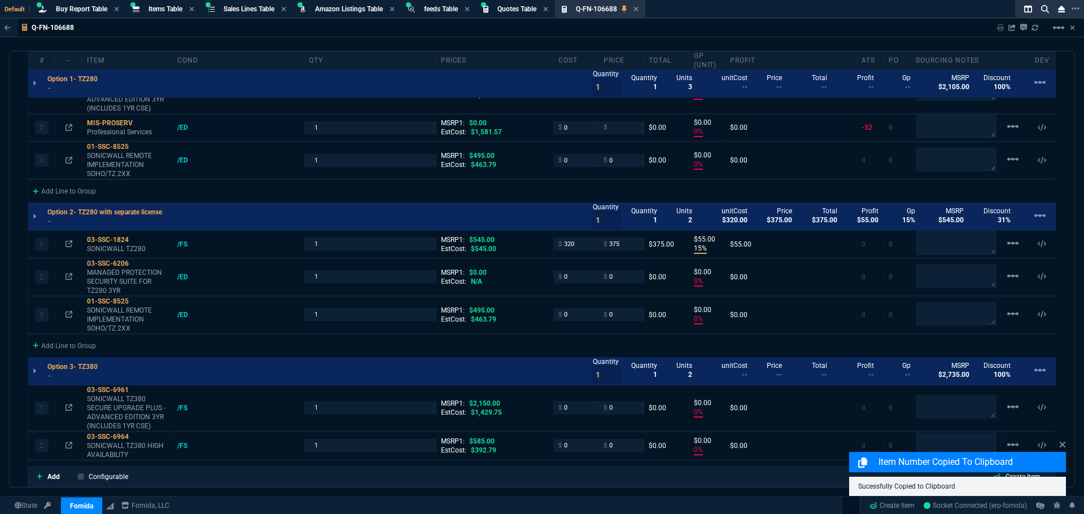
type input "0"
type input "100"
type input "31"
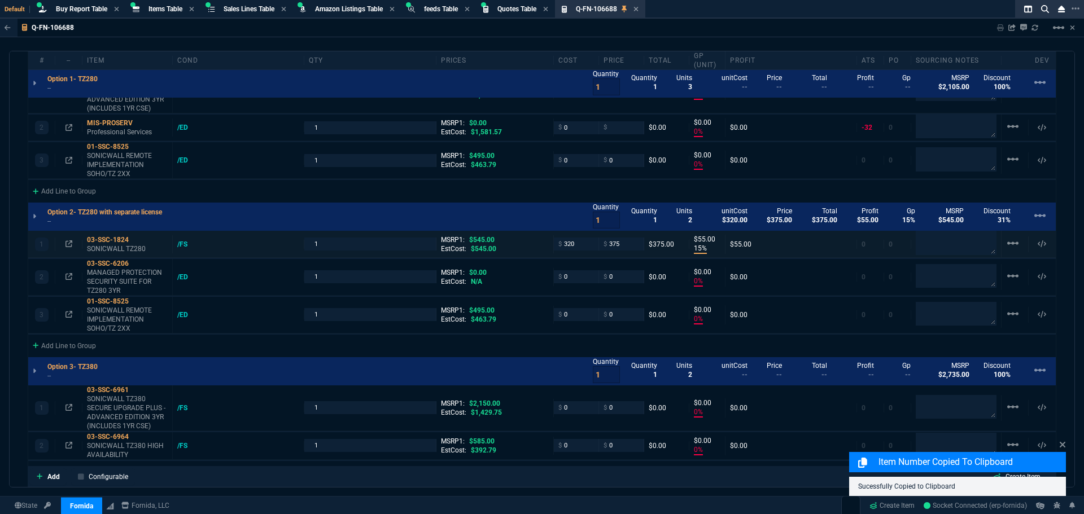
type input "100"
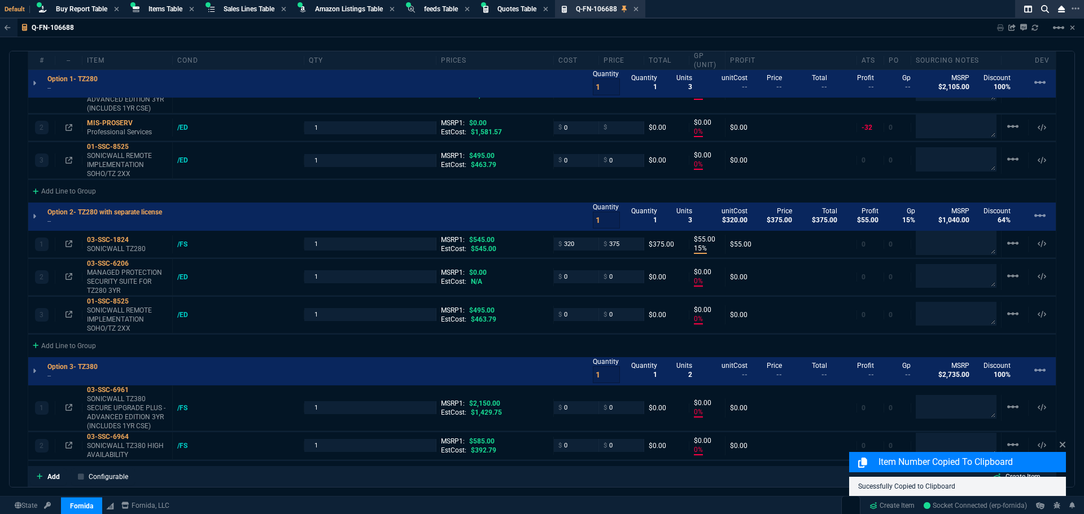
click at [310, 345] on div "Add Line to Group" at bounding box center [541, 345] width 1027 height 20
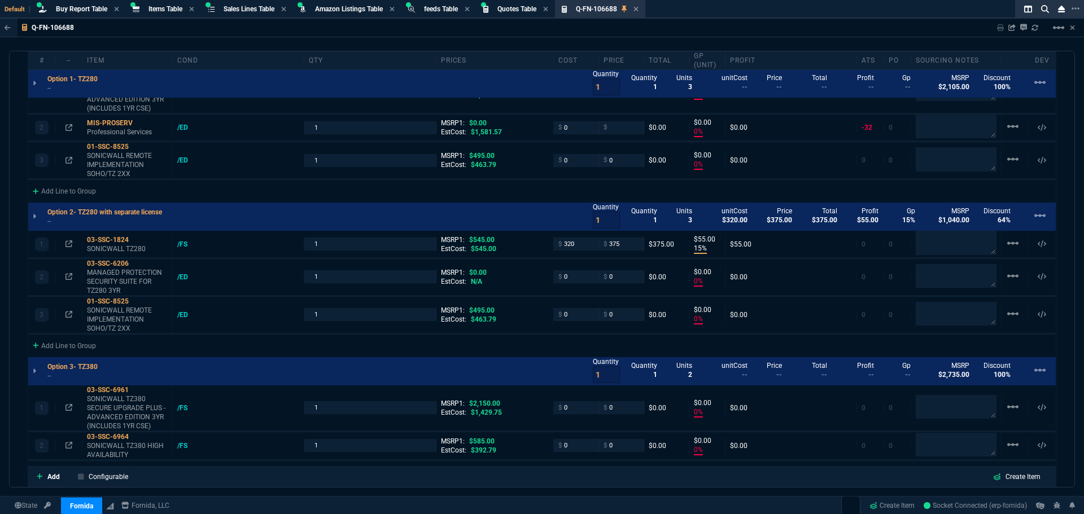
click at [310, 345] on div "Add Line to Group" at bounding box center [541, 345] width 1027 height 20
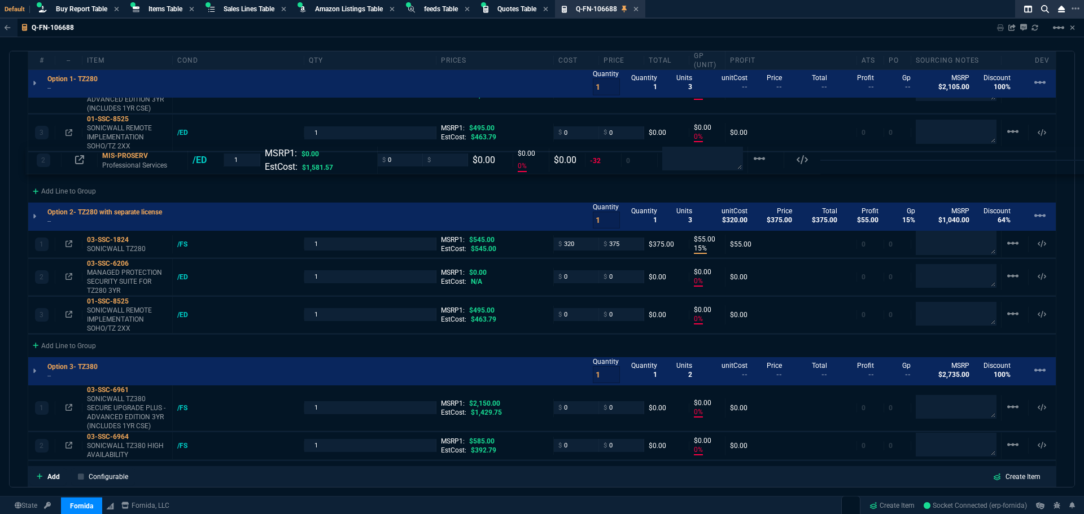
drag, startPoint x: 119, startPoint y: 125, endPoint x: 116, endPoint y: 157, distance: 31.7
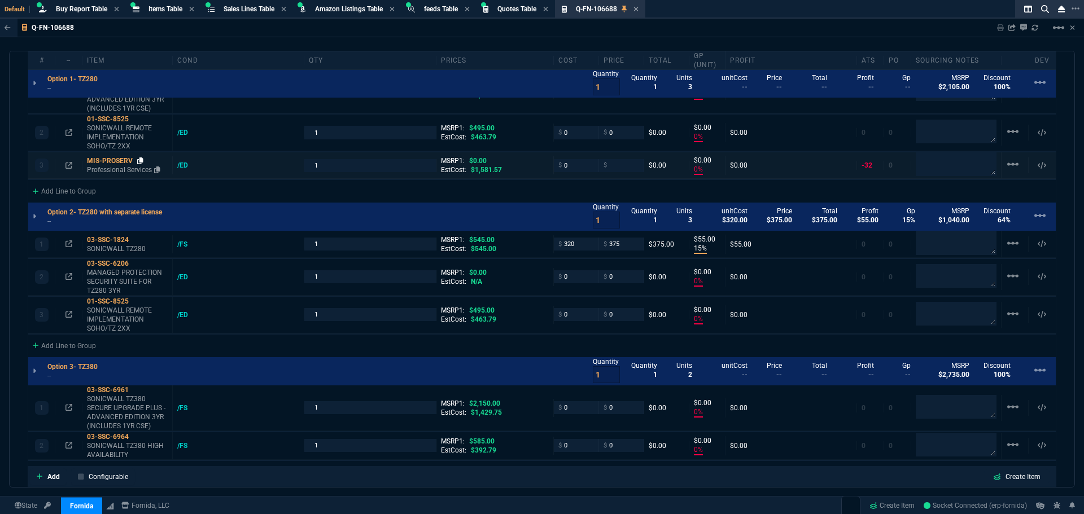
click at [142, 163] on icon at bounding box center [140, 160] width 6 height 7
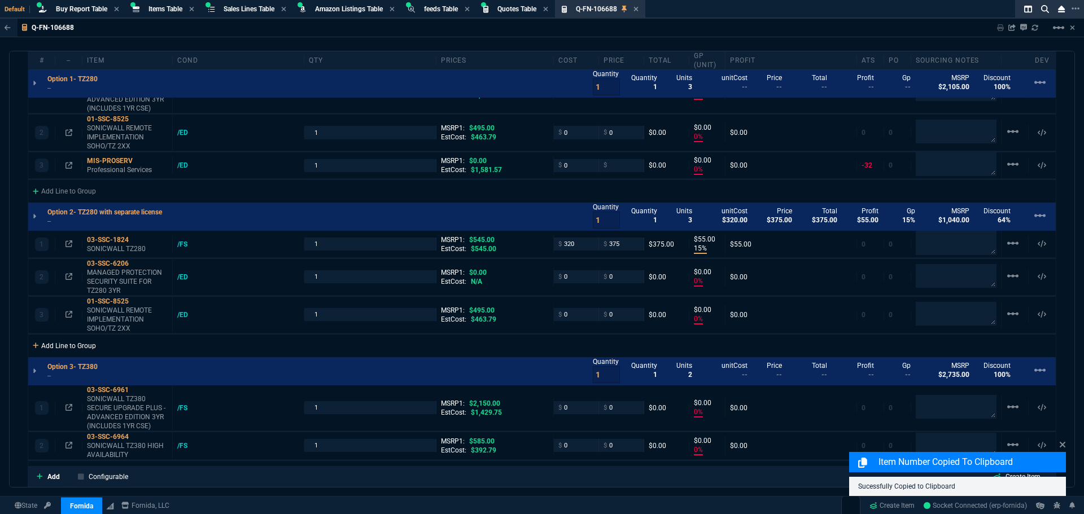
click at [78, 345] on div "Add Line to Group" at bounding box center [64, 345] width 72 height 20
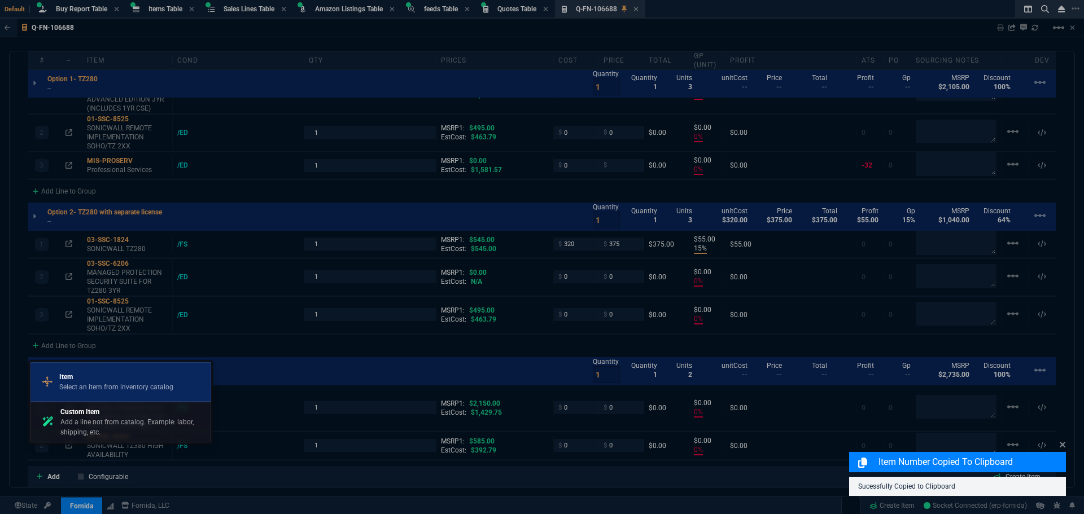
click at [106, 376] on p "Item" at bounding box center [116, 377] width 114 height 10
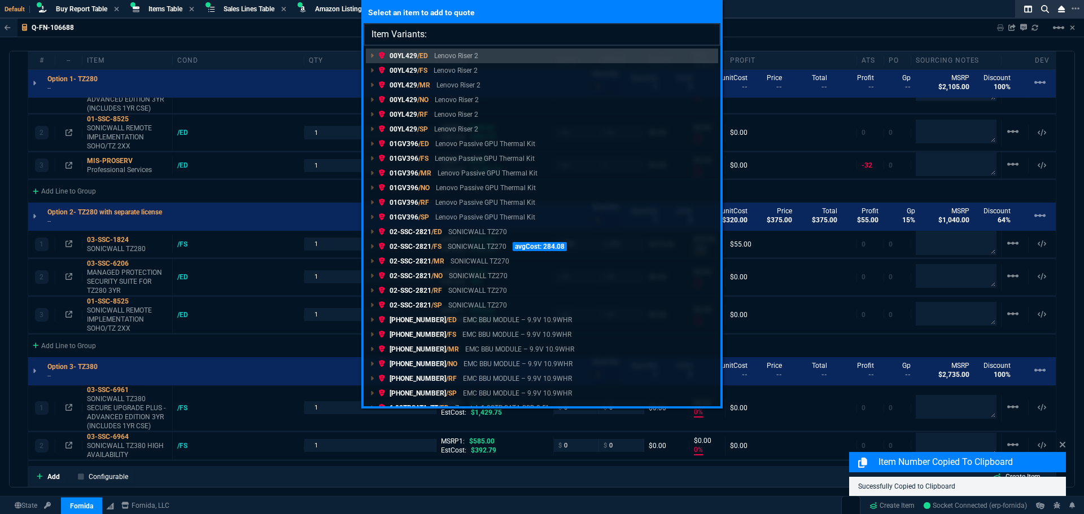
click at [453, 34] on input "Item Variants:" at bounding box center [541, 34] width 357 height 23
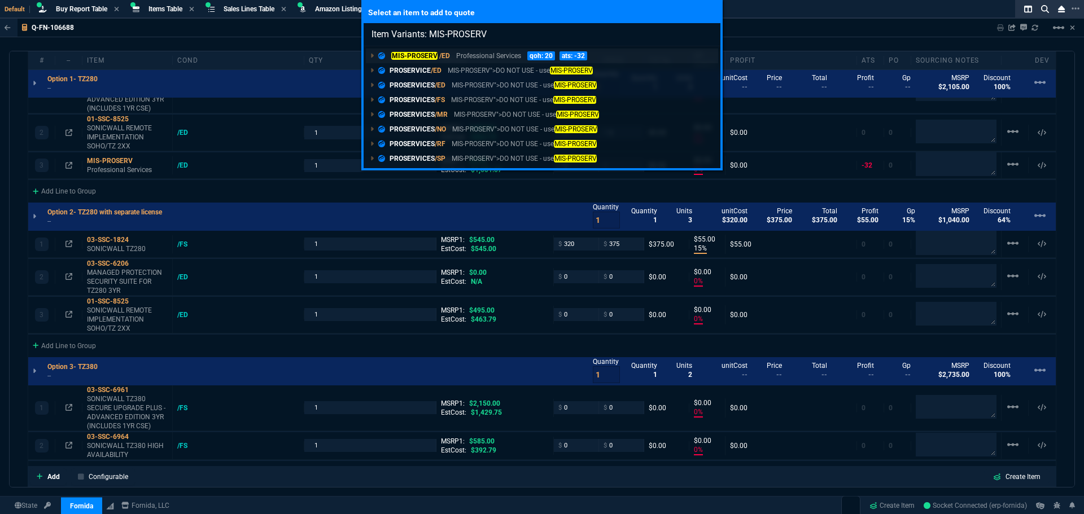
type input "Item Variants: MIS-PROSERV"
click at [414, 52] on mark "MIS-PROSERV" at bounding box center [414, 56] width 46 height 8
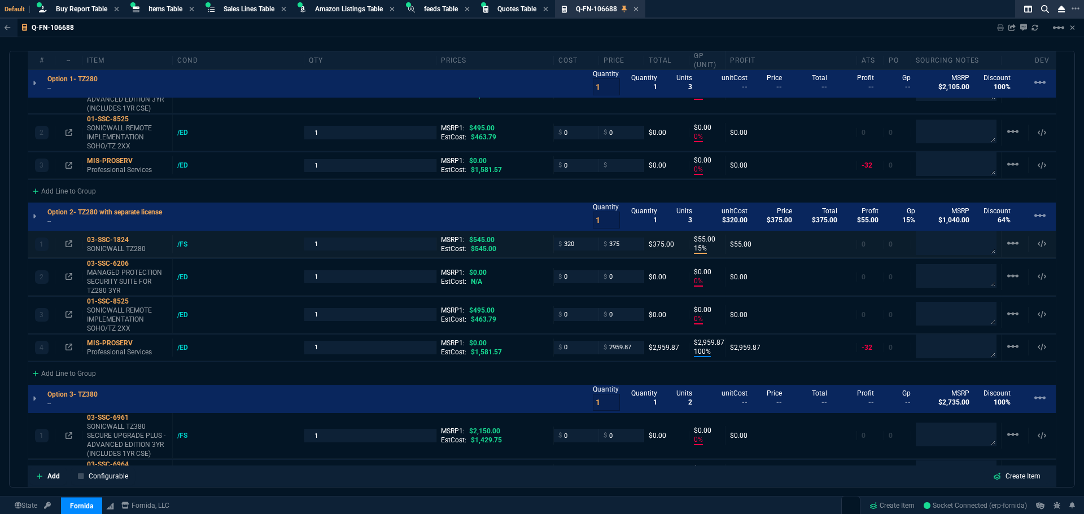
type input "0"
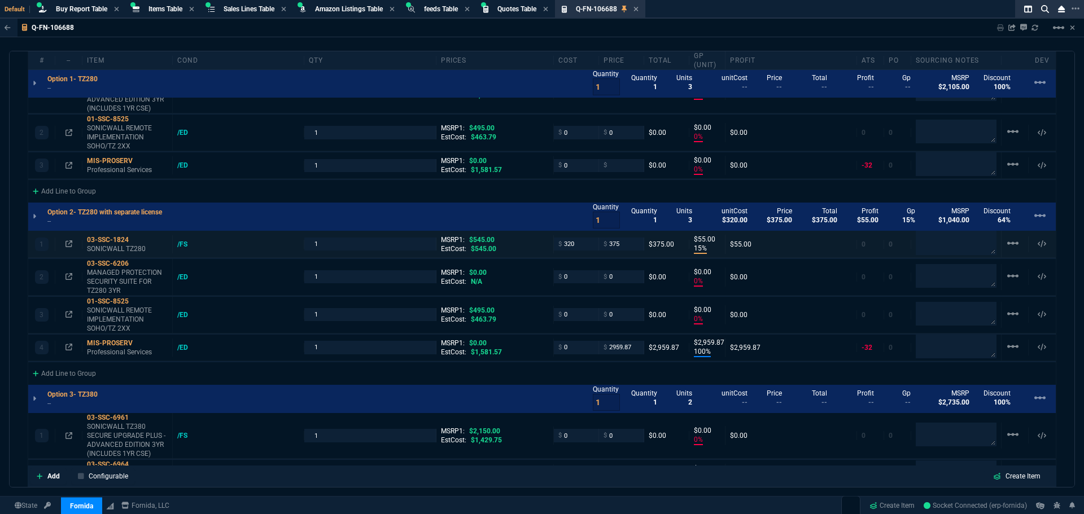
type input "0"
type input "15"
type input "55"
type input "0"
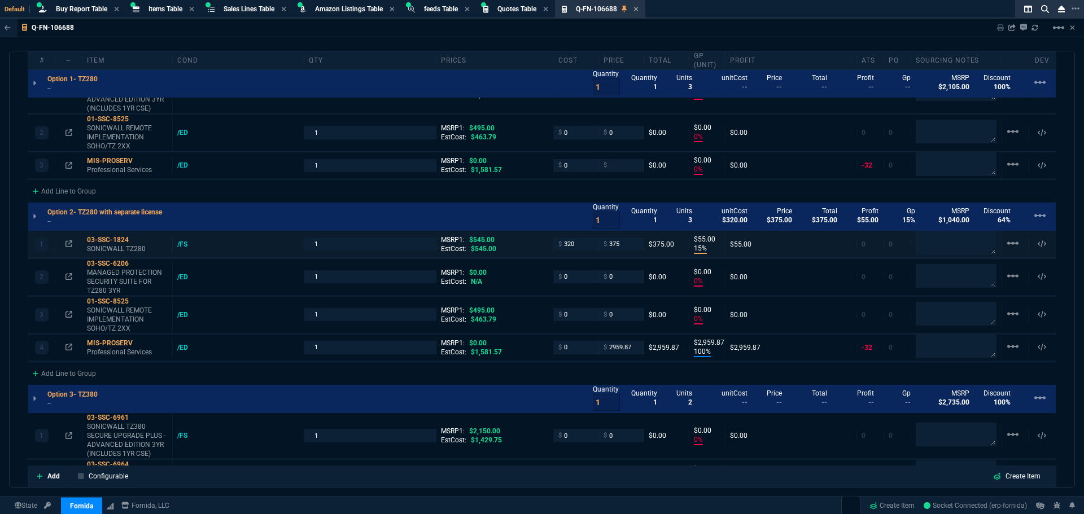
type input "0"
type input "100"
type input "2960"
type input "0"
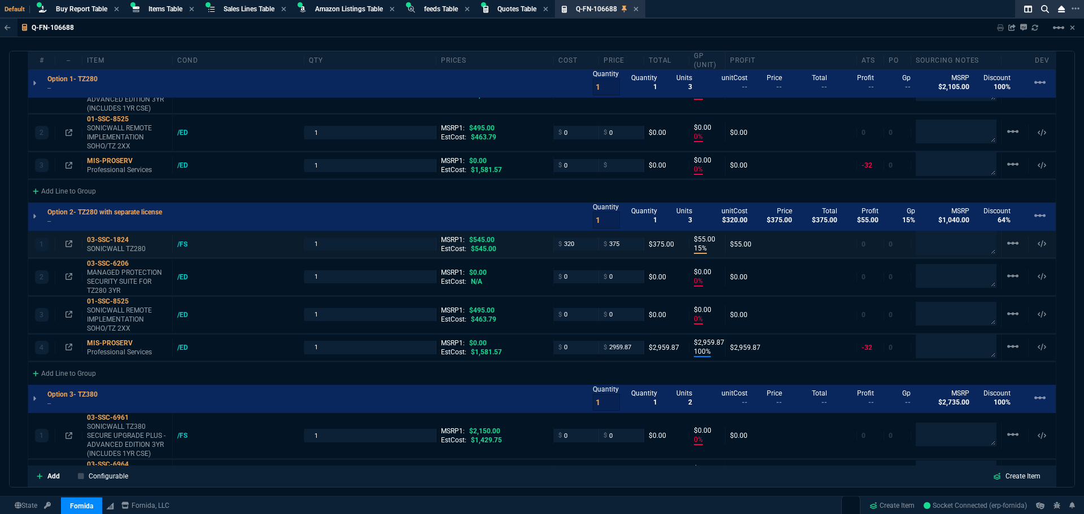
type input "0"
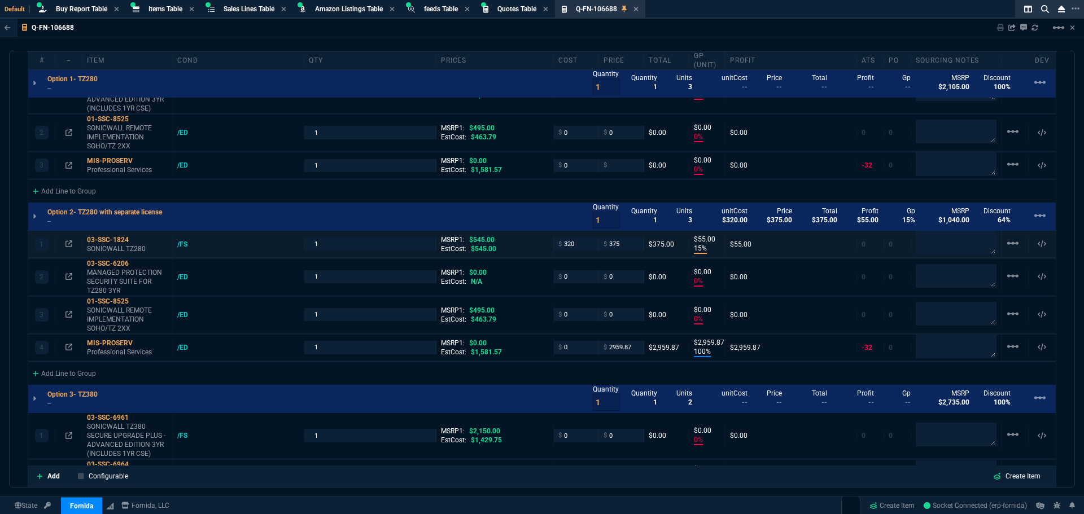
type input "0"
type input "100"
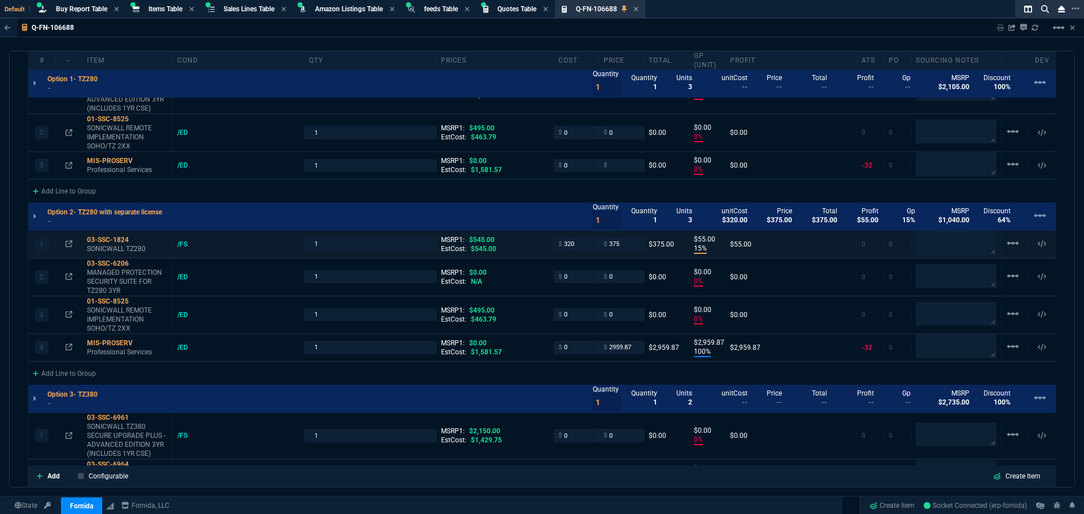
type input "100"
type input "31"
type input "100"
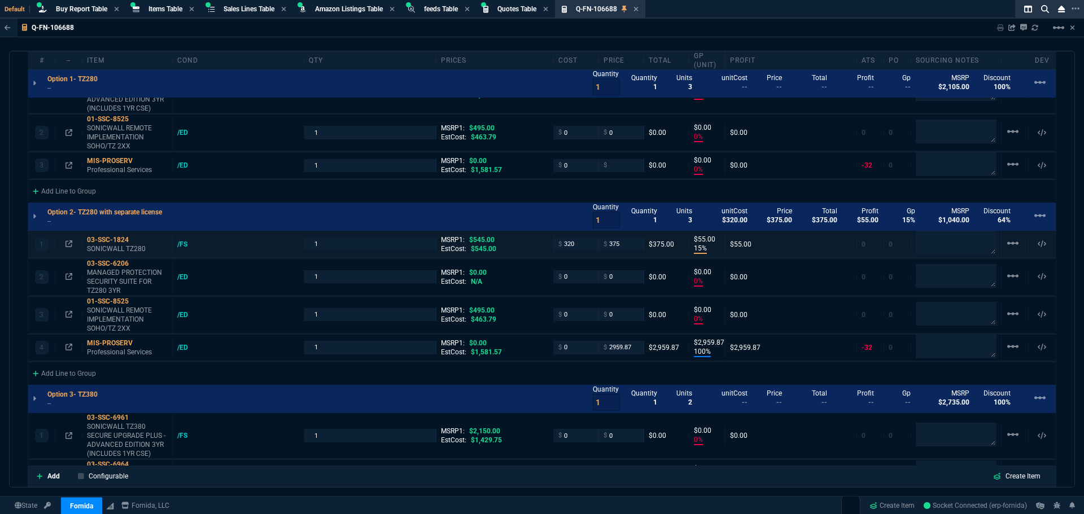
type input "100"
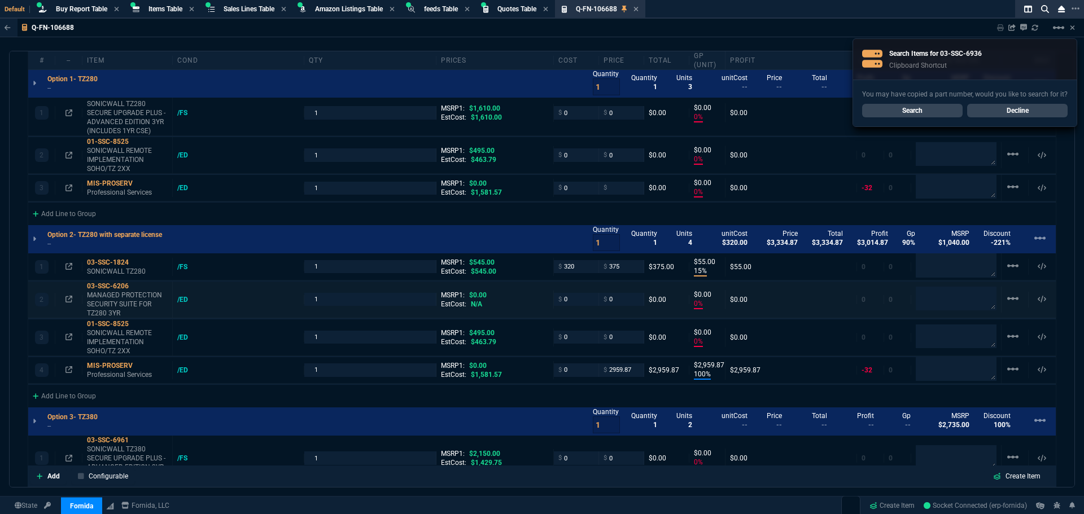
scroll to position [668, 0]
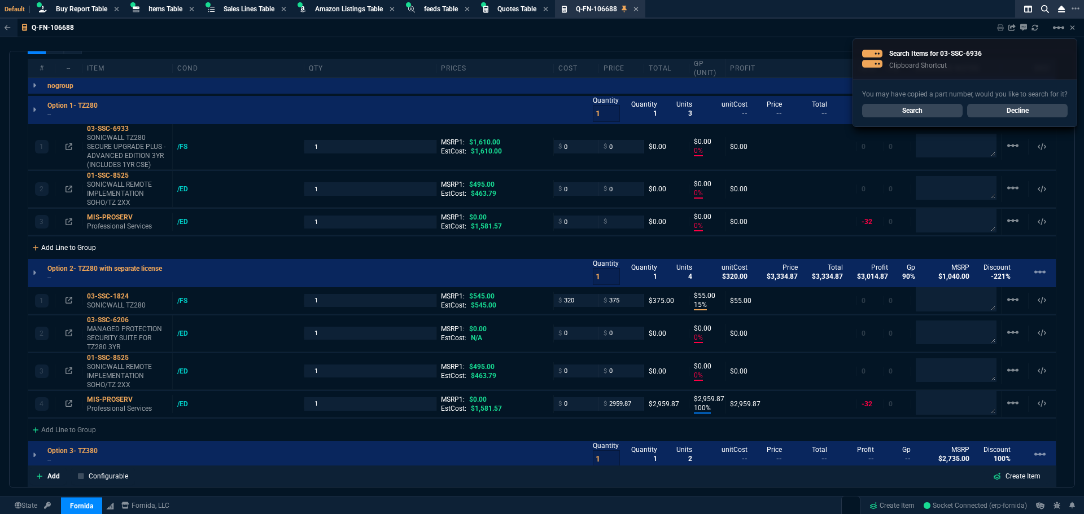
click at [73, 248] on div "Add Line to Group" at bounding box center [64, 246] width 72 height 20
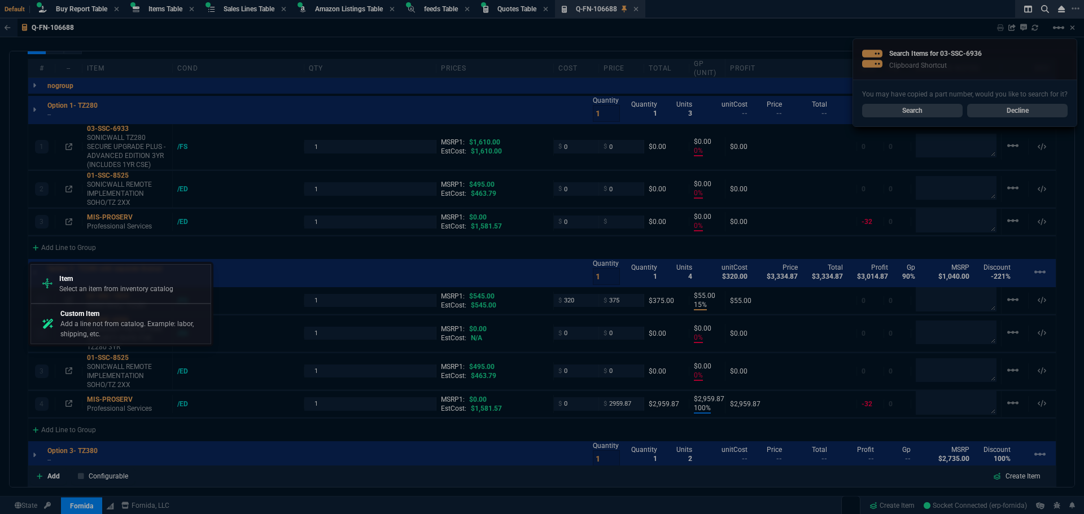
click at [102, 283] on p "Item" at bounding box center [116, 279] width 114 height 10
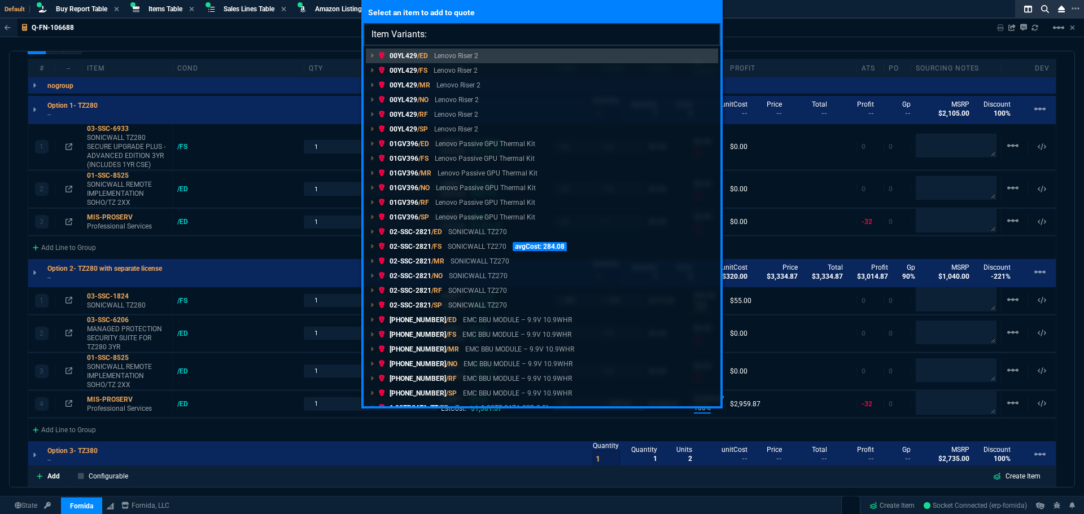
click at [443, 32] on input "Item Variants:" at bounding box center [541, 34] width 357 height 23
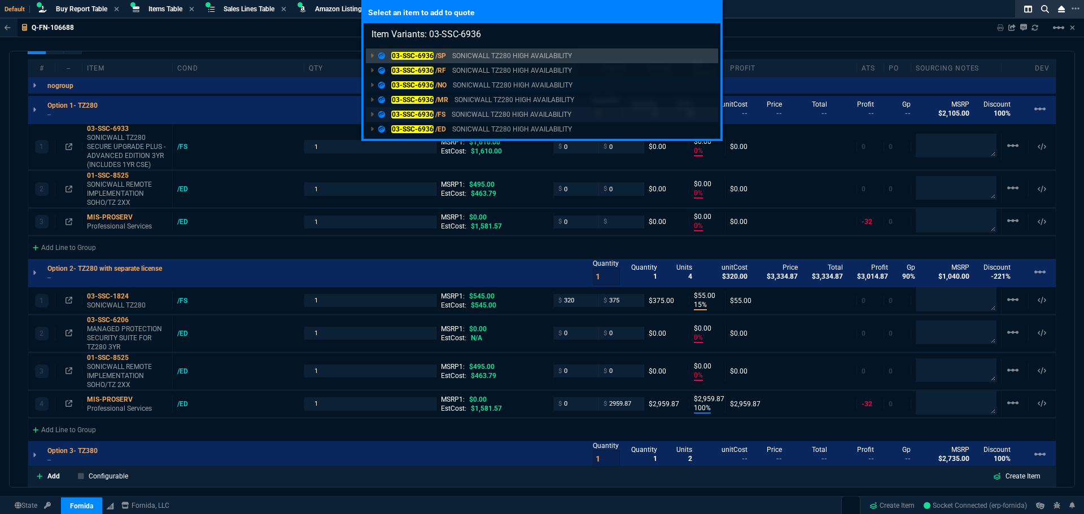
type input "Item Variants: 03-SSC-6936"
click at [418, 113] on mark "03-SSC-6936" at bounding box center [412, 115] width 42 height 8
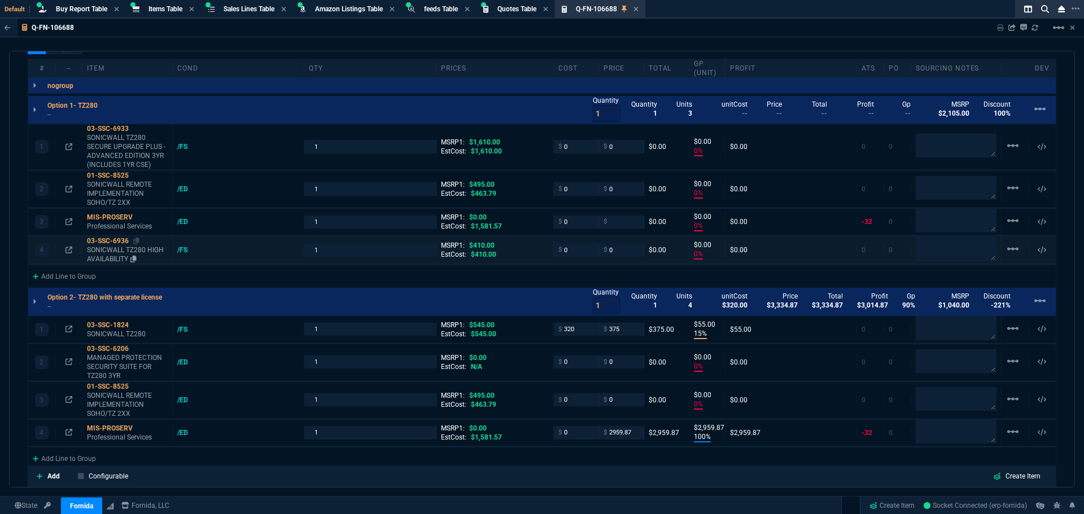
type input "0"
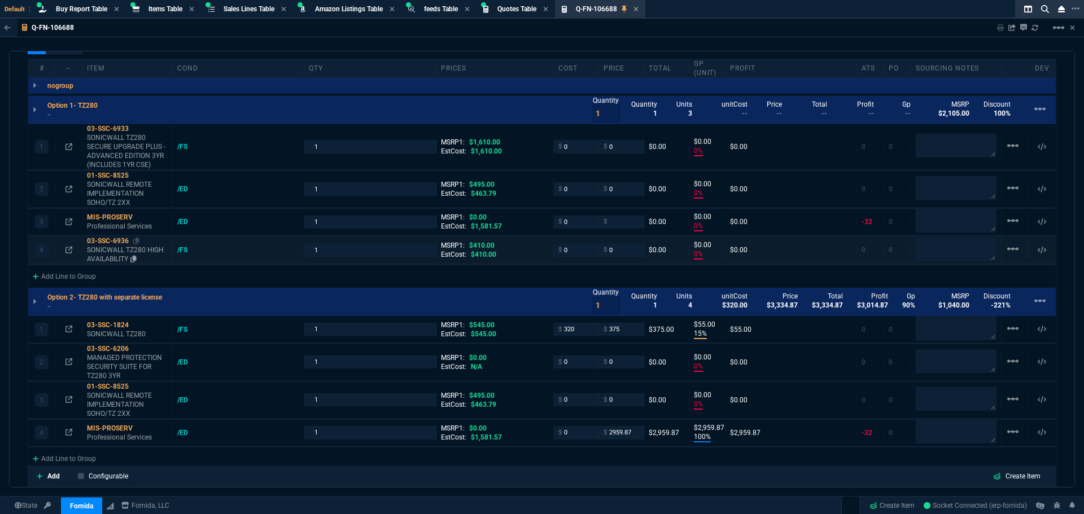
type input "0"
type input "15"
type input "55"
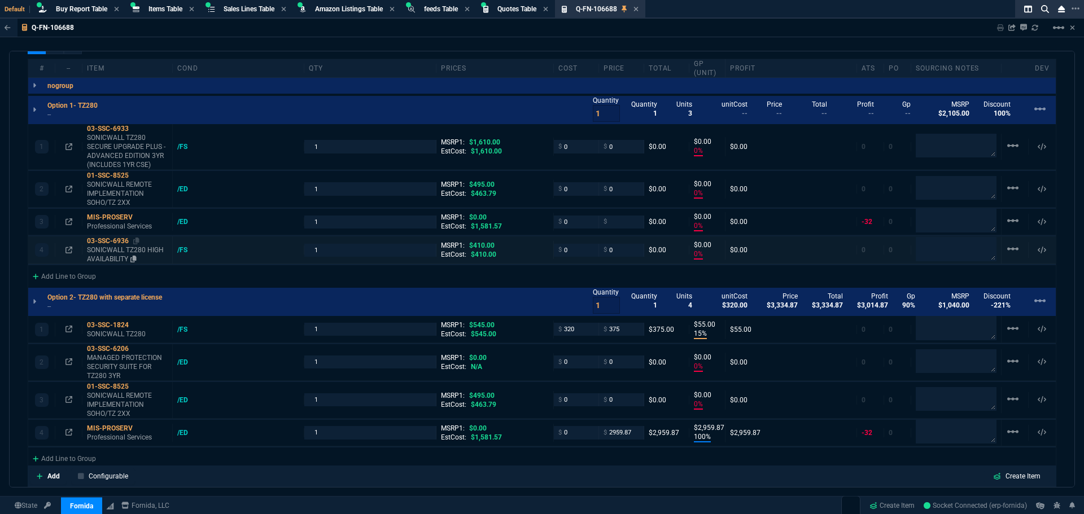
type input "0"
type input "100"
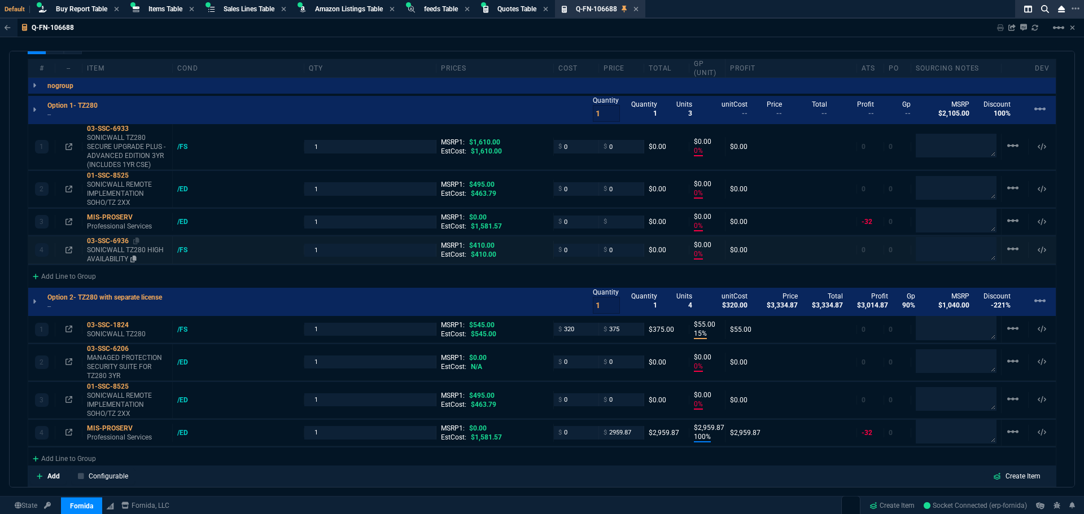
type input "2960"
type input "0"
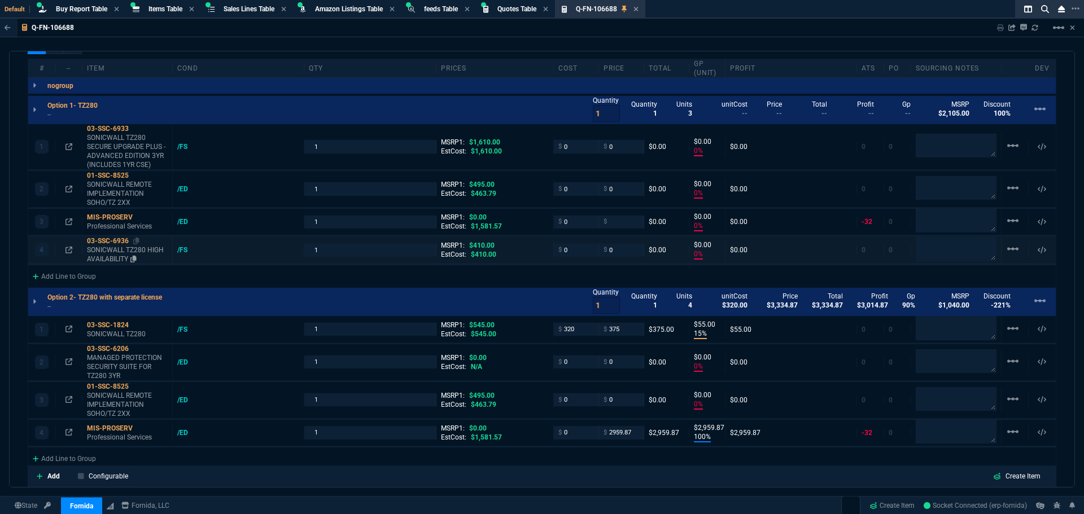
type input "0"
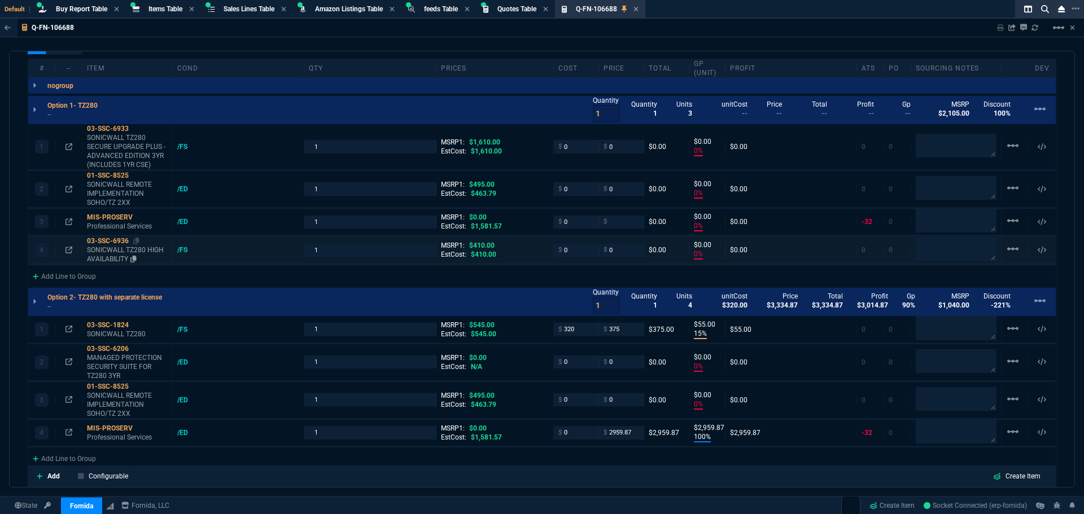
type input "0"
type input "100"
type input "31"
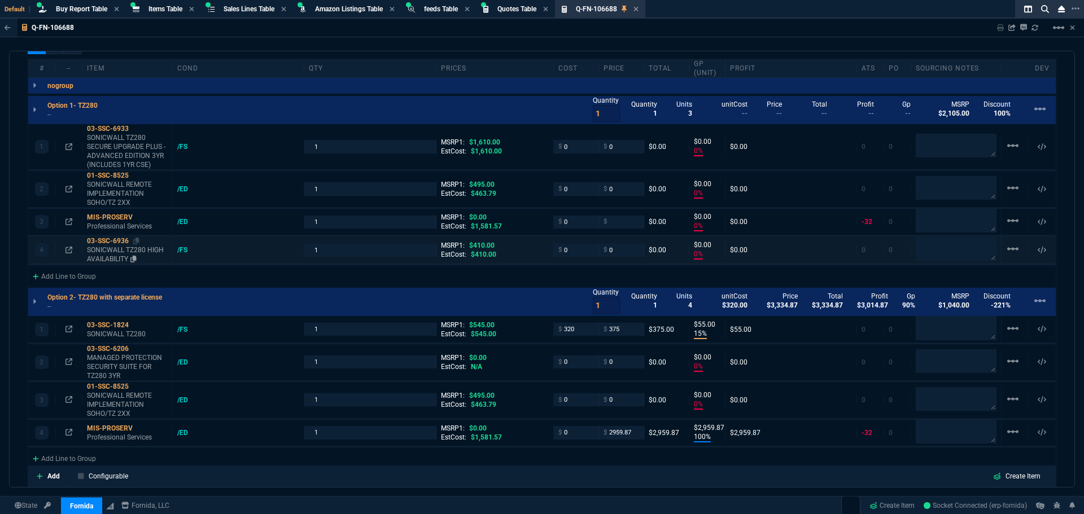
type input "100"
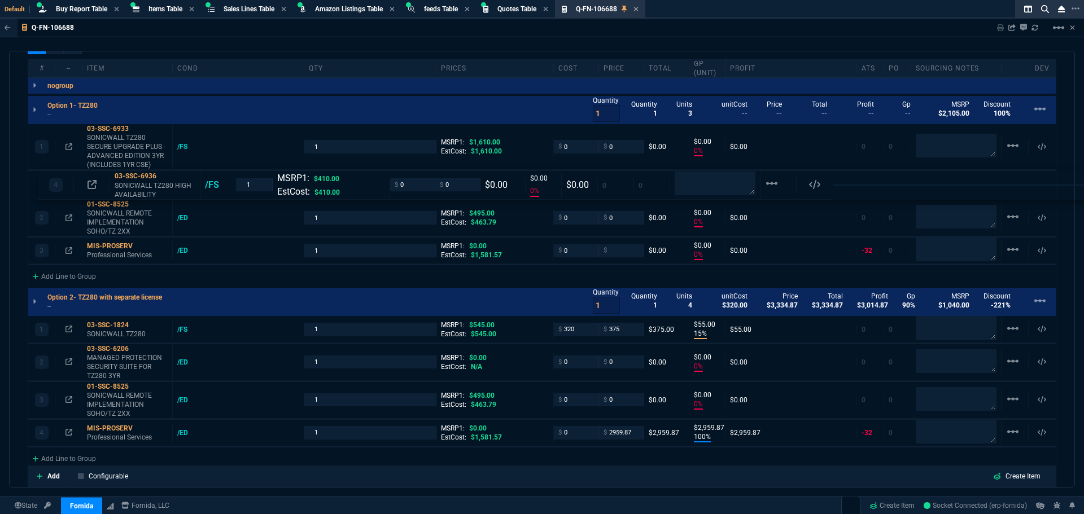
drag, startPoint x: 124, startPoint y: 252, endPoint x: 134, endPoint y: 184, distance: 69.0
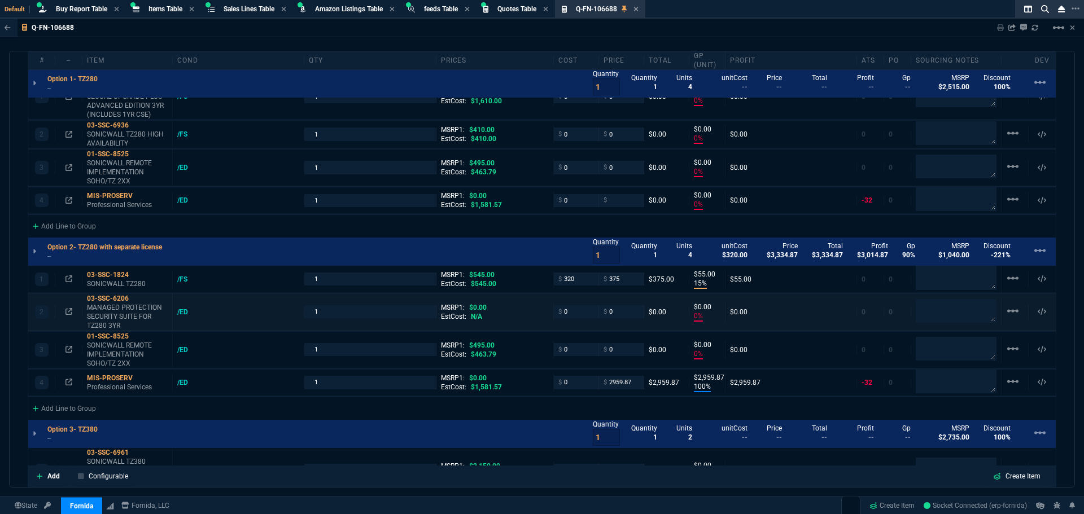
scroll to position [781, 0]
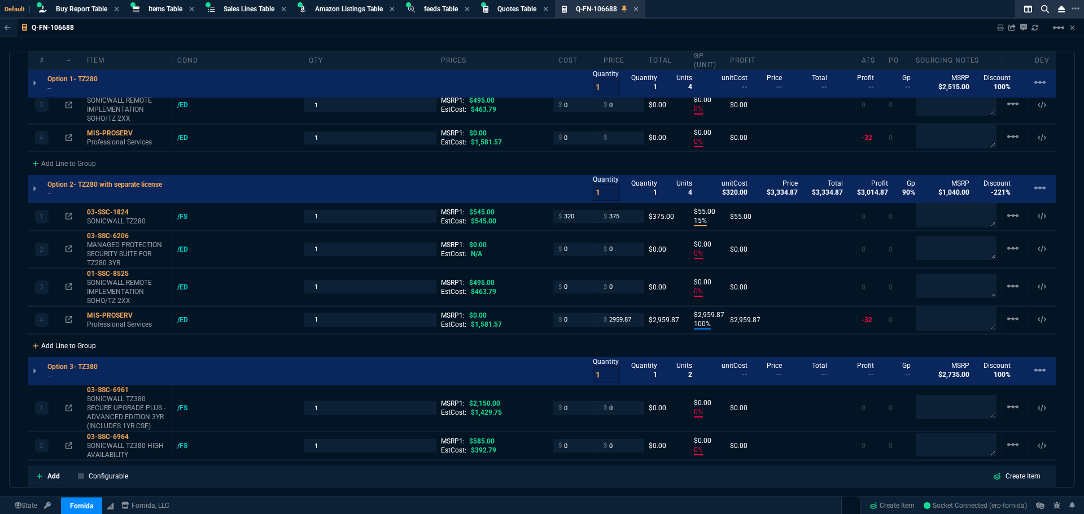
click at [73, 347] on div "Add Line to Group" at bounding box center [64, 345] width 72 height 20
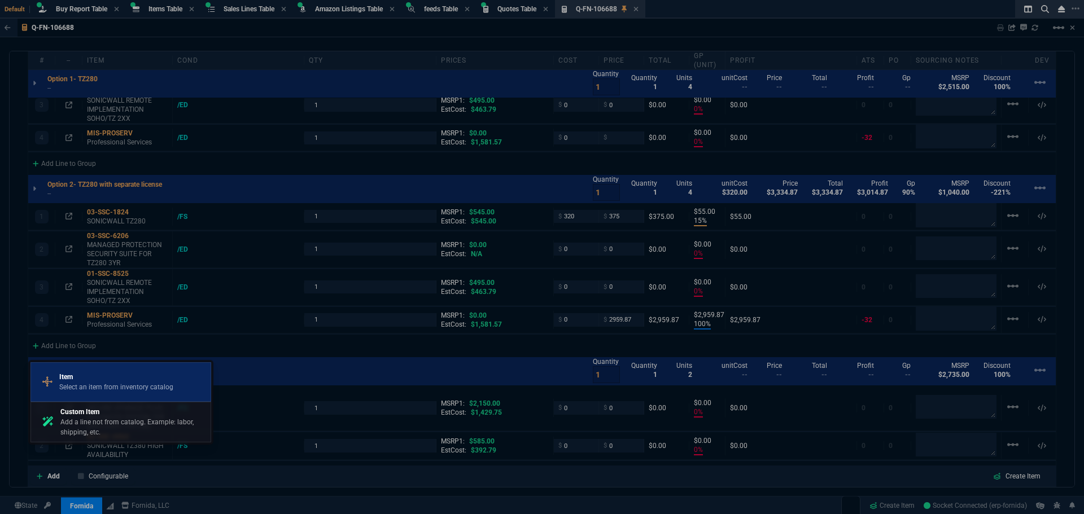
click at [85, 382] on p "Item" at bounding box center [116, 377] width 114 height 10
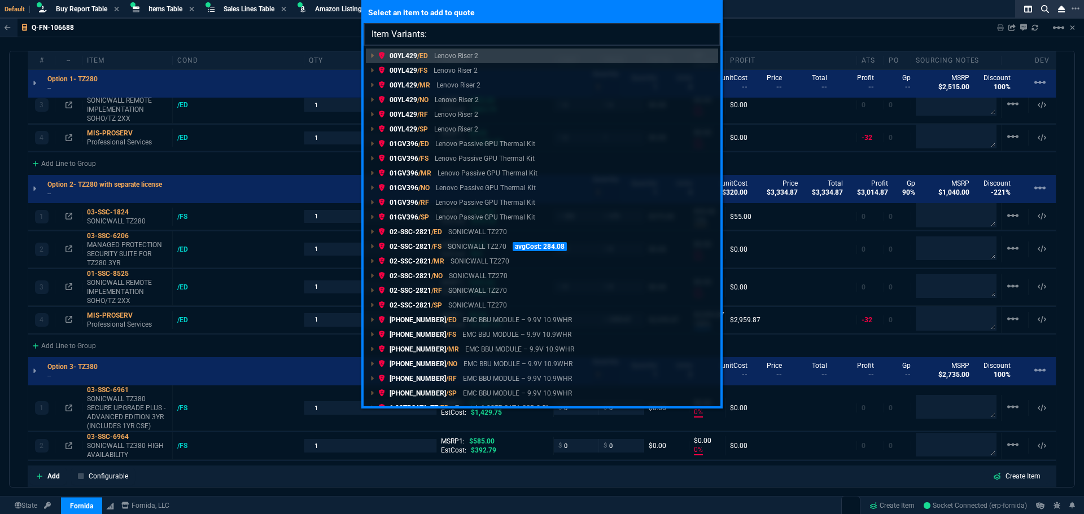
click at [444, 34] on input "Item Variants:" at bounding box center [541, 34] width 357 height 23
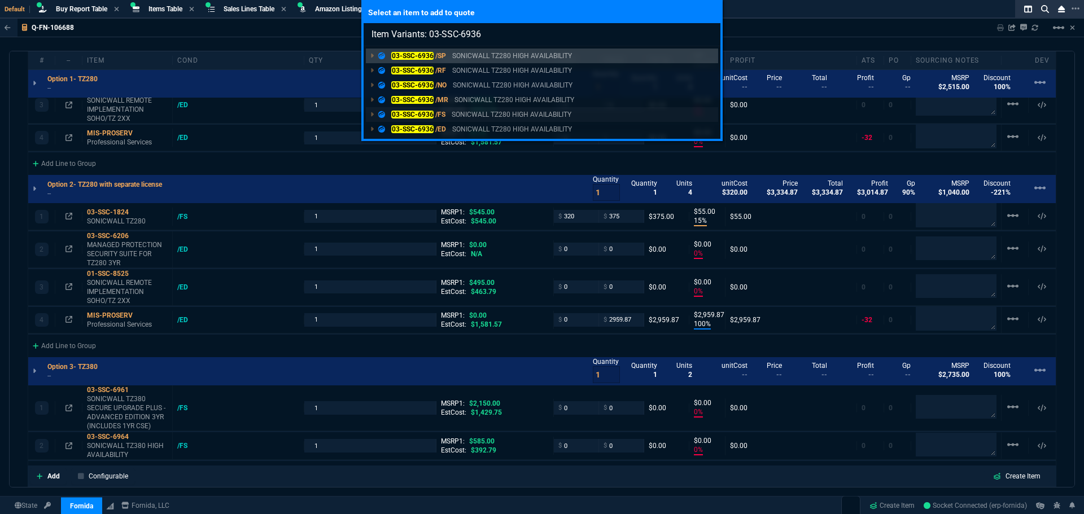
type input "Item Variants: 03-SSC-6936"
click at [421, 115] on mark "03-SSC-6936" at bounding box center [412, 115] width 42 height 8
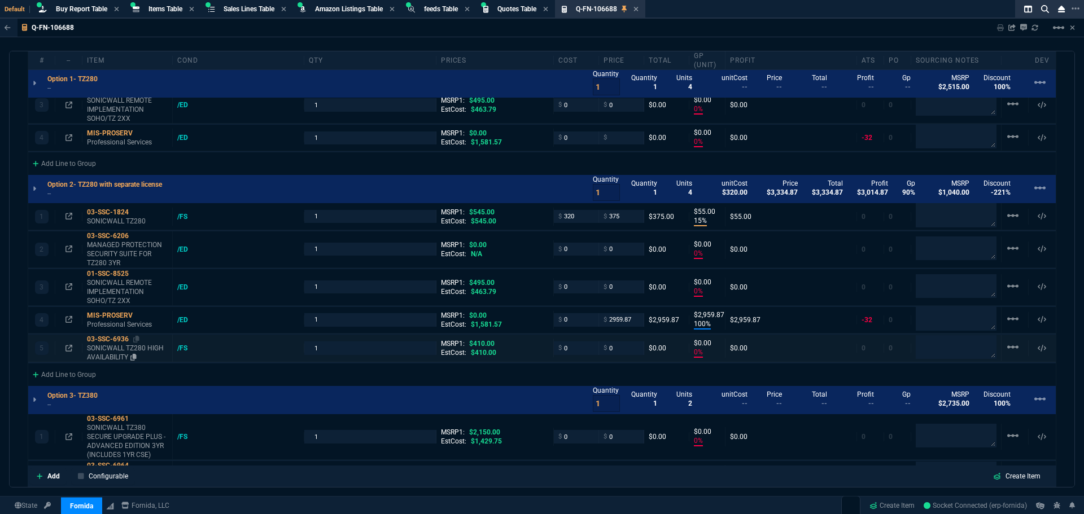
type input "0"
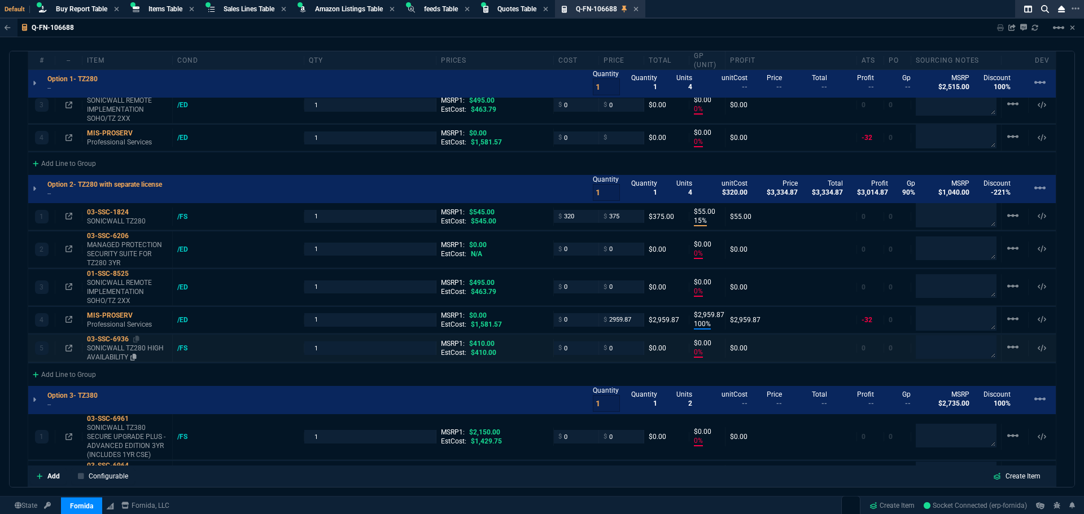
type input "0"
type input "15"
type input "55"
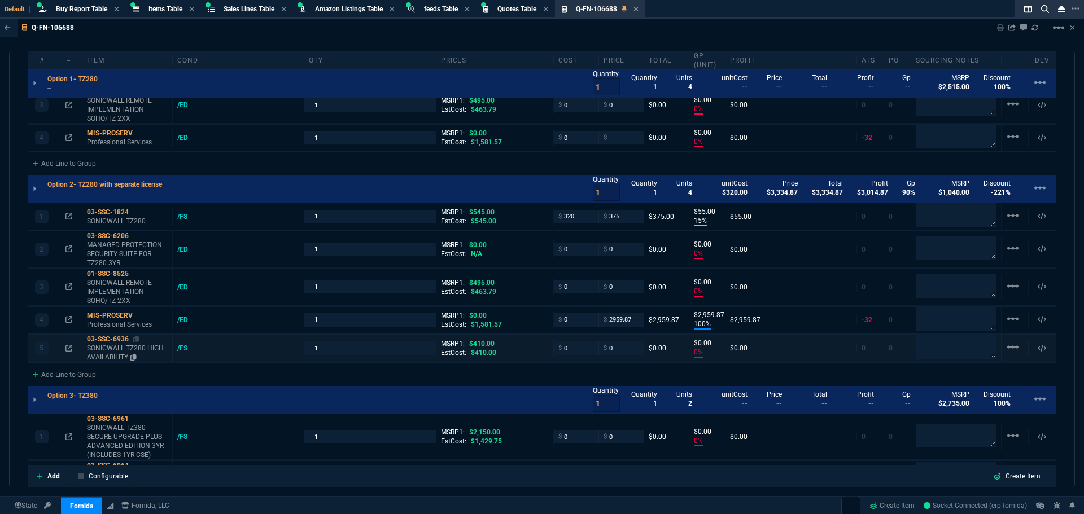
type input "0"
type input "100"
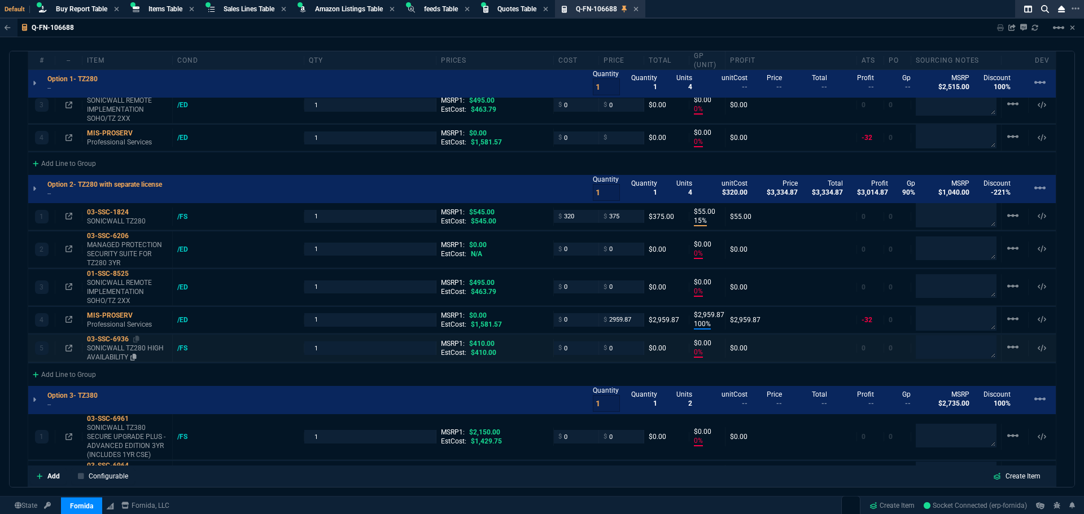
type input "2960"
type input "0"
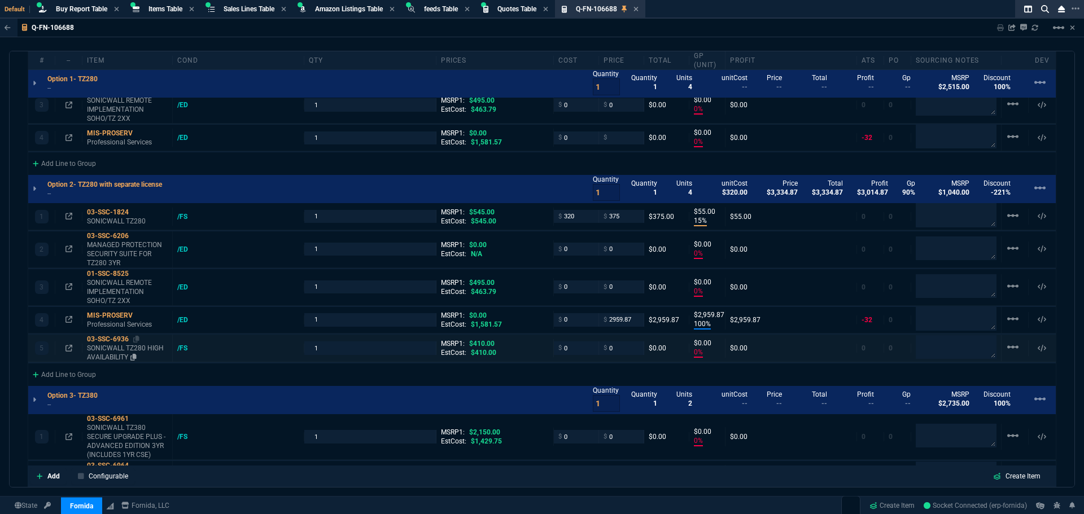
type input "0"
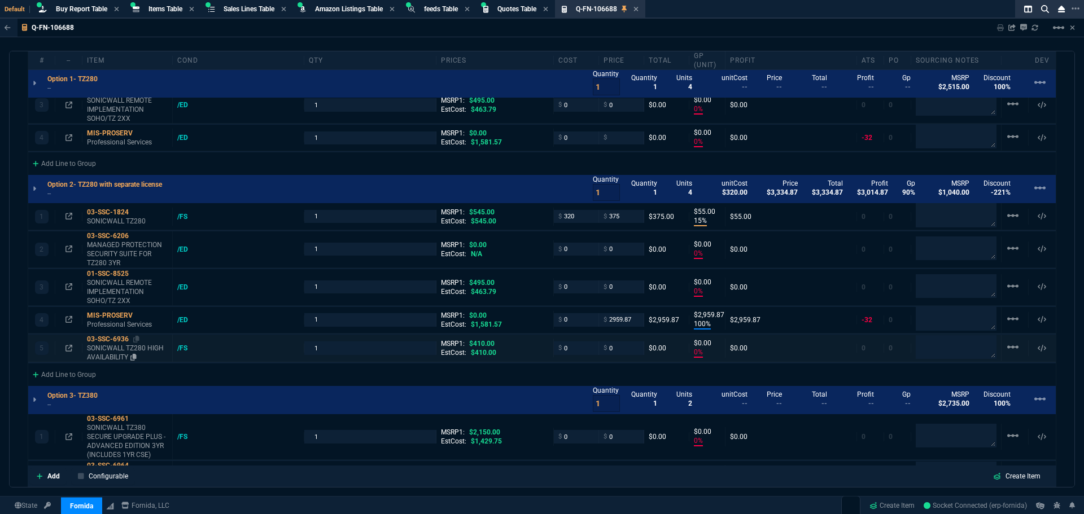
type input "0"
type input "100"
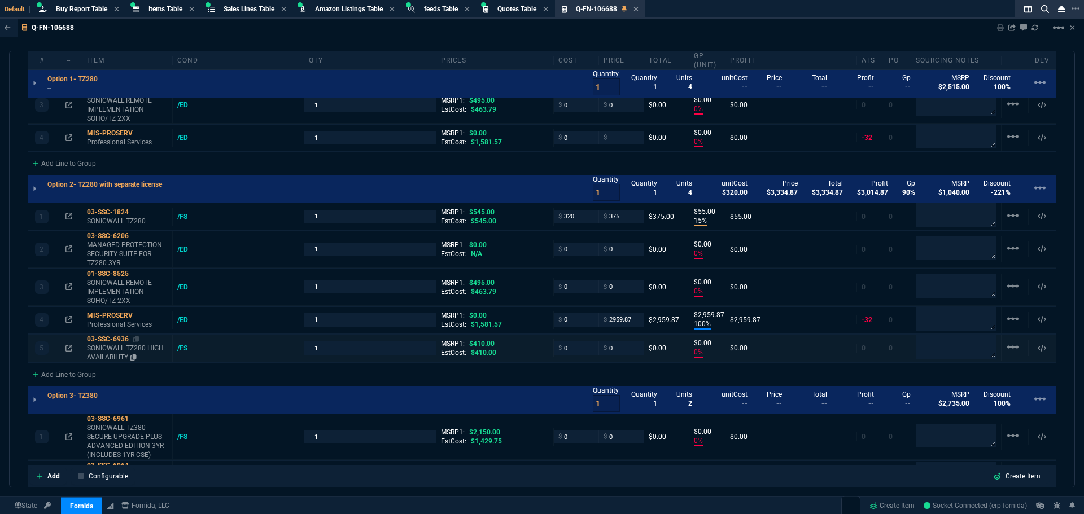
type input "100"
type input "31"
type input "100"
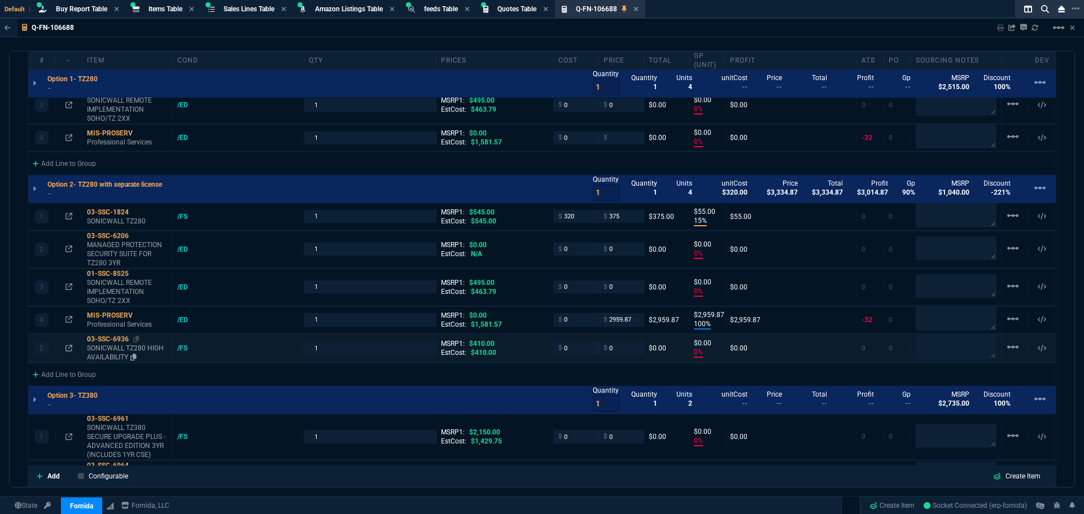
type input "100"
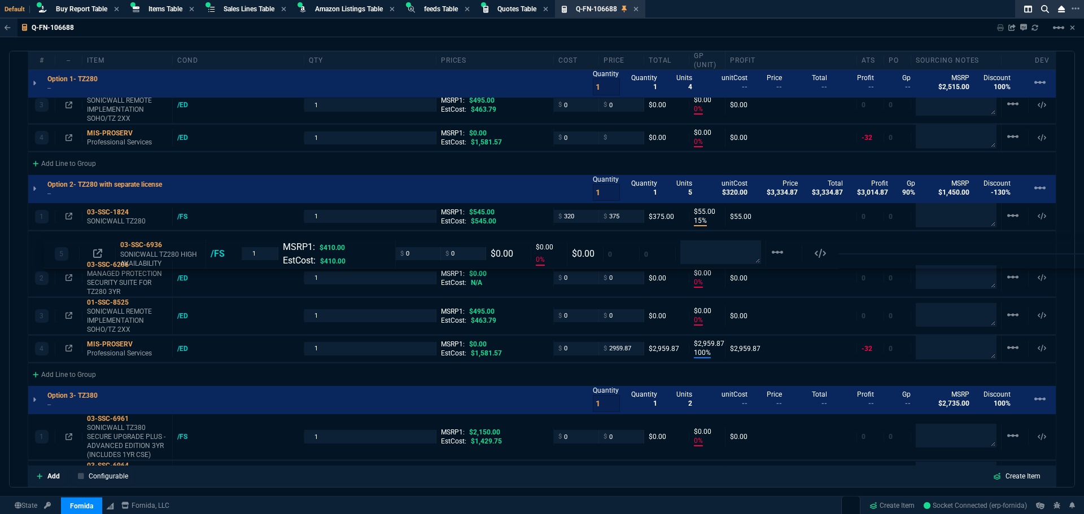
drag, startPoint x: 111, startPoint y: 341, endPoint x: 127, endPoint y: 243, distance: 100.0
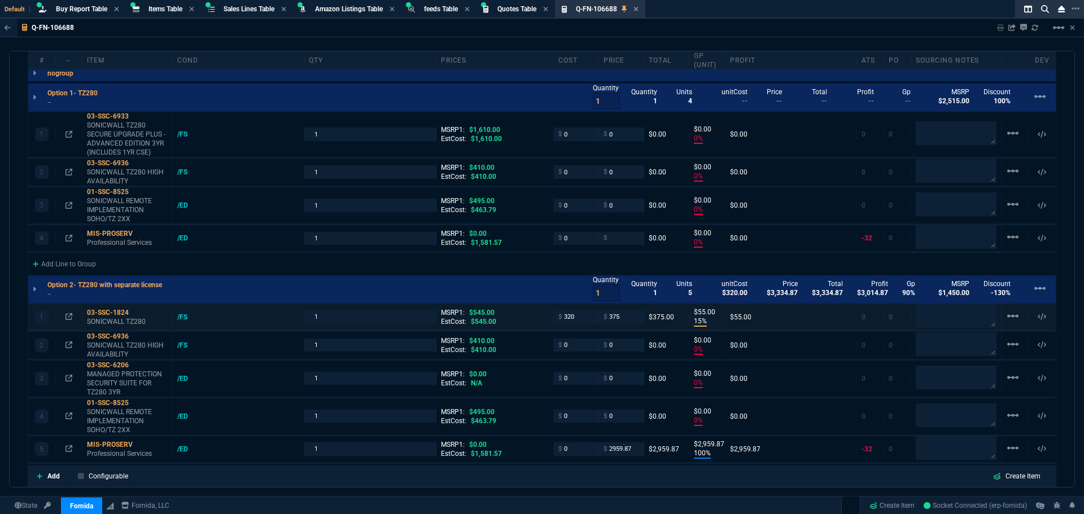
scroll to position [668, 0]
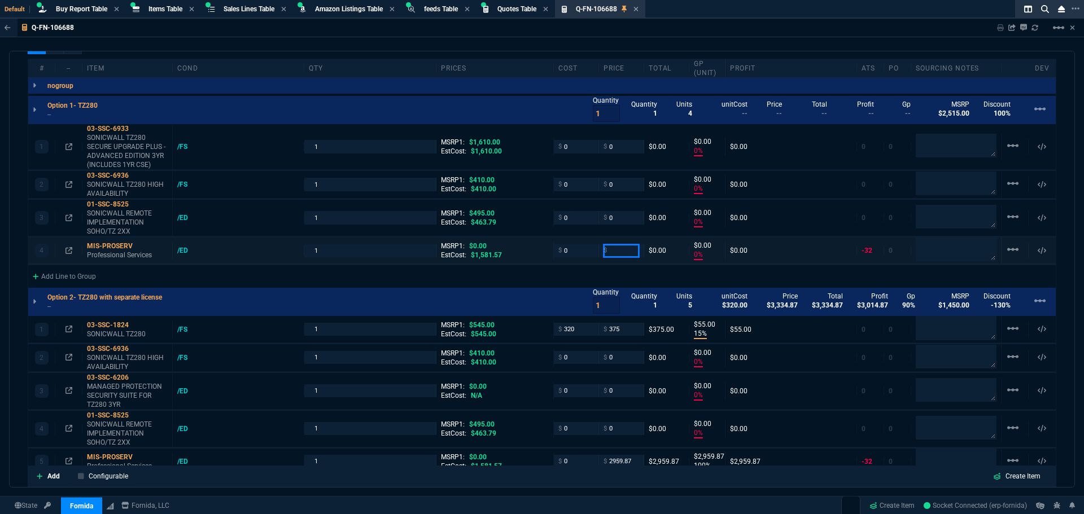
click at [617, 253] on input "number" at bounding box center [621, 250] width 36 height 13
click at [330, 252] on input "1" at bounding box center [370, 250] width 122 height 13
click at [343, 249] on input "1" at bounding box center [370, 250] width 122 height 13
type input "4"
type input "2"
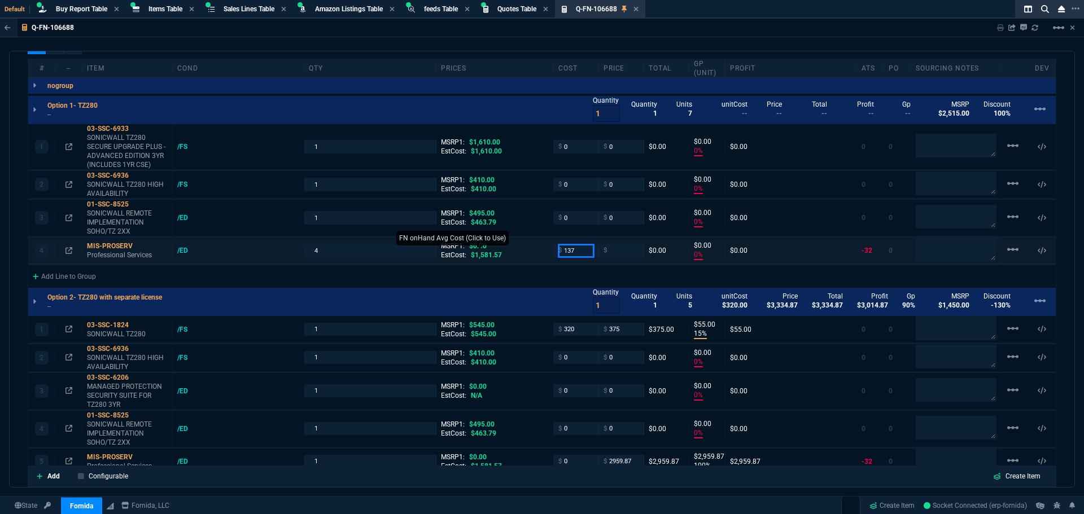
type input "137"
type input "-100"
type input "-137"
type input "275"
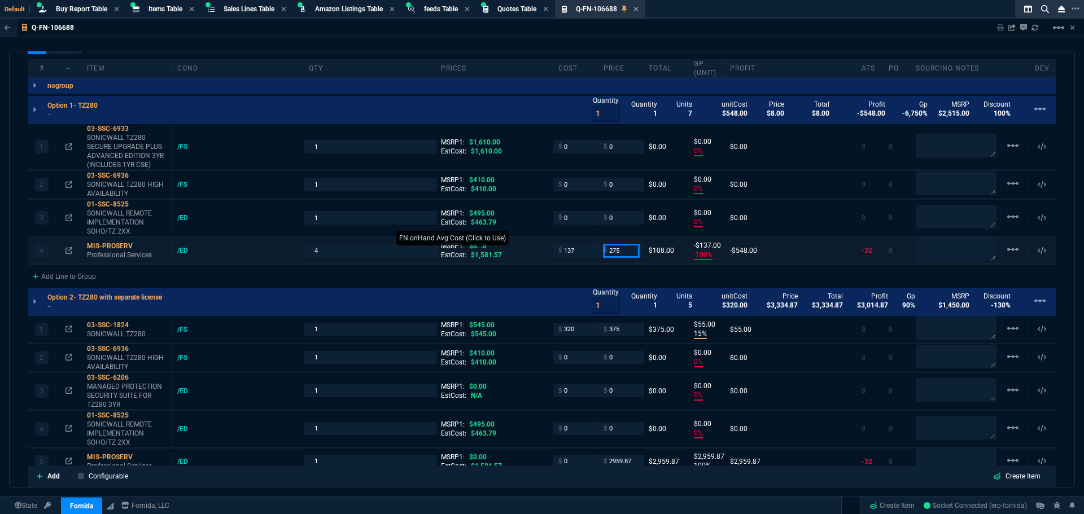
type input "275"
type input "50"
type input "138"
drag, startPoint x: 623, startPoint y: 249, endPoint x: 592, endPoint y: 253, distance: 31.2
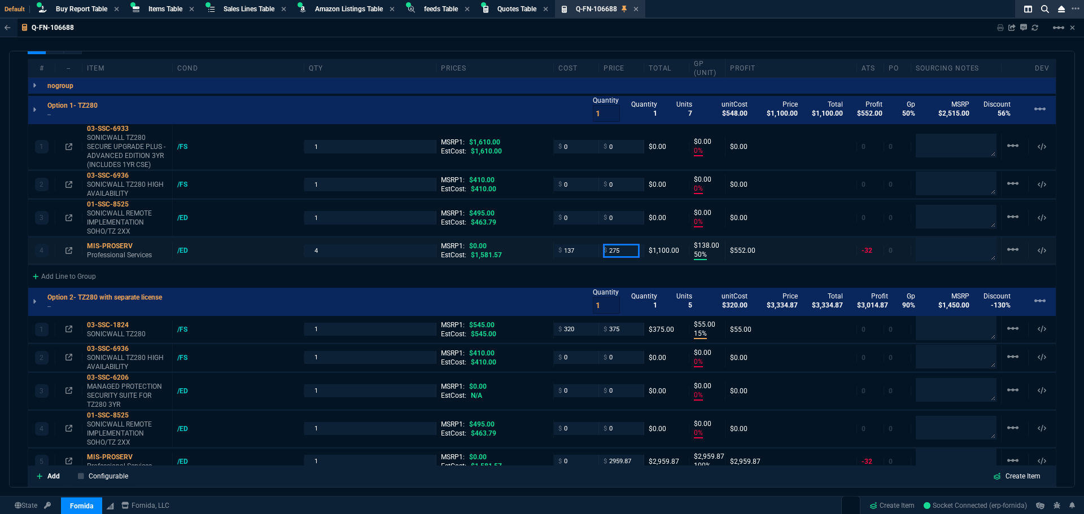
click at [592, 253] on div "4 MIS-PROSERV Professional Services /ED 4 MSRP1: $0.00 EstCost: $1,581.57 $ 137…" at bounding box center [541, 251] width 1027 height 27
type input "250"
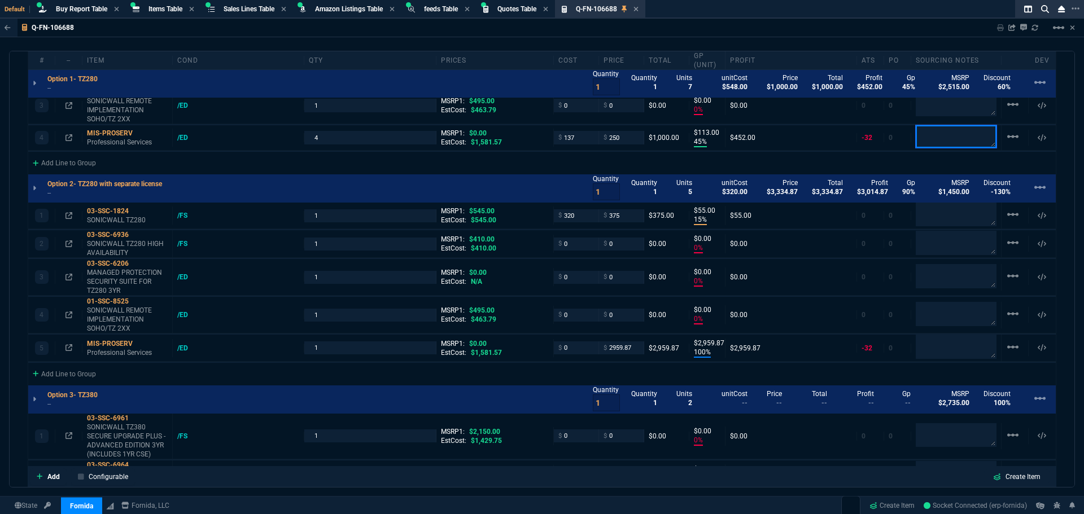
scroll to position [781, 0]
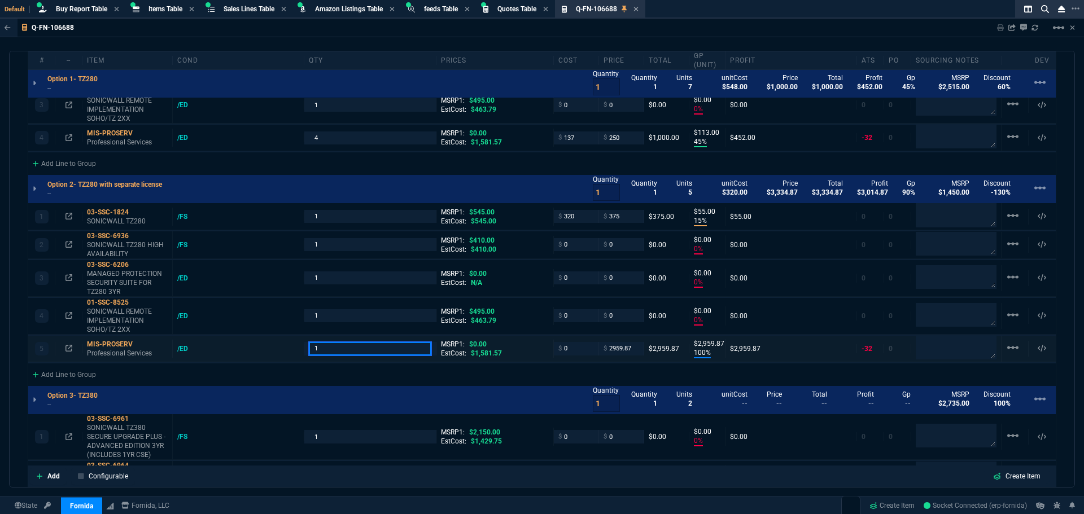
drag, startPoint x: 330, startPoint y: 347, endPoint x: 295, endPoint y: 355, distance: 35.3
click at [296, 355] on div "5 MIS-PROSERV Professional Services /ED 1 MSRP1: $0.00 EstCost: $1,581.57 $ 0 $…" at bounding box center [541, 349] width 1027 height 27
drag, startPoint x: 577, startPoint y: 135, endPoint x: 557, endPoint y: 138, distance: 19.9
click at [558, 138] on div "$ 137" at bounding box center [576, 138] width 36 height 13
drag, startPoint x: 630, startPoint y: 349, endPoint x: 580, endPoint y: 352, distance: 49.7
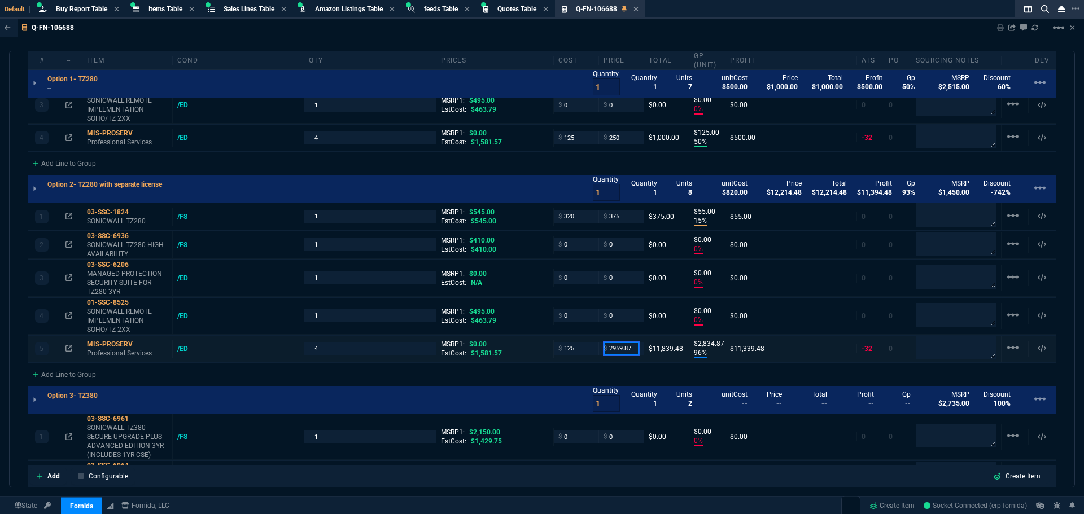
click at [580, 352] on div "5 MIS-PROSERV Professional Services /ED 4 MSRP1: $0.00 EstCost: $1,581.57 $ 125…" at bounding box center [541, 349] width 1027 height 27
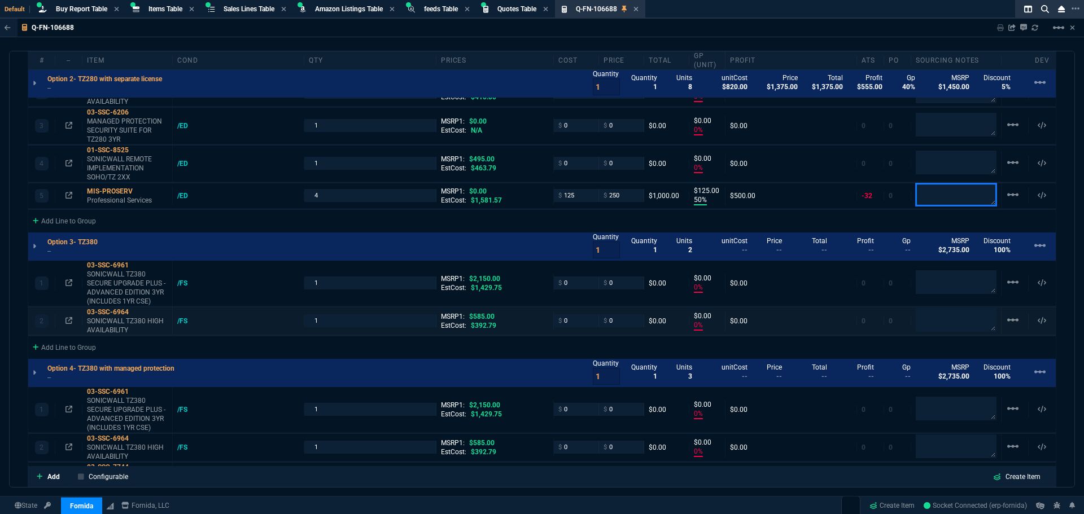
scroll to position [950, 0]
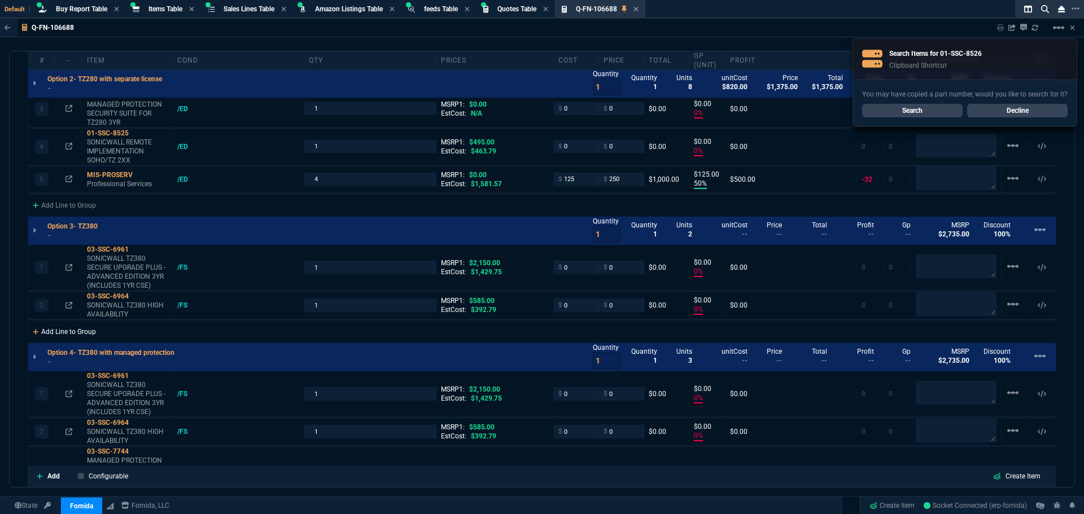
click at [71, 331] on div "Add Line to Group" at bounding box center [64, 331] width 72 height 20
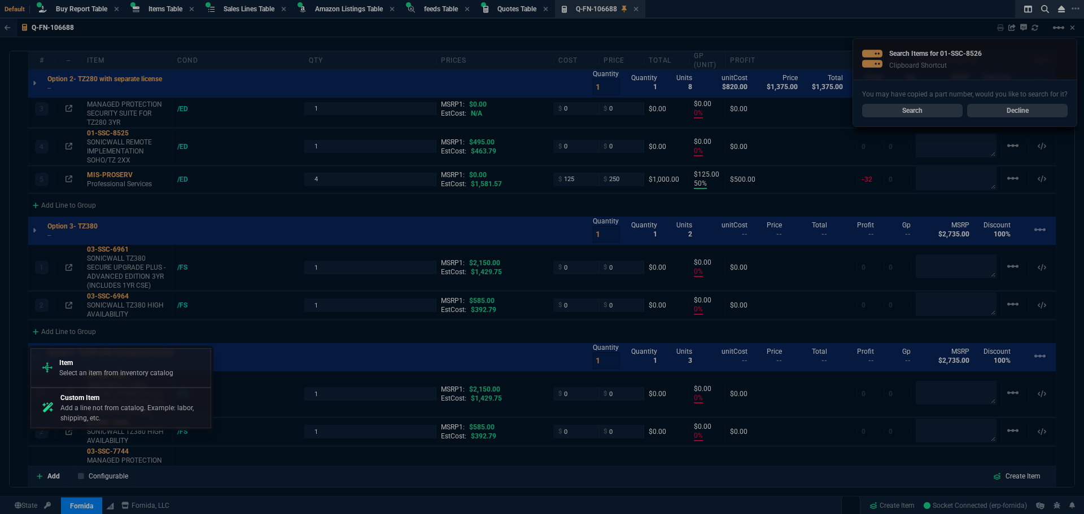
click at [93, 370] on p "Select an item from inventory catalog" at bounding box center [116, 373] width 114 height 10
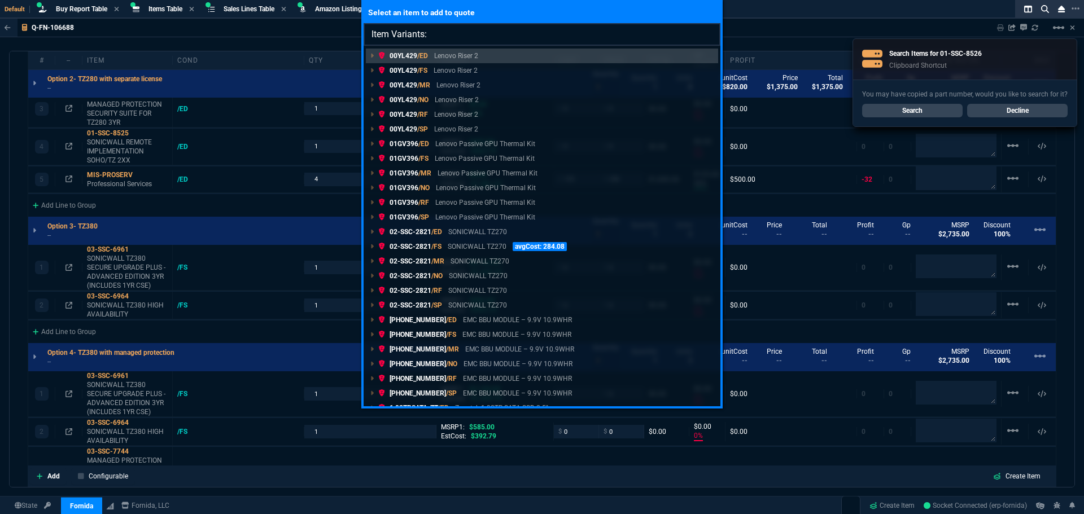
click at [443, 38] on input "Item Variants:" at bounding box center [541, 34] width 357 height 23
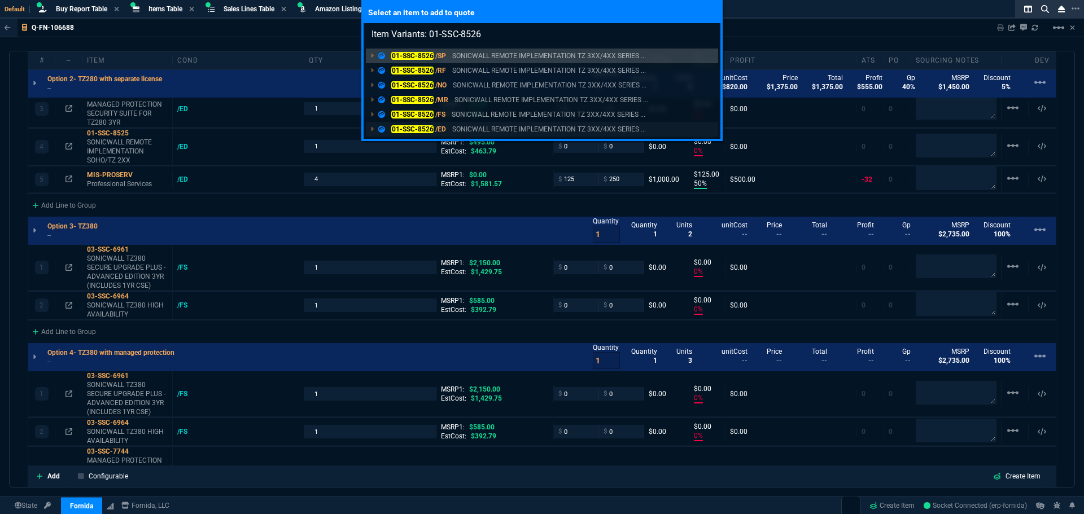
click at [418, 129] on mark "01-SSC-8526" at bounding box center [412, 129] width 42 height 8
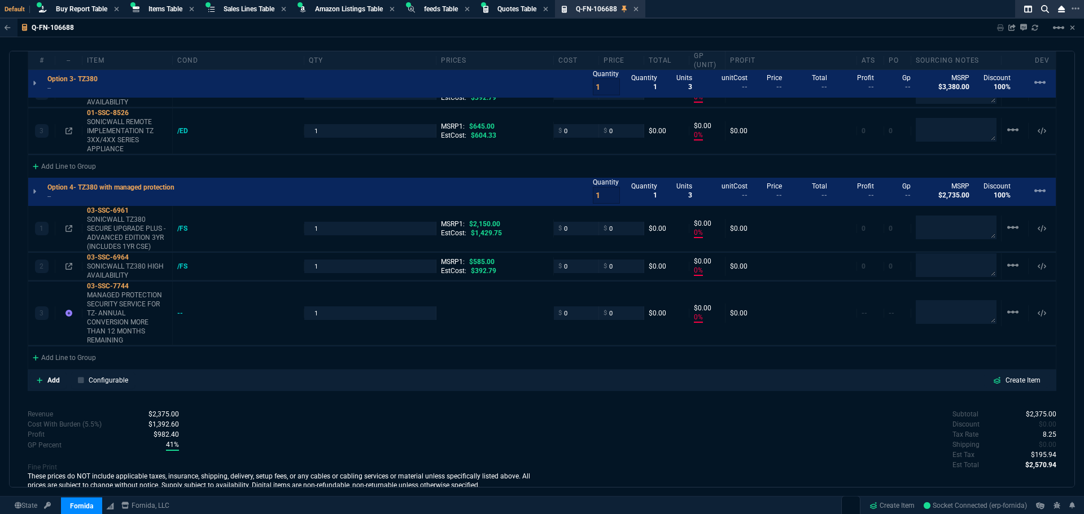
scroll to position [1176, 0]
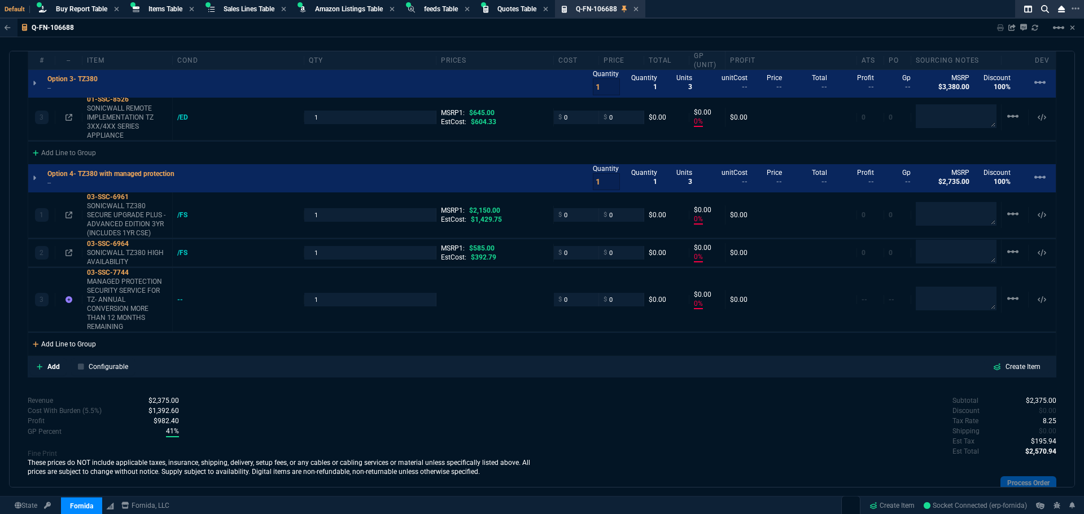
click at [75, 344] on div "Add Line to Group" at bounding box center [64, 343] width 72 height 20
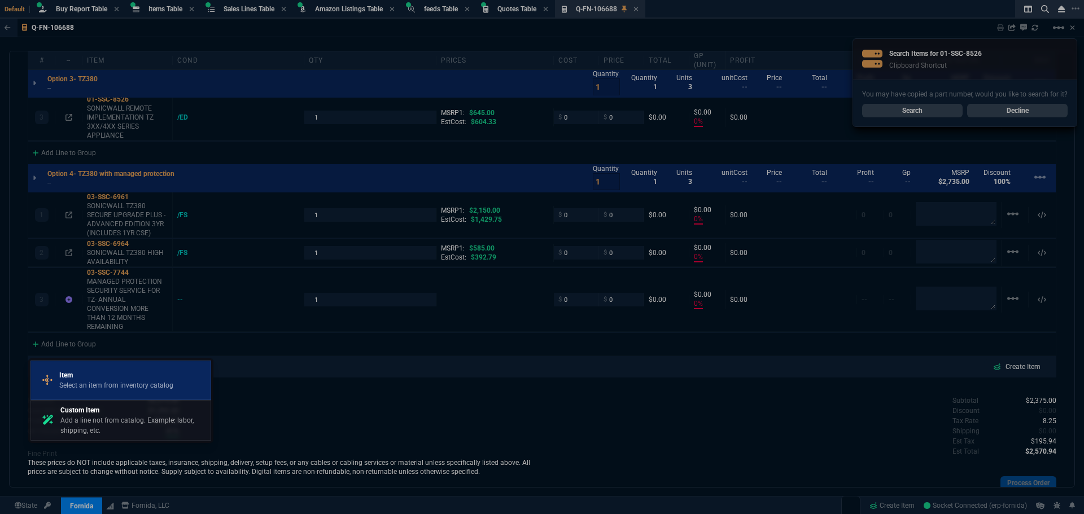
click at [93, 378] on p "Item" at bounding box center [116, 375] width 114 height 10
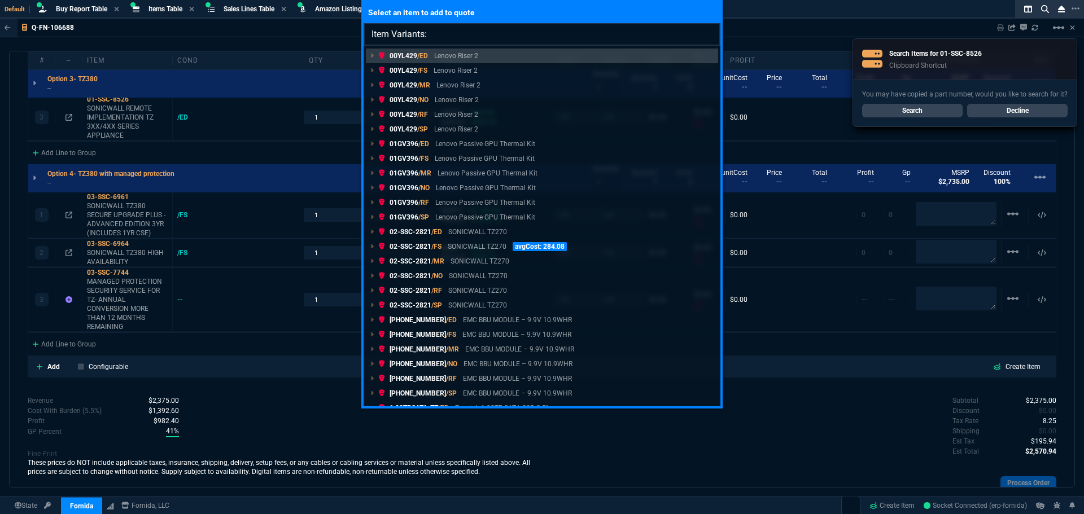
click at [441, 33] on input "Item Variants:" at bounding box center [541, 34] width 357 height 23
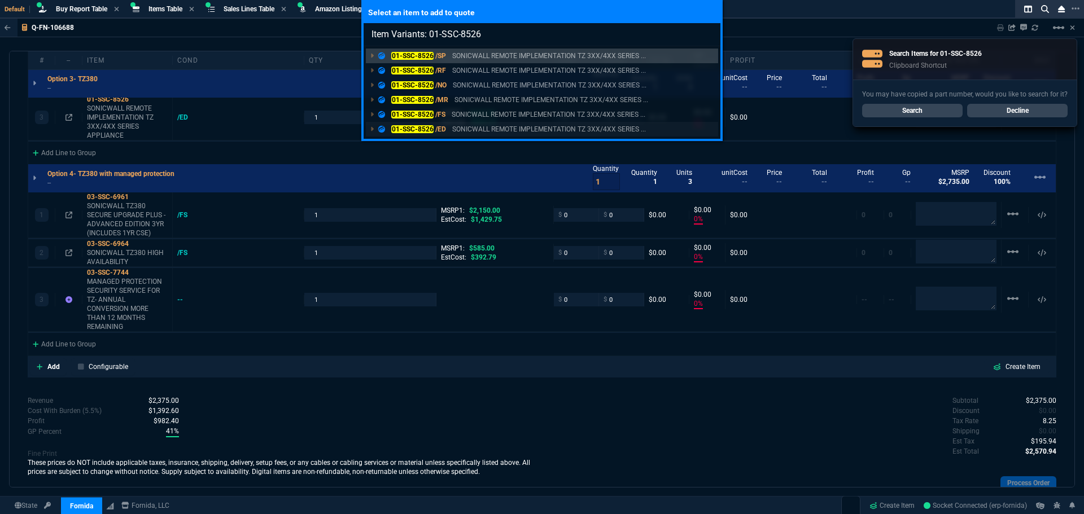
click at [424, 126] on mark "01-SSC-8526" at bounding box center [412, 129] width 42 height 8
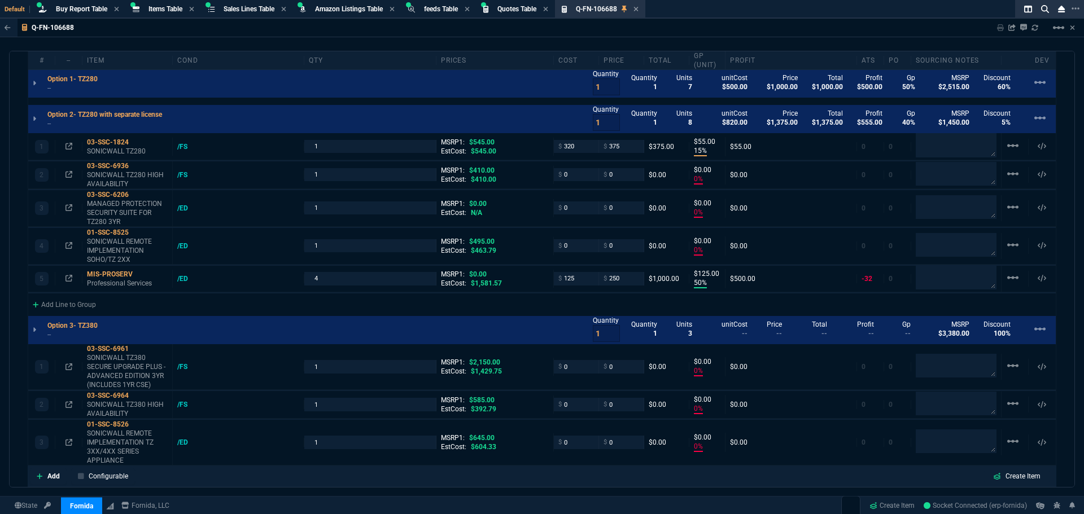
scroll to position [837, 0]
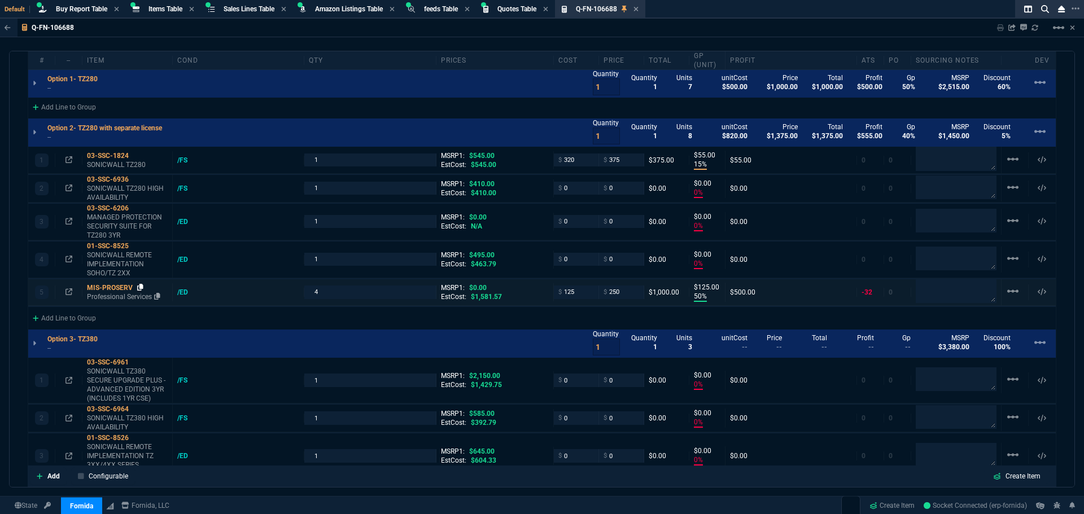
click at [139, 285] on icon at bounding box center [140, 287] width 6 height 7
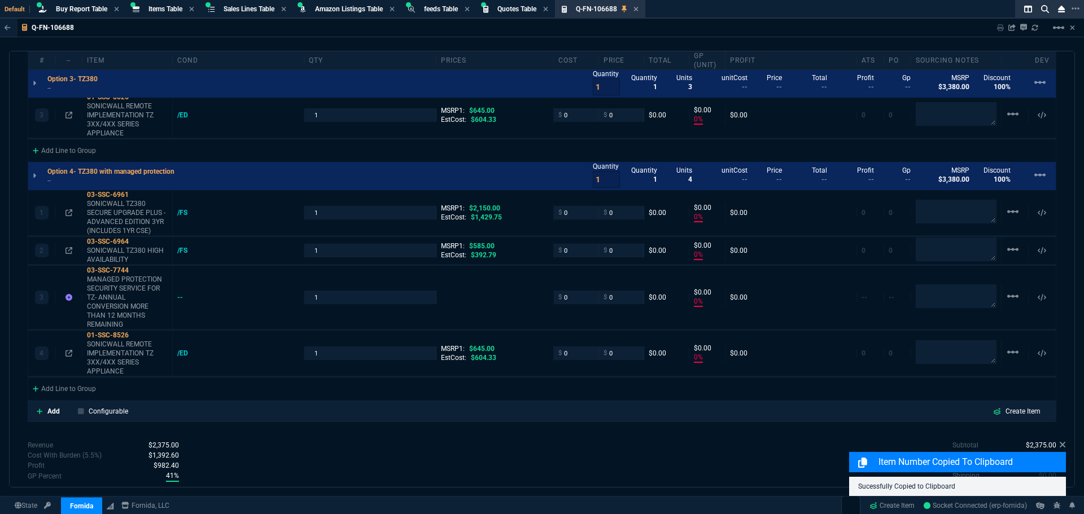
scroll to position [1269, 0]
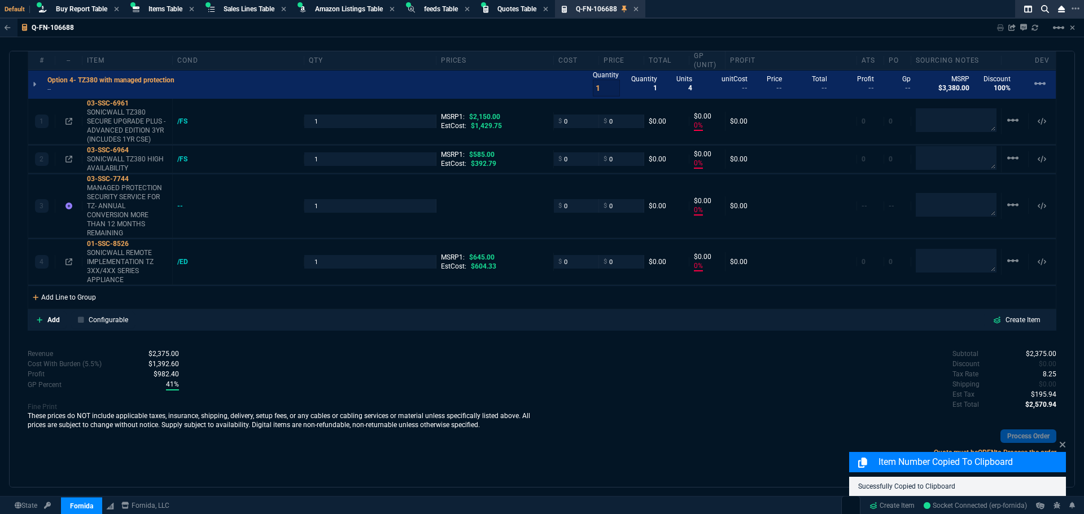
click at [79, 299] on div "Add Line to Group" at bounding box center [64, 296] width 72 height 20
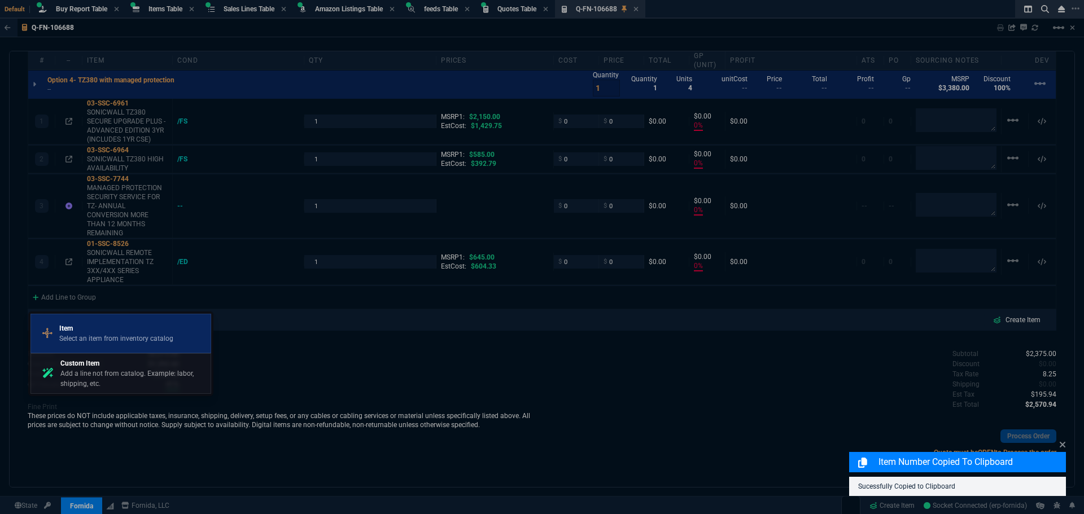
click at [82, 331] on p "Item" at bounding box center [116, 328] width 114 height 10
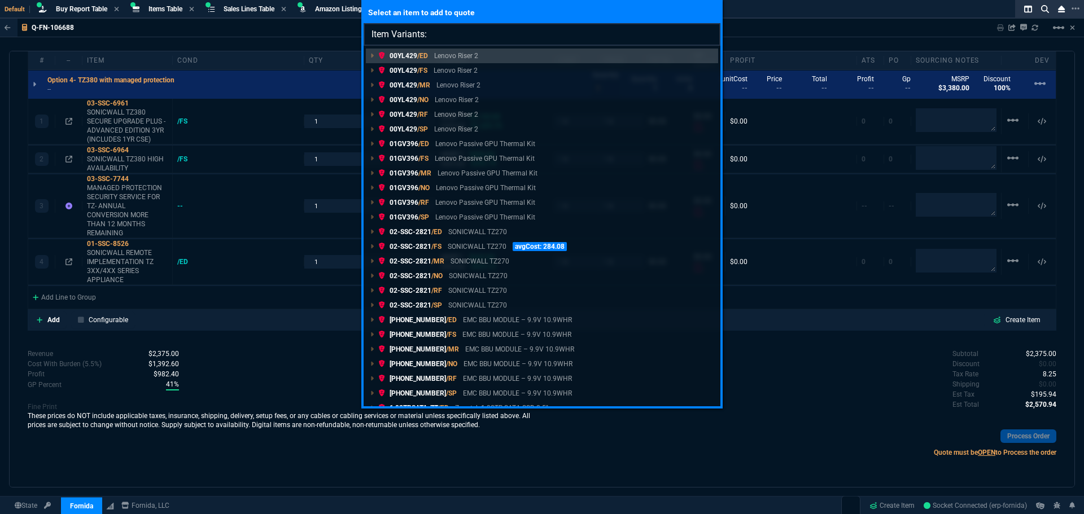
click at [437, 33] on input "Item Variants:" at bounding box center [541, 34] width 357 height 23
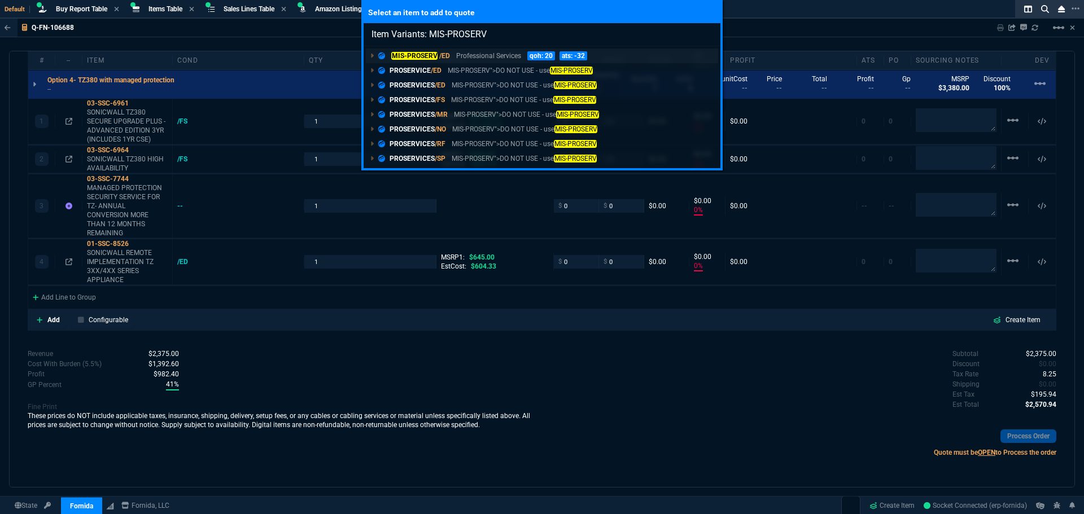
click at [421, 55] on mark "MIS-PROSERV" at bounding box center [414, 56] width 46 height 8
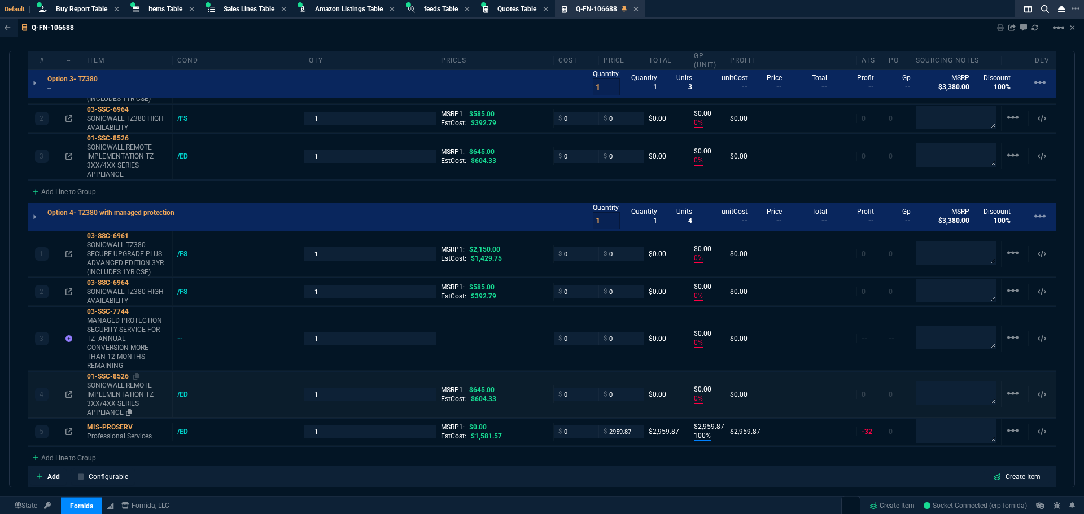
scroll to position [1100, 0]
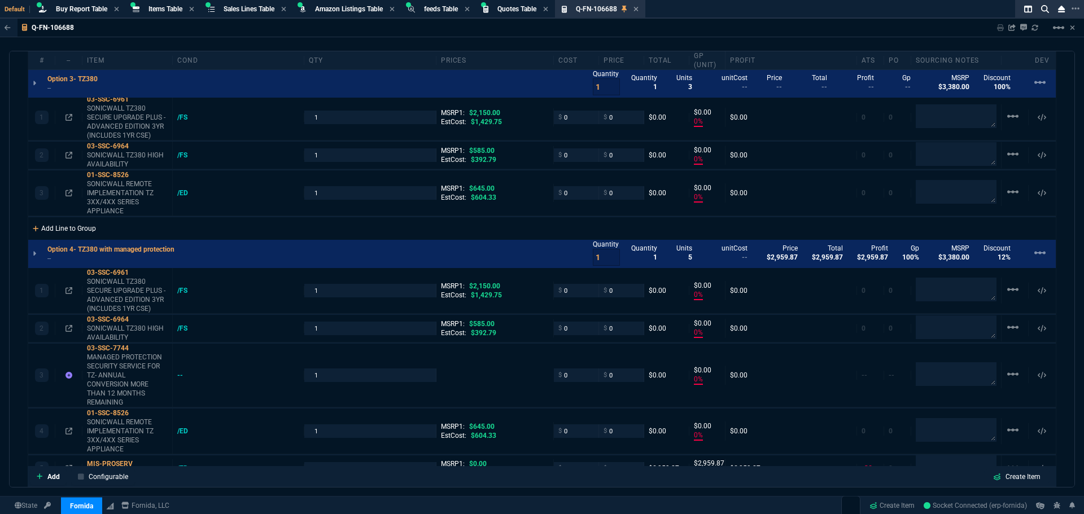
click at [80, 226] on div "Add Line to Group" at bounding box center [64, 227] width 72 height 20
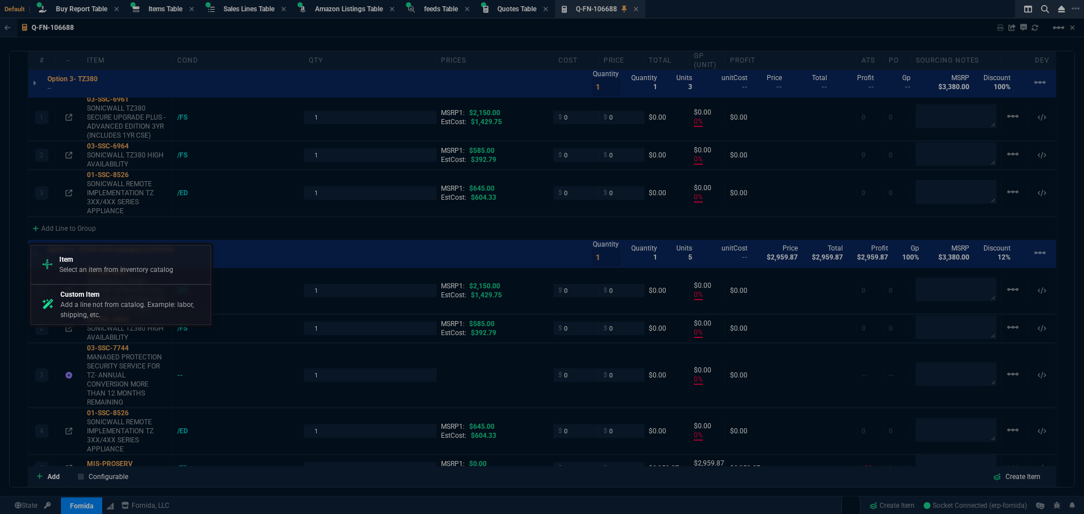
click at [82, 260] on p "Item" at bounding box center [116, 260] width 114 height 10
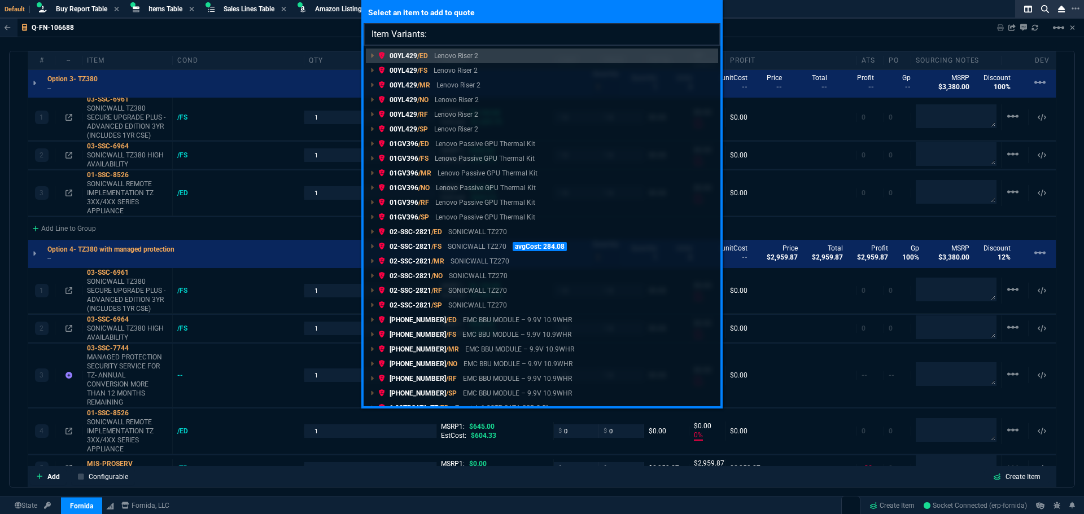
click at [466, 36] on input "Item Variants:" at bounding box center [541, 34] width 357 height 23
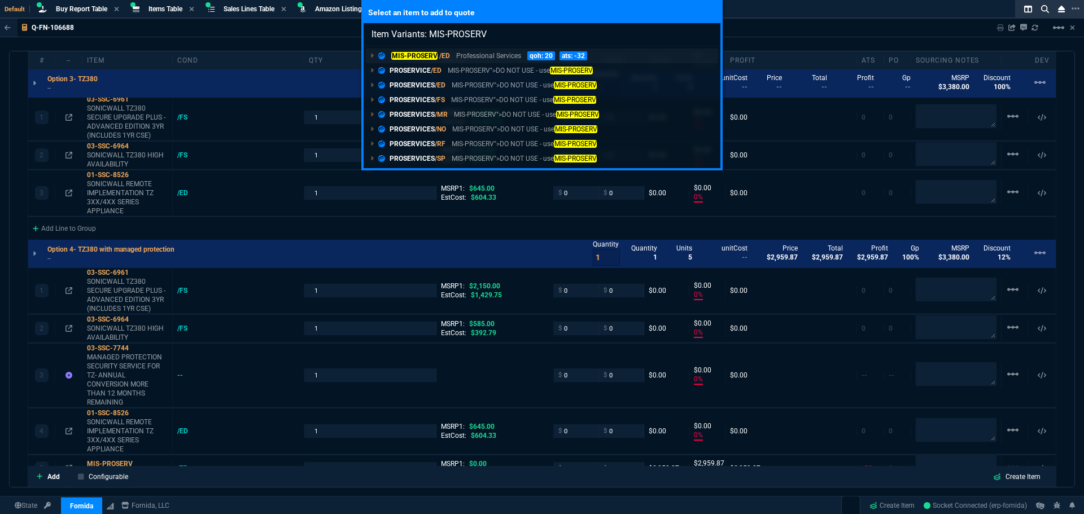
click at [417, 54] on mark "MIS-PROSERV" at bounding box center [414, 56] width 46 height 8
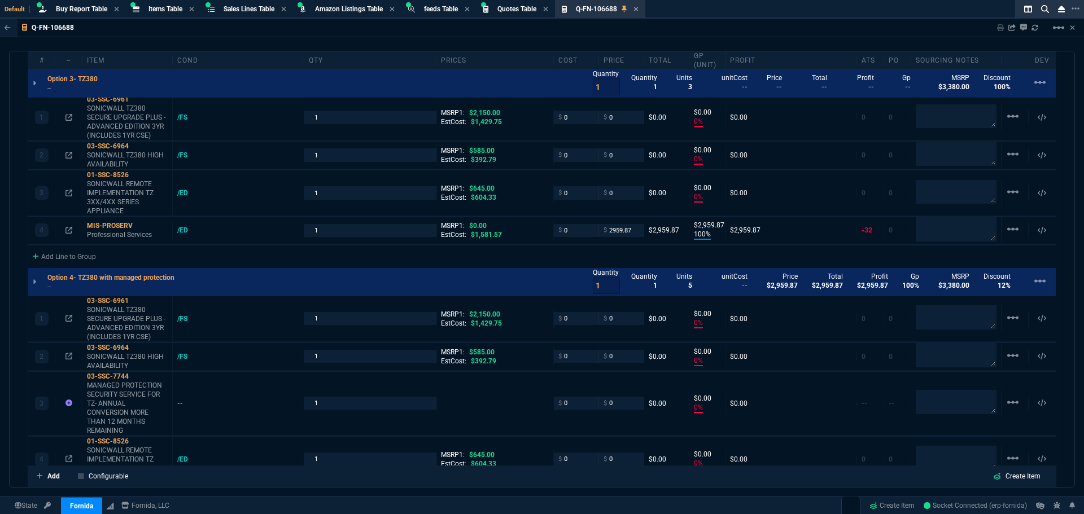
click at [218, 252] on div "Add Line to Group" at bounding box center [541, 256] width 1027 height 20
click at [216, 250] on div "Add Line to Group" at bounding box center [541, 256] width 1027 height 20
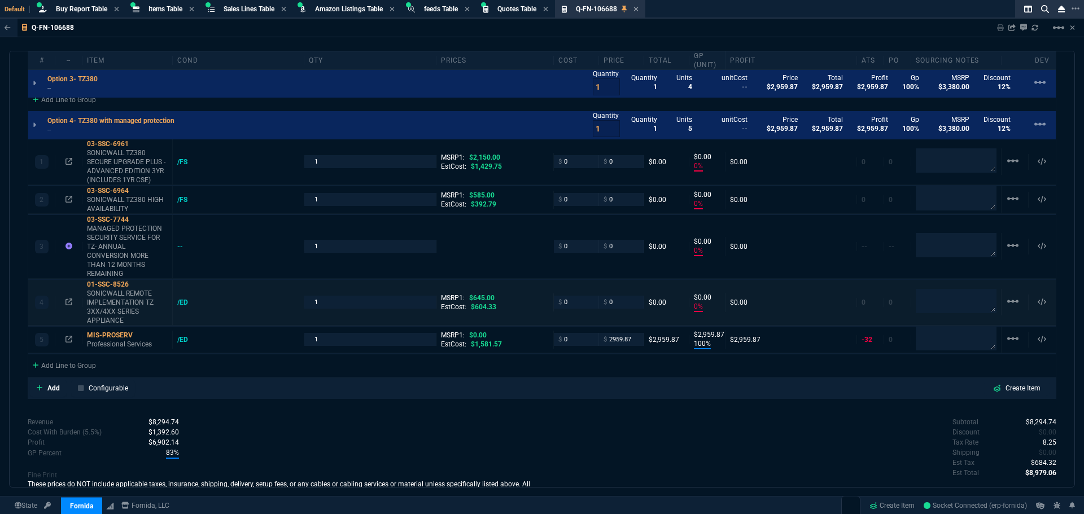
scroll to position [1269, 0]
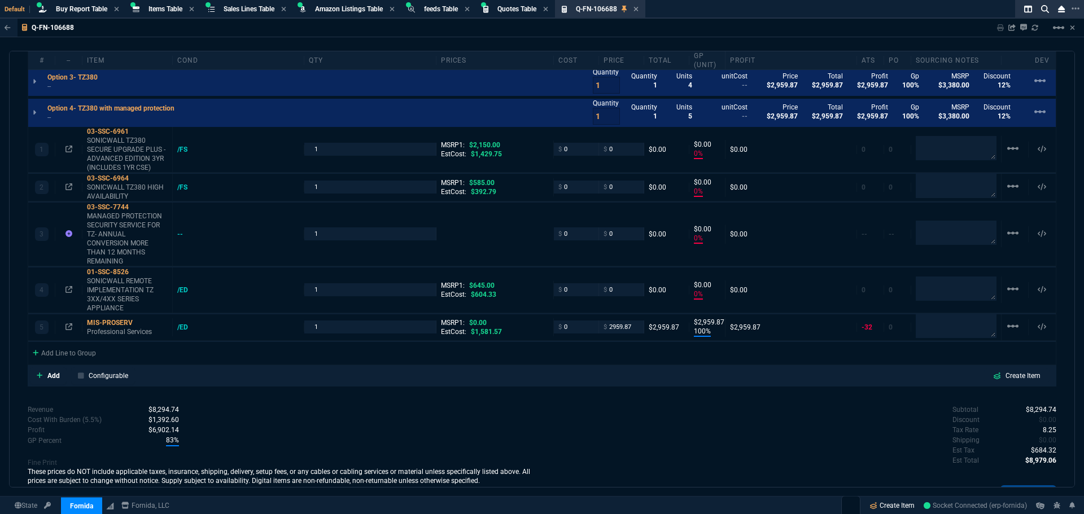
click at [875, 502] on link "Create Item" at bounding box center [892, 505] width 54 height 17
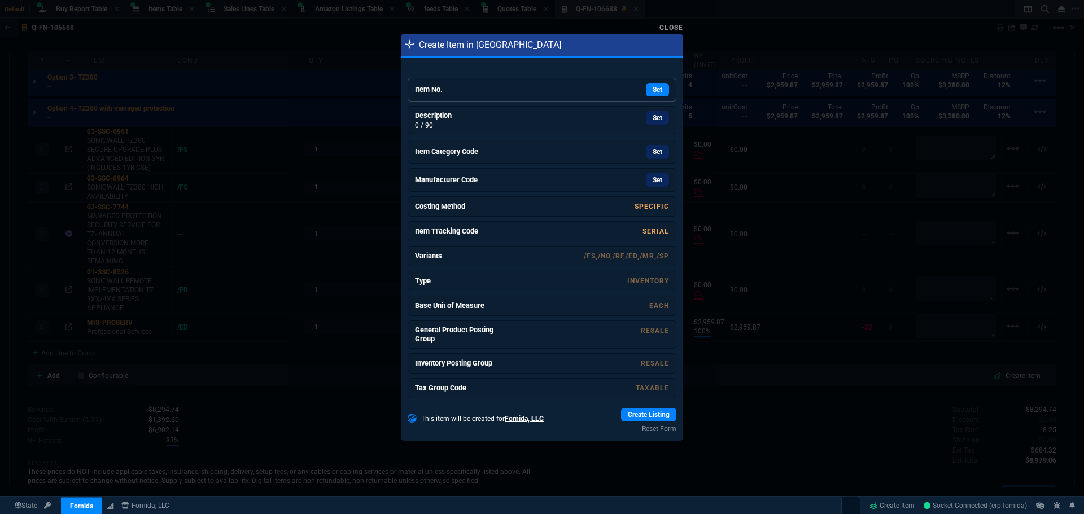
click at [472, 85] on link "Item No. Set" at bounding box center [542, 90] width 269 height 24
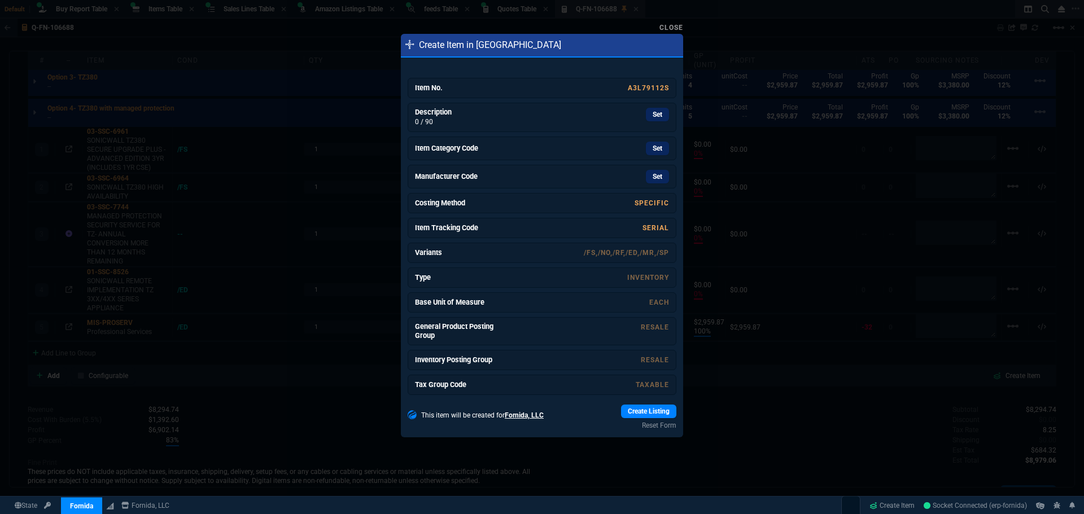
click at [656, 118] on link "Set" at bounding box center [657, 115] width 23 height 14
click at [656, 150] on link "Set" at bounding box center [657, 149] width 23 height 14
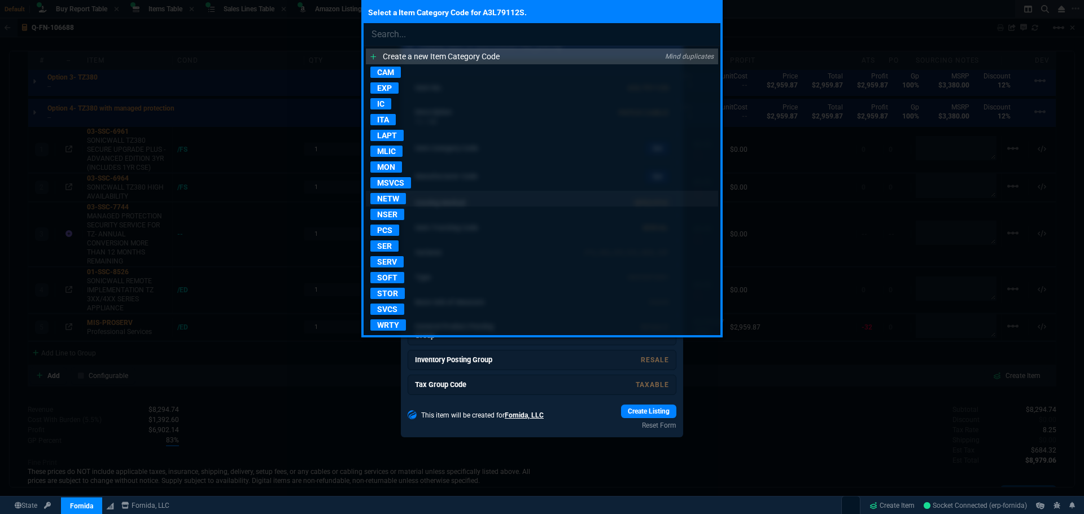
click at [396, 199] on p "NETW" at bounding box center [388, 198] width 36 height 11
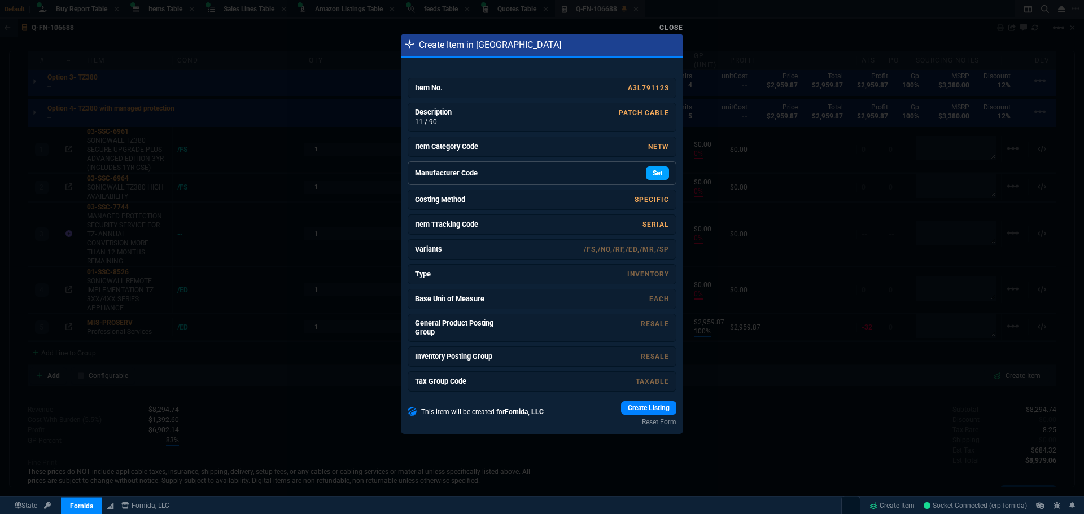
click at [653, 175] on link "Set" at bounding box center [657, 174] width 23 height 14
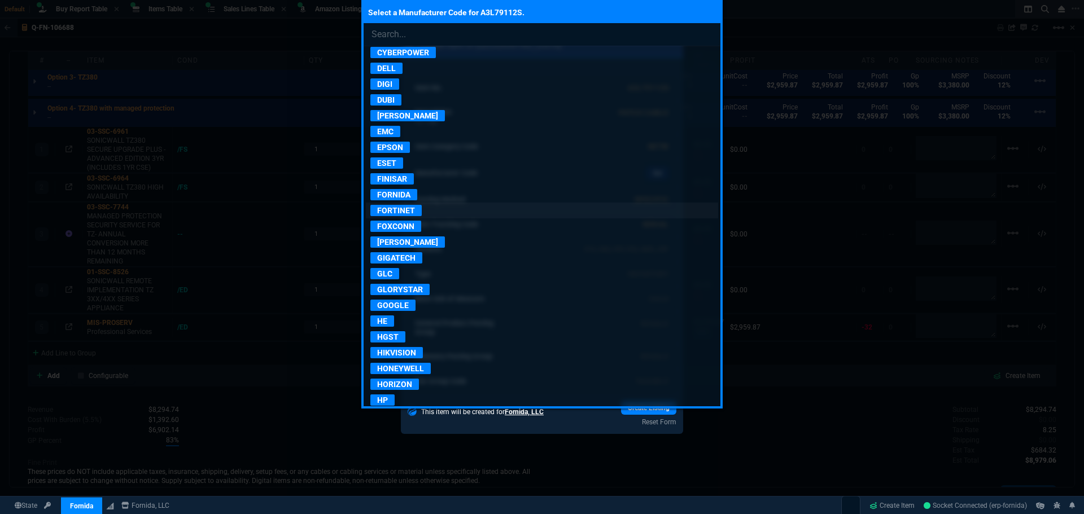
scroll to position [621, 0]
click at [391, 194] on p "FORNIDA" at bounding box center [393, 194] width 47 height 11
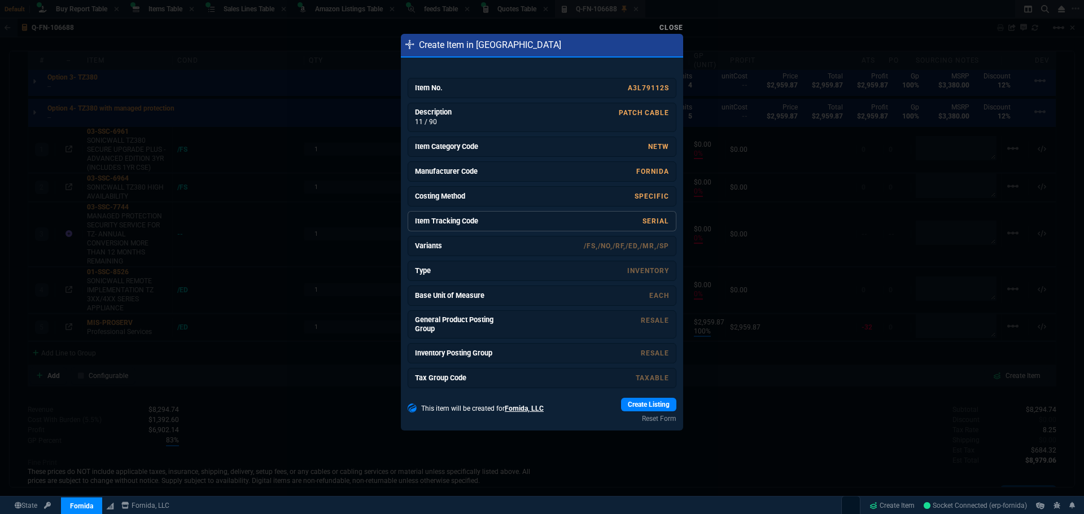
click at [638, 216] on div "SERIAL" at bounding box center [584, 221] width 169 height 10
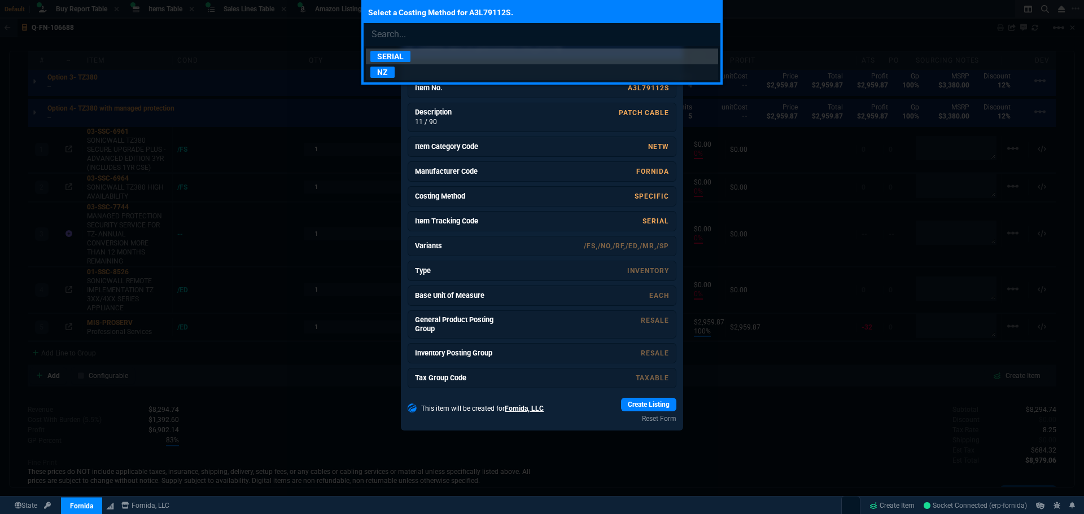
click at [381, 74] on p "NZ" at bounding box center [382, 72] width 24 height 11
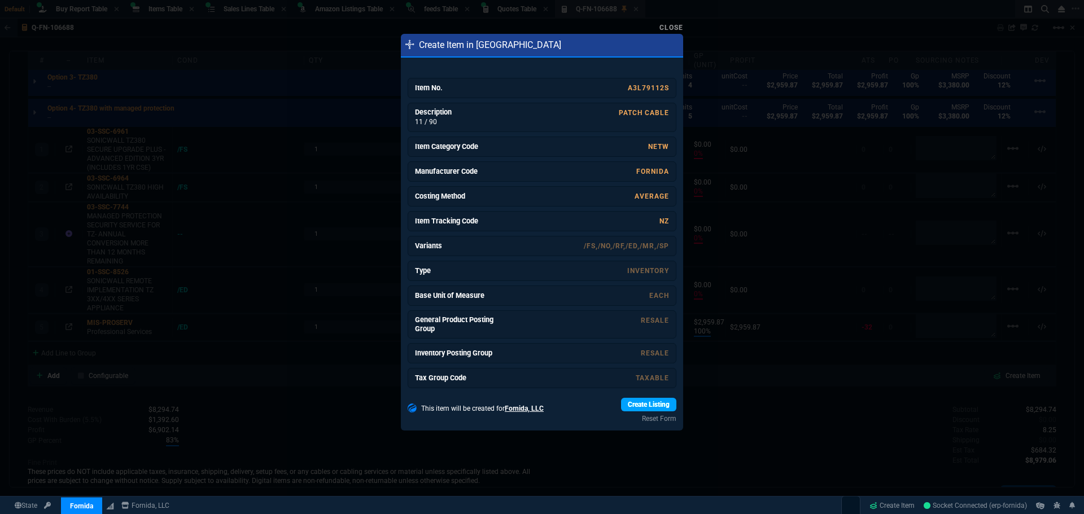
click at [648, 404] on link "Create Listing" at bounding box center [648, 405] width 55 height 14
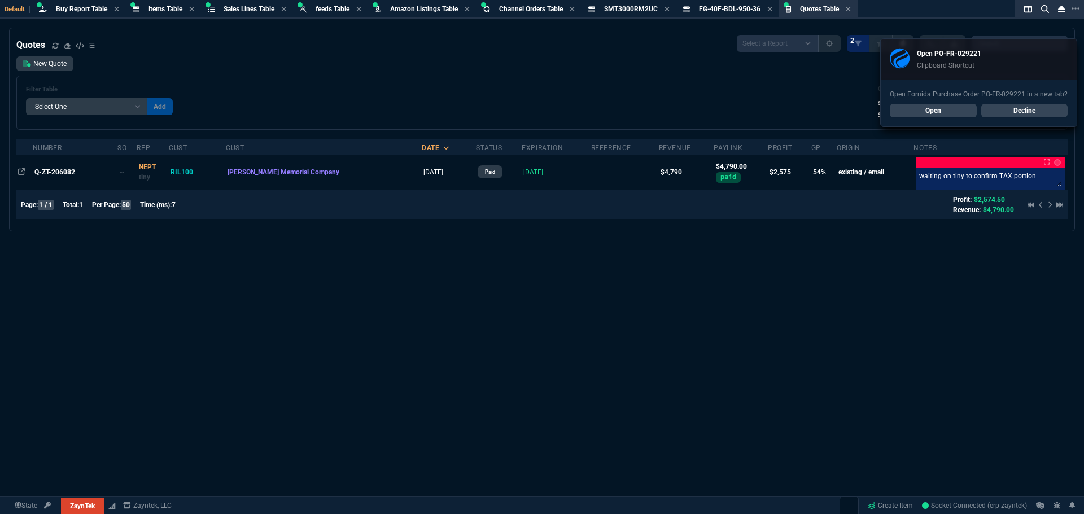
select select "8: NEPT"
select select
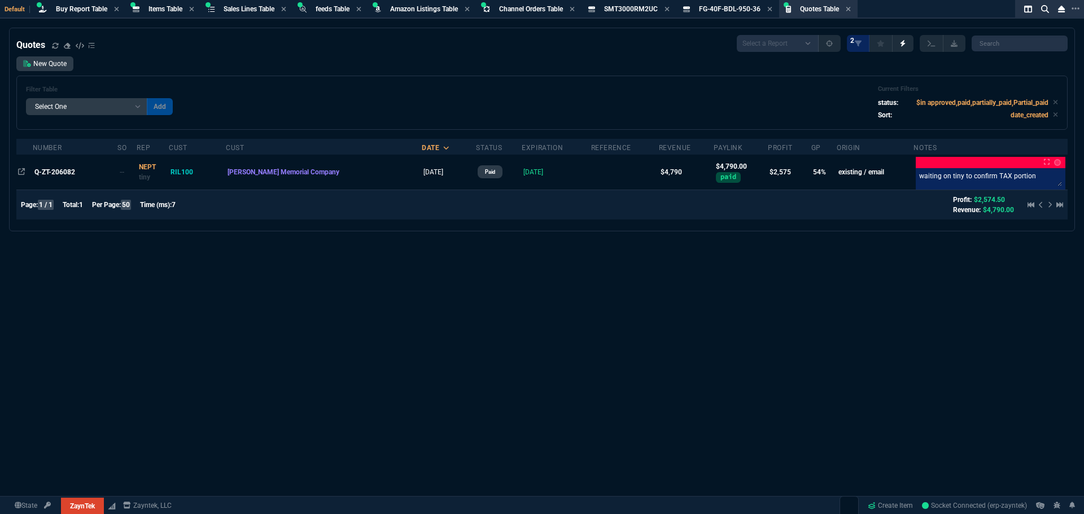
click at [507, 333] on div "Quotes Select a Report Fruit (MTD) APPROVED Quotes 2 New Quote Filter Table Sel…" at bounding box center [542, 299] width 1084 height 542
select select "28: NEPT"
click at [822, 10] on span "Quotes Table" at bounding box center [819, 9] width 39 height 8
click at [245, 91] on div "Filter Table Select One Add Filter () creator (creator) Cust (headers.customerN…" at bounding box center [542, 102] width 1032 height 35
click at [54, 63] on link "New Quote" at bounding box center [44, 63] width 57 height 15
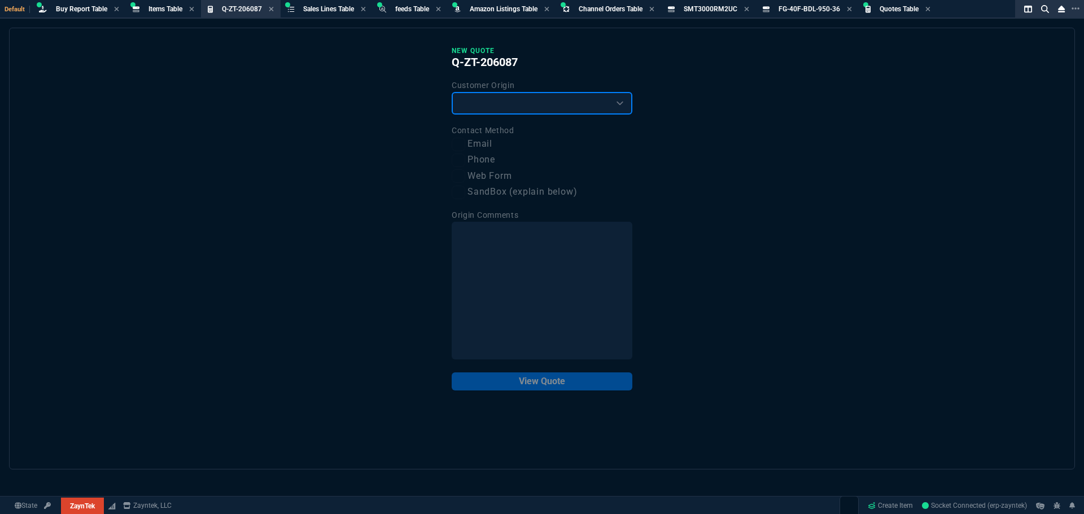
click at [542, 101] on select "Existing Customer Amazon Lead (first order) Website Lead (first order) Called (…" at bounding box center [542, 103] width 181 height 23
select select "existing"
click at [452, 93] on select "Existing Customer Amazon Lead (first order) Website Lead (first order) Called (…" at bounding box center [542, 103] width 181 height 23
click at [483, 146] on label "Email" at bounding box center [542, 144] width 181 height 14
click at [465, 146] on input "Email" at bounding box center [459, 145] width 14 height 14
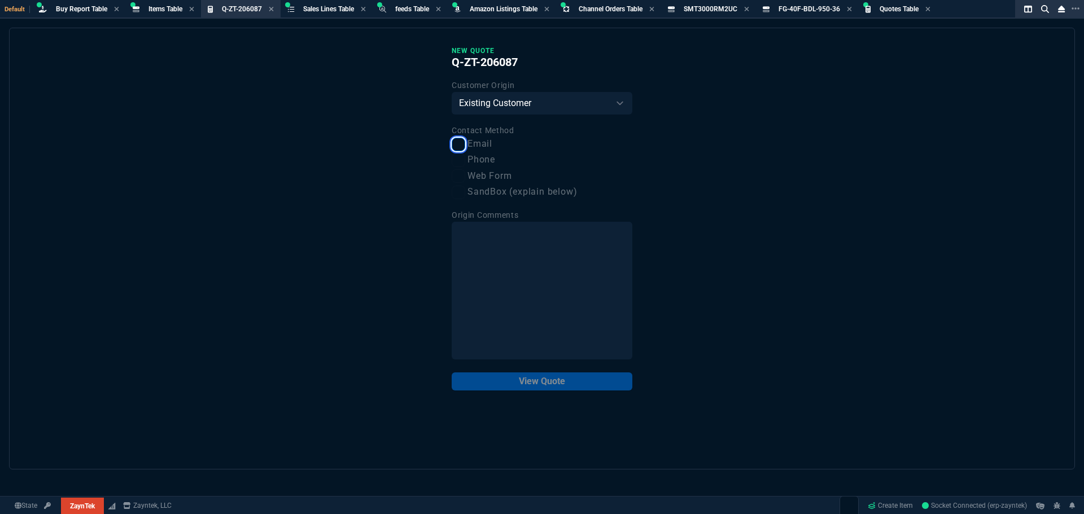
checkbox input "true"
drag, startPoint x: 544, startPoint y: 392, endPoint x: 550, endPoint y: 385, distance: 9.2
click at [550, 385] on div "New Quote Q-ZT-206087 Customer Origin Existing Customer Amazon Lead (first orde…" at bounding box center [542, 249] width 1066 height 442
click at [550, 385] on button "View Quote" at bounding box center [542, 382] width 181 height 18
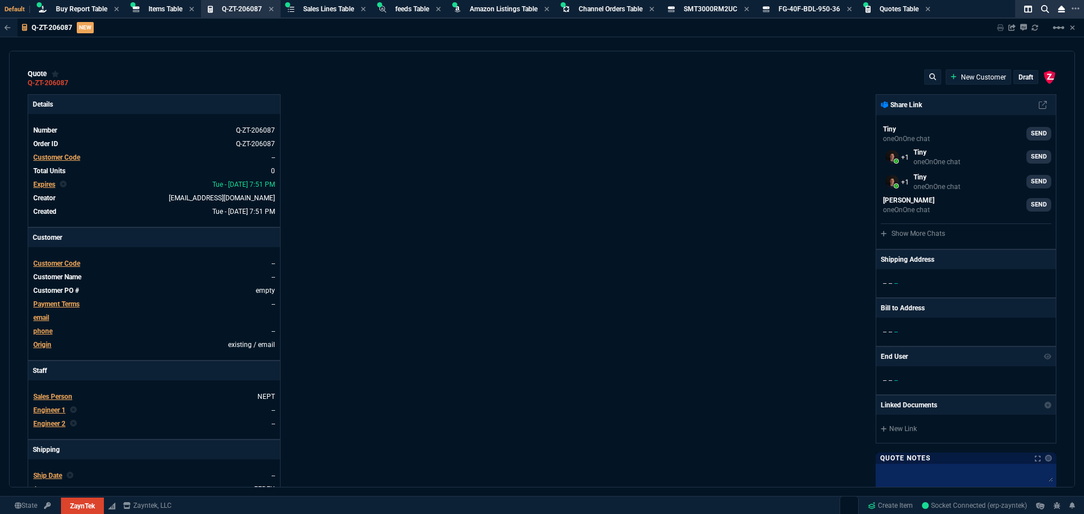
click at [41, 159] on span "Customer Code" at bounding box center [56, 158] width 47 height 8
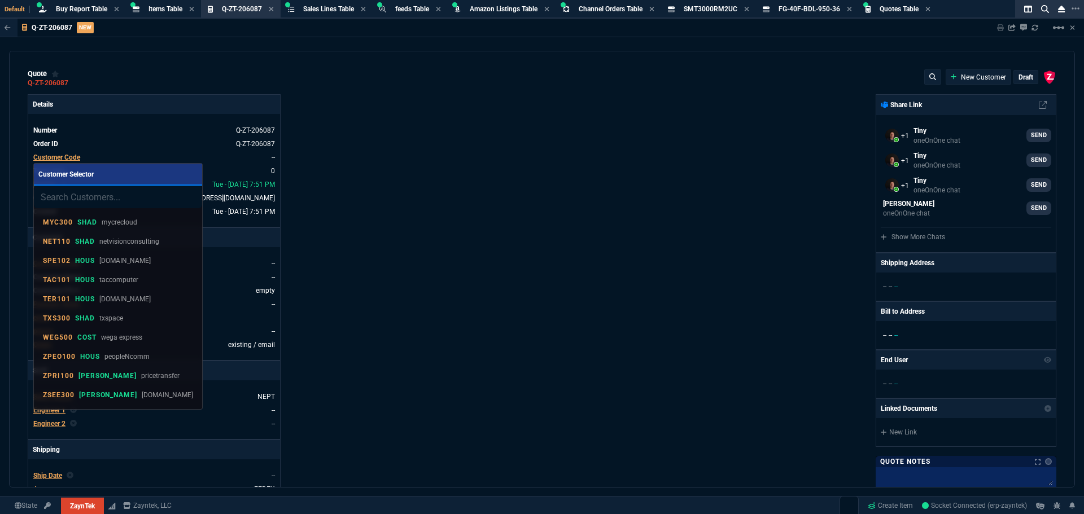
click at [84, 198] on input "search" at bounding box center [118, 197] width 168 height 23
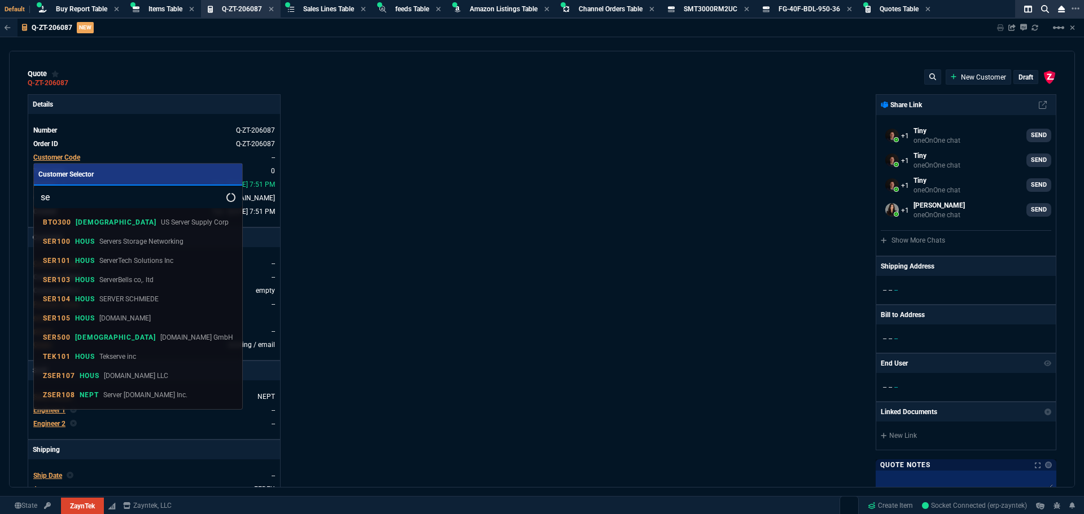
type input "s"
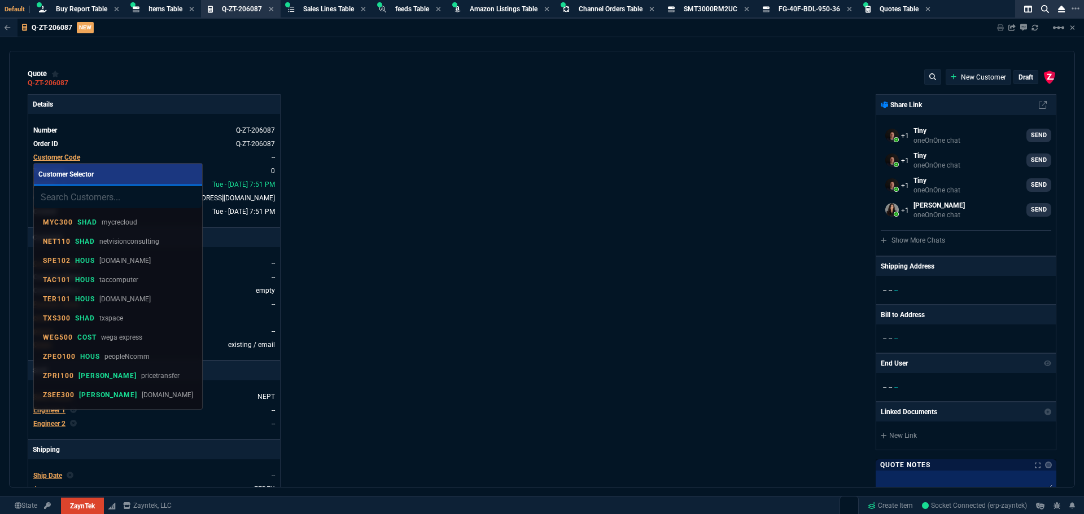
drag, startPoint x: 410, startPoint y: 134, endPoint x: 367, endPoint y: 27, distance: 115.7
click at [410, 134] on div at bounding box center [542, 257] width 1084 height 514
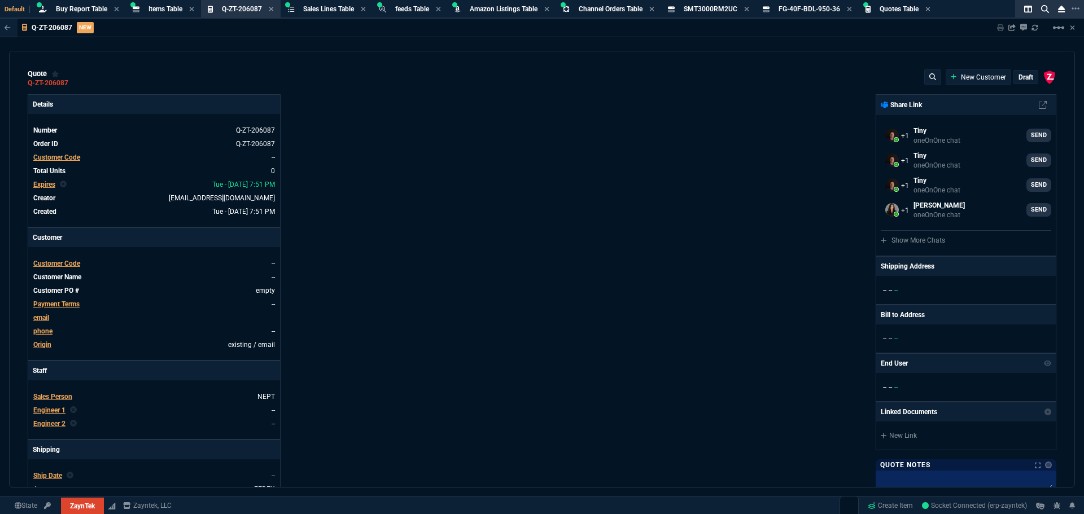
click at [65, 157] on span "Customer Code" at bounding box center [56, 158] width 47 height 8
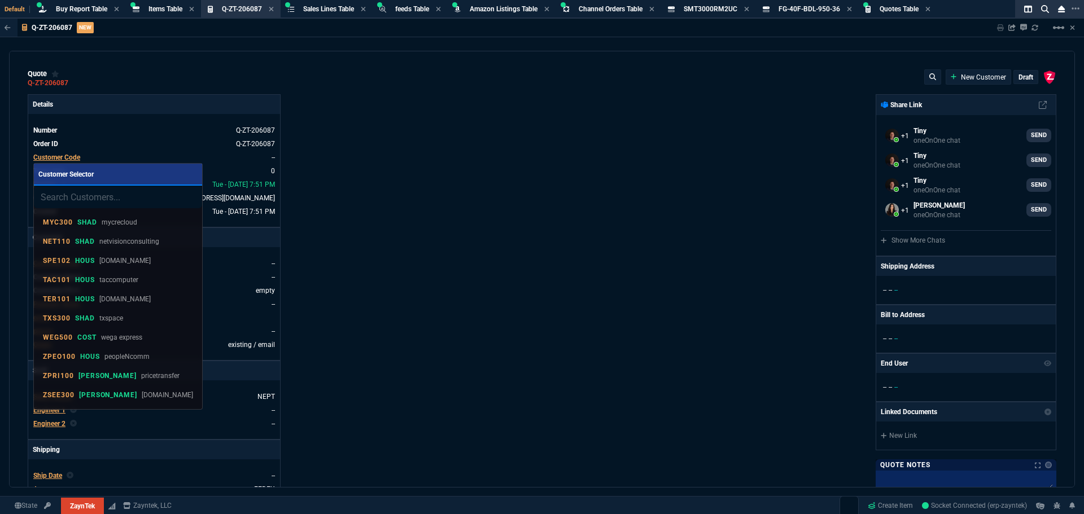
click at [110, 202] on input "search" at bounding box center [118, 197] width 168 height 23
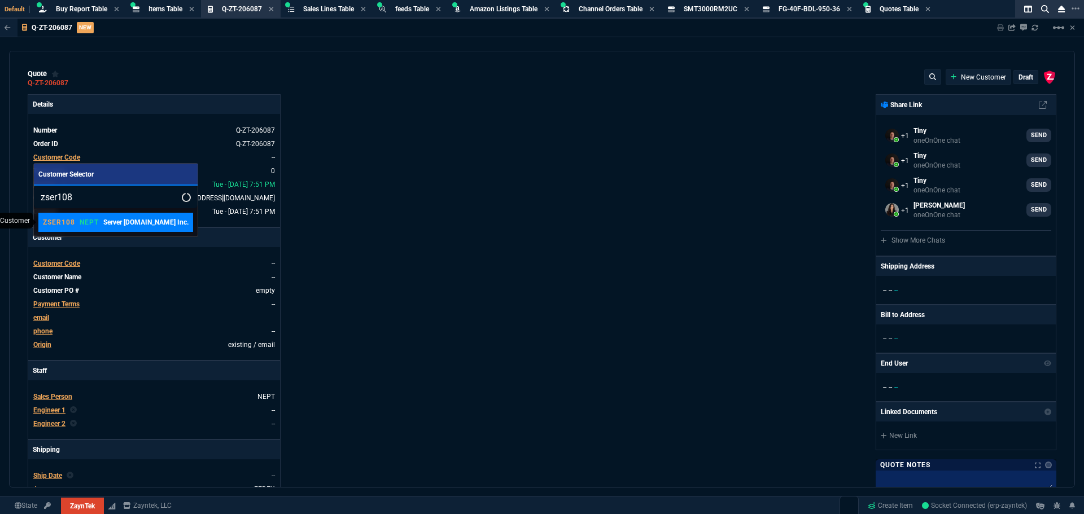
type input "zser108"
click at [52, 221] on p "ZSER108" at bounding box center [59, 222] width 32 height 9
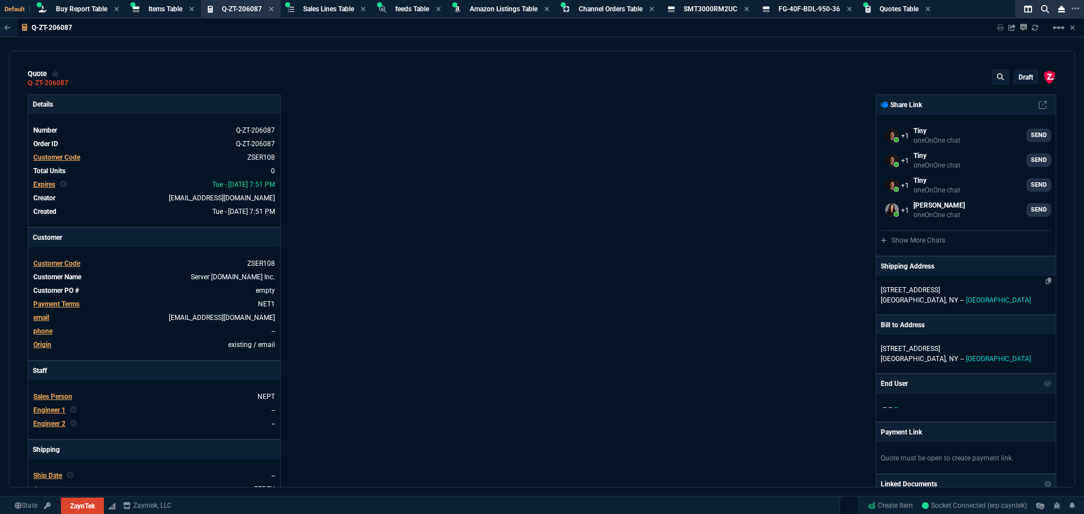
click at [901, 300] on span "[GEOGRAPHIC_DATA]," at bounding box center [914, 300] width 66 height 8
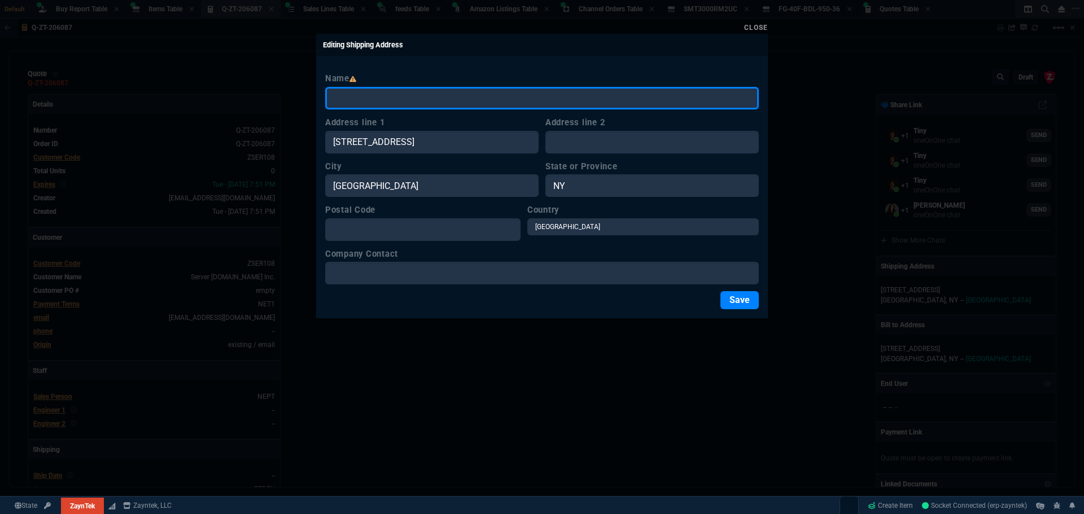
click at [420, 99] on input "Name" at bounding box center [541, 98] width 433 height 23
paste input "[PERSON_NAME]"
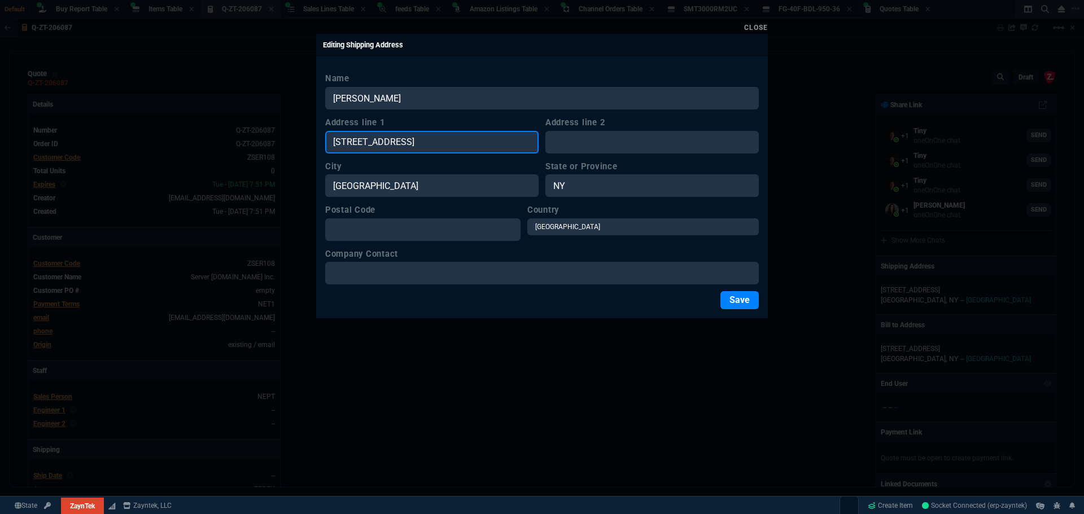
click at [421, 141] on input "[STREET_ADDRESS]" at bounding box center [431, 142] width 213 height 23
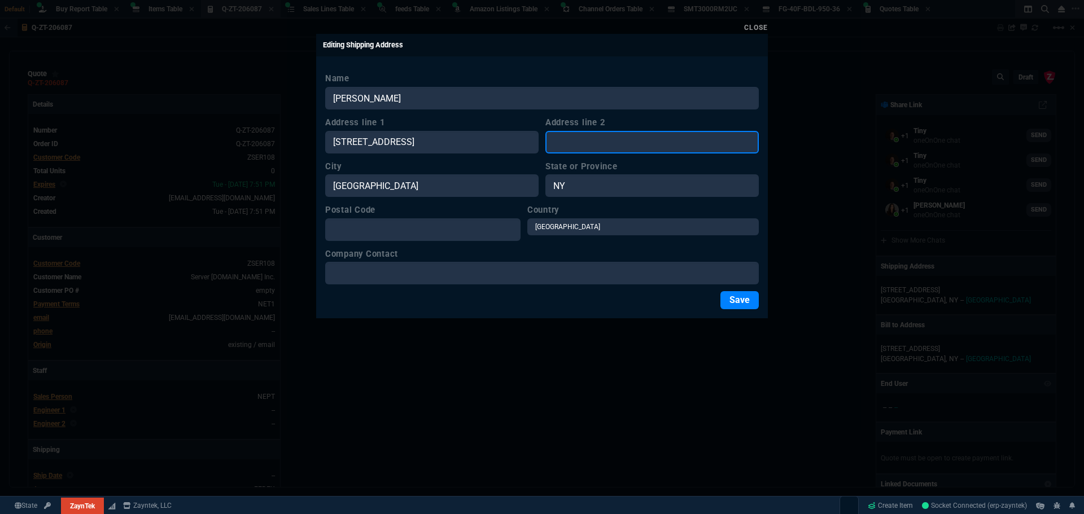
click at [599, 142] on input "Address line 2" at bounding box center [651, 142] width 213 height 23
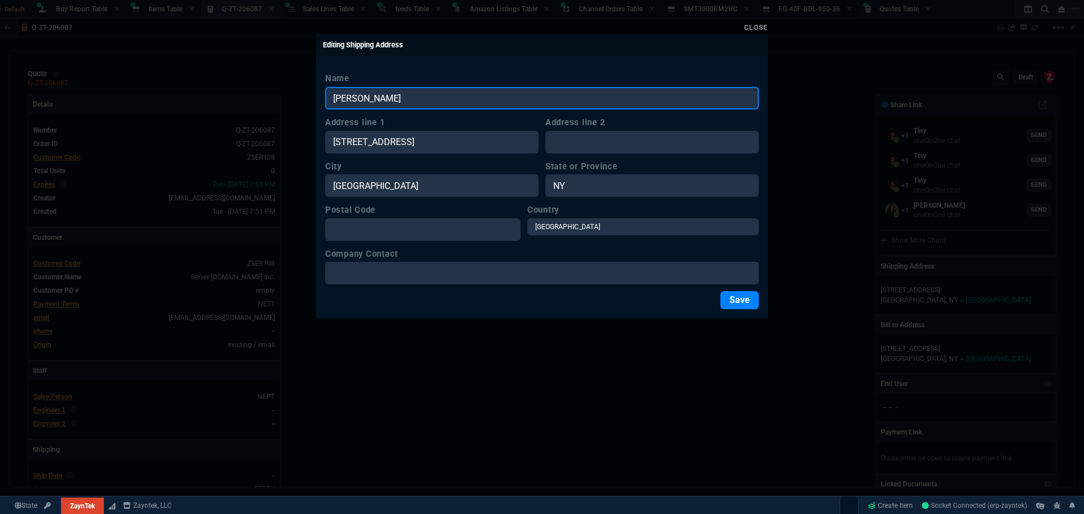
click at [432, 99] on input "[PERSON_NAME]" at bounding box center [541, 98] width 433 height 23
paste input "IT Jet LLC"
type input "[PERSON_NAME] / IT Jet LLC"
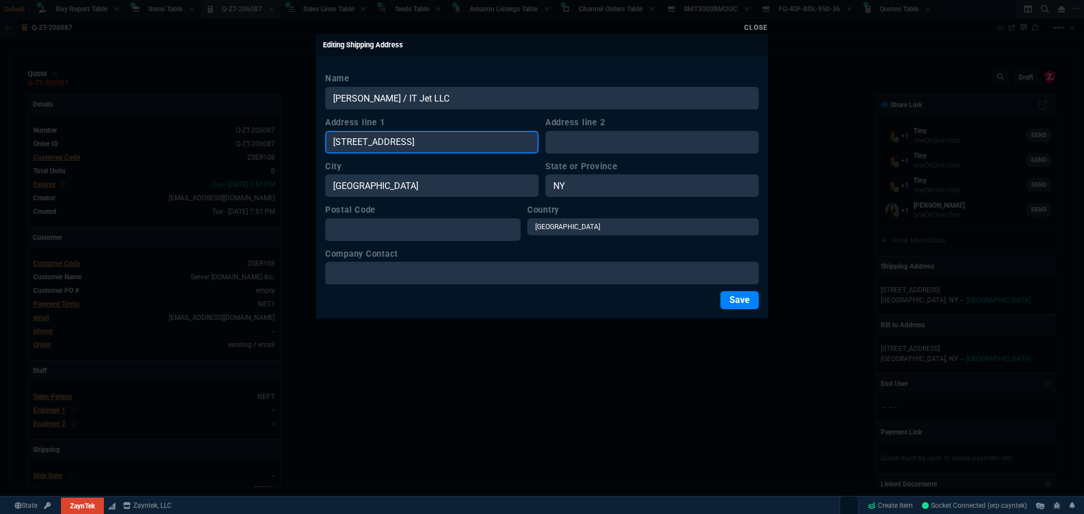
drag, startPoint x: 358, startPoint y: 137, endPoint x: 287, endPoint y: 134, distance: 71.2
click at [287, 134] on div "Close Editing Shipping Address Name [PERSON_NAME] / IT Jet LLC Address line 1 7…" at bounding box center [542, 257] width 1084 height 514
paste input "[STREET_ADDRESS]"
type input "[STREET_ADDRESS]"
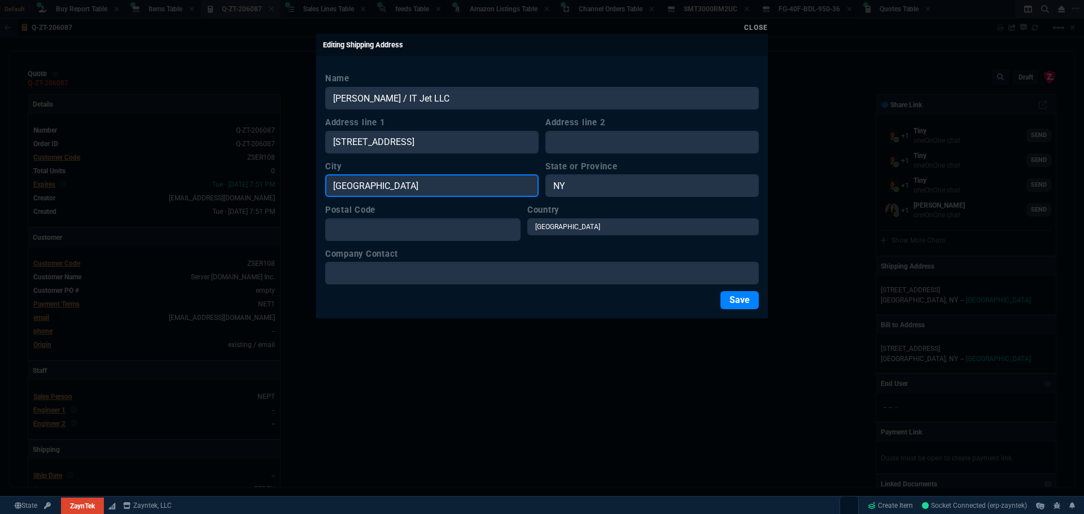
drag, startPoint x: 311, startPoint y: 183, endPoint x: 267, endPoint y: 181, distance: 44.1
click at [264, 182] on div "Close Editing Shipping Address Name [PERSON_NAME] / IT Jet LLC Address line 1 1…" at bounding box center [542, 257] width 1084 height 514
paste input "Fruita"
type input "Fruita"
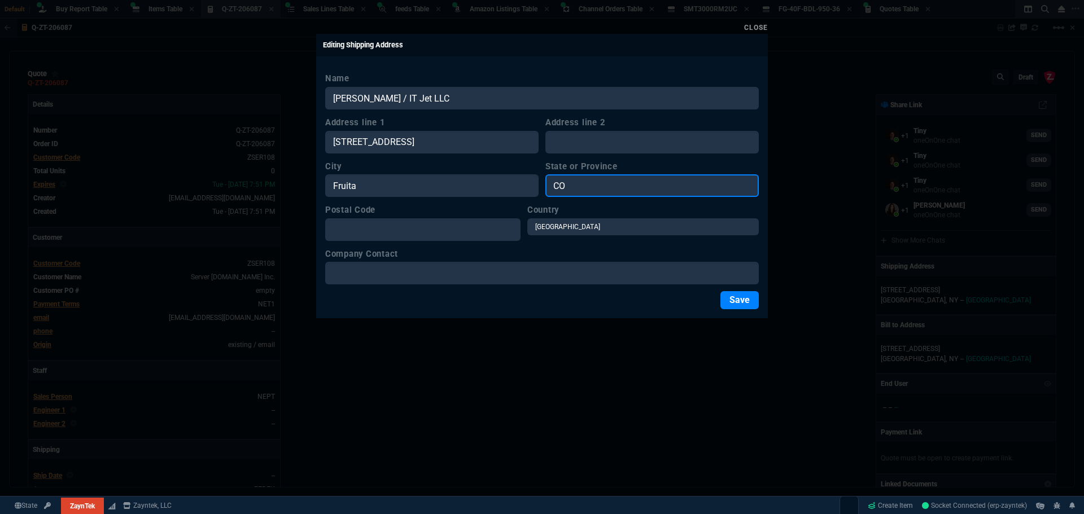
type input "CO"
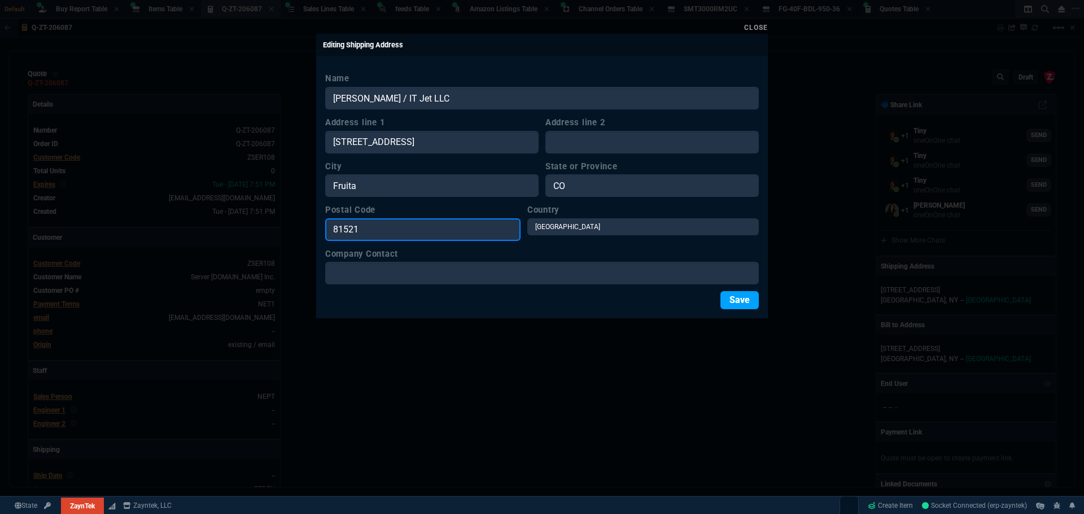
type input "81521"
click at [743, 304] on button "Save" at bounding box center [739, 300] width 38 height 18
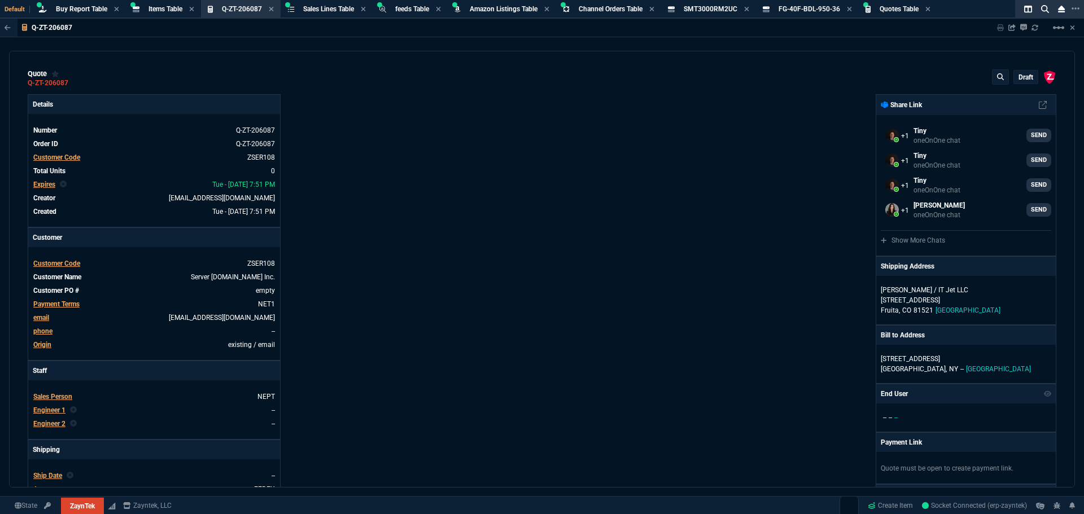
click at [584, 354] on div "ZaynTek, LLC [STREET_ADDRESS] Share Link Tiny oneOnOne chat SEND Tiny oneOnOne …" at bounding box center [799, 385] width 514 height 582
click at [668, 249] on div "ZaynTek, LLC [STREET_ADDRESS] Share Link Tiny oneOnOne chat SEND Tiny oneOnOne …" at bounding box center [799, 385] width 514 height 582
click at [268, 292] on link "empty" at bounding box center [263, 291] width 21 height 10
click at [262, 290] on link "empty" at bounding box center [263, 291] width 21 height 10
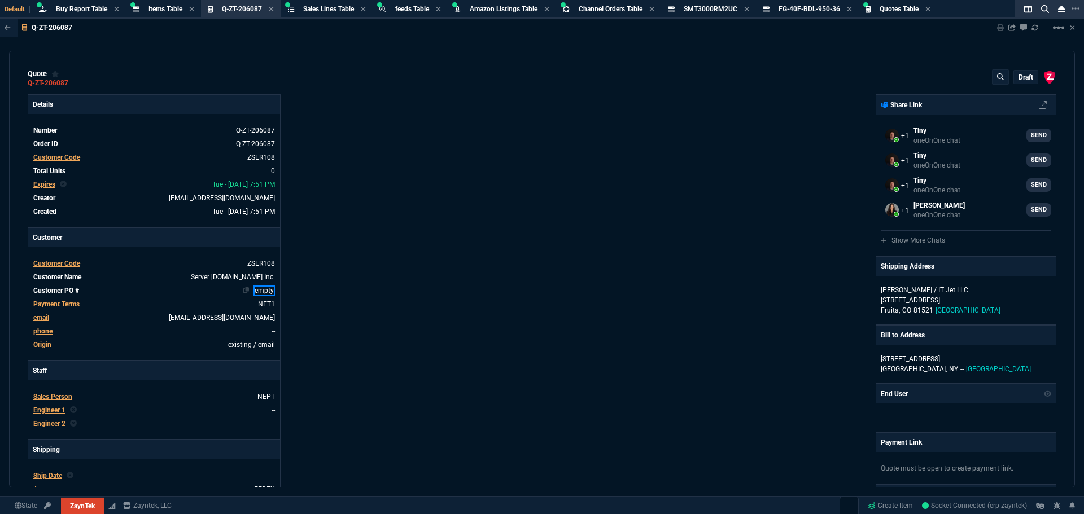
click at [262, 290] on link "empty" at bounding box center [263, 291] width 21 height 10
paste link
click at [366, 287] on div "Details Number Q-ZT-206087 Order ID Q-ZT-206087 Customer Code ZSER108 Total Uni…" at bounding box center [285, 385] width 514 height 582
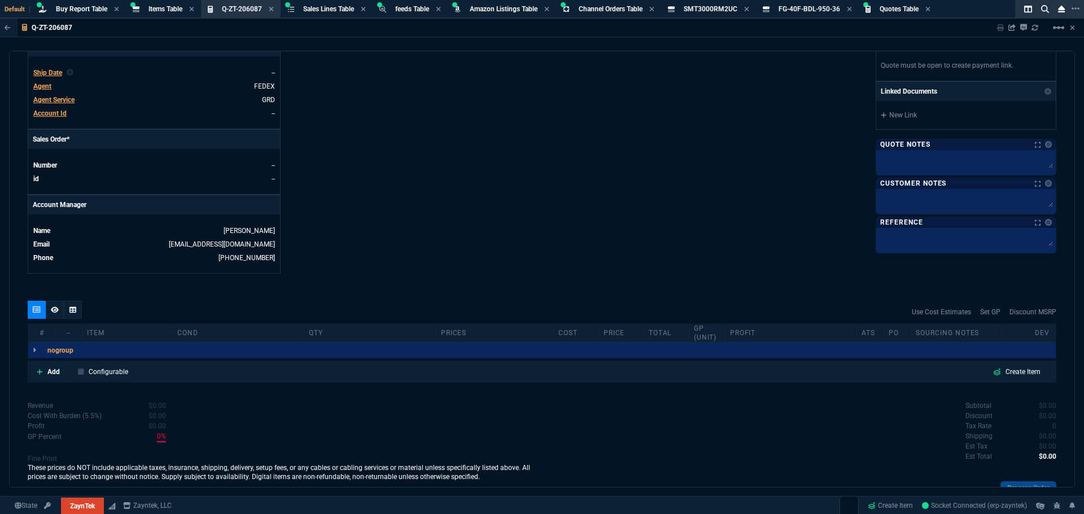
scroll to position [473, 0]
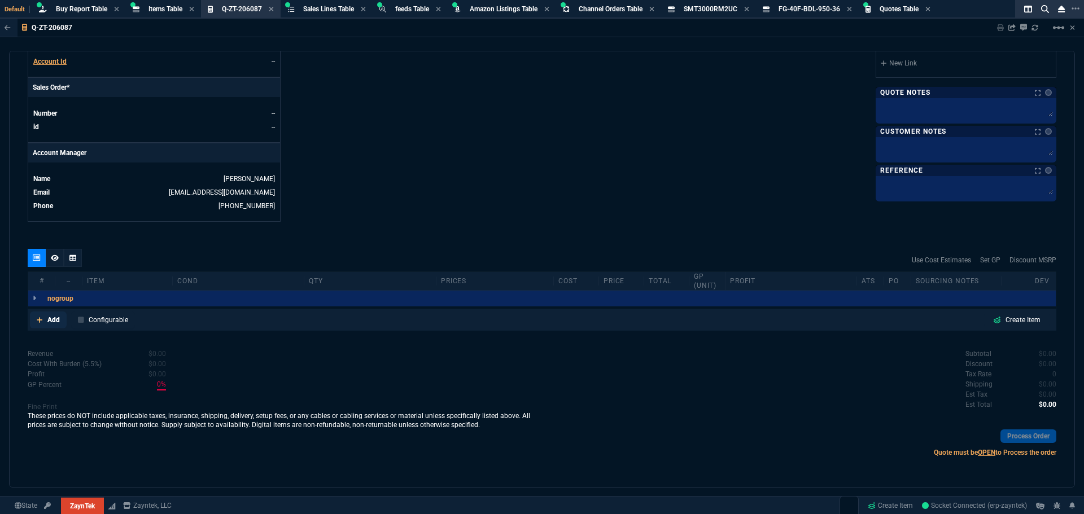
click at [50, 322] on p "Add" at bounding box center [53, 320] width 12 height 10
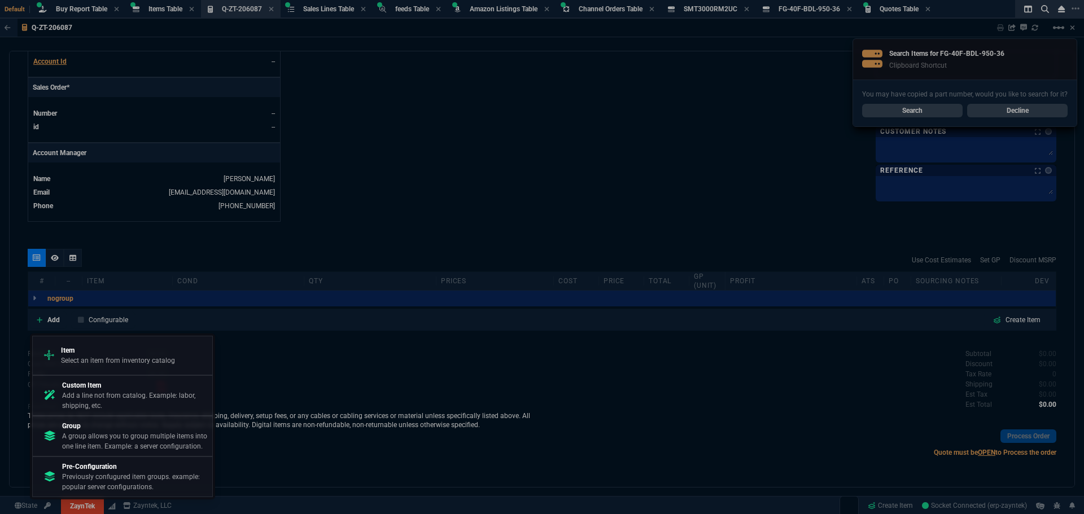
drag, startPoint x: 87, startPoint y: 362, endPoint x: 105, endPoint y: 350, distance: 21.5
click at [89, 362] on p "Select an item from inventory catalog" at bounding box center [118, 361] width 114 height 10
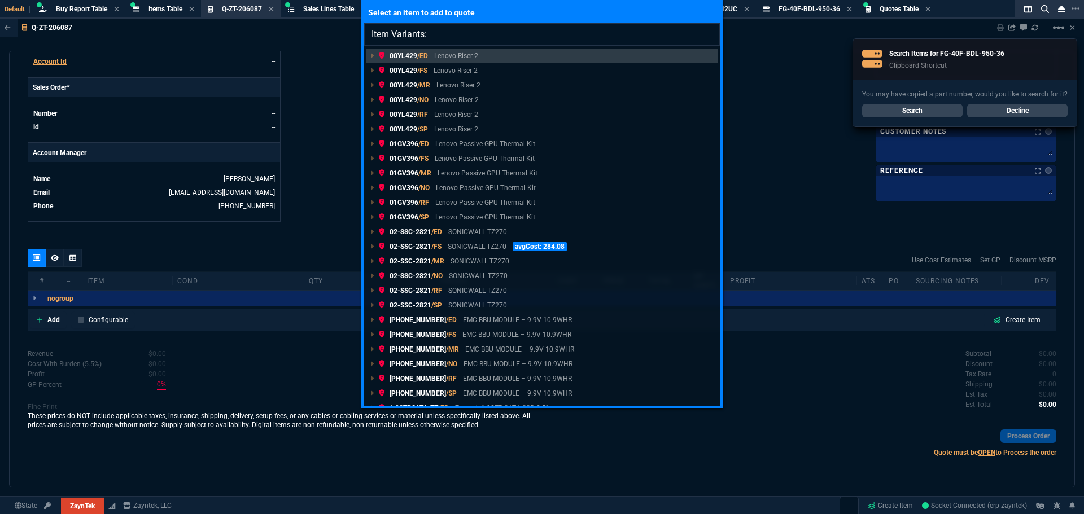
click at [485, 37] on input "Item Variants:" at bounding box center [541, 34] width 357 height 23
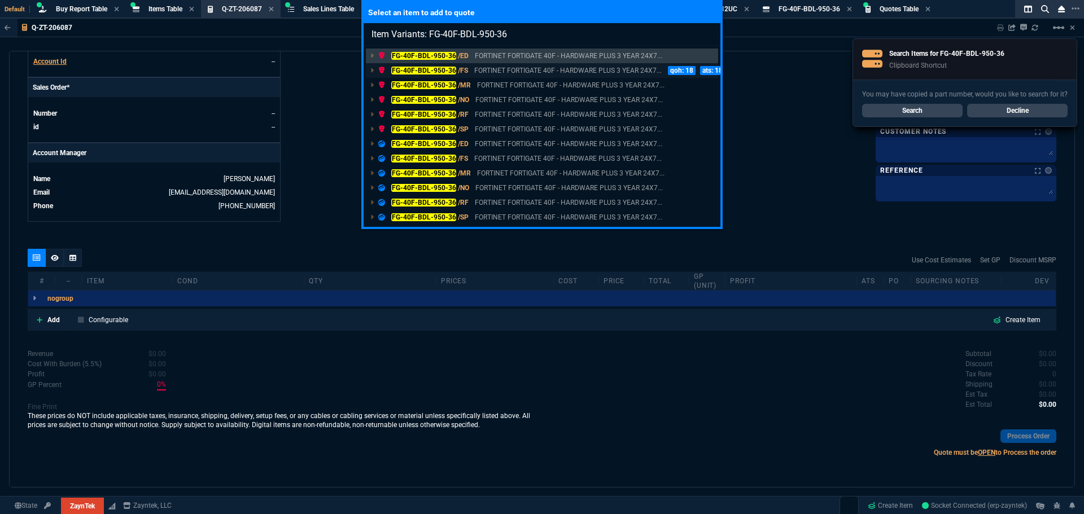
type input "Item Variants: FG-40F-BDL-950-36"
click at [430, 69] on mark "FG-40F-BDL-950-36" at bounding box center [423, 71] width 65 height 8
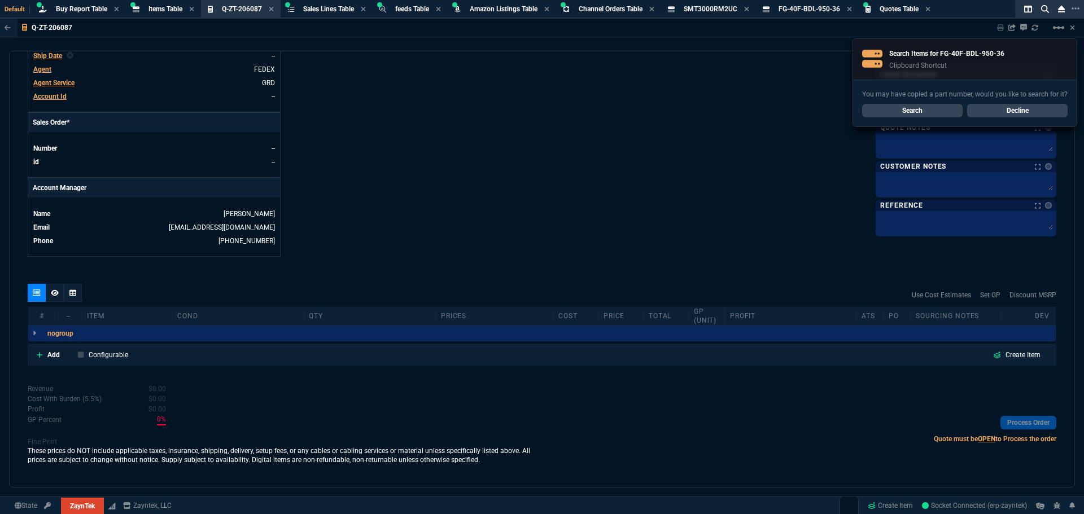
scroll to position [438, 0]
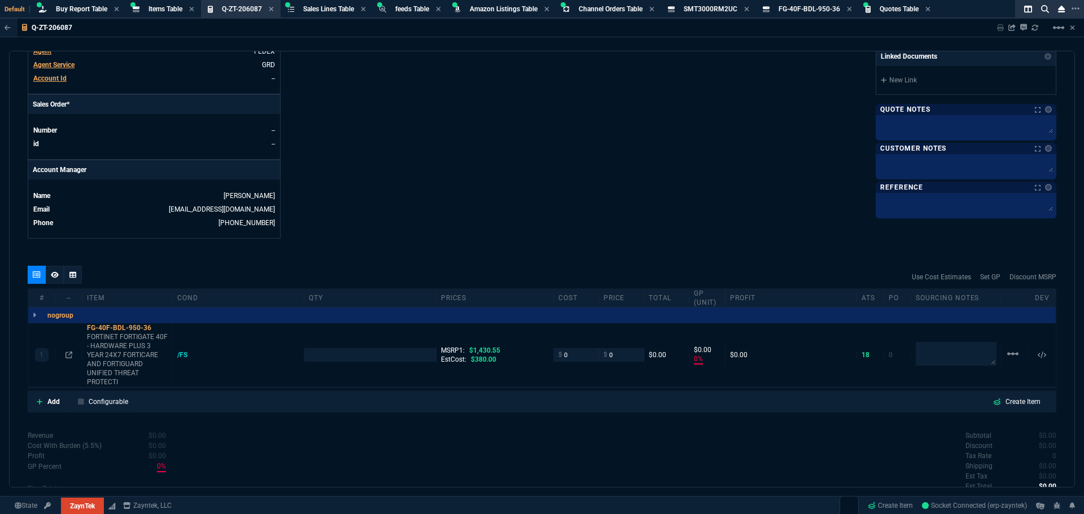
type input "0"
type input "100"
click at [335, 361] on input "number" at bounding box center [370, 354] width 122 height 13
type input "2"
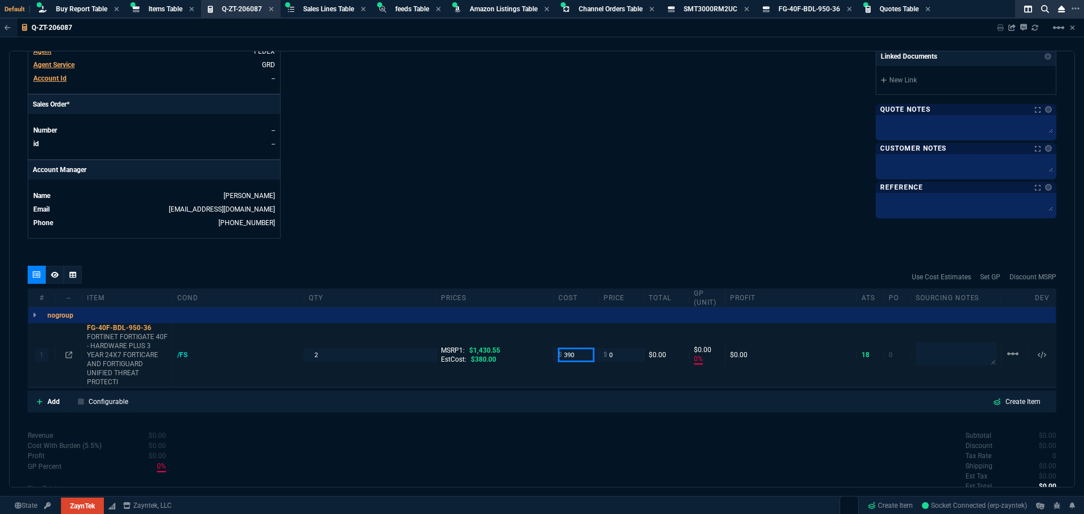
type input "390"
type input "-100"
type input "-390"
type input "42"
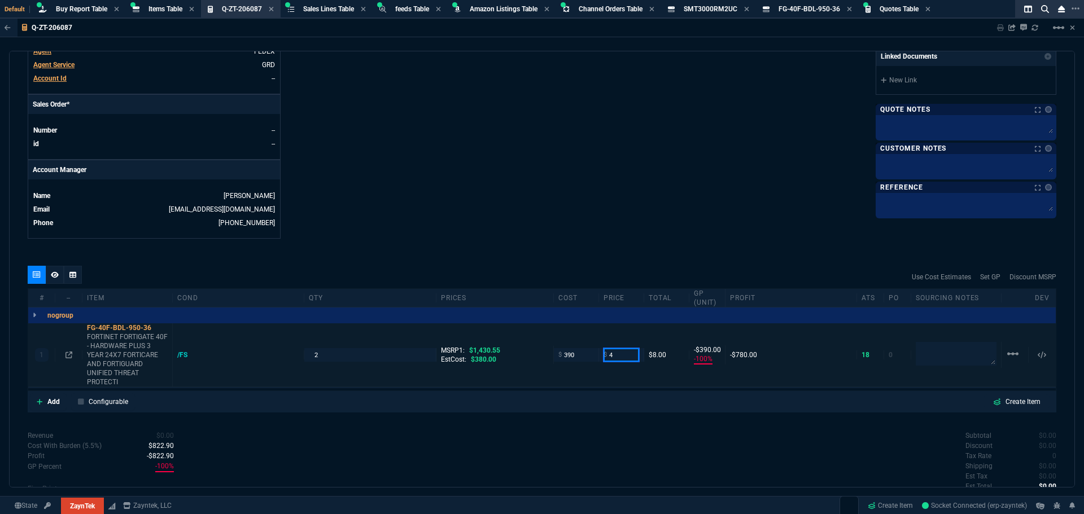
type input "4"
type input "420"
type input "-9650"
type input "-386"
type input "420"
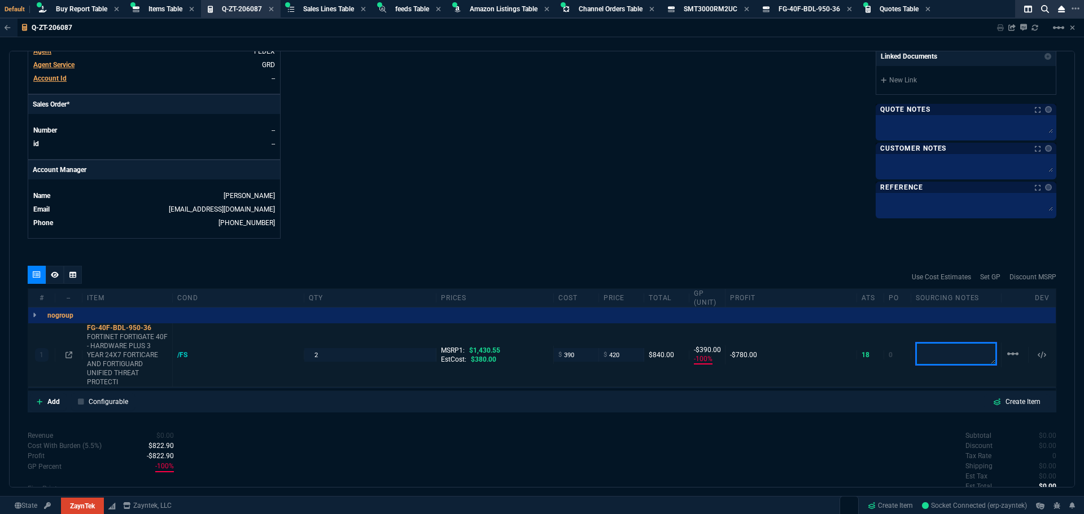
type input "420"
type input "7"
type input "30"
type input "71"
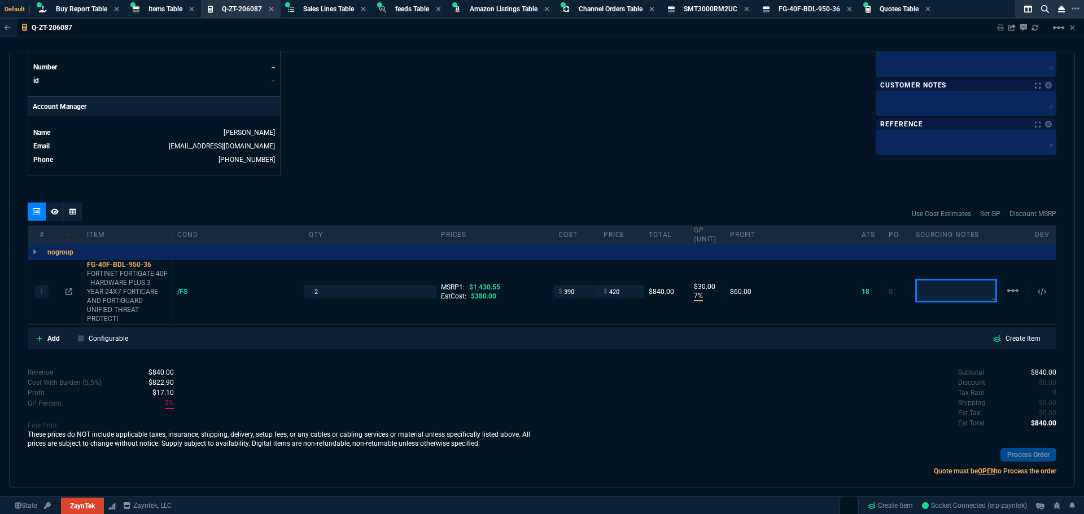
scroll to position [481, 0]
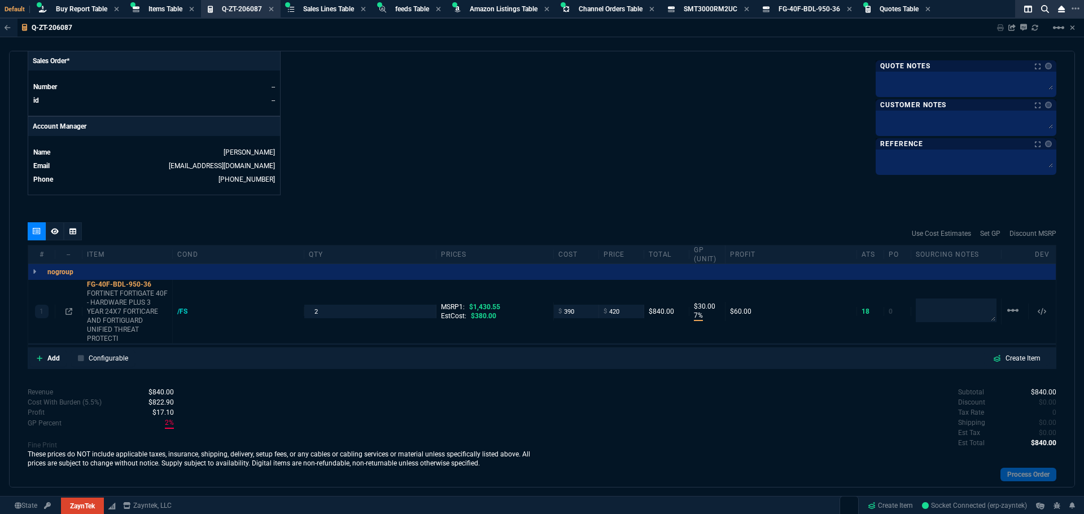
click at [371, 226] on div "quote Q-ZT-206087 draft ZaynTek, LLC [STREET_ADDRESS] Details Number Q-ZT-20608…" at bounding box center [542, 269] width 1066 height 437
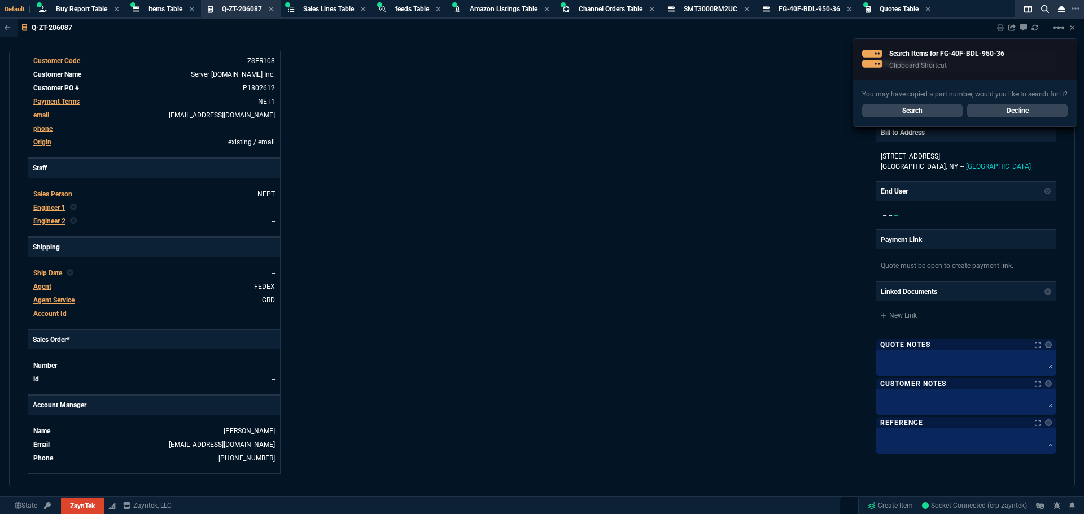
scroll to position [199, 0]
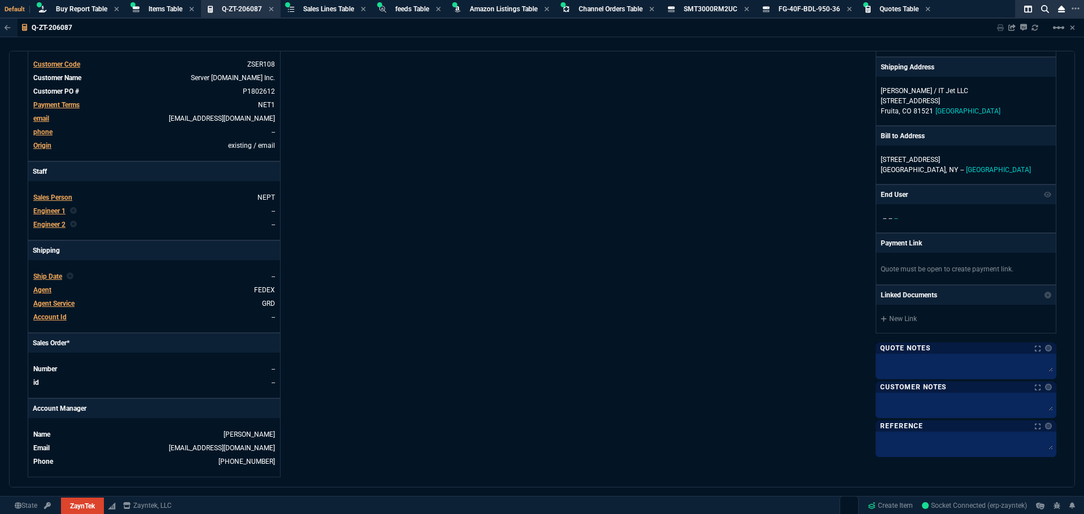
click at [44, 294] on span "Agent" at bounding box center [42, 290] width 18 height 8
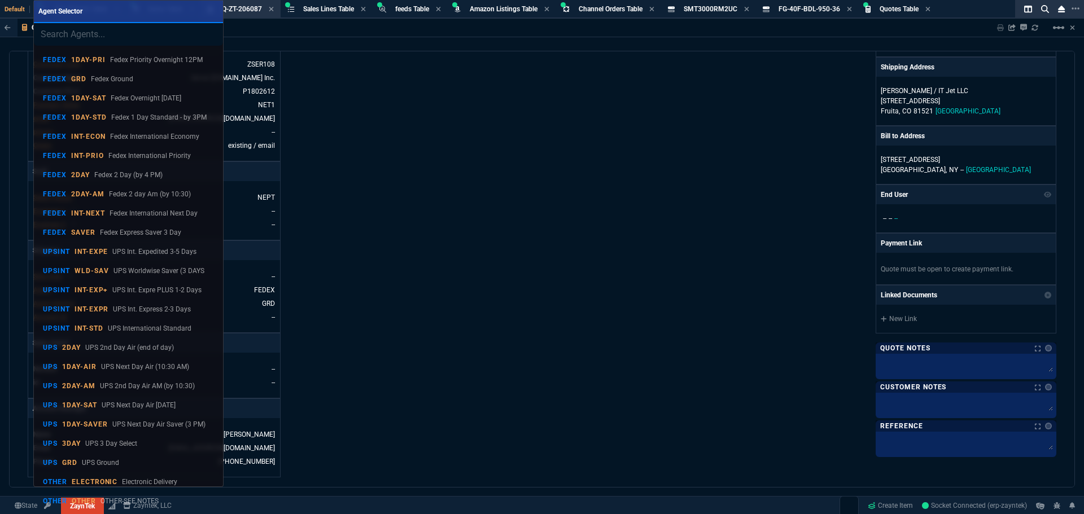
click at [94, 464] on p "UPS Ground" at bounding box center [100, 463] width 37 height 10
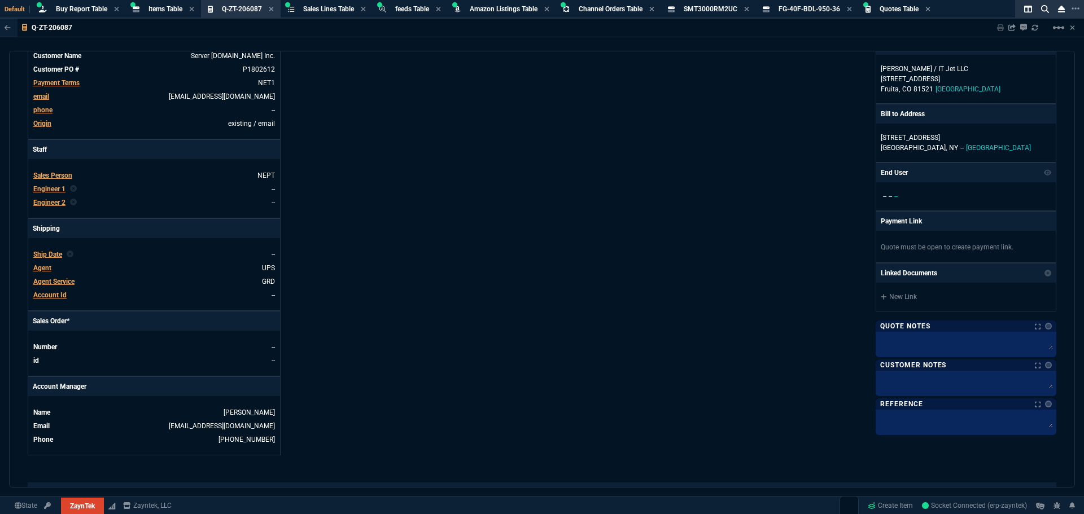
scroll to position [256, 0]
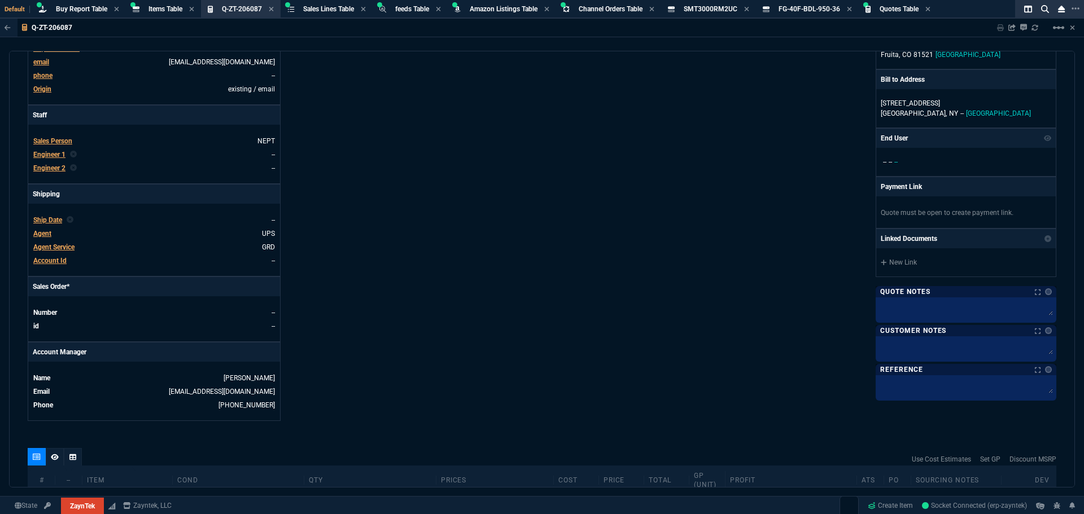
click at [56, 265] on span "Account Id" at bounding box center [49, 261] width 33 height 8
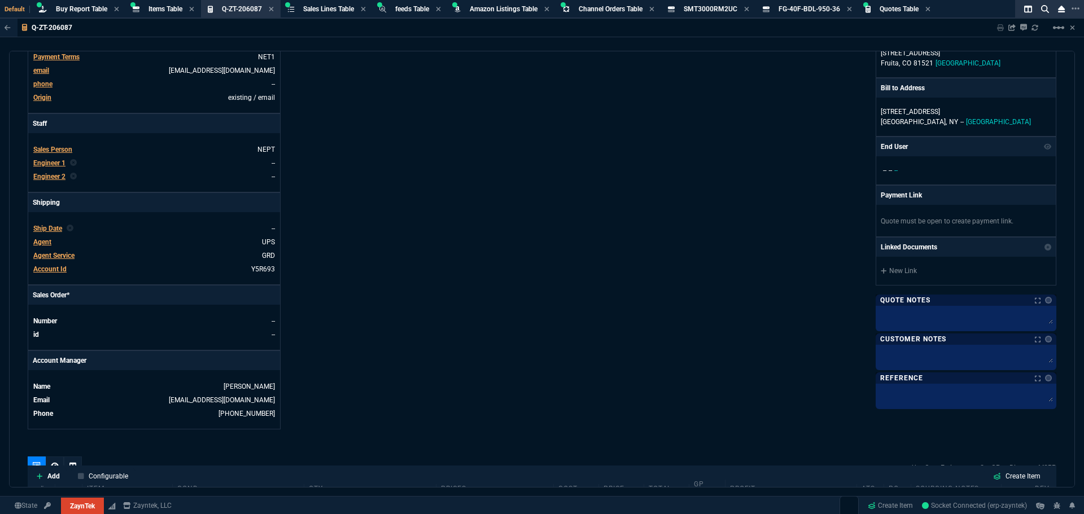
scroll to position [452, 0]
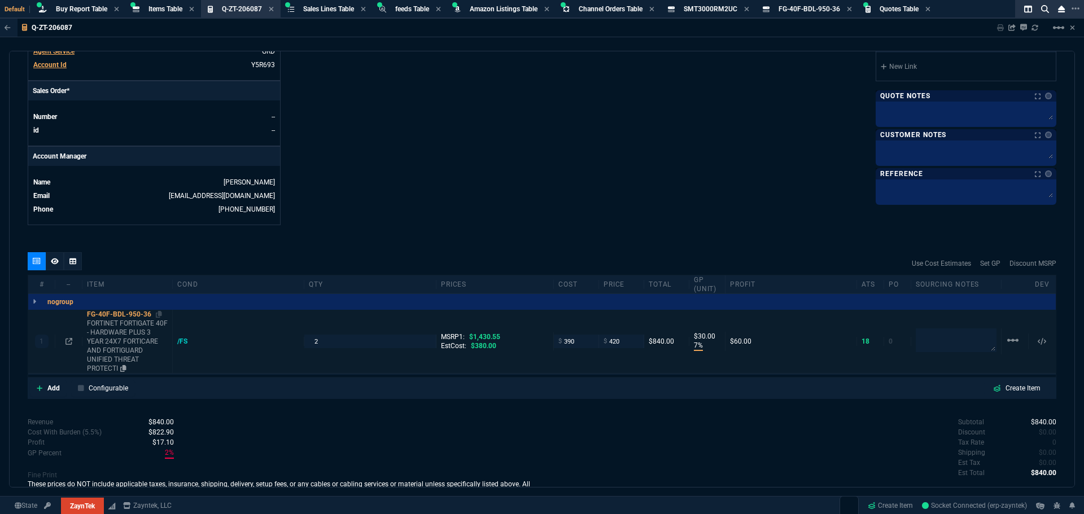
click at [159, 318] on icon at bounding box center [159, 314] width 6 height 7
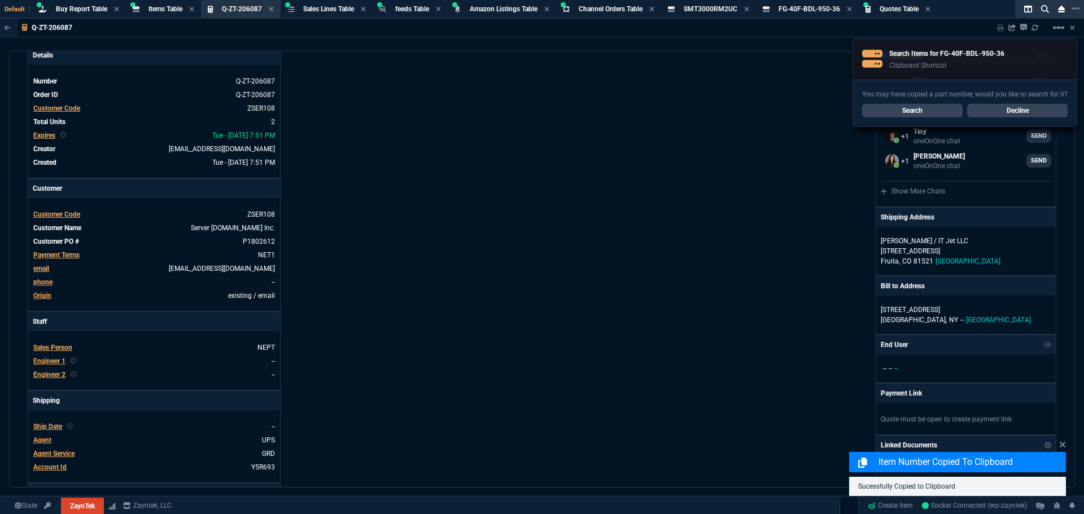
scroll to position [0, 0]
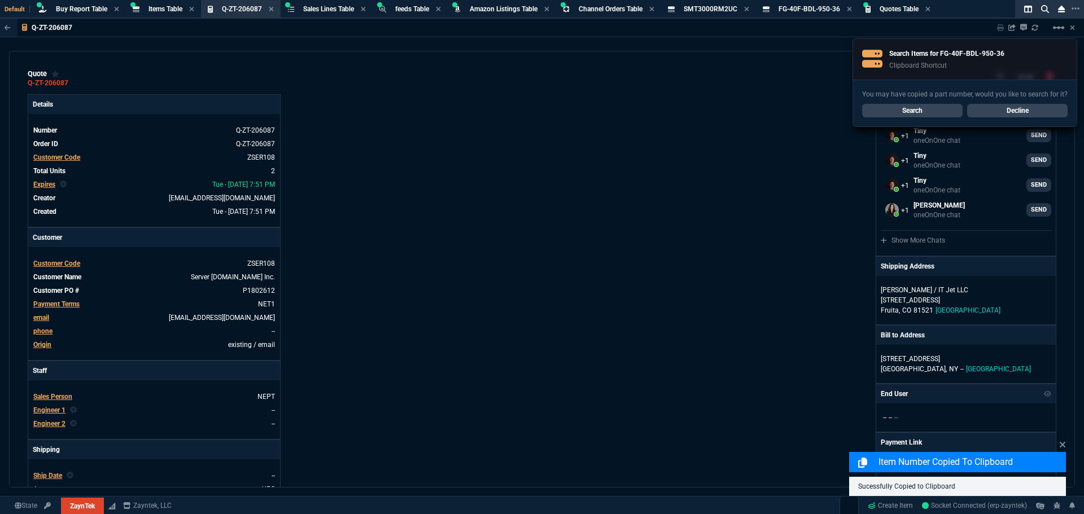
click at [739, 169] on div "ZaynTek, LLC [STREET_ADDRESS] Share Link Tiny oneOnOne chat SEND Tiny oneOnOne …" at bounding box center [799, 385] width 514 height 582
click at [1049, 113] on link "Decline" at bounding box center [1017, 111] width 100 height 14
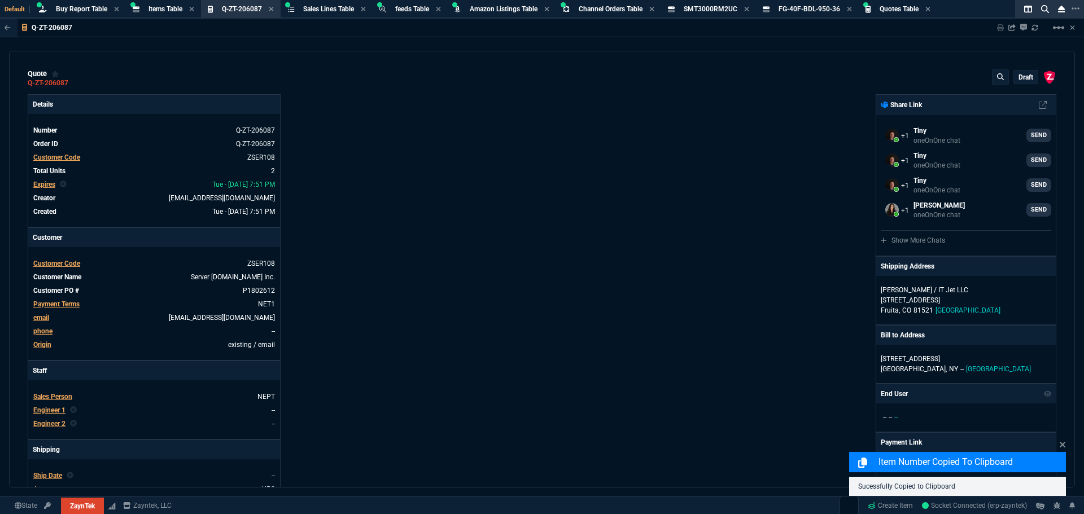
click at [1022, 76] on p "draft" at bounding box center [1025, 77] width 15 height 9
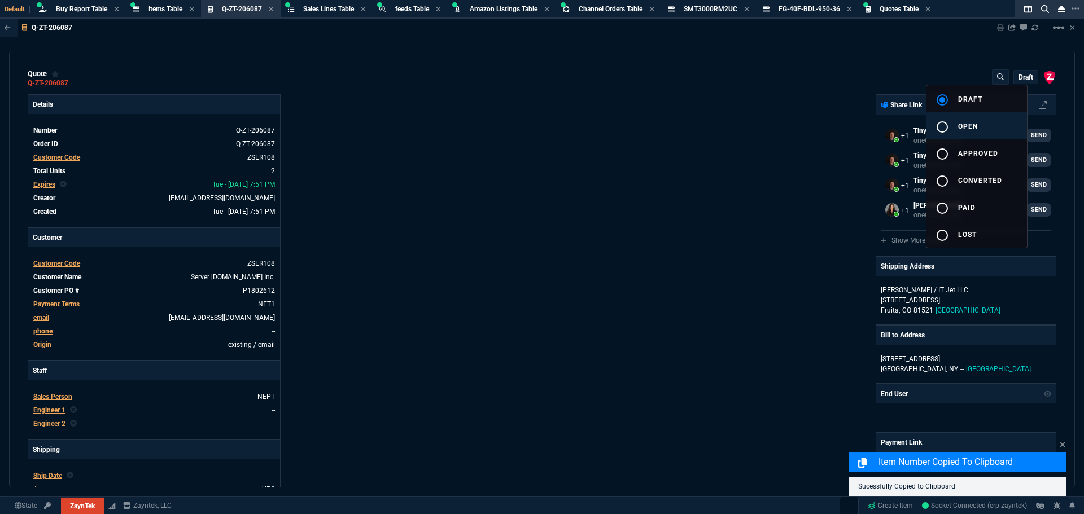
click at [957, 130] on div "radio_button_unchecked" at bounding box center [946, 127] width 23 height 14
click at [696, 182] on div at bounding box center [542, 257] width 1084 height 514
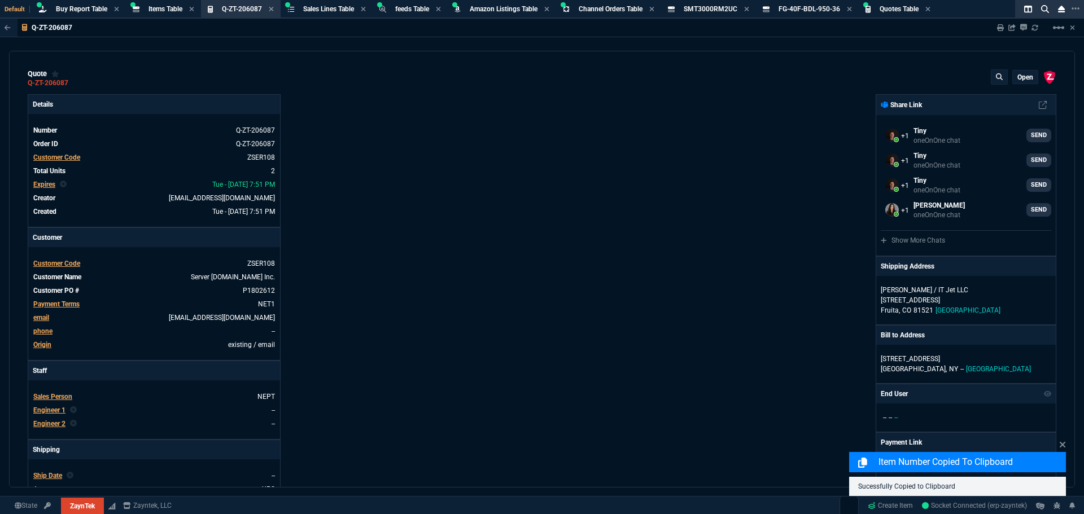
type input "1430.55"
type input "7"
type input "30"
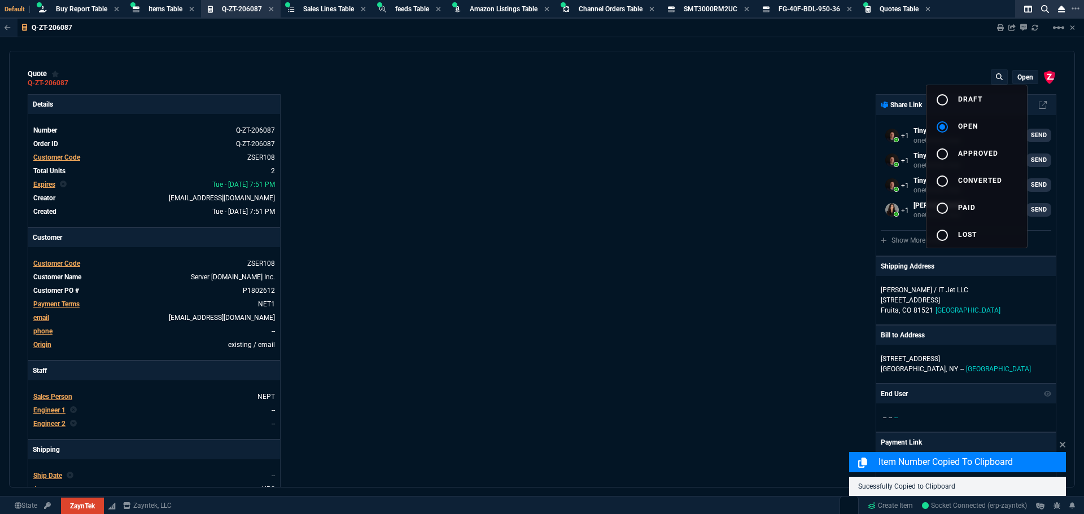
type input "71"
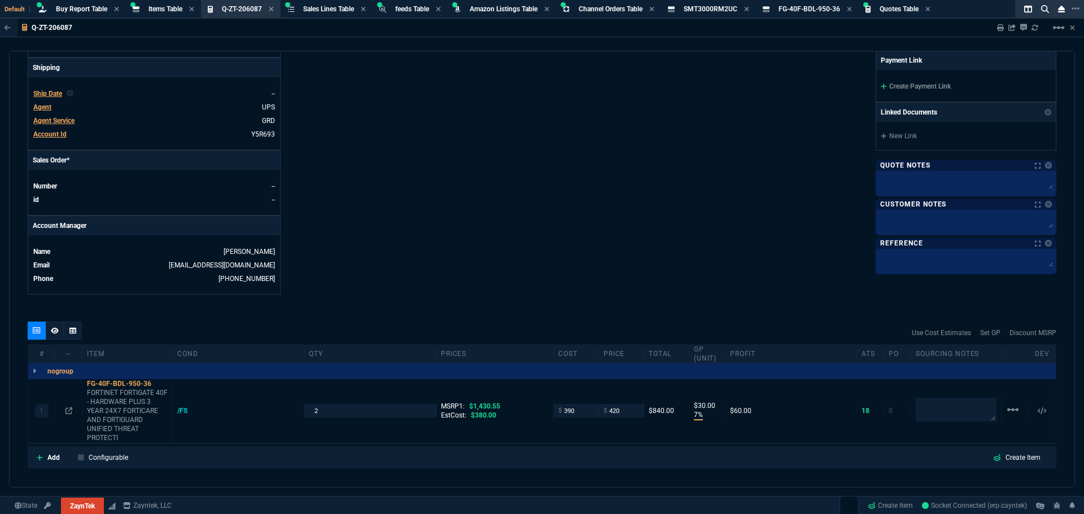
scroll to position [528, 0]
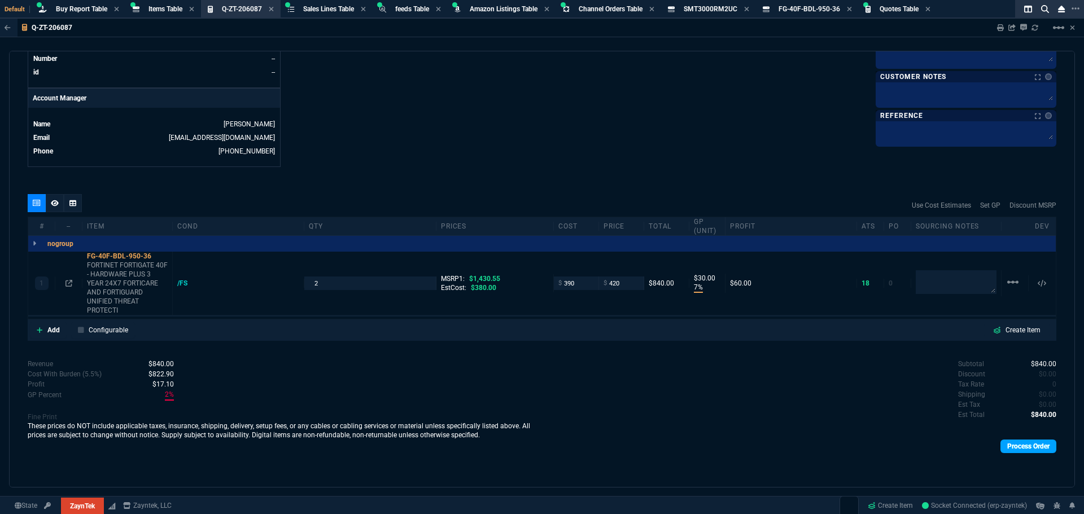
click at [1031, 443] on link "Process Order" at bounding box center [1028, 447] width 56 height 14
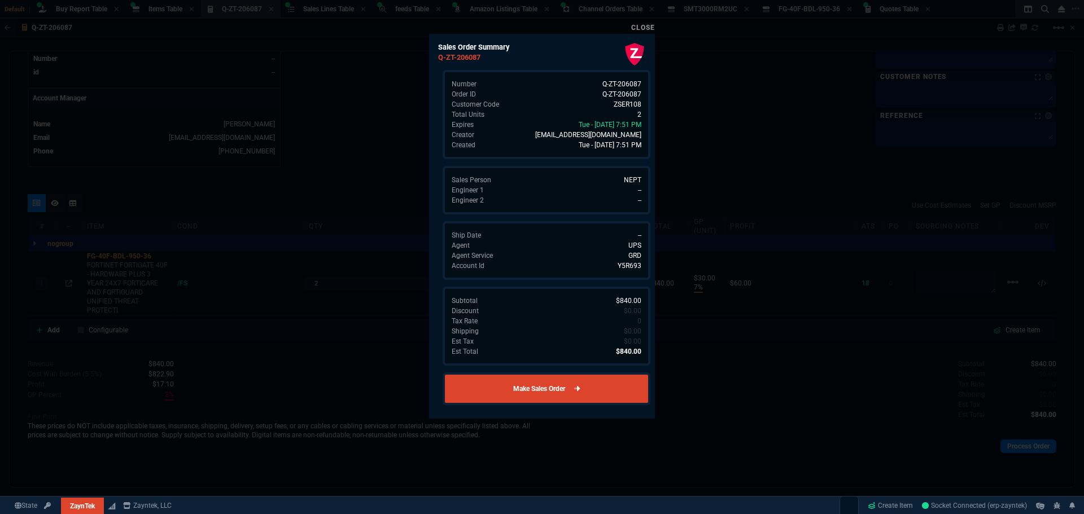
click at [548, 394] on link "Make Sales Order" at bounding box center [547, 389] width 208 height 33
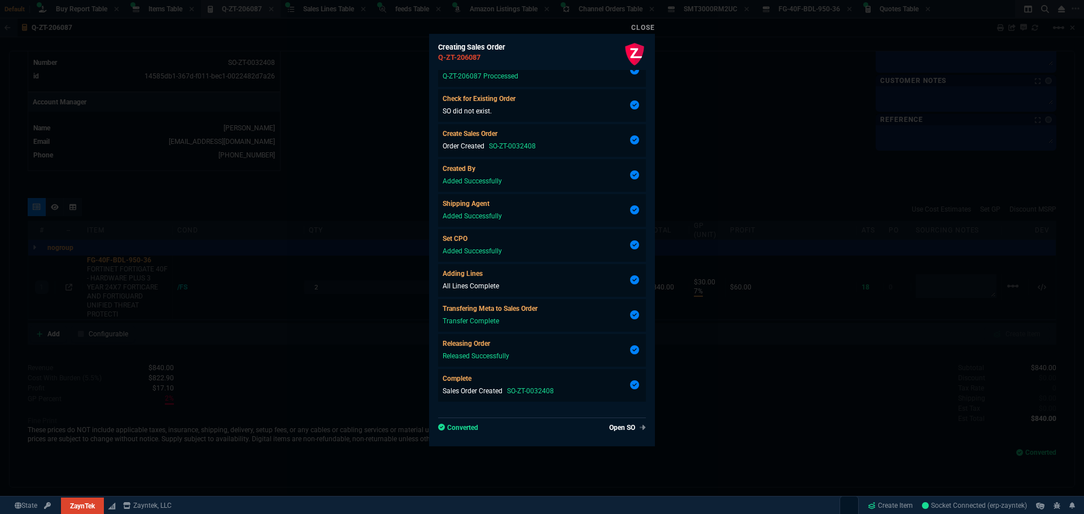
scroll to position [51, 0]
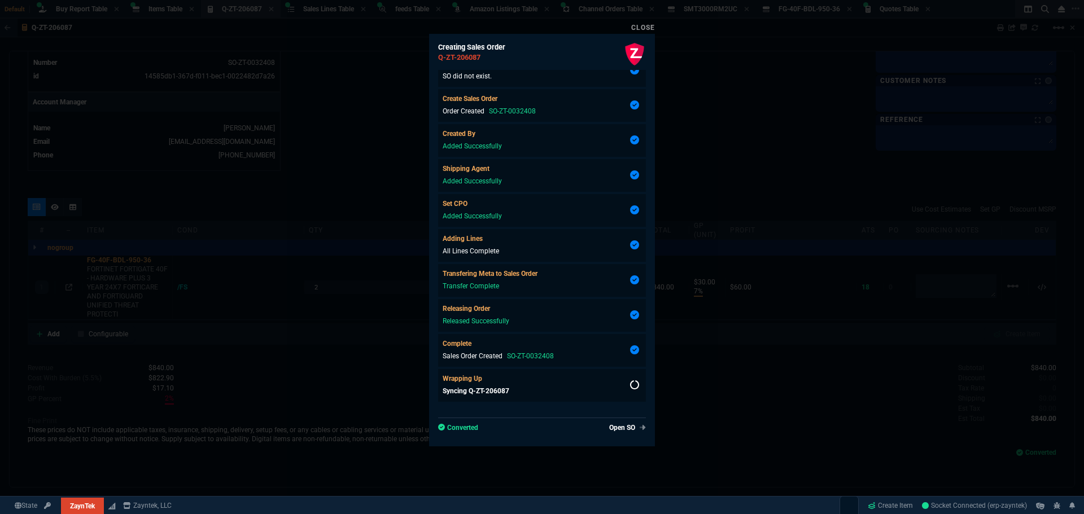
type input "7"
type input "30"
type input "71"
click at [638, 28] on link "Close" at bounding box center [643, 28] width 24 height 8
